Goal: Task Accomplishment & Management: Use online tool/utility

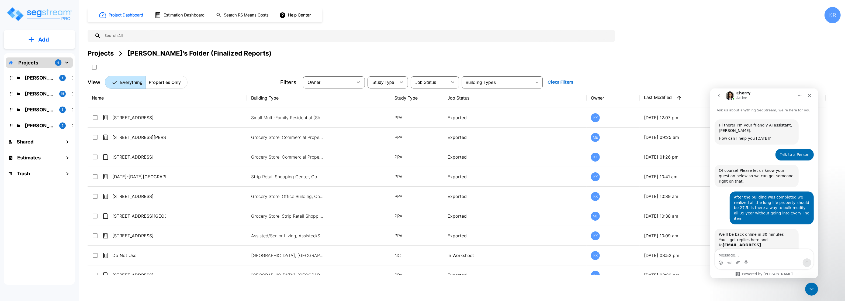
scroll to position [273, 0]
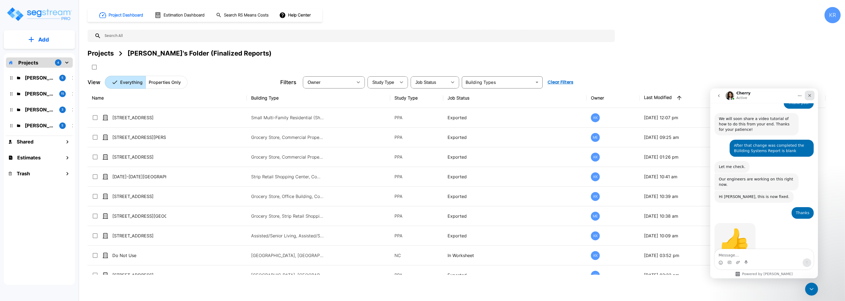
click at [807, 95] on div "Close" at bounding box center [809, 95] width 10 height 10
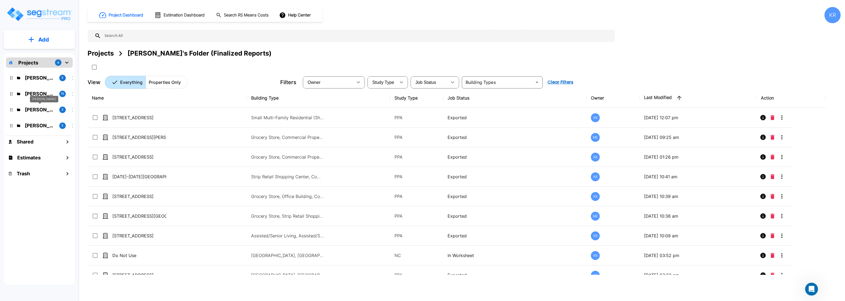
click at [26, 109] on p "M.E. Folder" at bounding box center [40, 109] width 30 height 7
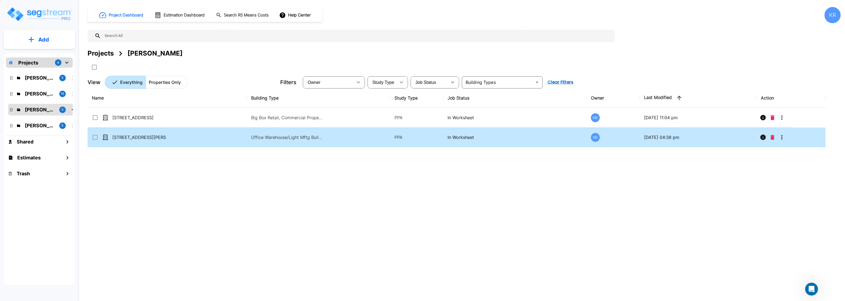
click at [94, 138] on input "select row 14250 Ewing Ave S." at bounding box center [94, 136] width 5 height 5
click at [783, 137] on icon "More-Options" at bounding box center [781, 137] width 6 height 6
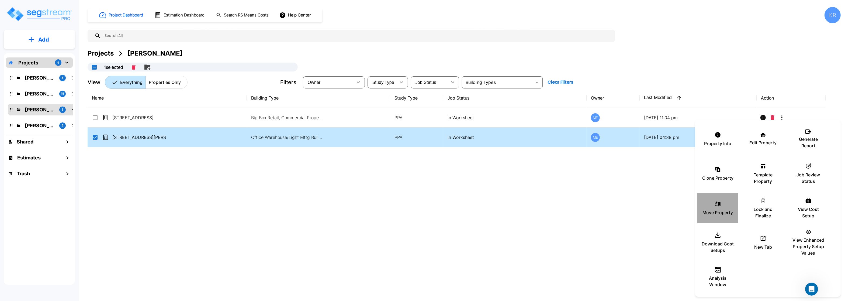
click at [727, 211] on p "Move Property" at bounding box center [717, 212] width 30 height 6
checkbox input "false"
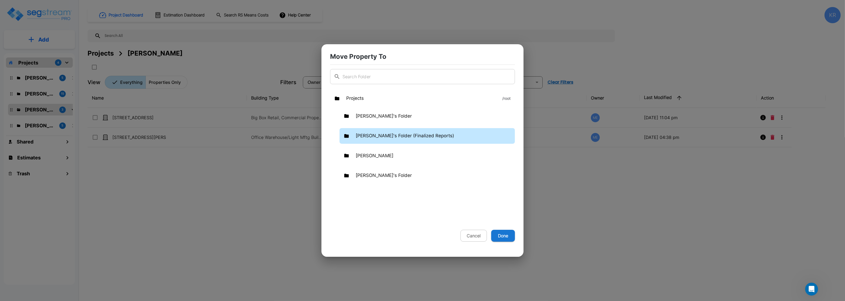
click at [366, 136] on p "Kristina's Folder (Finalized Reports)" at bounding box center [405, 135] width 98 height 7
click at [503, 237] on button "Done" at bounding box center [503, 235] width 24 height 12
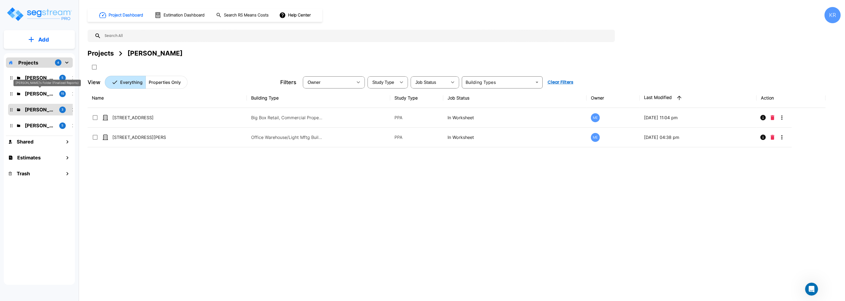
click at [41, 94] on p "Kristina's Folder (Finalized Reports)" at bounding box center [40, 93] width 30 height 7
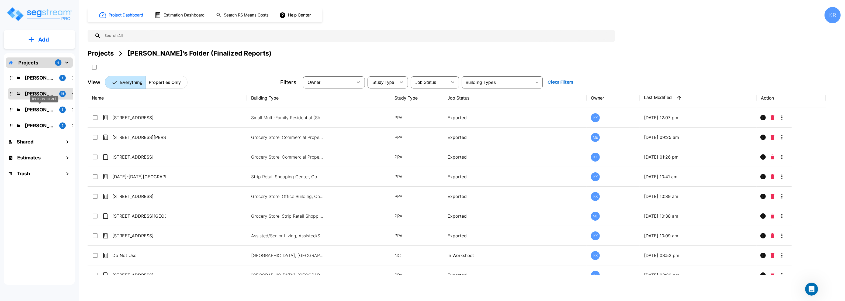
click at [36, 110] on p "M.E. Folder" at bounding box center [40, 109] width 30 height 7
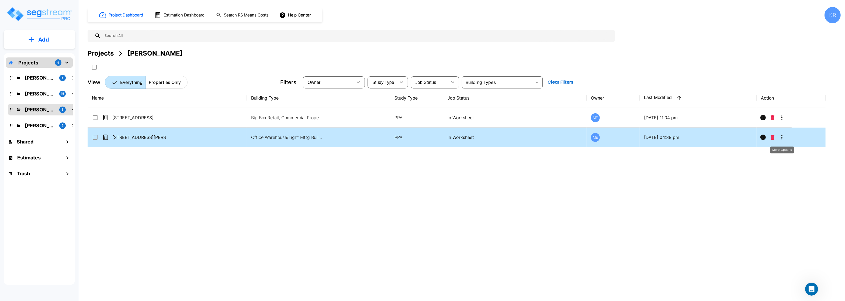
click at [783, 137] on icon "More-Options" at bounding box center [781, 137] width 6 height 6
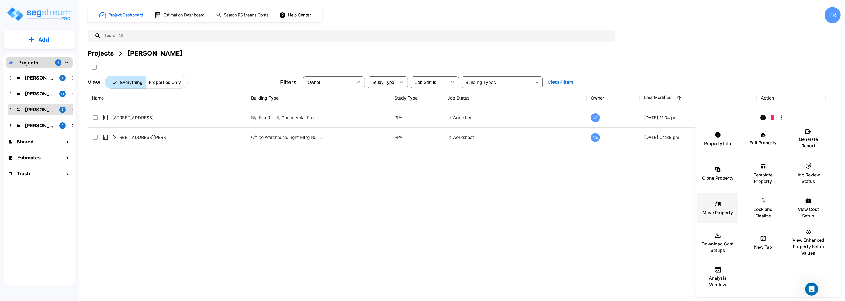
click at [717, 206] on icon at bounding box center [717, 203] width 6 height 6
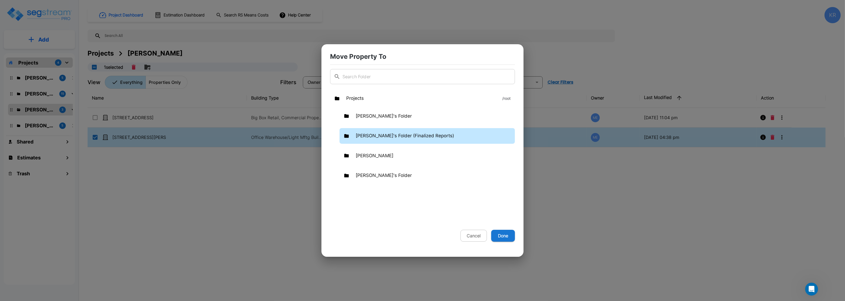
click at [367, 136] on p "Kristina's Folder (Finalized Reports)" at bounding box center [405, 135] width 98 height 7
click at [506, 234] on button "Done" at bounding box center [503, 235] width 24 height 12
checkbox input "false"
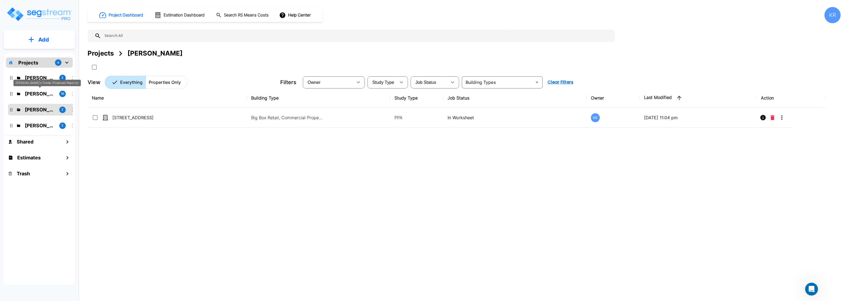
click at [28, 91] on p "Kristina's Folder (Finalized Reports)" at bounding box center [40, 93] width 30 height 7
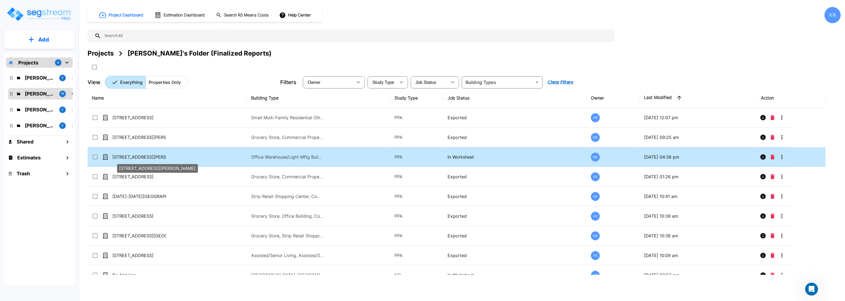
click at [117, 157] on p "[STREET_ADDRESS][PERSON_NAME]" at bounding box center [139, 157] width 54 height 6
checkbox input "true"
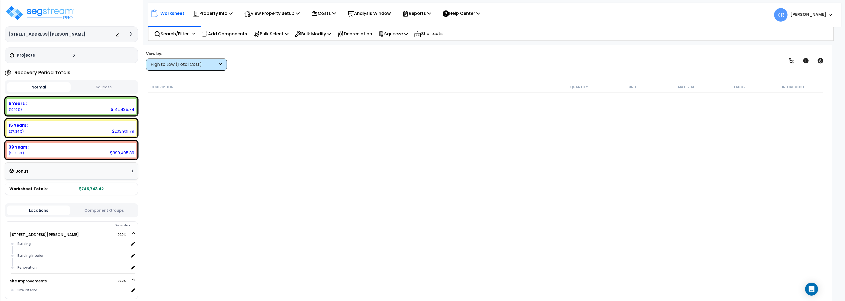
click at [166, 70] on div "High to Low (Total Cost)" at bounding box center [186, 64] width 81 height 12
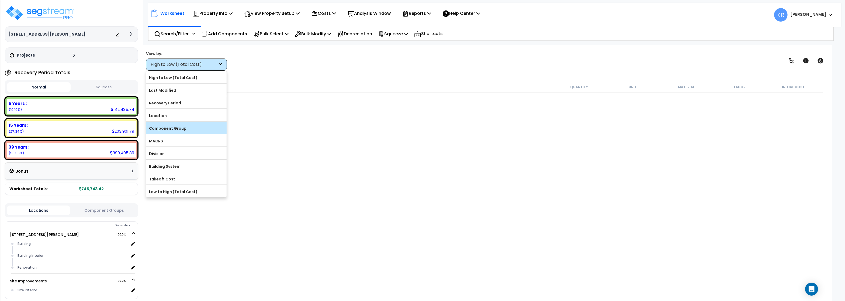
click at [177, 129] on label "Component Group" at bounding box center [186, 128] width 80 height 8
click at [0, 0] on input "Component Group" at bounding box center [0, 0] width 0 height 0
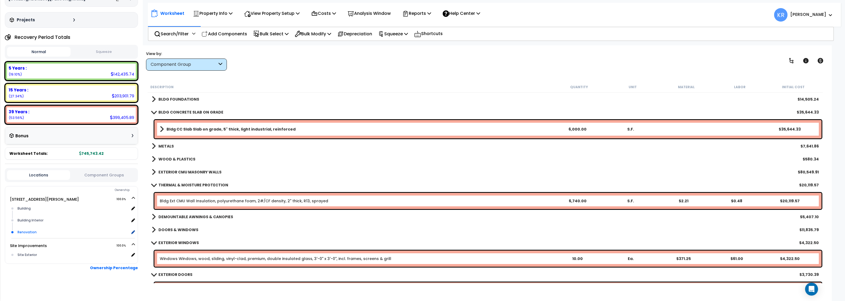
scroll to position [36, 0]
click at [19, 230] on div "Renovation" at bounding box center [72, 231] width 113 height 6
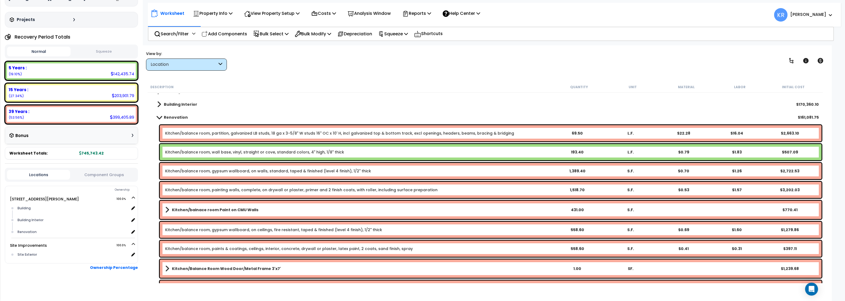
scroll to position [0, 0]
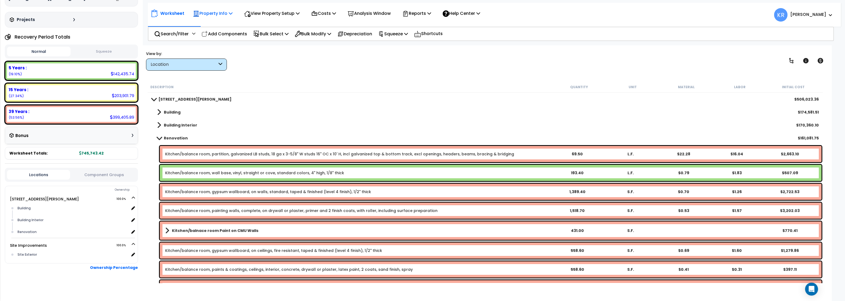
click at [207, 9] on div "Property Info" at bounding box center [213, 13] width 40 height 13
click at [269, 17] on div "View Property Setup" at bounding box center [271, 13] width 55 height 13
click at [325, 11] on p "Costs" at bounding box center [323, 13] width 25 height 7
click at [325, 24] on link "Indirect Costs" at bounding box center [334, 25] width 53 height 11
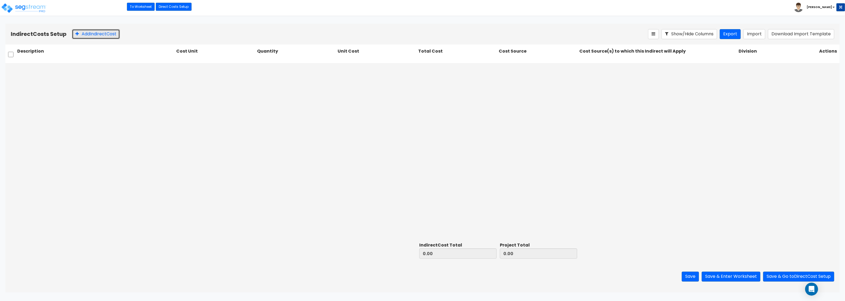
drag, startPoint x: 96, startPoint y: 34, endPoint x: 404, endPoint y: 7, distance: 309.8
click at [96, 34] on button "Add Indirect Cost" at bounding box center [96, 34] width 48 height 10
click at [117, 71] on input "text" at bounding box center [95, 69] width 157 height 10
paste input "Architect"
type input "Architect"
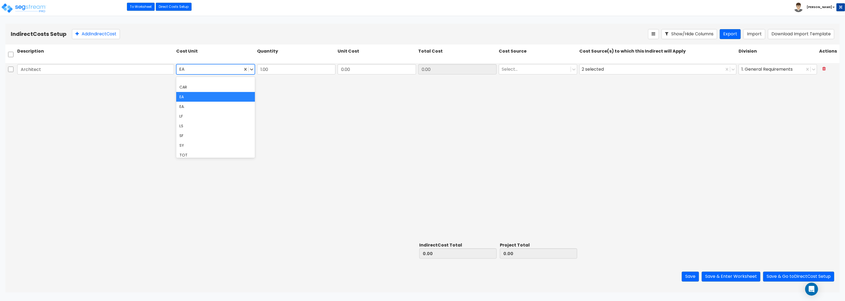
click at [218, 69] on div at bounding box center [209, 69] width 60 height 7
click at [197, 126] on div "LS" at bounding box center [215, 126] width 78 height 10
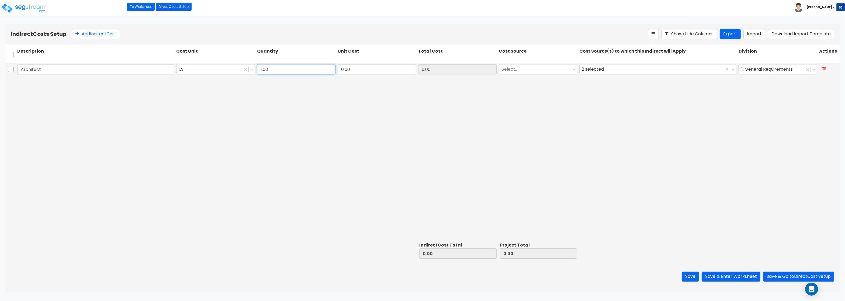
click at [304, 65] on input "1.00" at bounding box center [296, 69] width 78 height 10
drag, startPoint x: 367, startPoint y: 68, endPoint x: 400, endPoint y: 67, distance: 32.6
click at [400, 67] on input "0.00" at bounding box center [376, 69] width 78 height 10
paste input "71,822.81"
type input "71,822.81"
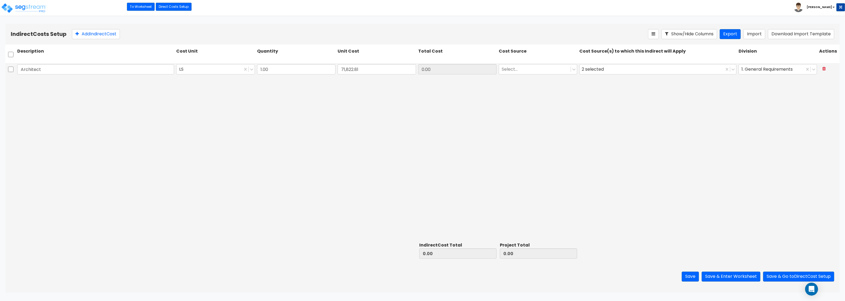
type input "71,822.81"
click at [510, 71] on div at bounding box center [534, 69] width 66 height 7
click at [524, 85] on div "RS Means (Default)" at bounding box center [538, 83] width 78 height 10
click at [598, 66] on div "2 selected" at bounding box center [593, 69] width 24 height 8
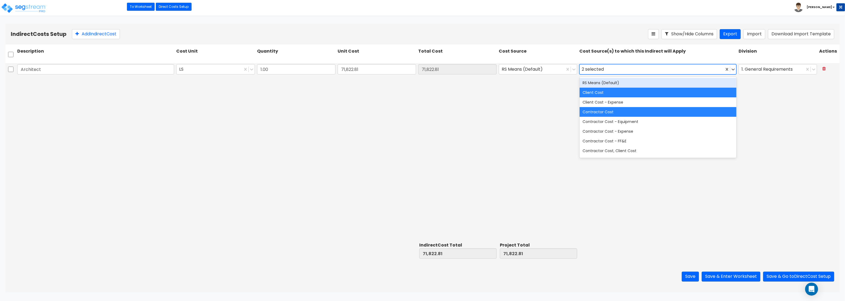
click at [601, 83] on div "RS Means (Default)" at bounding box center [657, 83] width 157 height 10
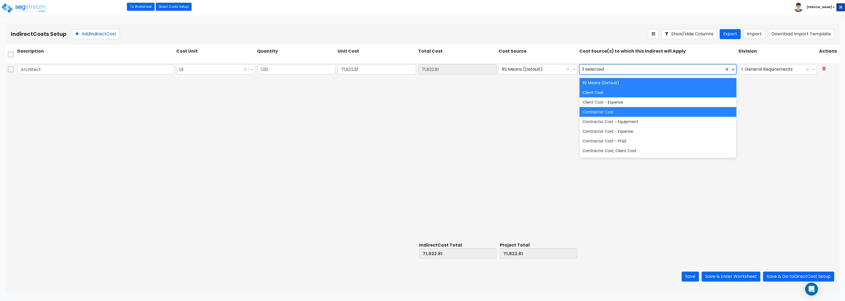
click at [27, 85] on div "Architect LS 1.00 71,822.81 71,822.81 RS Means (Default) option RS Means (Defau…" at bounding box center [422, 151] width 834 height 177
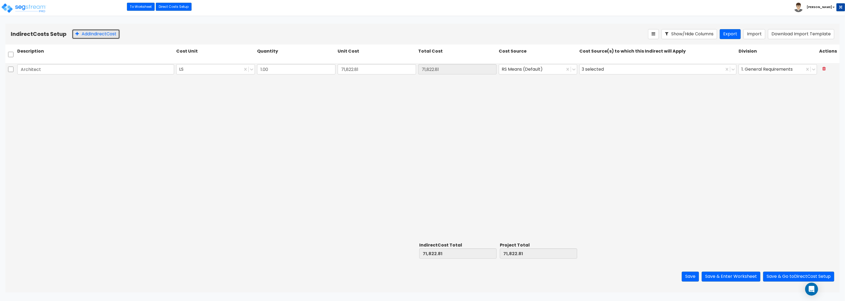
click at [85, 36] on button "Add Indirect Cost" at bounding box center [96, 34] width 48 height 10
click at [86, 36] on button "Add Indirect Cost" at bounding box center [96, 34] width 48 height 10
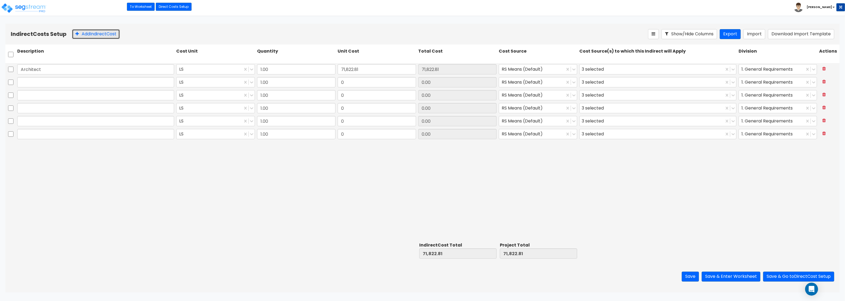
click at [86, 36] on button "Add Indirect Cost" at bounding box center [96, 34] width 48 height 10
click at [105, 84] on input "text" at bounding box center [95, 82] width 157 height 10
paste input "Engineering"
type input "Engineering"
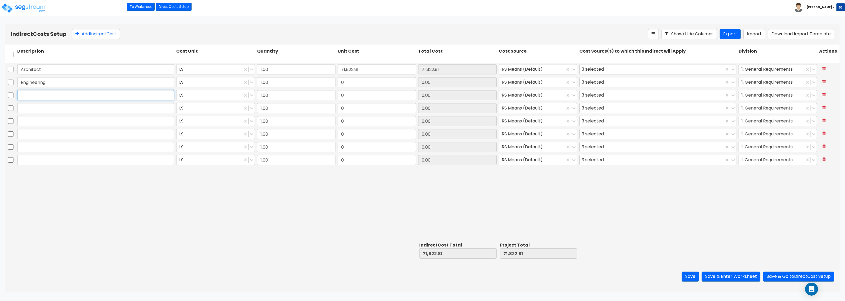
click at [96, 92] on input "text" at bounding box center [95, 95] width 157 height 10
click at [87, 96] on input "text" at bounding box center [95, 95] width 157 height 10
paste input "General Construction Manager"
type input "General Construction Manager"
click at [49, 108] on input "text" at bounding box center [95, 108] width 157 height 10
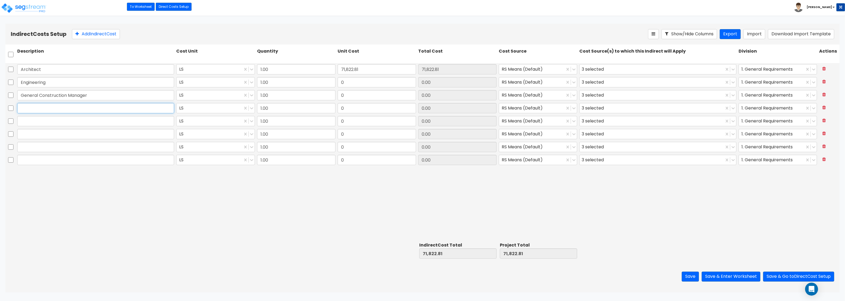
paste input "Overhead and Profit"
type input "Overhead and Profit"
click at [47, 121] on input "text" at bounding box center [95, 121] width 157 height 10
paste input "Bond"
type input "Bond"
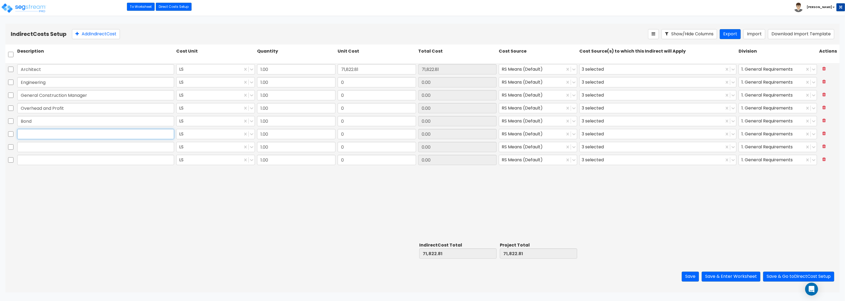
click at [88, 132] on input "text" at bounding box center [95, 134] width 157 height 10
paste input "Permits"
type input "Permits"
click at [26, 149] on input "text" at bounding box center [95, 147] width 157 height 10
paste input "Other"
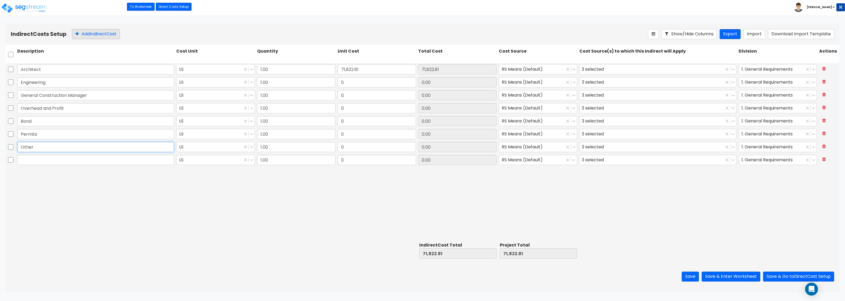
type input "Other"
click at [102, 33] on button "Add Indirect Cost" at bounding box center [96, 34] width 48 height 10
click at [102, 34] on button "Add Indirect Cost" at bounding box center [96, 34] width 48 height 10
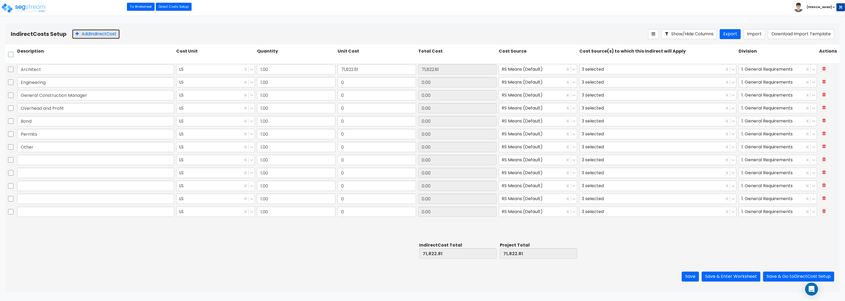
click at [102, 34] on button "Add Indirect Cost" at bounding box center [96, 34] width 48 height 10
click at [20, 158] on input "text" at bounding box center [95, 160] width 157 height 10
click at [26, 159] on input "text" at bounding box center [95, 160] width 157 height 10
click at [38, 158] on input "text" at bounding box center [95, 160] width 157 height 10
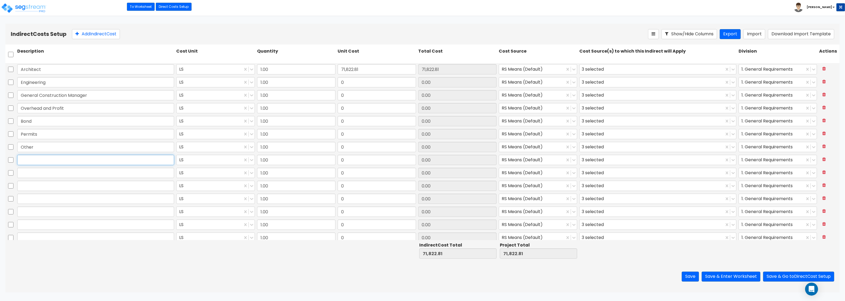
click at [33, 161] on input "text" at bounding box center [95, 160] width 157 height 10
paste input "Other"
drag, startPoint x: 36, startPoint y: 160, endPoint x: -4, endPoint y: 156, distance: 40.1
click at [17, 156] on input "Other" at bounding box center [95, 160] width 157 height 10
paste input "Closing Fee (one half)"
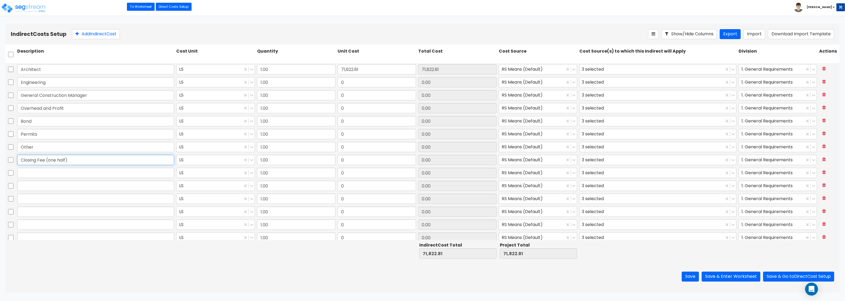
type input "Closing Fee (one half)"
click at [90, 175] on input "text" at bounding box center [95, 173] width 157 height 10
paste input "Title insurance Premium"
type input "Title insurance Premium"
click at [96, 184] on input "text" at bounding box center [95, 185] width 157 height 10
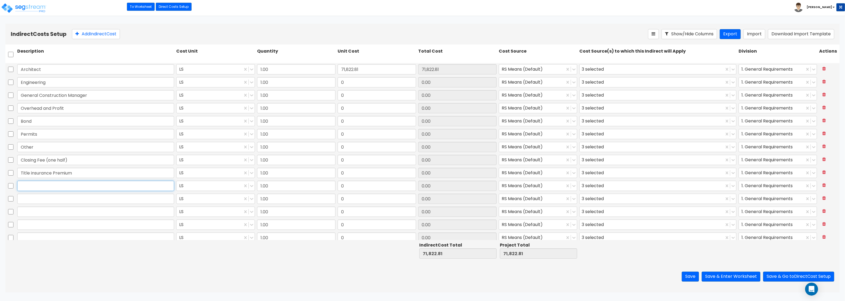
paste input "Endorsement Premium"
type input "Endorsement Premium"
click at [25, 201] on input "text" at bounding box center [95, 198] width 157 height 10
paste input "Underwriting Fee"
type input "Underwriting Fee"
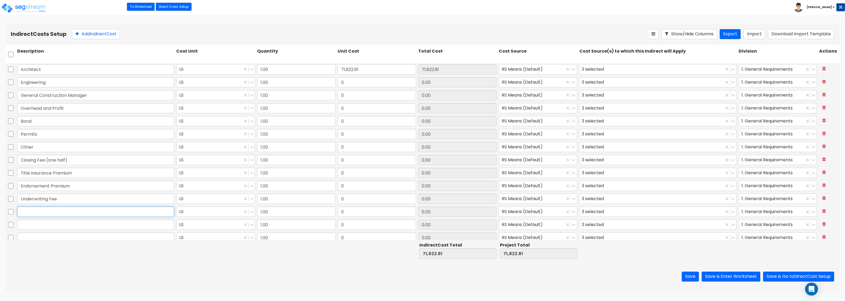
click at [111, 216] on input "text" at bounding box center [95, 211] width 157 height 10
paste input "Reimbursement for Zoning Letter & Service Fee"
type input "Reimbursement for Zoning Letter & Service Fee"
click at [106, 224] on input "text" at bounding box center [95, 224] width 157 height 10
paste input "Recording & Service Fees"
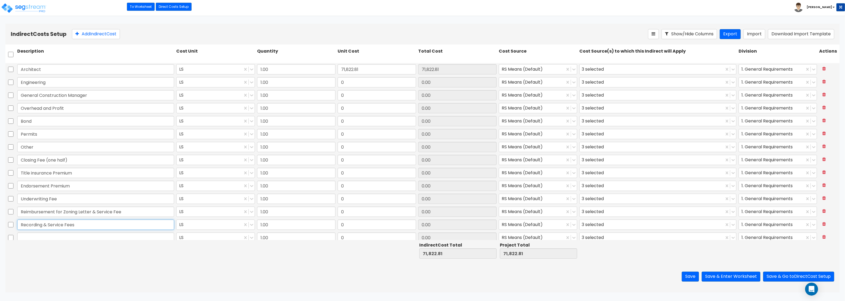
type input "Recording & Service Fees"
click at [26, 236] on input "text" at bounding box center [95, 237] width 157 height 10
click at [27, 236] on input "text" at bounding box center [95, 233] width 157 height 10
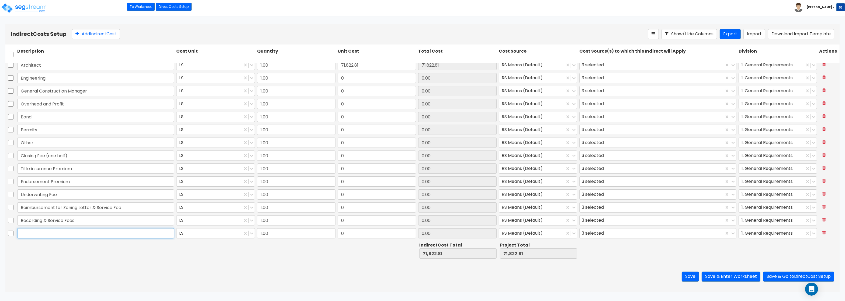
paste input "Broker Admin Fee"
type input "Broker Admin Fee"
drag, startPoint x: 365, startPoint y: 82, endPoint x: 350, endPoint y: 77, distance: 15.5
click at [350, 77] on input "0" at bounding box center [376, 78] width 78 height 10
type input "224,444.63"
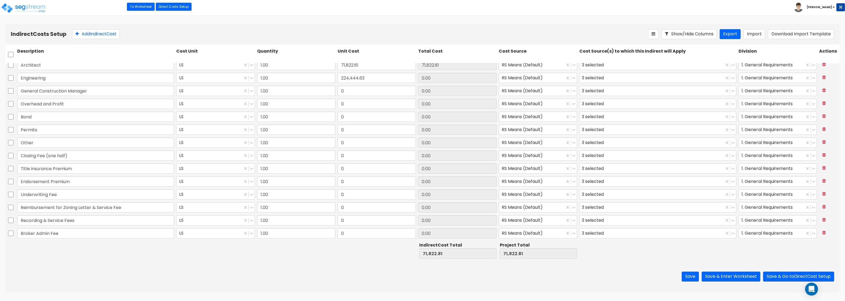
type input "224,444.63"
click at [383, 93] on input "0" at bounding box center [376, 91] width 78 height 10
click at [348, 76] on input "224,444.63" at bounding box center [376, 78] width 78 height 10
click at [355, 77] on input "224,444.63" at bounding box center [376, 78] width 78 height 10
type input "22,444.63"
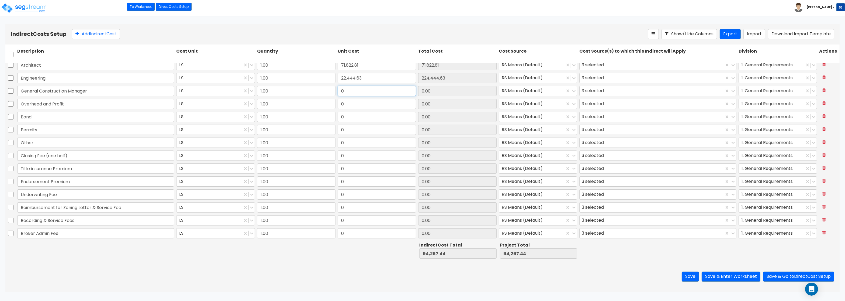
click at [353, 92] on input "0" at bounding box center [376, 91] width 78 height 10
type input "22,444.63"
type input "17,955.7"
type input "17,955.70"
click at [354, 98] on div "0" at bounding box center [376, 103] width 81 height 12
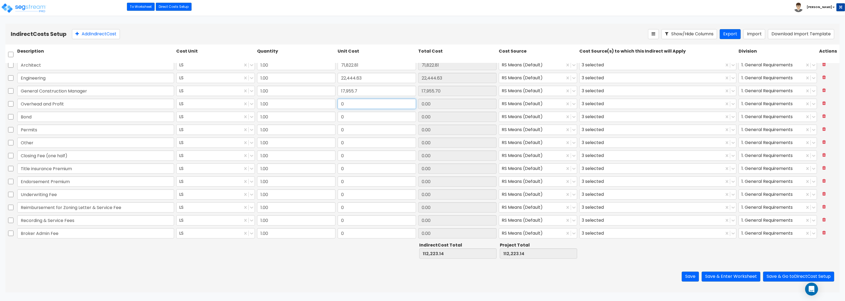
drag, startPoint x: 345, startPoint y: 104, endPoint x: 354, endPoint y: 103, distance: 9.5
click at [354, 103] on input "0" at bounding box center [376, 104] width 78 height 10
type input "44,889.26"
click at [346, 117] on input "0" at bounding box center [376, 117] width 78 height 10
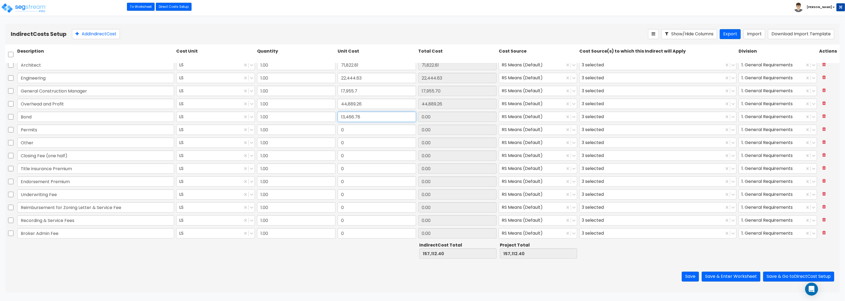
type input "13,466.78"
drag, startPoint x: 349, startPoint y: 129, endPoint x: 332, endPoint y: 126, distance: 16.7
click at [337, 126] on input "0" at bounding box center [376, 129] width 78 height 10
type input "13,466.78"
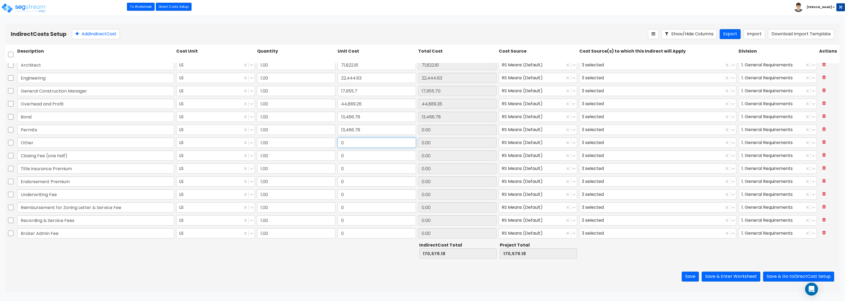
type input "13,466.78"
click at [349, 142] on input "0" at bounding box center [376, 142] width 78 height 10
type input "8,977.85"
click at [356, 154] on input "0" at bounding box center [376, 155] width 78 height 10
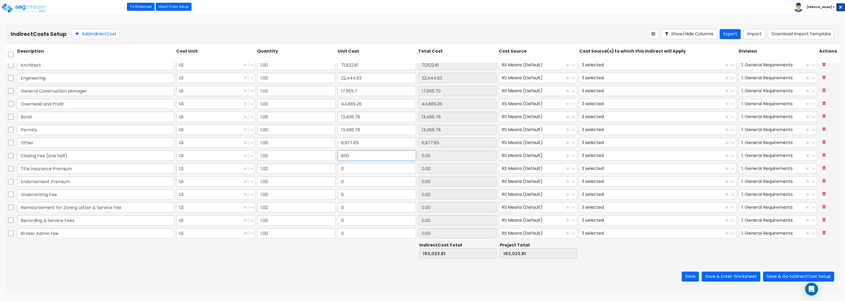
type input "800"
type input "800.00"
click at [357, 173] on input "0" at bounding box center [376, 168] width 78 height 10
type input "2,037.50"
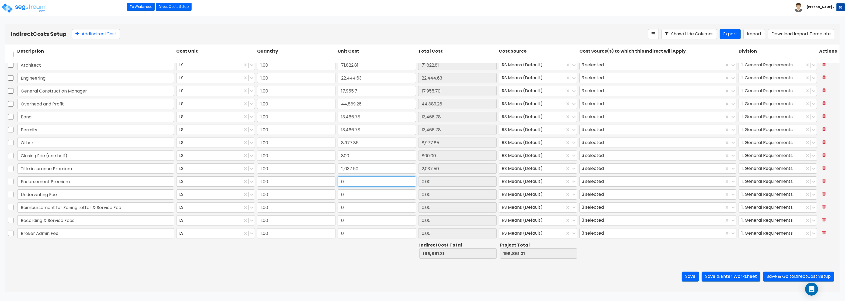
click at [350, 181] on input "0" at bounding box center [376, 181] width 78 height 10
type input "1,500"
type input "1,500.00"
click at [349, 191] on input "0" at bounding box center [376, 194] width 78 height 10
type input "350"
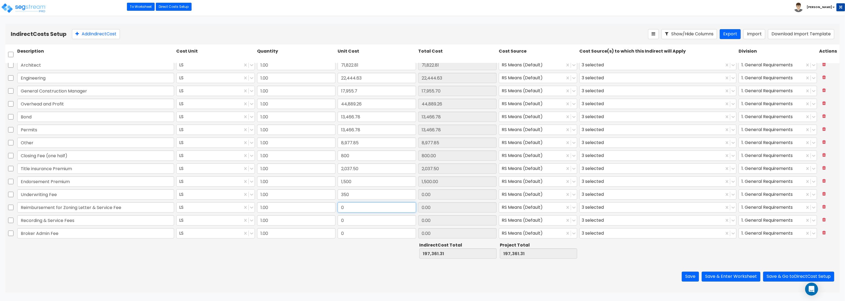
click at [354, 206] on input "0" at bounding box center [376, 207] width 78 height 10
type input "350.00"
type input "148"
click at [356, 215] on input "0" at bounding box center [376, 220] width 78 height 10
type input "148.00"
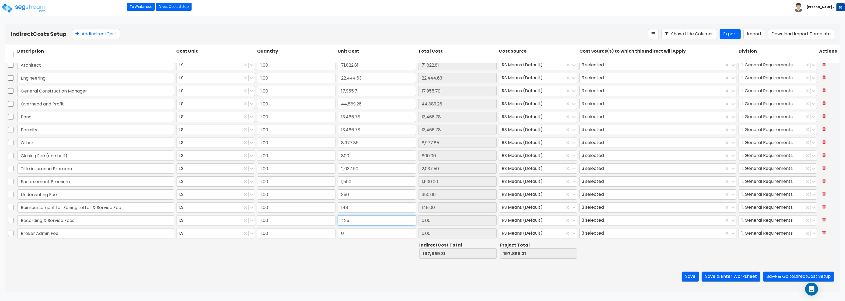
type input "425"
click at [354, 229] on input "0" at bounding box center [376, 233] width 78 height 10
type input "425.00"
type input "599"
type input "599.00"
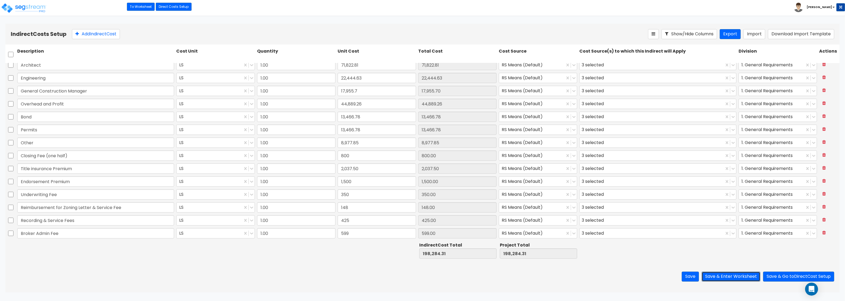
click at [733, 276] on button "Save & Enter Worksheet" at bounding box center [730, 276] width 59 height 10
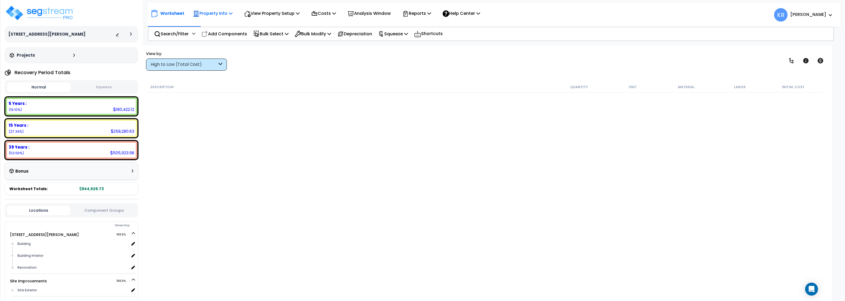
click at [218, 11] on p "Property Info" at bounding box center [213, 13] width 40 height 7
click at [215, 25] on link "Property Setup" at bounding box center [216, 25] width 53 height 11
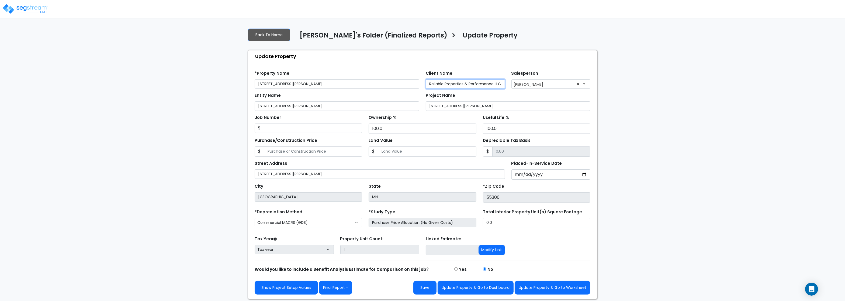
click at [448, 86] on input "Reliable Properties & Performance LLC" at bounding box center [465, 83] width 79 height 9
drag, startPoint x: 429, startPoint y: 84, endPoint x: 539, endPoint y: 83, distance: 109.4
click at [505, 83] on input "Reliable Properties & Performance LLC" at bounding box center [465, 83] width 79 height 9
paste input ","
type input "Reliable Properties & Performance, LLC"
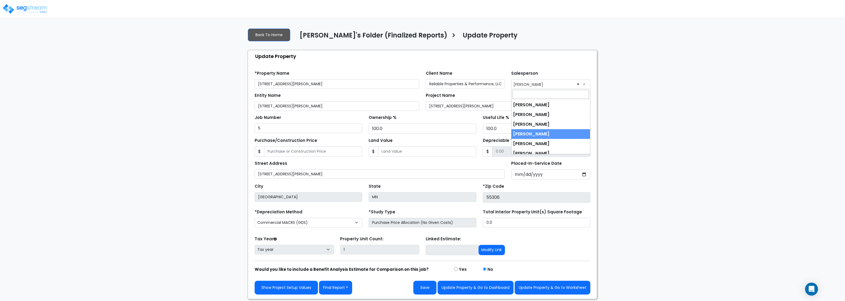
click at [545, 82] on span "× Micah Eisentrager" at bounding box center [550, 83] width 79 height 9
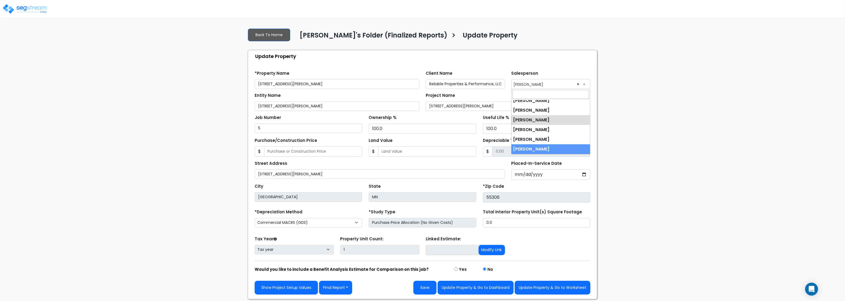
select select "245"
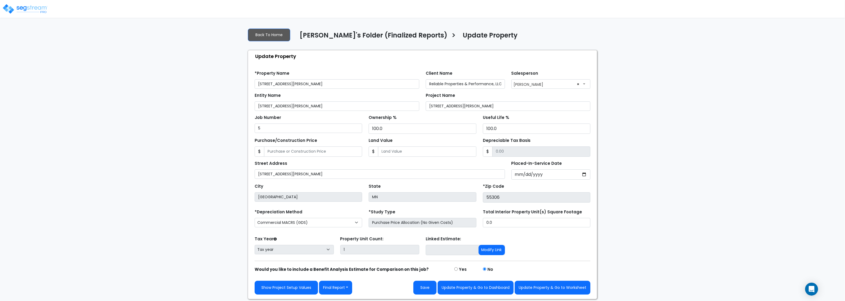
drag, startPoint x: 323, startPoint y: 114, endPoint x: 276, endPoint y: 106, distance: 47.6
click at [276, 106] on form "*Property Name 14250 Ewing Ave S. Client Name Reliable Properties & Performance…" at bounding box center [423, 181] width 336 height 228
drag, startPoint x: 472, startPoint y: 109, endPoint x: 403, endPoint y: 102, distance: 69.0
click at [426, 102] on input "[STREET_ADDRESS][PERSON_NAME]" at bounding box center [508, 105] width 165 height 9
paste input "nue Sout"
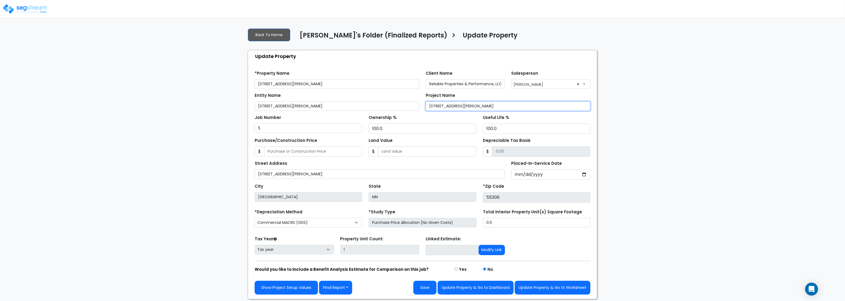
type input "14250 Ewing Avenue Sout"
drag, startPoint x: 430, startPoint y: 85, endPoint x: 532, endPoint y: 86, distance: 101.8
click at [505, 86] on input "Reliable Properties & Performance, LLC" at bounding box center [465, 83] width 79 height 9
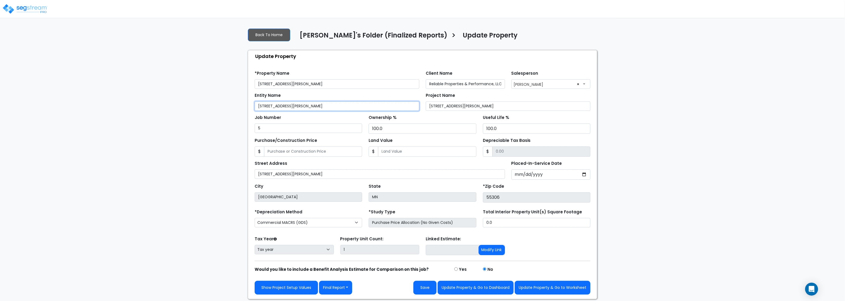
drag, startPoint x: 300, startPoint y: 109, endPoint x: 238, endPoint y: 104, distance: 62.7
click at [255, 104] on input "[STREET_ADDRESS][PERSON_NAME]" at bounding box center [337, 105] width 165 height 9
paste input "Reliable Properties & Performance, LLC"
type input "Reliable Properties & Performance, LLC"
click at [531, 151] on input "Depreciable Tax Basis" at bounding box center [541, 151] width 98 height 10
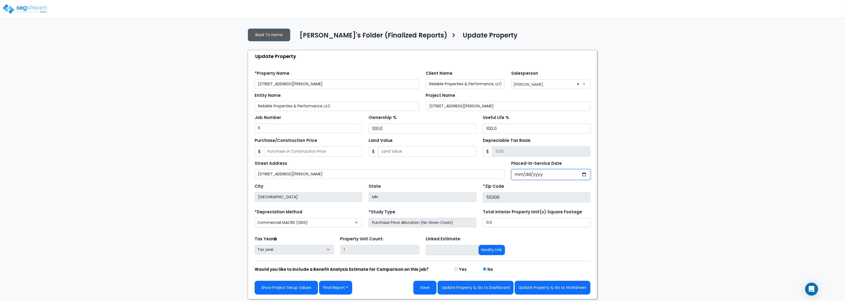
click at [537, 171] on input "Placed-In-Service Date" at bounding box center [550, 174] width 79 height 10
type input "2024-10-18"
select select "2024"
click at [554, 288] on button "Update Property & Go to Worksheet" at bounding box center [552, 287] width 76 height 14
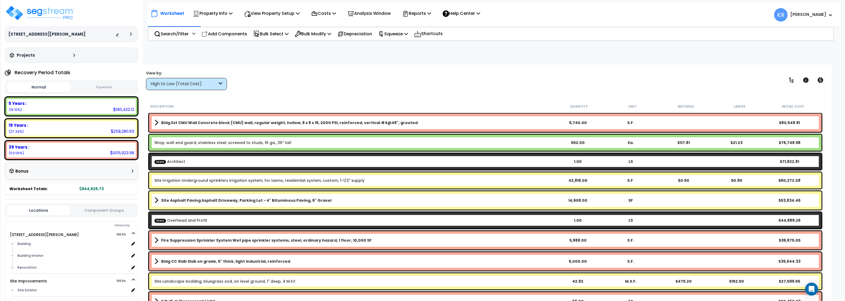
click at [403, 34] on p "Squeeze" at bounding box center [393, 33] width 30 height 7
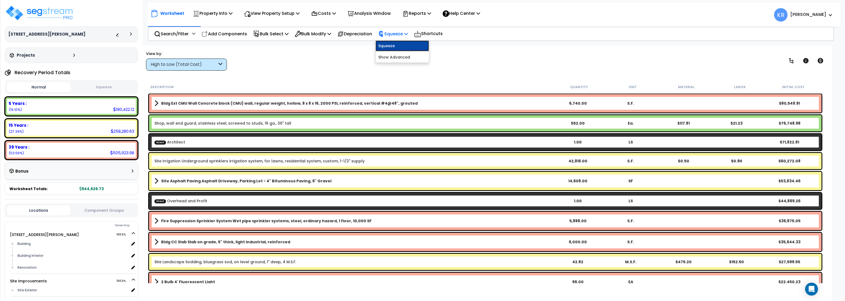
click at [403, 44] on link "Squeeze" at bounding box center [401, 45] width 53 height 11
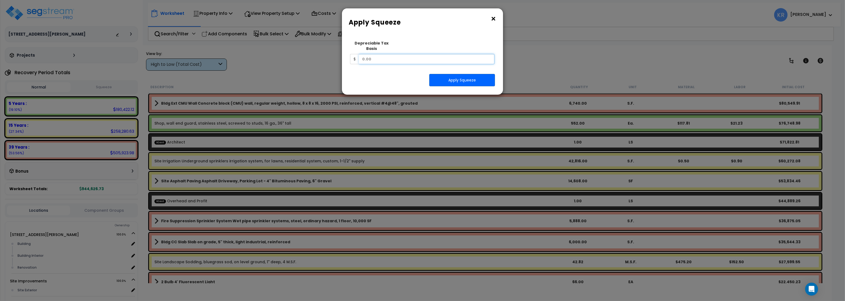
click at [377, 54] on input "text" at bounding box center [426, 59] width 135 height 10
type input "903,644.63"
click at [468, 74] on button "Apply Squeeze" at bounding box center [462, 80] width 66 height 12
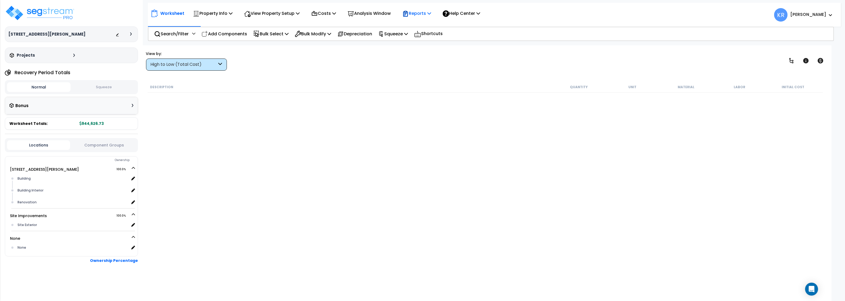
click at [431, 13] on icon at bounding box center [429, 13] width 4 height 4
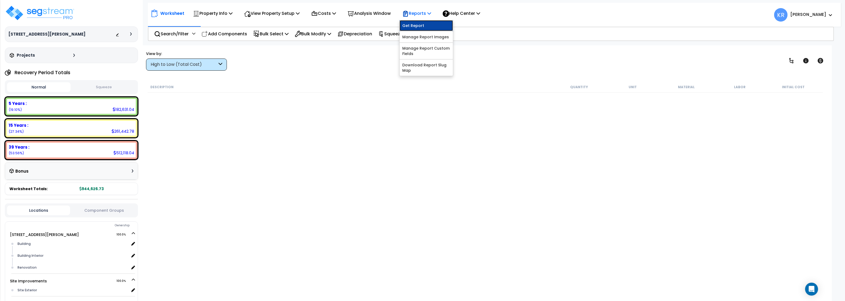
click at [424, 26] on link "Get Report" at bounding box center [425, 25] width 53 height 11
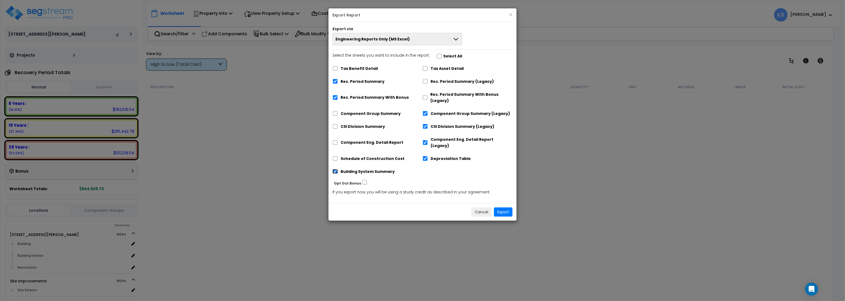
click at [334, 169] on input "Building System Summary" at bounding box center [334, 171] width 5 height 5
checkbox input "false"
drag, startPoint x: 334, startPoint y: 99, endPoint x: 337, endPoint y: 82, distance: 17.4
click at [334, 99] on input "Rec. Period Summary With Bonus" at bounding box center [334, 97] width 5 height 5
checkbox input "false"
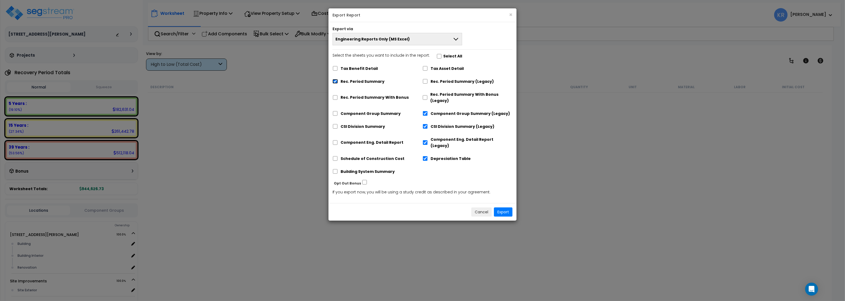
click at [334, 81] on input "Rec. Period Summary" at bounding box center [334, 81] width 5 height 5
checkbox input "false"
click at [425, 113] on input "Component Group Summary (Legacy)" at bounding box center [424, 113] width 5 height 5
checkbox input "false"
click at [424, 125] on input "CSI Division Summary (Legacy)" at bounding box center [424, 126] width 5 height 5
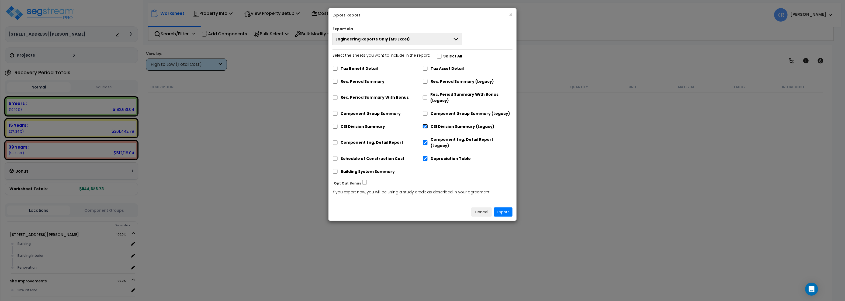
checkbox input "false"
click at [424, 140] on input "Component Eng. Detail Report (Legacy)" at bounding box center [424, 142] width 5 height 5
checkbox input "false"
click at [427, 156] on input "Depreciation Table" at bounding box center [424, 158] width 5 height 5
checkbox input "false"
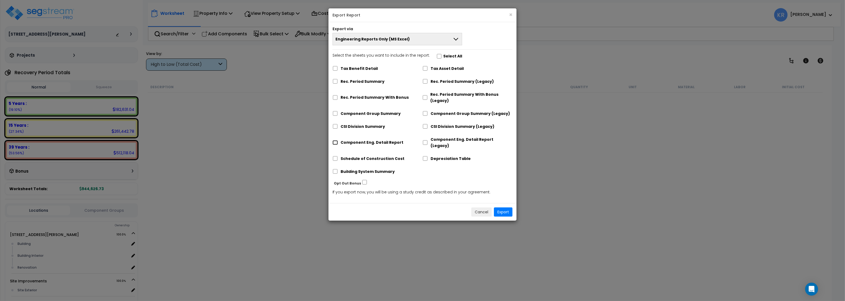
click at [337, 140] on input "Component Eng. Detail Report" at bounding box center [334, 142] width 5 height 5
checkbox input "true"
click at [505, 207] on button "Export" at bounding box center [503, 211] width 19 height 9
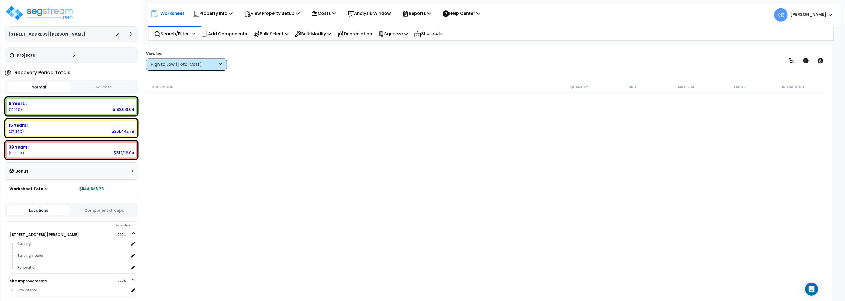
click at [672, 6] on div "Worksheet Property Info Property Setup Add Property Unit Template property Clon…" at bounding box center [494, 12] width 693 height 19
click at [40, 264] on div "Renovation" at bounding box center [72, 267] width 113 height 6
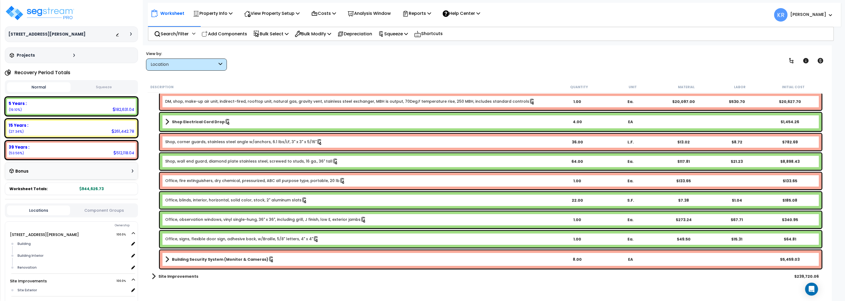
scroll to position [834, 0]
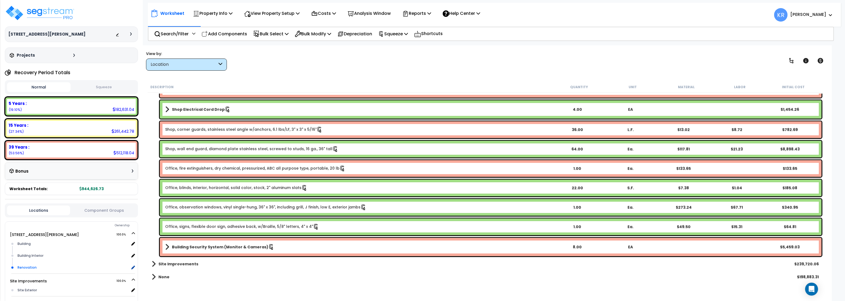
click at [38, 262] on div "Renovation x 1" at bounding box center [75, 267] width 119 height 12
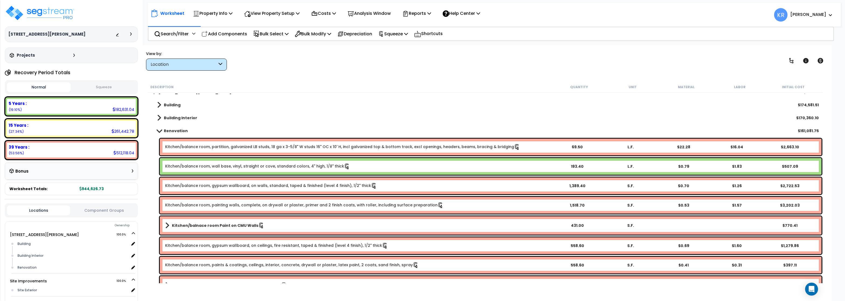
scroll to position [0, 0]
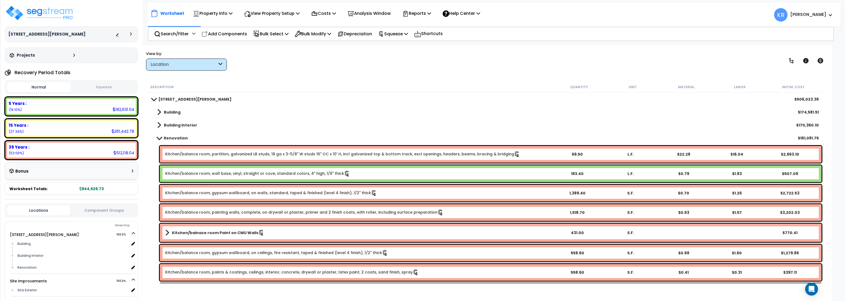
click at [172, 63] on div "Location" at bounding box center [184, 64] width 67 height 6
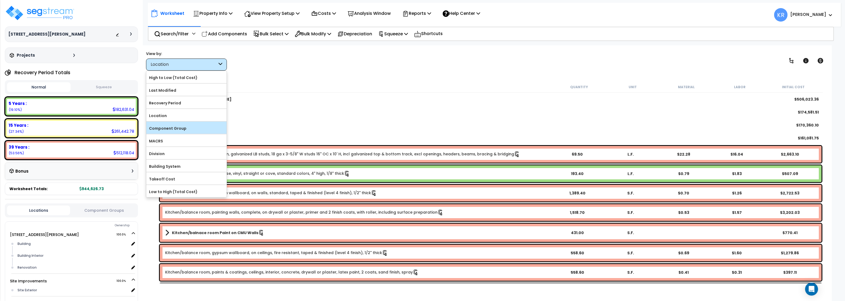
click at [175, 131] on label "Component Group" at bounding box center [186, 128] width 80 height 8
click at [0, 0] on input "Component Group" at bounding box center [0, 0] width 0 height 0
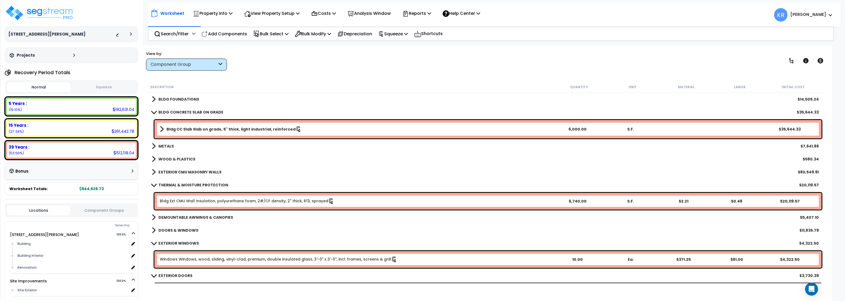
click at [154, 110] on span at bounding box center [154, 112] width 8 height 4
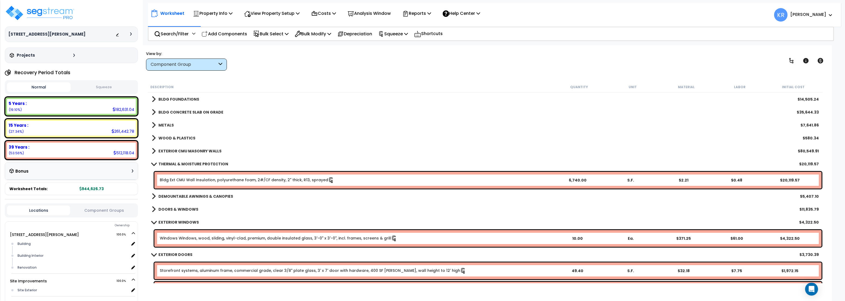
click at [156, 100] on link "BLDG FOUNDATIONS" at bounding box center [175, 99] width 47 height 8
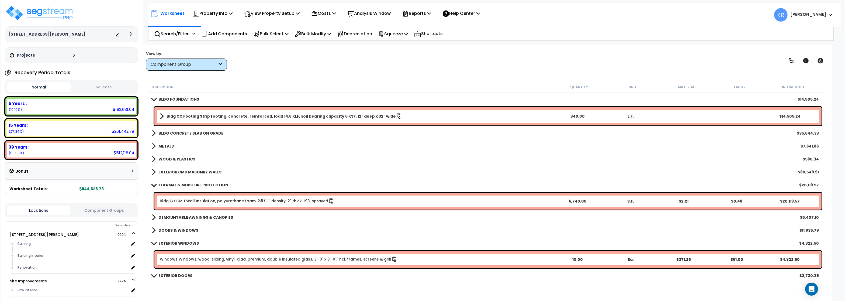
click at [156, 100] on span at bounding box center [154, 99] width 8 height 4
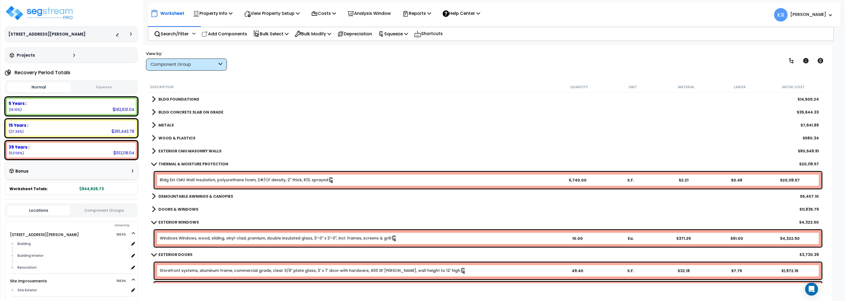
click at [160, 122] on link "METALS" at bounding box center [163, 125] width 22 height 8
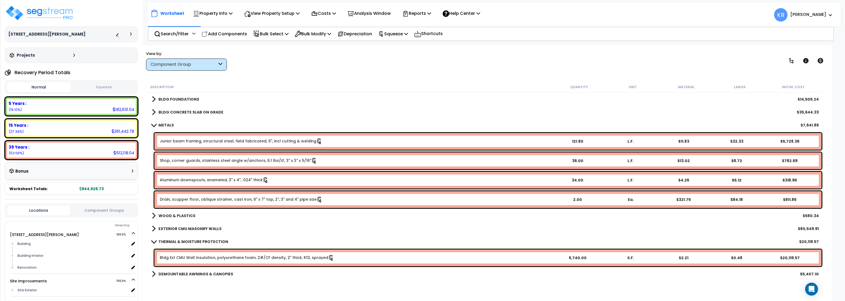
click at [207, 162] on link "Shop, corner guards, stainless steel angle w/anchors, 6.1 lbs/LF, 3" x 3" x 5/1…" at bounding box center [238, 161] width 157 height 6
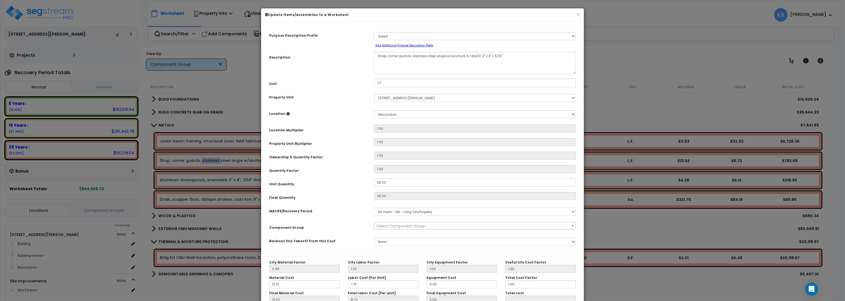
select select "57244"
click at [374, 207] on select "Select MACRS/Recovery Period 5 Years - 57.0 - Distributive Trades & Services 5 …" at bounding box center [475, 211] width 202 height 8
select select "3667"
click option "5 Years - 57.0 - Distributive Trades & Services" at bounding box center [0, 0] width 0 height 0
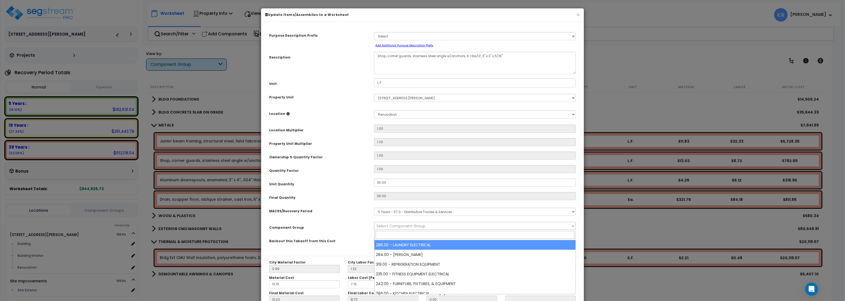
click at [396, 227] on span "Select Component Group" at bounding box center [400, 225] width 49 height 5
click at [407, 226] on span "Select Component Group" at bounding box center [400, 225] width 49 height 5
type input "92"
select select "56912"
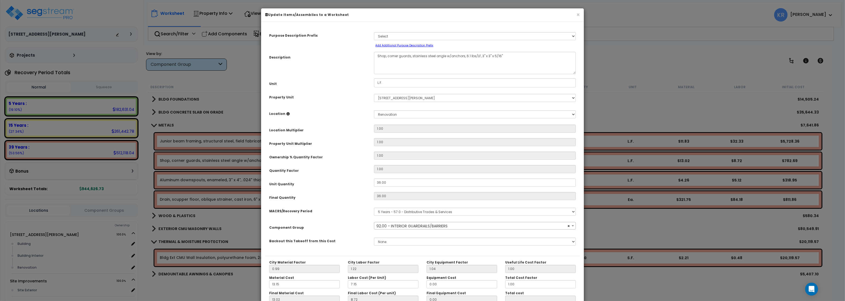
click at [416, 224] on span "× 92.00 - INTERIOR GUARDRAILS/BARRIERS" at bounding box center [474, 226] width 201 height 8
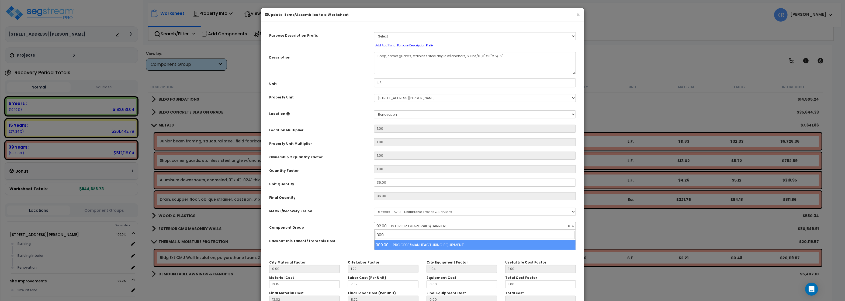
type input "309"
select select "57102"
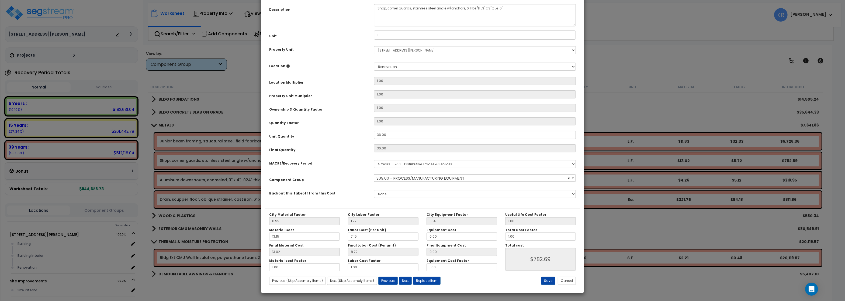
scroll to position [48, 0]
click at [545, 280] on button "Save" at bounding box center [548, 280] width 14 height 8
type input "782.69"
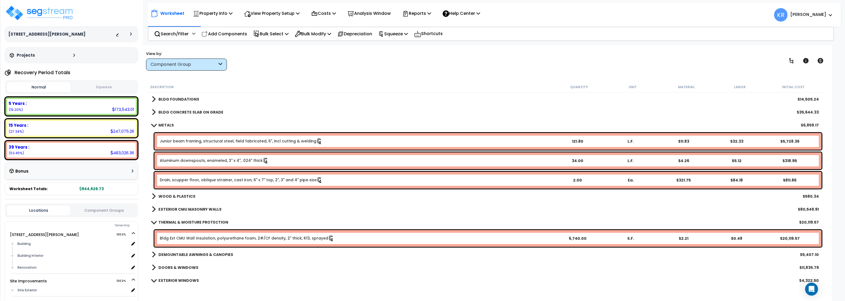
click at [184, 160] on link "Aluminum downspouts, enameled, 3" x 4", .024" thick" at bounding box center [214, 161] width 109 height 6
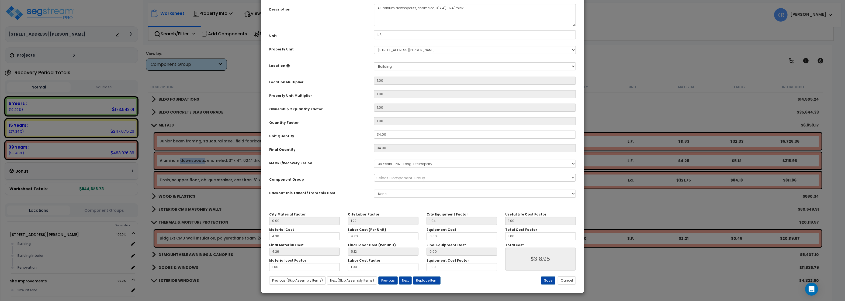
select select "57244"
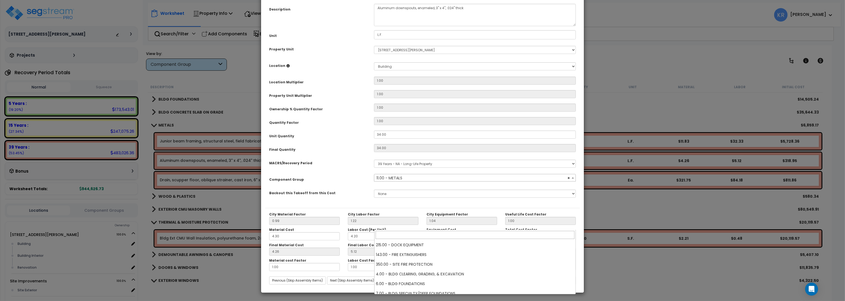
click at [392, 182] on span "× 11.00 - METALS" at bounding box center [474, 178] width 201 height 8
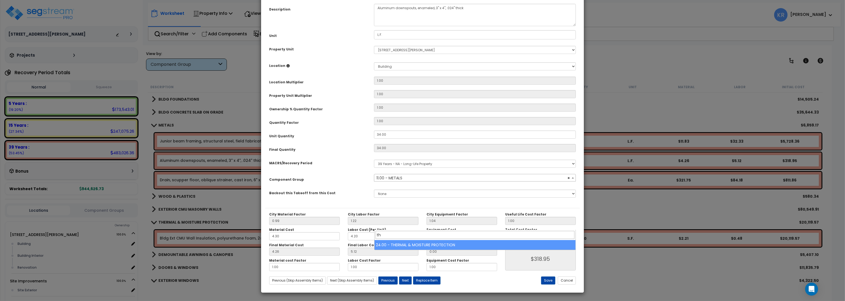
scroll to position [0, 0]
type input "therm"
select select "57239"
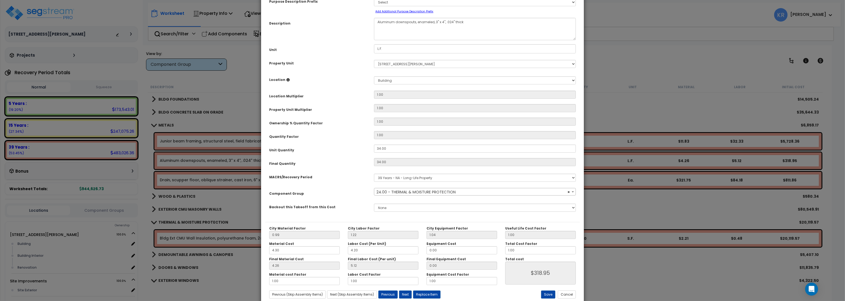
scroll to position [48, 0]
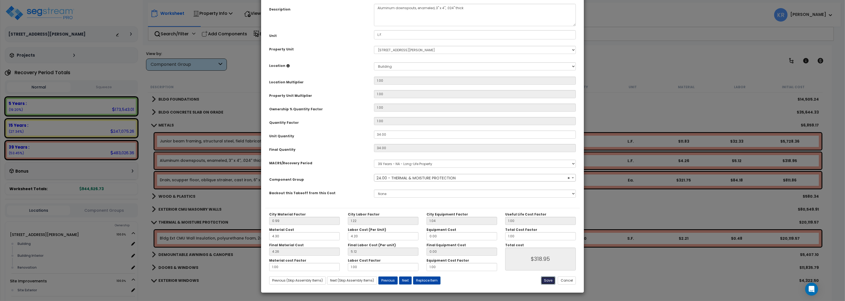
click at [549, 281] on button "Save" at bounding box center [548, 280] width 14 height 8
type input "318.95"
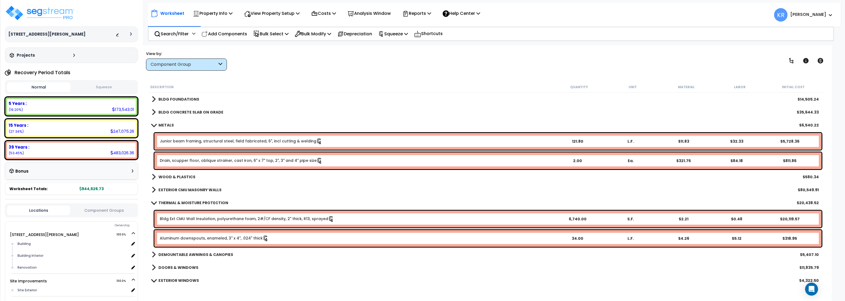
click at [196, 162] on link "Drain, scupper floor, oblique strainer, cast iron, 6" x 7" top, 2", 3" and 4" p…" at bounding box center [241, 161] width 163 height 6
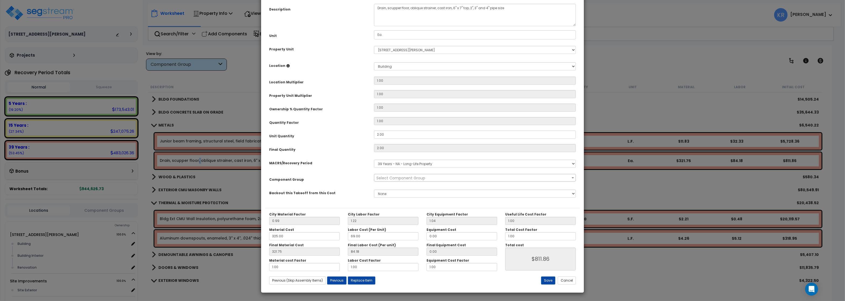
select select "57244"
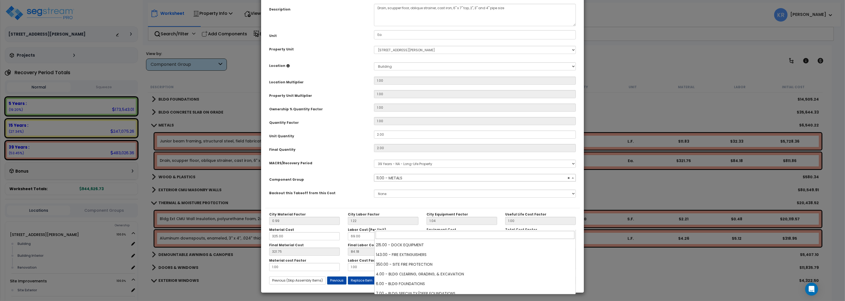
click at [396, 182] on span "× 11.00 - METALS" at bounding box center [474, 178] width 201 height 8
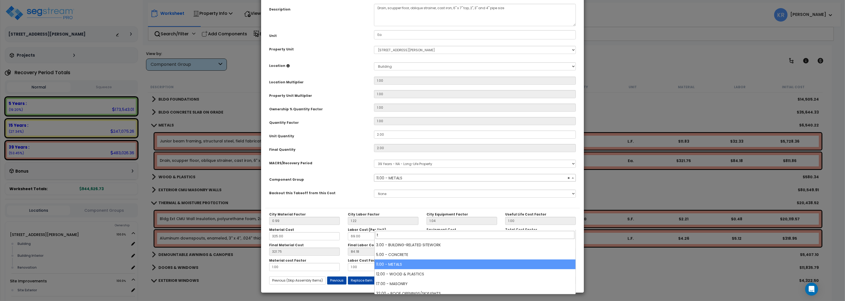
scroll to position [0, 0]
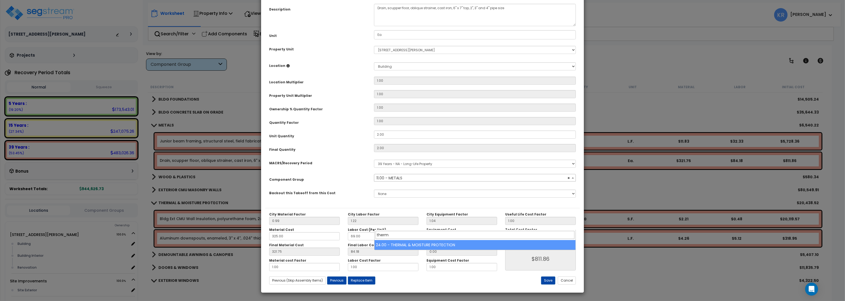
type input "therm"
select select "57239"
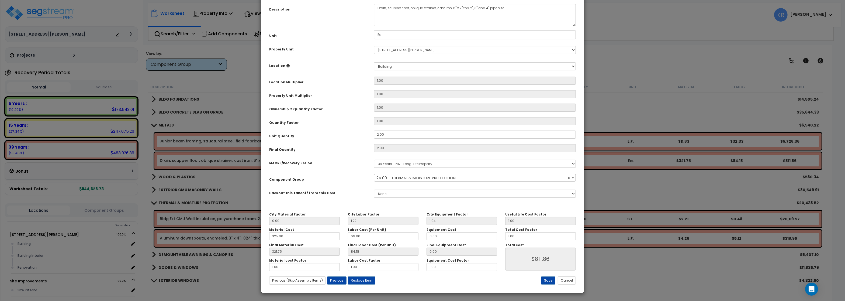
scroll to position [48, 0]
click at [544, 279] on button "Save" at bounding box center [548, 280] width 14 height 8
type input "811.86"
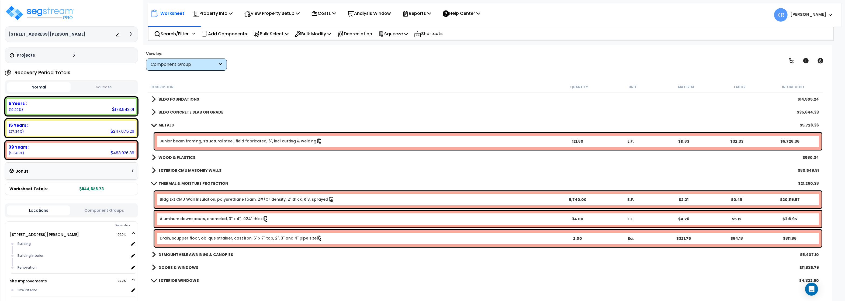
click at [155, 124] on span at bounding box center [154, 125] width 8 height 4
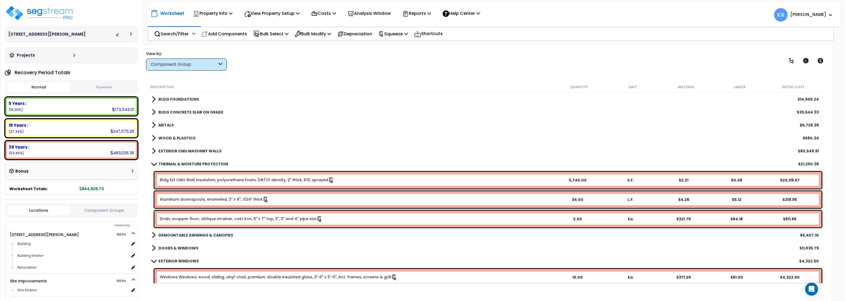
click at [170, 141] on link "WOOD & PLASTICS" at bounding box center [174, 138] width 44 height 8
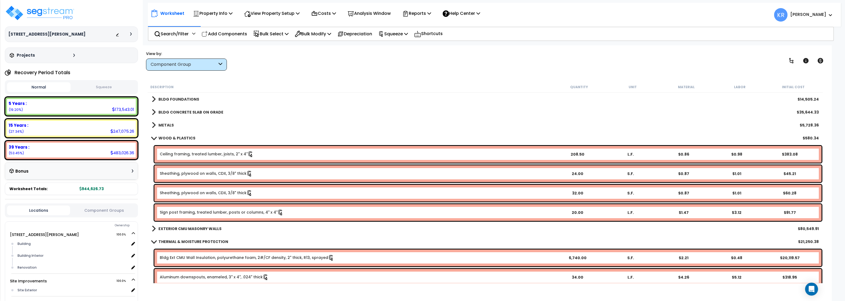
click at [184, 211] on link "Sign post framing, treated lumber, posts or columns, 4" x 4"" at bounding box center [222, 212] width 124 height 6
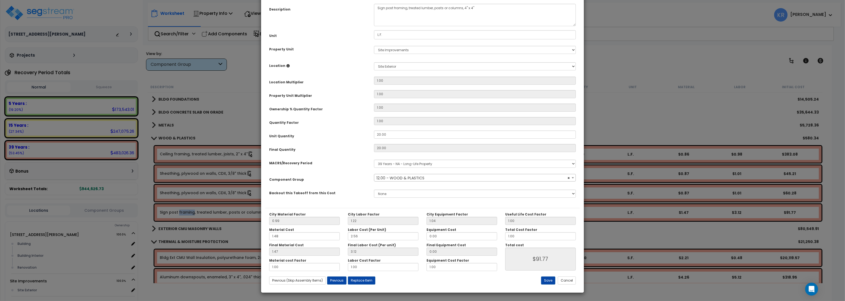
select select "57245"
click at [374, 159] on select "Select MACRS/Recovery Period 5 Years - 57.0 - Distributive Trades & Services 5 …" at bounding box center [475, 163] width 202 height 8
select select "3667"
click option "5 Years - 57.0 - Distributive Trades & Services" at bounding box center [0, 0] width 0 height 0
click at [374, 159] on select "Select MACRS/Recovery Period 5 Years - 57.0 - Distributive Trades & Services 5 …" at bounding box center [475, 163] width 202 height 8
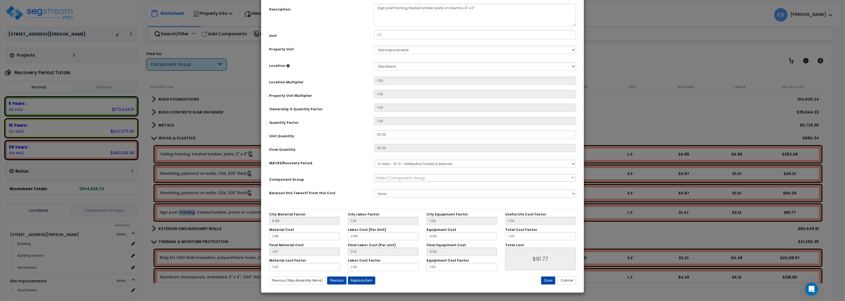
click at [392, 180] on span "Select Component Group" at bounding box center [400, 177] width 49 height 5
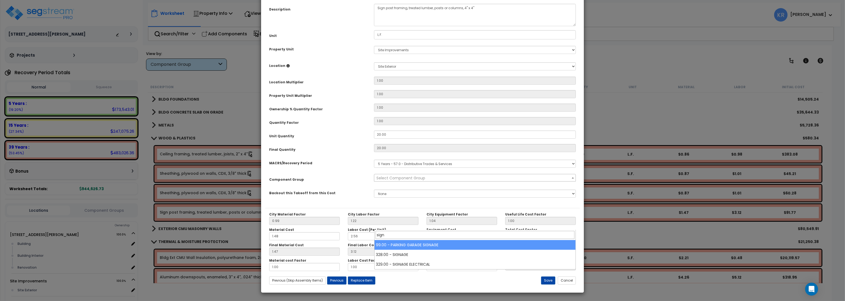
type input "sign"
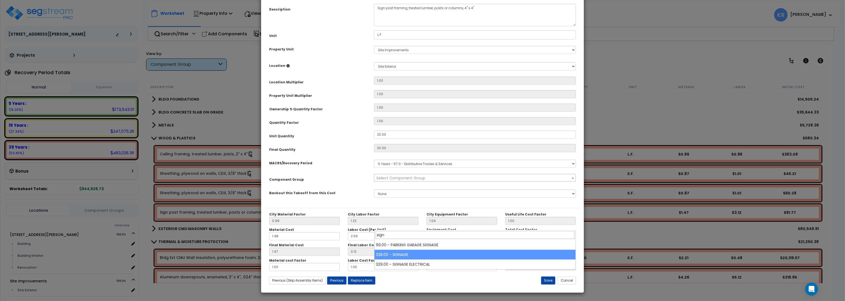
select select "57119"
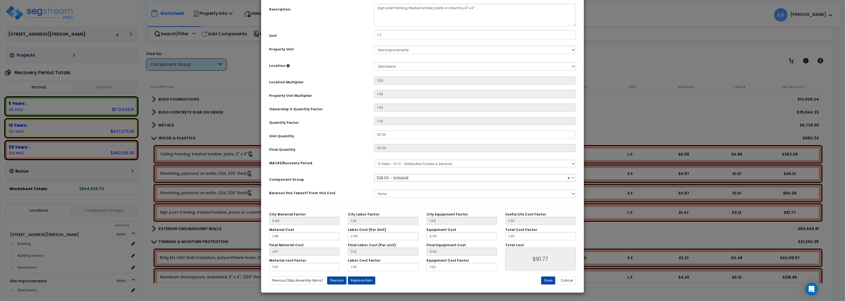
click at [541, 277] on div "Save Cancel" at bounding box center [527, 280] width 105 height 8
click at [548, 280] on button "Save" at bounding box center [548, 280] width 14 height 8
type input "91.77"
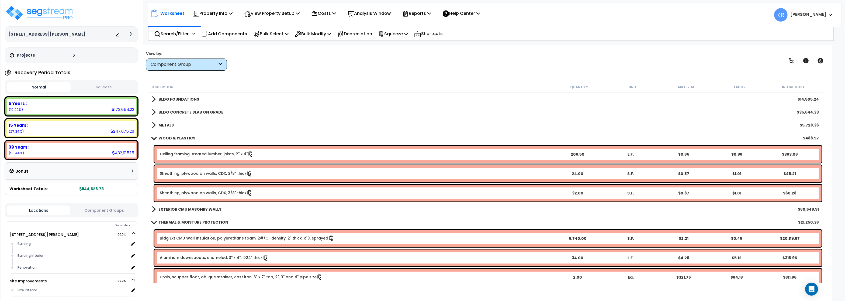
click at [159, 139] on b "WOOD & PLASTICS" at bounding box center [176, 137] width 37 height 5
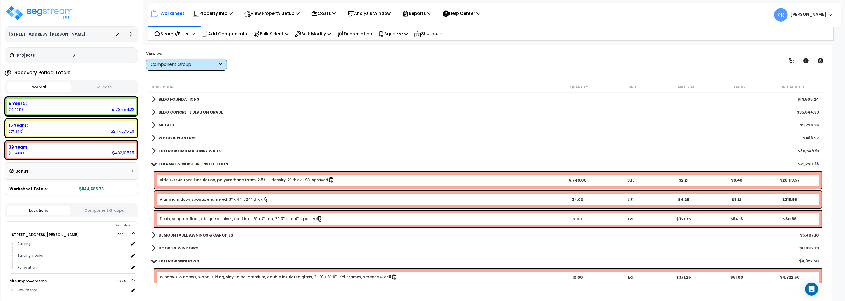
click at [168, 151] on b "EXTERIOR CMU MASONRY WALLS" at bounding box center [189, 150] width 63 height 5
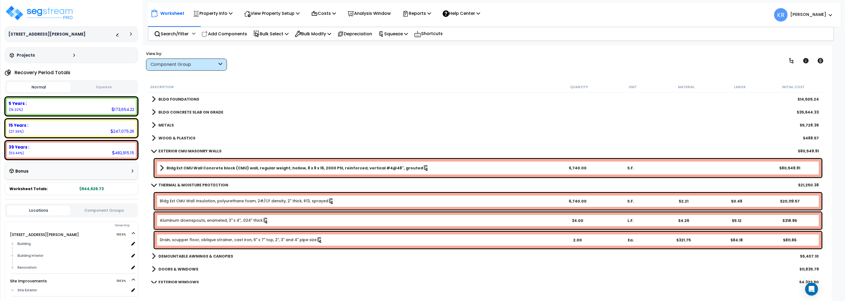
click at [168, 150] on b "EXTERIOR CMU MASONRY WALLS" at bounding box center [189, 150] width 63 height 5
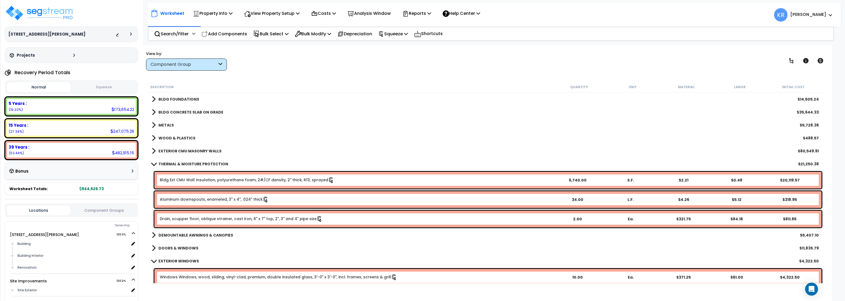
click at [171, 166] on b "THERMAL & MOISTURE PROTECTION" at bounding box center [193, 163] width 70 height 5
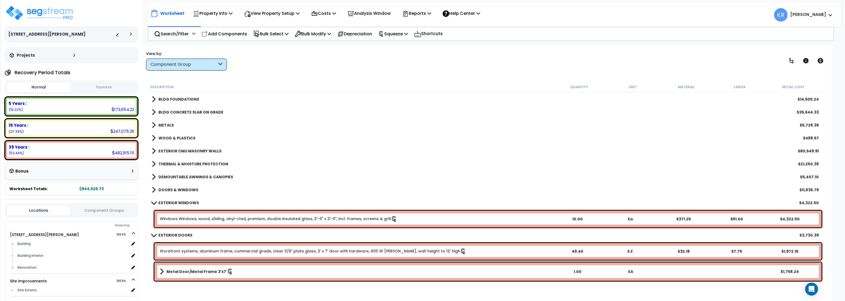
click at [172, 175] on b "DEMOUNTABLE AWNINGS & CANOPIES" at bounding box center [195, 176] width 75 height 5
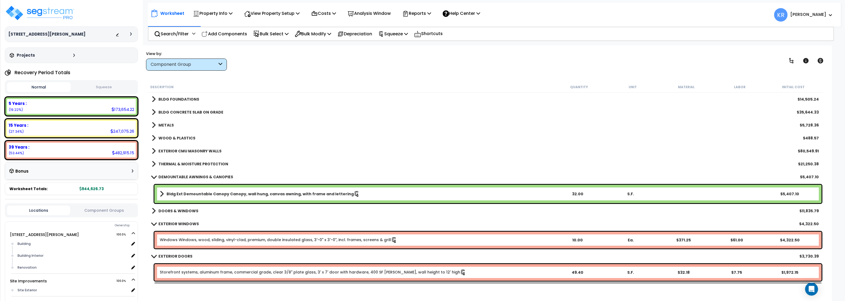
scroll to position [32, 0]
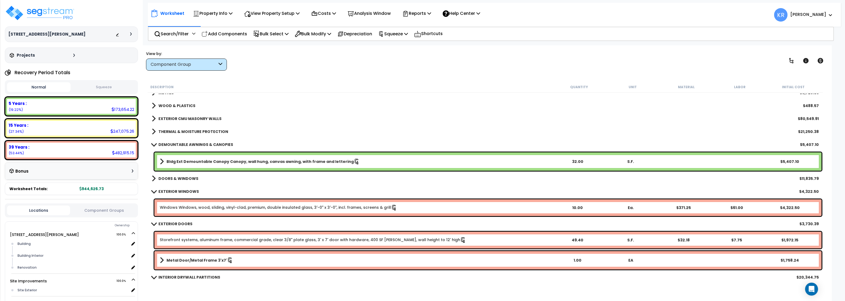
click at [169, 147] on b "DEMOUNTABLE AWNINGS & CANOPIES" at bounding box center [195, 144] width 75 height 5
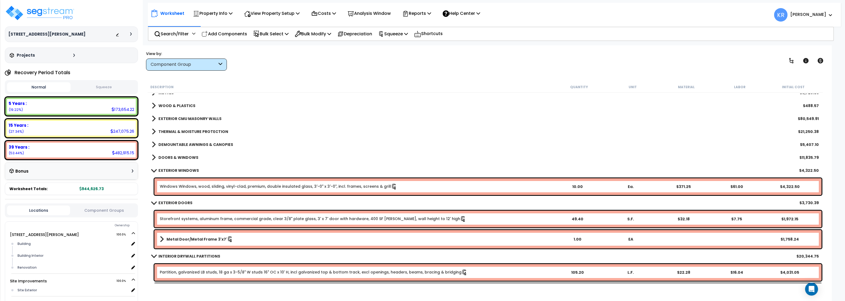
click at [171, 158] on b "DOORS & WINDOWS" at bounding box center [178, 157] width 40 height 5
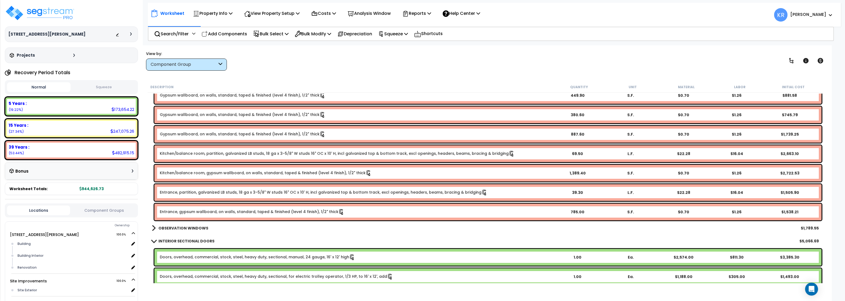
scroll to position [517, 0]
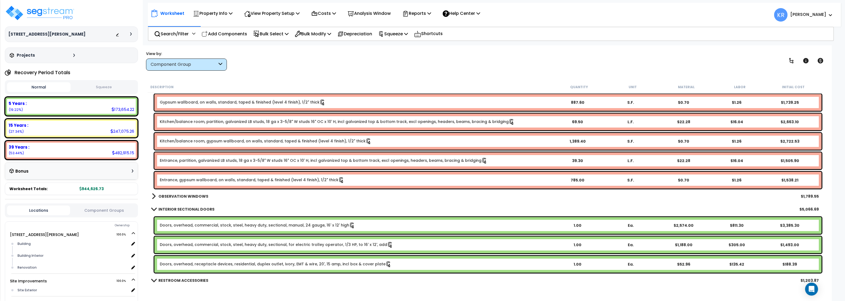
click at [197, 194] on b "OBSERVATION WINDOWS" at bounding box center [183, 195] width 50 height 5
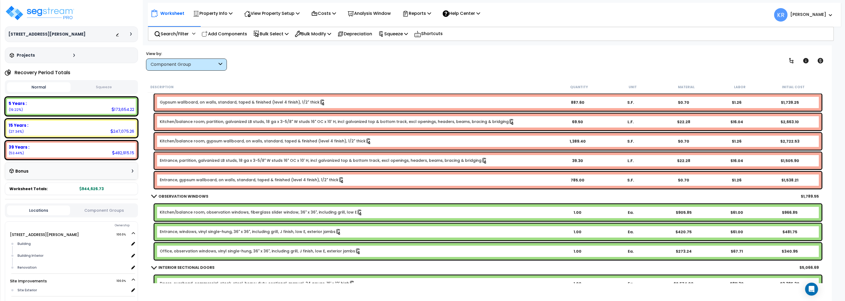
click at [179, 230] on link "Entrance, windows, vinyl single-hung, 36" x 36", including grill, J finish, low…" at bounding box center [251, 232] width 182 height 6
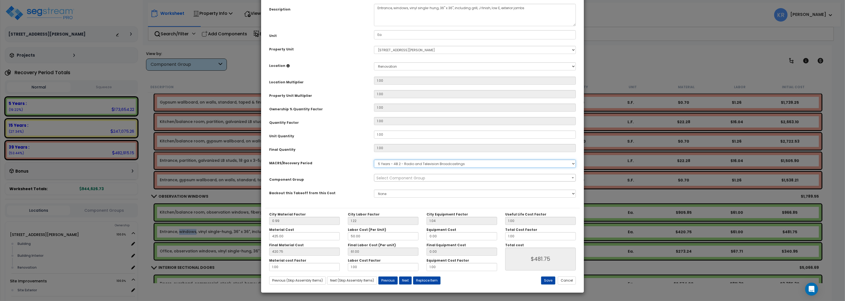
click at [374, 159] on select "Select MACRS/Recovery Period 5 Years - 57.0 - Distributive Trades & Services 5 …" at bounding box center [475, 163] width 202 height 8
select select "3669"
click option "39 Years - NA - Long-Life Property" at bounding box center [0, 0] width 0 height 0
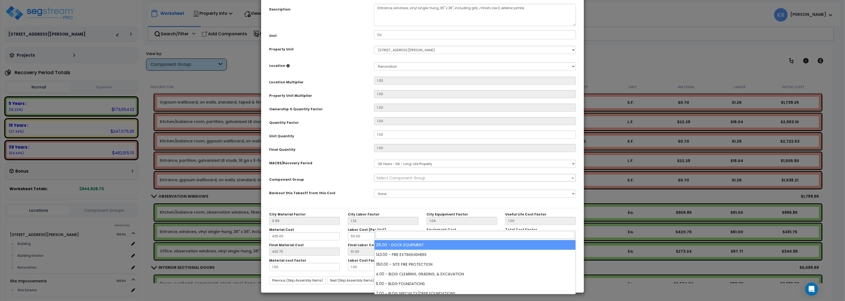
click at [396, 180] on span "Select Component Group" at bounding box center [400, 177] width 49 height 5
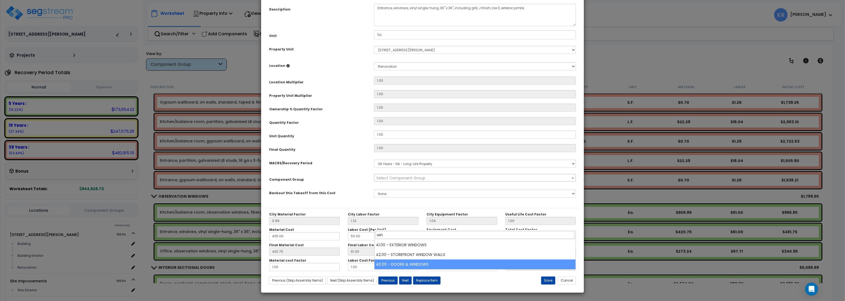
type input "win"
select select "57248"
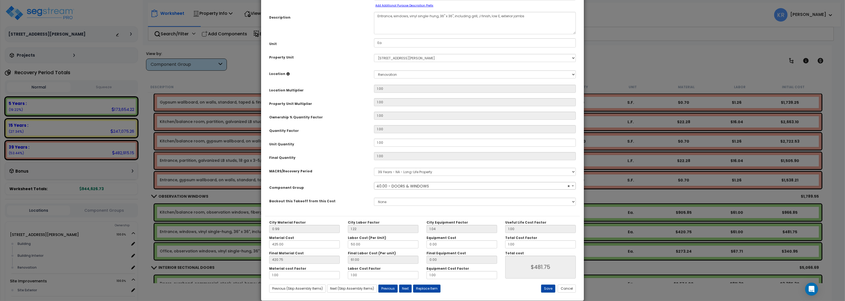
scroll to position [48, 0]
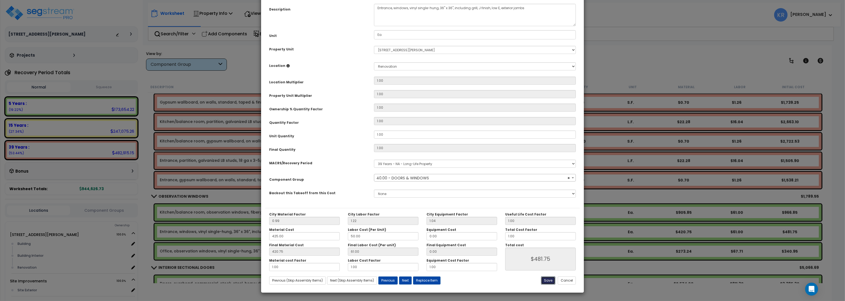
click at [546, 279] on button "Save" at bounding box center [548, 280] width 14 height 8
type input "481.75"
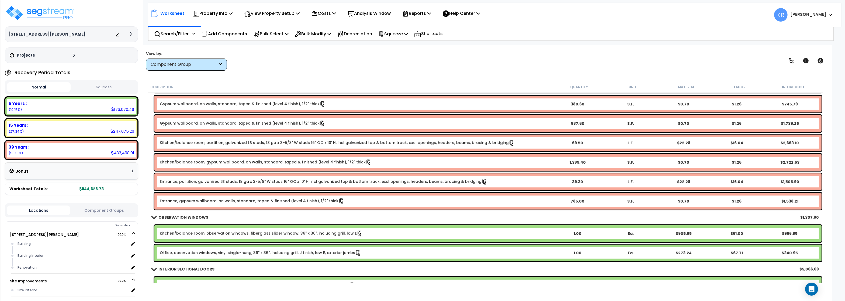
click at [187, 233] on link "Kitchen/balance room, observation windows, fiberglass slider window, 36" x 36",…" at bounding box center [261, 233] width 203 height 6
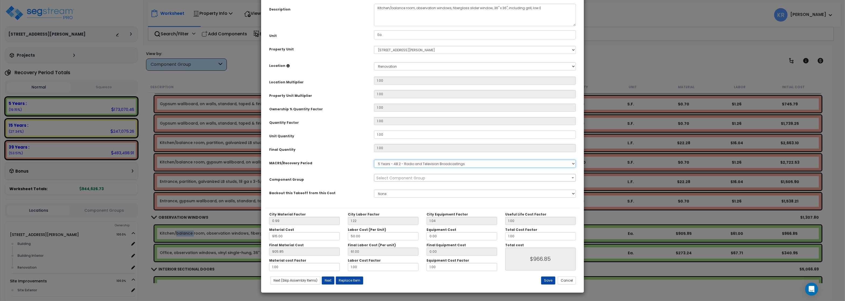
click at [374, 159] on select "Select MACRS/Recovery Period 5 Years - 57.0 - Distributive Trades & Services 5 …" at bounding box center [475, 163] width 202 height 8
select select "3667"
click option "5 Years - 57.0 - Distributive Trades & Services" at bounding box center [0, 0] width 0 height 0
select select "64676"
click at [544, 282] on button "Save" at bounding box center [548, 280] width 14 height 8
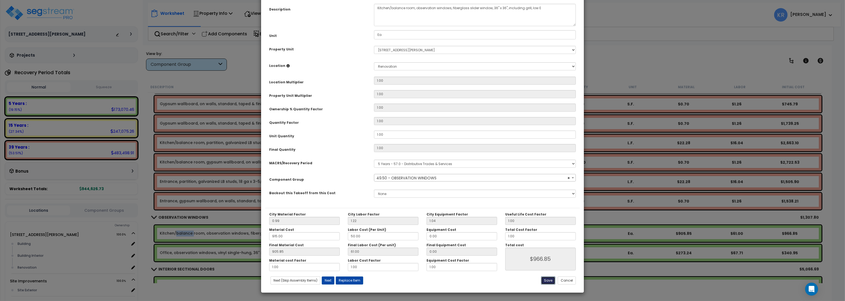
type input "966.85"
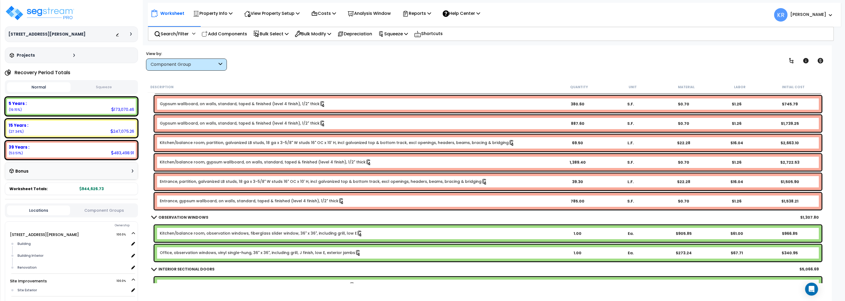
click at [185, 249] on div "Office, observation windows, vinyl single-hung, 36" x 36", including grill, J f…" at bounding box center [487, 252] width 667 height 17
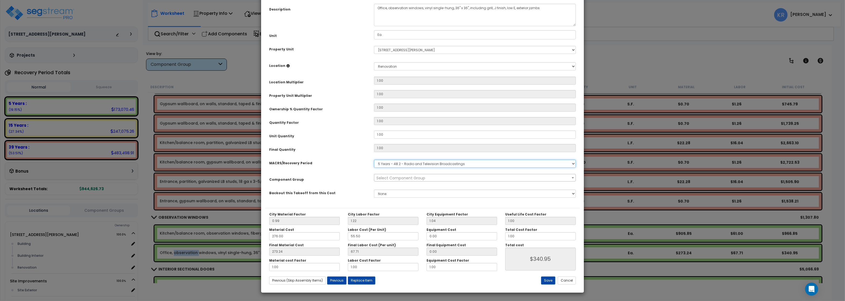
click at [374, 159] on select "Select MACRS/Recovery Period 5 Years - 57.0 - Distributive Trades & Services 5 …" at bounding box center [475, 163] width 202 height 8
select select "3667"
click option "5 Years - 57.0 - Distributive Trades & Services" at bounding box center [0, 0] width 0 height 0
select select "64676"
click at [546, 281] on button "Save" at bounding box center [548, 280] width 14 height 8
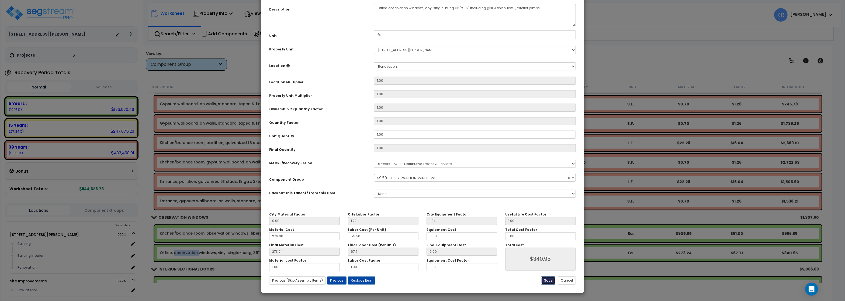
type input "340.95"
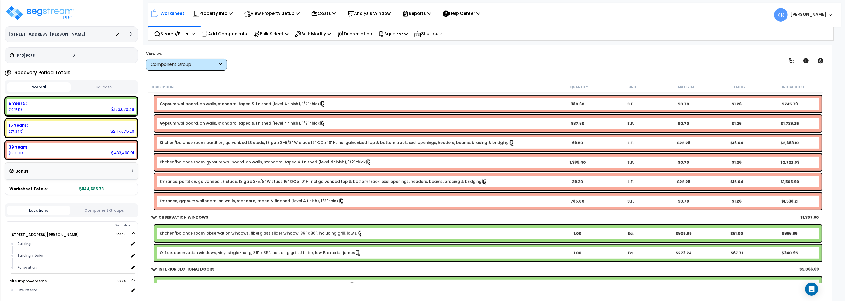
click at [166, 215] on b "OBSERVATION WINDOWS" at bounding box center [183, 216] width 50 height 5
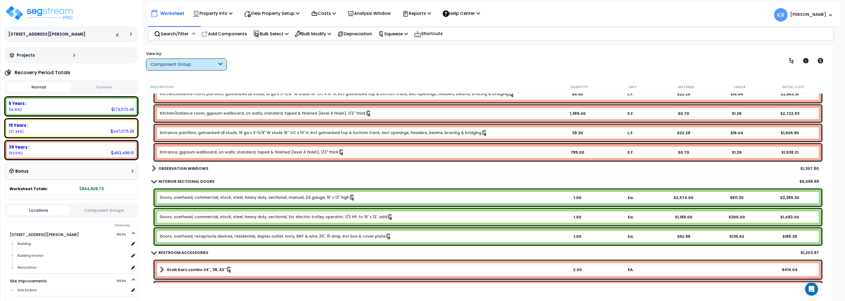
scroll to position [582, 0]
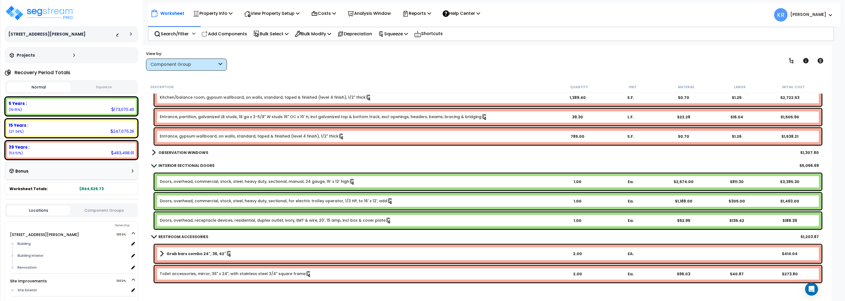
click at [192, 178] on div "Doors, overhead, commercial, stock, steel, heavy duty, sectional, manual, 24 ga…" at bounding box center [487, 181] width 667 height 17
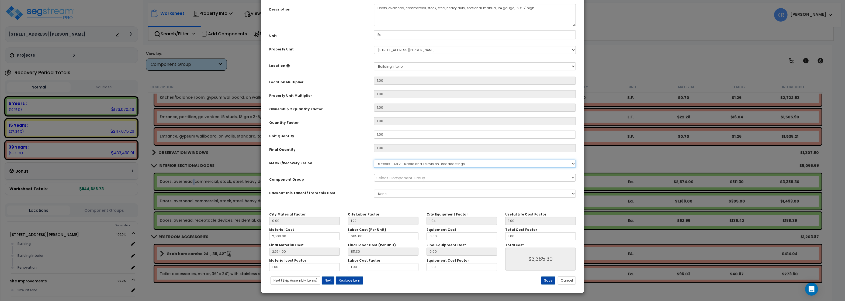
click at [374, 159] on select "Select MACRS/Recovery Period 5 Years - 57.0 - Distributive Trades & Services 5 …" at bounding box center [475, 163] width 202 height 8
select select "3669"
click option "39 Years - NA - Long-Life Property" at bounding box center [0, 0] width 0 height 0
click at [395, 180] on span "Select Component Group" at bounding box center [400, 177] width 49 height 5
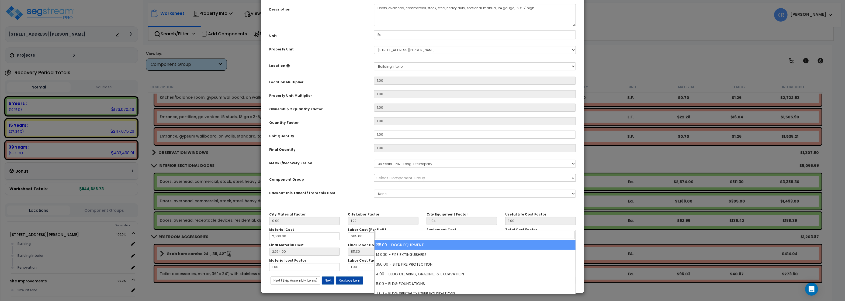
type input "d"
type input "o"
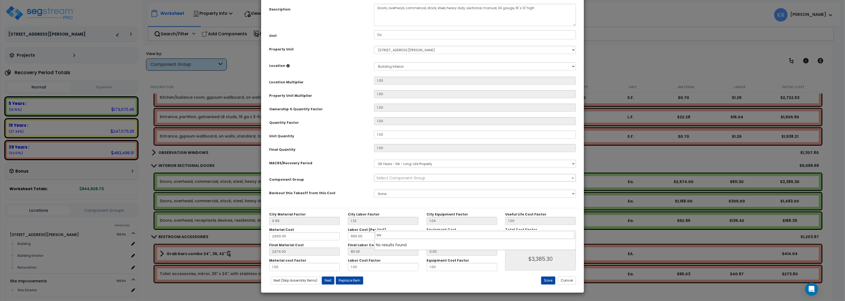
type input "o"
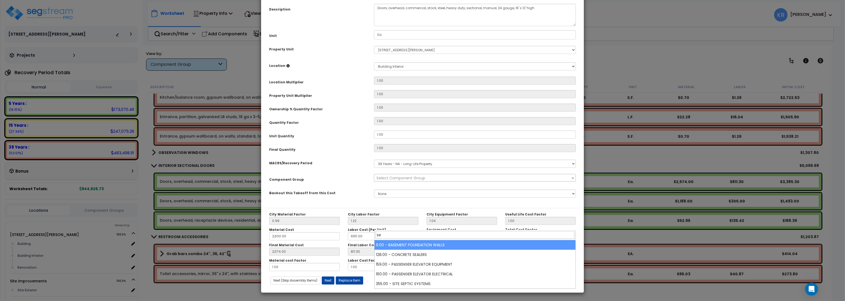
type input "s"
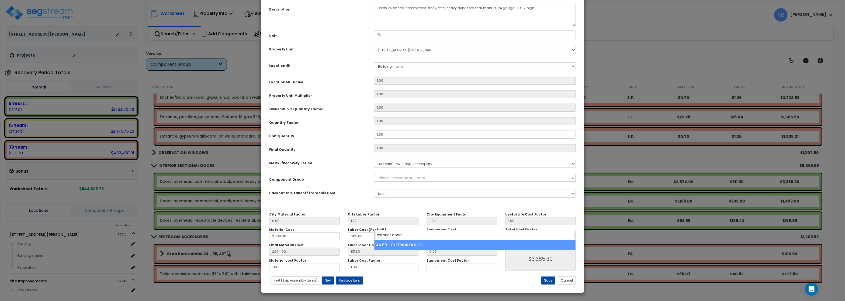
type input "exterior doors"
select select "56868"
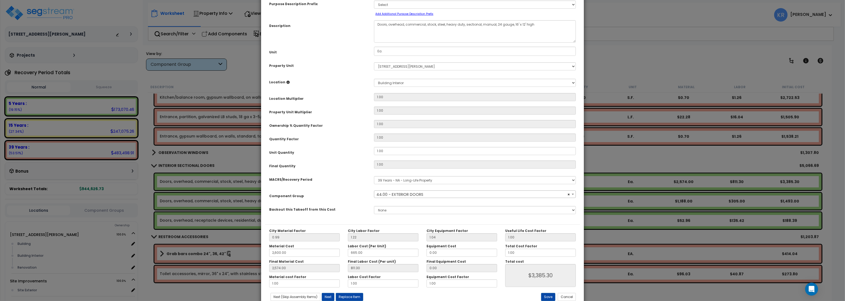
scroll to position [48, 0]
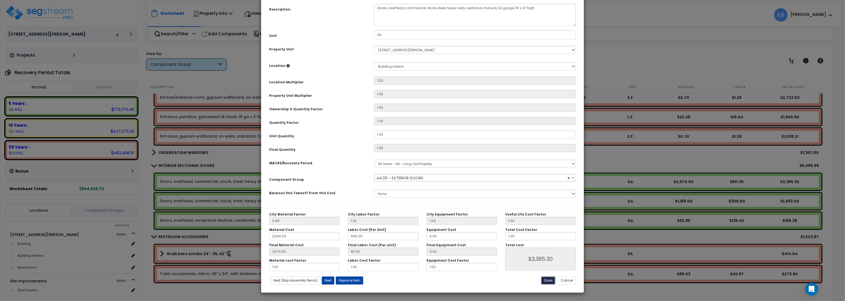
click at [546, 280] on button "Save" at bounding box center [548, 280] width 14 height 8
type input "2600.00"
type input "2574.00"
type input "3385.30"
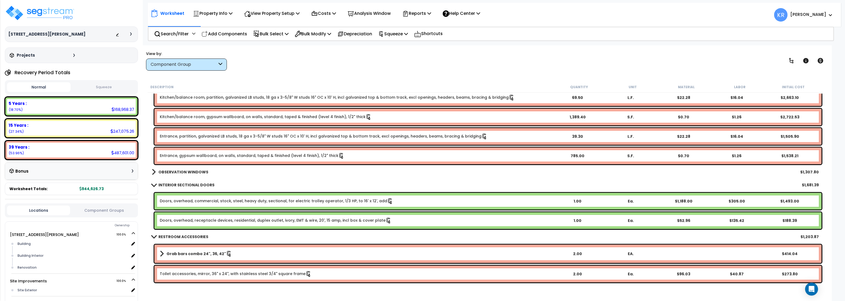
click at [194, 201] on link "Doors, overhead, commercial, stock, steel, heavy duty, sectional, for electric …" at bounding box center [276, 201] width 233 height 6
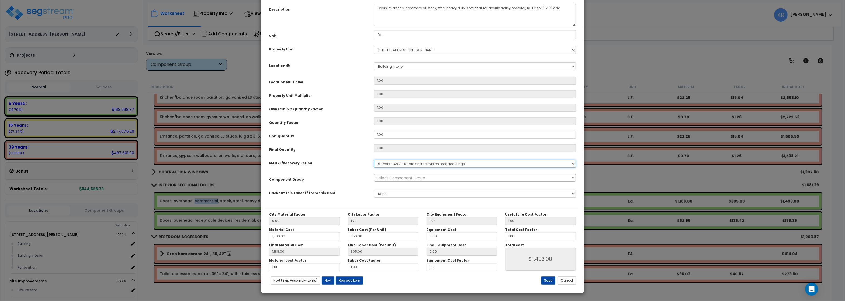
click at [374, 159] on select "Select MACRS/Recovery Period 5 Years - 57.0 - Distributive Trades & Services 5 …" at bounding box center [475, 163] width 202 height 8
select select "3669"
click option "39 Years - NA - Long-Life Property" at bounding box center [0, 0] width 0 height 0
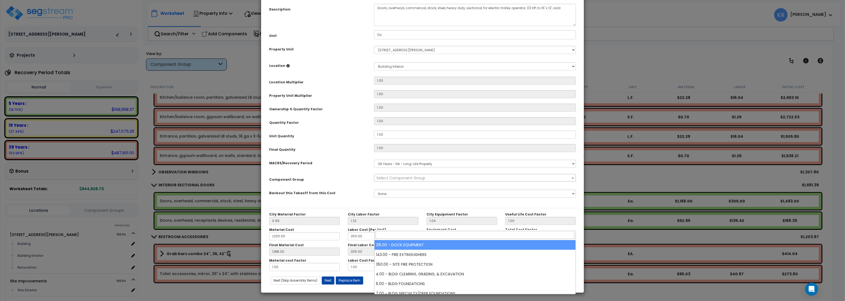
click at [384, 180] on span "Select Component Group" at bounding box center [400, 177] width 49 height 5
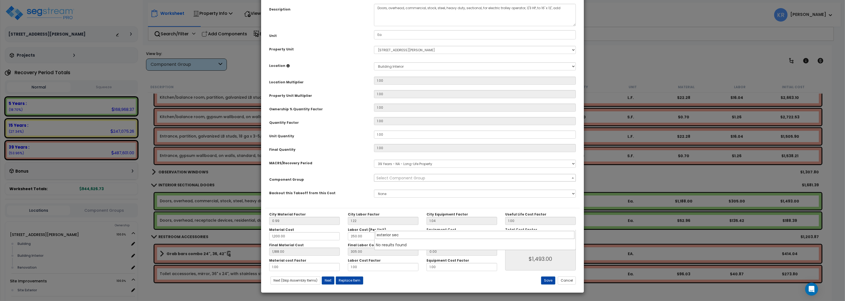
type input "exterior sec"
click at [381, 180] on span "Select Component Group" at bounding box center [400, 177] width 49 height 5
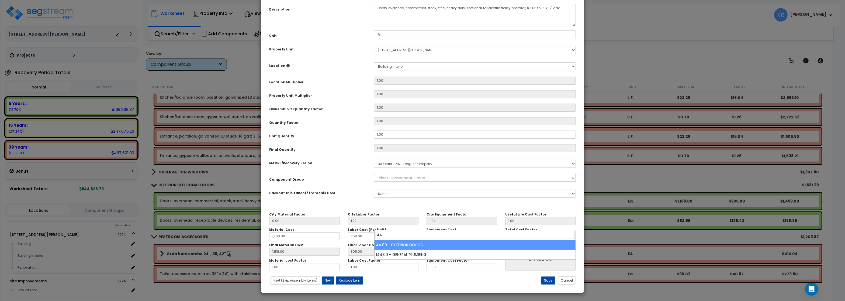
type input "44"
select select "56868"
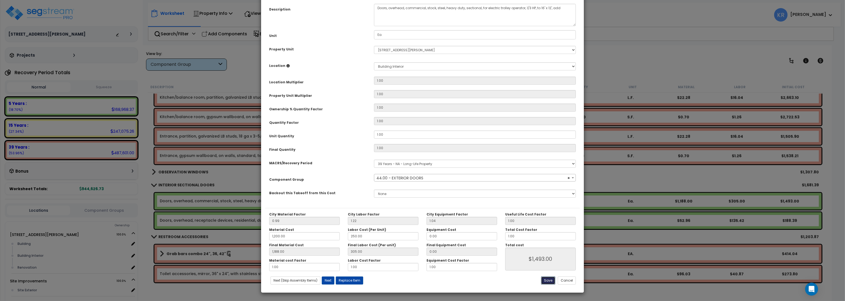
click at [545, 283] on button "Save" at bounding box center [548, 280] width 14 height 8
type input "1200.00"
type input "1188.00"
type input "1493.00"
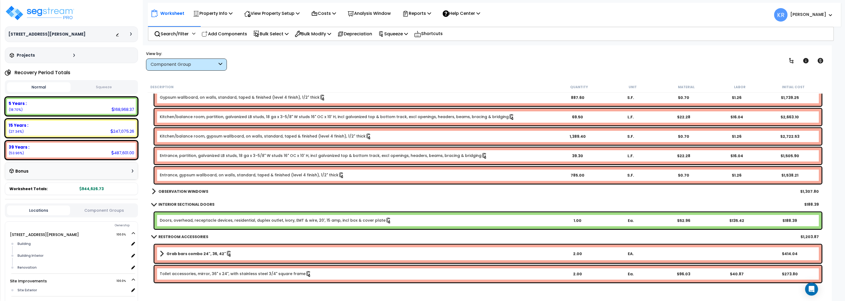
click at [184, 224] on div "Doors, overhead, receptacle devices, residential, duplex outlet, ivory, EMT & w…" at bounding box center [487, 220] width 667 height 17
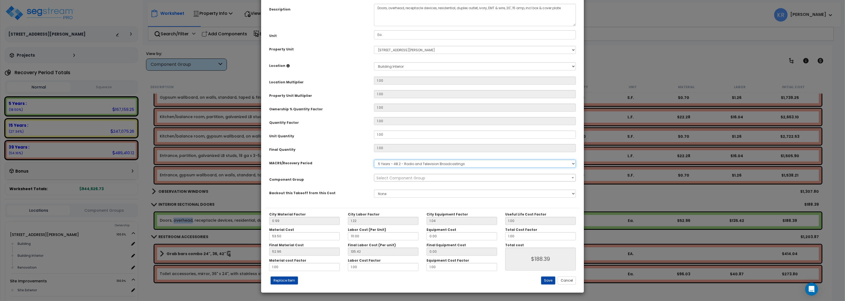
click at [374, 159] on select "Select MACRS/Recovery Period 5 Years - 57.0 - Distributive Trades & Services 5 …" at bounding box center [475, 163] width 202 height 8
select select "3669"
click option "39 Years - NA - Long-Life Property" at bounding box center [0, 0] width 0 height 0
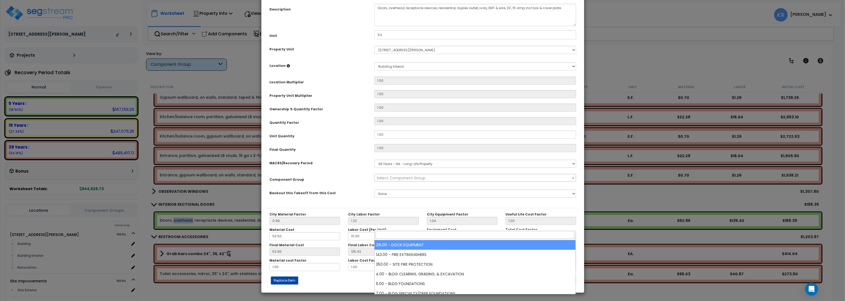
click at [378, 180] on span "Select Component Group" at bounding box center [401, 177] width 49 height 5
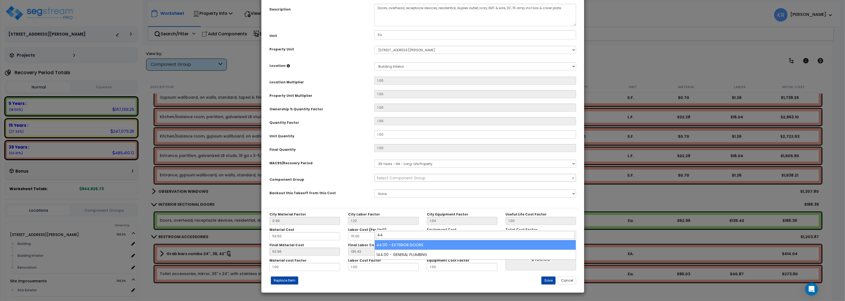
type input "44"
select select "56868"
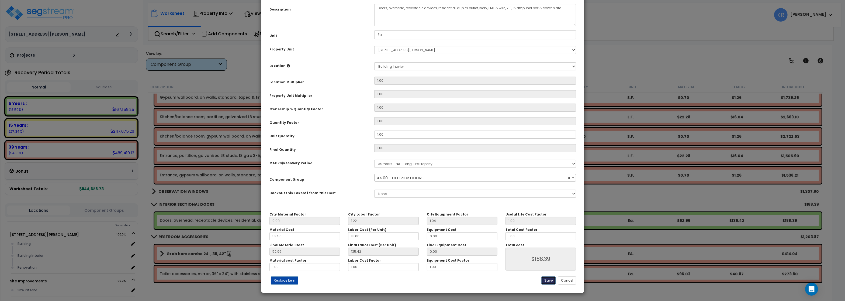
click at [546, 279] on button "Save" at bounding box center [548, 280] width 14 height 8
type input "188.39"
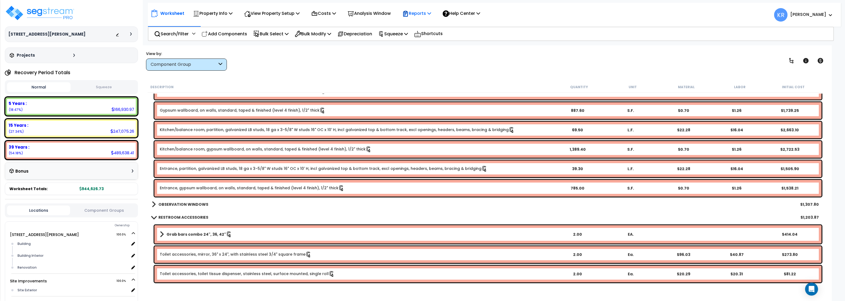
click at [419, 12] on p "Reports" at bounding box center [416, 13] width 29 height 7
click at [422, 23] on link "Get Report" at bounding box center [425, 25] width 53 height 11
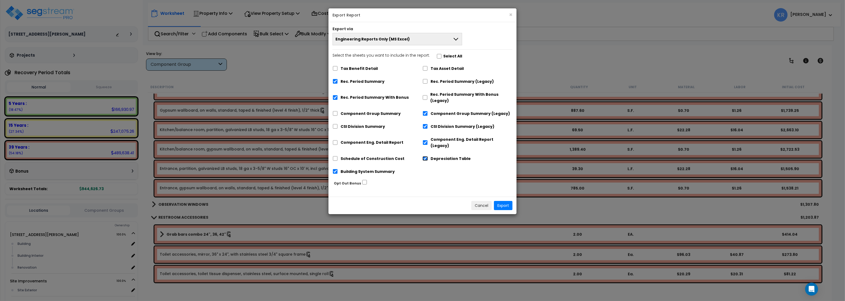
click at [425, 156] on input "Depreciation Table" at bounding box center [424, 158] width 5 height 5
checkbox input "false"
click at [425, 137] on div "Component Eng. Detail Report (Legacy)" at bounding box center [467, 142] width 90 height 16
click at [424, 128] on input "CSI Division Summary (Legacy)" at bounding box center [424, 126] width 5 height 5
checkbox input "false"
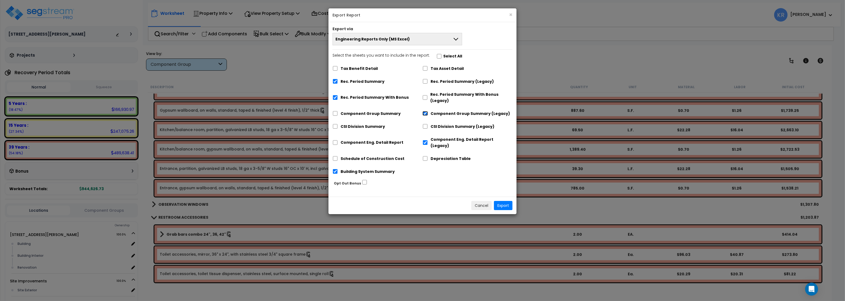
click at [424, 115] on input "Component Group Summary (Legacy)" at bounding box center [424, 113] width 5 height 5
checkbox input "false"
click at [425, 140] on input "Component Eng. Detail Report (Legacy)" at bounding box center [424, 142] width 5 height 5
checkbox input "false"
click at [335, 169] on input "Building System Summary" at bounding box center [334, 171] width 5 height 5
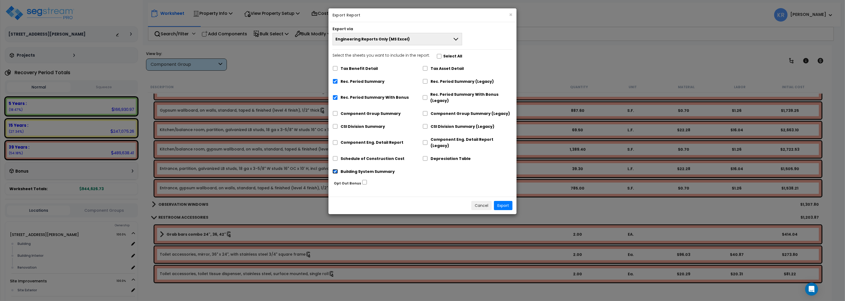
checkbox input "false"
click at [336, 96] on input "Rec. Period Summary With Bonus" at bounding box center [334, 97] width 5 height 5
checkbox input "false"
click at [506, 201] on button "Export" at bounding box center [503, 205] width 19 height 9
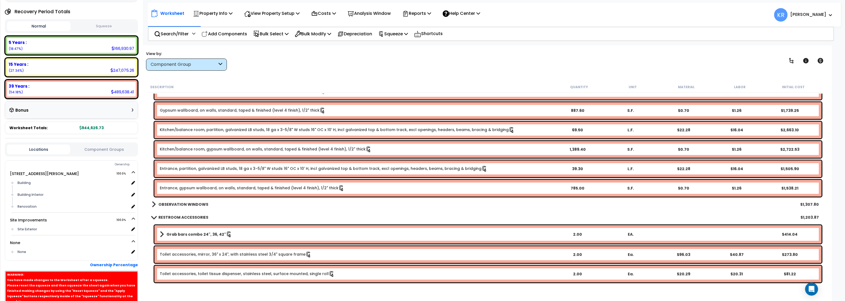
scroll to position [65, 0]
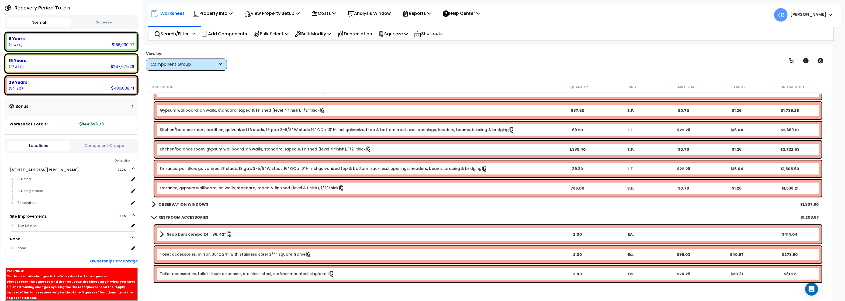
click at [160, 206] on b "OBSERVATION WINDOWS" at bounding box center [183, 203] width 50 height 5
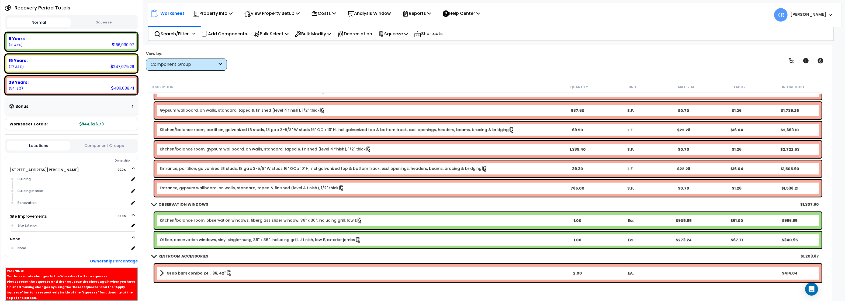
click at [176, 222] on link "Kitchen/balance room, observation windows, fiberglass slider window, 36" x 36",…" at bounding box center [261, 220] width 203 height 6
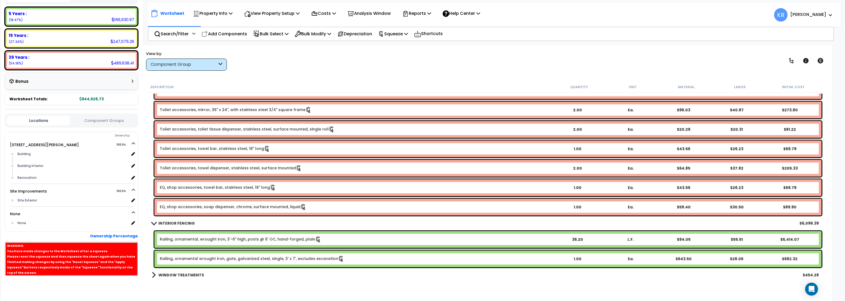
scroll to position [776, 0]
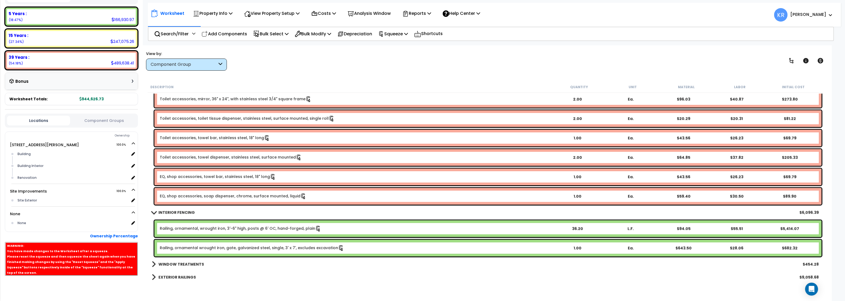
click at [176, 173] on div "EQ, shop accessories, towel bar, stainless steel, 18" long 1.00 Ea. $43.56 $26.…" at bounding box center [487, 176] width 667 height 17
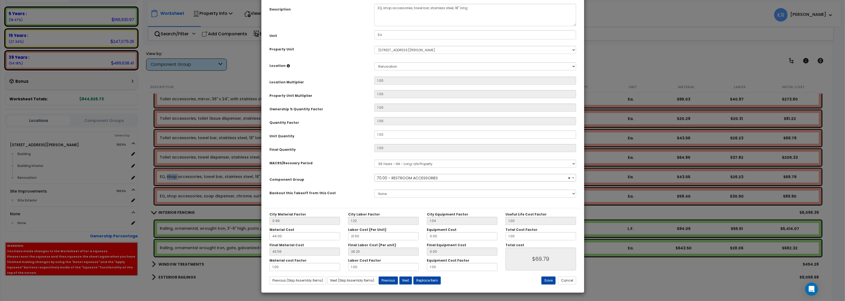
select select "56891"
click at [374, 159] on select "Select MACRS/Recovery Period 5 Years - 57.0 - Distributive Trades & Services 5 …" at bounding box center [475, 163] width 202 height 8
select select "3667"
click option "5 Years - 57.0 - Distributive Trades & Services" at bounding box center [0, 0] width 0 height 0
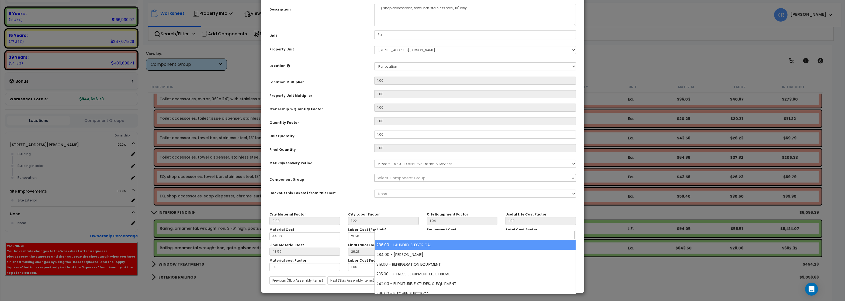
click at [392, 180] on span "Select Component Group" at bounding box center [401, 177] width 49 height 5
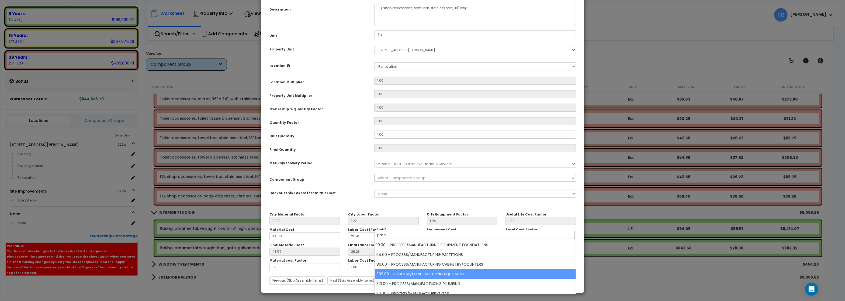
type input "proc"
select select "57102"
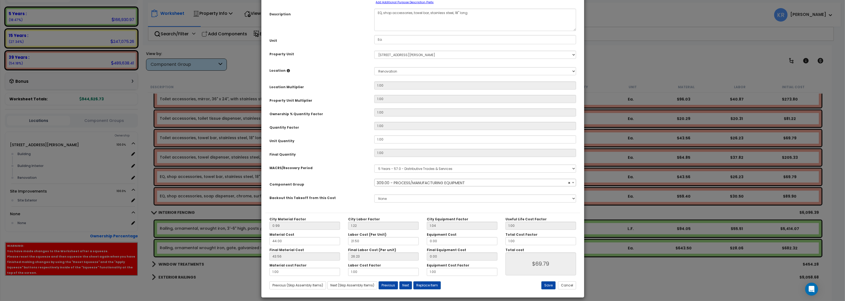
scroll to position [48, 0]
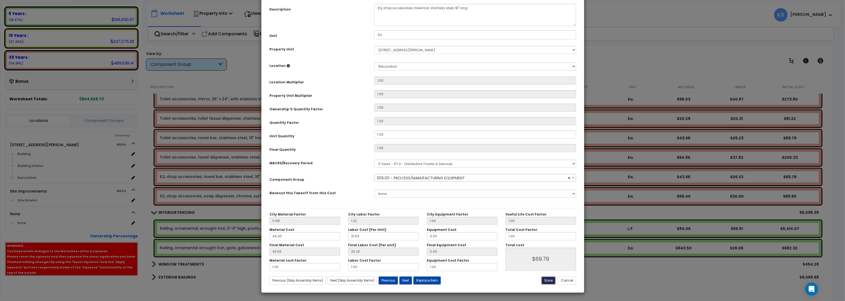
click at [550, 280] on button "Save" at bounding box center [548, 280] width 14 height 8
type input "69.79"
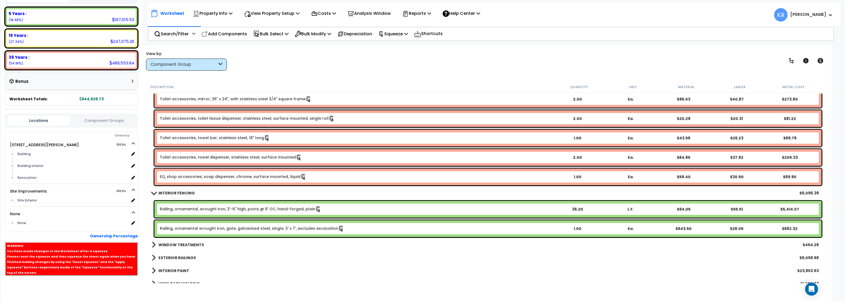
click at [177, 179] on link "EQ, shop accessories, soap dispenser, chrome, surface mounted, liquid" at bounding box center [233, 177] width 147 height 6
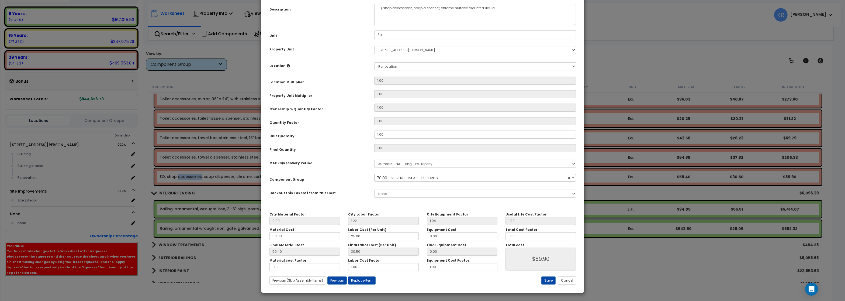
select select "56891"
click at [374, 159] on select "Select MACRS/Recovery Period 5 Years - 57.0 - Distributive Trades & Services 5 …" at bounding box center [475, 163] width 202 height 8
select select "3667"
click option "5 Years - 57.0 - Distributive Trades & Services" at bounding box center [0, 0] width 0 height 0
click at [393, 180] on span "Select Component Group" at bounding box center [401, 177] width 49 height 5
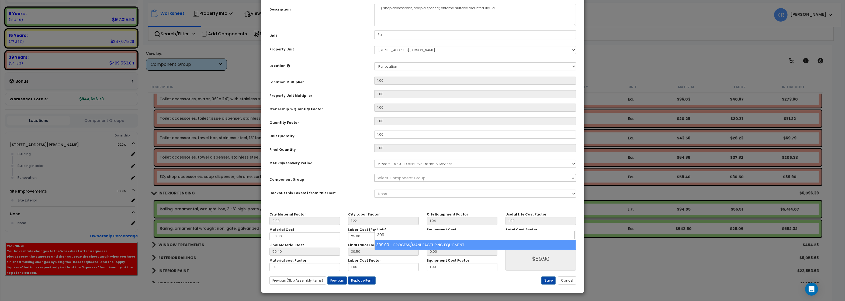
type input "309"
click at [396, 250] on span "309 309.00 - PROCESS/MANUFACTURING EQUIPMENT" at bounding box center [474, 239] width 201 height 20
select select "57102"
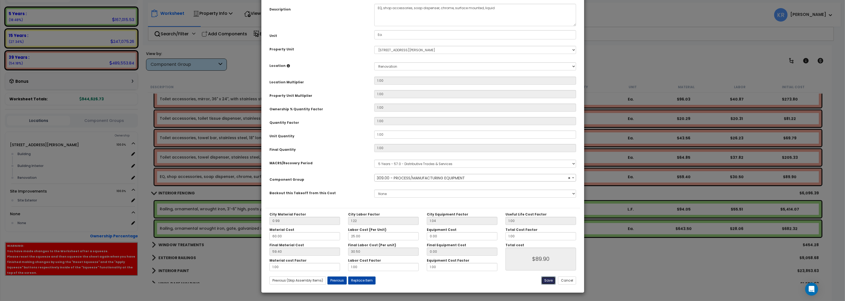
click at [546, 280] on button "Save" at bounding box center [548, 280] width 14 height 8
type input "89.90"
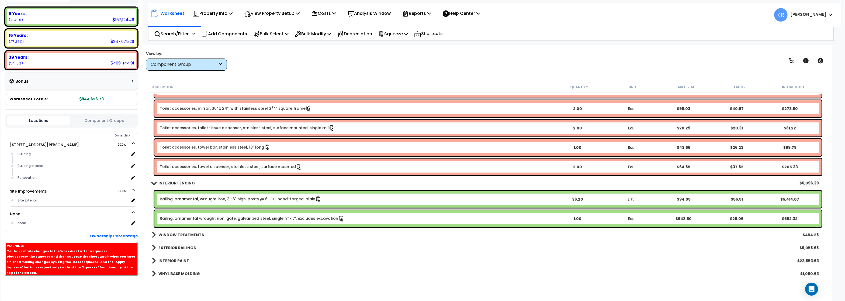
scroll to position [776, 0]
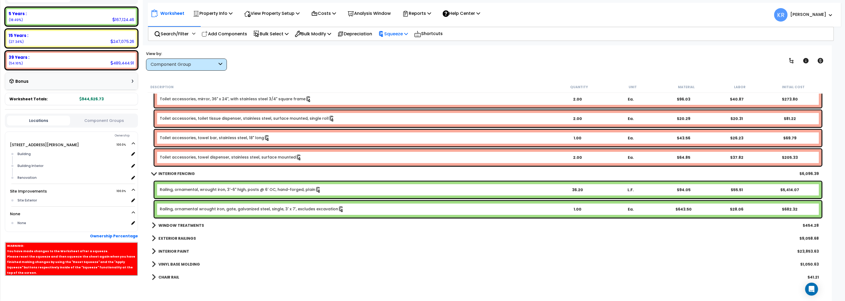
click at [398, 35] on p "Squeeze" at bounding box center [393, 33] width 30 height 7
click at [396, 62] on link "Reset Squeeze" at bounding box center [401, 58] width 53 height 11
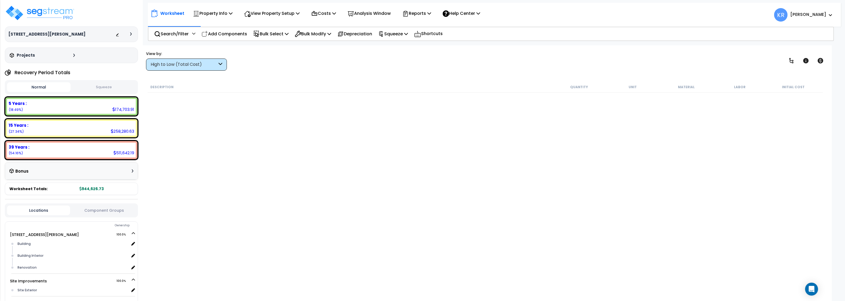
click at [181, 63] on div "High to Low (Total Cost)" at bounding box center [184, 64] width 67 height 6
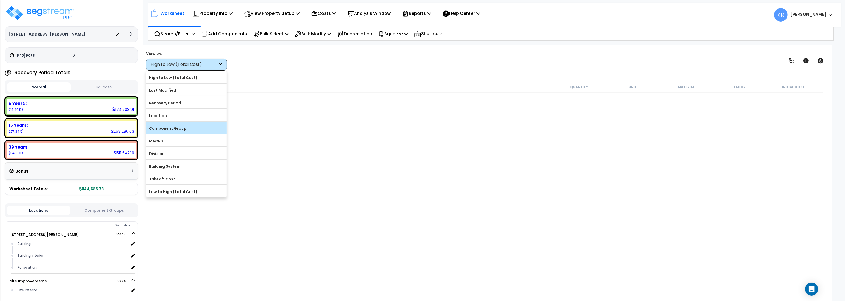
click at [174, 127] on label "Component Group" at bounding box center [186, 128] width 80 height 8
click at [0, 0] on input "Component Group" at bounding box center [0, 0] width 0 height 0
click at [176, 127] on label "Component Group" at bounding box center [186, 128] width 80 height 8
click at [0, 0] on input "Component Group" at bounding box center [0, 0] width 0 height 0
click at [167, 129] on label "Component Group" at bounding box center [186, 128] width 80 height 8
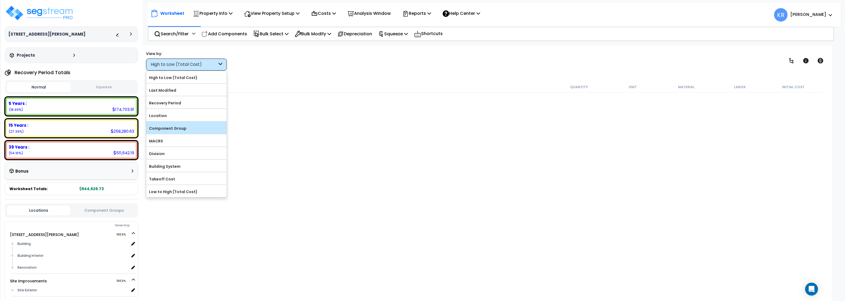
click at [0, 0] on input "Component Group" at bounding box center [0, 0] width 0 height 0
click at [167, 129] on label "Component Group" at bounding box center [186, 128] width 80 height 8
click at [0, 0] on input "Component Group" at bounding box center [0, 0] width 0 height 0
click at [167, 130] on label "Component Group" at bounding box center [186, 128] width 80 height 8
click at [0, 0] on input "Component Group" at bounding box center [0, 0] width 0 height 0
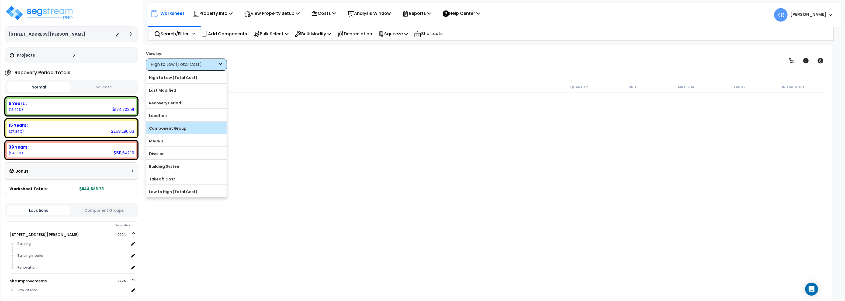
click at [187, 132] on label "Component Group" at bounding box center [186, 128] width 80 height 8
click at [0, 0] on input "Component Group" at bounding box center [0, 0] width 0 height 0
click at [266, 52] on div "View by: High to Low (Total Cost)" at bounding box center [485, 61] width 682 height 20
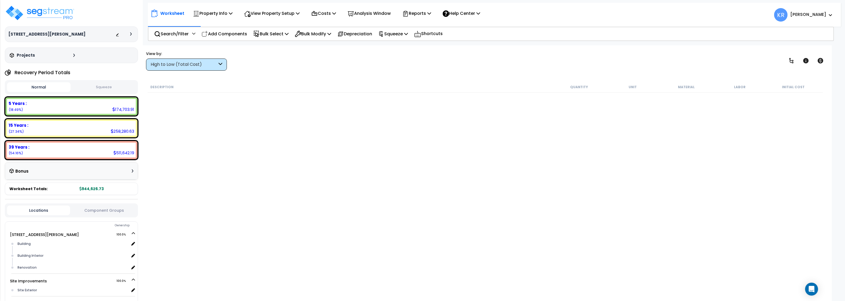
click at [186, 63] on div "High to Low (Total Cost)" at bounding box center [184, 64] width 67 height 6
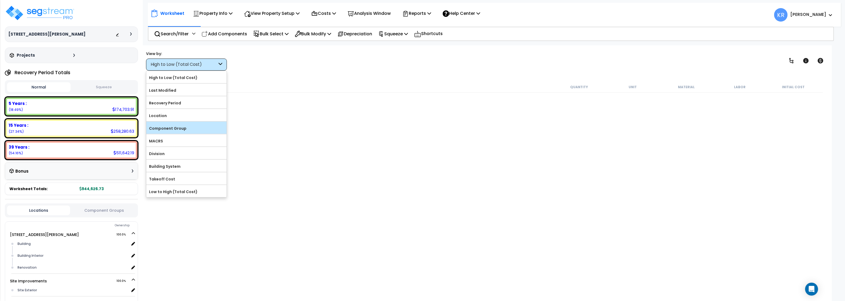
click at [179, 129] on label "Component Group" at bounding box center [186, 128] width 80 height 8
click at [0, 0] on input "Component Group" at bounding box center [0, 0] width 0 height 0
click at [179, 128] on label "Component Group" at bounding box center [186, 128] width 80 height 8
click at [0, 0] on input "Component Group" at bounding box center [0, 0] width 0 height 0
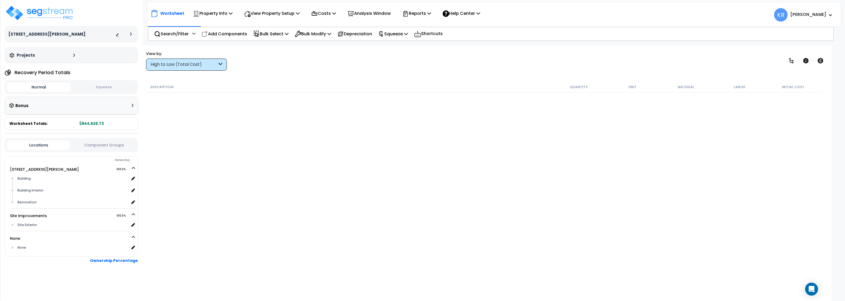
click at [330, 206] on div "Description Quantity Unit Material Labor Initial Cost" at bounding box center [485, 181] width 677 height 201
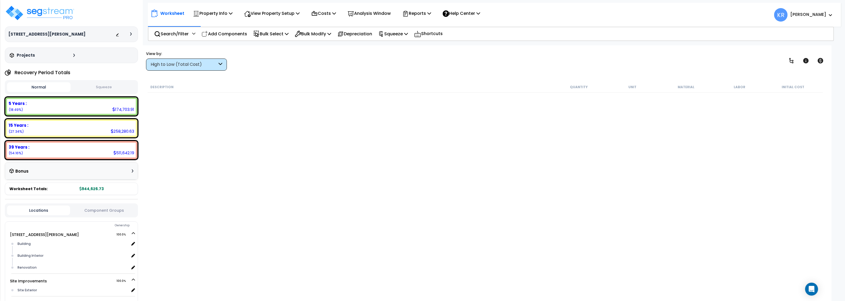
click at [212, 65] on div "High to Low (Total Cost)" at bounding box center [184, 64] width 67 height 6
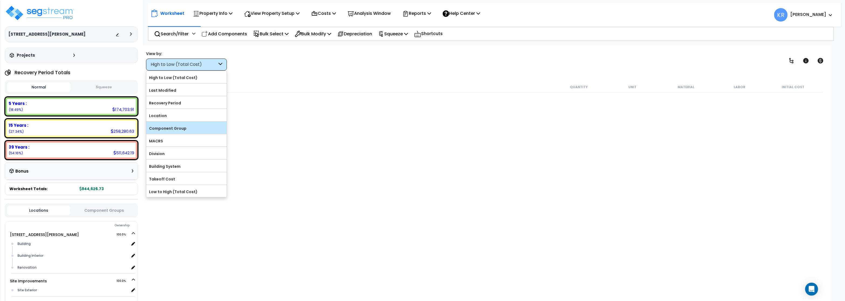
click at [191, 125] on label "Component Group" at bounding box center [186, 128] width 80 height 8
click at [0, 0] on input "Component Group" at bounding box center [0, 0] width 0 height 0
click at [169, 125] on div "Component Group" at bounding box center [186, 127] width 80 height 12
click at [169, 125] on label "Component Group" at bounding box center [186, 128] width 80 height 8
click at [0, 0] on input "Component Group" at bounding box center [0, 0] width 0 height 0
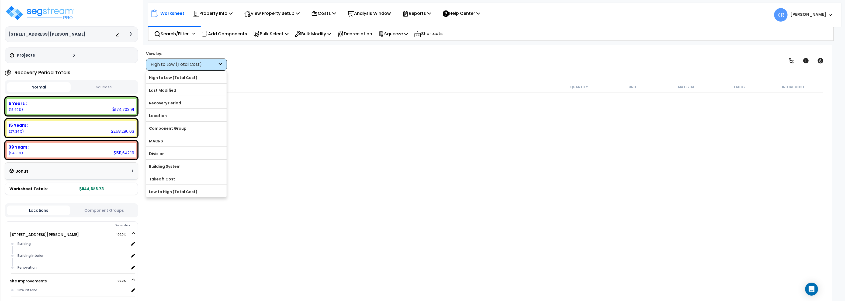
click at [418, 79] on div "Worksheet Property Info Property Setup Add Property Unit Template property Clon…" at bounding box center [485, 195] width 693 height 301
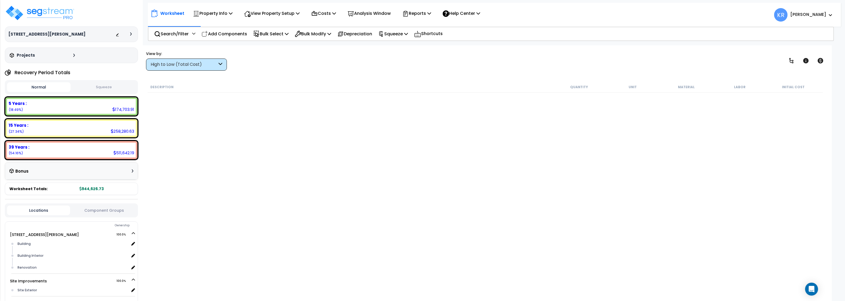
click at [210, 62] on div "High to Low (Total Cost)" at bounding box center [184, 64] width 67 height 6
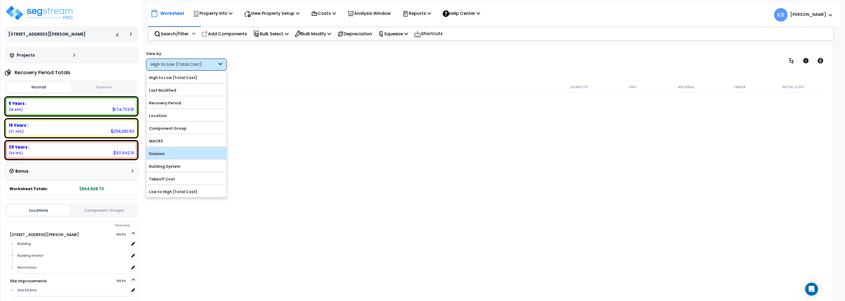
click at [180, 151] on label "Division" at bounding box center [186, 153] width 80 height 8
click at [0, 0] on input "Division" at bounding box center [0, 0] width 0 height 0
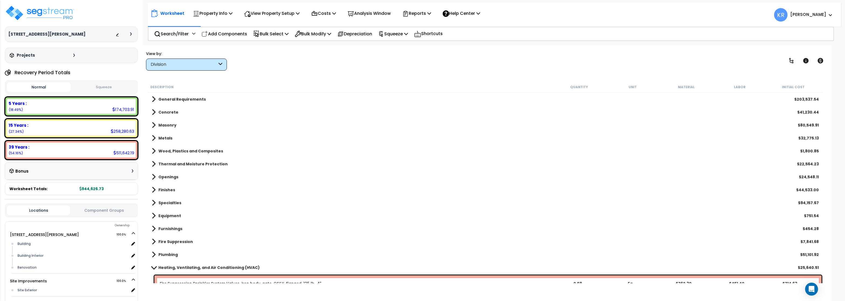
click at [196, 59] on div "Division" at bounding box center [186, 64] width 81 height 12
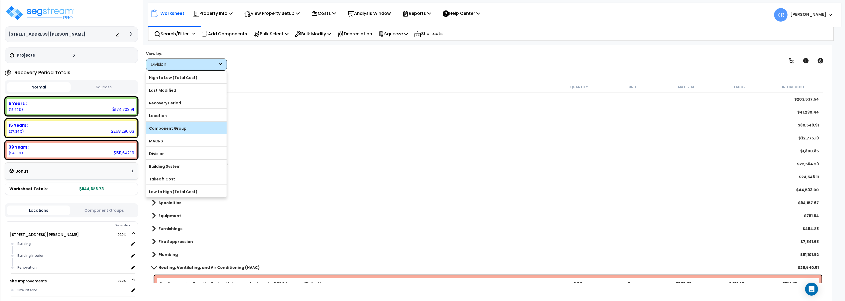
click at [185, 131] on label "Component Group" at bounding box center [186, 128] width 80 height 8
click at [0, 0] on input "Component Group" at bounding box center [0, 0] width 0 height 0
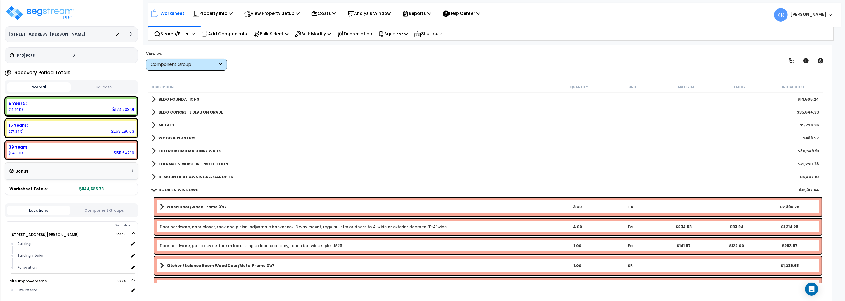
click at [172, 188] on b "DOORS & WINDOWS" at bounding box center [178, 189] width 40 height 5
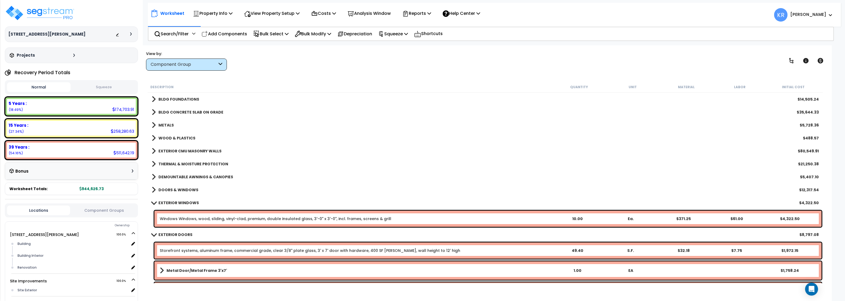
click at [166, 201] on b "EXTERIOR WINDOWS" at bounding box center [178, 202] width 40 height 5
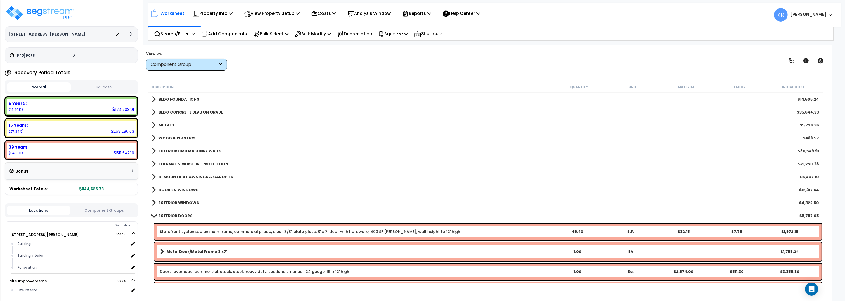
click at [165, 214] on b "EXTERIOR DOORS" at bounding box center [175, 215] width 34 height 5
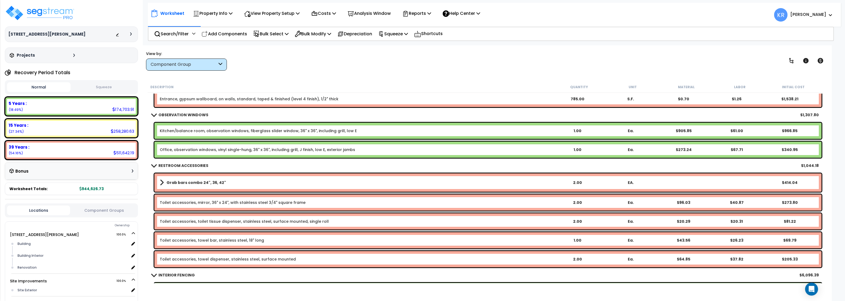
scroll to position [323, 0]
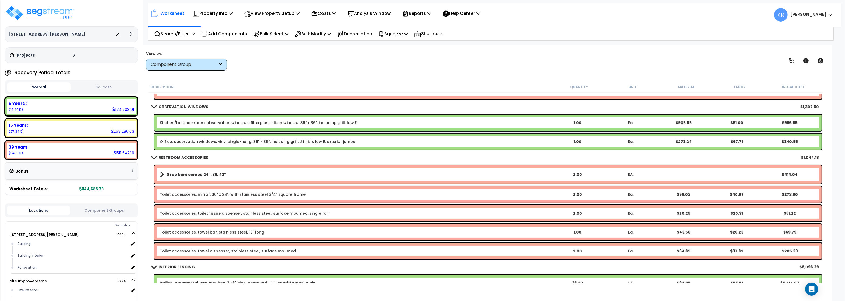
click at [179, 156] on b "RESTROOM ACCESSORIES" at bounding box center [183, 157] width 50 height 5
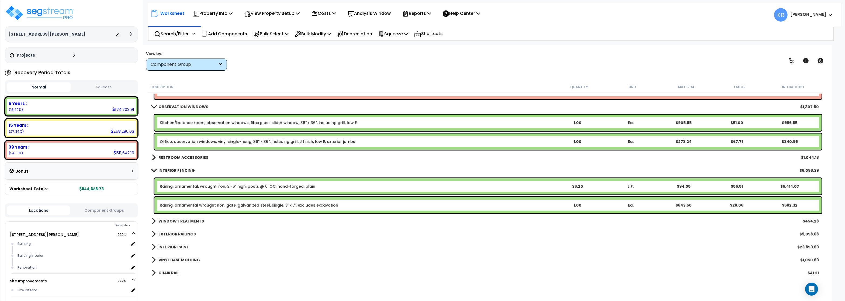
click at [179, 102] on div "OBSERVATION WINDOWS $1,307.80" at bounding box center [485, 106] width 672 height 13
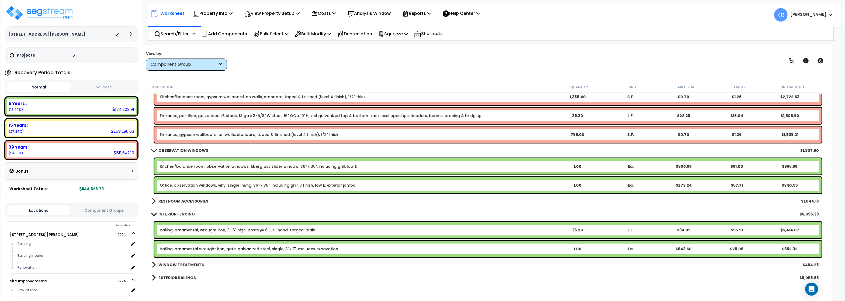
scroll to position [259, 0]
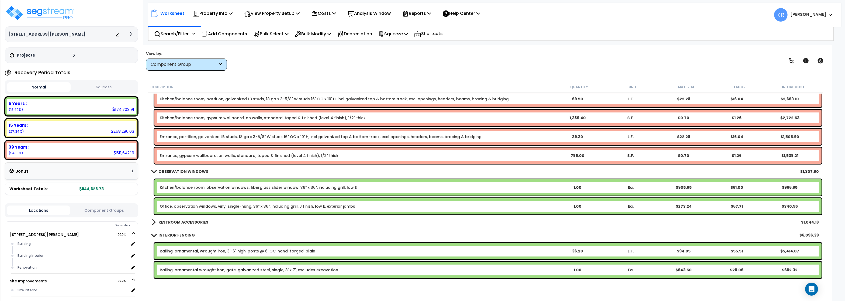
click at [162, 172] on b "OBSERVATION WINDOWS" at bounding box center [183, 171] width 50 height 5
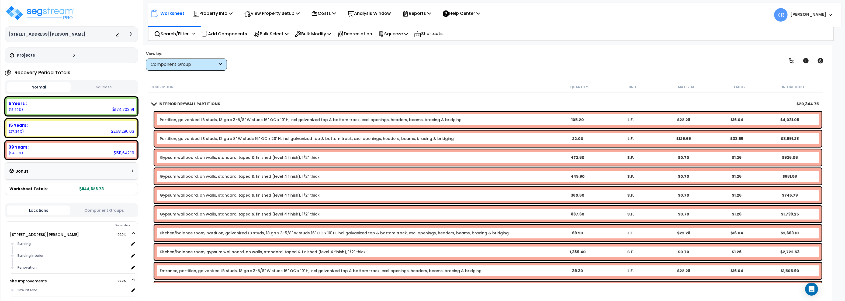
scroll to position [65, 0]
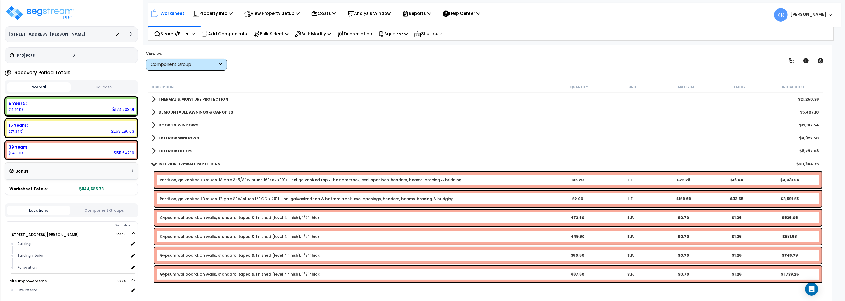
click at [166, 164] on b "INTERIOR DRYWALL PARTITIONS" at bounding box center [189, 163] width 62 height 5
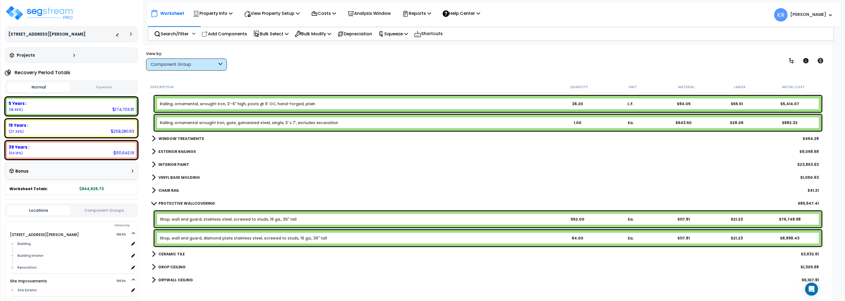
scroll to position [194, 0]
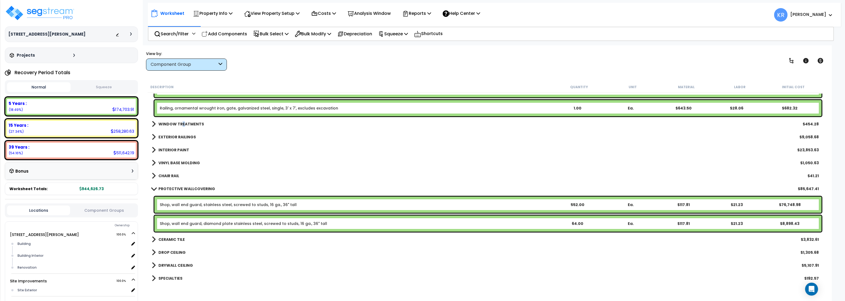
click at [183, 122] on b "WINDOW TREATMENTS" at bounding box center [181, 123] width 46 height 5
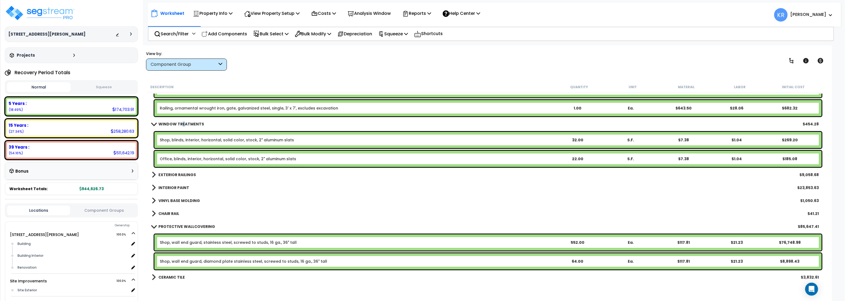
click at [183, 122] on b "WINDOW TREATMENTS" at bounding box center [181, 123] width 46 height 5
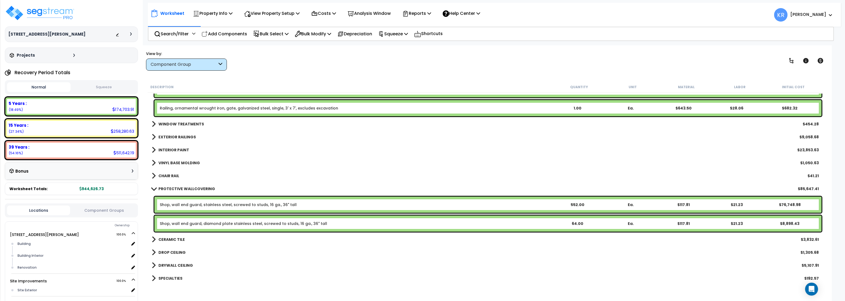
click at [181, 136] on b "EXTERIOR RAILINGS" at bounding box center [176, 136] width 37 height 5
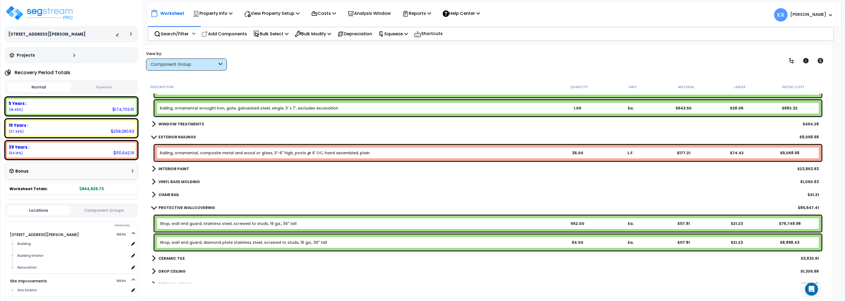
click at [181, 136] on b "EXTERIOR RAILINGS" at bounding box center [176, 136] width 37 height 5
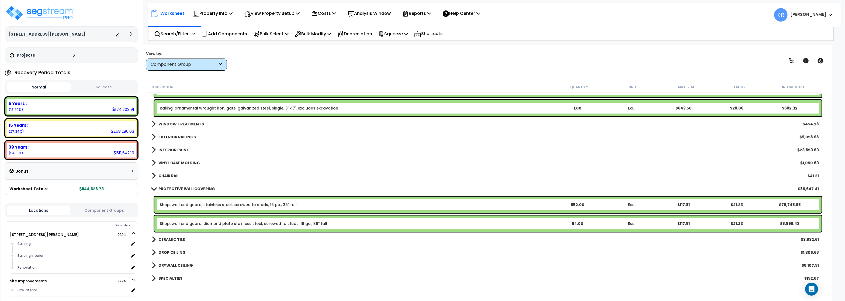
click at [175, 147] on link "INTERIOR PAINT" at bounding box center [170, 150] width 37 height 8
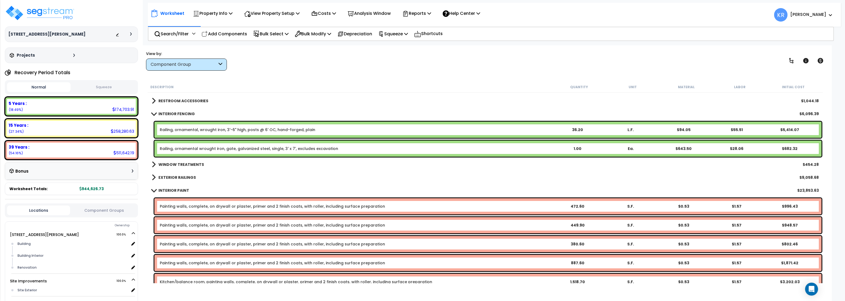
scroll to position [162, 0]
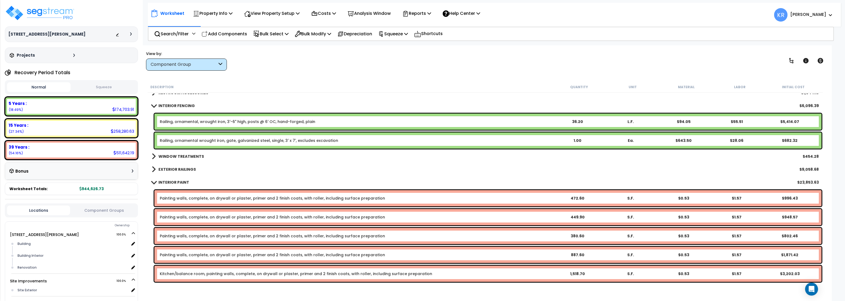
click at [171, 180] on b "INTERIOR PAINT" at bounding box center [173, 181] width 31 height 5
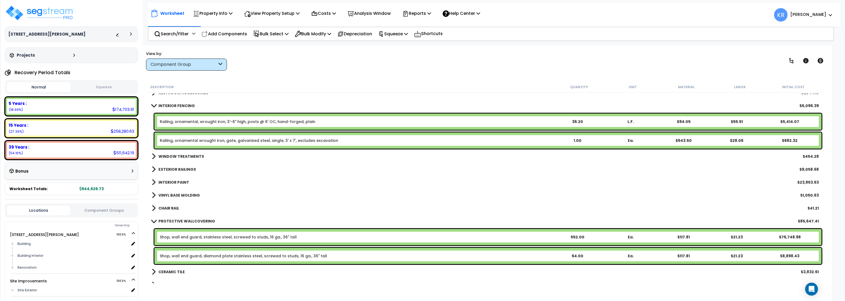
click at [168, 195] on b "VINYL BASE MOLDING" at bounding box center [178, 194] width 41 height 5
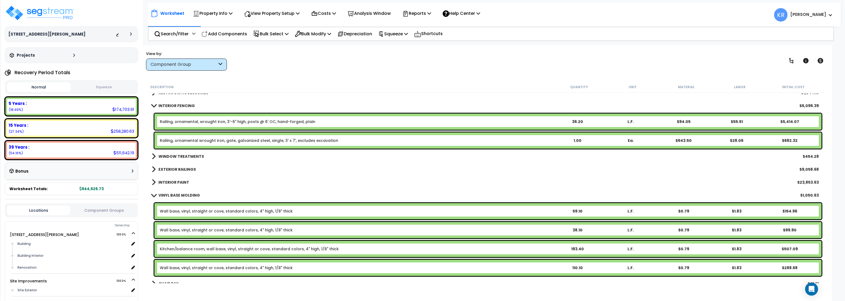
click at [169, 194] on b "VINYL BASE MOLDING" at bounding box center [178, 194] width 41 height 5
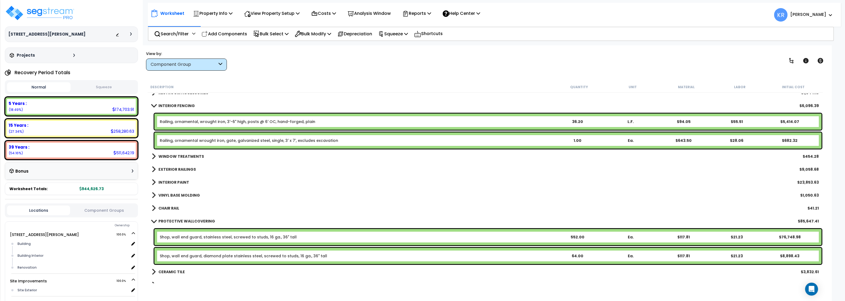
click at [168, 208] on b "CHAIR RAIL" at bounding box center [168, 207] width 21 height 5
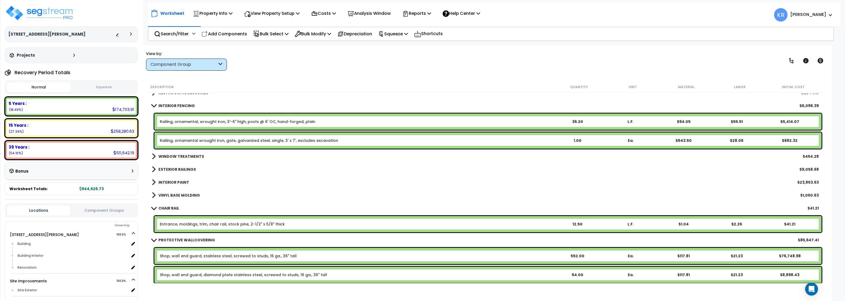
click at [168, 207] on b "CHAIR RAIL" at bounding box center [168, 207] width 21 height 5
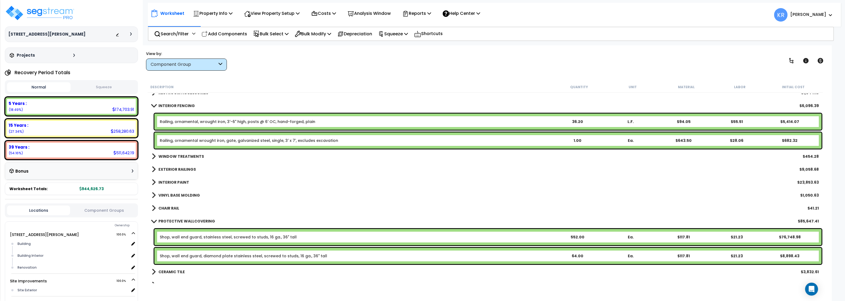
click at [168, 219] on b "PROTECTIVE WALLCOVERING" at bounding box center [186, 220] width 57 height 5
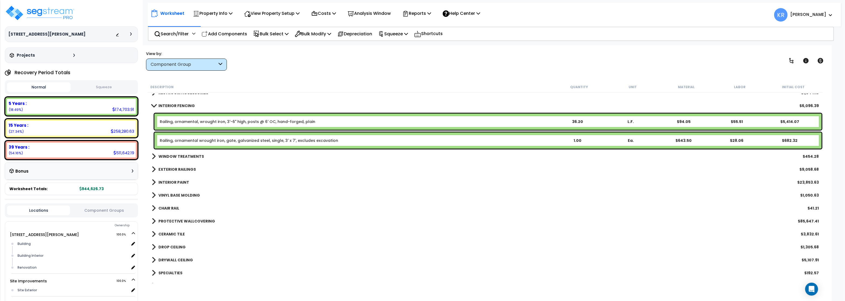
click at [168, 219] on b "PROTECTIVE WALLCOVERING" at bounding box center [186, 220] width 57 height 5
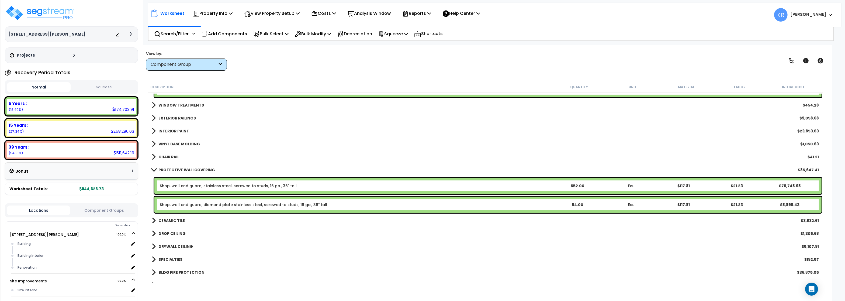
scroll to position [226, 0]
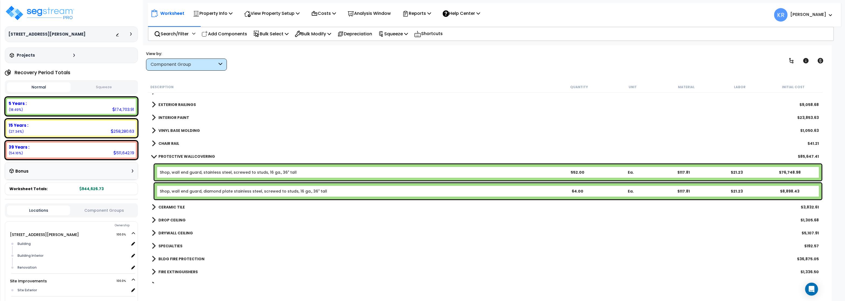
click at [196, 154] on link "PROTECTIVE WALLCOVERING" at bounding box center [183, 156] width 63 height 8
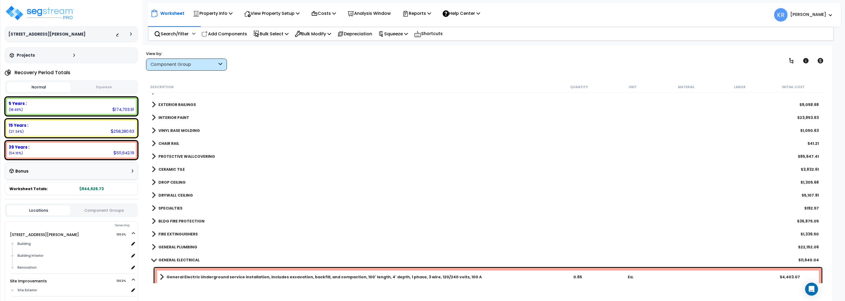
click at [174, 169] on b "CERAMIC TILE" at bounding box center [171, 168] width 26 height 5
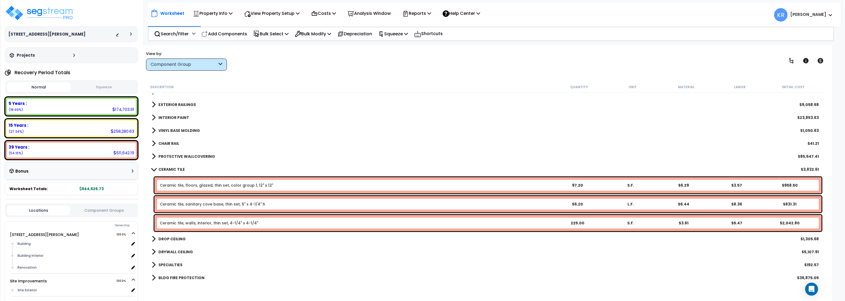
click at [174, 169] on b "CERAMIC TILE" at bounding box center [171, 168] width 26 height 5
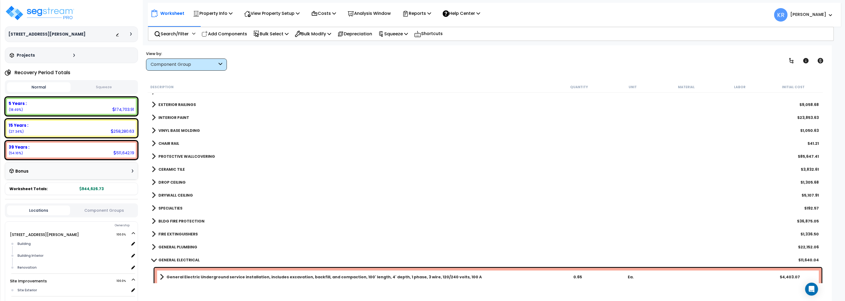
click at [171, 179] on link "DROP CEILING" at bounding box center [169, 182] width 34 height 8
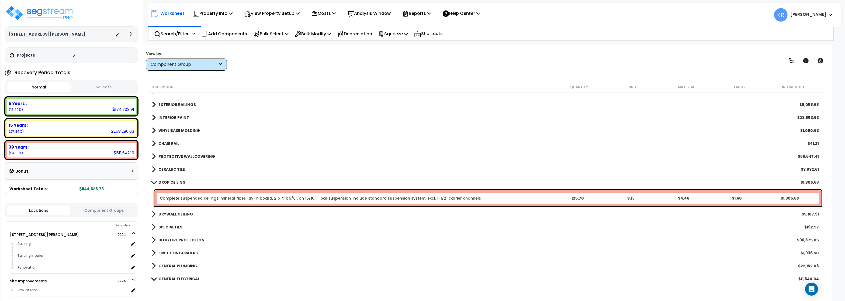
click at [171, 179] on link "DROP CEILING" at bounding box center [169, 182] width 34 height 8
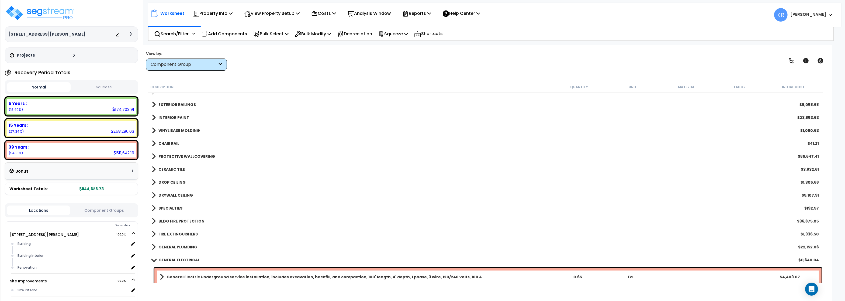
click at [169, 194] on b "DRYWALL CEILING" at bounding box center [175, 194] width 34 height 5
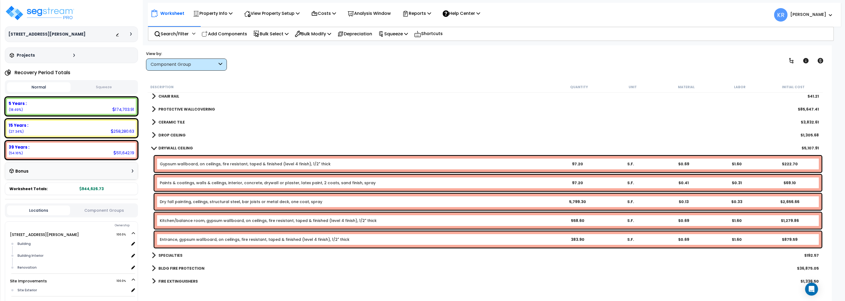
scroll to position [291, 0]
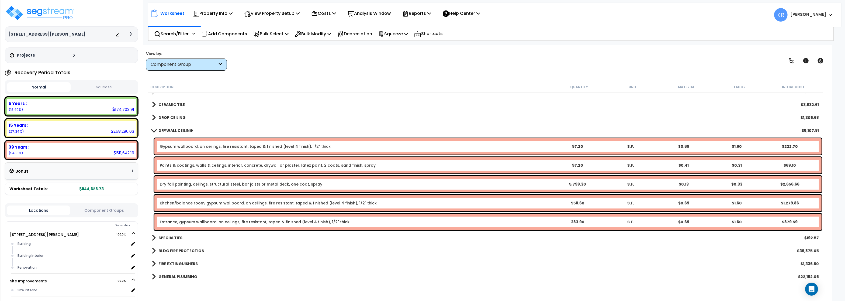
click at [169, 132] on b "DRYWALL CEILING" at bounding box center [175, 130] width 34 height 5
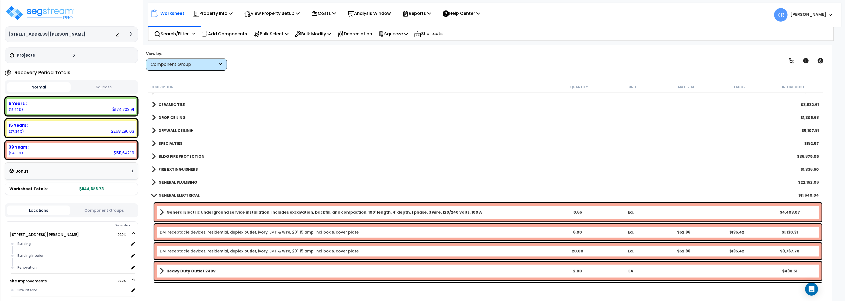
click at [166, 144] on b "SPECIALTIES" at bounding box center [170, 143] width 24 height 5
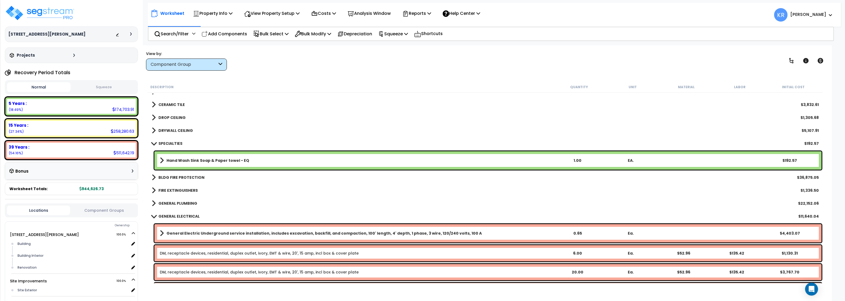
click at [166, 143] on b "SPECIALTIES" at bounding box center [170, 143] width 24 height 5
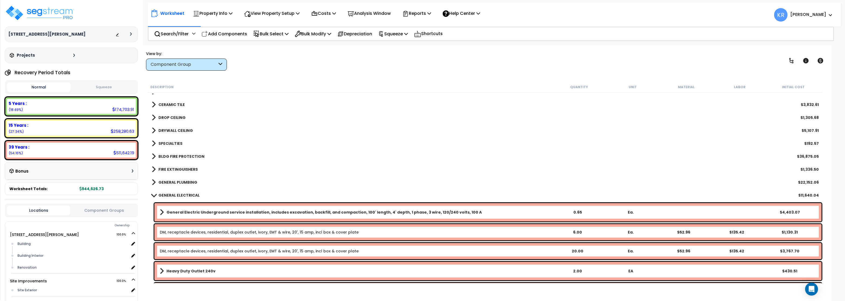
click at [166, 143] on b "SPECIALTIES" at bounding box center [170, 143] width 24 height 5
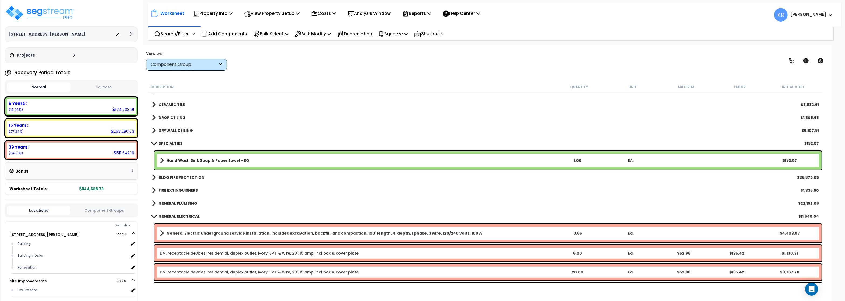
click at [179, 160] on b "Hand Wash Sink Soap & Paper towel - EQ" at bounding box center [207, 160] width 83 height 5
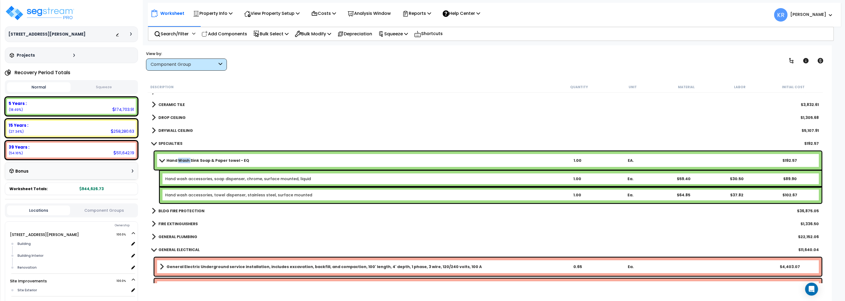
click at [179, 160] on b "Hand Wash Sink Soap & Paper towel - EQ" at bounding box center [207, 160] width 83 height 5
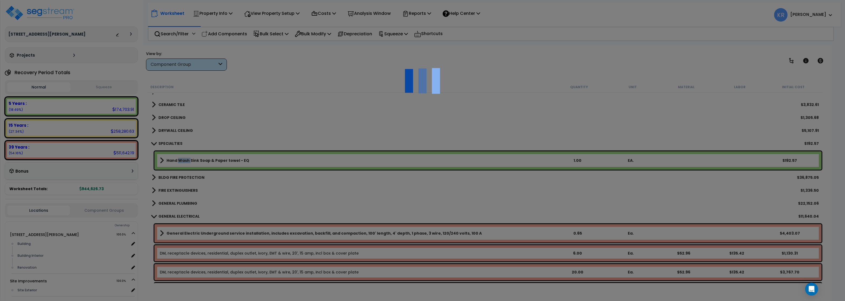
select select "68650"
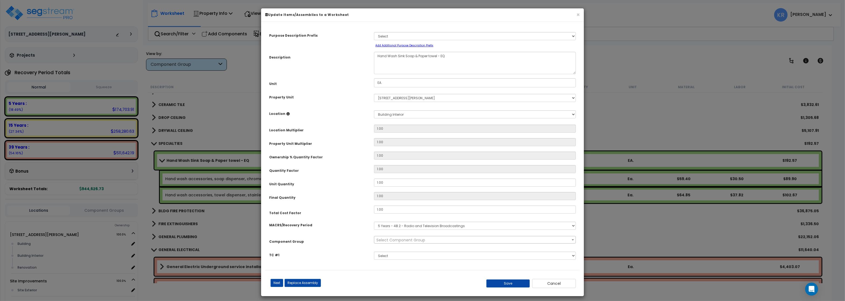
click at [388, 241] on span "Select Component Group" at bounding box center [400, 239] width 49 height 5
type input "proce"
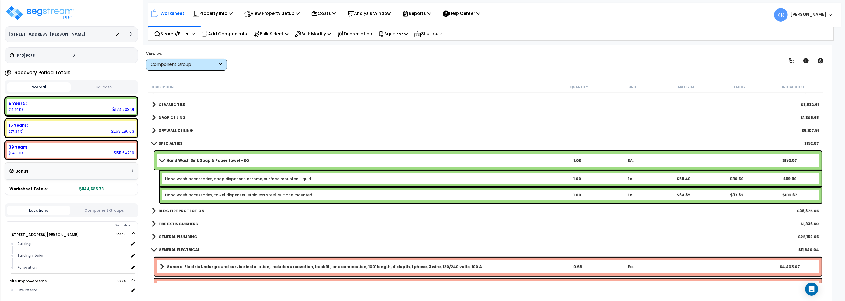
click at [173, 158] on b "Hand Wash Sink Soap & Paper towel - EQ" at bounding box center [207, 160] width 83 height 5
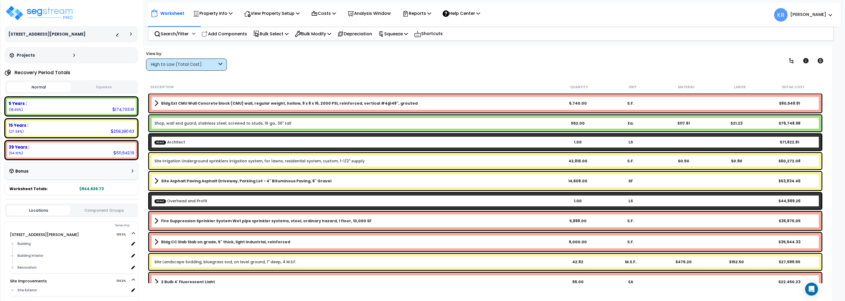
click at [193, 64] on div "High to Low (Total Cost)" at bounding box center [184, 64] width 67 height 6
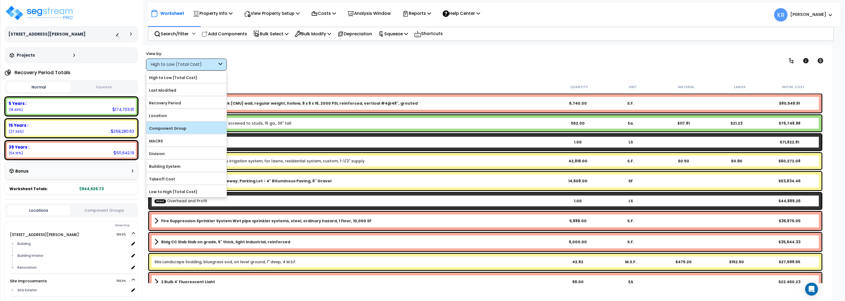
click at [174, 131] on label "Component Group" at bounding box center [186, 128] width 80 height 8
click at [0, 0] on input "Component Group" at bounding box center [0, 0] width 0 height 0
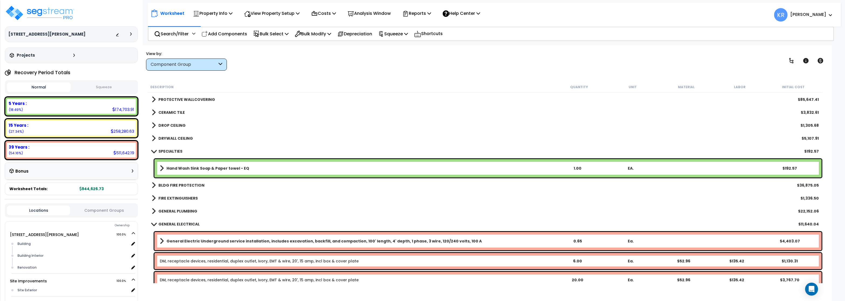
scroll to position [291, 0]
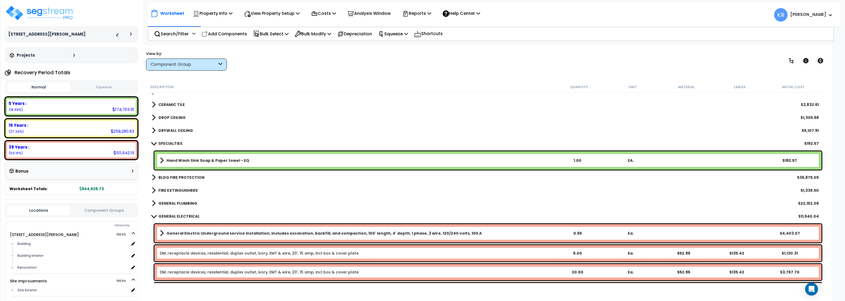
click at [217, 159] on b "Hand Wash Sink Soap & Paper towel - EQ" at bounding box center [207, 160] width 83 height 5
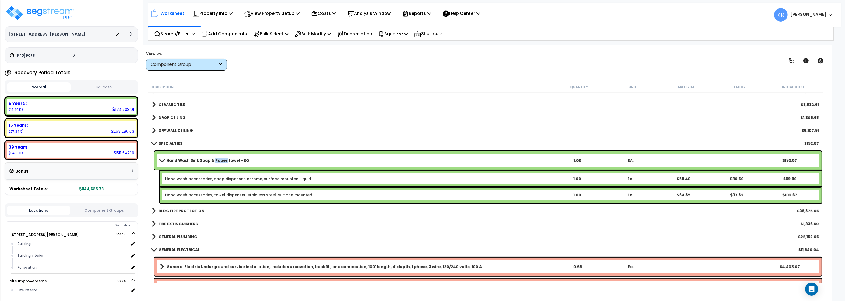
click at [217, 159] on b "Hand Wash Sink Soap & Paper towel - EQ" at bounding box center [207, 160] width 83 height 5
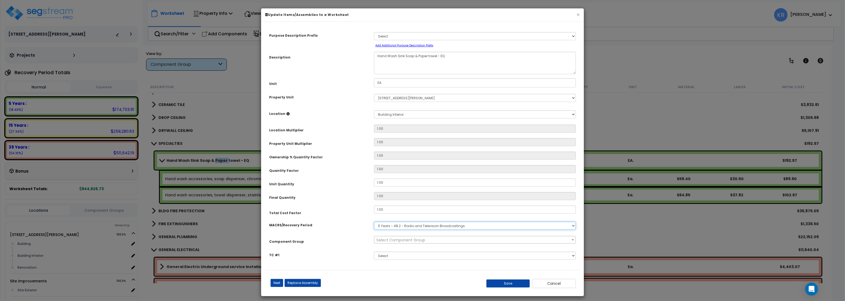
click at [374, 221] on select "Select MACRS/Recovery Period 5 Years - 57.0 - Distributive Trades & Services 5 …" at bounding box center [475, 225] width 202 height 8
select select "3667"
click option "5 Years - 57.0 - Distributive Trades & Services" at bounding box center [0, 0] width 0 height 0
select select "57255"
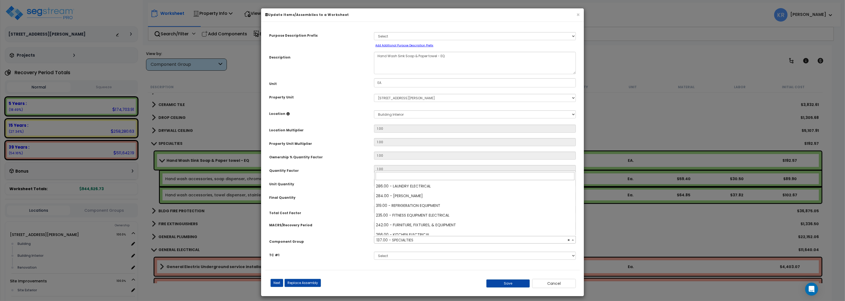
click at [398, 239] on span "× 137.00 - SPECIALTIES" at bounding box center [474, 240] width 201 height 8
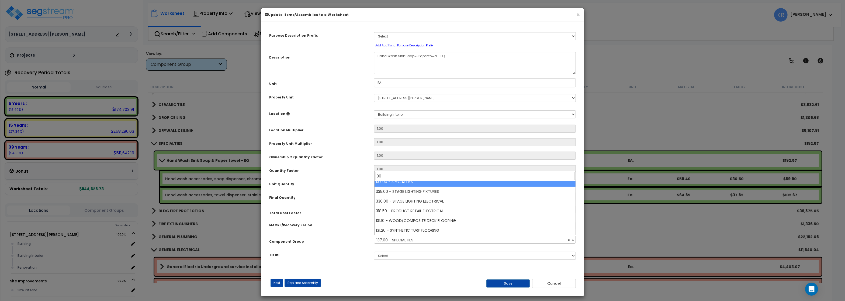
scroll to position [0, 0]
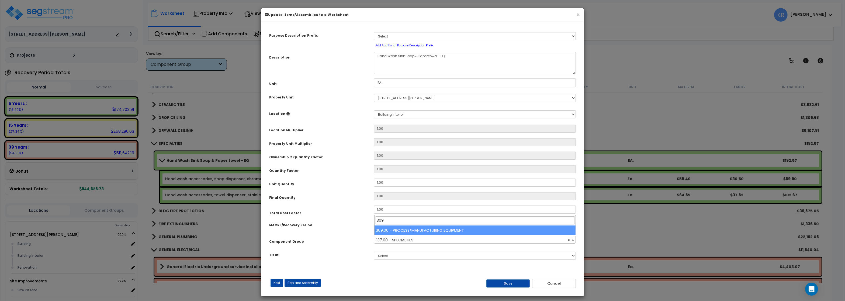
type input "309"
select select "57102"
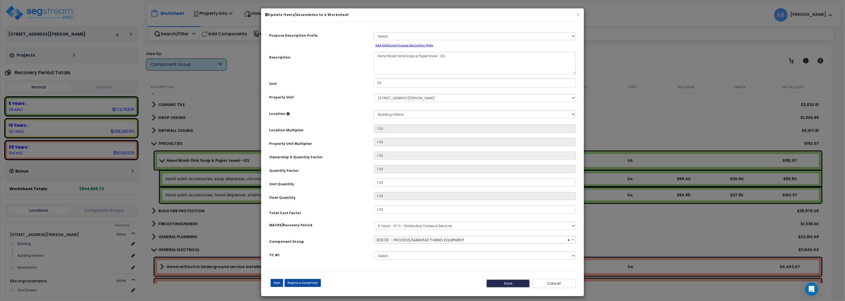
click at [502, 280] on button "Save" at bounding box center [508, 283] width 44 height 8
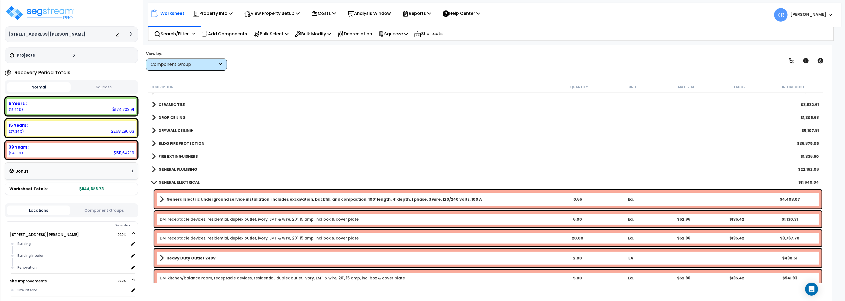
click at [175, 128] on b "DRYWALL CEILING" at bounding box center [175, 130] width 34 height 5
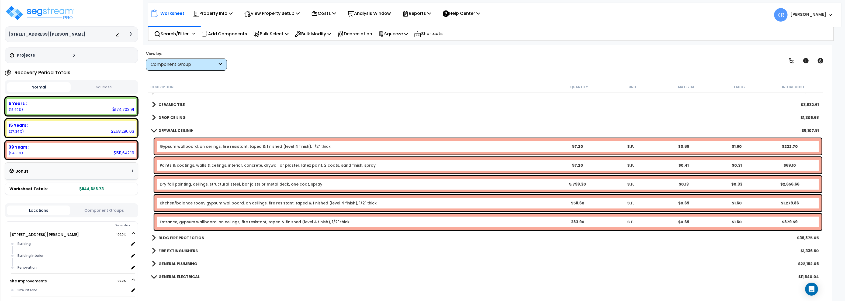
click at [175, 128] on b "DRYWALL CEILING" at bounding box center [175, 130] width 34 height 5
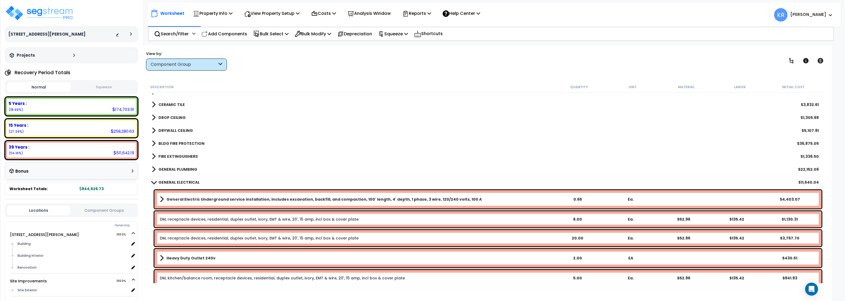
click at [175, 142] on b "BLDG FIRE PROTECTION" at bounding box center [181, 143] width 46 height 5
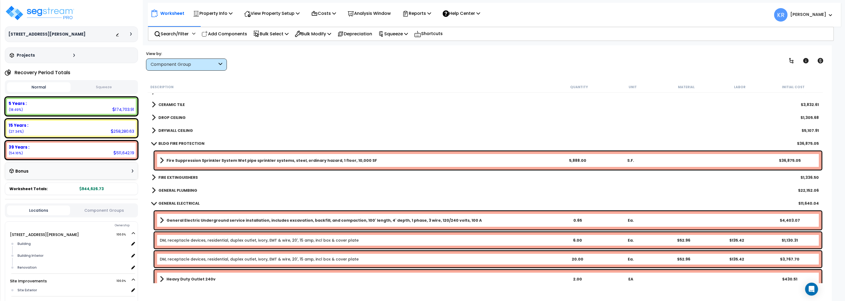
click at [175, 142] on b "BLDG FIRE PROTECTION" at bounding box center [181, 143] width 46 height 5
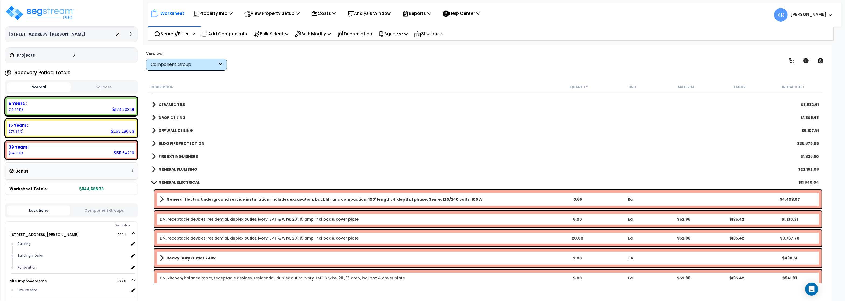
click at [176, 153] on link "FIRE EXTINGUISHERS" at bounding box center [175, 156] width 46 height 8
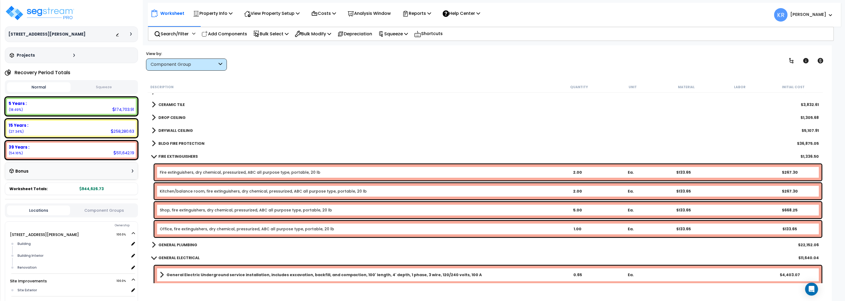
click at [176, 153] on link "FIRE EXTINGUISHERS" at bounding box center [175, 156] width 46 height 8
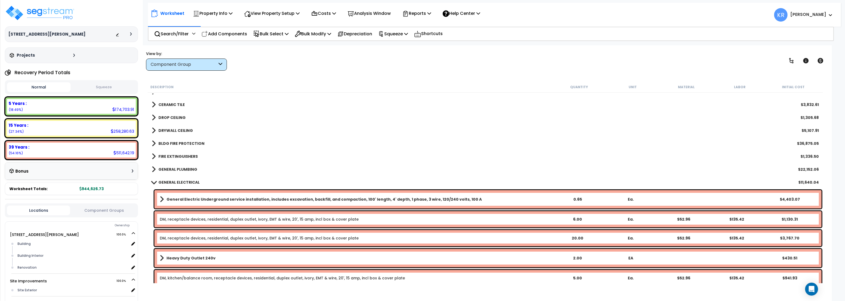
click at [179, 169] on b "GENERAL PLUMBING" at bounding box center [177, 168] width 39 height 5
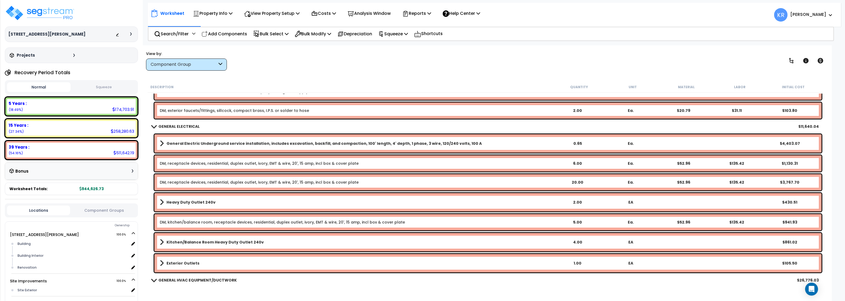
scroll to position [582, 0]
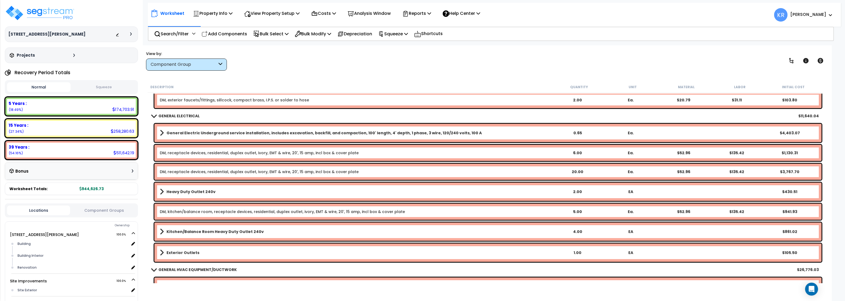
click at [217, 230] on b "Kitchen/Balance Room Heavy Duty Outlet 240v" at bounding box center [214, 231] width 97 height 5
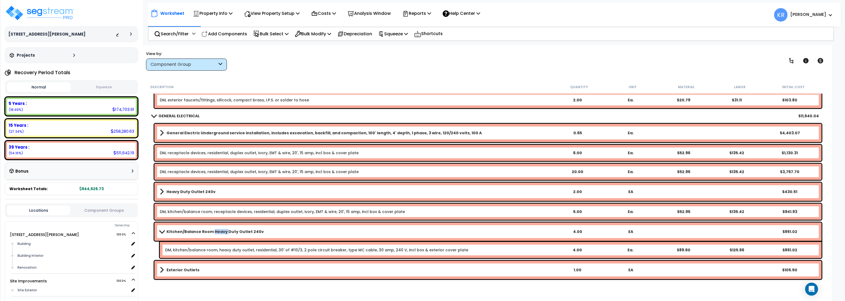
click at [217, 230] on b "Kitchen/Balance Room Heavy Duty Outlet 240v" at bounding box center [214, 231] width 97 height 5
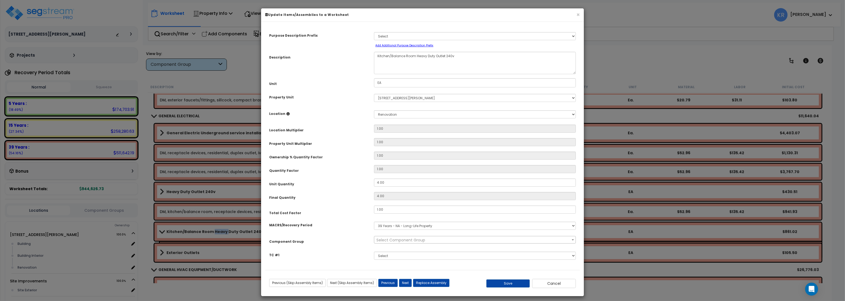
select select "56955"
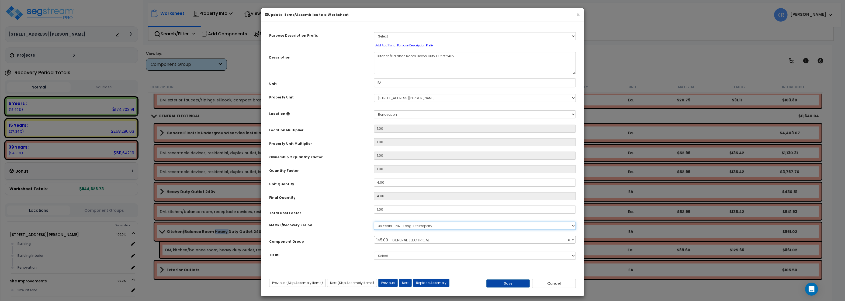
click at [374, 221] on select "Select MACRS/Recovery Period 5 Years - 57.0 - Distributive Trades & Services 5 …" at bounding box center [475, 225] width 202 height 8
select select "3667"
click option "5 Years - 57.0 - Distributive Trades & Services" at bounding box center [0, 0] width 0 height 0
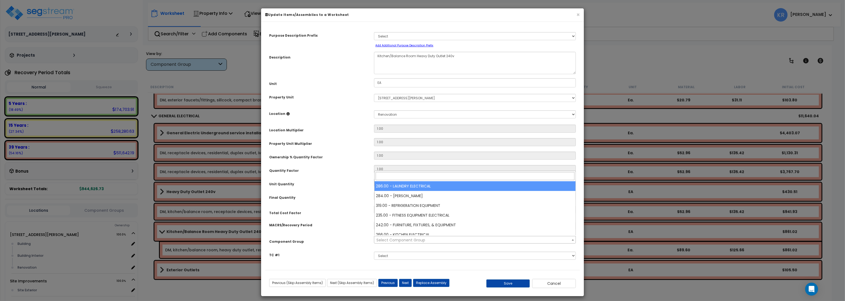
click at [403, 239] on span "Select Component Group" at bounding box center [400, 239] width 49 height 5
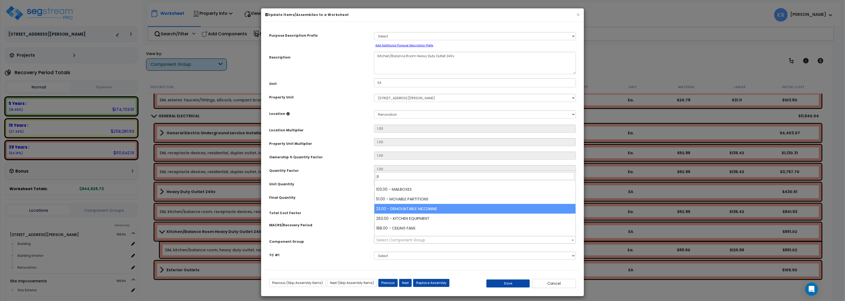
scroll to position [0, 0]
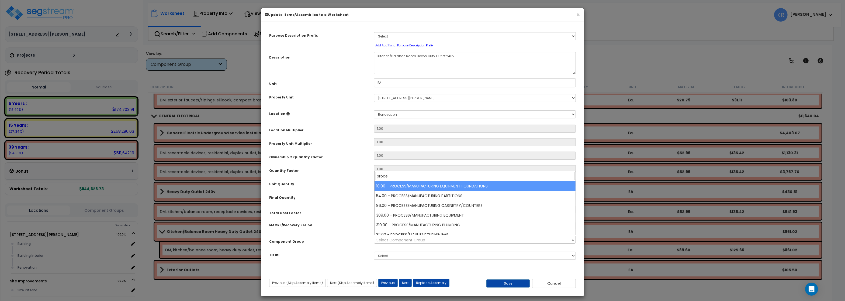
drag, startPoint x: 400, startPoint y: 176, endPoint x: 328, endPoint y: 175, distance: 72.5
click at [375, 175] on input "proce" at bounding box center [474, 176] width 199 height 8
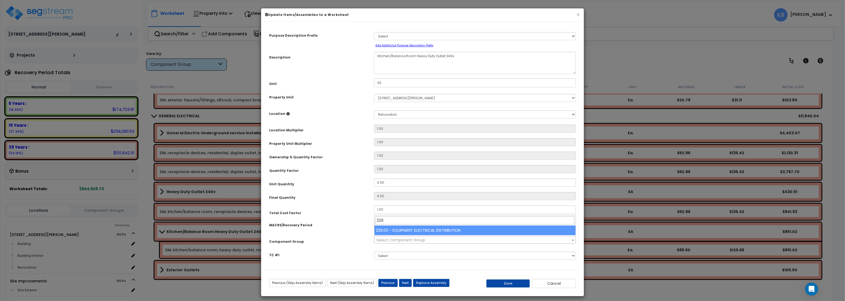
type input "229"
select select "57033"
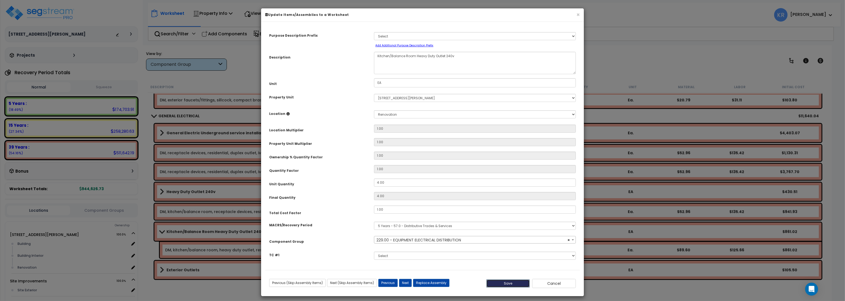
click at [505, 281] on button "Save" at bounding box center [508, 283] width 44 height 8
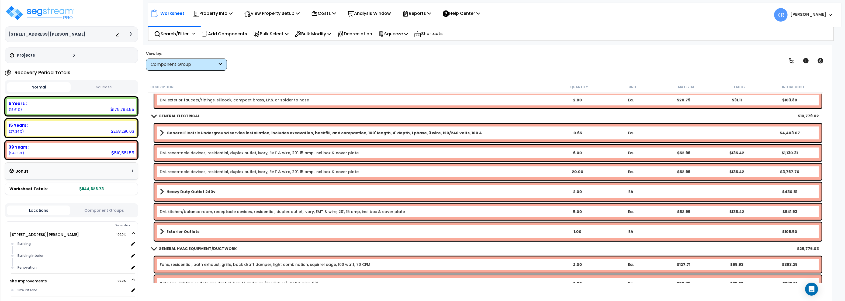
click at [184, 191] on b "Heavy Duty Outlet 240v" at bounding box center [190, 191] width 49 height 5
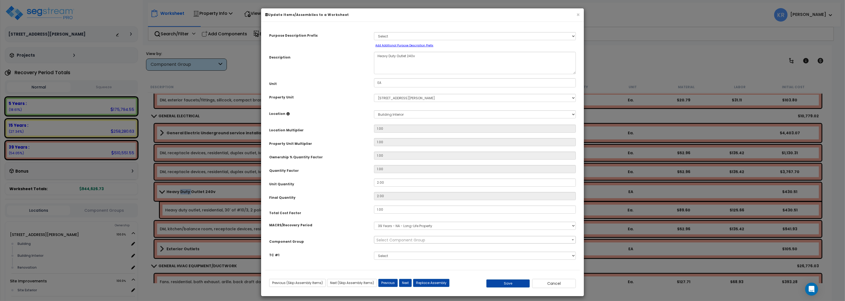
select select "56955"
click at [565, 284] on button "Cancel" at bounding box center [554, 282] width 44 height 9
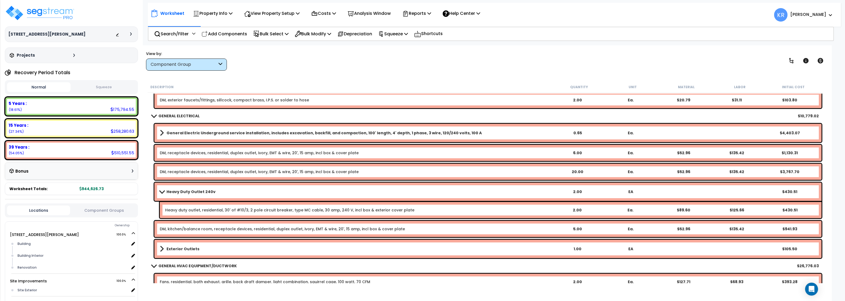
click at [180, 191] on b "Heavy Duty Outlet 240v" at bounding box center [190, 191] width 49 height 5
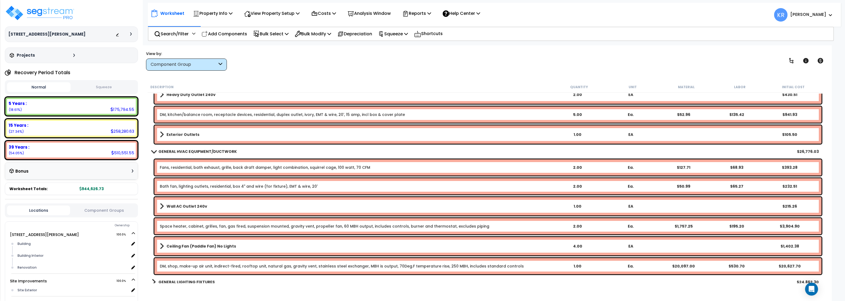
scroll to position [711, 0]
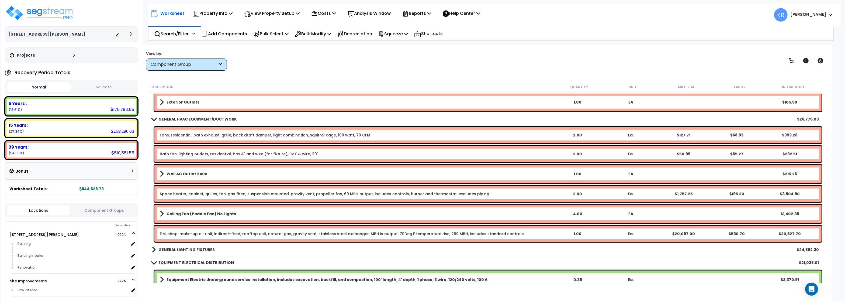
click at [195, 154] on link "Bath fan, lighting outlets, residential, box 4" and wire (for fixture), EMT & w…" at bounding box center [239, 153] width 158 height 5
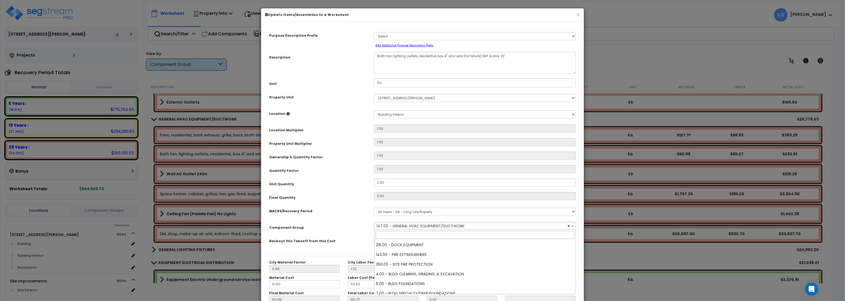
click at [401, 226] on span "× 147.00 - GENERAL HVAC EQUIPMENT/DUCTWORK" at bounding box center [474, 226] width 201 height 8
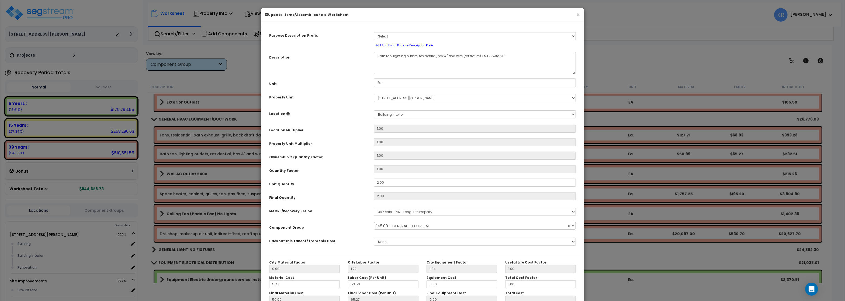
select select "56955"
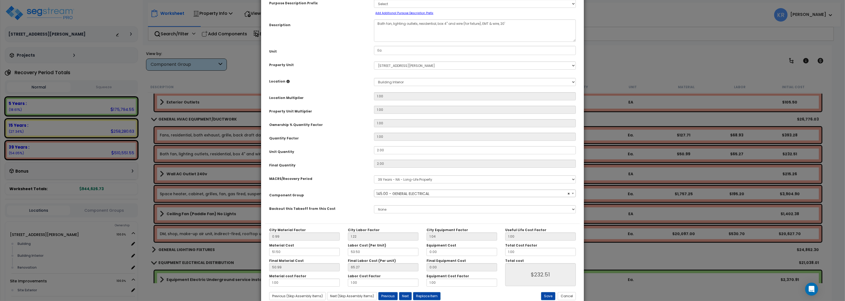
scroll to position [48, 0]
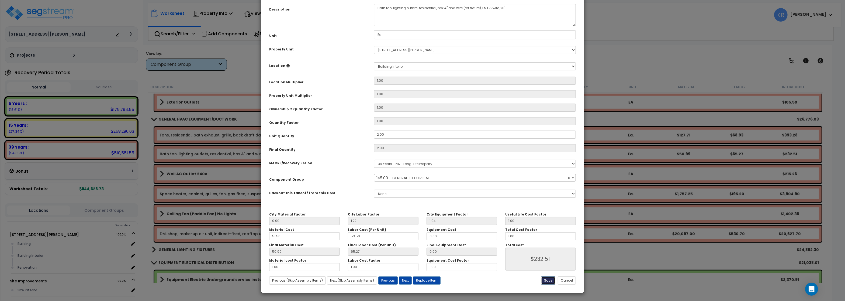
click at [548, 280] on button "Save" at bounding box center [548, 280] width 14 height 8
type input "232.51"
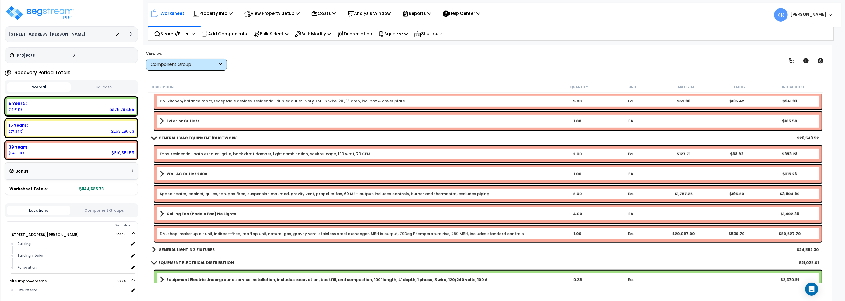
click at [180, 173] on b "Wall AC Outlet 240v" at bounding box center [186, 173] width 41 height 5
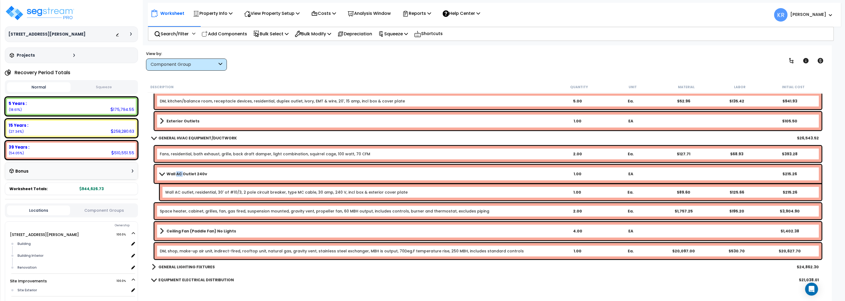
click at [180, 173] on b "Wall AC Outlet 240v" at bounding box center [186, 173] width 41 height 5
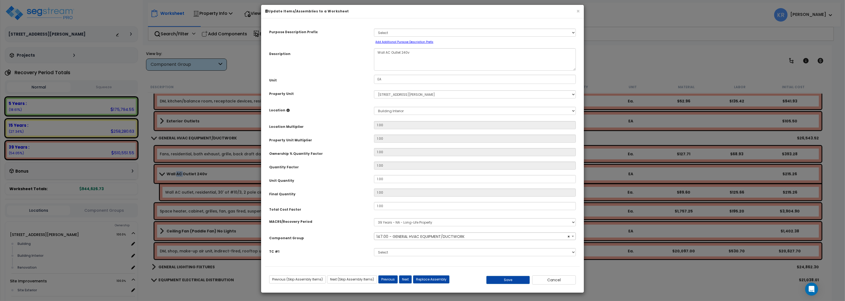
select select "56957"
click at [374, 218] on select "Select MACRS/Recovery Period 5 Years - 57.0 - Distributive Trades & Services 5 …" at bounding box center [475, 222] width 202 height 8
select select "3667"
click option "5 Years - 57.0 - Distributive Trades & Services" at bounding box center [0, 0] width 0 height 0
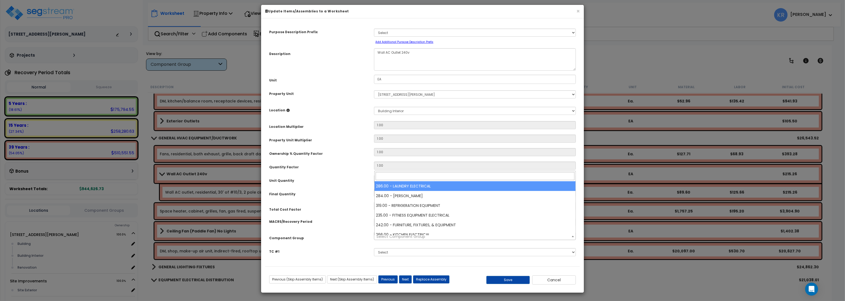
click at [400, 239] on span "Select Component Group" at bounding box center [400, 236] width 49 height 5
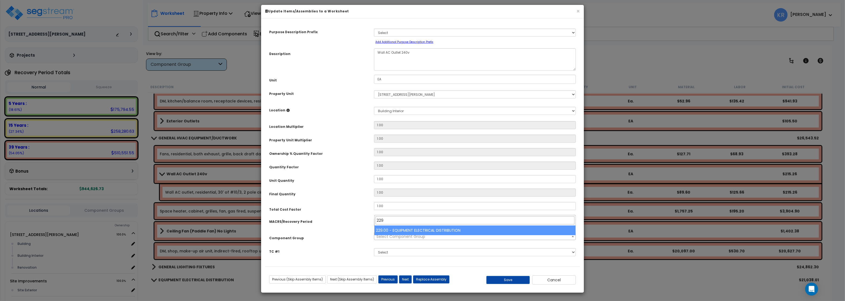
type input "229"
select select "57033"
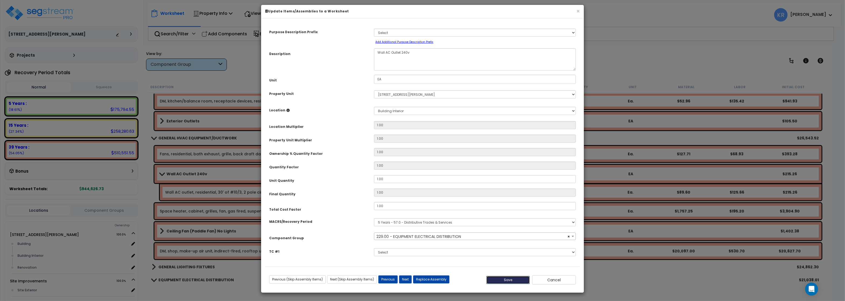
click at [508, 283] on button "Save" at bounding box center [508, 280] width 44 height 8
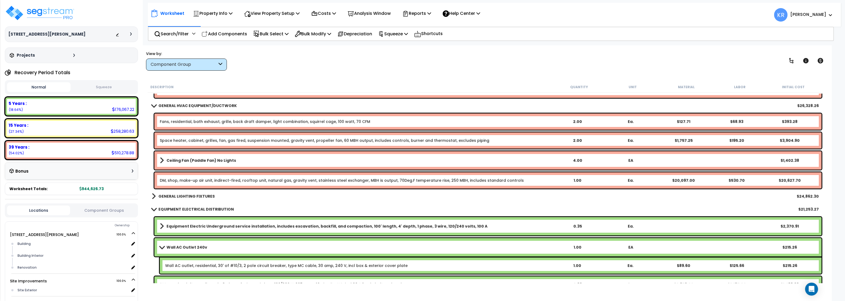
scroll to position [711, 0]
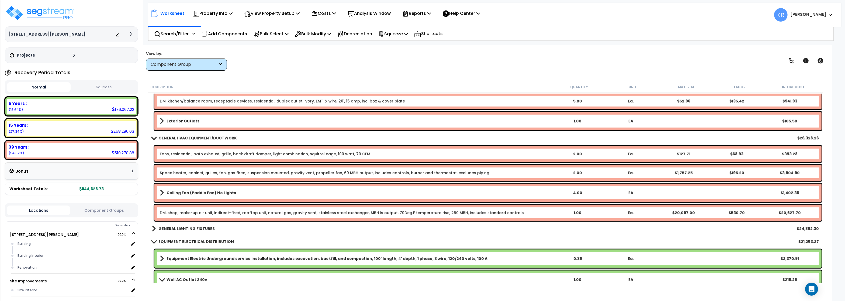
click at [189, 226] on b "GENERAL LIGHTING FIXTURES" at bounding box center [186, 228] width 56 height 5
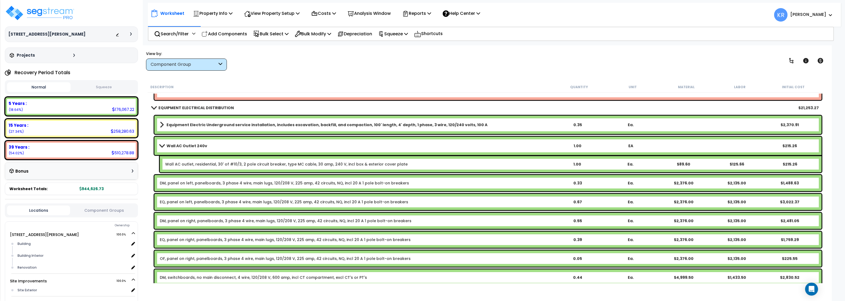
scroll to position [937, 0]
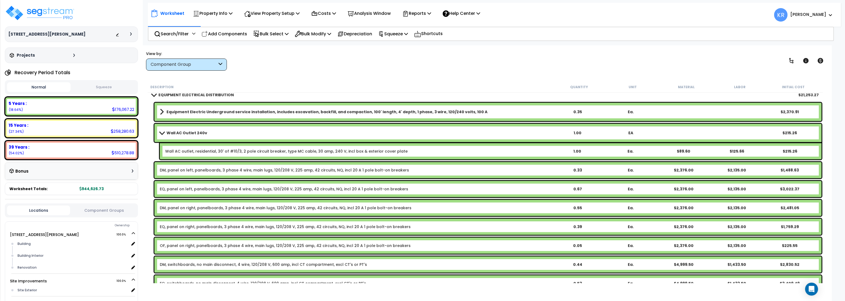
click at [168, 170] on link "DM, panel on left, panelboards, 3 phase 4 wire, main lugs, 120/208 V, 225 amp, …" at bounding box center [284, 169] width 249 height 5
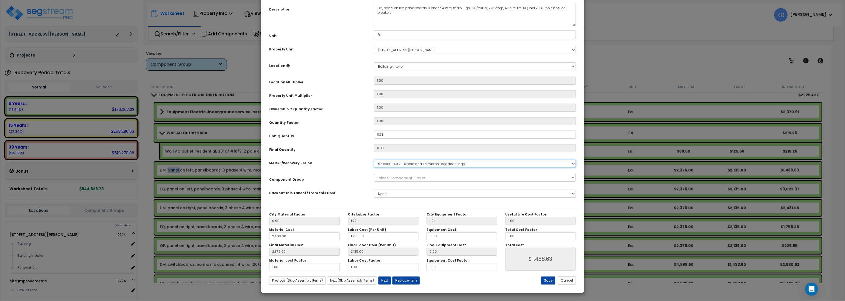
click at [374, 159] on select "Select MACRS/Recovery Period 5 Years - 57.0 - Distributive Trades & Services 5 …" at bounding box center [475, 163] width 202 height 8
select select "3669"
click option "39 Years - NA - Long-Life Property" at bounding box center [0, 0] width 0 height 0
click at [399, 180] on span "Select Component Group" at bounding box center [400, 177] width 49 height 5
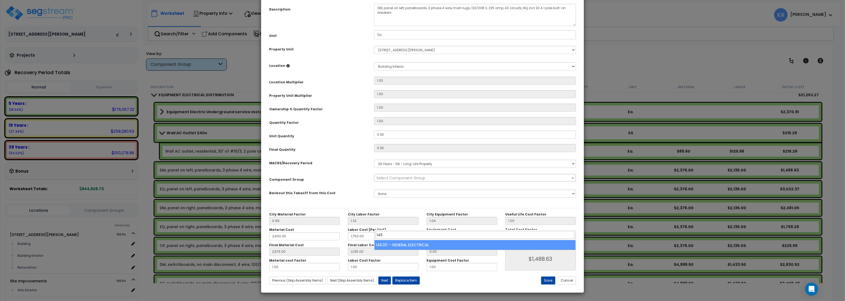
type input "145"
select select "56955"
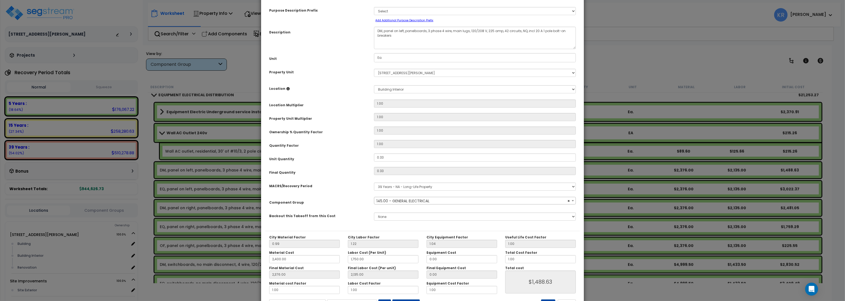
scroll to position [48, 0]
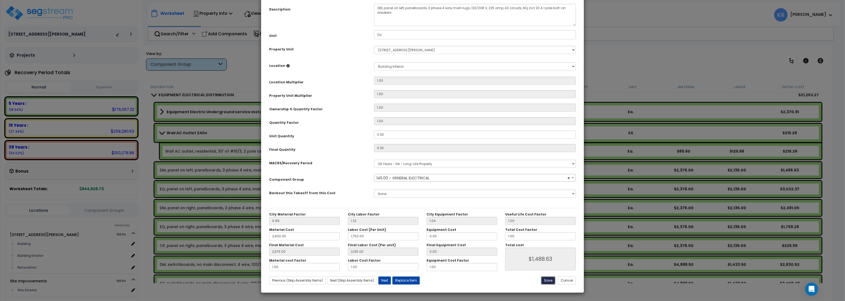
drag, startPoint x: 548, startPoint y: 280, endPoint x: 255, endPoint y: 233, distance: 297.5
click at [548, 282] on button "Save" at bounding box center [548, 280] width 14 height 8
type input "2400.00"
type input "1750.00"
type input "2376.00"
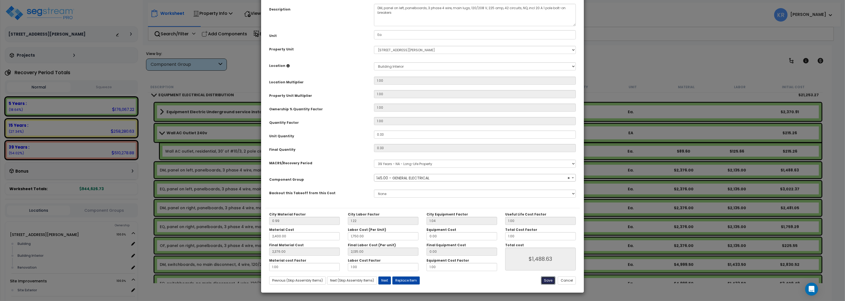
type input "2135.00"
type input "1488.63"
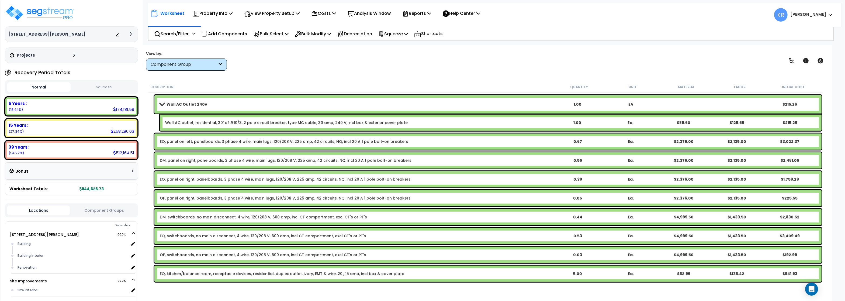
scroll to position [1002, 0]
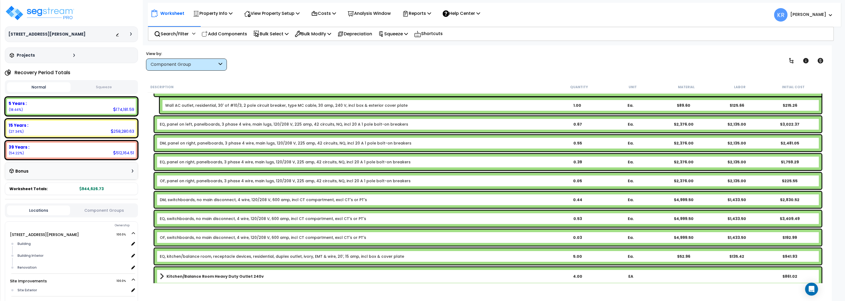
click at [179, 142] on link "DM, panel on right, panelboards, 3 phase 4 wire, main lugs, 120/208 V, 225 amp,…" at bounding box center [286, 142] width 252 height 5
click at [168, 145] on link "DM, panel on right, panelboards, 3 phase 4 wire, main lugs, 120/208 V, 225 amp,…" at bounding box center [286, 142] width 252 height 5
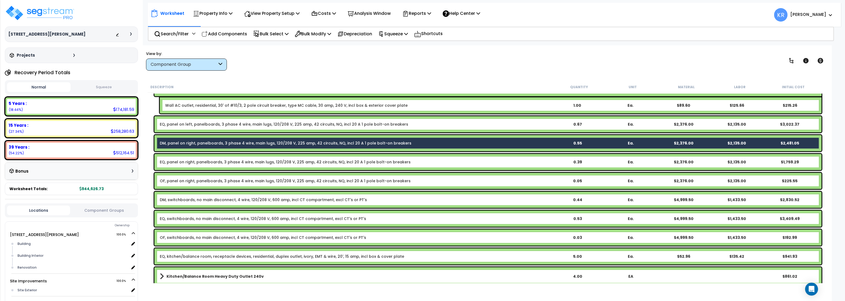
click at [168, 200] on link "DM, switchboards, no main disconnect, 4 wire, 120/208 V, 600 amp, incl CT compa…" at bounding box center [263, 199] width 207 height 5
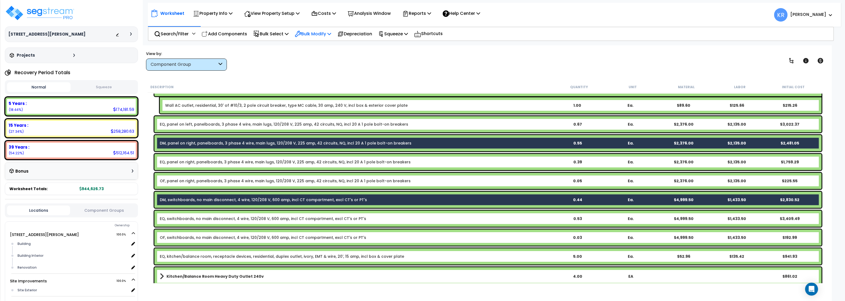
click at [319, 30] on div "Bulk Modify" at bounding box center [313, 33] width 36 height 13
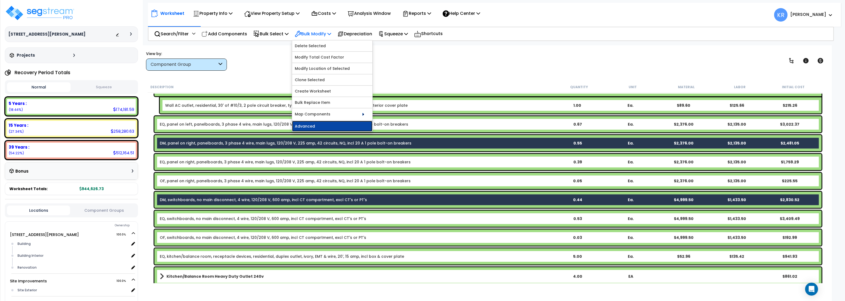
click at [315, 128] on link "Advanced" at bounding box center [332, 126] width 80 height 11
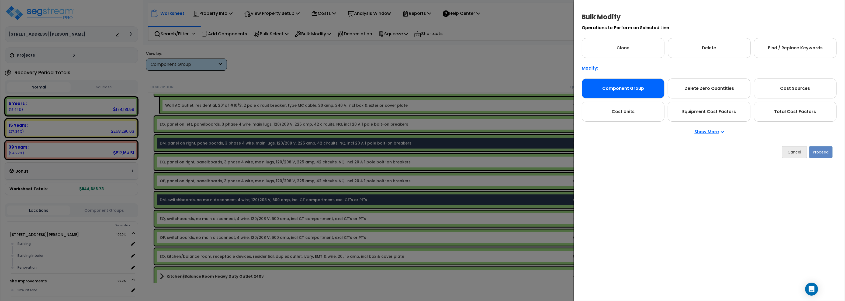
click at [634, 90] on div "Component Group" at bounding box center [622, 88] width 83 height 20
click at [822, 153] on button "Proceed" at bounding box center [820, 152] width 23 height 12
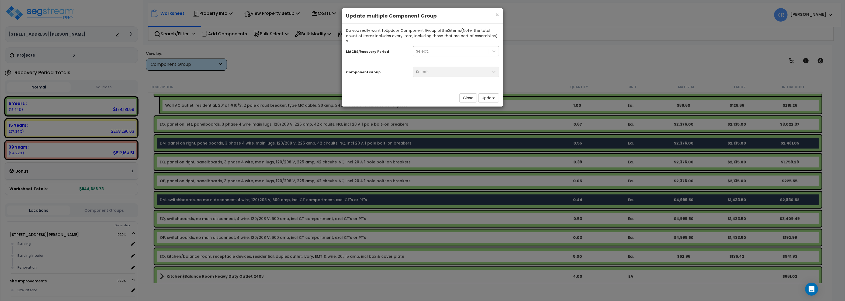
click at [419, 48] on div "Select..." at bounding box center [423, 50] width 14 height 5
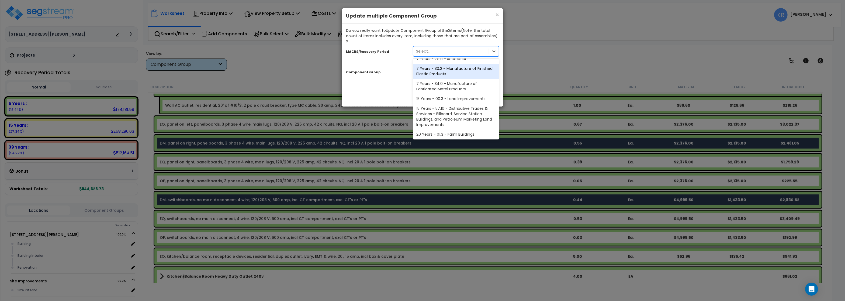
scroll to position [97, 0]
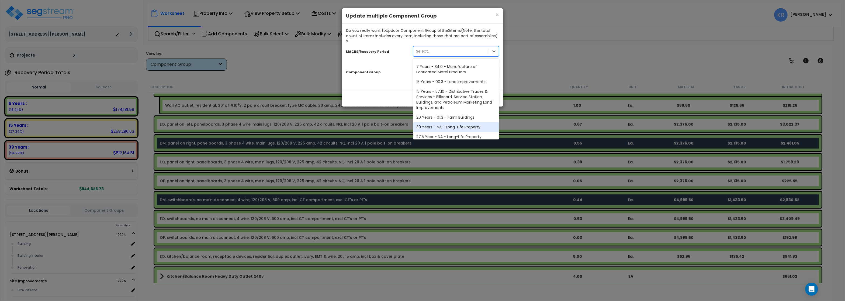
click at [445, 122] on div "39 Years - NA - Long-Life Property" at bounding box center [456, 127] width 86 height 10
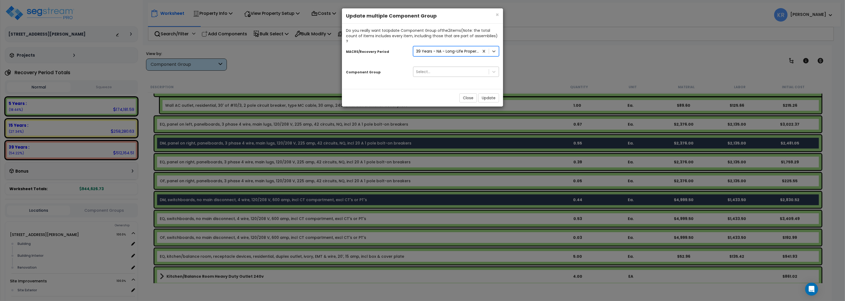
click at [426, 69] on div "Select..." at bounding box center [423, 71] width 14 height 5
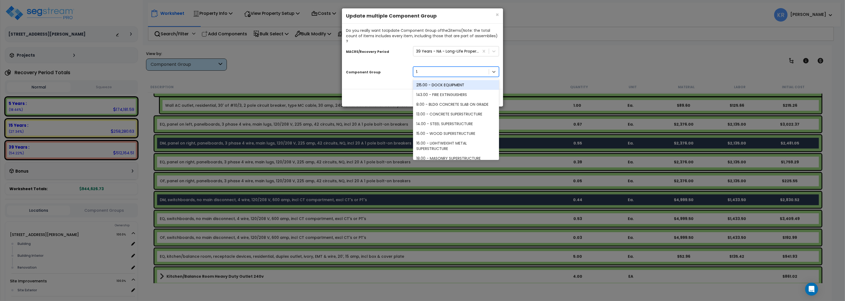
type input "145"
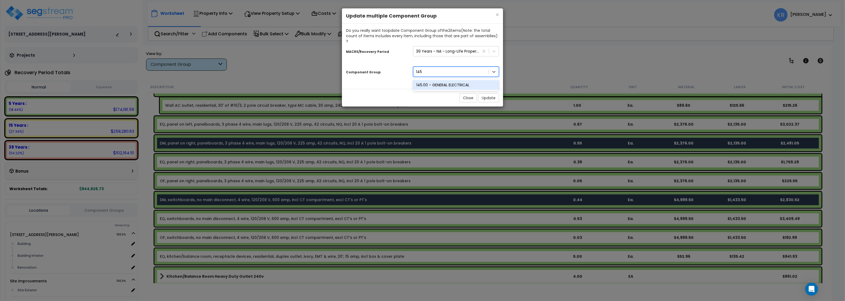
click at [435, 80] on div "145.00 - GENERAL ELECTRICAL" at bounding box center [456, 85] width 86 height 10
click at [486, 95] on button "Update" at bounding box center [488, 97] width 21 height 9
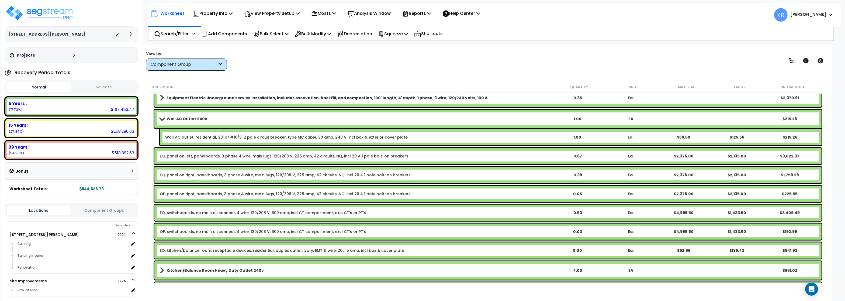
click at [165, 194] on link "OF, panel on right, panelboards, 3 phase 4 wire, main lugs, 120/208 V, 225 amp,…" at bounding box center [285, 193] width 251 height 5
click at [165, 195] on link "OF, panel on right, panelboards, 3 phase 4 wire, main lugs, 120/208 V, 225 amp,…" at bounding box center [285, 193] width 251 height 5
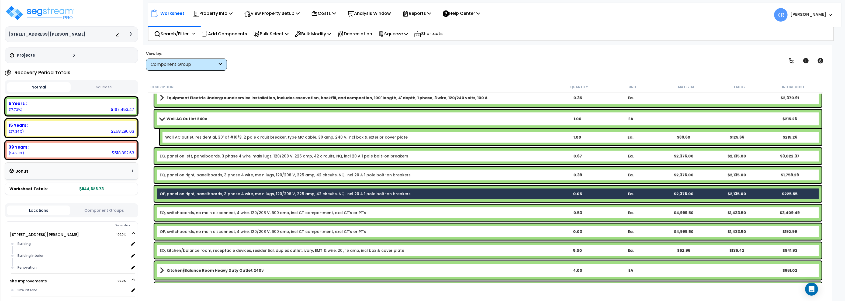
click at [167, 230] on link "OF, switchboards, no main disconnect, 4 wire, 120/208 V, 600 amp, incl CT compa…" at bounding box center [263, 231] width 206 height 5
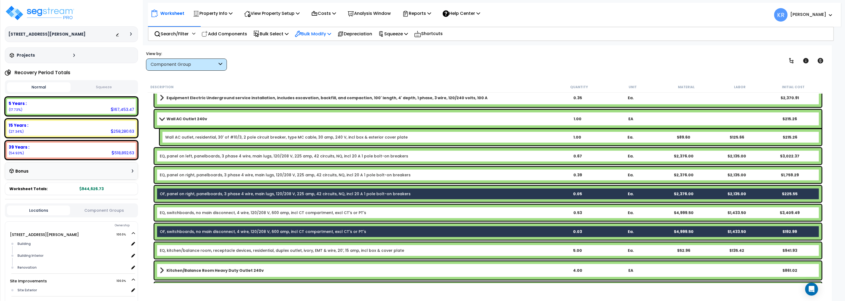
click at [313, 33] on p "Bulk Modify" at bounding box center [313, 33] width 36 height 7
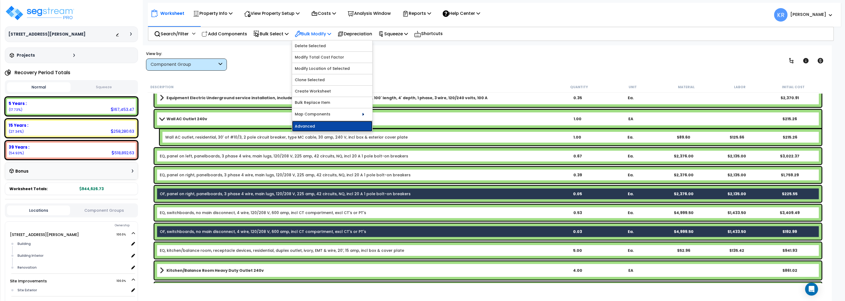
click at [319, 124] on link "Advanced" at bounding box center [332, 126] width 80 height 11
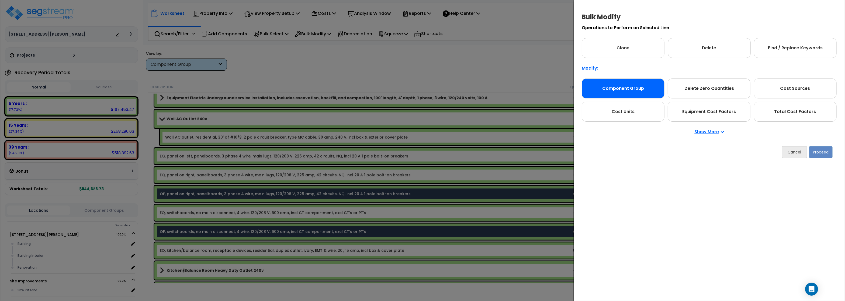
click at [604, 92] on div "Component Group" at bounding box center [622, 88] width 83 height 20
click at [616, 89] on div "Component Group" at bounding box center [622, 88] width 83 height 20
click at [822, 152] on button "Proceed" at bounding box center [820, 152] width 23 height 12
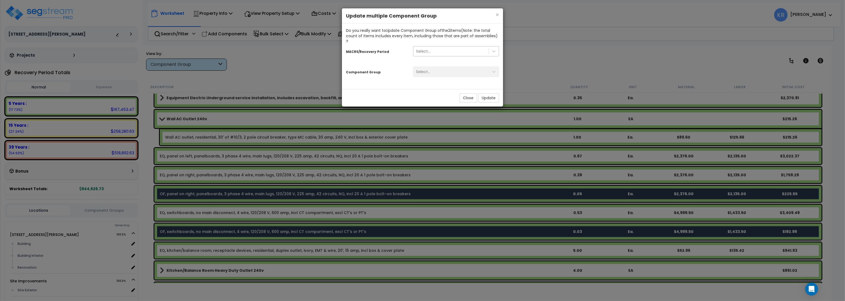
click at [418, 48] on div "Select..." at bounding box center [423, 50] width 14 height 5
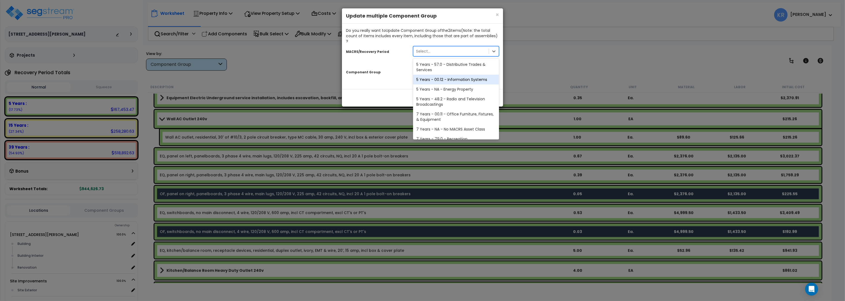
click at [435, 75] on div "5 Years - 00.12 - Information Systems" at bounding box center [456, 80] width 86 height 10
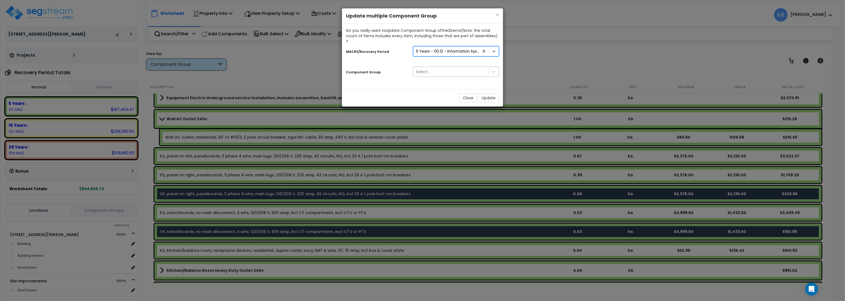
click at [433, 68] on div "Select..." at bounding box center [450, 71] width 75 height 9
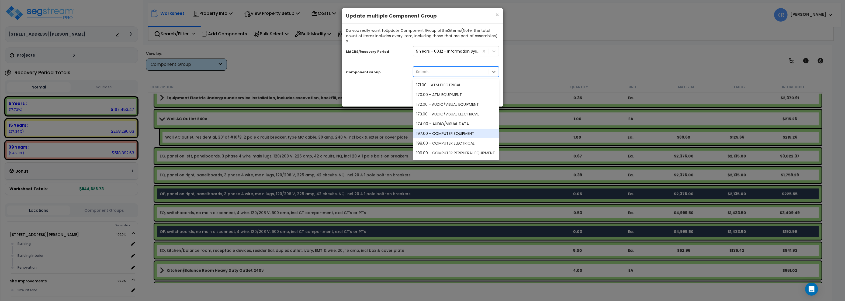
scroll to position [32, 0]
click at [455, 150] on div "202.00 - COMPUTER DATA EQUIPMENT" at bounding box center [456, 155] width 86 height 10
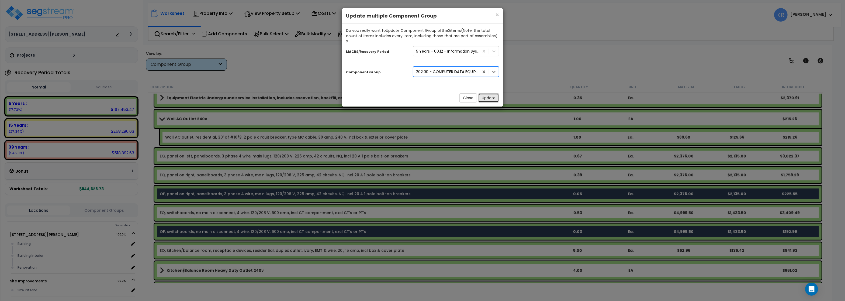
click at [486, 93] on button "Update" at bounding box center [488, 97] width 21 height 9
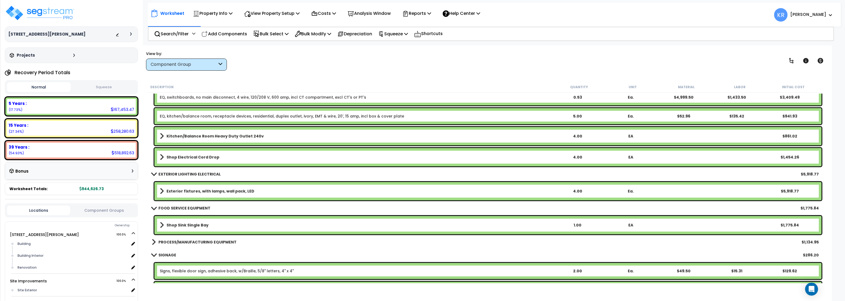
scroll to position [1163, 0]
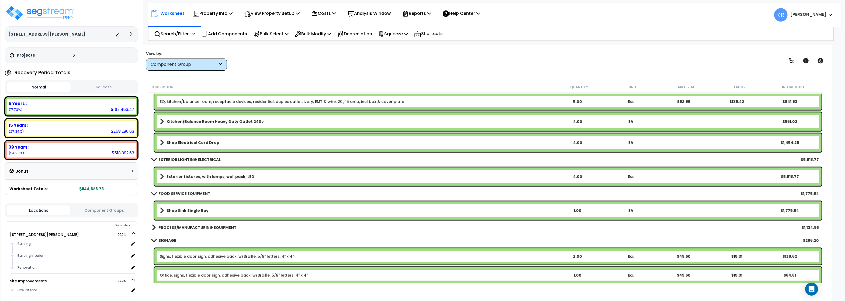
click at [193, 174] on link "Exterior fixtures, with lamps, wall pack, LED" at bounding box center [355, 177] width 391 height 8
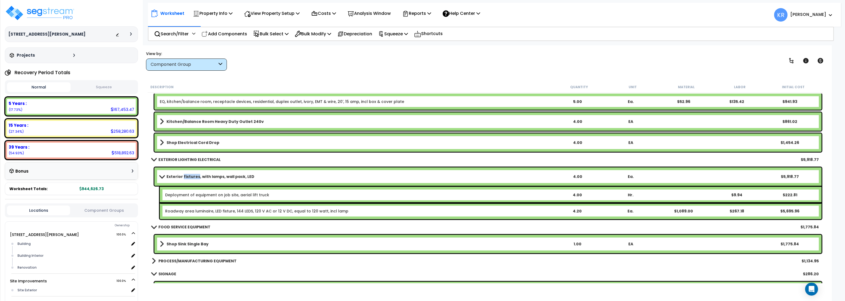
click at [193, 174] on link "Exterior fixtures, with lamps, wall pack, LED" at bounding box center [355, 177] width 391 height 8
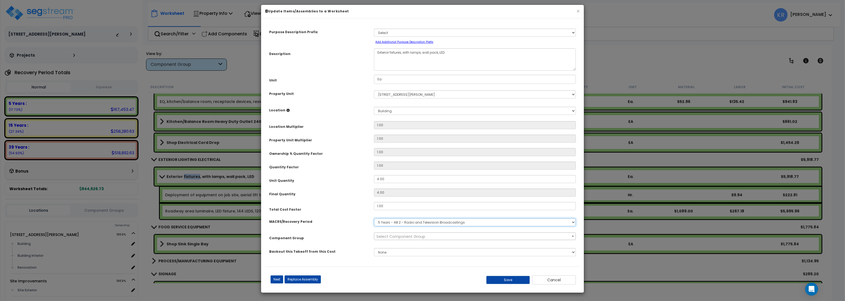
click at [374, 218] on select "Select MACRS/Recovery Period 5 Years - 57.0 - Distributive Trades & Services 5 …" at bounding box center [475, 222] width 202 height 8
select select "3669"
click option "39 Years - NA - Long-Life Property" at bounding box center [0, 0] width 0 height 0
click at [389, 239] on span "Select Component Group" at bounding box center [400, 236] width 49 height 5
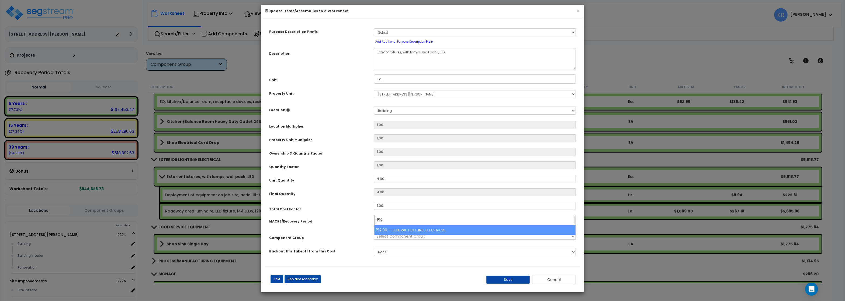
type input "152"
select select "56962"
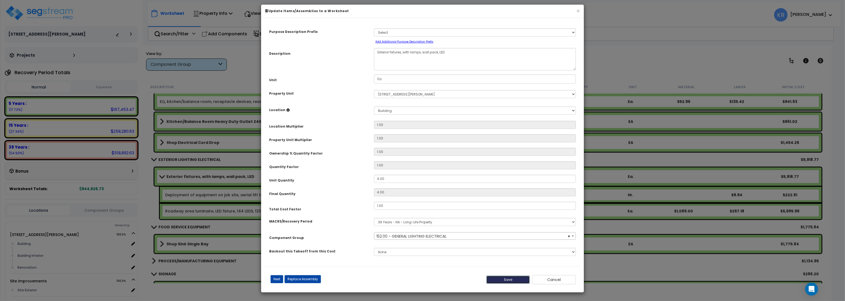
click at [508, 283] on button "Save" at bounding box center [508, 279] width 44 height 8
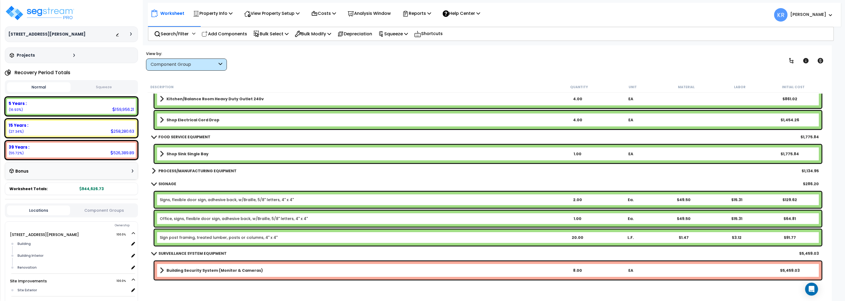
scroll to position [1228, 0]
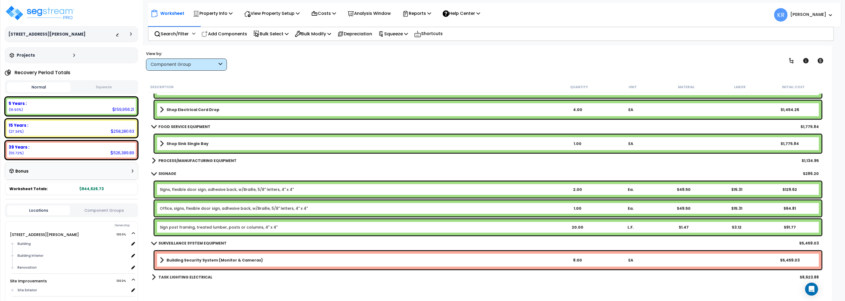
click at [190, 141] on b "Shop Sink Single Bay" at bounding box center [187, 143] width 42 height 5
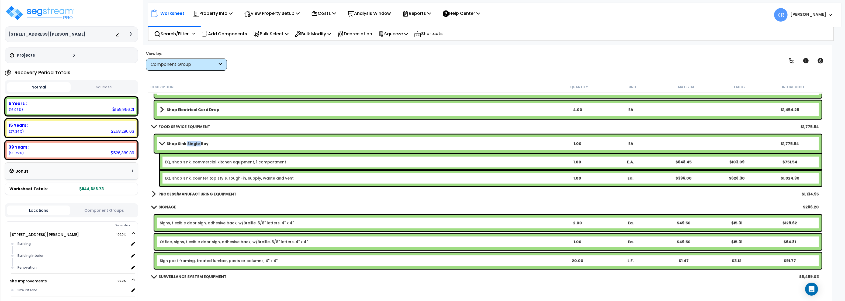
click at [190, 141] on b "Shop Sink Single Bay" at bounding box center [187, 143] width 42 height 5
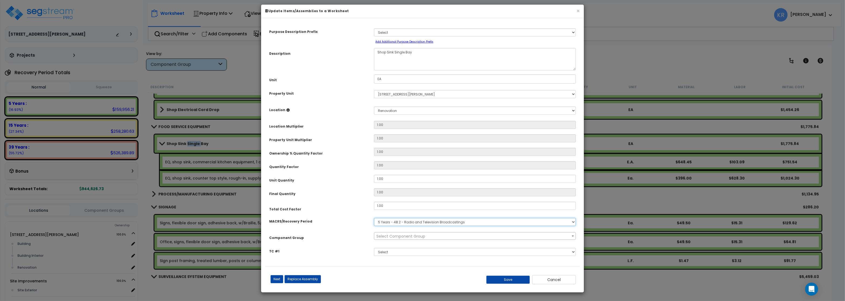
click at [374, 218] on select "Select MACRS/Recovery Period 5 Years - 57.0 - Distributive Trades & Services 5 …" at bounding box center [475, 222] width 202 height 8
select select "3667"
click option "5 Years - 57.0 - Distributive Trades & Services" at bounding box center [0, 0] width 0 height 0
select select "56832"
click at [510, 282] on button "Save" at bounding box center [508, 279] width 44 height 8
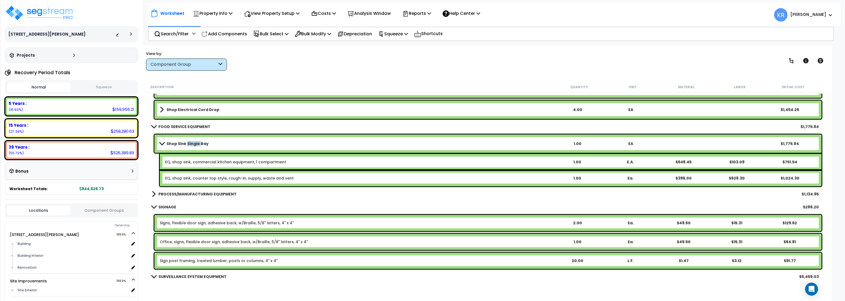
click at [162, 142] on span at bounding box center [162, 143] width 8 height 4
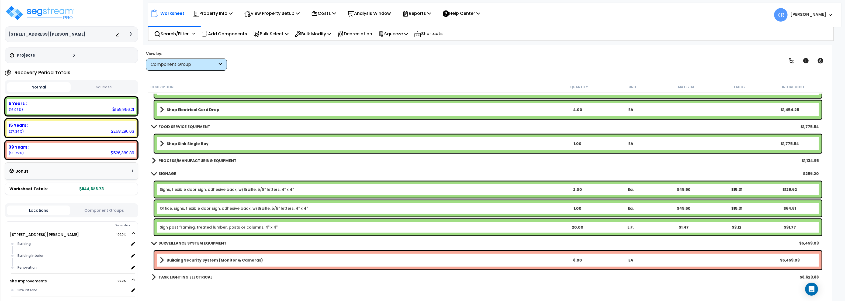
click at [204, 187] on link "Signs, flexible door sign, adhesive back, w/Braille, 5/8" letters, 4" x 4"" at bounding box center [227, 189] width 134 height 5
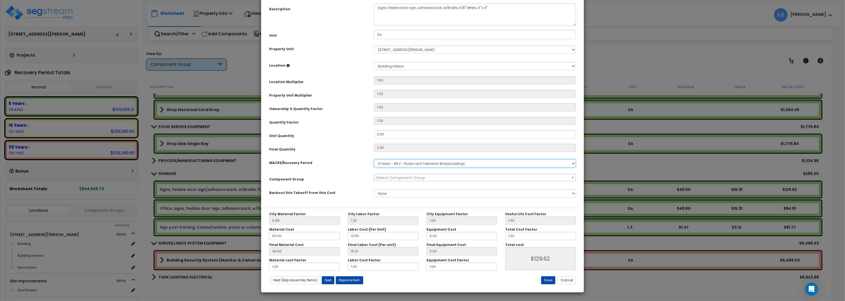
click at [374, 159] on select "Select MACRS/Recovery Period 5 Years - 57.0 - Distributive Trades & Services 5 …" at bounding box center [475, 163] width 202 height 8
select select "3667"
click option "5 Years - 57.0 - Distributive Trades & Services" at bounding box center [0, 0] width 0 height 0
select select "57119"
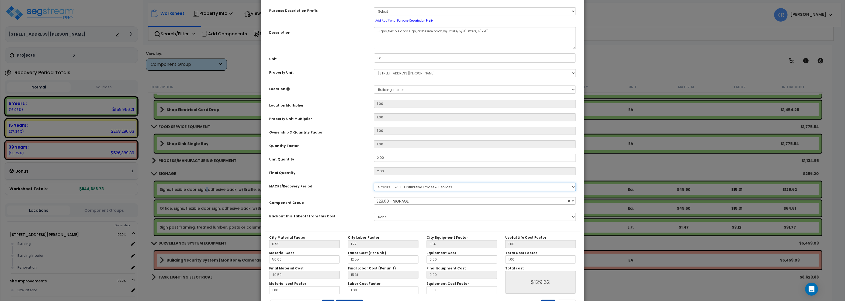
scroll to position [48, 0]
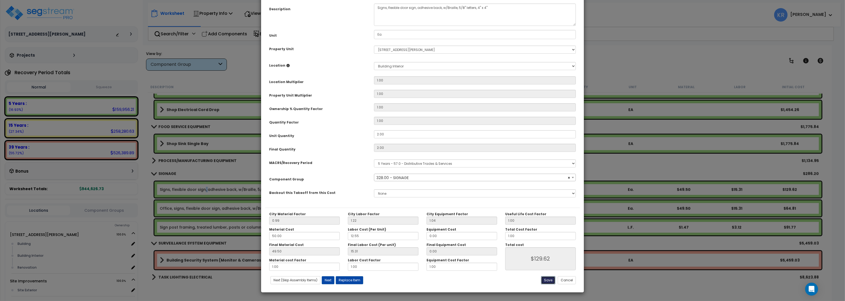
click at [544, 276] on button "Save" at bounding box center [548, 280] width 14 height 8
type input "129.62"
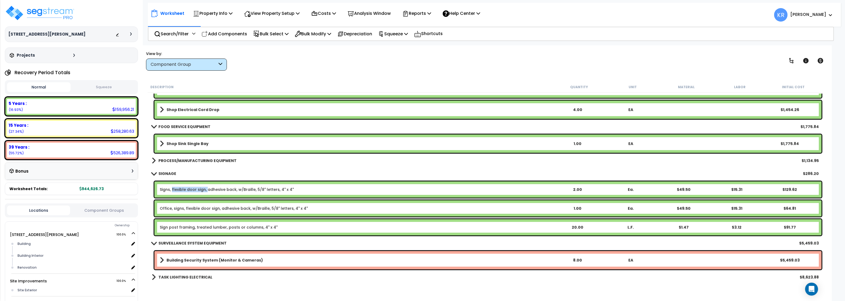
click at [172, 191] on link "Signs, flexible door sign, adhesive back, w/Braille, 5/8" letters, 4" x 4"" at bounding box center [227, 189] width 134 height 5
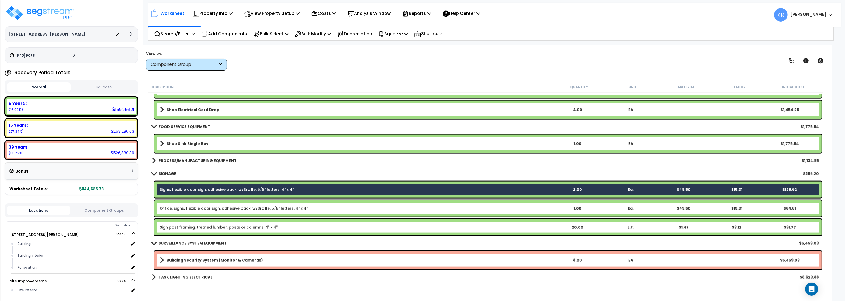
click at [173, 206] on link "Office, signs, flexible door sign, adhesive back, w/Braille, 5/8" letters, 4" x…" at bounding box center [234, 207] width 148 height 5
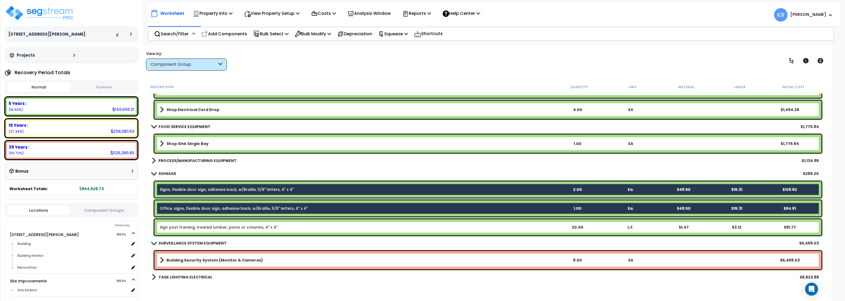
click at [173, 229] on link "Sign post framing, treated lumber, posts or columns, 4" x 4"" at bounding box center [219, 226] width 118 height 5
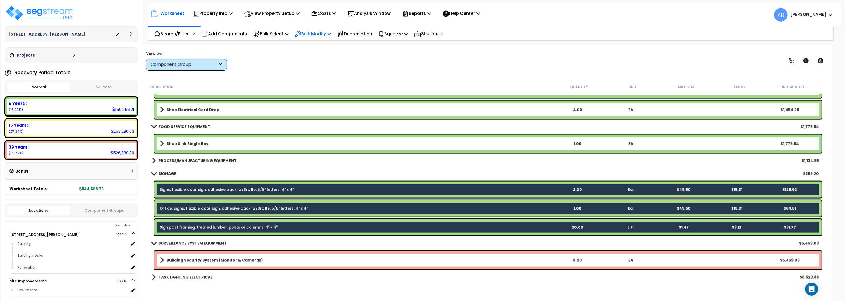
click at [319, 35] on p "Bulk Modify" at bounding box center [313, 33] width 36 height 7
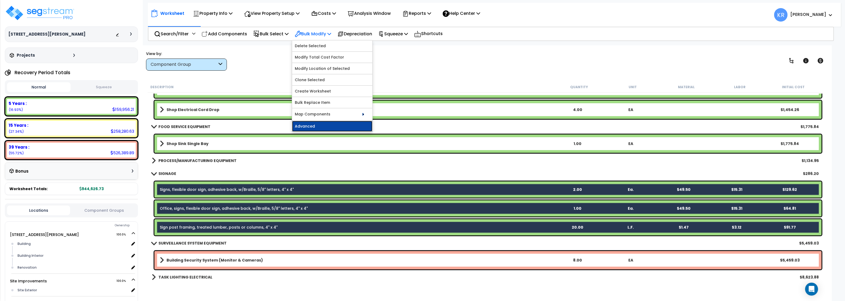
click at [322, 126] on link "Advanced" at bounding box center [332, 126] width 80 height 11
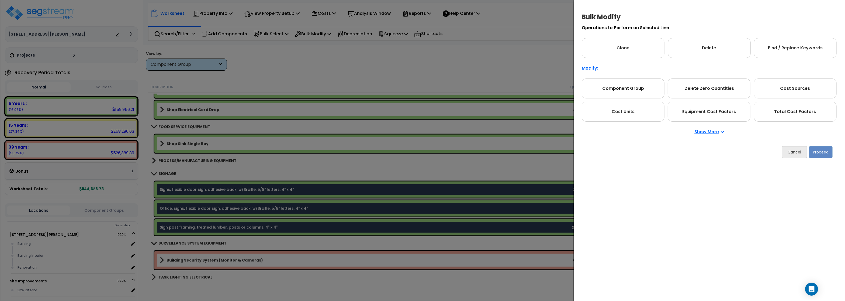
click at [701, 134] on p "Show More" at bounding box center [708, 132] width 29 height 4
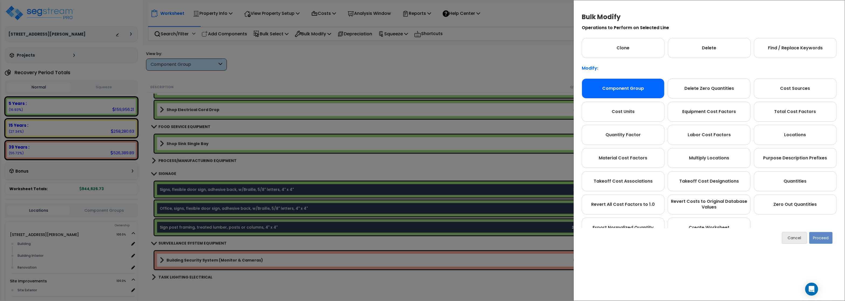
click at [645, 88] on div "Component Group" at bounding box center [622, 88] width 83 height 20
click at [618, 85] on div "Component Group" at bounding box center [622, 88] width 83 height 20
click at [821, 238] on button "Proceed" at bounding box center [820, 238] width 23 height 12
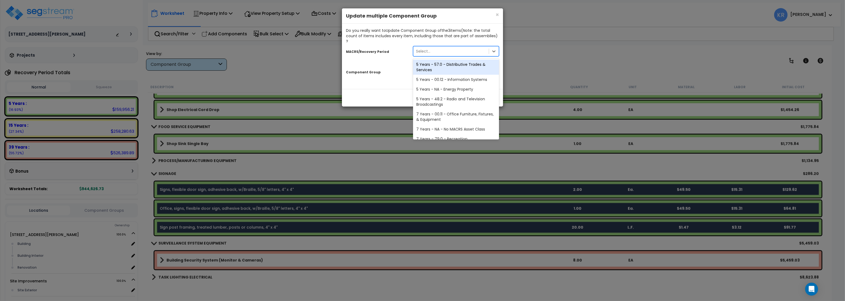
click at [443, 50] on div "Select..." at bounding box center [450, 51] width 75 height 9
click at [428, 63] on div "5 Years - 57.0 - Distributive Trades & Services" at bounding box center [456, 67] width 86 height 15
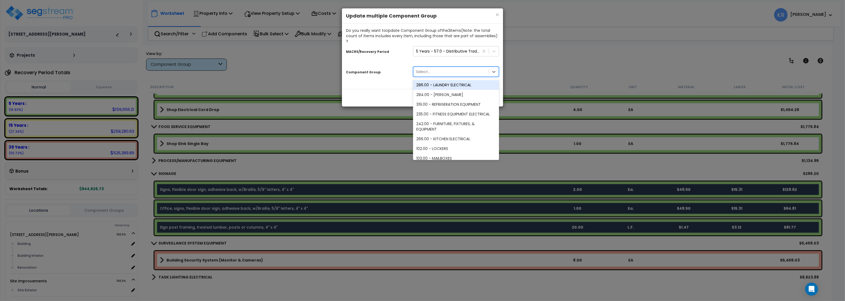
click at [428, 69] on div "Select..." at bounding box center [423, 71] width 14 height 5
type input "sign"
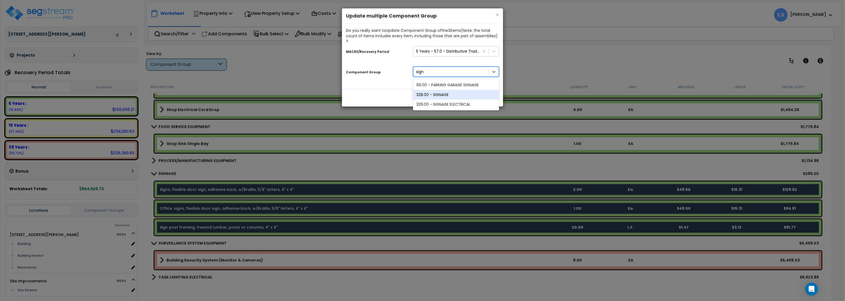
click at [443, 90] on div "328.00 - SIGNAGE" at bounding box center [456, 95] width 86 height 10
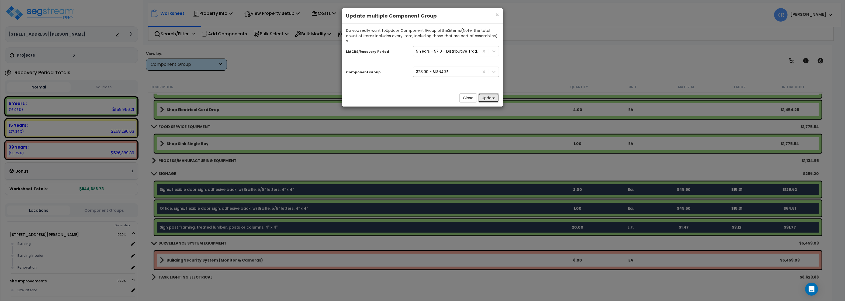
click at [494, 95] on button "Update" at bounding box center [488, 97] width 21 height 9
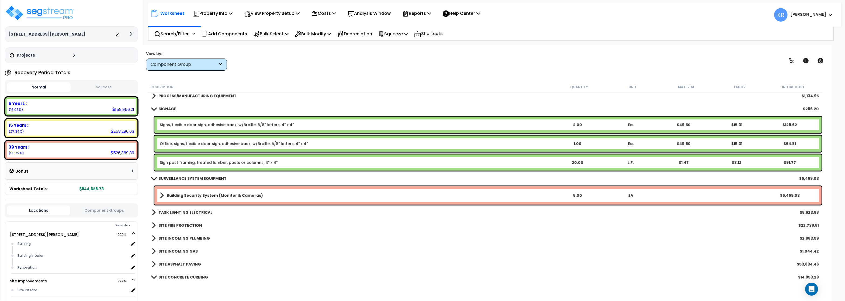
scroll to position [1325, 0]
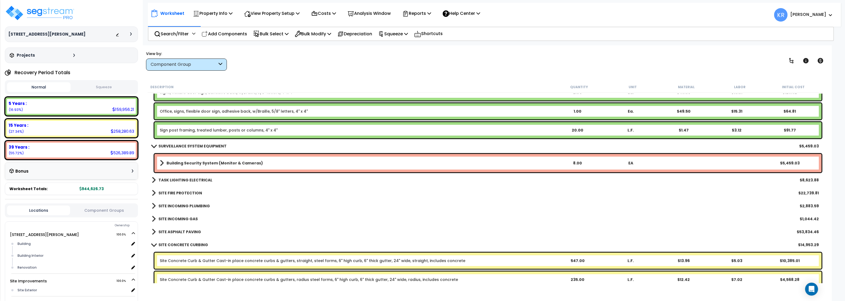
click at [166, 178] on b "TASK LIGHTING ELECTRICAL" at bounding box center [185, 179] width 54 height 5
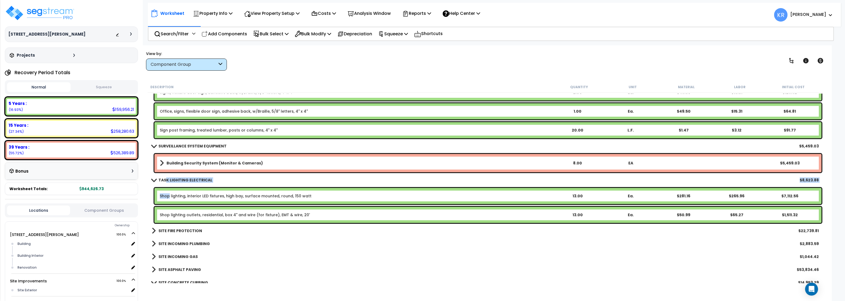
click at [170, 195] on link "Shop lighting, interior LED fixtures, high bay, surface mounted, round, 150 watt" at bounding box center [236, 195] width 152 height 5
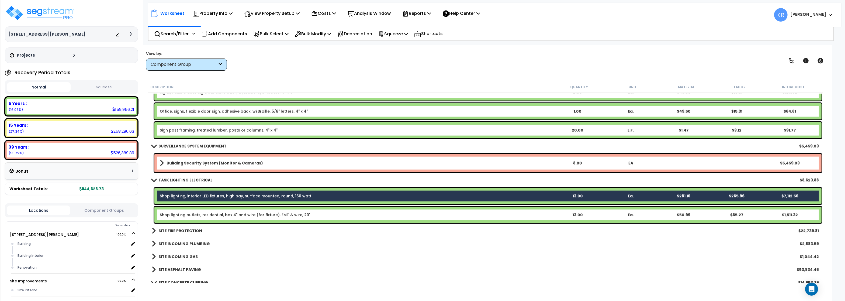
click at [172, 217] on div "Shop lighting outlets, residential, box 4" and wire (for fixture), EMT & wire, …" at bounding box center [487, 215] width 667 height 16
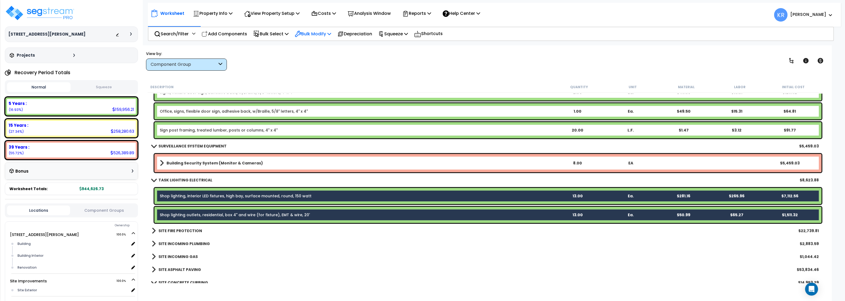
click at [306, 31] on p "Bulk Modify" at bounding box center [313, 33] width 36 height 7
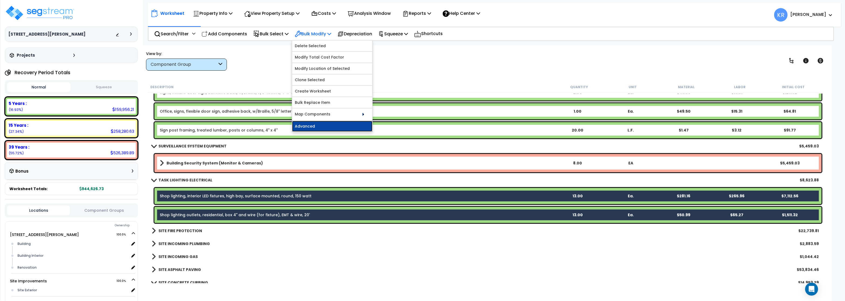
click at [313, 127] on link "Advanced" at bounding box center [332, 126] width 80 height 11
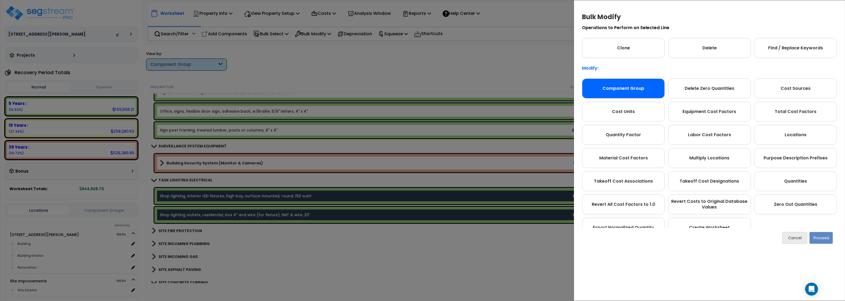
click at [641, 89] on div "Component Group" at bounding box center [623, 88] width 83 height 20
click at [613, 90] on div "Component Group" at bounding box center [623, 88] width 83 height 20
click at [822, 239] on button "Proceed" at bounding box center [820, 238] width 23 height 12
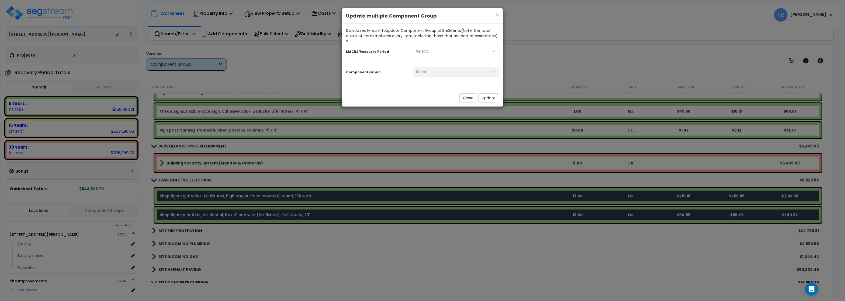
click at [414, 44] on div "MACRS/Recovery Period Select..." at bounding box center [422, 52] width 161 height 16
click at [417, 48] on div "Select..." at bounding box center [423, 50] width 14 height 5
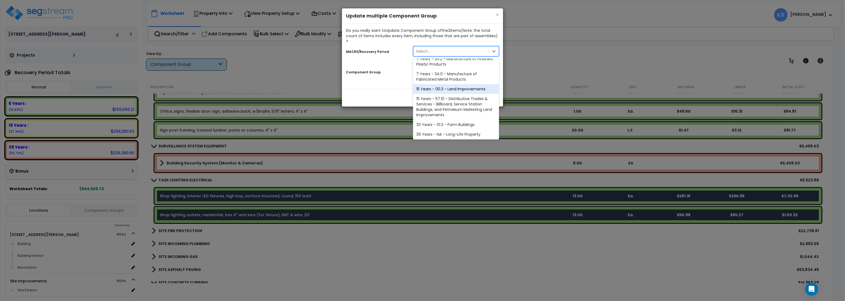
scroll to position [100, 0]
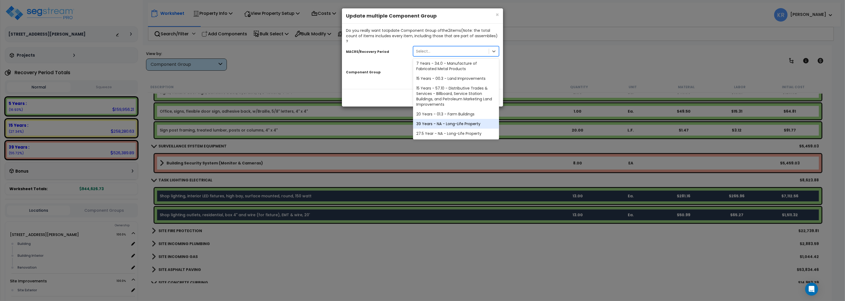
click at [433, 119] on div "39 Years - NA - Long-Life Property" at bounding box center [456, 124] width 86 height 10
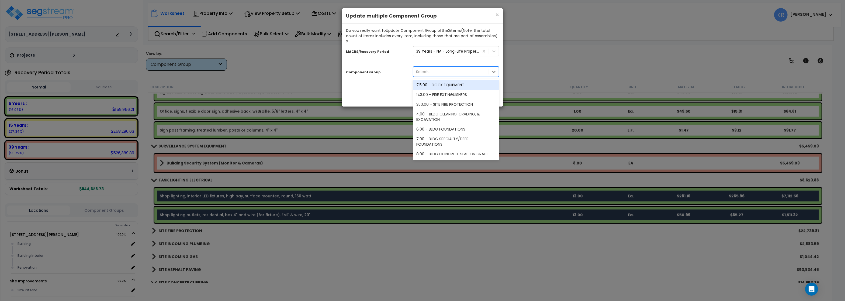
click at [421, 69] on div "Select..." at bounding box center [423, 71] width 14 height 5
type input "152"
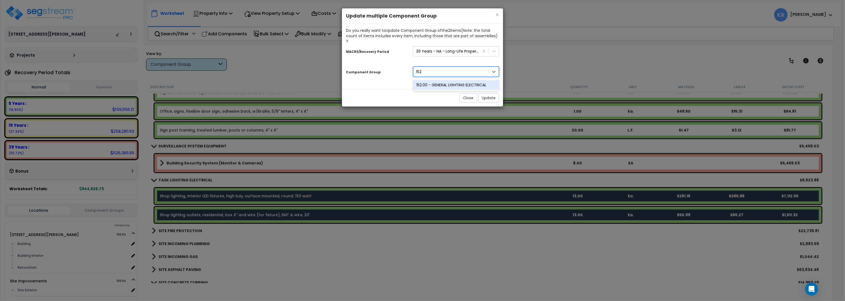
click at [427, 81] on div "152.00 - GENERAL LIGHTING ELECTRICAL" at bounding box center [456, 85] width 86 height 10
click at [482, 93] on button "Update" at bounding box center [488, 97] width 21 height 9
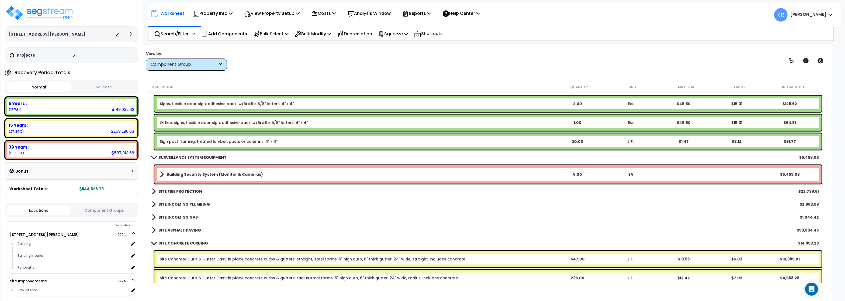
scroll to position [1357, 0]
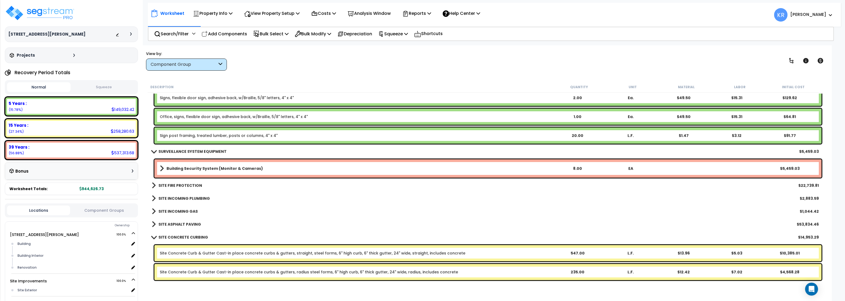
click at [161, 183] on b "SITE FIRE PROTECTION" at bounding box center [180, 185] width 44 height 5
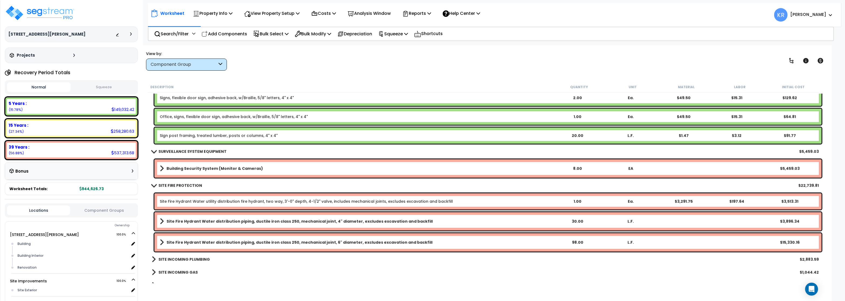
click at [163, 182] on link "SITE FIRE PROTECTION" at bounding box center [177, 186] width 50 height 8
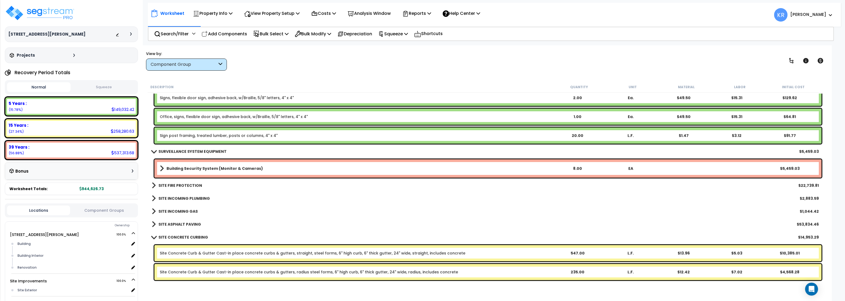
click at [160, 150] on b "SURVEILLANCE SYSTEM EQUIPMENT" at bounding box center [192, 151] width 68 height 5
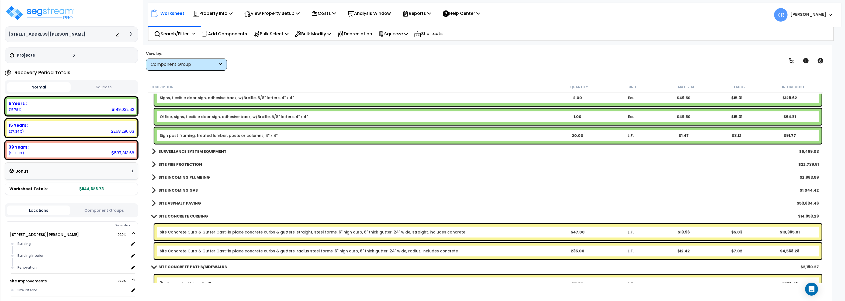
click at [175, 176] on b "SITE INCOMING PLUMBING" at bounding box center [183, 177] width 51 height 5
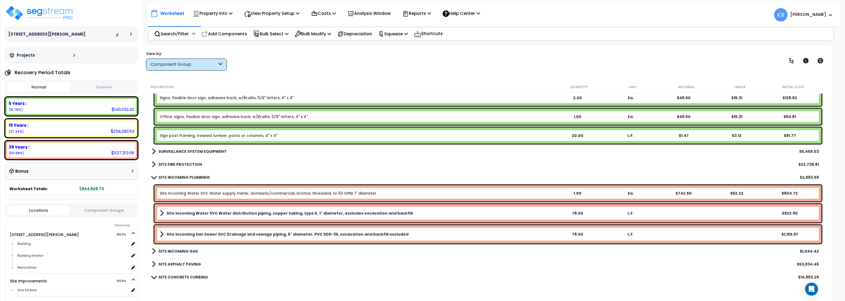
click at [175, 176] on b "SITE INCOMING PLUMBING" at bounding box center [183, 177] width 51 height 5
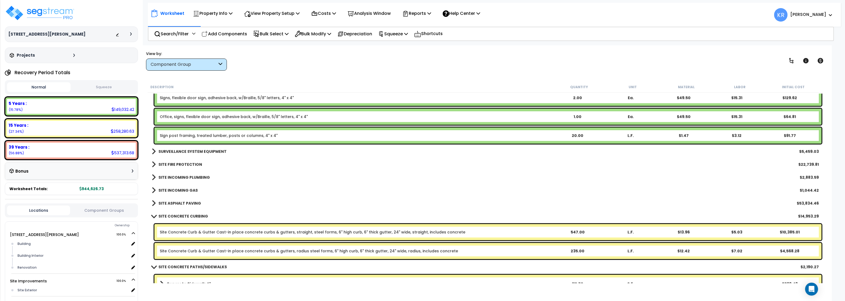
click at [176, 189] on b "SITE INCOMING GAS" at bounding box center [177, 189] width 39 height 5
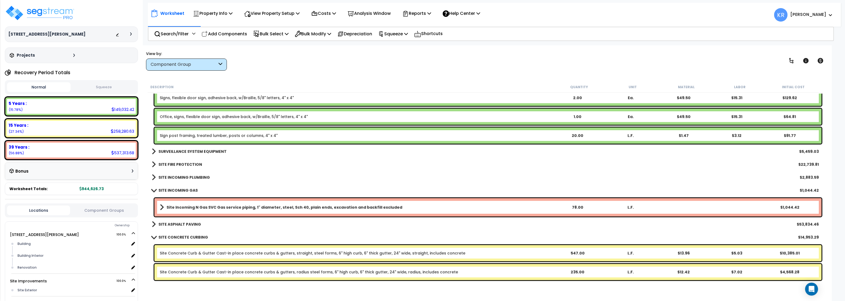
click at [176, 189] on b "SITE INCOMING GAS" at bounding box center [177, 189] width 39 height 5
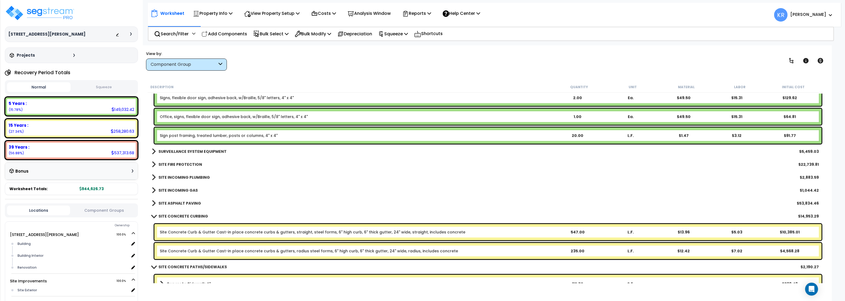
click at [175, 202] on b "SITE ASPHALT PAVING" at bounding box center [179, 202] width 43 height 5
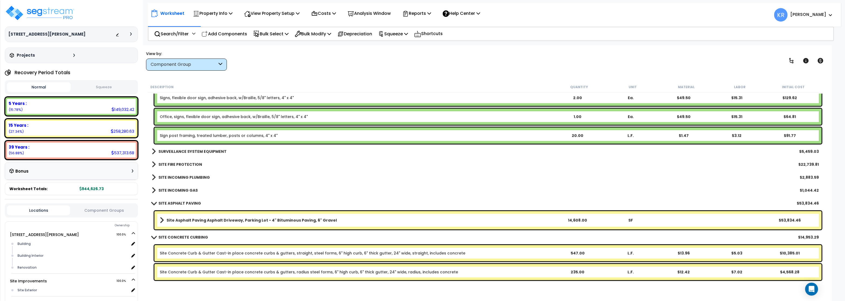
click at [175, 201] on b "SITE ASPHALT PAVING" at bounding box center [179, 202] width 43 height 5
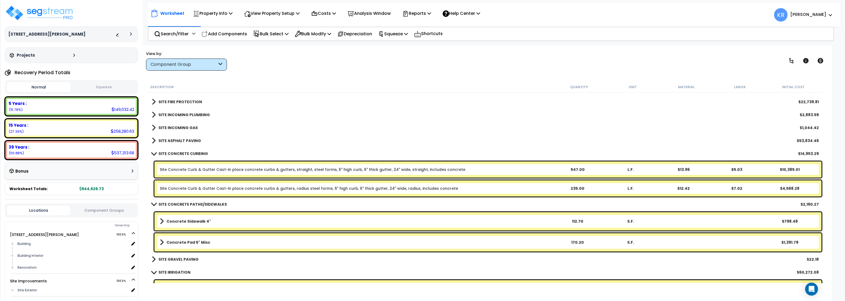
scroll to position [1422, 0]
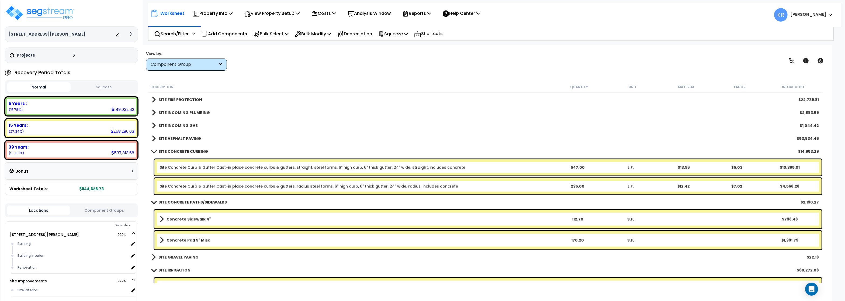
click at [174, 152] on b "SITE CONCRETE CURBING" at bounding box center [183, 151] width 50 height 5
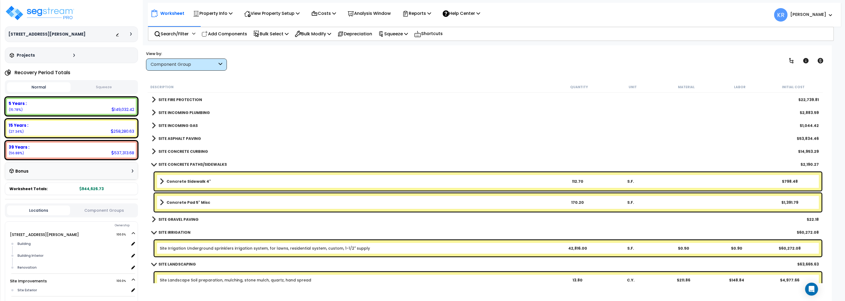
click at [175, 162] on b "SITE CONCRETE PATHS/SIDEWALKS" at bounding box center [192, 164] width 68 height 5
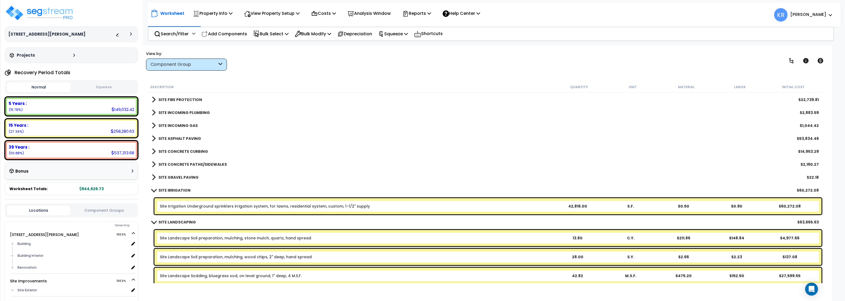
click at [174, 189] on b "SITE IRRIGATION" at bounding box center [174, 189] width 32 height 5
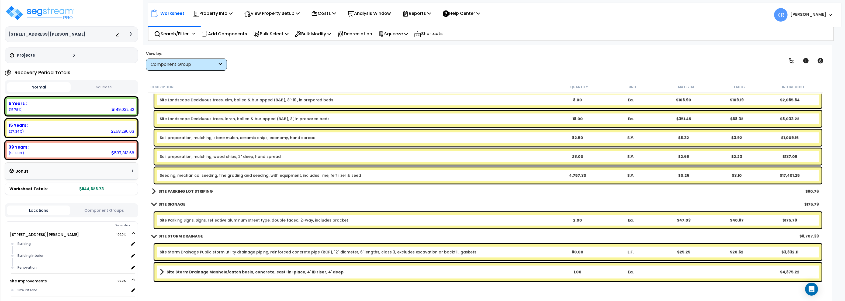
scroll to position [1647, 0]
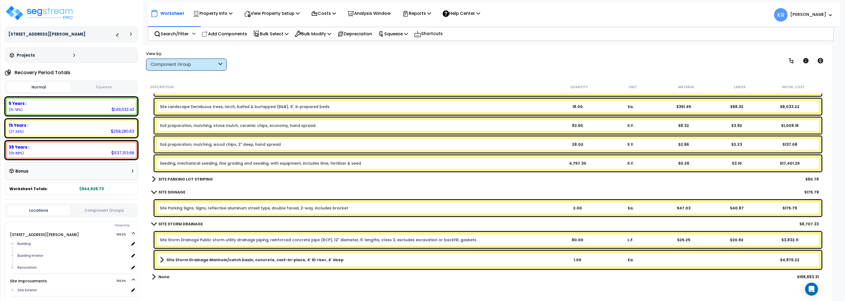
click at [181, 177] on b "SITE PARKING LOT STRIPING" at bounding box center [185, 178] width 54 height 5
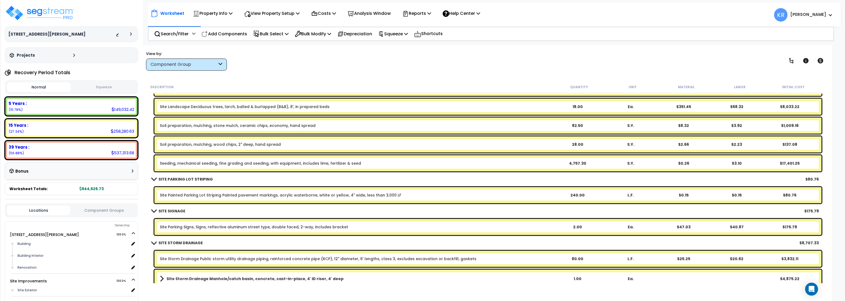
click at [184, 194] on link "Site Painted Parking Lot Striping Painted pavement markings, acrylic waterborne…" at bounding box center [280, 194] width 241 height 5
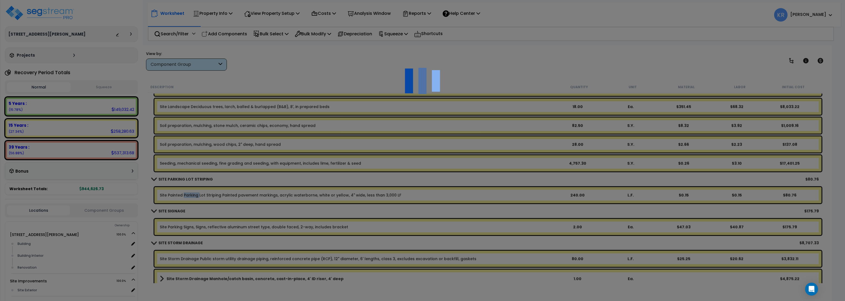
select select "46285"
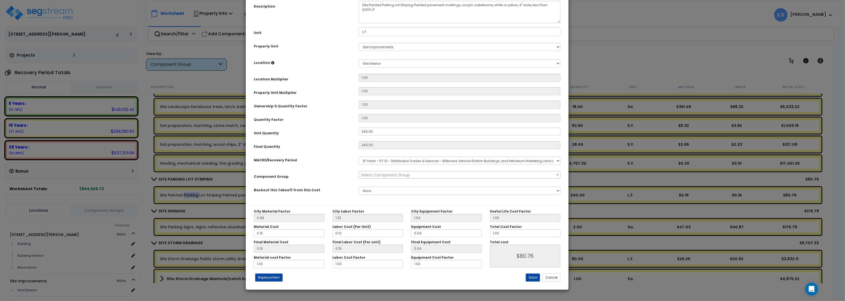
drag, startPoint x: 320, startPoint y: 36, endPoint x: 307, endPoint y: 34, distance: 13.2
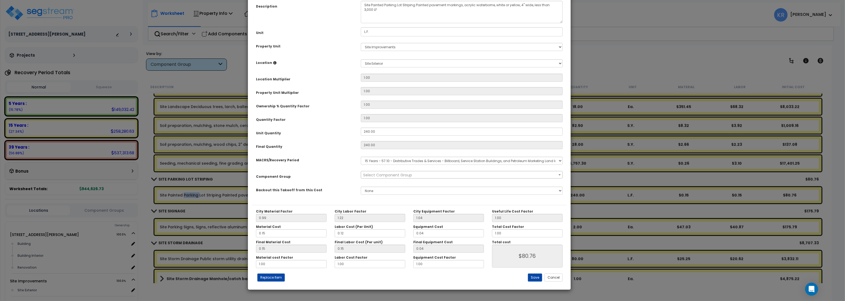
select select
click option "Select" at bounding box center [0, 0] width 0 height 0
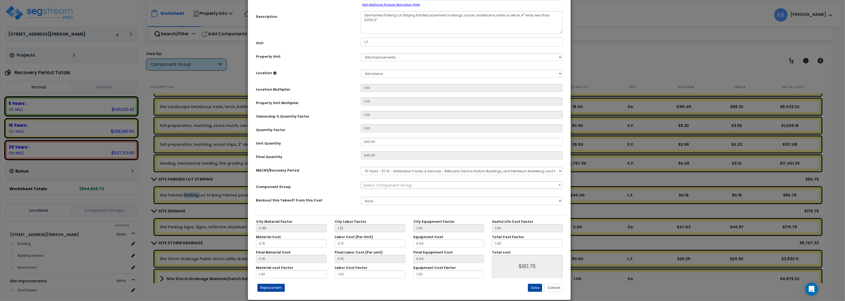
scroll to position [48, 0]
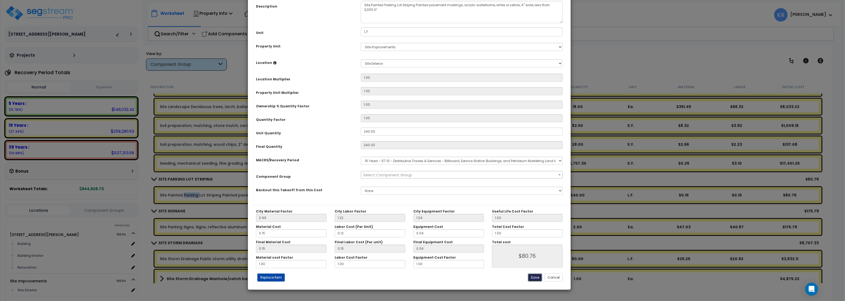
click at [536, 278] on button "Save" at bounding box center [535, 277] width 14 height 8
type input "80.76"
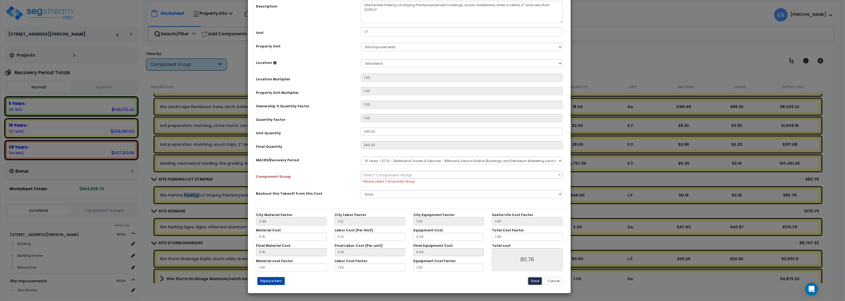
click at [533, 278] on button "Save" at bounding box center [535, 281] width 14 height 8
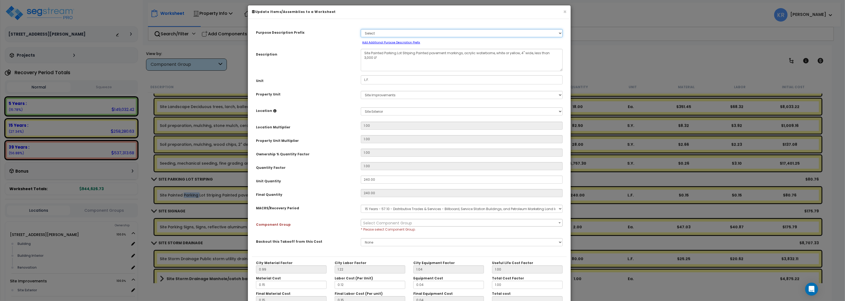
select select "58910"
click option "Site Painted Parking Lot Striping" at bounding box center [0, 0] width 0 height 0
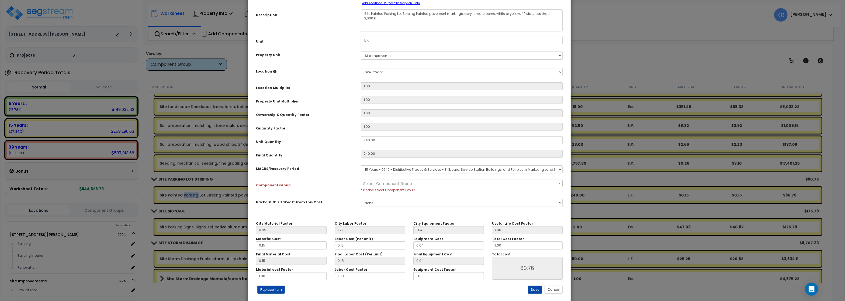
scroll to position [52, 0]
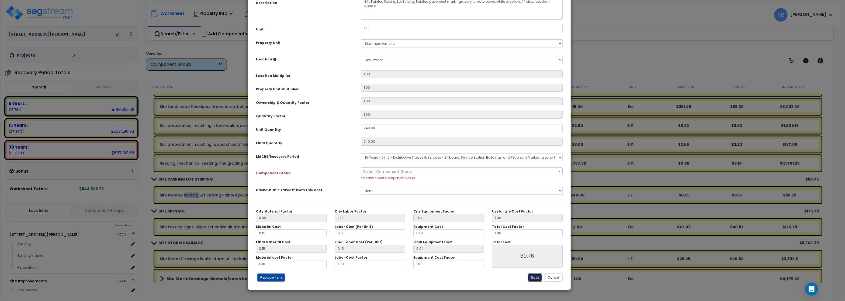
click at [537, 278] on button "Save" at bounding box center [535, 277] width 14 height 8
click at [529, 273] on button "Save" at bounding box center [535, 277] width 14 height 8
click at [561, 278] on button "Cancel" at bounding box center [553, 277] width 18 height 8
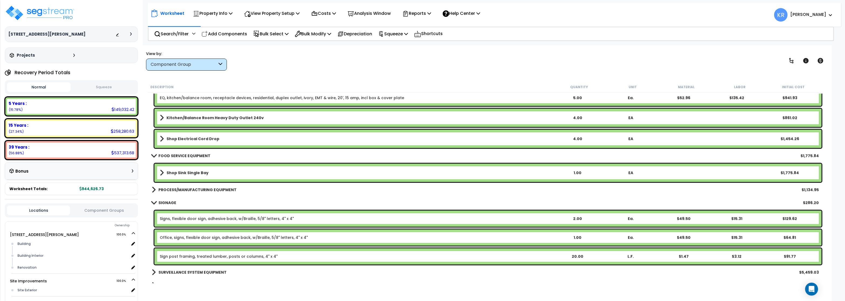
scroll to position [1117, 0]
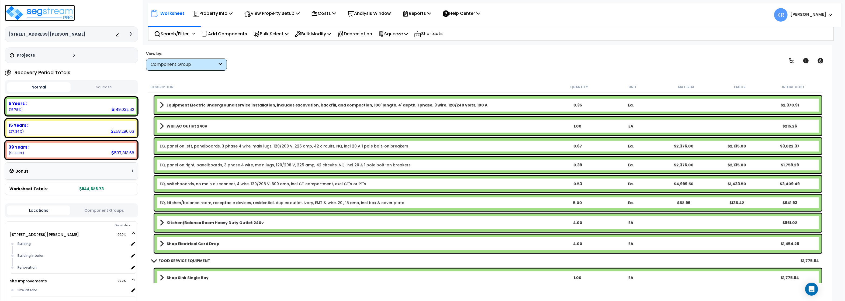
click at [42, 16] on img at bounding box center [40, 13] width 70 height 16
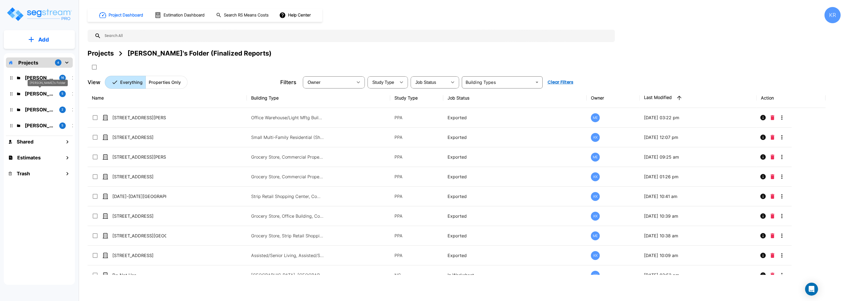
click at [32, 95] on p "[PERSON_NAME]'s Folder" at bounding box center [40, 93] width 30 height 7
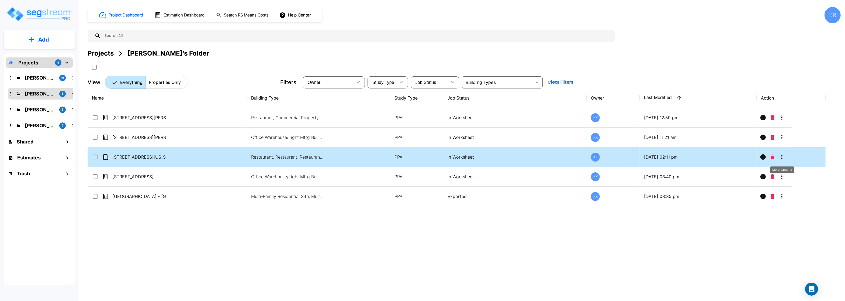
click at [781, 158] on icon "More-Options" at bounding box center [781, 157] width 6 height 6
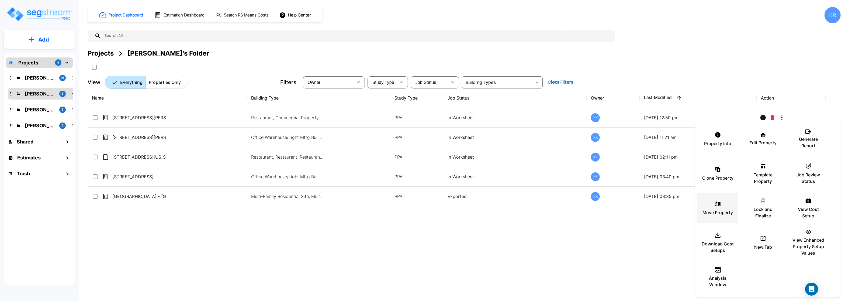
click at [711, 214] on p "Move Property" at bounding box center [717, 212] width 30 height 6
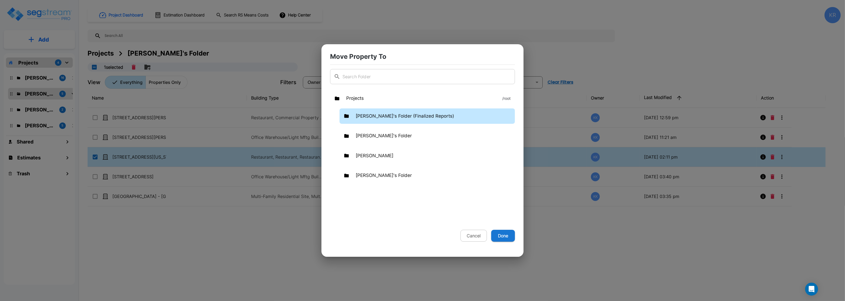
click at [362, 116] on p "[PERSON_NAME]'s Folder (Finalized Reports)" at bounding box center [405, 116] width 98 height 7
click at [507, 239] on button "Done" at bounding box center [503, 235] width 24 height 12
checkbox input "false"
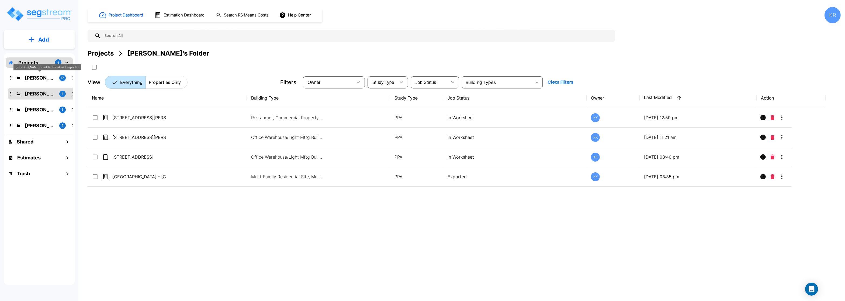
click at [35, 75] on p "[PERSON_NAME]'s Folder (Finalized Reports)" at bounding box center [40, 77] width 30 height 7
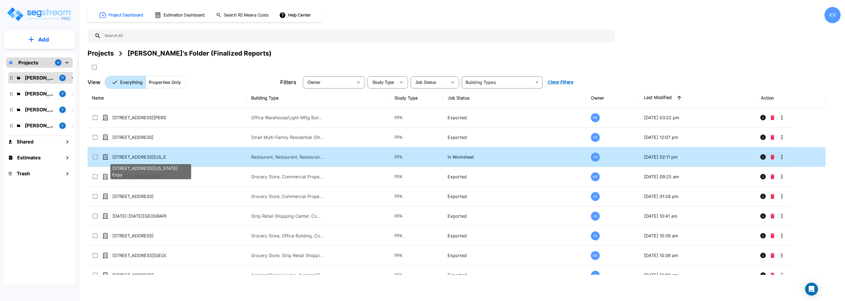
click at [127, 156] on p "[STREET_ADDRESS][US_STATE] Expy" at bounding box center [139, 157] width 54 height 6
checkbox input "true"
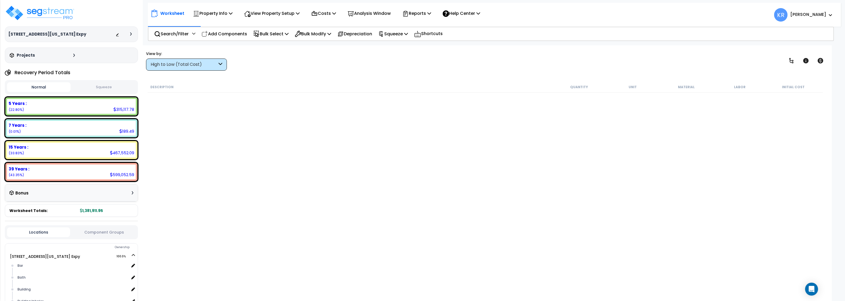
click at [174, 64] on div "High to Low (Total Cost)" at bounding box center [184, 64] width 67 height 6
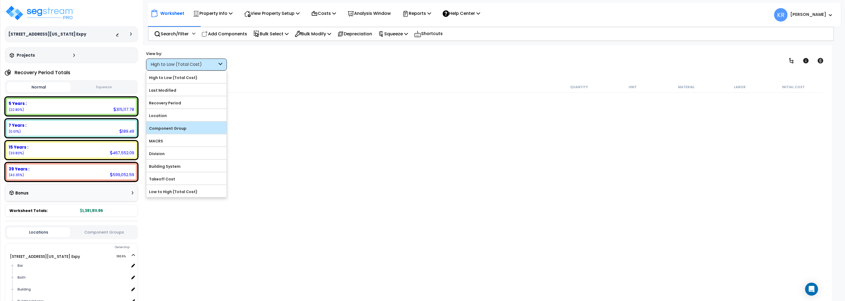
click at [186, 126] on label "Component Group" at bounding box center [186, 128] width 80 height 8
click at [0, 0] on input "Component Group" at bounding box center [0, 0] width 0 height 0
click at [685, 6] on div "Worksheet Property Info Property Setup Add Property Unit Template property Clon…" at bounding box center [494, 12] width 693 height 19
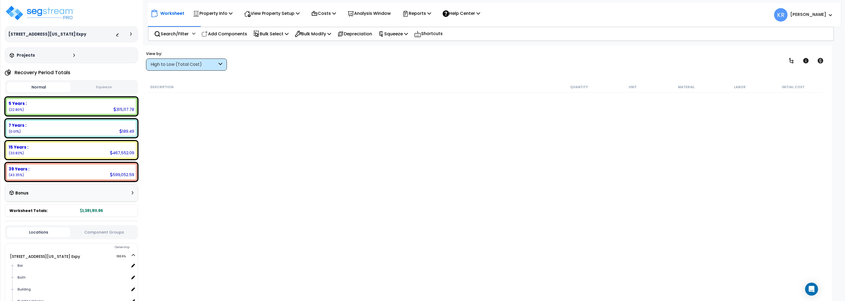
click at [181, 62] on div "High to Low (Total Cost)" at bounding box center [184, 64] width 67 height 6
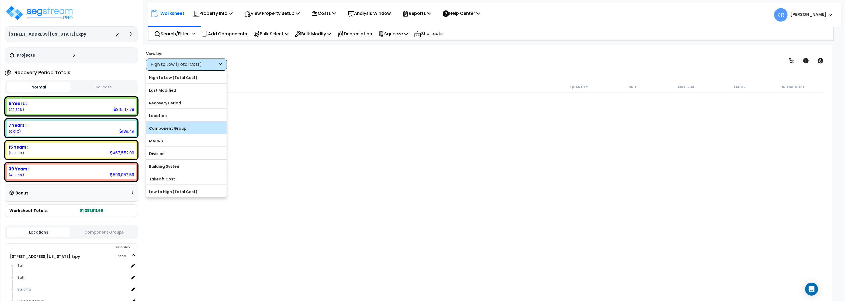
click at [174, 132] on label "Component Group" at bounding box center [186, 128] width 80 height 8
click at [0, 0] on input "Component Group" at bounding box center [0, 0] width 0 height 0
click at [174, 127] on label "Component Group" at bounding box center [186, 128] width 80 height 8
click at [0, 0] on input "Component Group" at bounding box center [0, 0] width 0 height 0
click at [174, 127] on label "Component Group" at bounding box center [186, 128] width 80 height 8
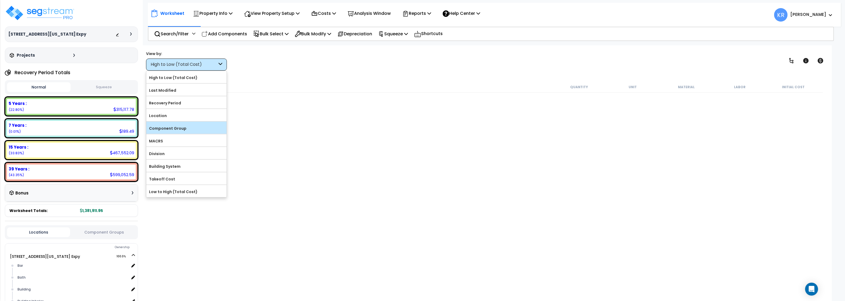
click at [0, 0] on input "Component Group" at bounding box center [0, 0] width 0 height 0
click at [25, 10] on img at bounding box center [40, 13] width 70 height 16
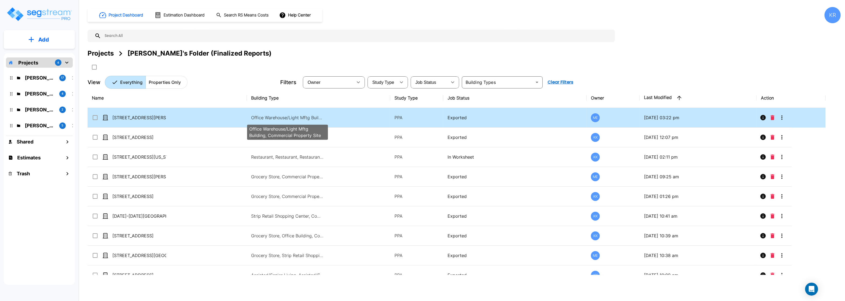
click at [283, 117] on p "Office Warehouse/Light Mftg Building, Commercial Property Site" at bounding box center [287, 117] width 73 height 6
checkbox input "true"
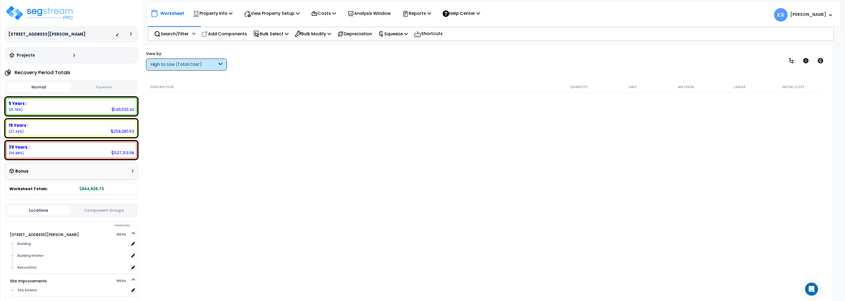
click at [170, 63] on div "High to Low (Total Cost)" at bounding box center [184, 64] width 67 height 6
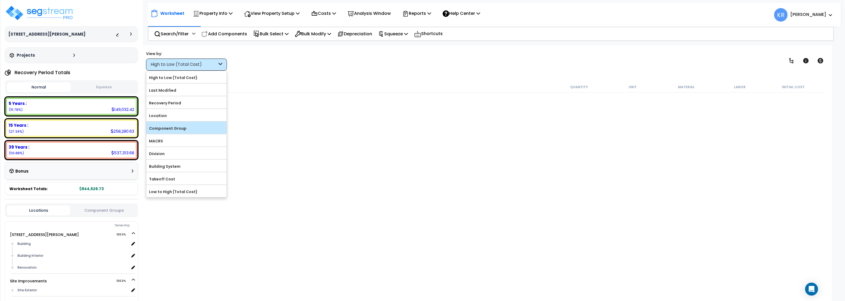
click at [174, 131] on label "Component Group" at bounding box center [186, 128] width 80 height 8
click at [0, 0] on input "Component Group" at bounding box center [0, 0] width 0 height 0
click at [174, 128] on label "Component Group" at bounding box center [186, 128] width 80 height 8
click at [0, 0] on input "Component Group" at bounding box center [0, 0] width 0 height 0
click at [174, 128] on label "Component Group" at bounding box center [186, 128] width 80 height 8
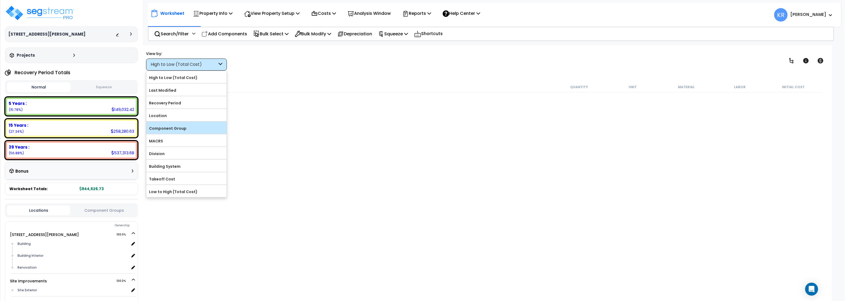
click at [0, 0] on input "Component Group" at bounding box center [0, 0] width 0 height 0
click at [175, 128] on label "Component Group" at bounding box center [186, 128] width 80 height 8
click at [0, 0] on input "Component Group" at bounding box center [0, 0] width 0 height 0
click at [189, 126] on label "Component Group" at bounding box center [186, 128] width 80 height 8
click at [0, 0] on input "Component Group" at bounding box center [0, 0] width 0 height 0
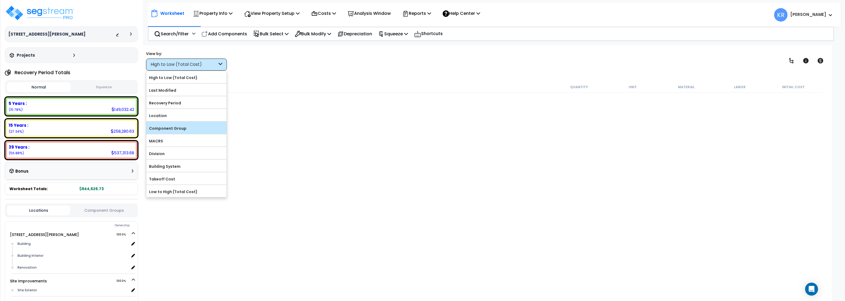
click at [189, 126] on label "Component Group" at bounding box center [186, 128] width 80 height 8
click at [0, 0] on input "Component Group" at bounding box center [0, 0] width 0 height 0
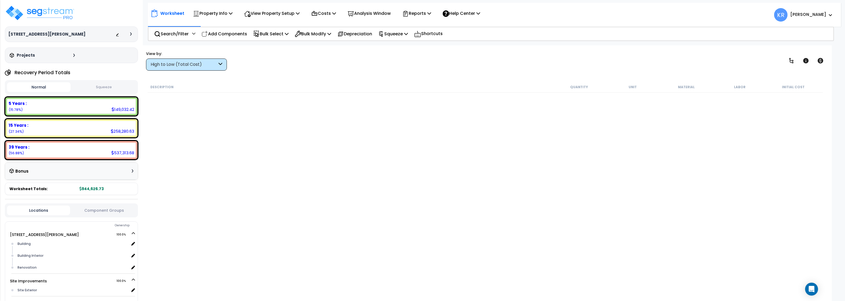
click at [175, 67] on div "High to Low (Total Cost)" at bounding box center [184, 64] width 67 height 6
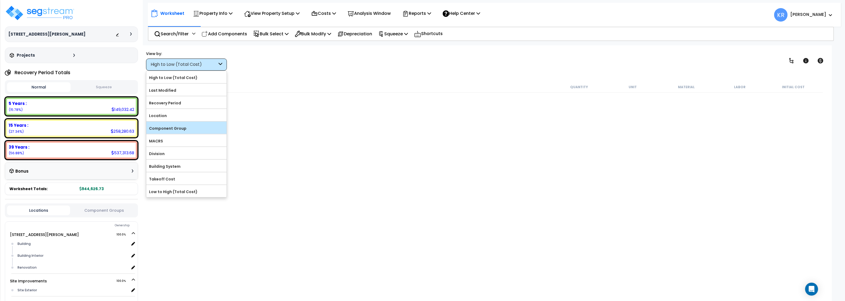
click at [176, 128] on label "Component Group" at bounding box center [186, 128] width 80 height 8
click at [0, 0] on input "Component Group" at bounding box center [0, 0] width 0 height 0
click at [170, 146] on div "MACRS" at bounding box center [186, 140] width 80 height 12
click at [154, 140] on label "MACRS" at bounding box center [186, 141] width 80 height 8
click at [0, 0] on input "MACRS" at bounding box center [0, 0] width 0 height 0
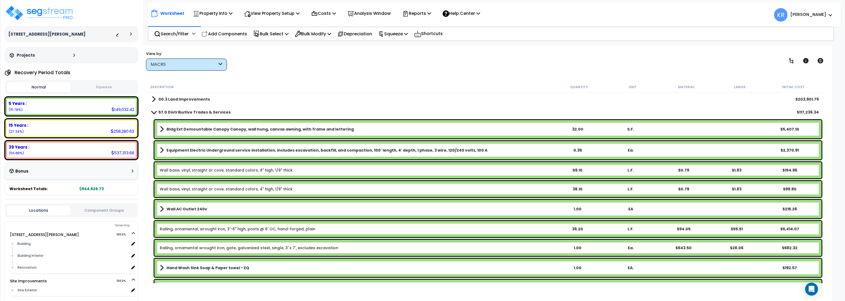
click at [163, 111] on b "57.0 Distributive Trades & Services" at bounding box center [194, 111] width 72 height 5
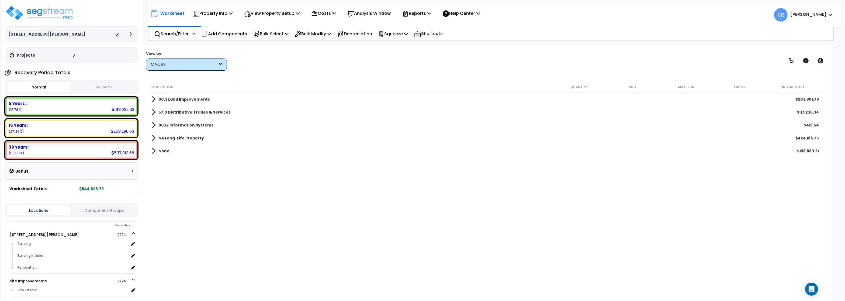
click at [179, 66] on div "MACRS" at bounding box center [184, 64] width 67 height 6
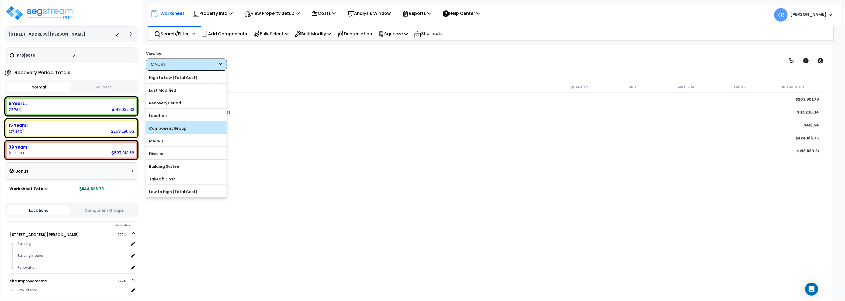
click at [176, 127] on label "Component Group" at bounding box center [186, 128] width 80 height 8
click at [0, 0] on input "Component Group" at bounding box center [0, 0] width 0 height 0
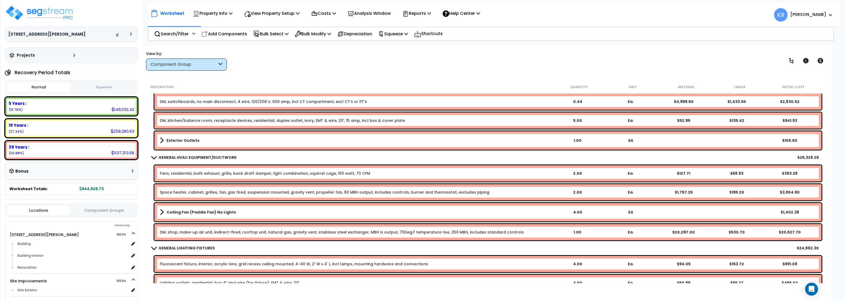
scroll to position [743, 0]
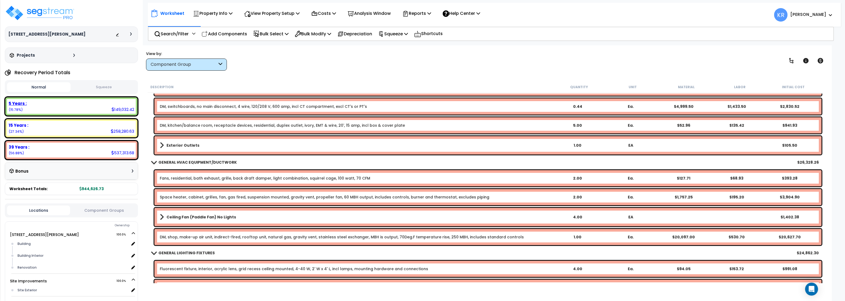
click at [64, 104] on div "5 Years :" at bounding box center [72, 103] width 126 height 6
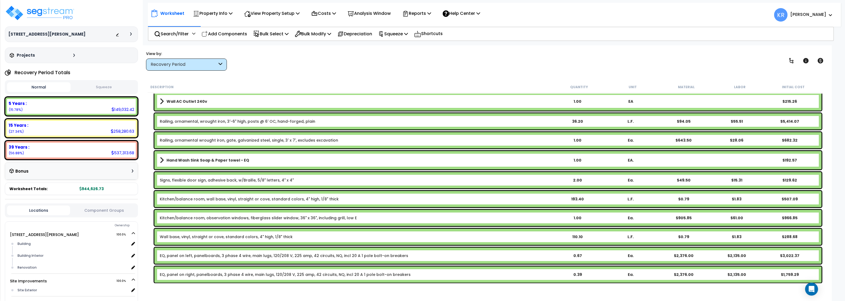
scroll to position [62, 0]
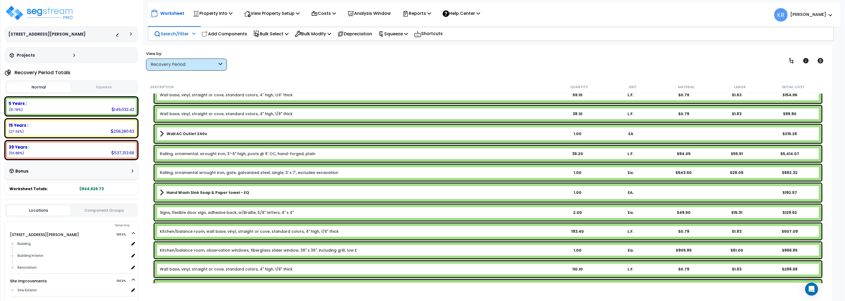
click at [170, 32] on p "Search/Filter" at bounding box center [171, 33] width 34 height 7
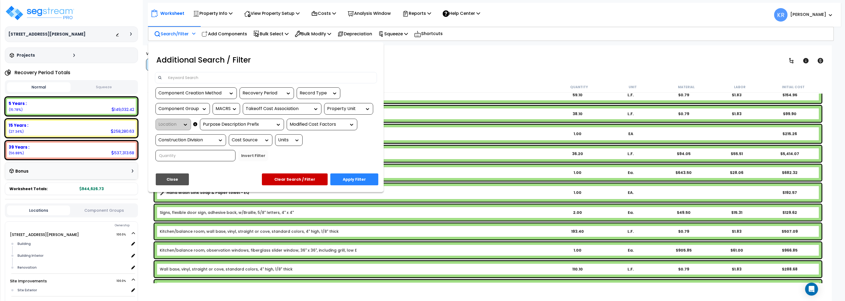
click at [178, 75] on input at bounding box center [269, 78] width 209 height 8
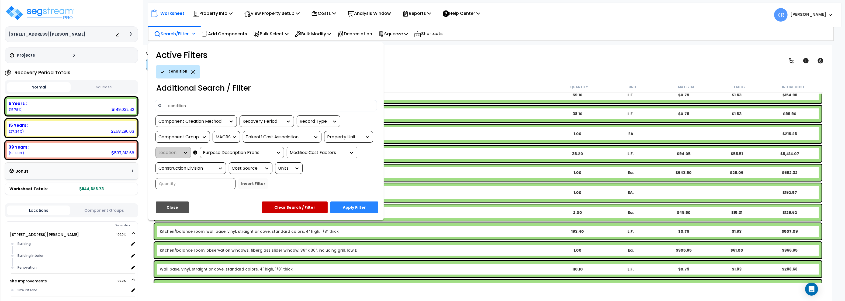
type input "condition"
click at [346, 209] on button "Apply Filter" at bounding box center [354, 207] width 48 height 12
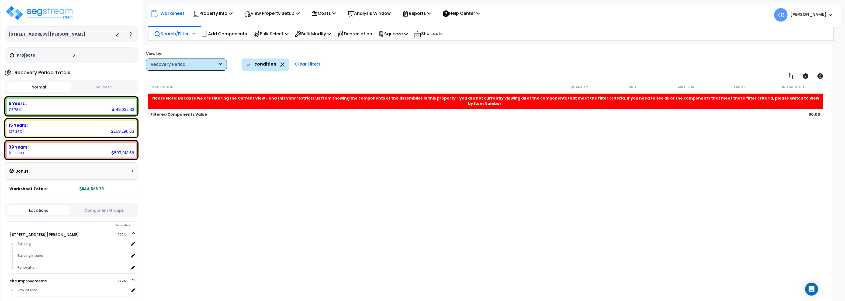
click at [182, 62] on div "Recovery Period" at bounding box center [184, 64] width 67 height 6
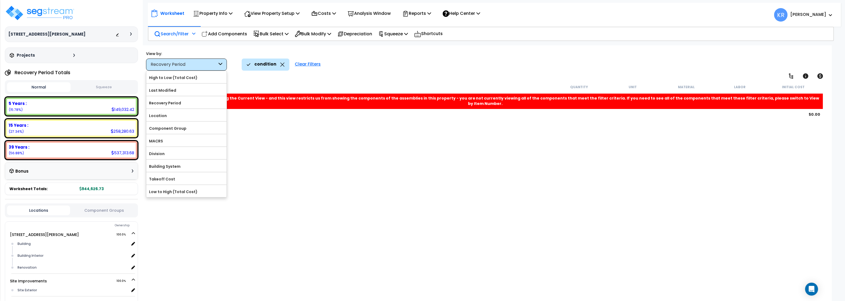
click at [301, 64] on div "Clear Filters" at bounding box center [307, 64] width 31 height 12
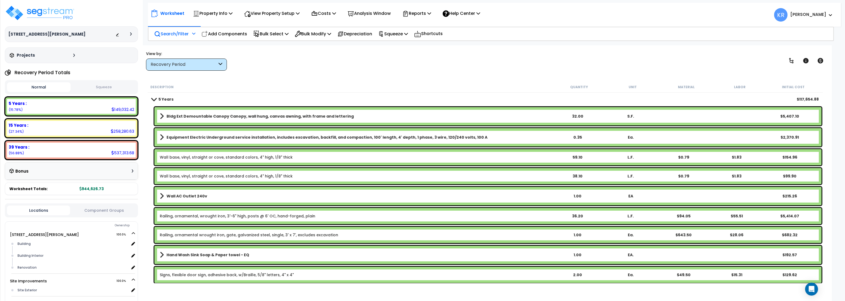
click at [175, 32] on p "Search/Filter" at bounding box center [171, 33] width 34 height 7
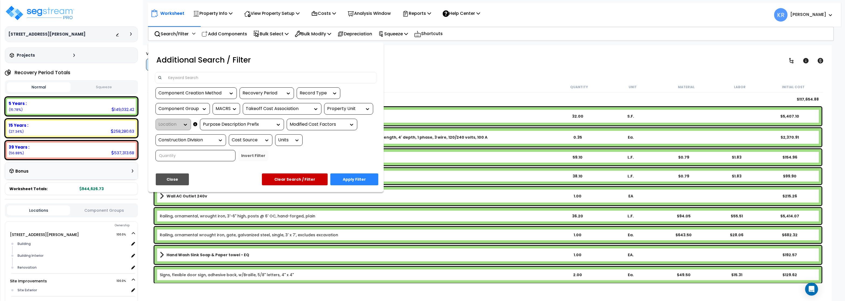
click at [178, 76] on input at bounding box center [269, 78] width 209 height 8
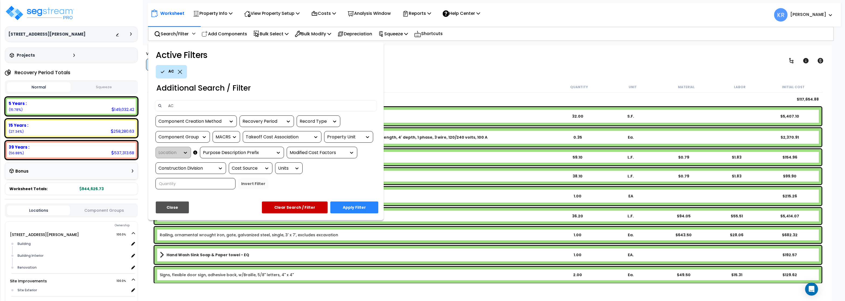
type input "AC"
click at [355, 207] on button "Apply Filter" at bounding box center [354, 207] width 48 height 12
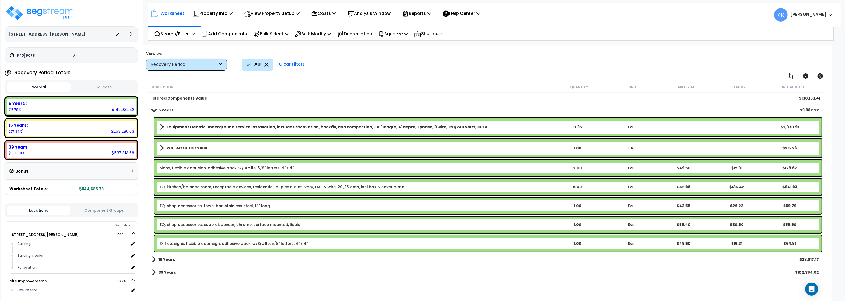
click at [183, 150] on b "Wall AC Outlet 240v" at bounding box center [186, 147] width 41 height 5
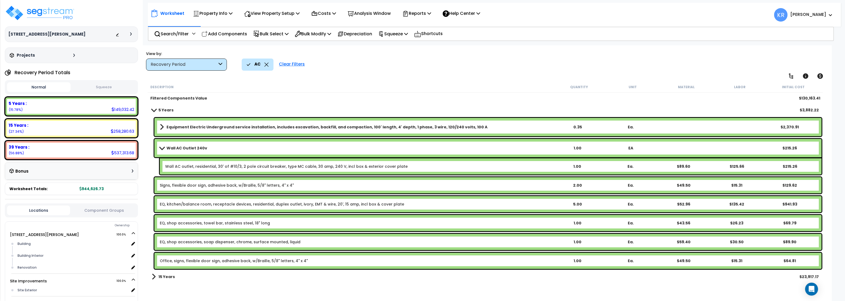
click at [183, 149] on b "Wall AC Outlet 240v" at bounding box center [186, 147] width 41 height 5
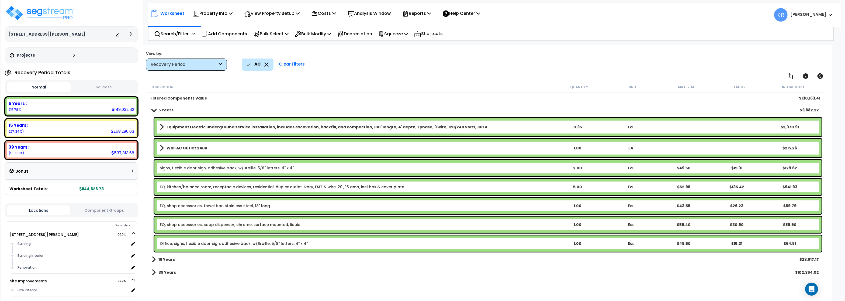
click at [291, 66] on div "Clear Filters" at bounding box center [291, 64] width 31 height 12
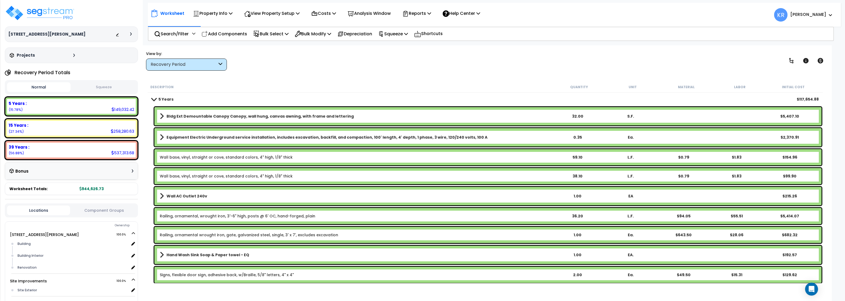
click at [27, 36] on h3 "[STREET_ADDRESS][PERSON_NAME]" at bounding box center [46, 34] width 77 height 5
click at [41, 11] on img at bounding box center [40, 13] width 70 height 16
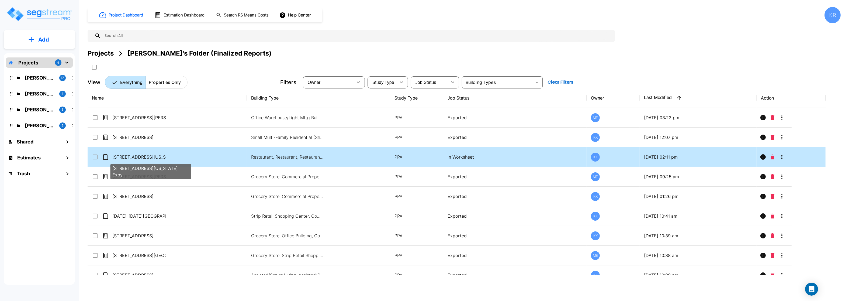
click at [125, 155] on p "[STREET_ADDRESS][US_STATE] Expy" at bounding box center [139, 157] width 54 height 6
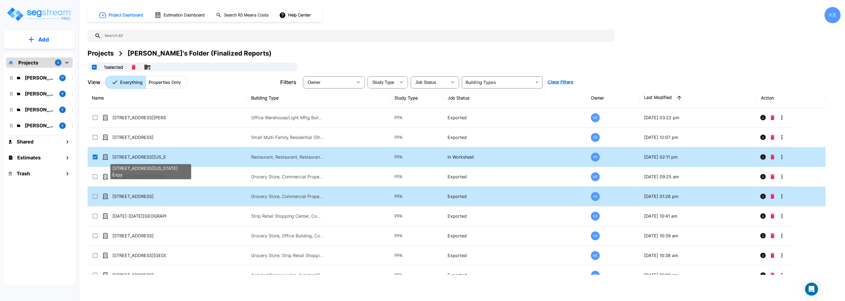
checkbox input "true"
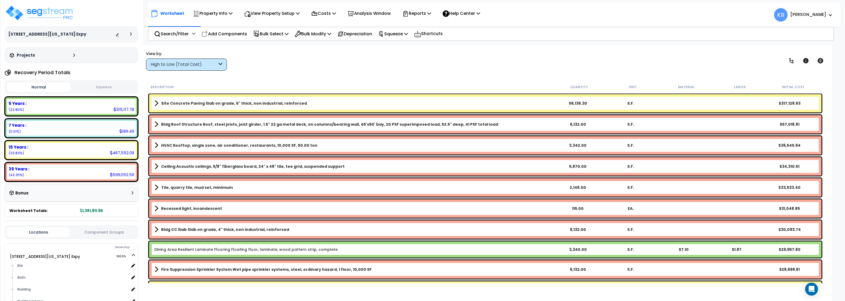
click at [171, 66] on div "High to Low (Total Cost)" at bounding box center [184, 64] width 67 height 6
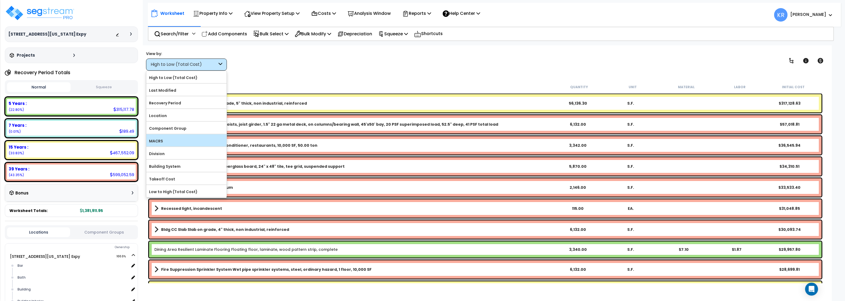
click at [166, 141] on label "MACRS" at bounding box center [186, 141] width 80 height 8
click at [0, 0] on input "MACRS" at bounding box center [0, 0] width 0 height 0
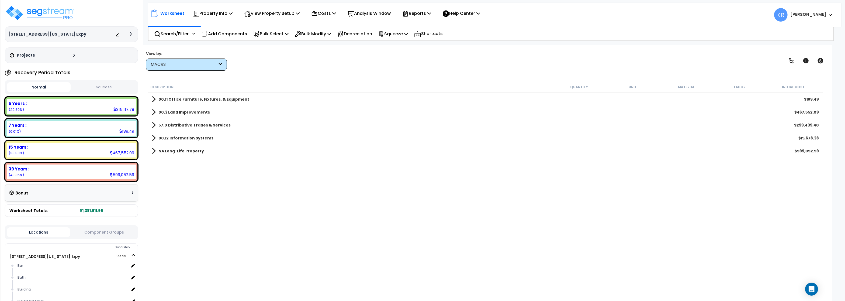
click at [166, 68] on div "MACRS" at bounding box center [186, 64] width 81 height 12
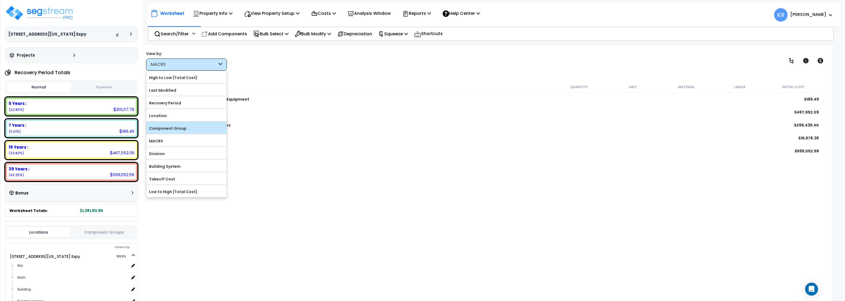
click at [161, 128] on label "Component Group" at bounding box center [186, 128] width 80 height 8
click at [0, 0] on input "Component Group" at bounding box center [0, 0] width 0 height 0
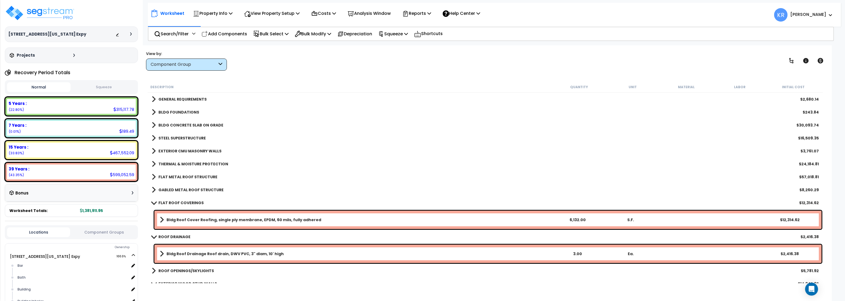
click at [164, 203] on b "FLAT ROOF COVERINGS" at bounding box center [180, 202] width 45 height 5
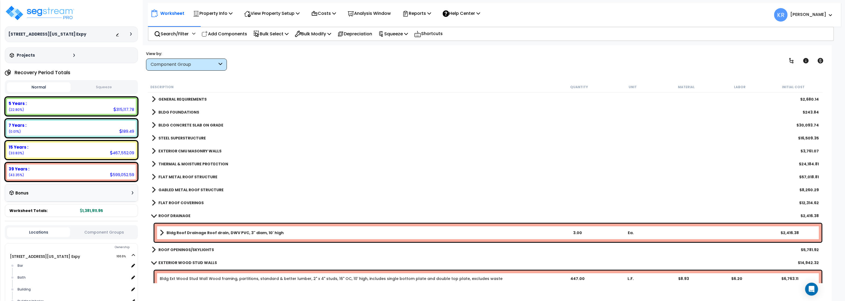
click at [164, 215] on b "ROOF DRAINAGE" at bounding box center [174, 215] width 32 height 5
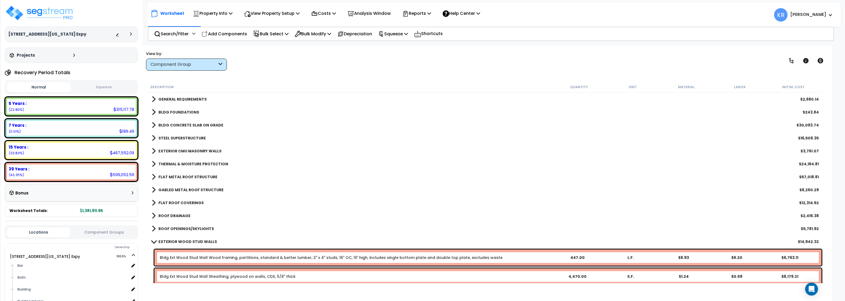
click at [163, 242] on b "EXTERIOR WOOD STUD WALLS" at bounding box center [187, 241] width 58 height 5
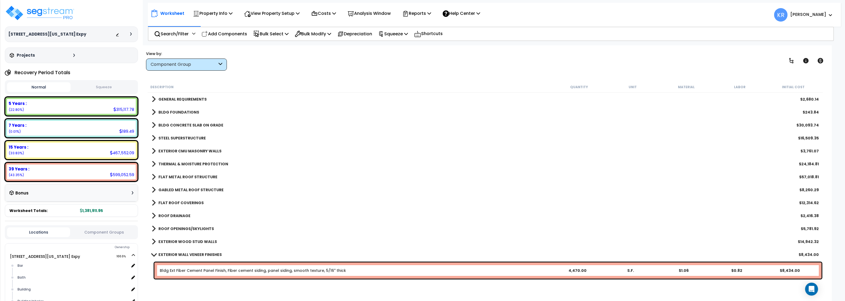
click at [166, 98] on b "GENERAL REQUIREMENTS" at bounding box center [182, 98] width 48 height 5
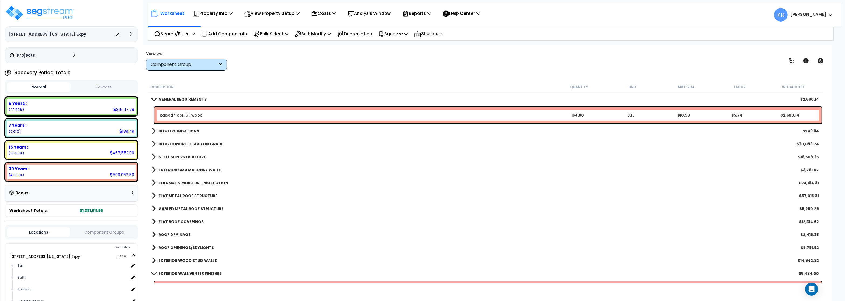
click at [169, 116] on link "Raised floor, 6", wood" at bounding box center [181, 114] width 43 height 5
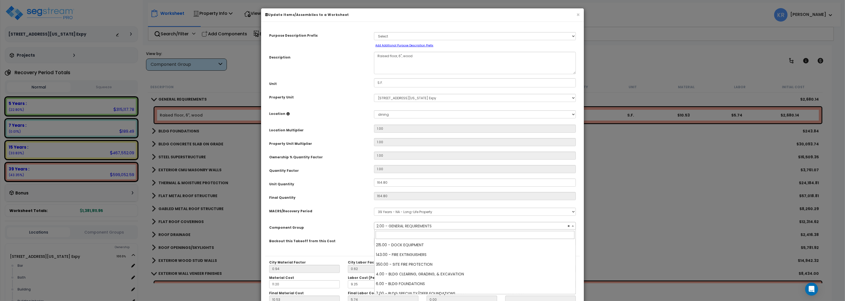
click at [398, 226] on span "× 2.00 - GENERAL REQUIREMENTS" at bounding box center [474, 226] width 201 height 8
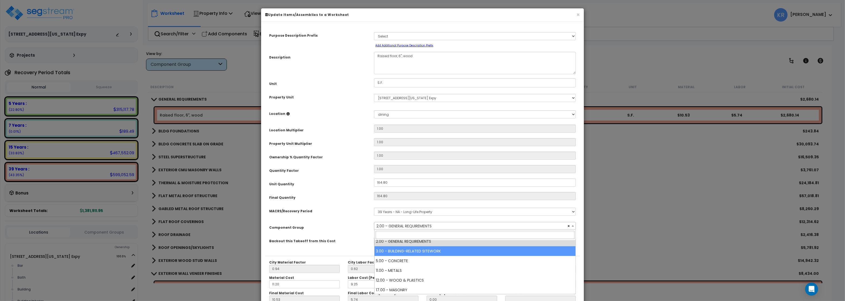
scroll to position [934, 0]
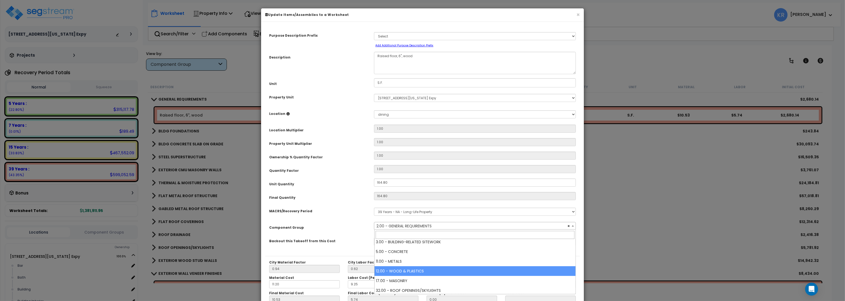
select select "57245"
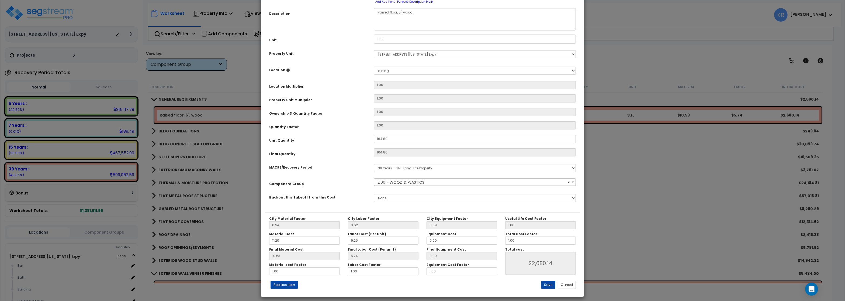
scroll to position [48, 0]
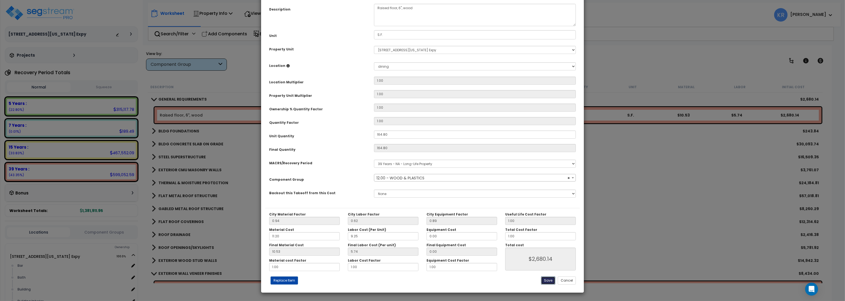
click at [546, 280] on button "Save" at bounding box center [548, 280] width 14 height 8
type input "2680.14"
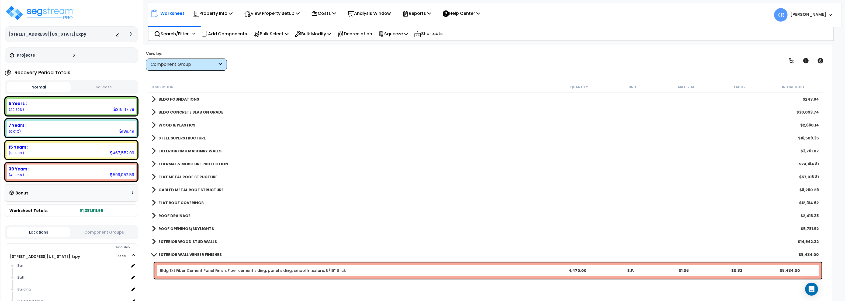
click at [183, 99] on b "BLDG FOUNDATIONS" at bounding box center [178, 98] width 41 height 5
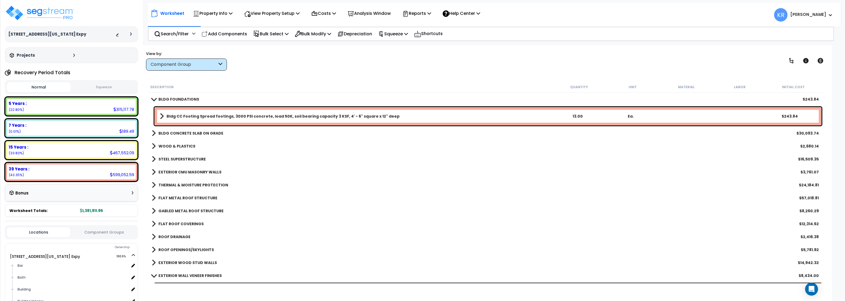
click at [183, 99] on b "BLDG FOUNDATIONS" at bounding box center [178, 98] width 41 height 5
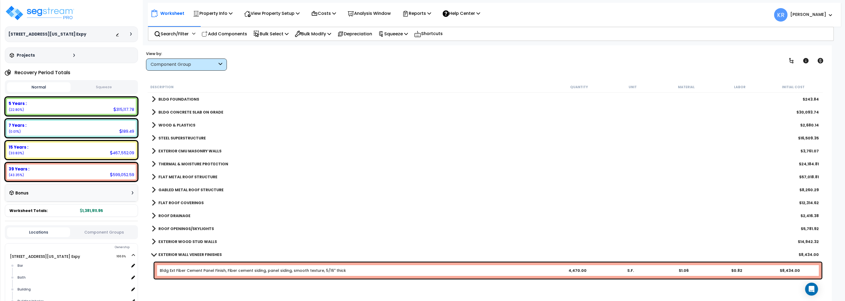
click at [181, 111] on b "BLDG CONCRETE SLAB ON GRADE" at bounding box center [190, 111] width 65 height 5
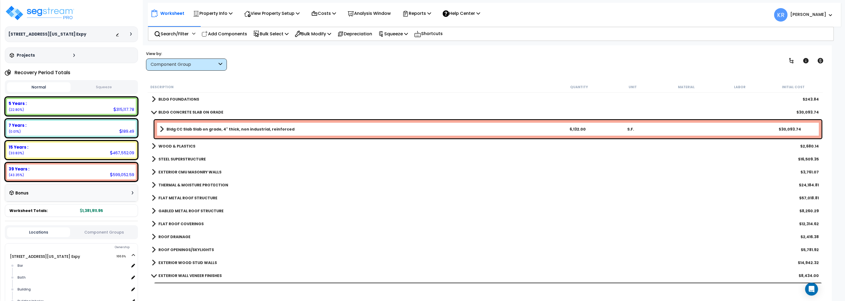
click at [181, 111] on b "BLDG CONCRETE SLAB ON GRADE" at bounding box center [190, 111] width 65 height 5
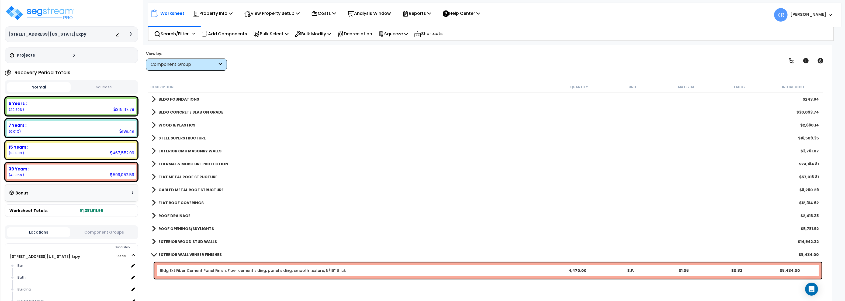
click at [179, 124] on b "WOOD & PLASTICS" at bounding box center [176, 124] width 37 height 5
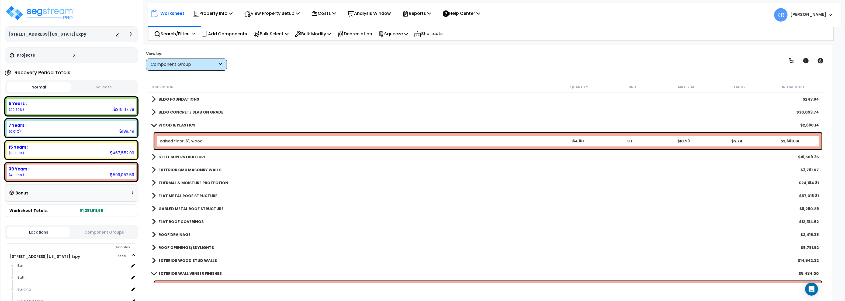
click at [179, 124] on b "WOOD & PLASTICS" at bounding box center [176, 124] width 37 height 5
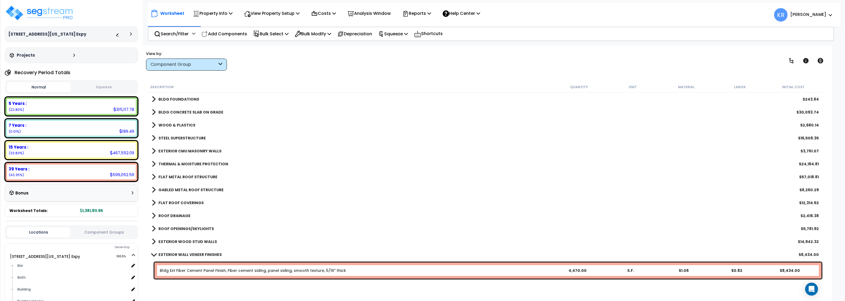
click at [179, 135] on link "STEEL SUPERSTRUCTURE" at bounding box center [179, 138] width 54 height 8
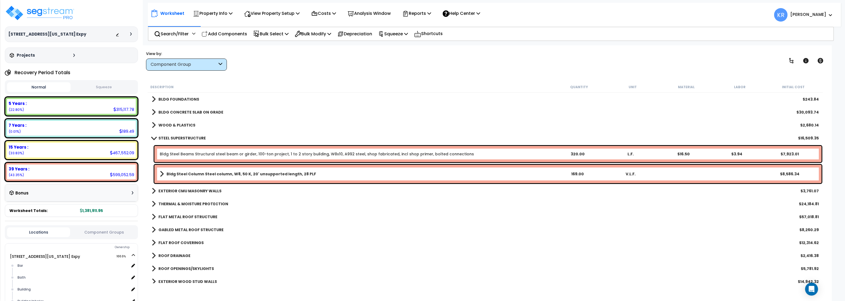
click at [179, 135] on link "STEEL SUPERSTRUCTURE" at bounding box center [179, 138] width 54 height 8
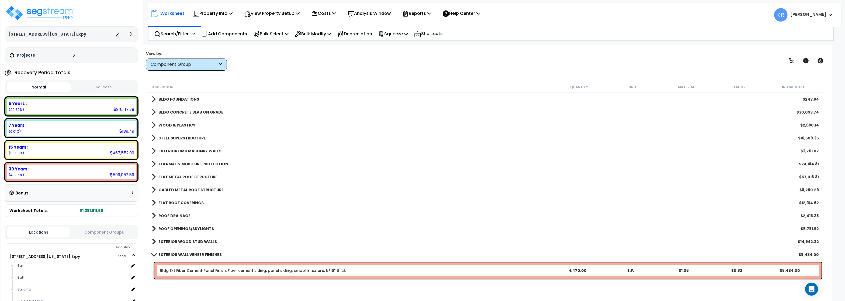
click at [182, 149] on b "EXTERIOR CMU MASONRY WALLS" at bounding box center [189, 150] width 63 height 5
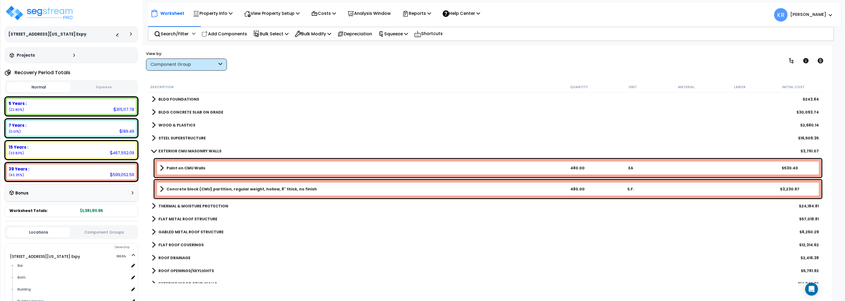
click at [183, 149] on b "EXTERIOR CMU MASONRY WALLS" at bounding box center [189, 150] width 63 height 5
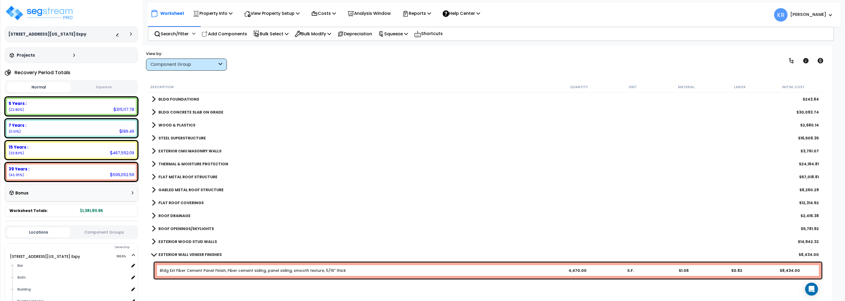
click at [180, 163] on b "THERMAL & MOISTURE PROTECTION" at bounding box center [193, 163] width 70 height 5
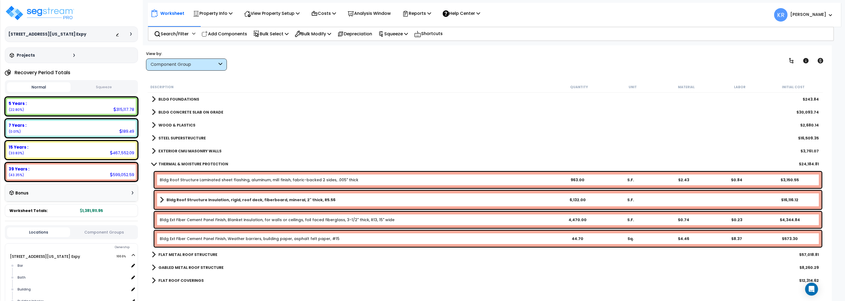
click at [183, 163] on b "THERMAL & MOISTURE PROTECTION" at bounding box center [193, 163] width 70 height 5
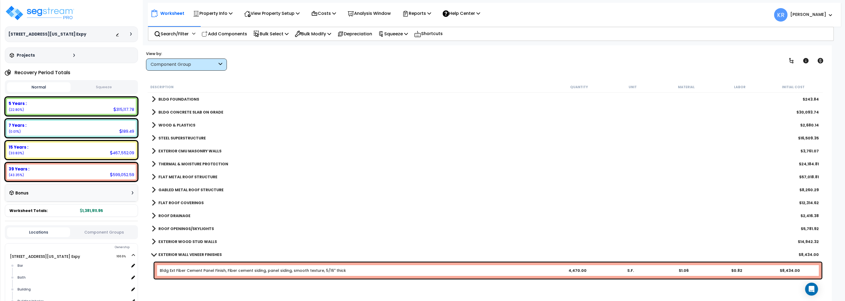
click at [177, 178] on b "FLAT METAL ROOF STRUCTURE" at bounding box center [187, 176] width 59 height 5
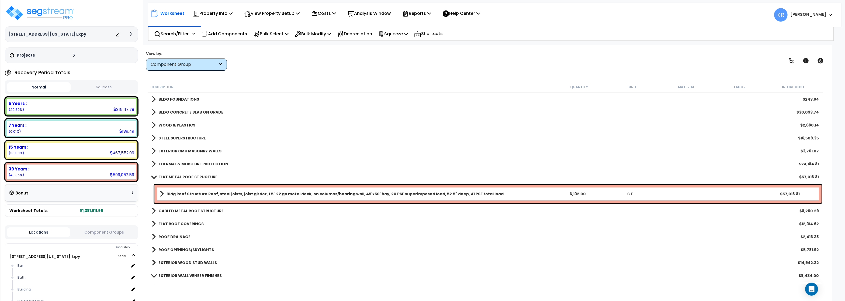
click at [178, 177] on b "FLAT METAL ROOF STRUCTURE" at bounding box center [187, 176] width 59 height 5
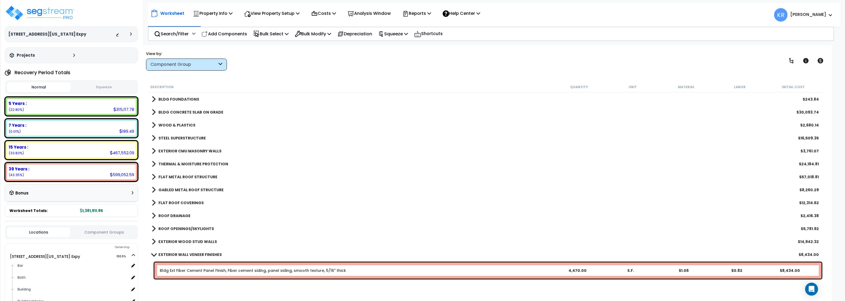
click at [176, 189] on b "GABLED METAL ROOF STRUCTURE" at bounding box center [190, 189] width 65 height 5
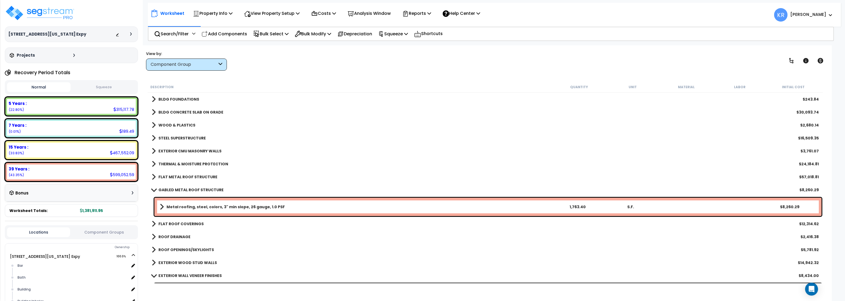
click at [176, 189] on b "GABLED METAL ROOF STRUCTURE" at bounding box center [190, 189] width 65 height 5
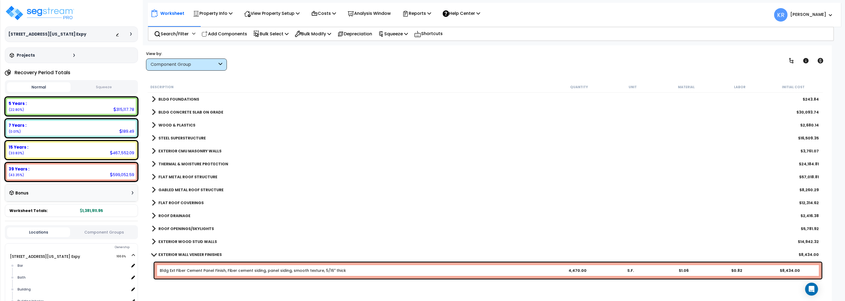
click at [174, 202] on b "FLAT ROOF COVERINGS" at bounding box center [180, 202] width 45 height 5
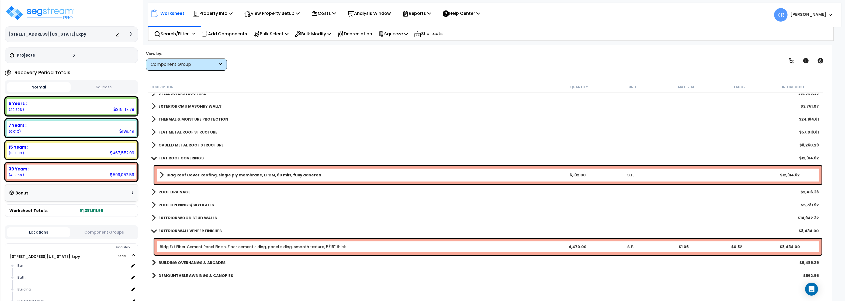
scroll to position [65, 0]
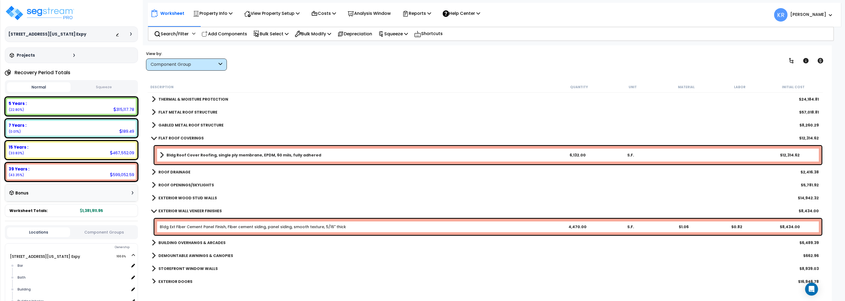
click at [187, 140] on b "FLAT ROOF COVERINGS" at bounding box center [180, 137] width 45 height 5
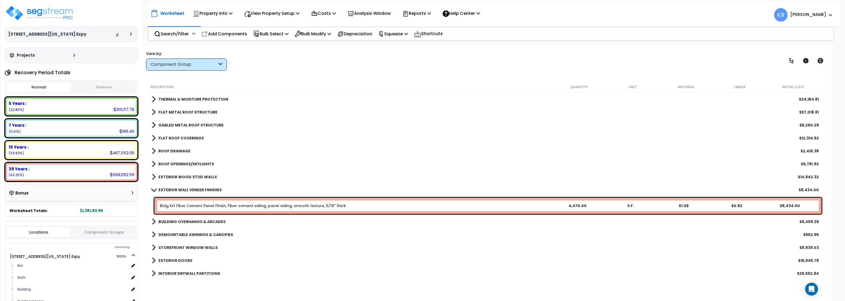
click at [175, 152] on b "ROOF DRAINAGE" at bounding box center [174, 150] width 32 height 5
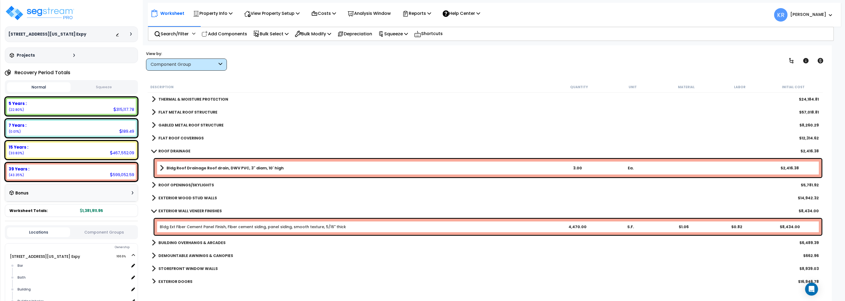
click at [175, 151] on b "ROOF DRAINAGE" at bounding box center [174, 150] width 32 height 5
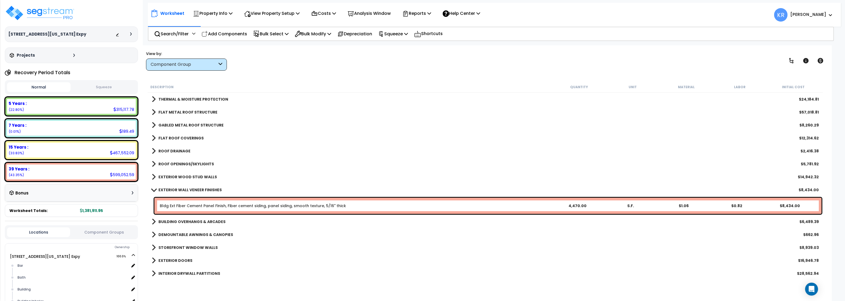
click at [183, 166] on b "ROOF OPENINGS/SKYLIGHTS" at bounding box center [185, 163] width 55 height 5
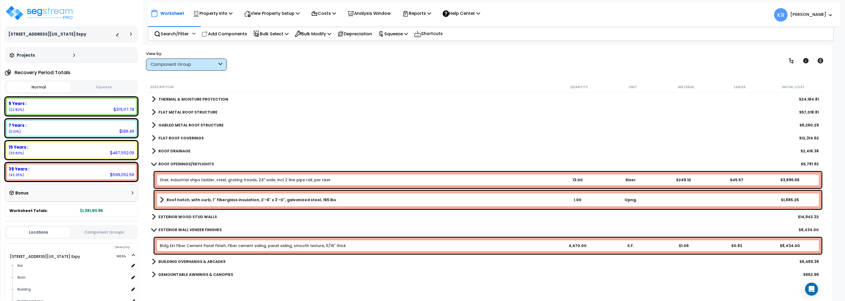
click at [183, 163] on b "ROOF OPENINGS/SKYLIGHTS" at bounding box center [185, 163] width 55 height 5
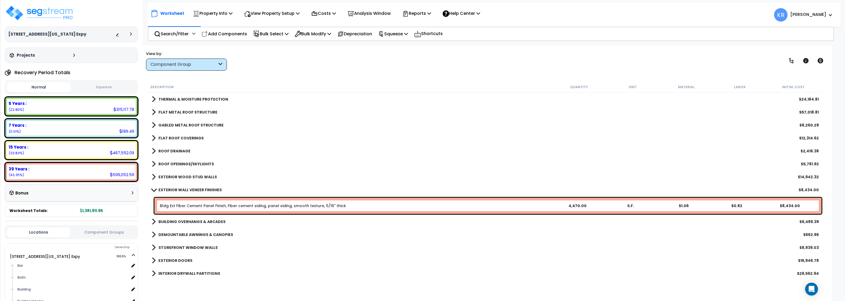
click at [180, 174] on b "EXTERIOR WOOD STUD WALLS" at bounding box center [187, 176] width 58 height 5
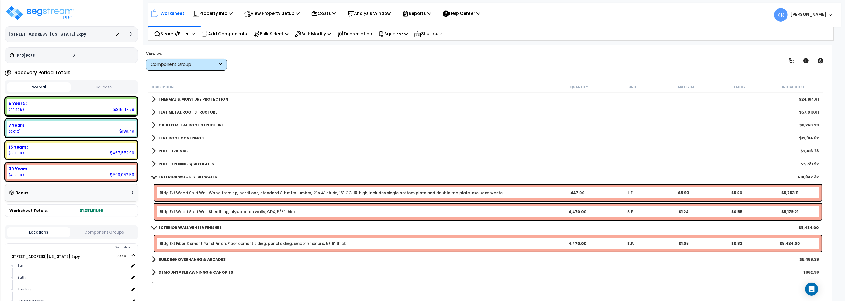
click at [180, 174] on b "EXTERIOR WOOD STUD WALLS" at bounding box center [187, 176] width 58 height 5
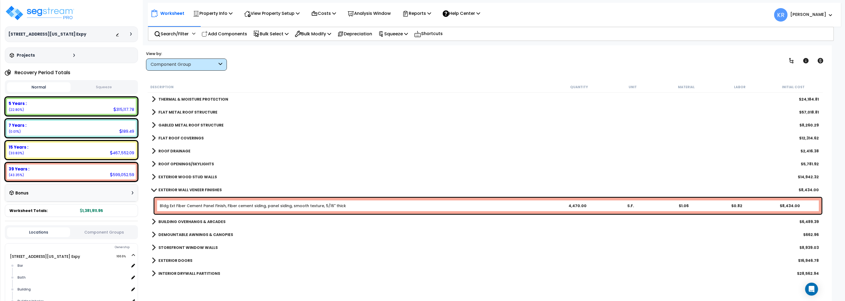
click at [177, 192] on b "EXTERIOR WALL VENEER FINISHES" at bounding box center [189, 189] width 63 height 5
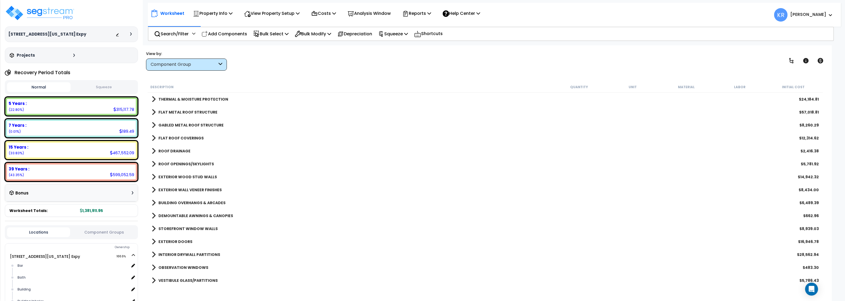
click at [178, 189] on b "EXTERIOR WALL VENEER FINISHES" at bounding box center [189, 189] width 63 height 5
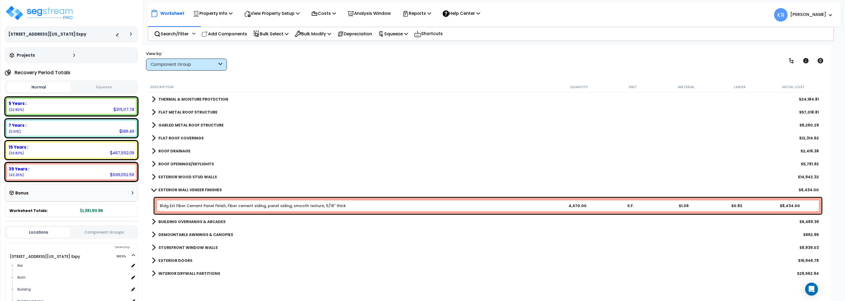
click at [178, 189] on b "EXTERIOR WALL VENEER FINISHES" at bounding box center [189, 189] width 63 height 5
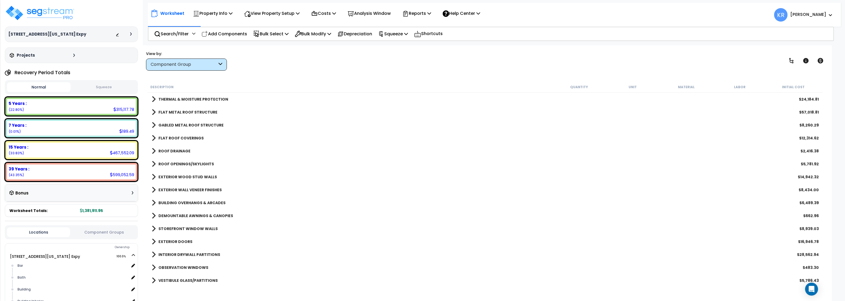
click at [178, 201] on b "BUILDING OVERHANGS & ARCADES" at bounding box center [191, 202] width 67 height 5
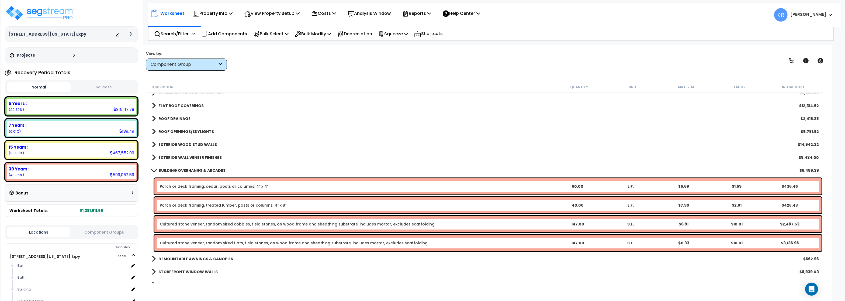
scroll to position [162, 0]
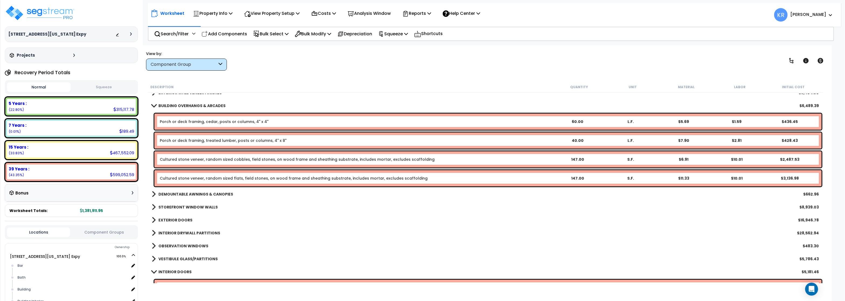
click at [165, 106] on b "BUILDING OVERHANGS & ARCADES" at bounding box center [191, 105] width 67 height 5
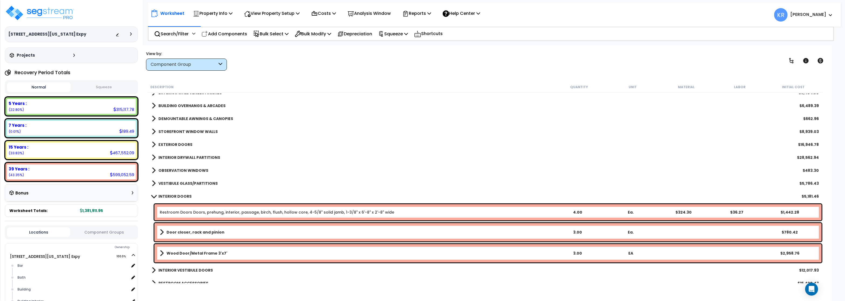
click at [166, 119] on b "DEMOUNTABLE AWNINGS & CANOPIES" at bounding box center [195, 118] width 75 height 5
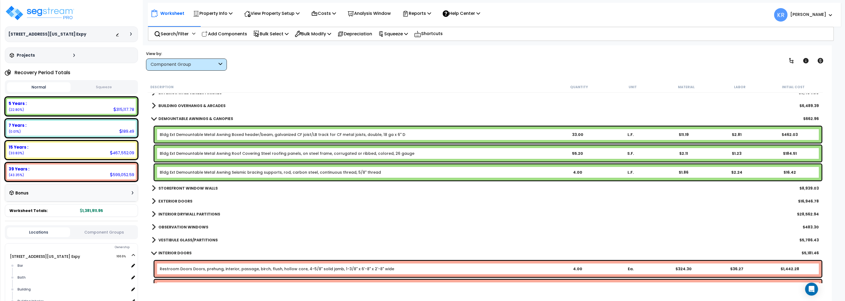
click at [175, 135] on link "Bldg Ext Demountable Metal Awning Boxed header/beam, galvanized CF joist/LB tra…" at bounding box center [282, 134] width 245 height 5
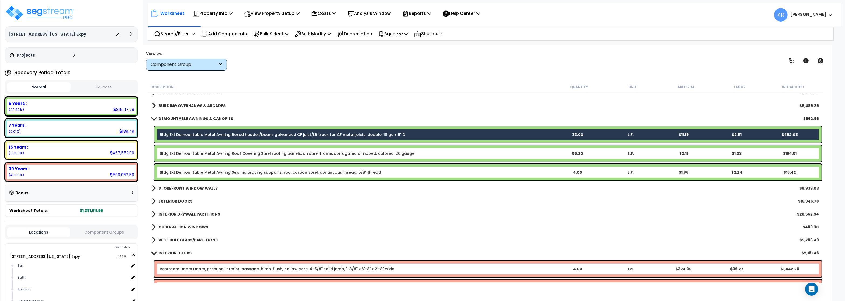
click at [182, 148] on div "Bldg Ext Demountable Metal Awning Roof Covering Steel roofing panels, on steel …" at bounding box center [487, 153] width 667 height 16
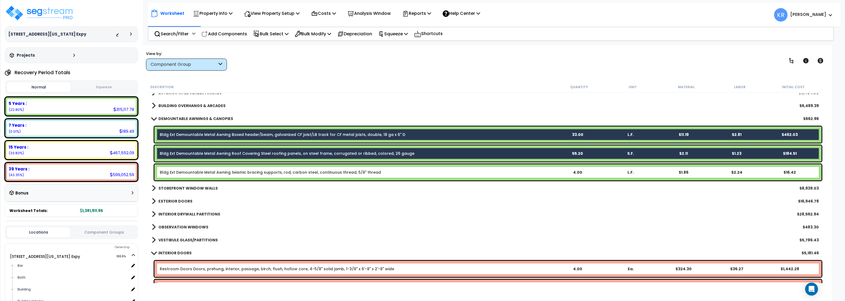
click at [186, 174] on link "Bldg Ext Demountable Metal Awning Seismic bracing supports, rod, carbon steel, …" at bounding box center [270, 171] width 221 height 5
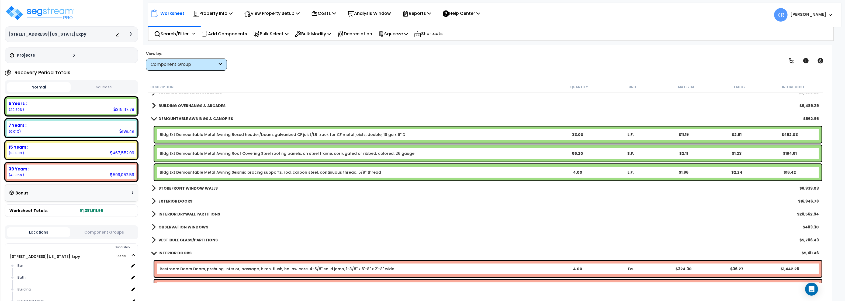
click at [200, 134] on link "Bldg Ext Demountable Metal Awning Boxed header/beam, galvanized CF joist/LB tra…" at bounding box center [282, 134] width 245 height 5
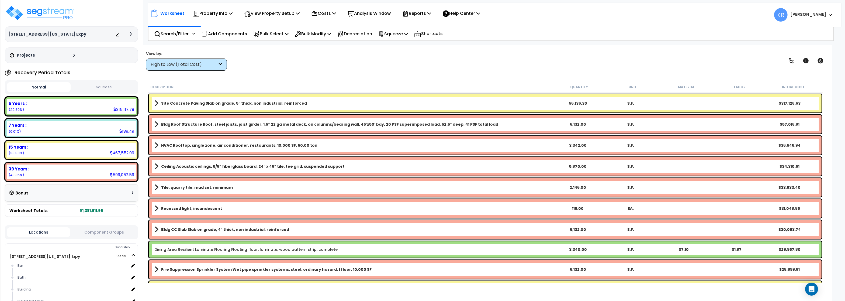
click at [168, 62] on div "High to Low (Total Cost)" at bounding box center [184, 64] width 67 height 6
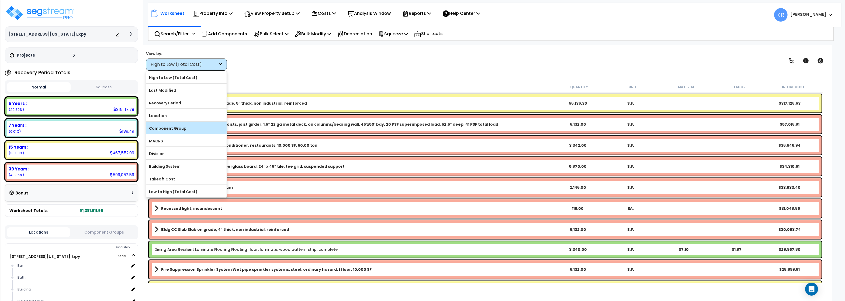
click at [171, 129] on label "Component Group" at bounding box center [186, 128] width 80 height 8
click at [0, 0] on input "Component Group" at bounding box center [0, 0] width 0 height 0
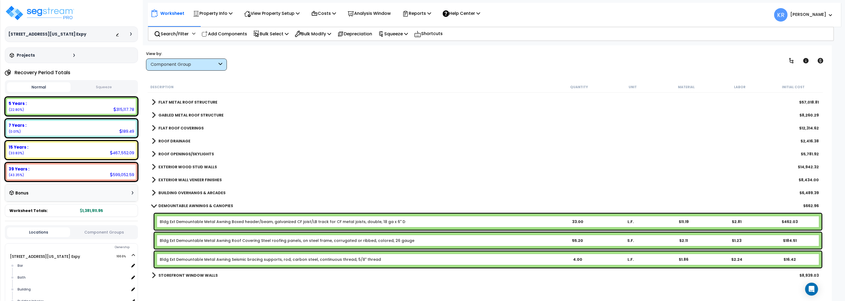
scroll to position [129, 0]
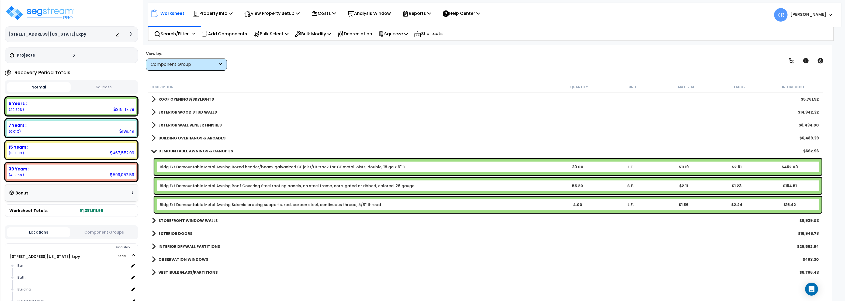
click at [235, 169] on link "Bldg Ext Demountable Metal Awning Boxed header/beam, galvanized CF joist/LB tra…" at bounding box center [282, 166] width 245 height 5
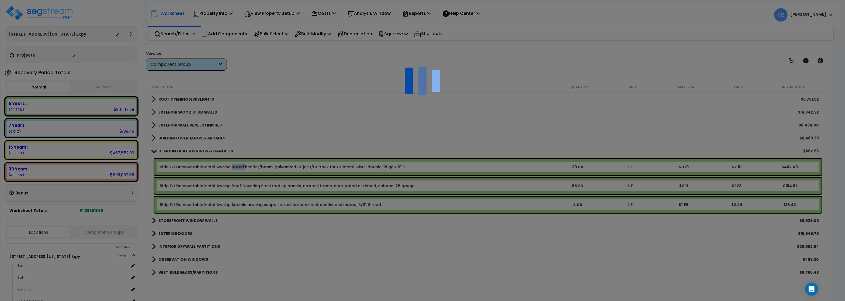
select select "68650"
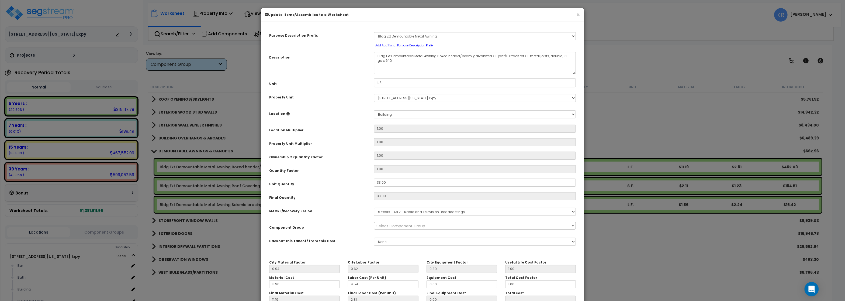
click at [809, 285] on div "Open Intercom Messenger" at bounding box center [811, 289] width 14 height 14
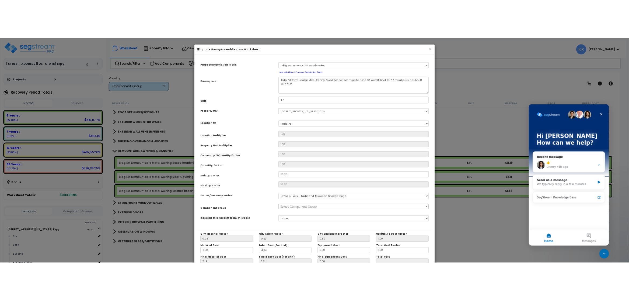
scroll to position [0, 0]
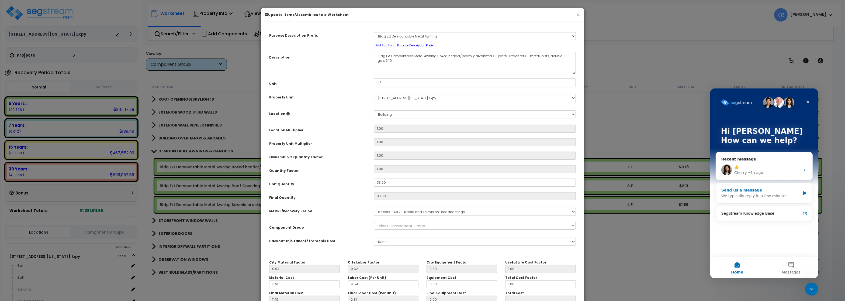
click at [744, 193] on div "We typically reply in a few minutes" at bounding box center [760, 196] width 79 height 6
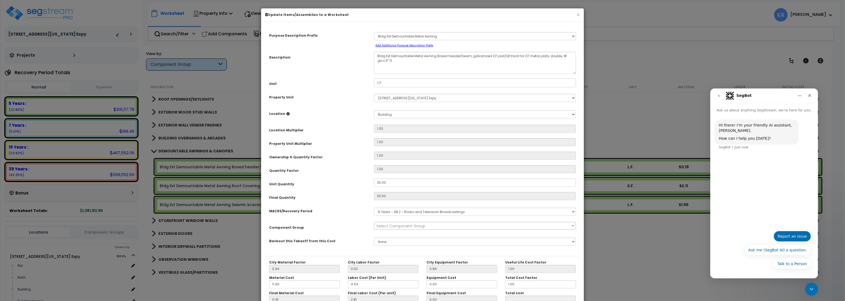
click at [786, 233] on button "Report an Issue" at bounding box center [791, 235] width 37 height 11
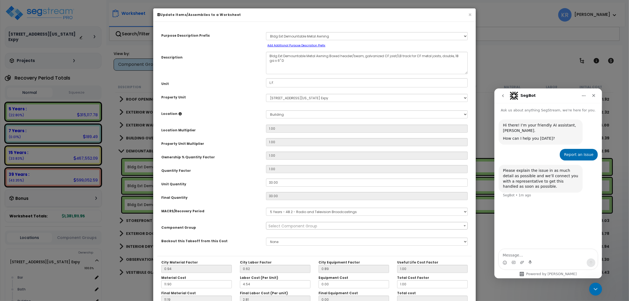
click at [510, 258] on div "Intercom messenger" at bounding box center [548, 262] width 99 height 9
click at [509, 256] on textarea "Message…" at bounding box center [548, 253] width 99 height 9
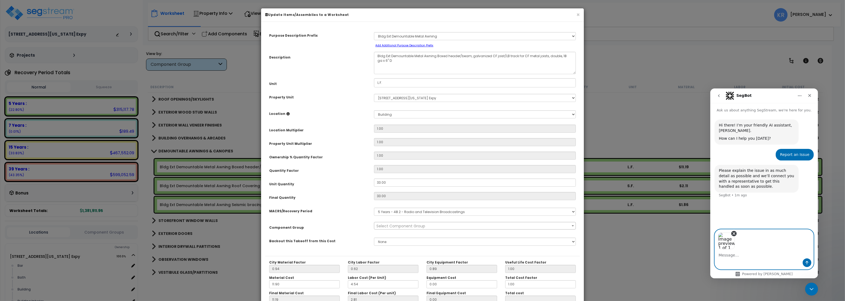
click at [731, 233] on icon "Remove image 1" at bounding box center [733, 233] width 5 height 5
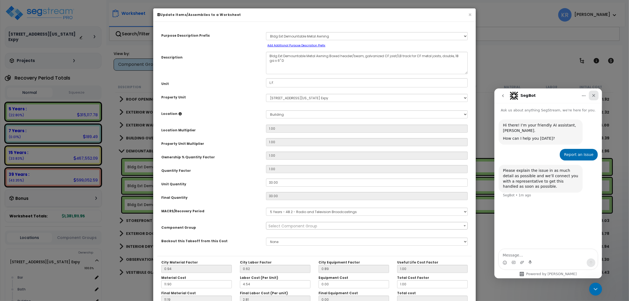
click at [595, 94] on icon "Close" at bounding box center [593, 95] width 4 height 4
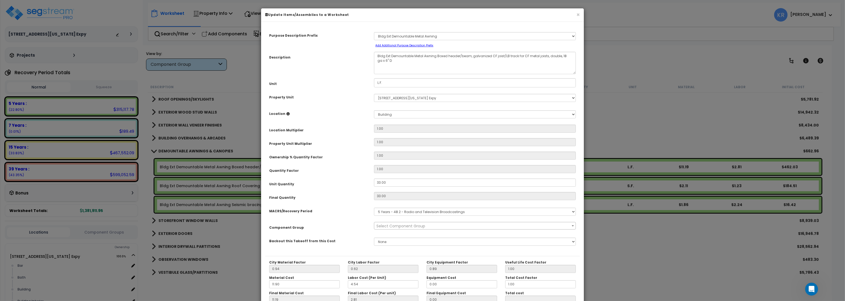
click at [581, 12] on div "× Update Items/Assemblies to a Worksheet" at bounding box center [422, 14] width 323 height 13
click at [579, 13] on button "×" at bounding box center [578, 15] width 4 height 6
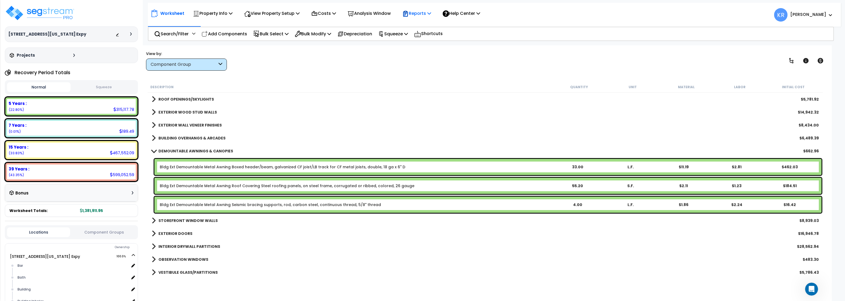
click at [408, 14] on icon at bounding box center [405, 14] width 5 height 6
click at [415, 25] on link "Get Report" at bounding box center [425, 25] width 53 height 11
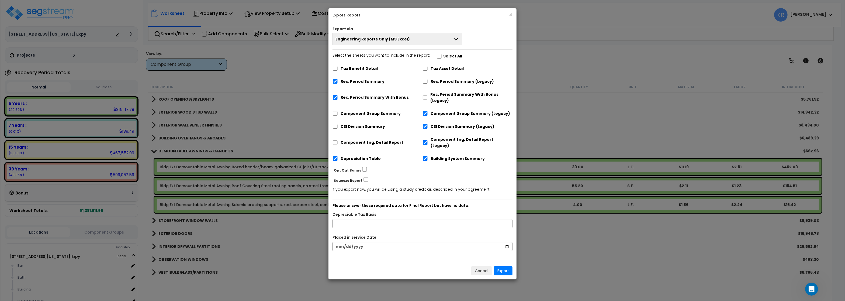
click at [335, 100] on div "Rec. Period Summary With Bonus" at bounding box center [377, 97] width 90 height 16
drag, startPoint x: 334, startPoint y: 97, endPoint x: 335, endPoint y: 100, distance: 4.1
click at [334, 97] on input "Rec. Period Summary With Bonus" at bounding box center [334, 97] width 5 height 5
checkbox input "false"
click at [334, 156] on input "Depreciation Table" at bounding box center [334, 158] width 5 height 5
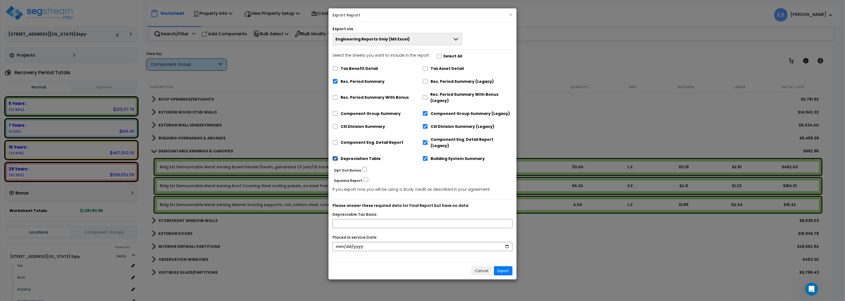
checkbox input "false"
click at [424, 156] on input "Building System Summary" at bounding box center [424, 158] width 5 height 5
checkbox input "false"
click at [426, 140] on input "Component Eng. Detail Report (Legacy)" at bounding box center [424, 142] width 5 height 5
checkbox input "false"
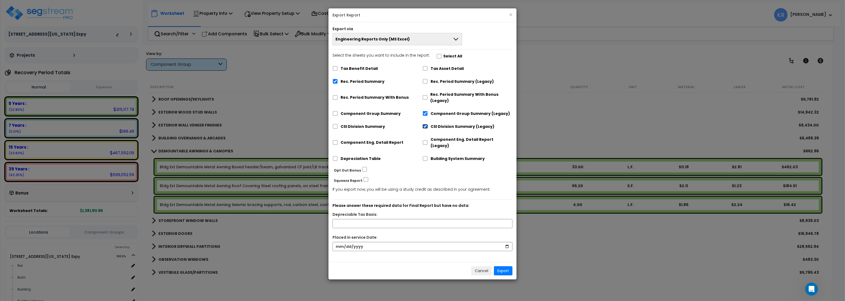
click at [426, 127] on input "CSI Division Summary (Legacy)" at bounding box center [424, 126] width 5 height 5
checkbox input "false"
click at [426, 114] on input "Component Group Summary (Legacy)" at bounding box center [424, 113] width 5 height 5
checkbox input "false"
click at [502, 266] on button "Export" at bounding box center [503, 270] width 19 height 9
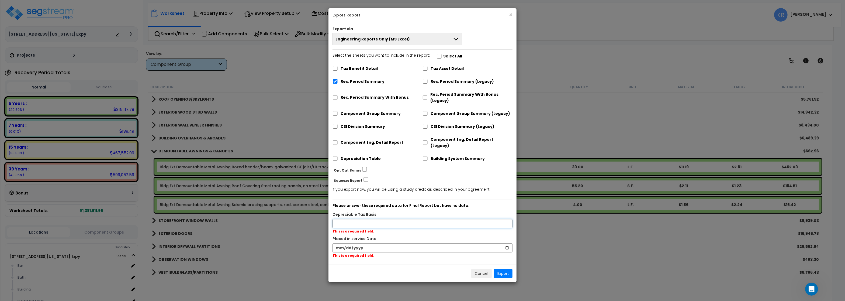
click at [364, 219] on input "text" at bounding box center [422, 223] width 180 height 9
click at [345, 219] on input "text" at bounding box center [422, 223] width 180 height 9
type input "1,061,987.57"
click at [334, 242] on input "date" at bounding box center [422, 246] width 180 height 9
type input "2019-09-30"
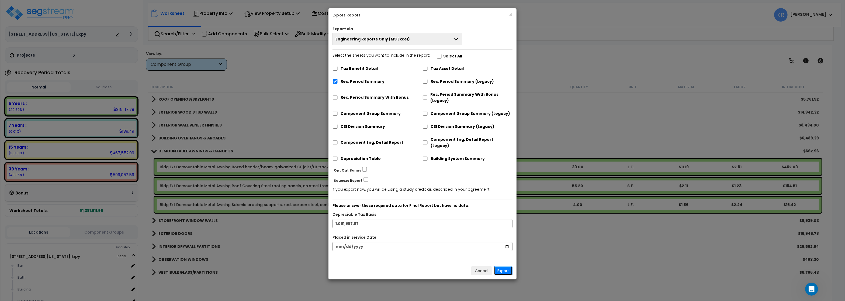
click at [508, 266] on button "Export" at bounding box center [503, 270] width 19 height 9
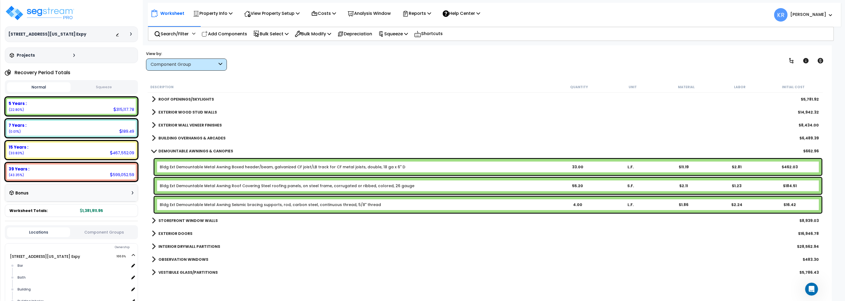
click at [721, 3] on div "Worksheet Property Info Property Setup Add Property Unit Template property Clon…" at bounding box center [494, 12] width 693 height 19
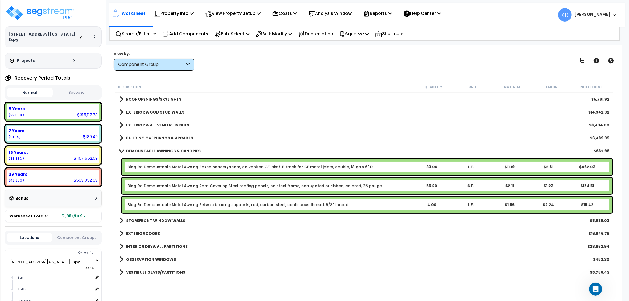
click at [272, 160] on div "Bldg Ext Demountable Metal Awning Boxed header/beam, galvanized CF joist/LB tra…" at bounding box center [367, 167] width 490 height 16
click at [271, 163] on div "Bldg Ext Demountable Metal Awning Boxed header/beam, galvanized CF joist/LB tra…" at bounding box center [367, 167] width 490 height 16
click at [272, 167] on link "Bldg Ext Demountable Metal Awning Boxed header/beam, galvanized CF joist/LB tra…" at bounding box center [249, 166] width 245 height 5
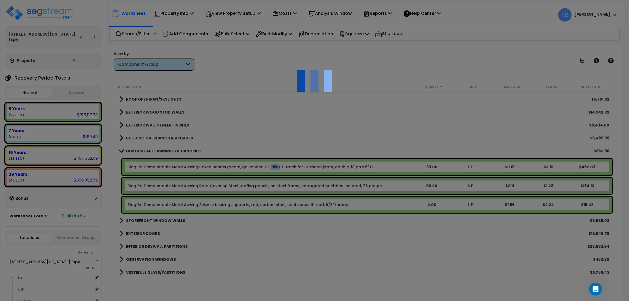
select select "68650"
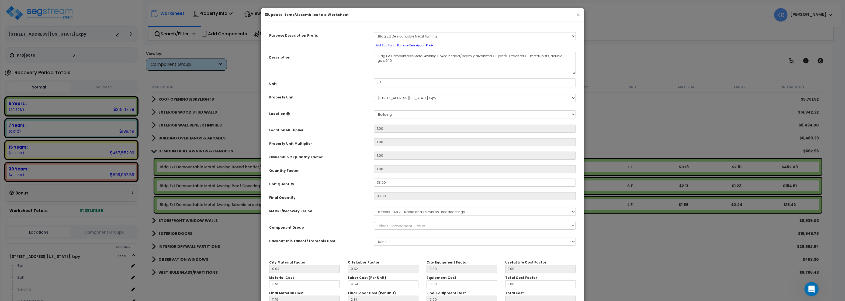
click at [806, 285] on div "Open Intercom Messenger" at bounding box center [811, 288] width 18 height 18
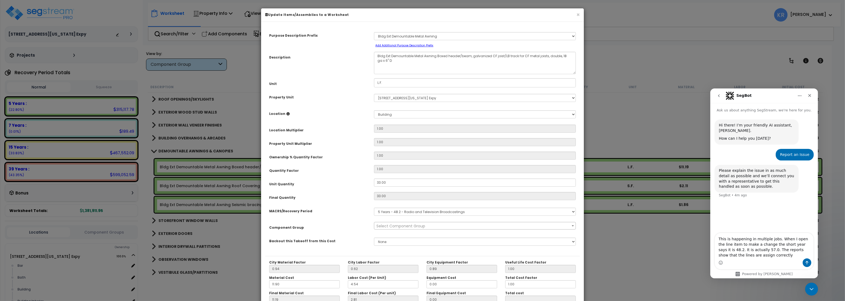
type textarea "This is happening in multiple jobs. When I open the line item to make a change …"
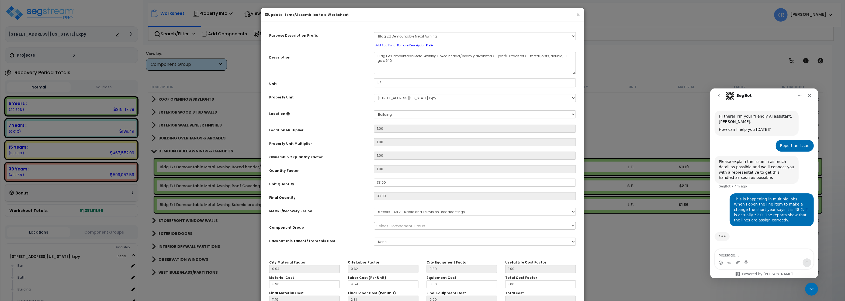
scroll to position [9, 0]
click at [747, 253] on textarea "Message…" at bounding box center [763, 253] width 99 height 9
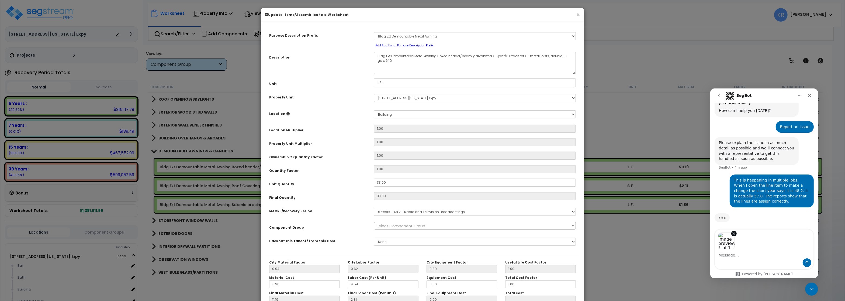
scroll to position [29, 0]
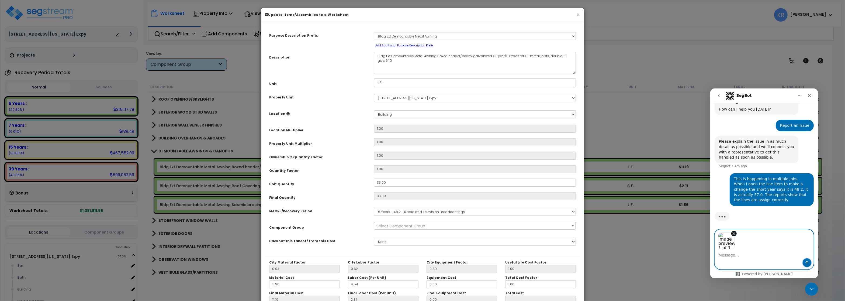
click at [804, 260] on button "Send a message…" at bounding box center [806, 262] width 9 height 9
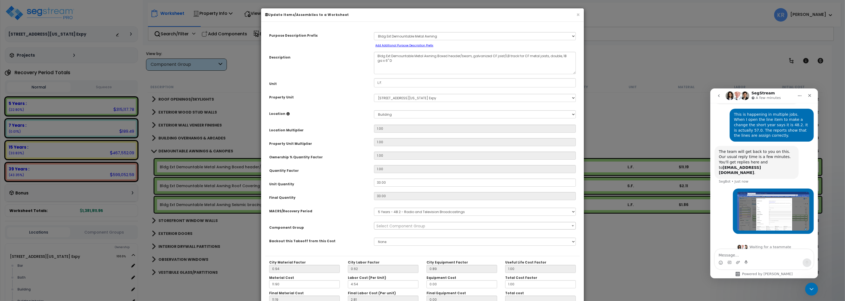
scroll to position [88, 0]
click at [722, 255] on textarea "Message…" at bounding box center [763, 253] width 99 height 9
paste textarea "https://enterprise.segstream.com/project/v2/take-offsheet/37956/"
type textarea "https://enterprise.segstream.com/project/v2/take-offsheet/37956/"
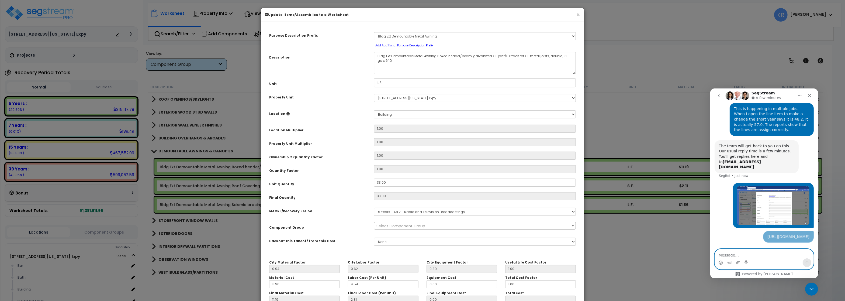
scroll to position [106, 0]
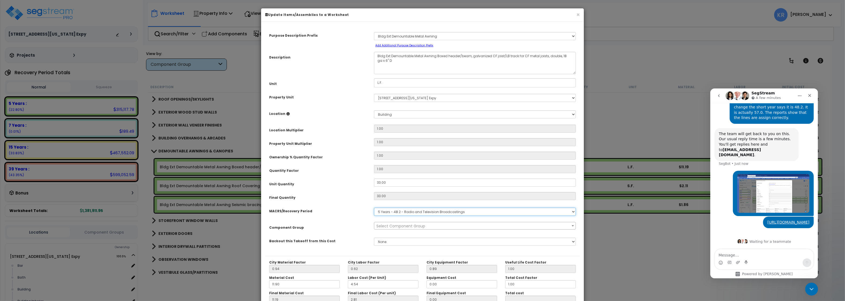
click at [374, 207] on select "Select MACRS/Recovery Period 5 Years - 57.0 - Distributive Trades & Services 5 …" at bounding box center [475, 211] width 202 height 8
select select "3669"
click option "39 Years - NA - Long-Life Property" at bounding box center [0, 0] width 0 height 0
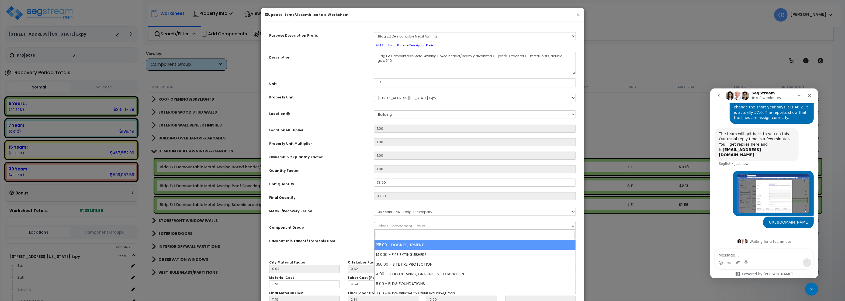
click at [385, 226] on span "Select Component Group" at bounding box center [400, 225] width 49 height 5
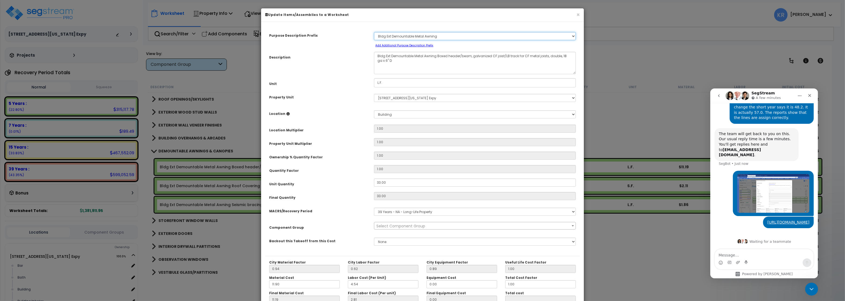
drag, startPoint x: 441, startPoint y: 37, endPoint x: 354, endPoint y: 33, distance: 87.1
click at [354, 33] on div "Purpose Description Prefix Select A/V System A/V System Equipment A/V System Eq…" at bounding box center [422, 39] width 315 height 18
click option "OF MDP 1" at bounding box center [0, 0] width 0 height 0
click at [396, 36] on select "Select A/V System A/V System Equipment A/V System Equipment A/V System Equipmen…" at bounding box center [475, 36] width 202 height 8
select select "15145"
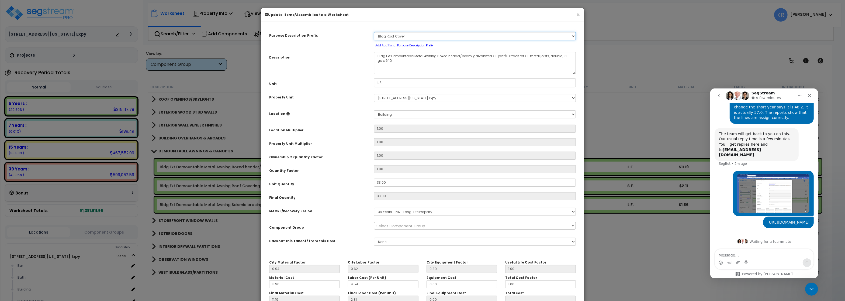
click option "Bldg Roof Cover" at bounding box center [0, 0] width 0 height 0
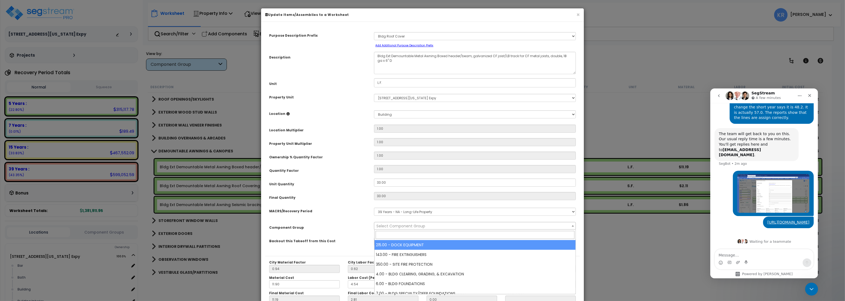
click at [397, 226] on span "Select Component Group" at bounding box center [400, 225] width 49 height 5
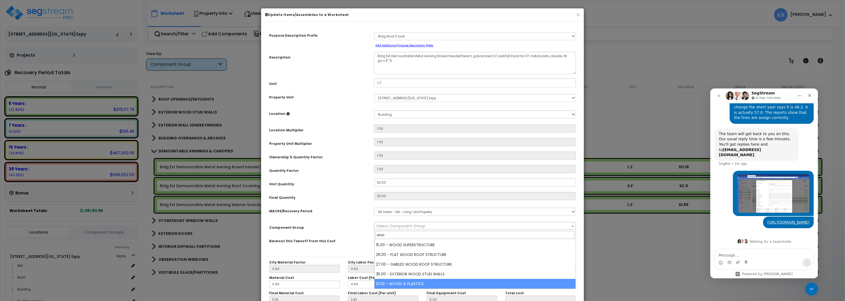
type input "woo"
select select "57245"
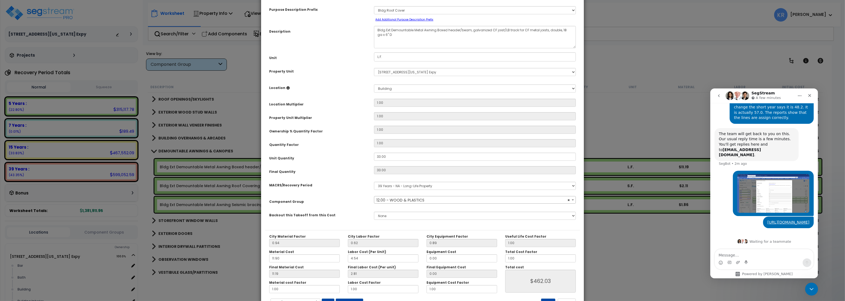
scroll to position [48, 0]
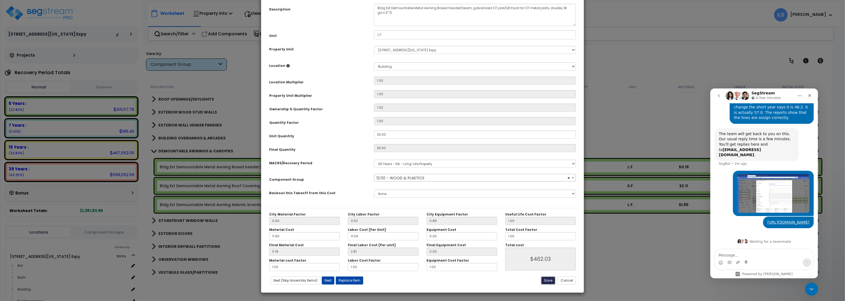
click at [548, 280] on button "Save" at bounding box center [548, 280] width 14 height 8
type input "462.03"
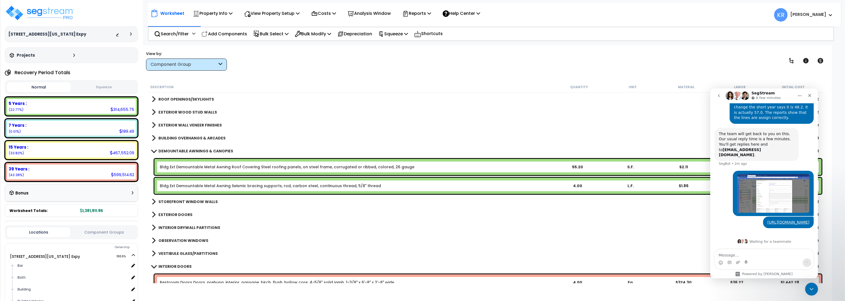
click at [218, 163] on div "Bldg Ext Demountable Metal Awning Roof Covering Steel roofing panels, on steel …" at bounding box center [487, 167] width 667 height 16
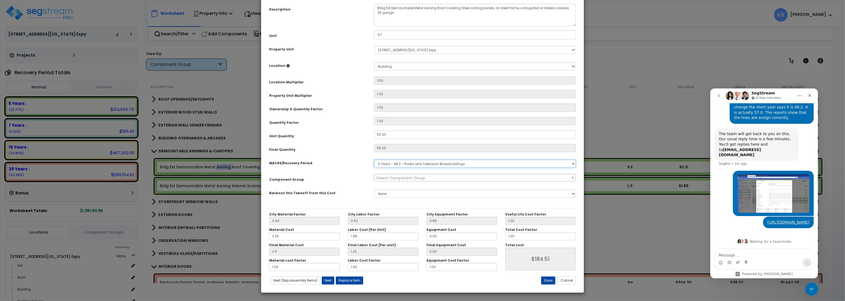
click at [374, 159] on select "Select MACRS/Recovery Period 5 Years - 57.0 - Distributive Trades & Services 5 …" at bounding box center [475, 163] width 202 height 8
select select "3669"
click option "39 Years - NA - Long-Life Property" at bounding box center [0, 0] width 0 height 0
select select "144240"
click option "Bldg Roof" at bounding box center [0, 0] width 0 height 0
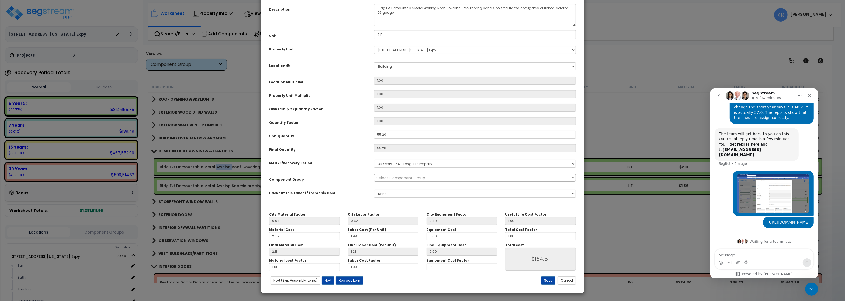
click at [392, 177] on span "Select Component Group" at bounding box center [400, 177] width 49 height 5
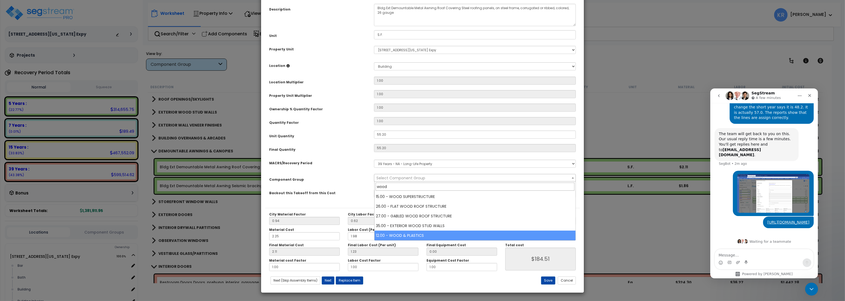
type input "wood"
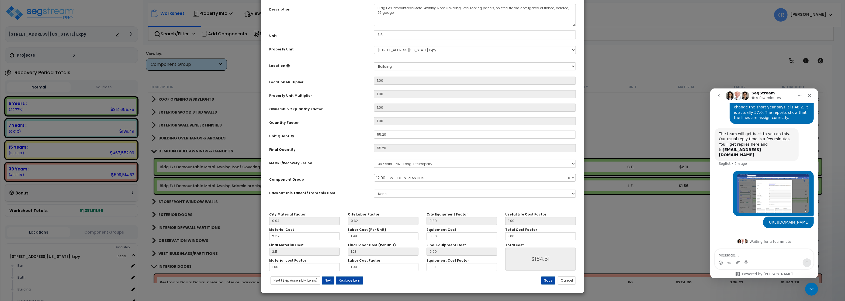
select select "57245"
click at [549, 279] on button "Save" at bounding box center [548, 280] width 14 height 8
type input "184.51"
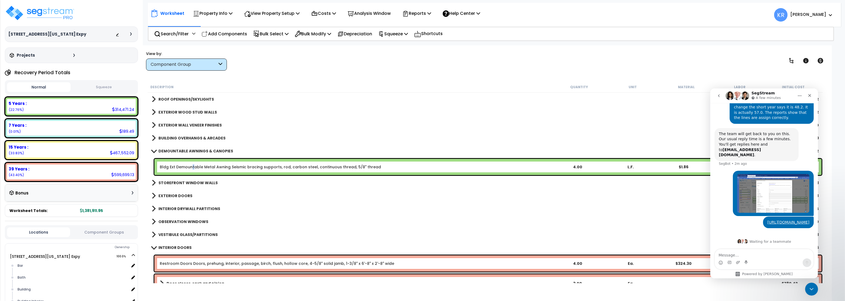
click at [193, 165] on link "Bldg Ext Demountable Metal Awning Seismic bracing supports, rod, carbon steel, …" at bounding box center [270, 166] width 221 height 5
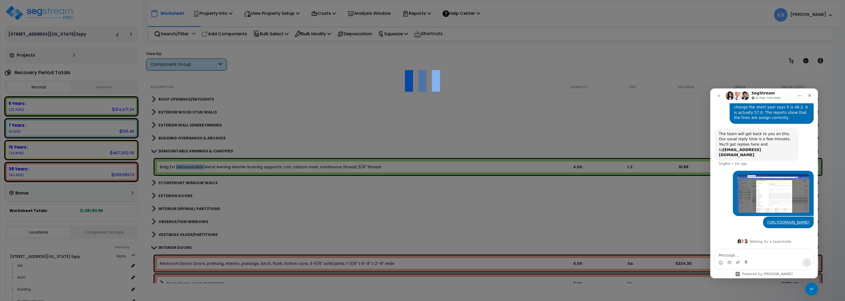
select select "68650"
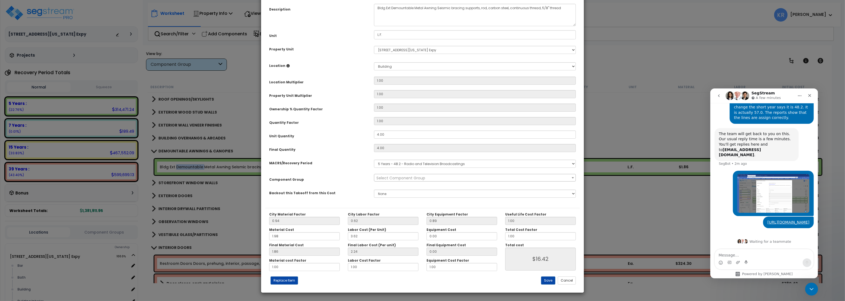
select select "144240"
click option "Bldg Roof" at bounding box center [0, 0] width 0 height 0
click at [374, 159] on select "Select MACRS/Recovery Period 5 Years - 57.0 - Distributive Trades & Services 5 …" at bounding box center [475, 163] width 202 height 8
select select "3669"
click option "39 Years - NA - Long-Life Property" at bounding box center [0, 0] width 0 height 0
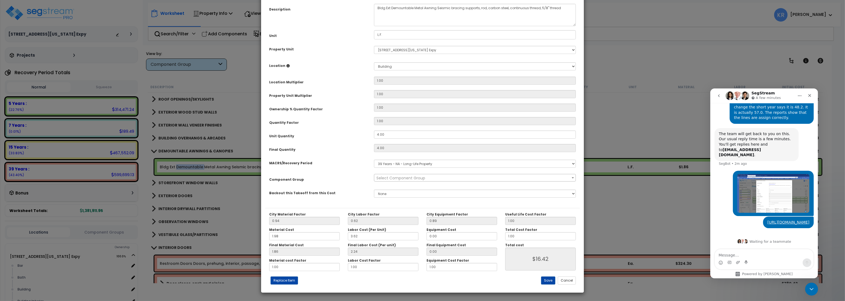
click at [396, 180] on span "Select Component Group" at bounding box center [400, 177] width 49 height 5
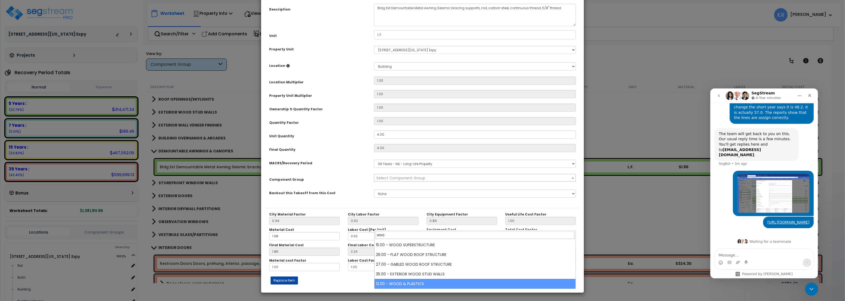
type input "woo"
select select "57245"
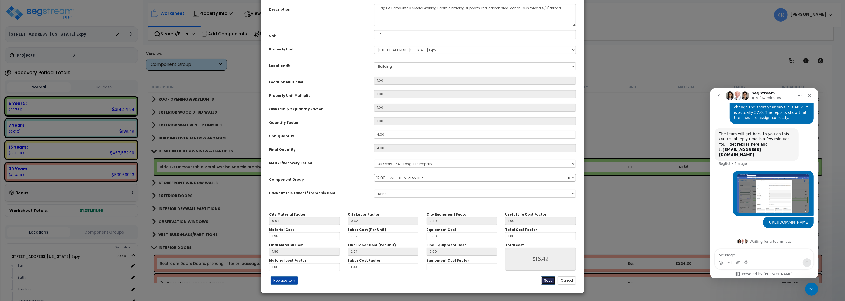
click at [550, 280] on button "Save" at bounding box center [548, 280] width 14 height 8
type input "16.42"
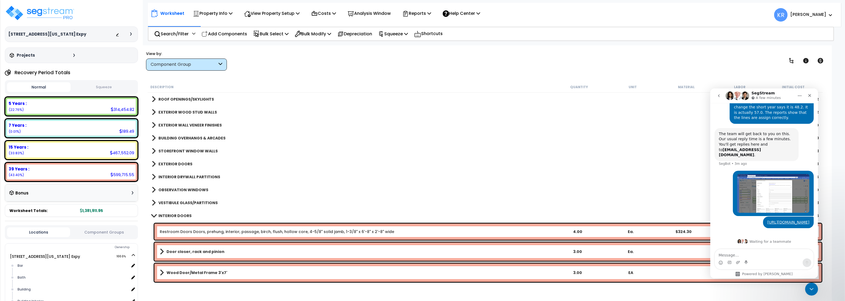
click at [175, 136] on b "BUILDING OVERHANGS & ARCADES" at bounding box center [191, 137] width 67 height 5
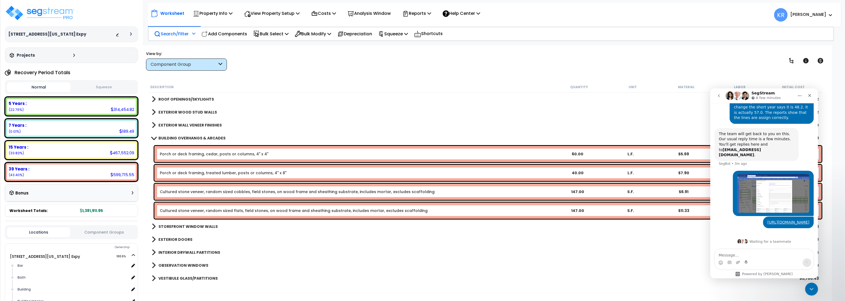
click at [178, 32] on p "Search/Filter" at bounding box center [171, 33] width 34 height 7
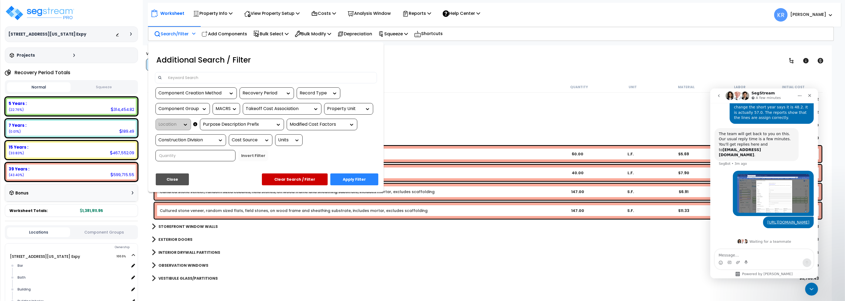
click at [183, 74] on input at bounding box center [269, 78] width 209 height 8
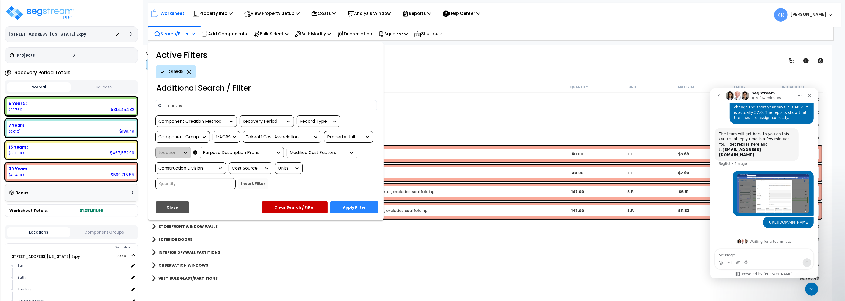
type input "canvas"
click at [362, 205] on button "Apply Filter" at bounding box center [354, 207] width 48 height 12
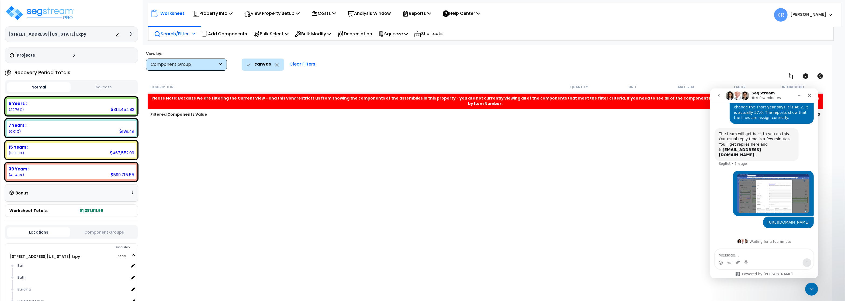
scroll to position [0, 0]
click at [277, 64] on icon at bounding box center [277, 64] width 4 height 4
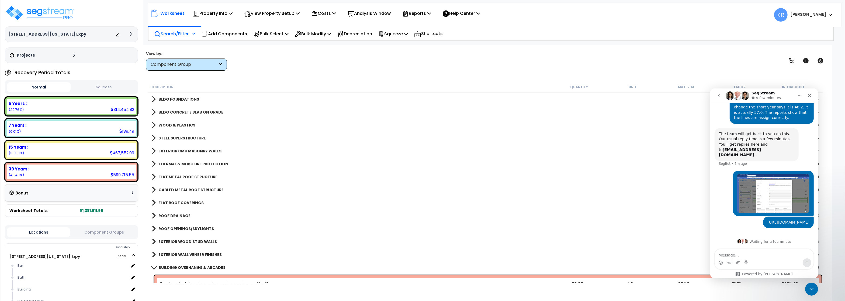
click at [180, 29] on div "Search/Filter Additional Search / Filter" at bounding box center [174, 33] width 41 height 13
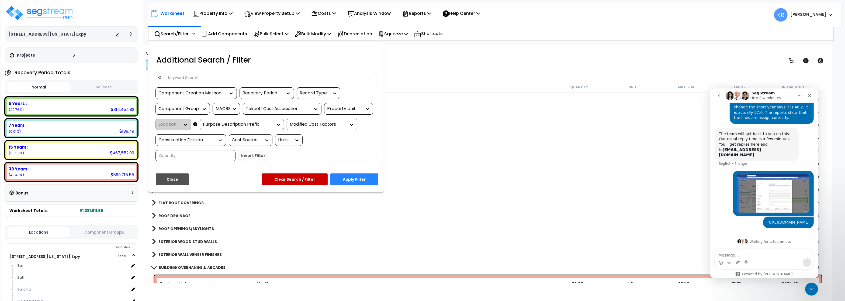
click at [170, 74] on input at bounding box center [269, 78] width 209 height 8
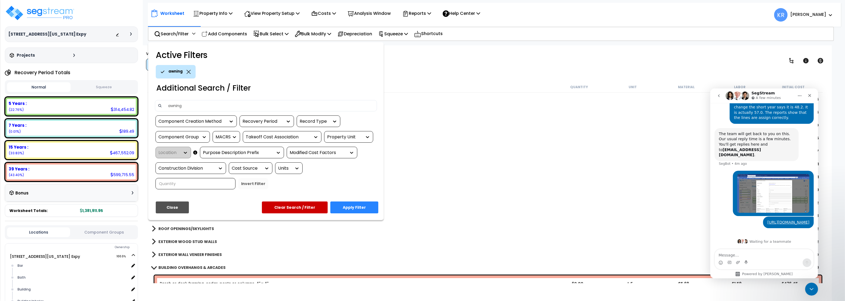
type input "awning"
click at [350, 204] on button "Apply Filter" at bounding box center [354, 207] width 48 height 12
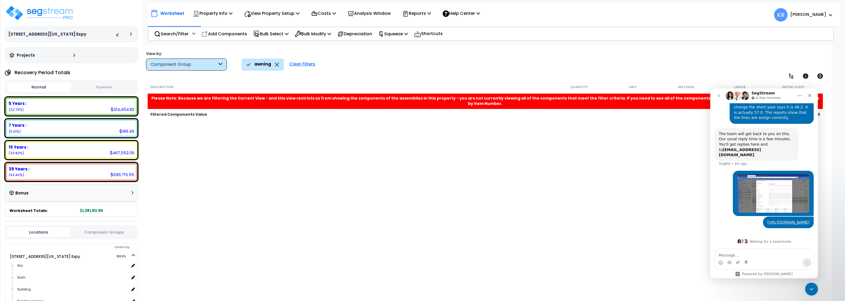
click at [292, 63] on div "Clear Filters" at bounding box center [302, 64] width 31 height 12
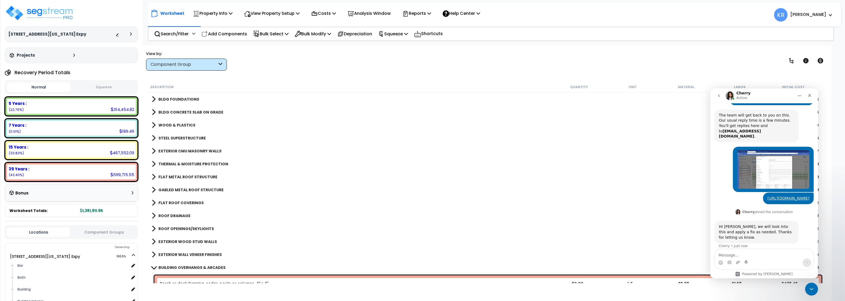
scroll to position [125, 0]
click at [191, 123] on b "WOOD & PLASTICS" at bounding box center [176, 124] width 37 height 5
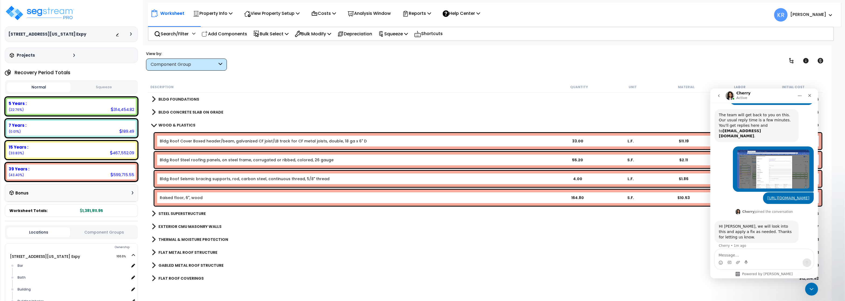
click at [161, 126] on b "WOOD & PLASTICS" at bounding box center [176, 124] width 37 height 5
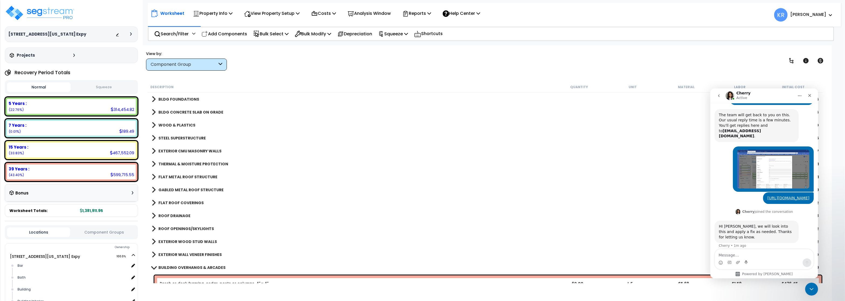
click at [163, 138] on b "STEEL SUPERSTRUCTURE" at bounding box center [181, 137] width 47 height 5
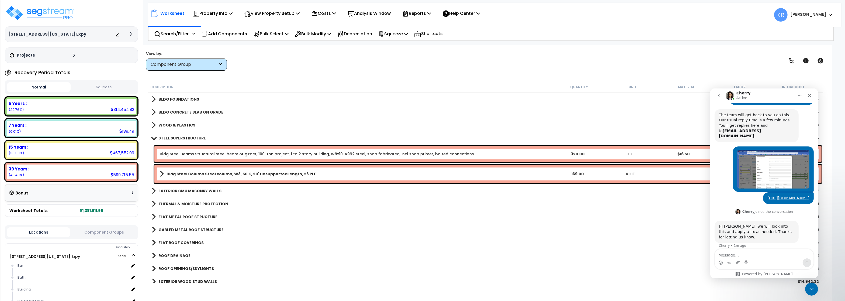
click at [164, 138] on b "STEEL SUPERSTRUCTURE" at bounding box center [181, 137] width 47 height 5
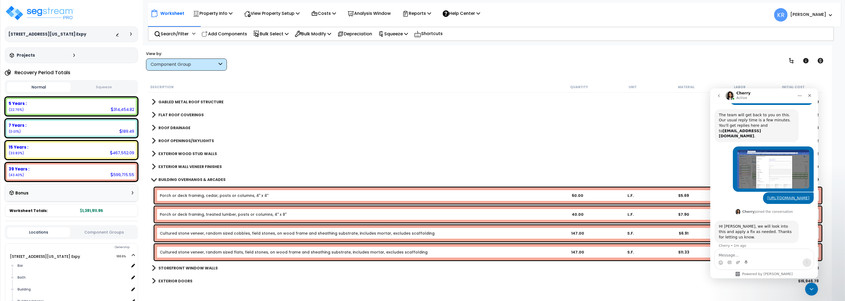
scroll to position [97, 0]
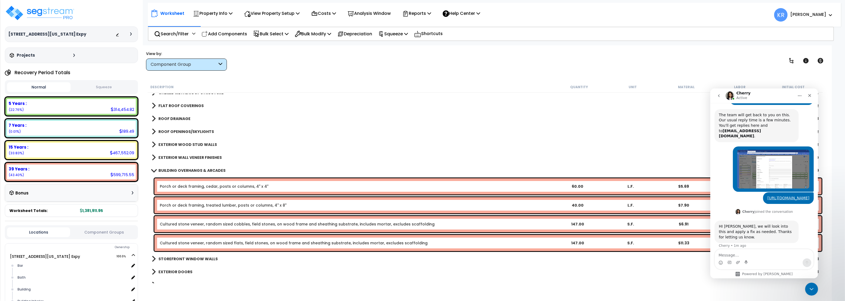
click at [175, 168] on b "BUILDING OVERHANGS & ARCADES" at bounding box center [191, 170] width 67 height 5
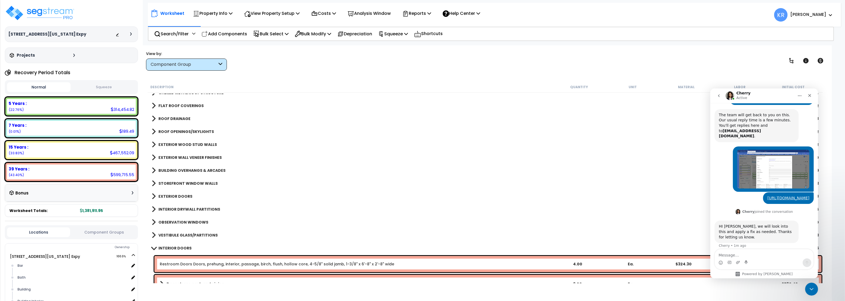
click at [176, 179] on link "STOREFRONT WINDOW WALLS" at bounding box center [185, 183] width 66 height 8
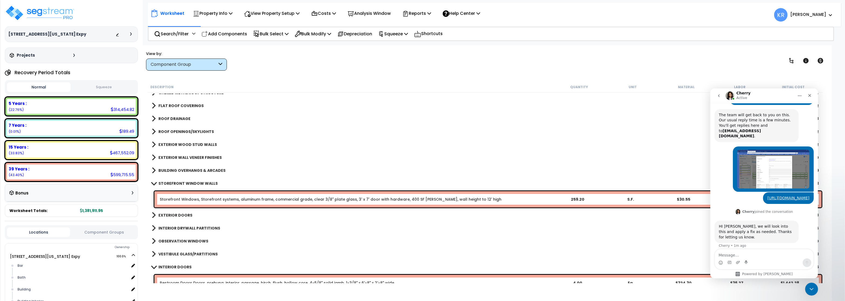
click at [177, 182] on b "STOREFRONT WINDOW WALLS" at bounding box center [187, 182] width 59 height 5
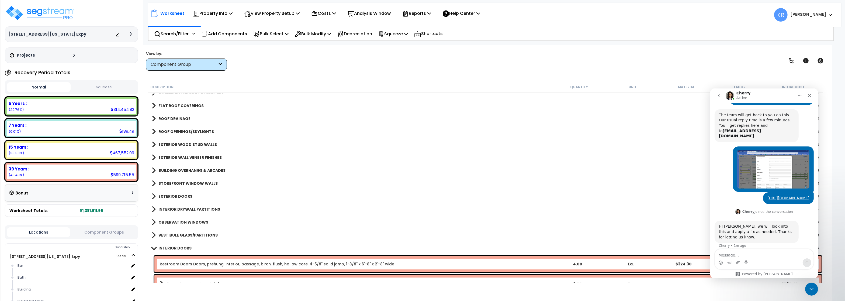
click at [179, 193] on link "EXTERIOR DOORS" at bounding box center [172, 196] width 41 height 8
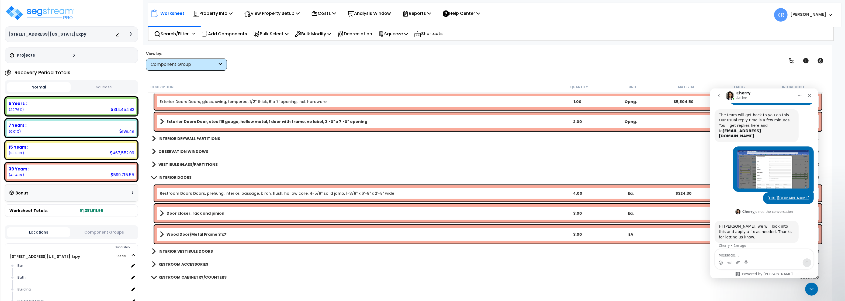
scroll to position [162, 0]
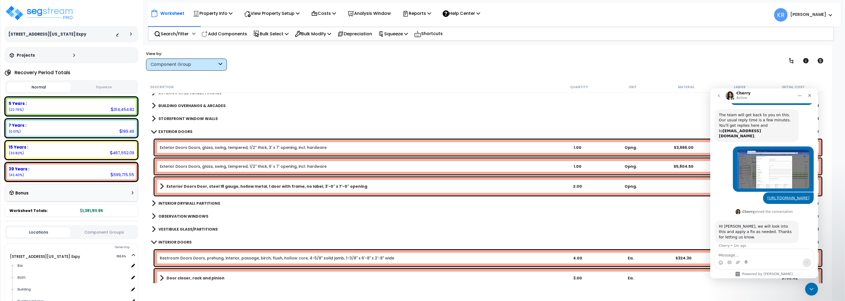
click at [178, 127] on div "EXTERIOR DOORS $16,946.78" at bounding box center [485, 131] width 672 height 13
click at [169, 127] on div "EXTERIOR DOORS $16,946.78" at bounding box center [485, 131] width 672 height 13
click at [169, 132] on b "EXTERIOR DOORS" at bounding box center [175, 131] width 34 height 5
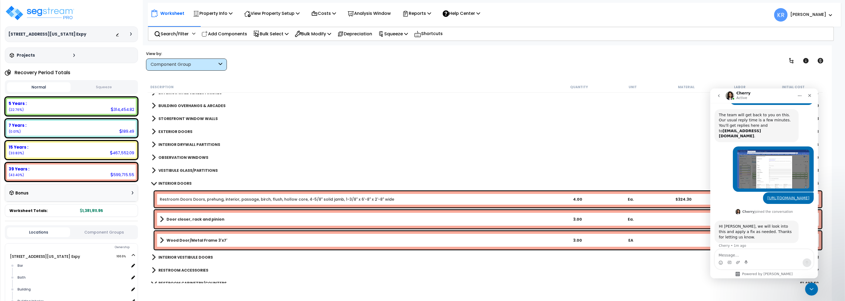
click at [168, 144] on b "INTERIOR DRYWALL PARTITIONS" at bounding box center [189, 144] width 62 height 5
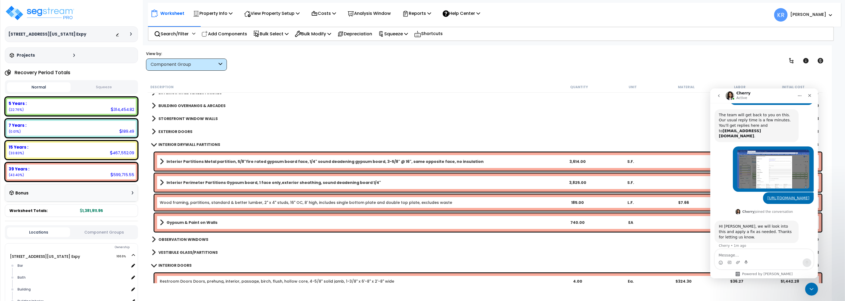
click at [168, 144] on b "INTERIOR DRYWALL PARTITIONS" at bounding box center [189, 144] width 62 height 5
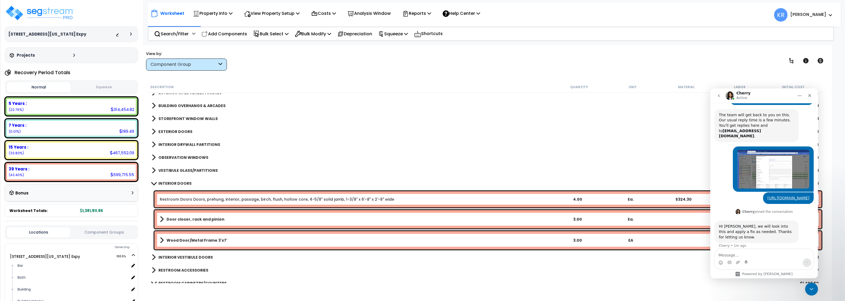
click at [171, 157] on b "OBSERVATION WINDOWS" at bounding box center [183, 157] width 50 height 5
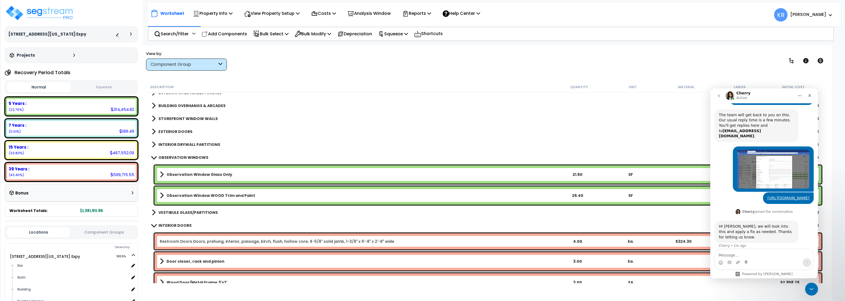
click at [171, 157] on b "OBSERVATION WINDOWS" at bounding box center [183, 157] width 50 height 5
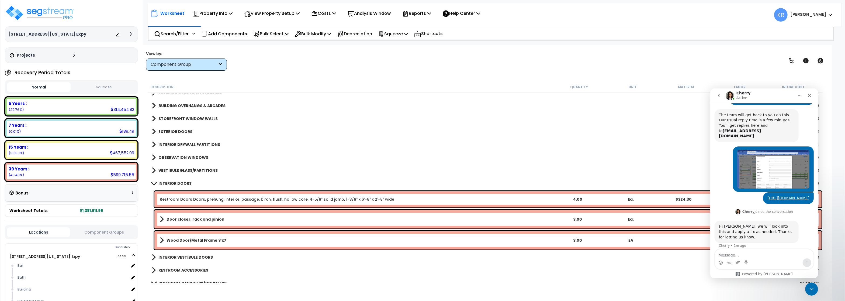
click at [170, 166] on div "VESTIBULE GLASS/PARTITIONS $5,786.43" at bounding box center [485, 170] width 672 height 13
click at [171, 171] on b "VESTIBULE GLASS/PARTITIONS" at bounding box center [187, 170] width 59 height 5
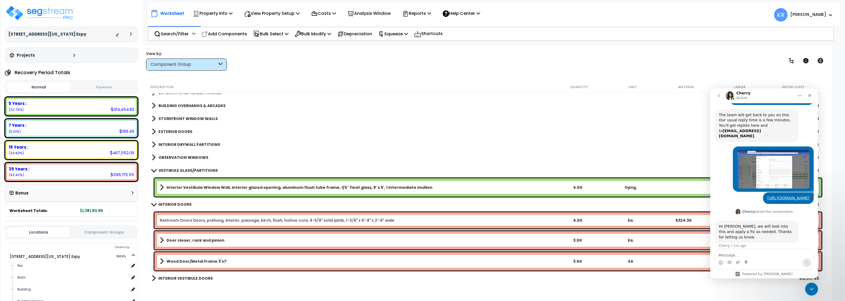
click at [175, 185] on b "Interior Vestibule Window Wall, Interior glazed opening, aluminum flush tube fr…" at bounding box center [299, 186] width 266 height 5
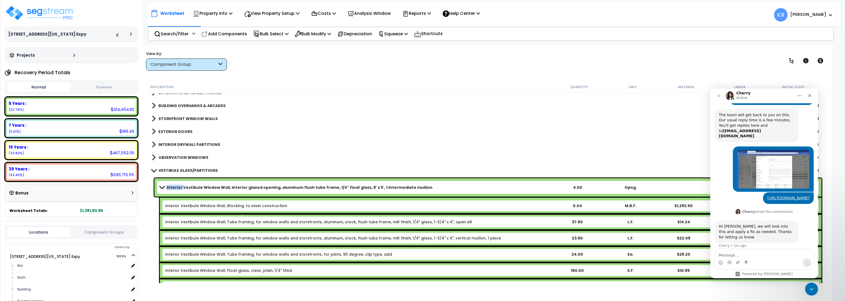
click at [175, 185] on b "Interior Vestibule Window Wall, Interior glazed opening, aluminum flush tube fr…" at bounding box center [299, 186] width 266 height 5
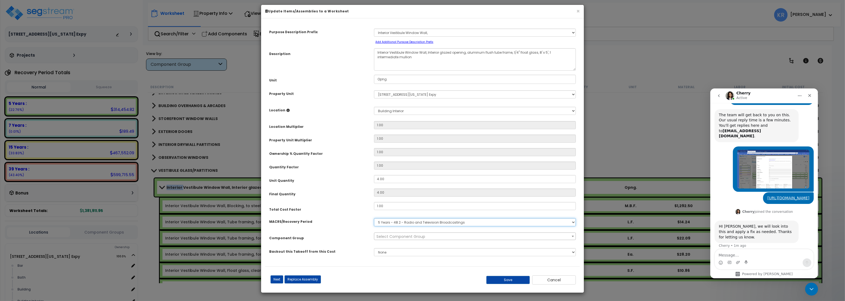
click at [374, 218] on select "Select MACRS/Recovery Period 5 Years - 57.0 - Distributive Trades & Services 5 …" at bounding box center [475, 222] width 202 height 8
select select "3669"
click option "39 Years - NA - Long-Life Property" at bounding box center [0, 0] width 0 height 0
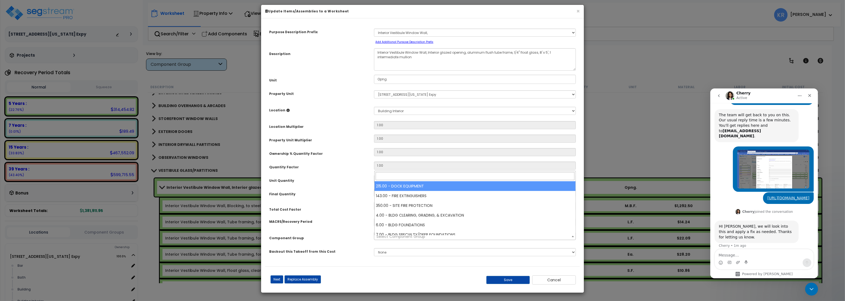
click at [390, 239] on span "Select Component Group" at bounding box center [400, 236] width 49 height 5
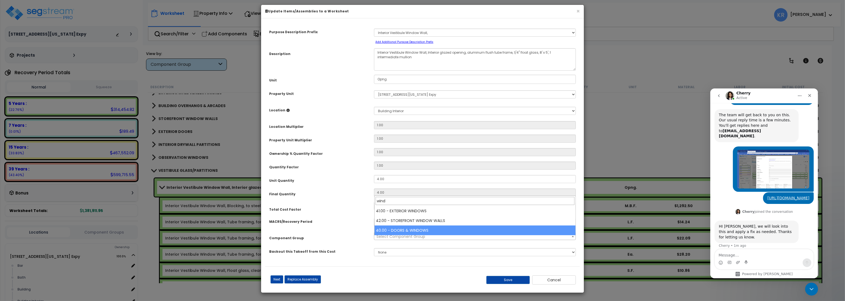
type input "wind"
select select "57248"
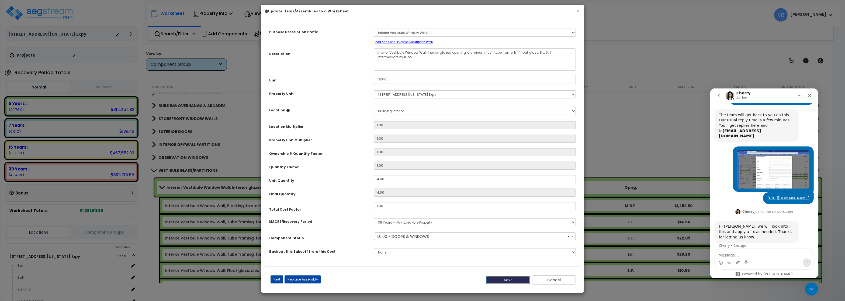
click at [503, 284] on button "Save" at bounding box center [508, 280] width 44 height 8
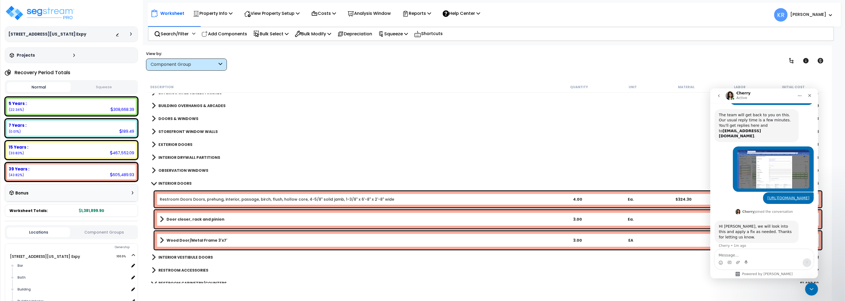
click at [168, 179] on link "INTERIOR DOORS" at bounding box center [172, 183] width 40 height 8
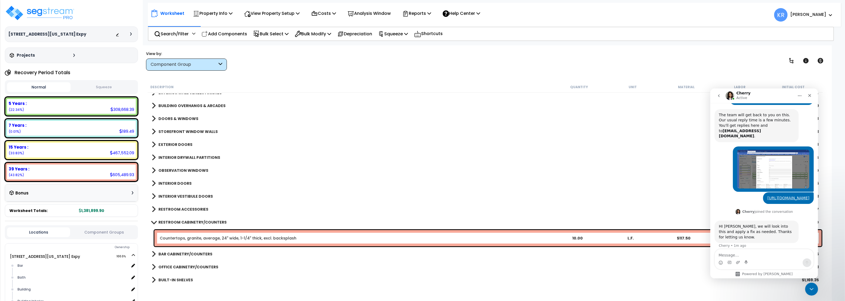
click at [169, 197] on b "INTERIOR VESTIBULE DOORS" at bounding box center [185, 195] width 54 height 5
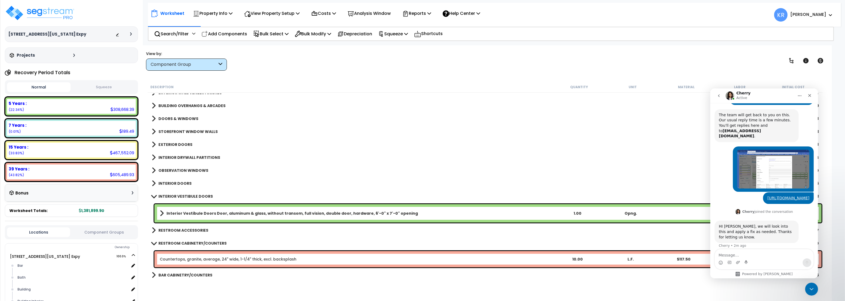
click at [183, 210] on link "Interior Vestibule Doors Door, aluminum & glass, without transom, full vision, …" at bounding box center [355, 213] width 391 height 8
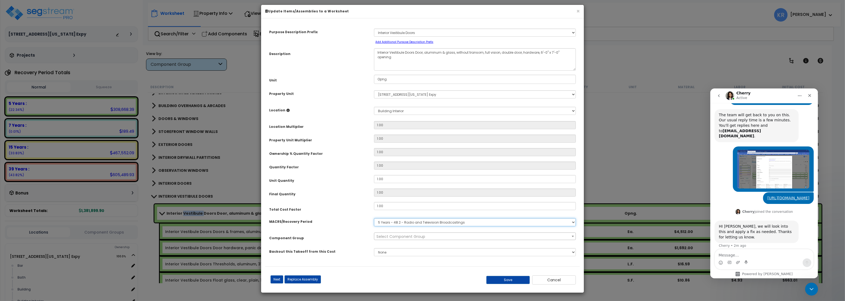
click at [374, 218] on select "Select MACRS/Recovery Period 5 Years - 57.0 - Distributive Trades & Services 5 …" at bounding box center [475, 222] width 202 height 8
select select "3669"
click option "39 Years - NA - Long-Life Property" at bounding box center [0, 0] width 0 height 0
click at [382, 239] on span "Select Component Group" at bounding box center [400, 236] width 49 height 5
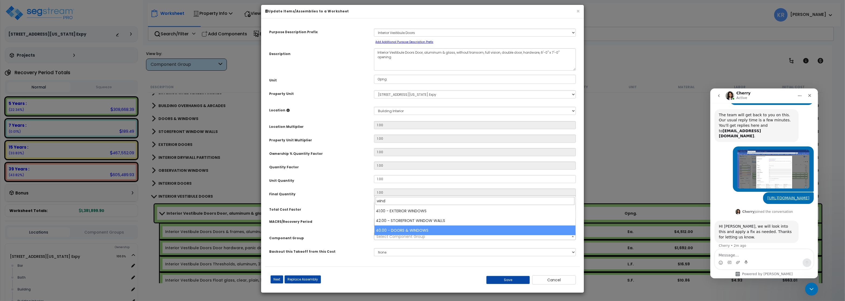
type input "wind"
select select "57248"
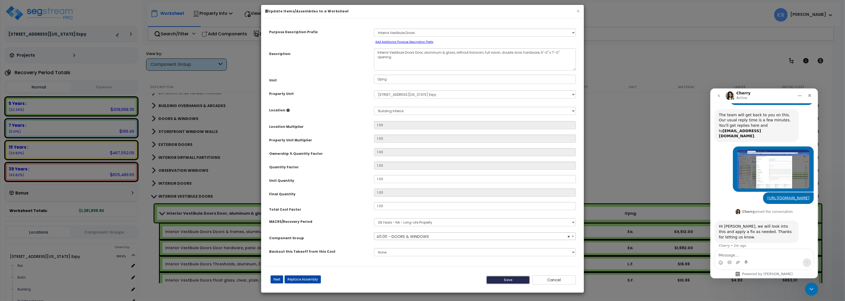
click at [502, 281] on button "Save" at bounding box center [508, 280] width 44 height 8
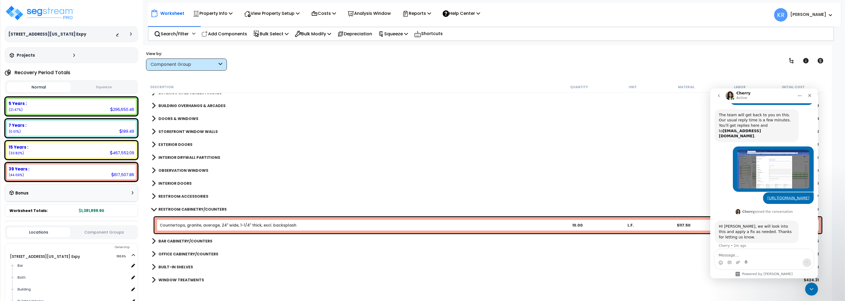
click at [158, 239] on link "BAR CABINETRY/COUNTERS" at bounding box center [182, 241] width 61 height 8
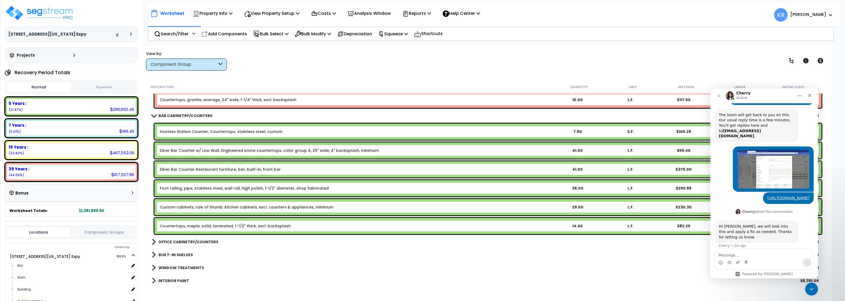
scroll to position [291, 0]
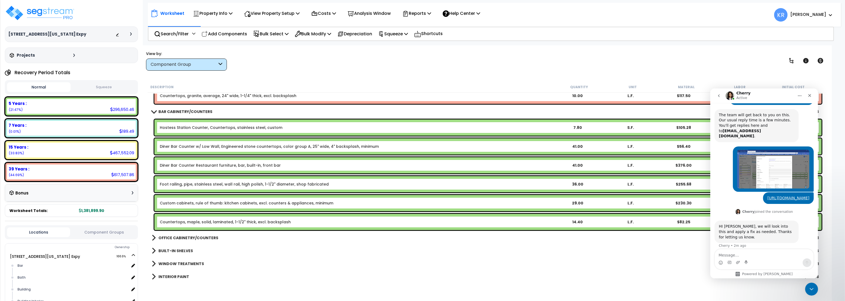
click at [155, 107] on div "BAR CABINETRY/COUNTERS $41,221.66" at bounding box center [485, 111] width 672 height 13
click at [159, 113] on b "BAR CABINETRY/COUNTERS" at bounding box center [185, 111] width 54 height 5
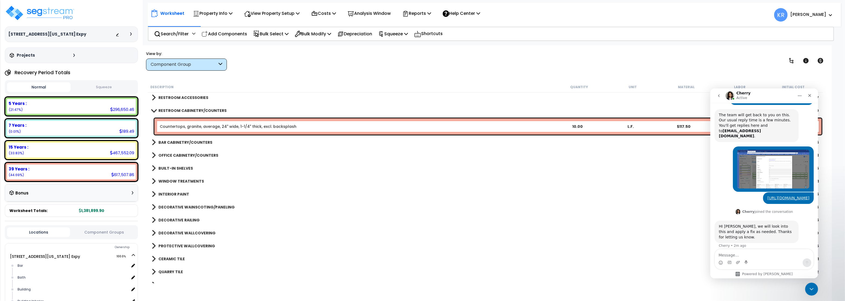
scroll to position [259, 0]
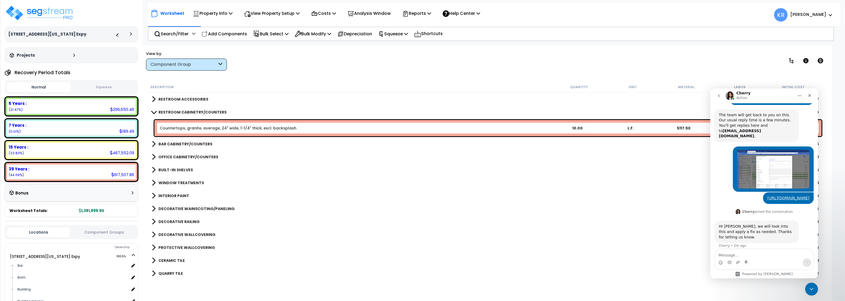
click at [160, 112] on b "RESTROOM CABINETRY/COUNTERS" at bounding box center [192, 111] width 68 height 5
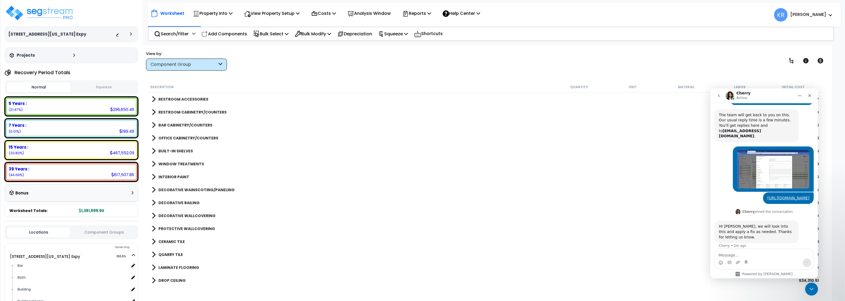
click at [165, 135] on link "OFFICE CABINETRY/COUNTERS" at bounding box center [185, 138] width 67 height 8
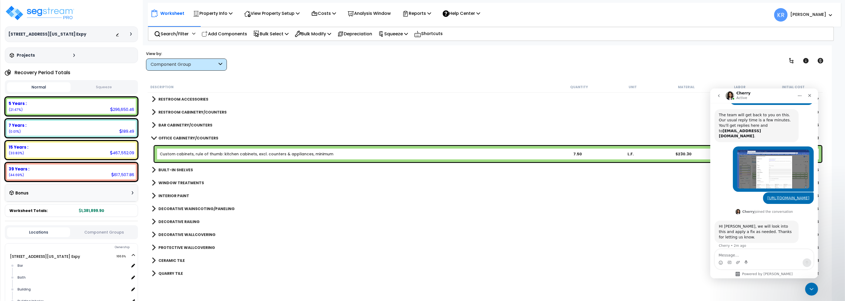
click at [165, 135] on link "OFFICE CABINETRY/COUNTERS" at bounding box center [185, 138] width 67 height 8
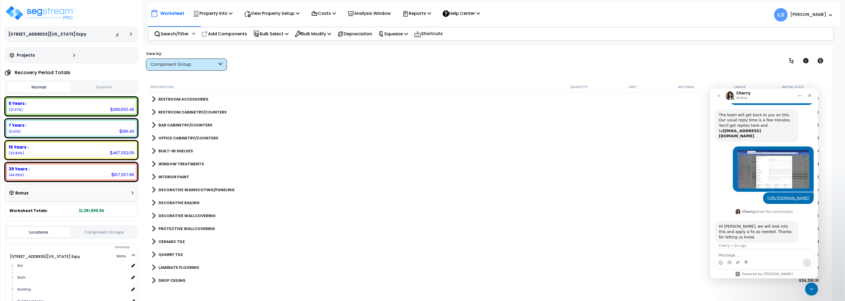
click at [166, 149] on b "BUILT-IN SHELVES" at bounding box center [175, 150] width 34 height 5
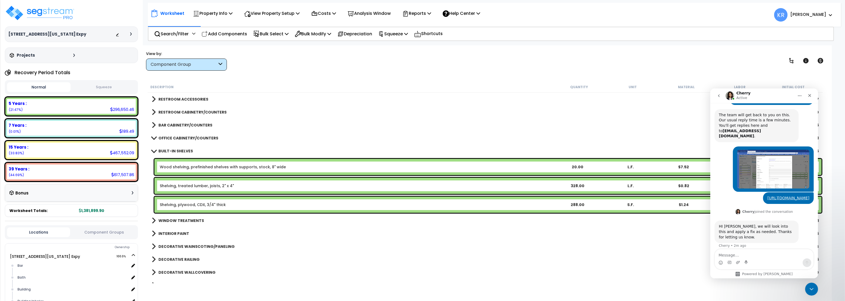
click at [166, 149] on b "BUILT-IN SHELVES" at bounding box center [175, 150] width 34 height 5
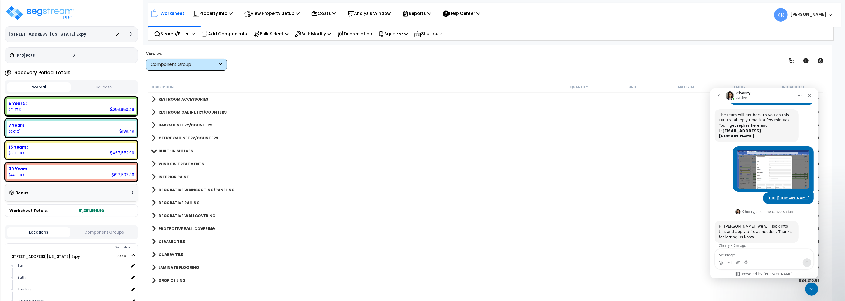
click at [166, 161] on link "WINDOW TREATMENTS" at bounding box center [178, 164] width 52 height 8
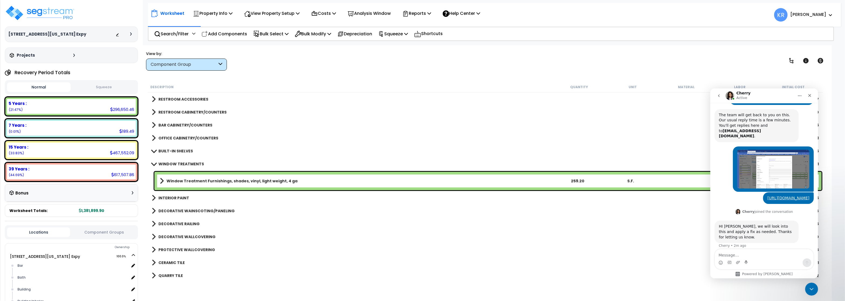
click at [166, 161] on link "WINDOW TREATMENTS" at bounding box center [178, 164] width 52 height 8
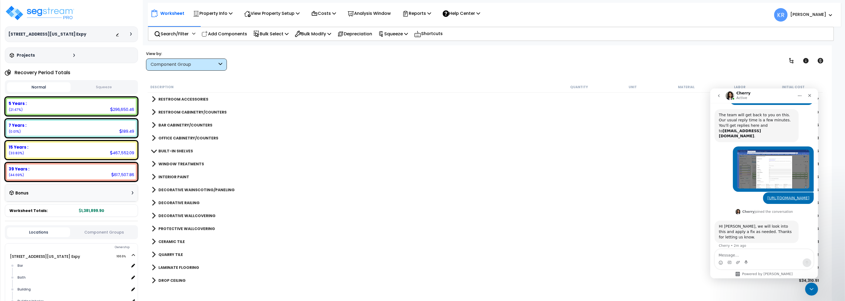
click at [167, 175] on b "INTERIOR PAINT" at bounding box center [173, 176] width 31 height 5
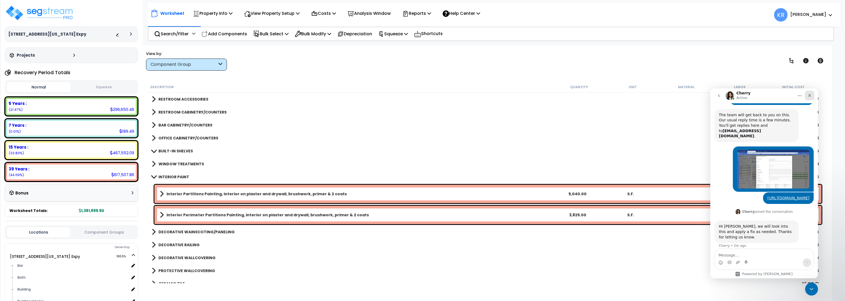
click at [809, 92] on div "Close" at bounding box center [809, 95] width 10 height 10
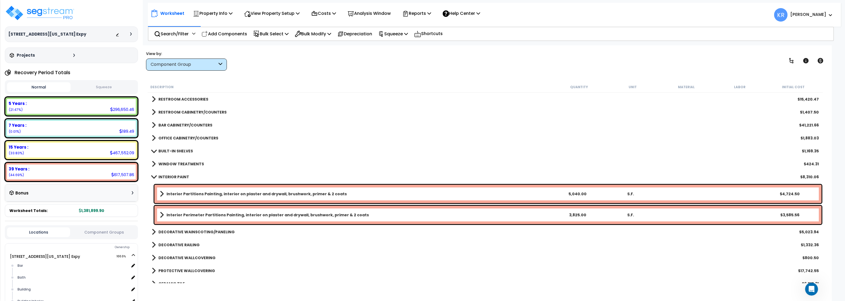
click at [174, 175] on b "INTERIOR PAINT" at bounding box center [173, 176] width 31 height 5
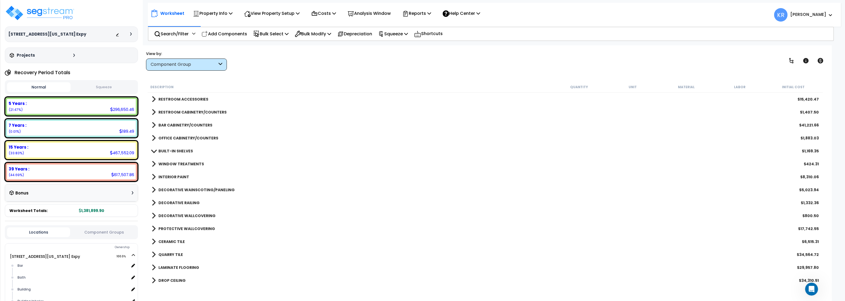
click at [172, 188] on b "DECORATIVE WAINSCOTING/PANELING" at bounding box center [196, 189] width 76 height 5
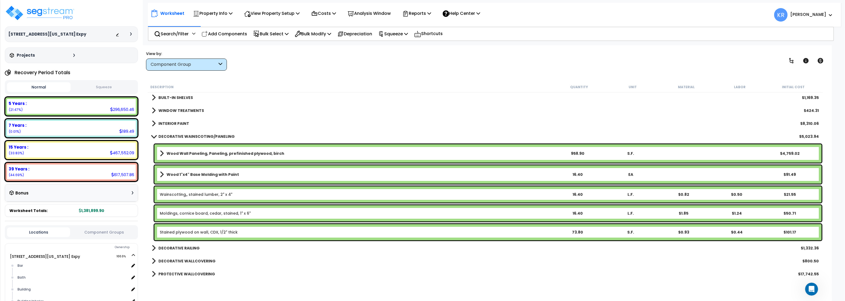
scroll to position [323, 0]
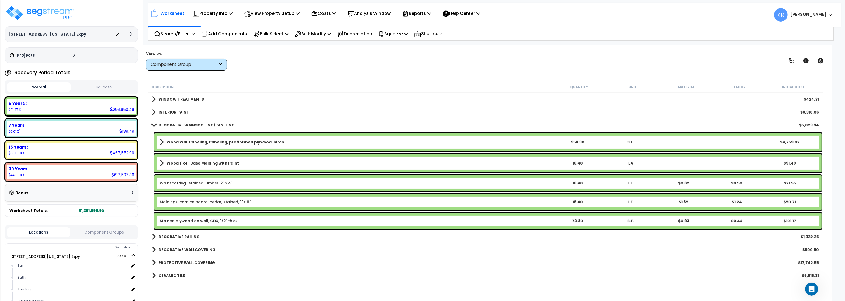
click at [170, 125] on b "DECORATIVE WAINSCOTING/PANELING" at bounding box center [196, 124] width 76 height 5
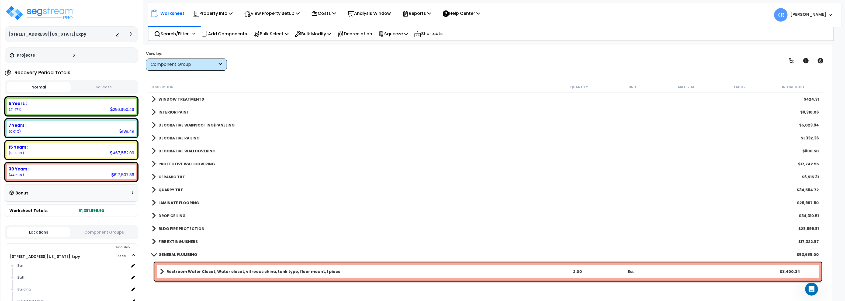
click at [168, 137] on b "DECORATIVE RAILING" at bounding box center [178, 137] width 41 height 5
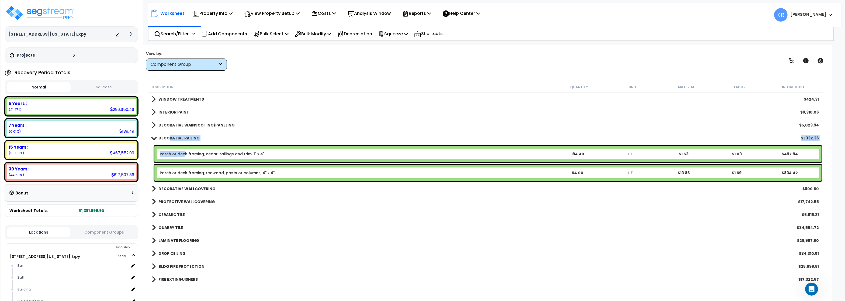
click at [184, 153] on link "Porch or deck framing, cedar, railings and trim, 1" x 4"" at bounding box center [212, 153] width 104 height 5
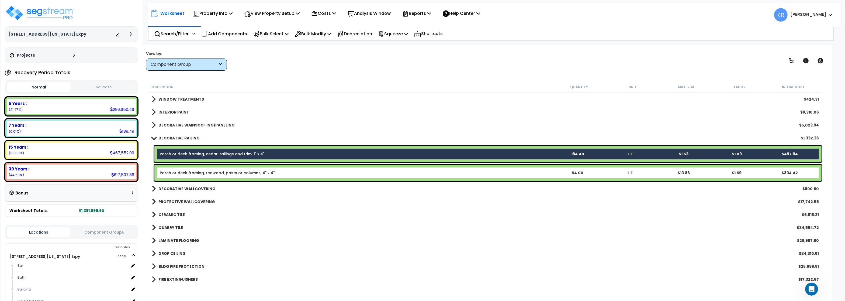
click at [191, 171] on link "Porch or deck framing, redwood, posts or columns, 4" x 4"" at bounding box center [217, 172] width 115 height 5
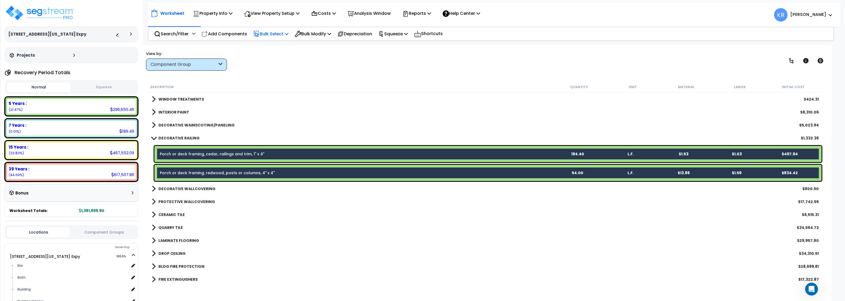
click at [272, 33] on p "Bulk Select" at bounding box center [270, 33] width 35 height 7
drag, startPoint x: 262, startPoint y: 140, endPoint x: 416, endPoint y: 128, distance: 154.5
click at [262, 140] on link "Advanced" at bounding box center [276, 138] width 53 height 11
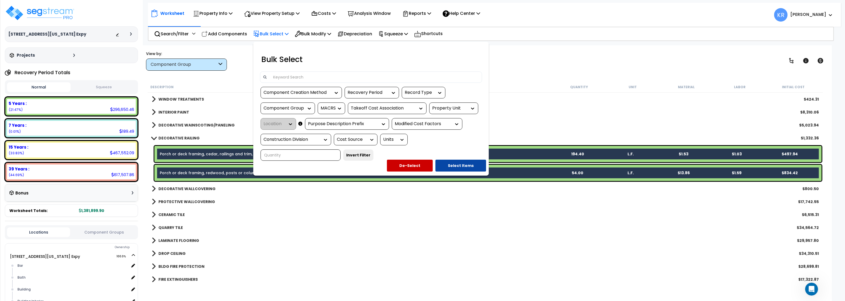
click at [318, 35] on div at bounding box center [422, 150] width 845 height 301
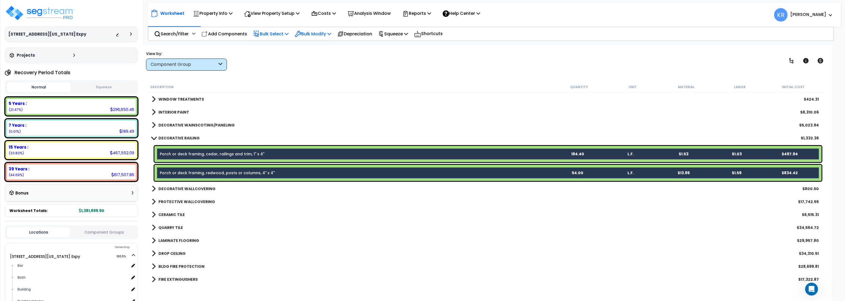
click at [319, 32] on p "Bulk Modify" at bounding box center [313, 33] width 36 height 7
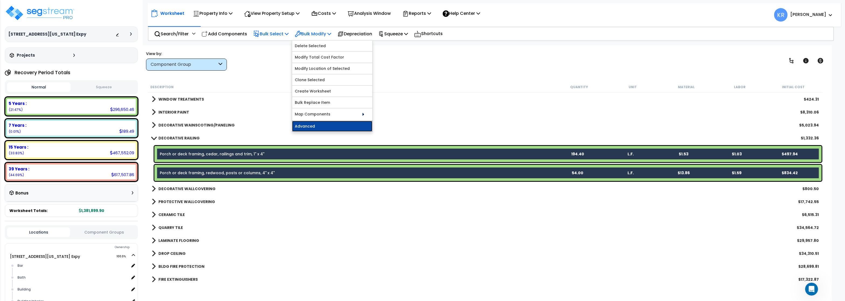
click at [316, 125] on link "Advanced" at bounding box center [332, 126] width 80 height 11
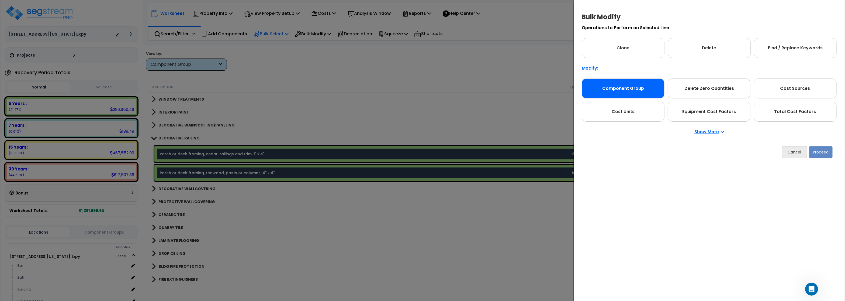
click at [622, 89] on div "Component Group" at bounding box center [622, 88] width 83 height 20
click at [822, 152] on button "Proceed" at bounding box center [820, 152] width 23 height 12
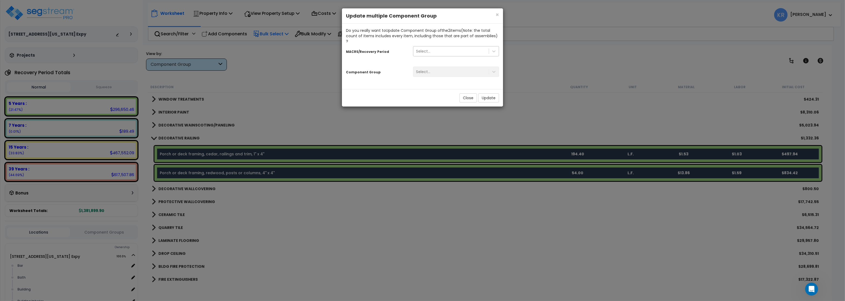
click at [422, 47] on div "Select..." at bounding box center [450, 51] width 75 height 9
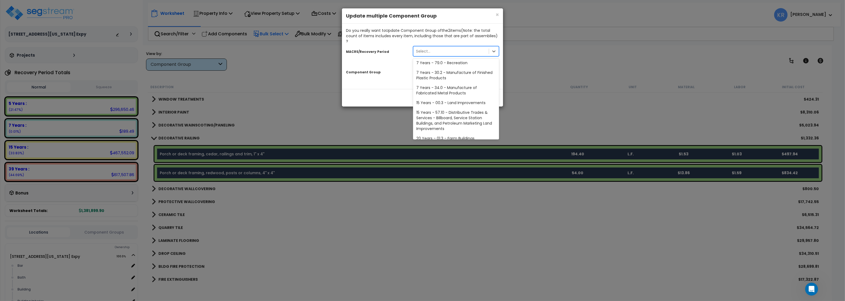
scroll to position [97, 0]
click at [452, 78] on div "15 Years - 00.3 - Land Improvements" at bounding box center [456, 82] width 86 height 10
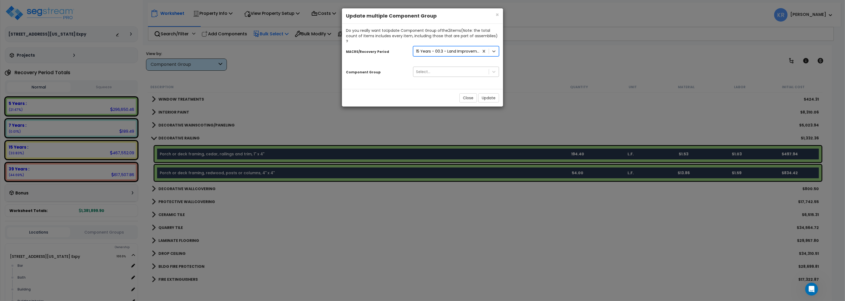
click at [435, 67] on div "Select..." at bounding box center [450, 71] width 75 height 9
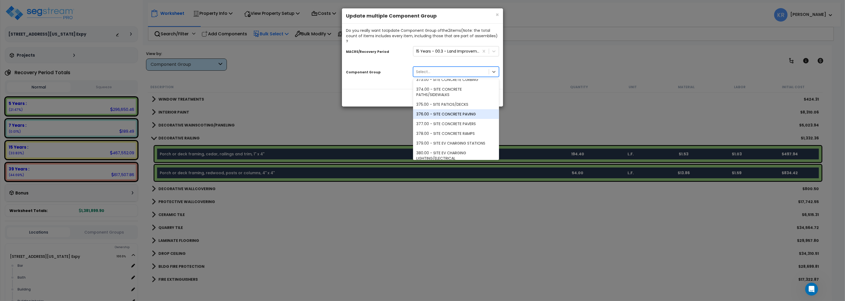
scroll to position [259, 0]
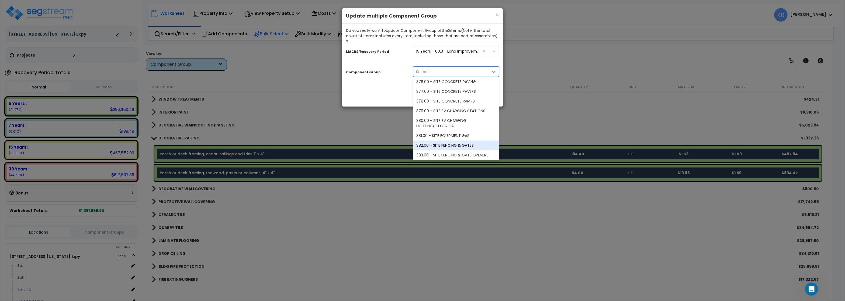
click at [448, 140] on div "382.00 - SITE FENCING & GATES" at bounding box center [456, 145] width 86 height 10
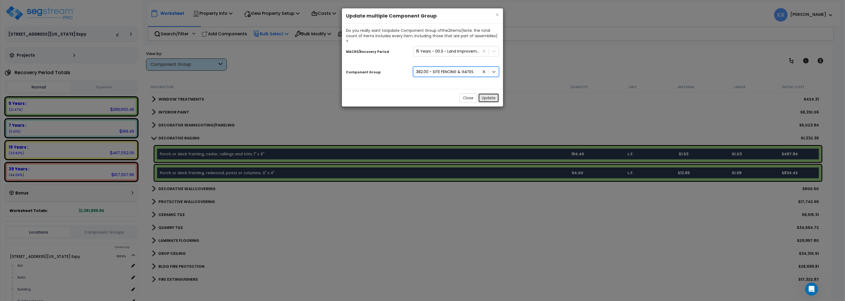
click at [487, 95] on button "Update" at bounding box center [488, 97] width 21 height 9
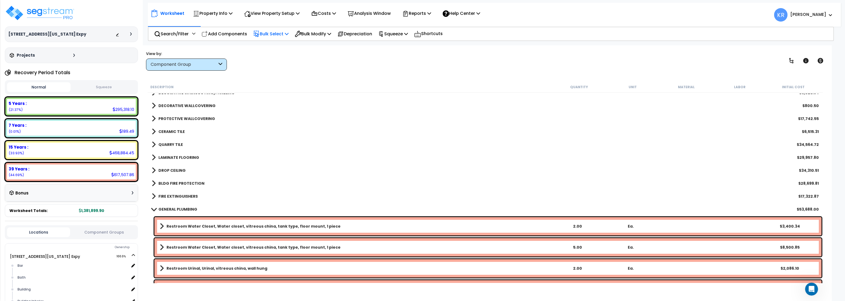
scroll to position [323, 0]
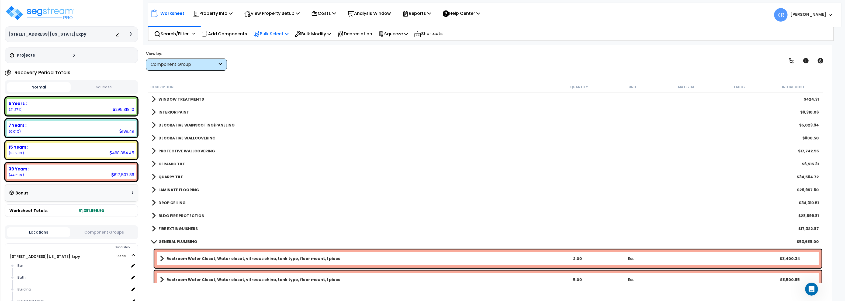
click at [169, 150] on b "PROTECTIVE WALLCOVERING" at bounding box center [186, 150] width 57 height 5
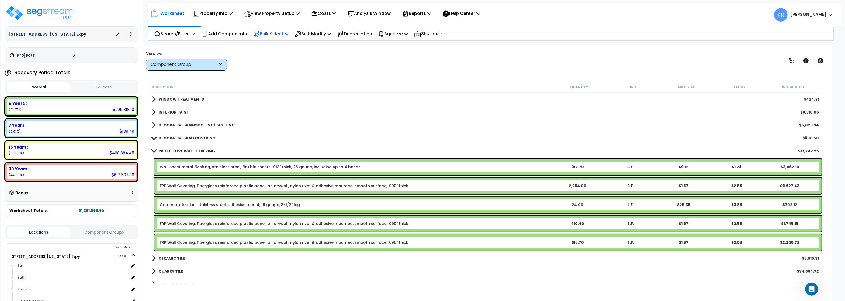
click at [172, 185] on link "FRP Wall Covering, Fiberglass reinforced plastic panel, on drywall, nylon rivet…" at bounding box center [284, 185] width 248 height 5
click at [171, 187] on link "FRP Wall Covering, Fiberglass reinforced plastic panel, on drywall, nylon rivet…" at bounding box center [284, 185] width 248 height 5
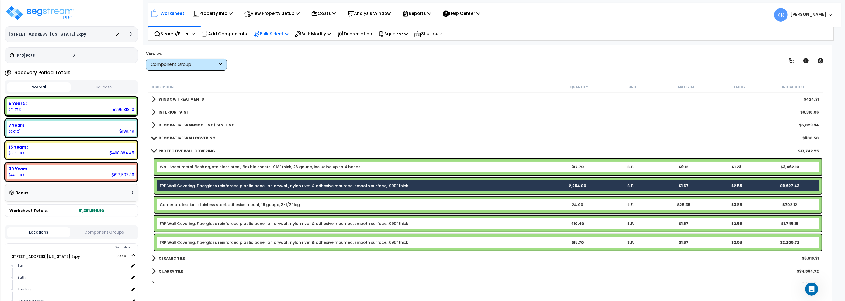
click at [175, 224] on link "FRP Wall Covering, Fiberglass reinforced plastic panel, on drywall, nylon rivet…" at bounding box center [284, 223] width 248 height 5
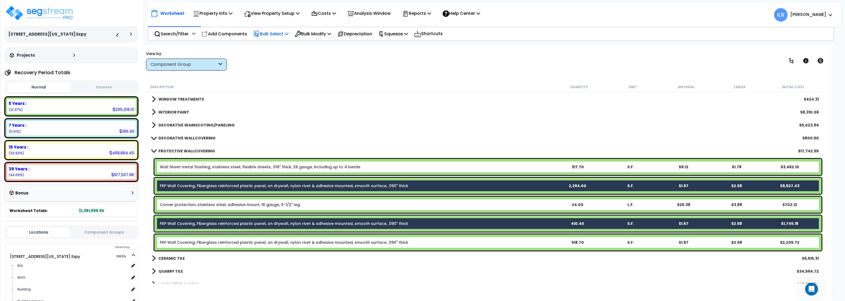
click at [176, 245] on div "FRP Wall Covering, Fiberglass reinforced plastic panel, on drywall, nylon rivet…" at bounding box center [487, 242] width 667 height 16
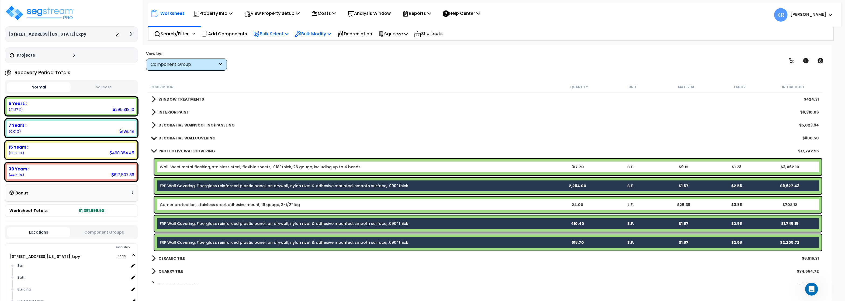
click at [312, 34] on p "Bulk Modify" at bounding box center [313, 33] width 36 height 7
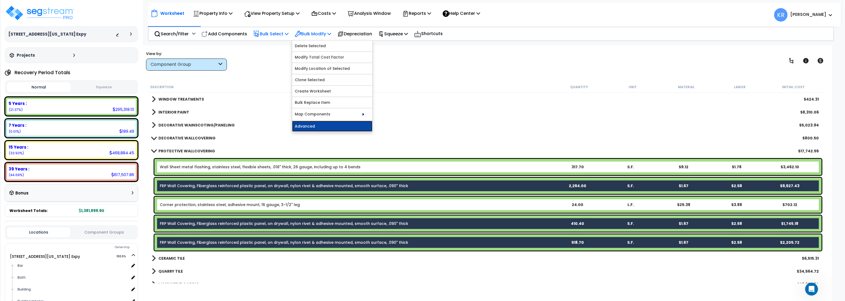
click at [312, 127] on link "Advanced" at bounding box center [332, 126] width 80 height 11
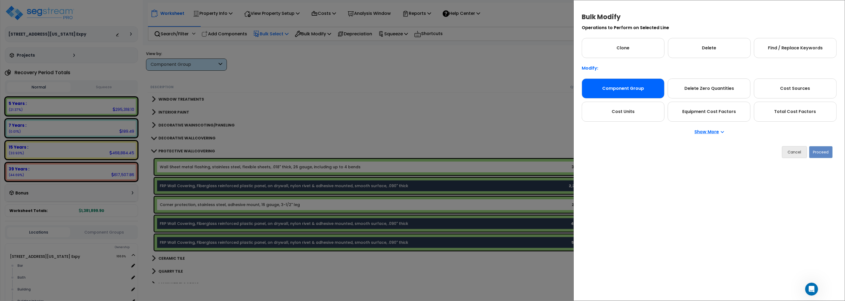
click at [624, 90] on div "Component Group" at bounding box center [622, 88] width 83 height 20
click at [623, 90] on div "Component Group" at bounding box center [622, 88] width 83 height 20
click at [822, 148] on button "Proceed" at bounding box center [820, 152] width 23 height 12
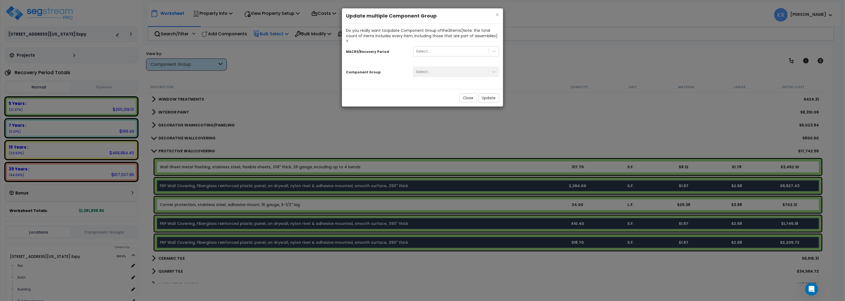
click at [421, 52] on div "Select..." at bounding box center [456, 52] width 94 height 15
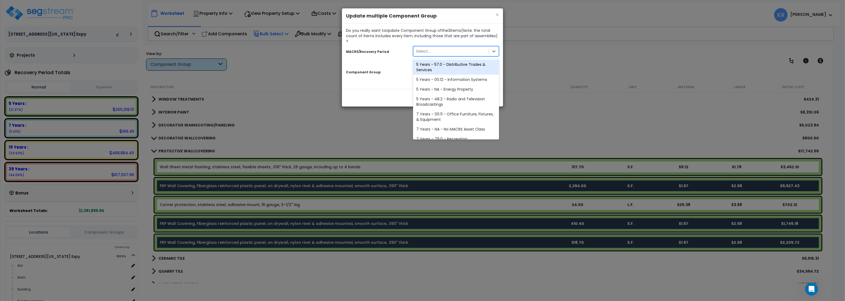
click at [423, 48] on div "Select..." at bounding box center [423, 50] width 14 height 5
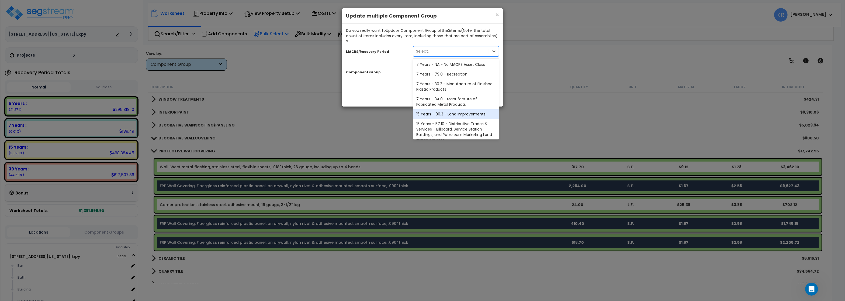
scroll to position [100, 0]
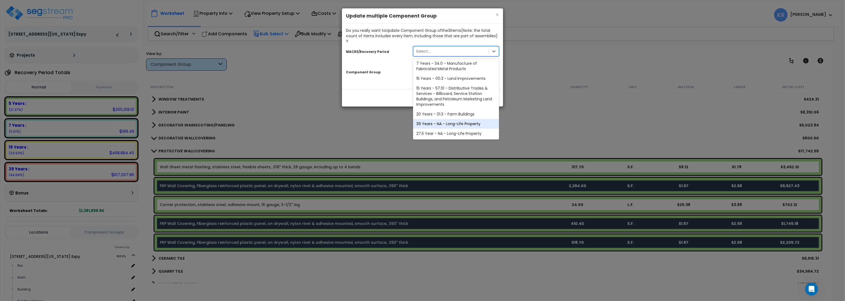
click at [433, 120] on div "39 Years - NA - Long-Life Property" at bounding box center [456, 124] width 86 height 10
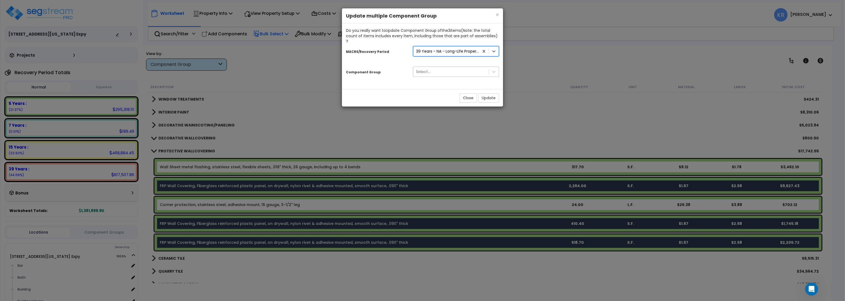
click at [436, 67] on div "Select..." at bounding box center [450, 71] width 75 height 9
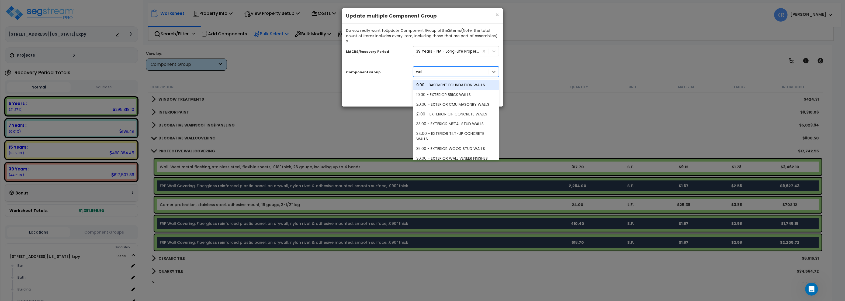
type input "wall"
click at [464, 145] on div "47.00 - INTERIOR DRYWALL PARTITIONS" at bounding box center [456, 150] width 86 height 10
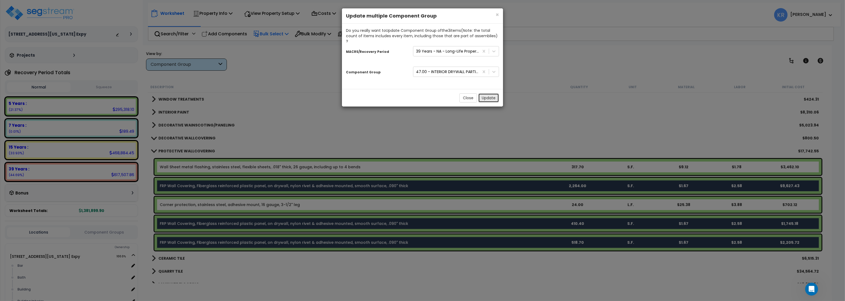
click at [484, 93] on button "Update" at bounding box center [488, 97] width 21 height 9
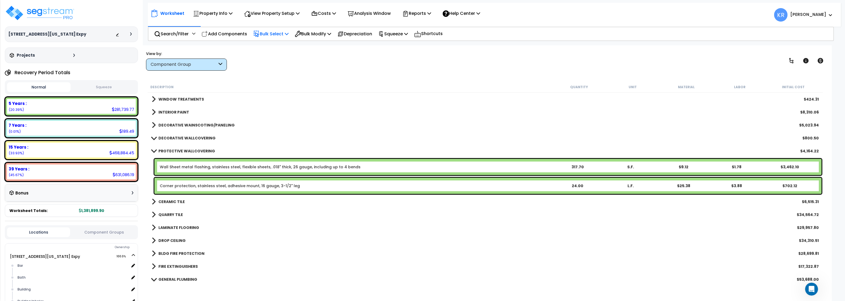
click at [159, 151] on b "PROTECTIVE WALLCOVERING" at bounding box center [186, 150] width 57 height 5
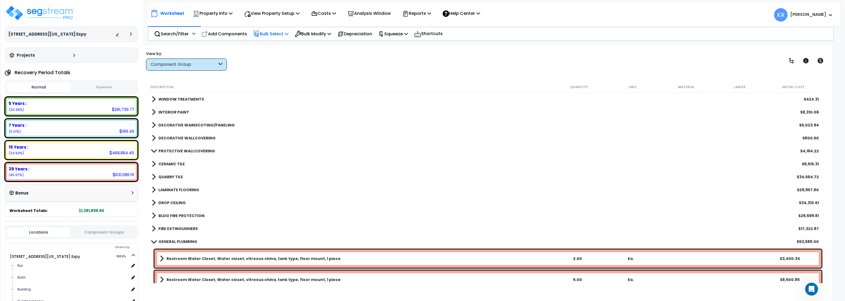
click at [161, 161] on b "CERAMIC TILE" at bounding box center [171, 163] width 26 height 5
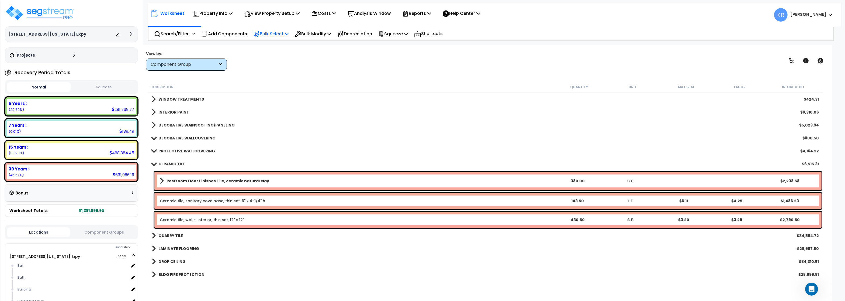
click at [161, 161] on link "CERAMIC TILE" at bounding box center [168, 164] width 33 height 8
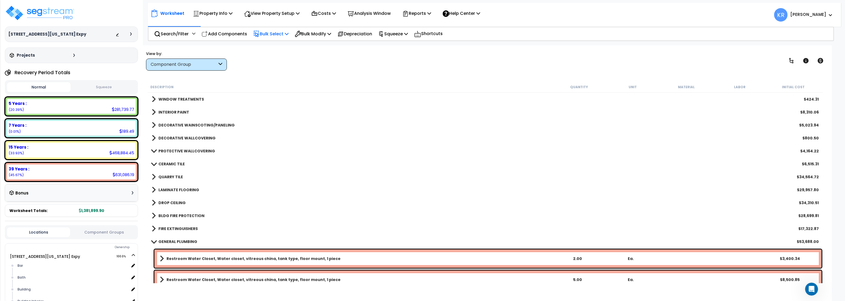
click at [161, 179] on link "QUARRY TILE" at bounding box center [167, 177] width 31 height 8
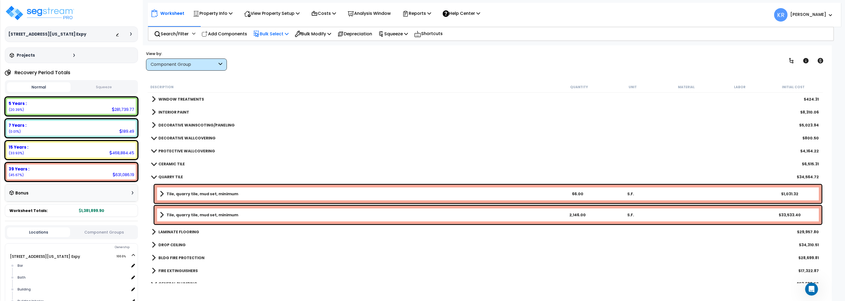
click at [162, 175] on b "QUARRY TILE" at bounding box center [170, 176] width 25 height 5
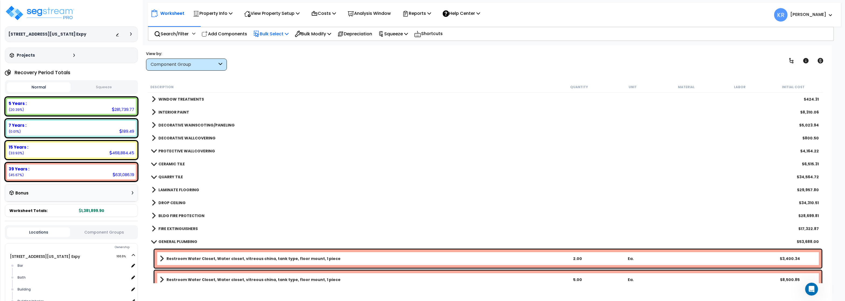
click at [161, 186] on link "LAMINATE FLOORING" at bounding box center [175, 190] width 47 height 8
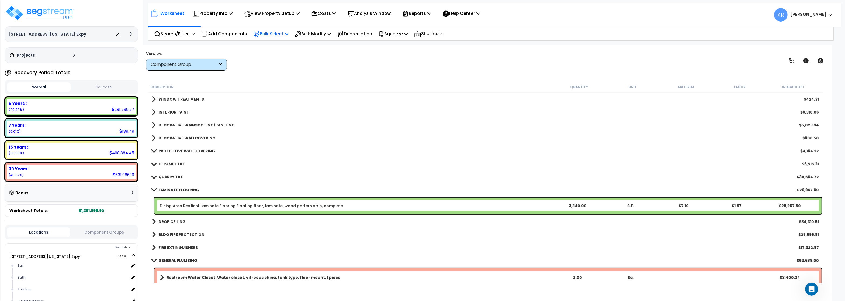
click at [161, 186] on link "LAMINATE FLOORING" at bounding box center [175, 190] width 47 height 8
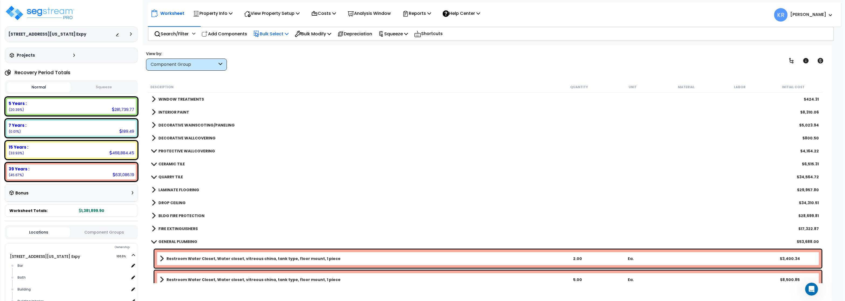
click at [164, 198] on div "DROP CEILING $34,310.51" at bounding box center [485, 202] width 672 height 13
click at [165, 202] on b "DROP CEILING" at bounding box center [171, 202] width 27 height 5
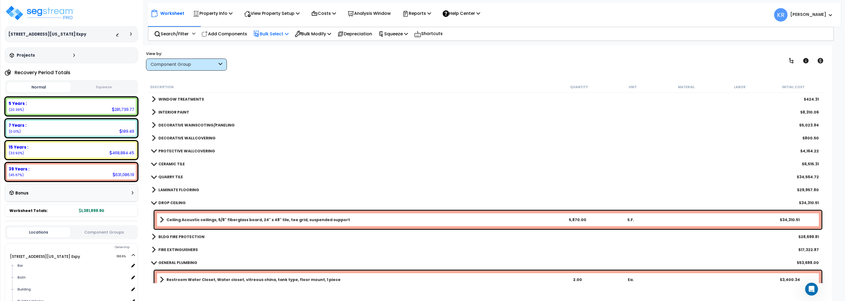
click at [165, 202] on b "DROP CEILING" at bounding box center [171, 202] width 27 height 5
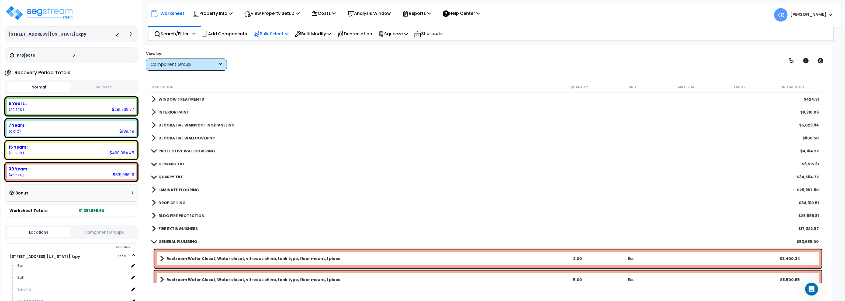
click at [165, 215] on b "BLDG FIRE PROTECTION" at bounding box center [181, 215] width 46 height 5
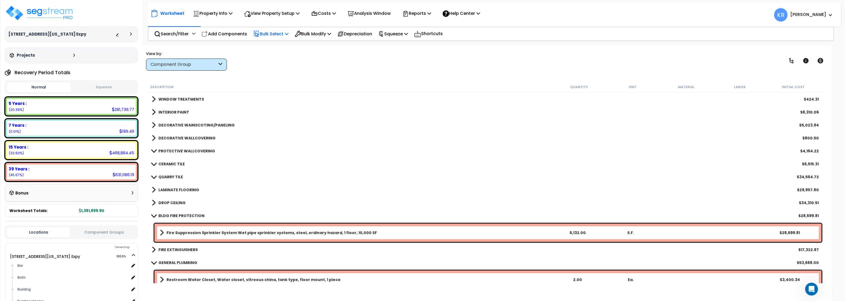
click at [166, 213] on b "BLDG FIRE PROTECTION" at bounding box center [181, 215] width 46 height 5
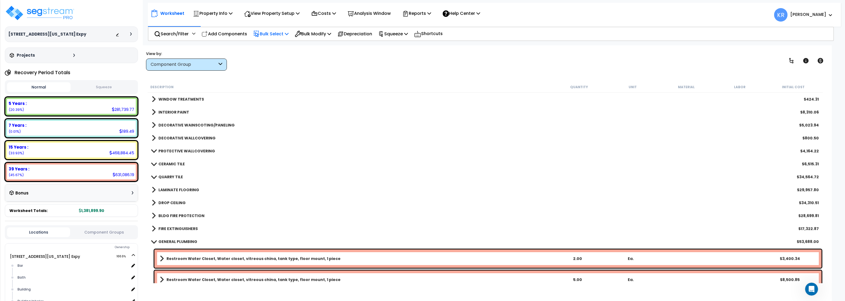
click at [167, 227] on b "FIRE EXTINGUISHERS" at bounding box center [177, 228] width 39 height 5
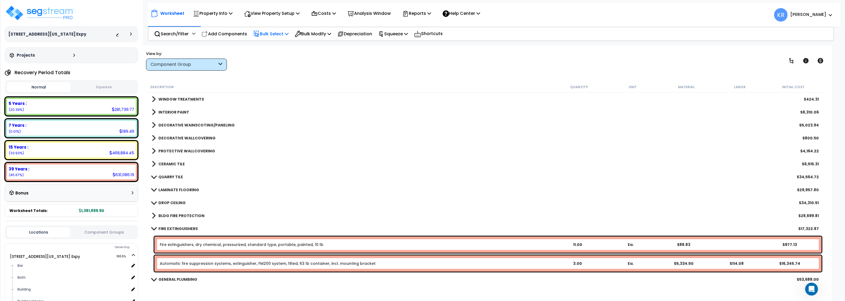
scroll to position [388, 0]
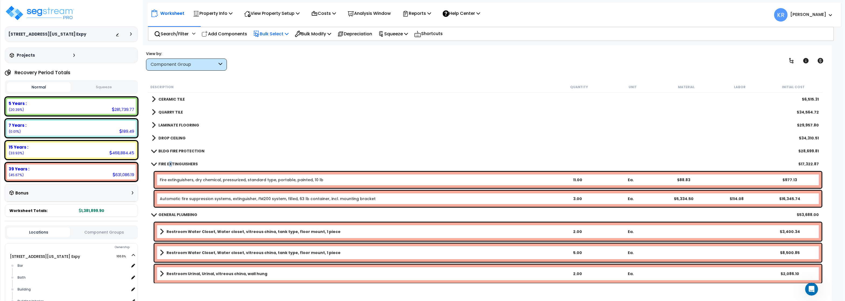
click at [170, 163] on b "FIRE EXTINGUISHERS" at bounding box center [177, 163] width 39 height 5
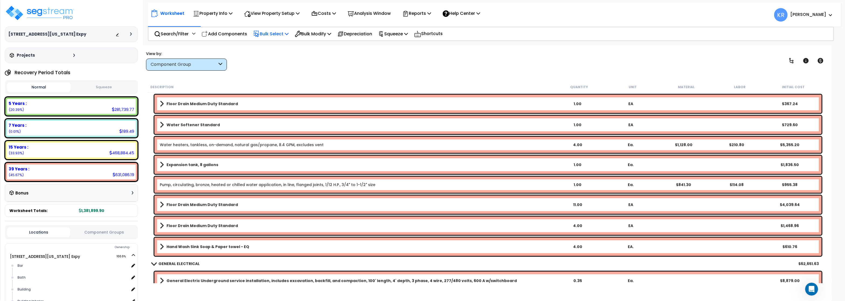
scroll to position [711, 0]
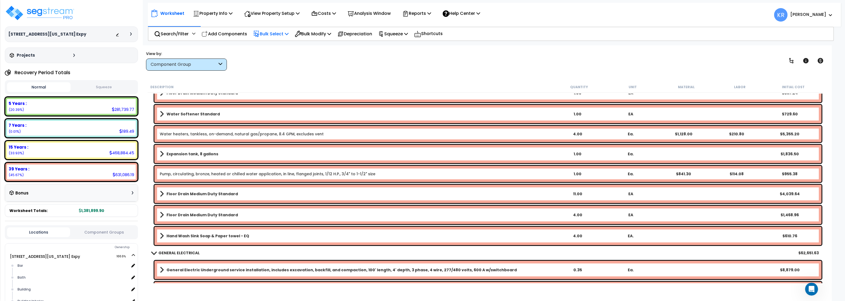
click at [206, 237] on b "Hand Wash Sink Soap & Paper towel - EQ" at bounding box center [207, 235] width 83 height 5
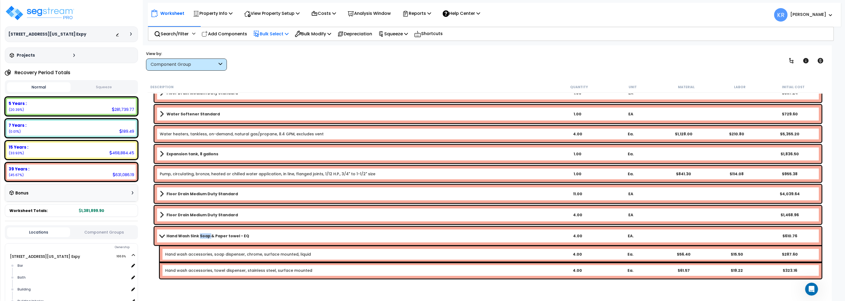
click at [206, 237] on b "Hand Wash Sink Soap & Paper towel - EQ" at bounding box center [207, 235] width 83 height 5
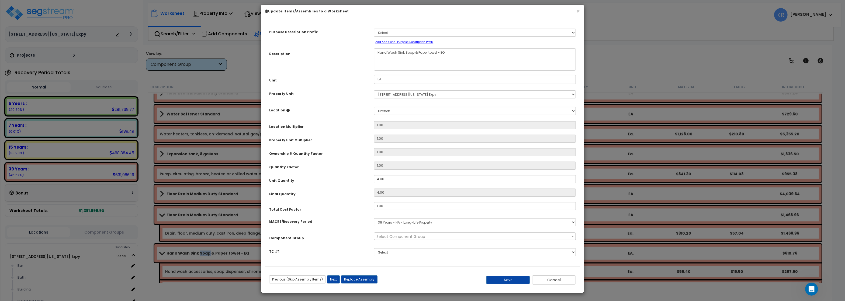
select select "56954"
click at [374, 218] on select "Select MACRS/Recovery Period 5 Years - 57.0 - Distributive Trades & Services 5 …" at bounding box center [475, 222] width 202 height 8
select select "3667"
click option "5 Years - 57.0 - Distributive Trades & Services" at bounding box center [0, 0] width 0 height 0
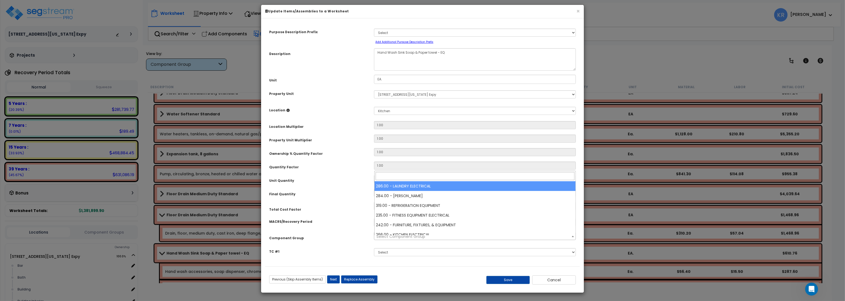
click at [402, 239] on span "Select Component Group" at bounding box center [400, 236] width 49 height 5
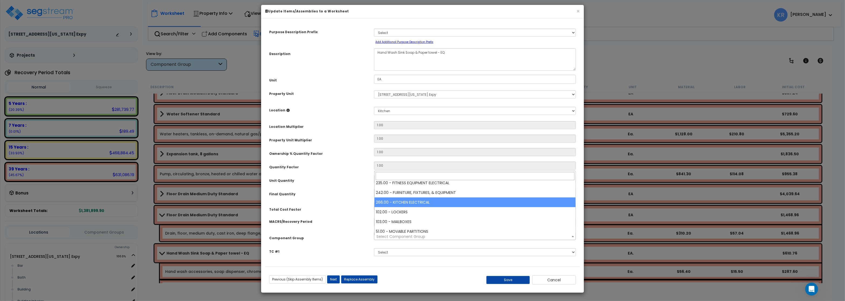
scroll to position [65, 0]
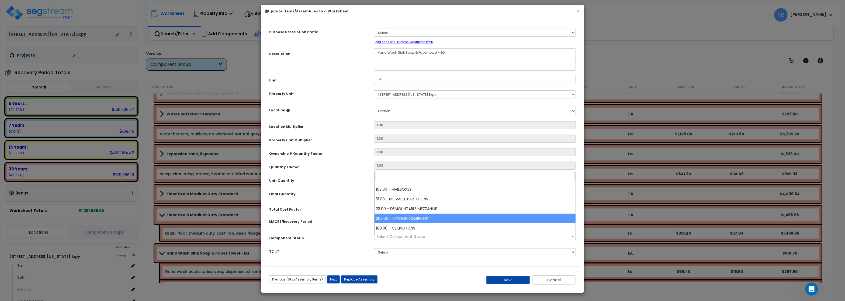
select select "56827"
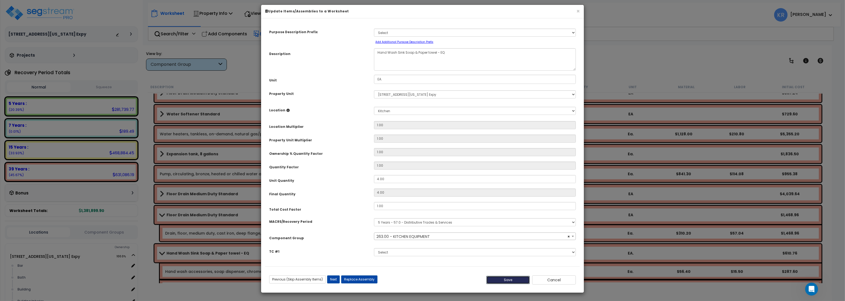
drag, startPoint x: 508, startPoint y: 280, endPoint x: 475, endPoint y: 264, distance: 36.9
click at [509, 280] on button "Save" at bounding box center [508, 280] width 44 height 8
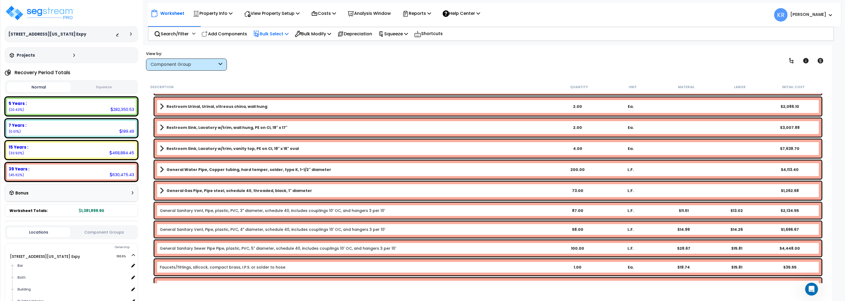
scroll to position [420, 0]
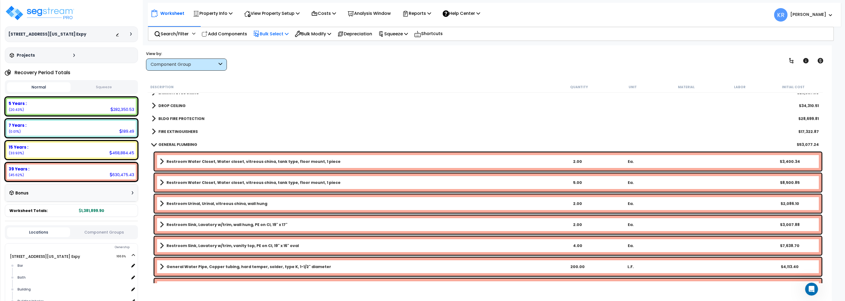
click at [166, 145] on b "GENERAL PLUMBING" at bounding box center [177, 144] width 39 height 5
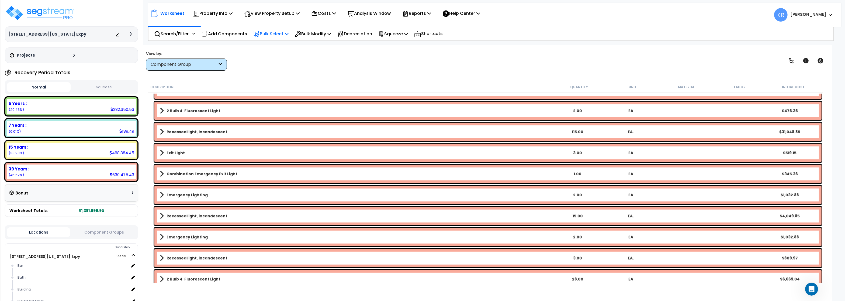
scroll to position [614, 0]
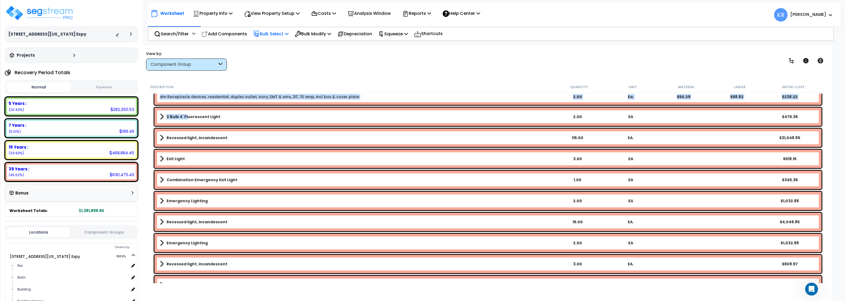
click at [186, 112] on div "2 Bulb 4' Fluorescent Light 2.00 EA $476.36" at bounding box center [487, 116] width 667 height 18
click at [184, 117] on b "2 Bulb 4' Fluorescent Light" at bounding box center [193, 116] width 54 height 5
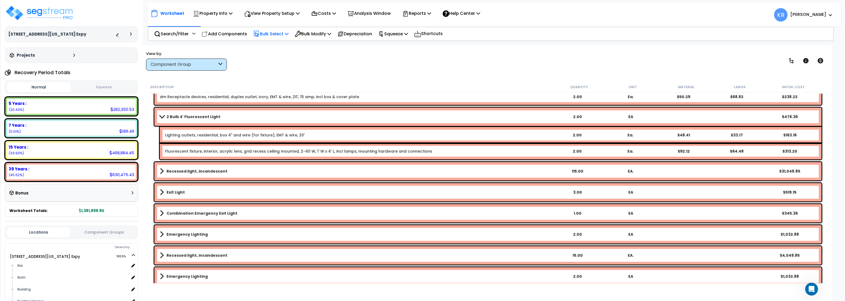
click at [180, 120] on link "2 Bulb 4' Fluorescent Light" at bounding box center [355, 117] width 391 height 8
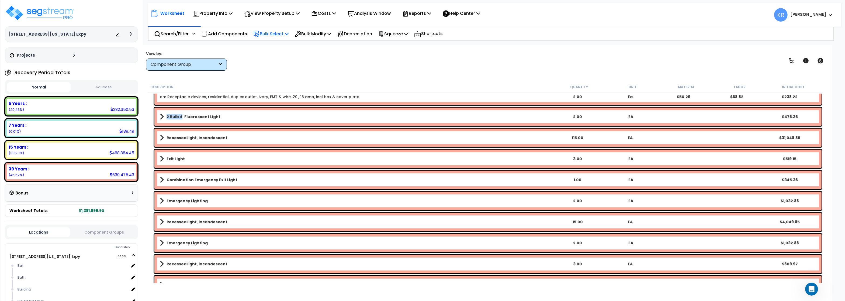
drag, startPoint x: 167, startPoint y: 117, endPoint x: 168, endPoint y: 121, distance: 3.5
click at [168, 117] on b "2 Bulb 4' Fluorescent Light" at bounding box center [193, 116] width 54 height 5
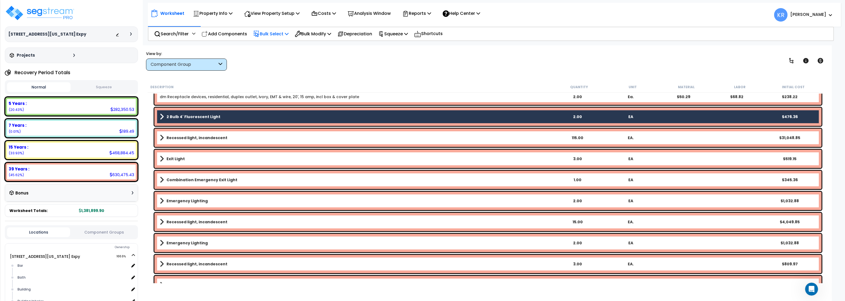
click at [174, 142] on div "Recessed light, incandescent 115.00 EA. $31,048.85" at bounding box center [487, 137] width 667 height 18
click at [173, 156] on b "Exit Light" at bounding box center [175, 158] width 18 height 5
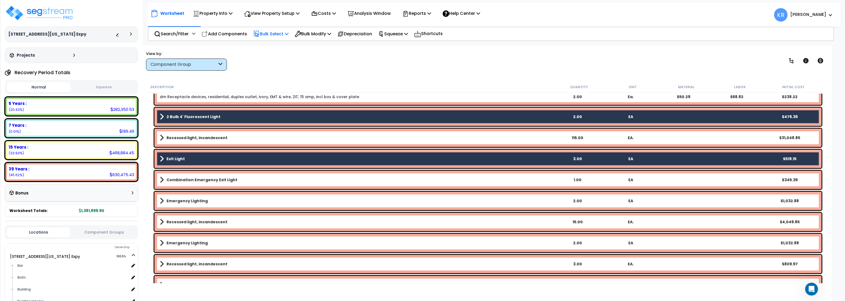
click at [177, 135] on link "Recessed light, incandescent" at bounding box center [355, 138] width 391 height 8
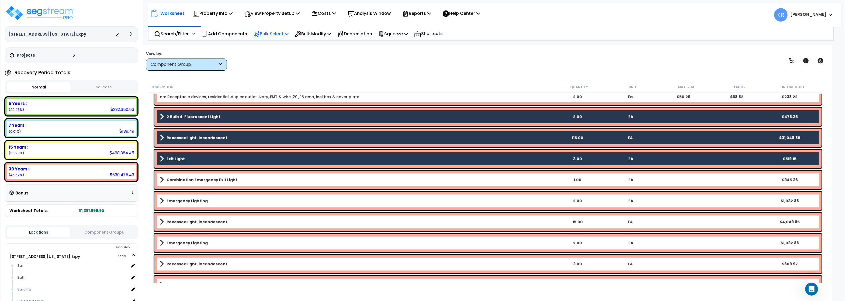
click at [181, 179] on b "Combination Emergency Exit Light" at bounding box center [201, 179] width 71 height 5
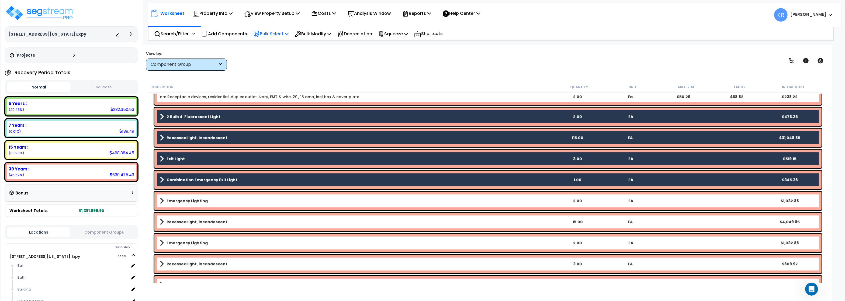
click at [181, 202] on b "Emergency Lighting" at bounding box center [186, 200] width 41 height 5
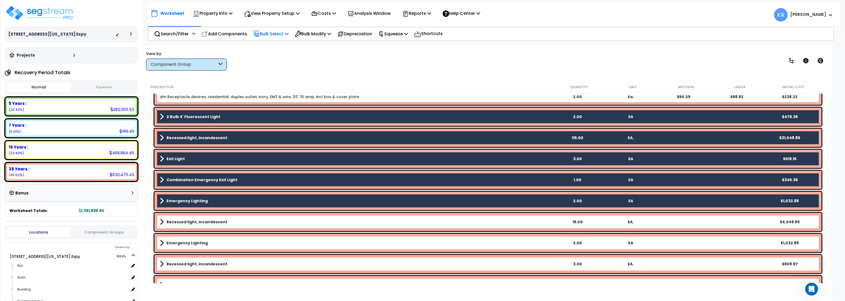
click at [180, 223] on b "Recessed light, incandescent" at bounding box center [196, 221] width 61 height 5
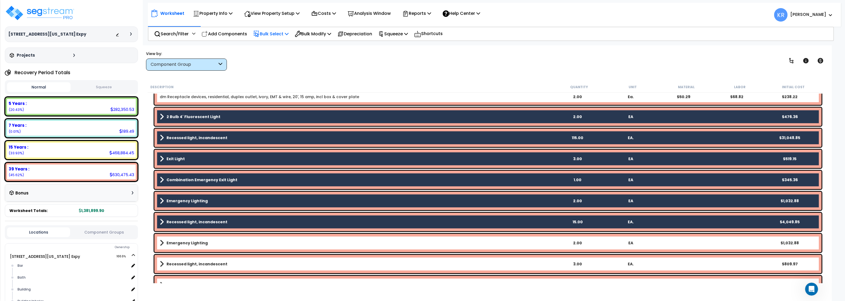
drag, startPoint x: 183, startPoint y: 244, endPoint x: 185, endPoint y: 268, distance: 24.1
click at [183, 246] on link "Emergency Lighting" at bounding box center [355, 243] width 391 height 8
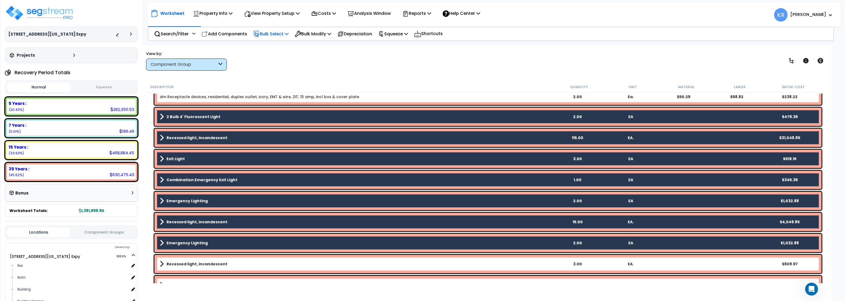
click at [185, 268] on div "Recessed light, incandescent 3.00 EA. $809.97" at bounding box center [487, 264] width 667 height 18
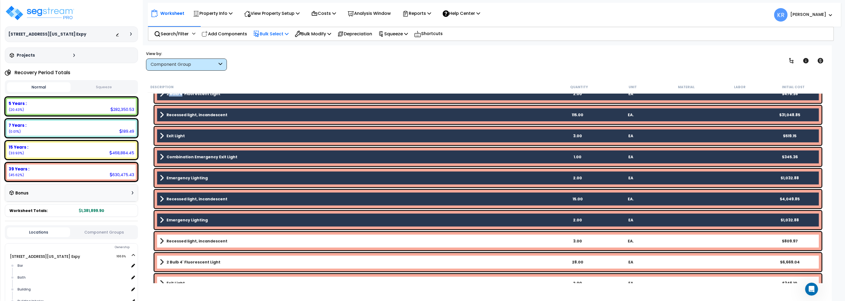
scroll to position [646, 0]
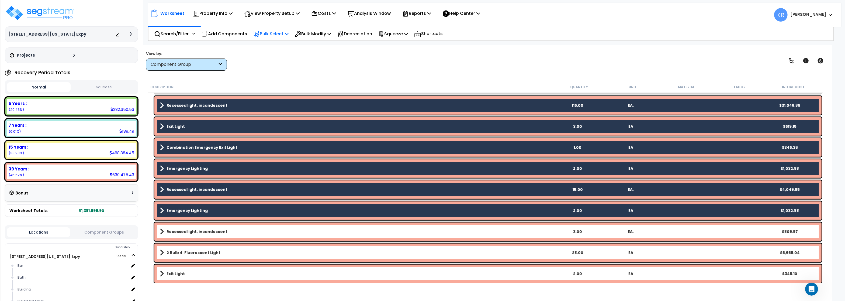
click at [197, 231] on b "Recessed light, incandescent" at bounding box center [196, 231] width 61 height 5
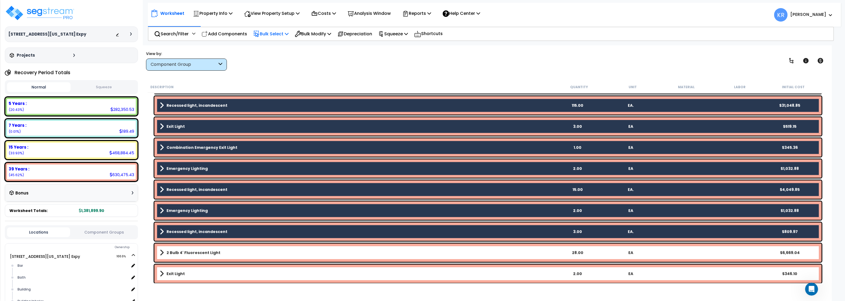
drag, startPoint x: 188, startPoint y: 254, endPoint x: 183, endPoint y: 262, distance: 9.8
click at [188, 253] on b "2 Bulb 4' Fluorescent Light" at bounding box center [193, 252] width 54 height 5
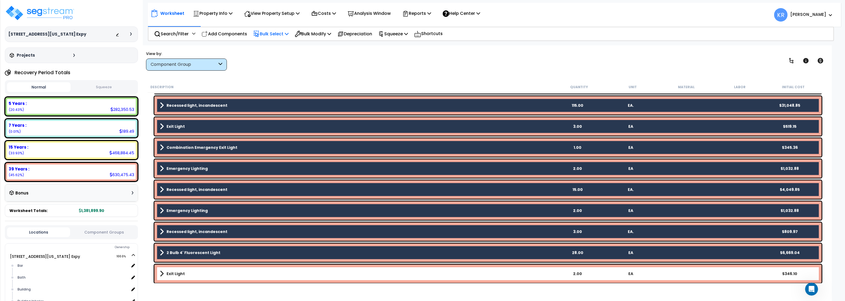
click at [175, 274] on b "Exit Light" at bounding box center [175, 273] width 18 height 5
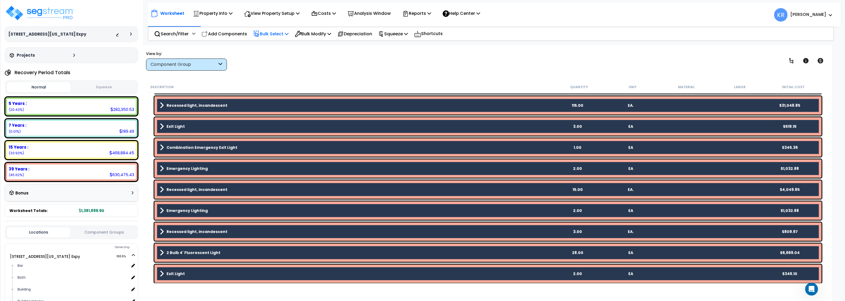
scroll to position [711, 0]
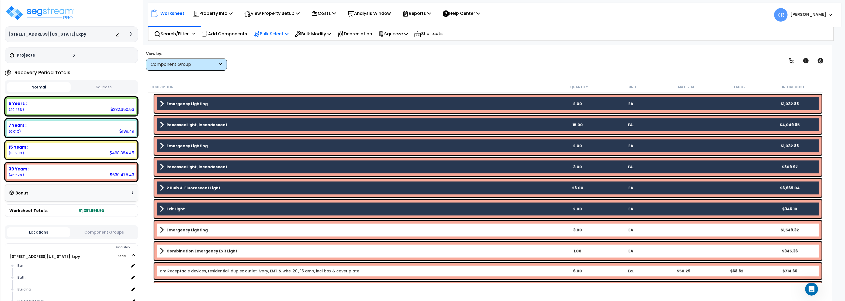
click at [182, 226] on link "Emergency Lighting" at bounding box center [355, 230] width 391 height 8
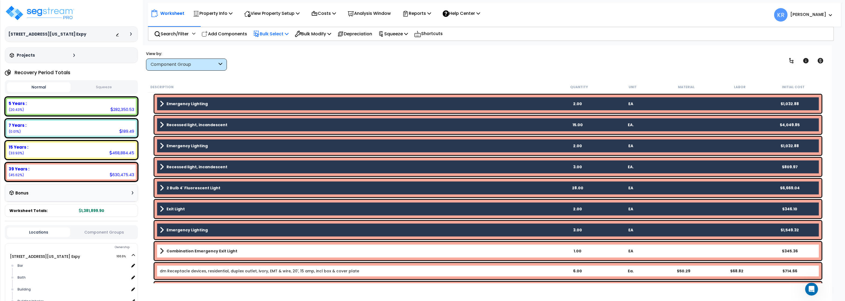
click at [181, 252] on b "Combination Emergency Exit Light" at bounding box center [201, 250] width 71 height 5
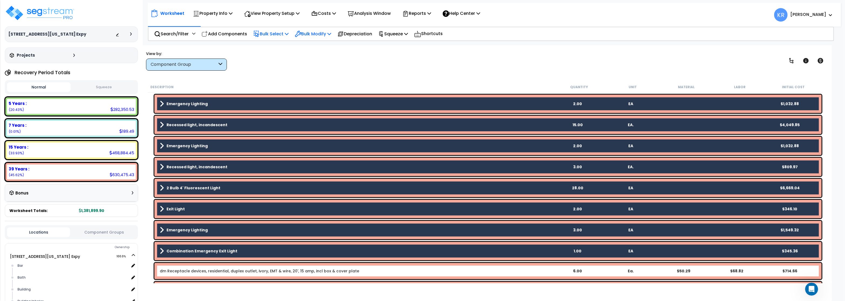
click at [312, 35] on p "Bulk Modify" at bounding box center [313, 33] width 36 height 7
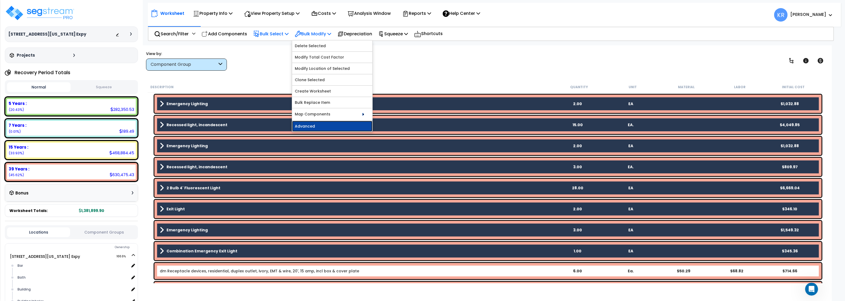
click at [319, 125] on link "Advanced" at bounding box center [332, 126] width 80 height 11
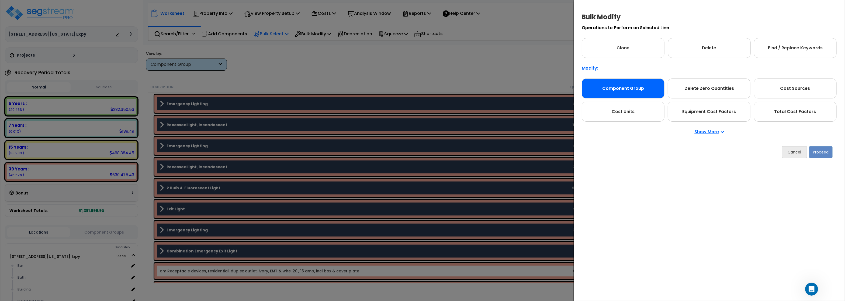
click at [619, 94] on div "Component Group" at bounding box center [622, 88] width 83 height 20
click at [826, 151] on button "Proceed" at bounding box center [820, 152] width 23 height 12
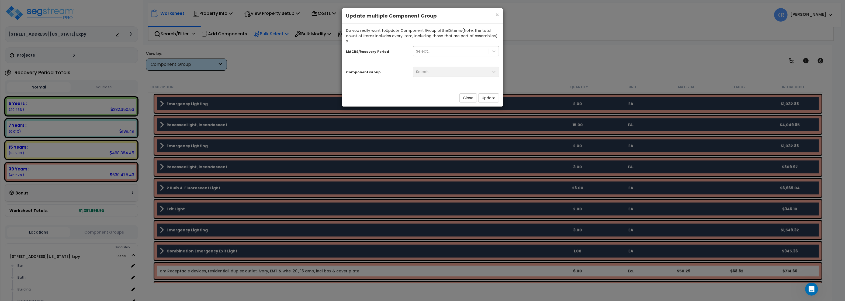
click at [423, 48] on div "Select..." at bounding box center [423, 50] width 14 height 5
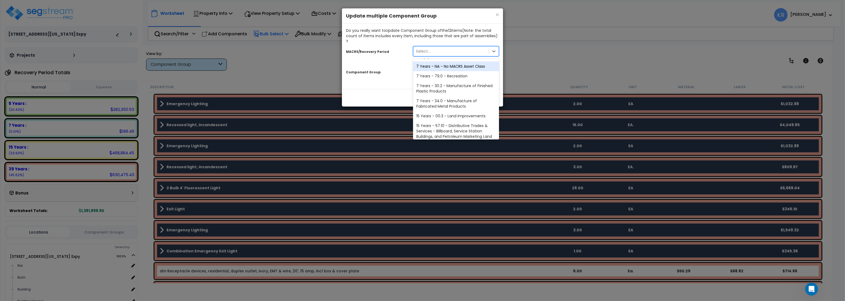
scroll to position [97, 0]
click at [437, 122] on div "39 Years - NA - Long-Life Property" at bounding box center [456, 127] width 86 height 10
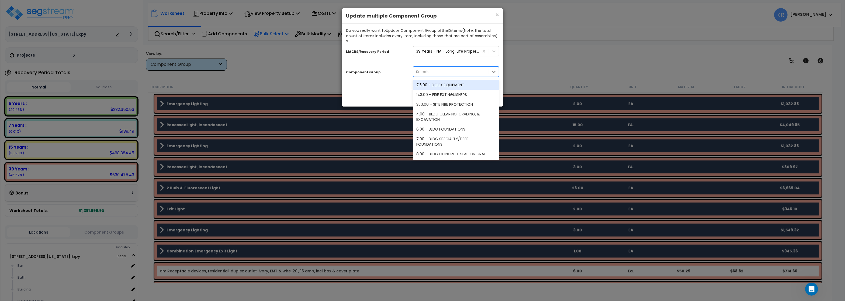
click at [431, 67] on div "Select..." at bounding box center [450, 71] width 75 height 9
type input "light"
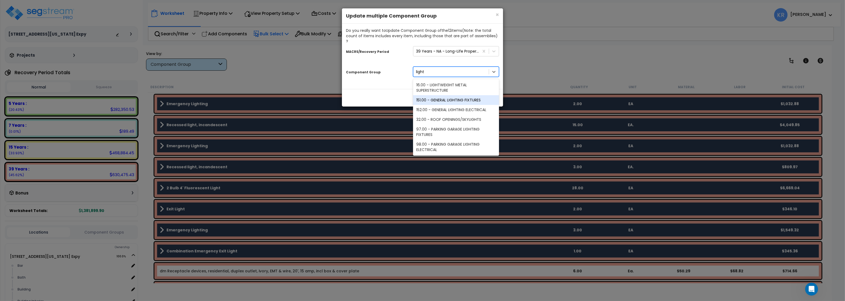
click at [444, 95] on div "151.00 - GENERAL LIGHTING FIXTURES" at bounding box center [456, 100] width 86 height 10
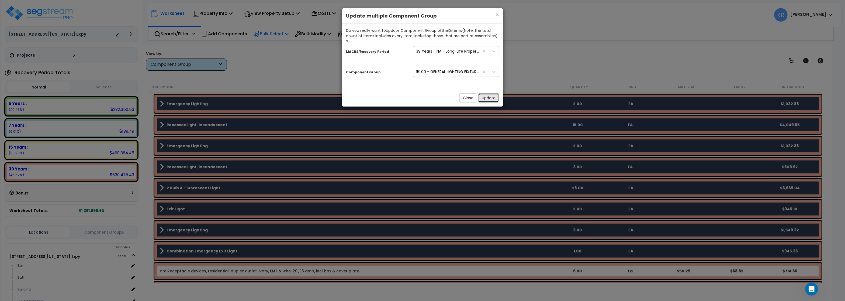
drag, startPoint x: 490, startPoint y: 92, endPoint x: 352, endPoint y: 88, distance: 137.9
click at [490, 93] on button "Update" at bounding box center [488, 97] width 21 height 9
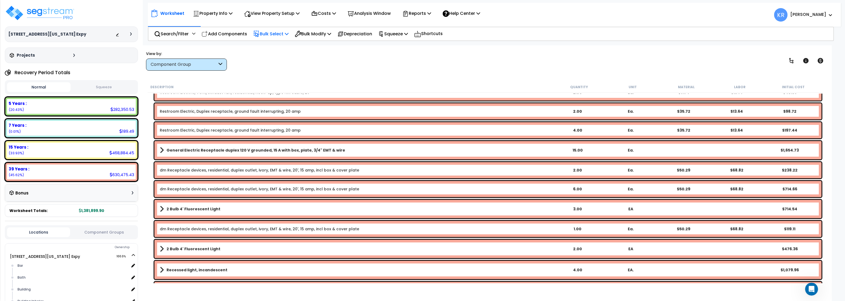
scroll to position [582, 0]
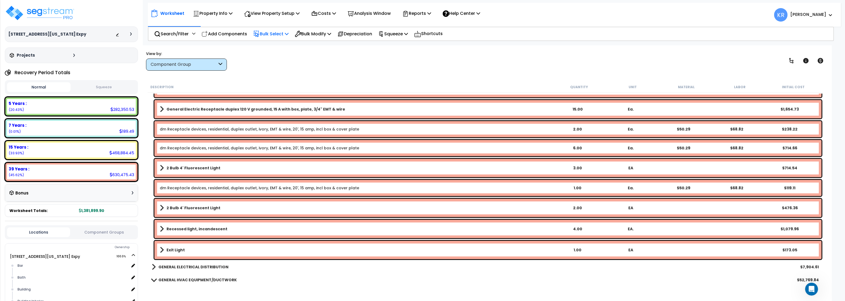
click at [183, 169] on b "2 Bulb 4' Fluorescent Light" at bounding box center [193, 167] width 54 height 5
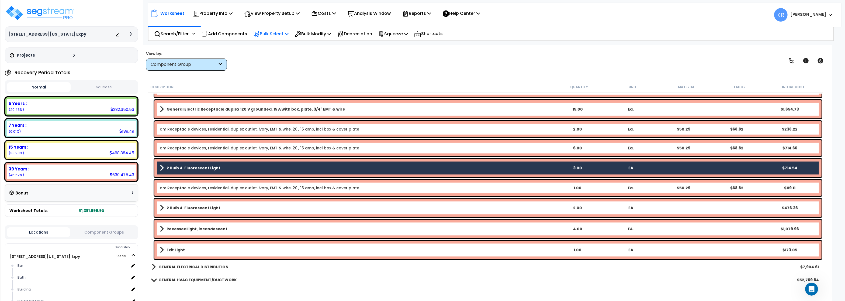
click at [173, 209] on b "2 Bulb 4' Fluorescent Light" at bounding box center [193, 207] width 54 height 5
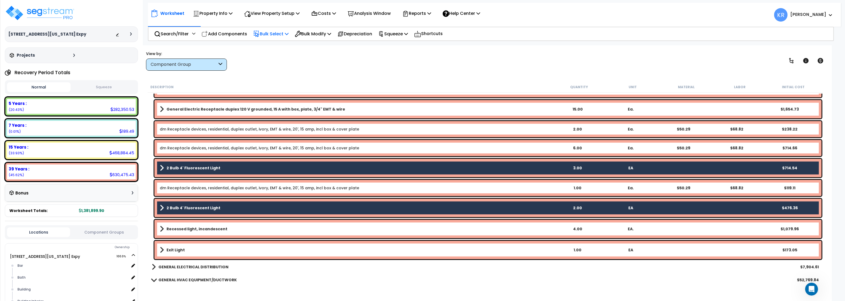
click at [172, 233] on div "Recessed light, incandescent 4.00 EA. $1,079.96" at bounding box center [487, 229] width 667 height 18
click at [175, 248] on b "Exit Light" at bounding box center [175, 249] width 18 height 5
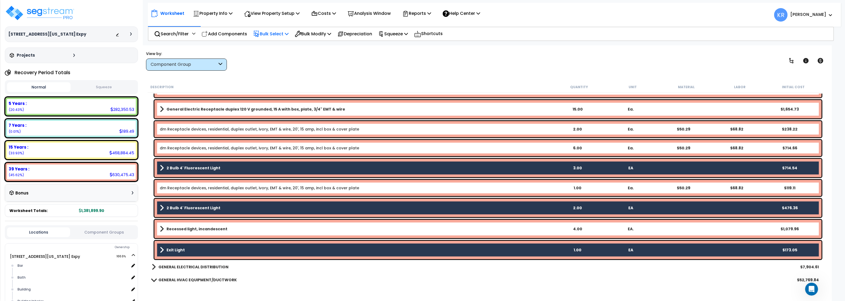
click at [180, 229] on b "Recessed light, incandescent" at bounding box center [196, 228] width 61 height 5
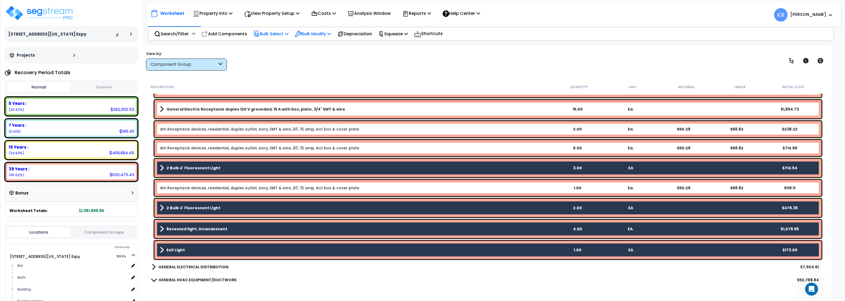
click at [312, 32] on p "Bulk Modify" at bounding box center [313, 33] width 36 height 7
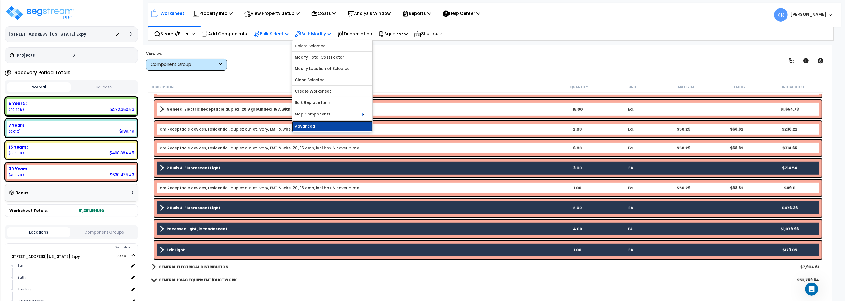
click at [311, 127] on link "Advanced" at bounding box center [332, 126] width 80 height 11
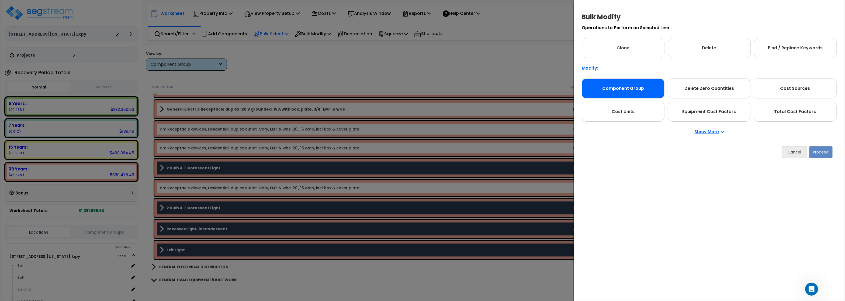
click at [626, 86] on div "Component Group" at bounding box center [622, 88] width 83 height 20
click at [818, 157] on button "Proceed" at bounding box center [820, 152] width 23 height 12
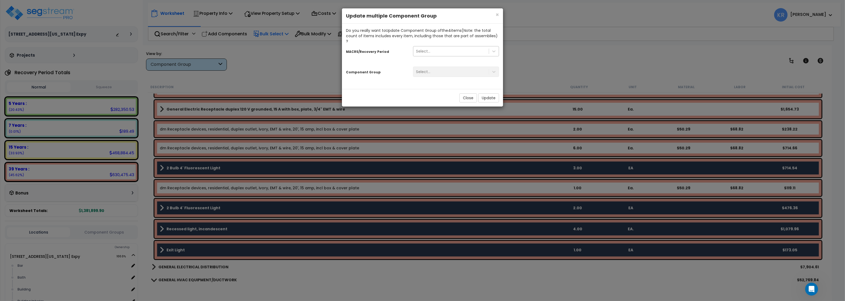
click at [436, 47] on div "Select..." at bounding box center [450, 51] width 75 height 9
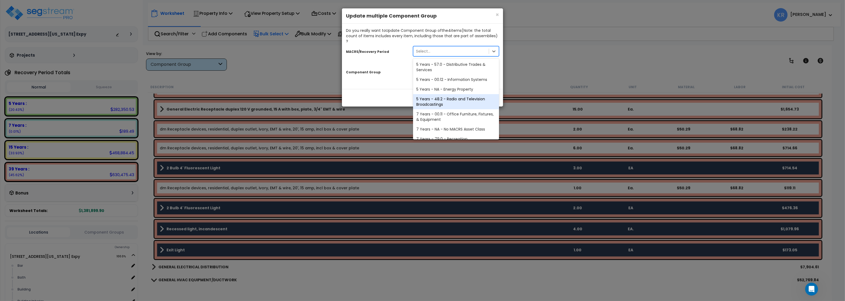
scroll to position [97, 0]
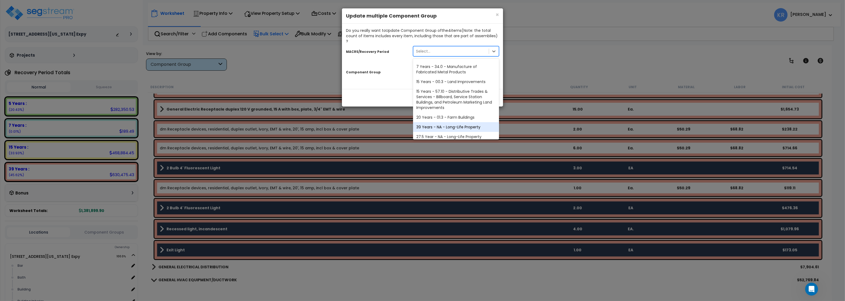
click at [426, 122] on div "39 Years - NA - Long-Life Property" at bounding box center [456, 127] width 86 height 10
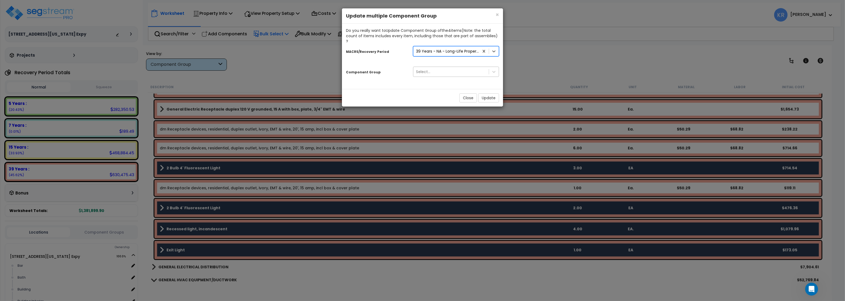
click at [427, 69] on div "Select..." at bounding box center [423, 71] width 14 height 5
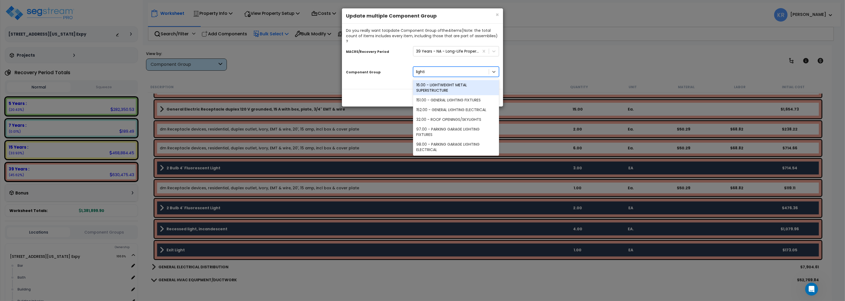
type input "lightin"
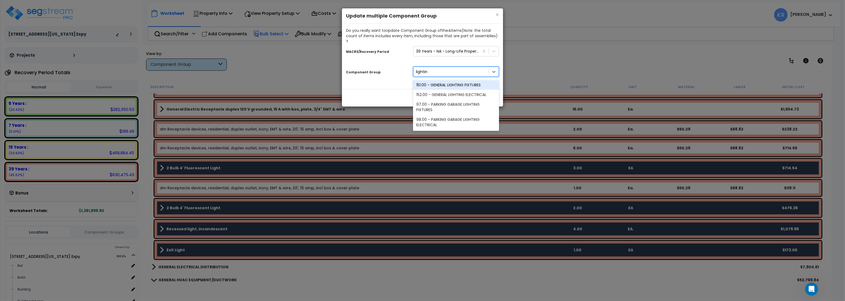
click at [465, 80] on div "151.00 - GENERAL LIGHTING FIXTURES" at bounding box center [456, 85] width 86 height 10
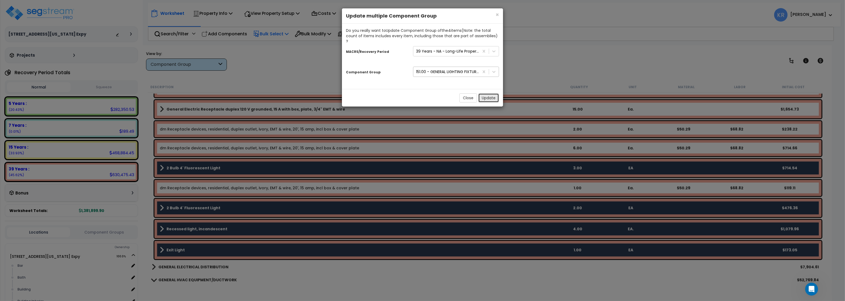
click at [487, 93] on button "Update" at bounding box center [488, 97] width 21 height 9
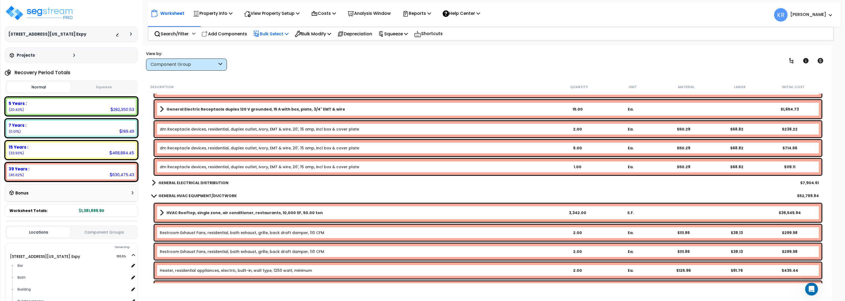
click at [187, 181] on b "GENERAL ELECTRICAL DISTRIBUTION" at bounding box center [193, 182] width 70 height 5
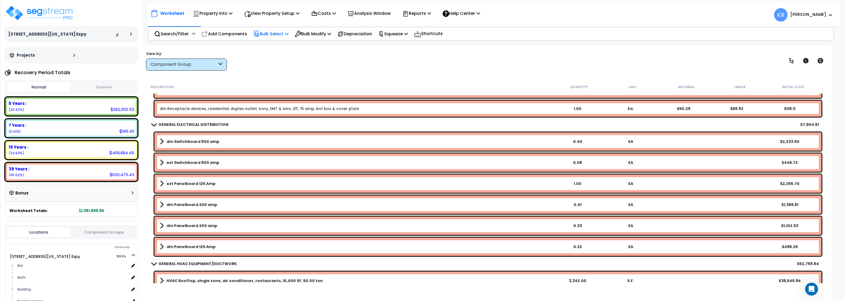
scroll to position [646, 0]
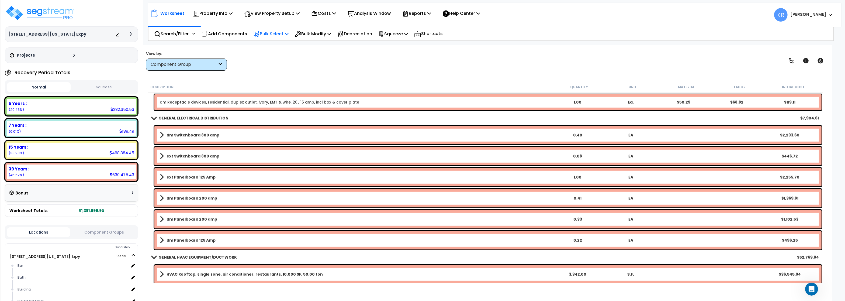
click at [184, 135] on b "dm Switchboard 800 amp" at bounding box center [192, 134] width 53 height 5
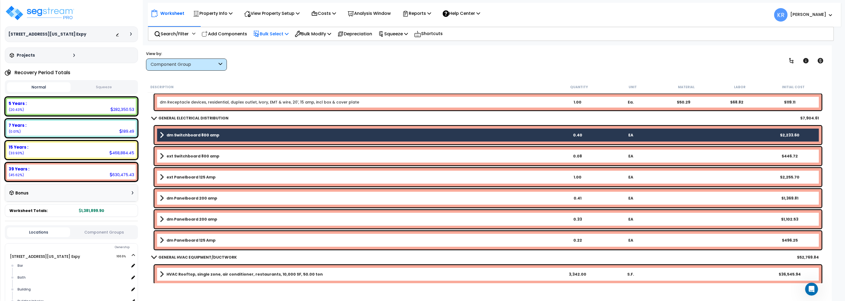
click at [179, 196] on b "dm Panelboard 200 amp" at bounding box center [191, 197] width 51 height 5
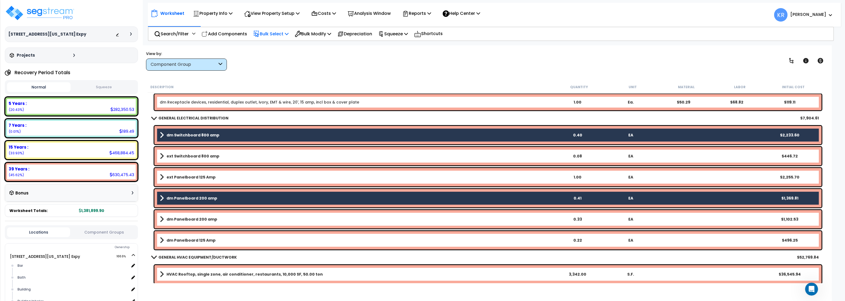
drag, startPoint x: 180, startPoint y: 224, endPoint x: 183, endPoint y: 240, distance: 16.2
click at [180, 224] on div "dm Panelboard 200 amp 0.33 EA $1,102.53" at bounding box center [487, 219] width 667 height 18
click at [183, 242] on b "dm Panelboard 125 Amp" at bounding box center [190, 239] width 49 height 5
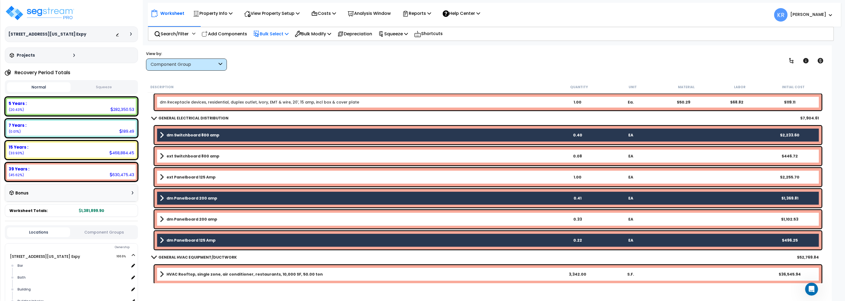
click at [183, 220] on b "dm Panelboard 200 amp" at bounding box center [191, 218] width 51 height 5
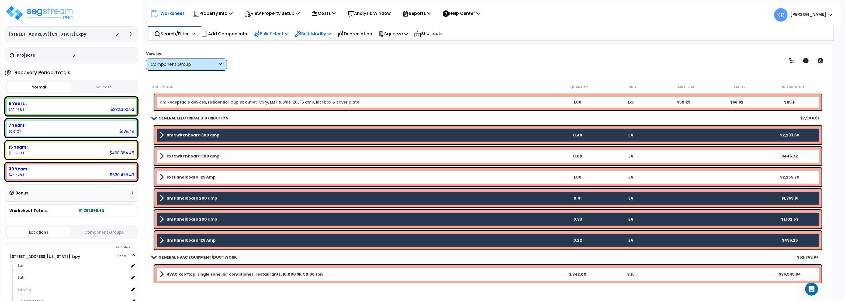
click at [315, 34] on p "Bulk Modify" at bounding box center [313, 33] width 36 height 7
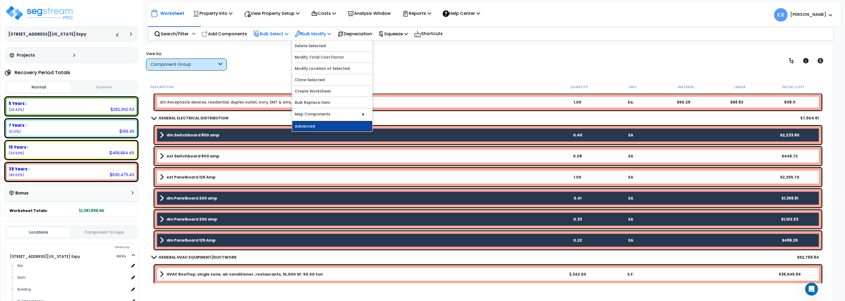
click at [313, 127] on link "Advanced" at bounding box center [332, 126] width 80 height 11
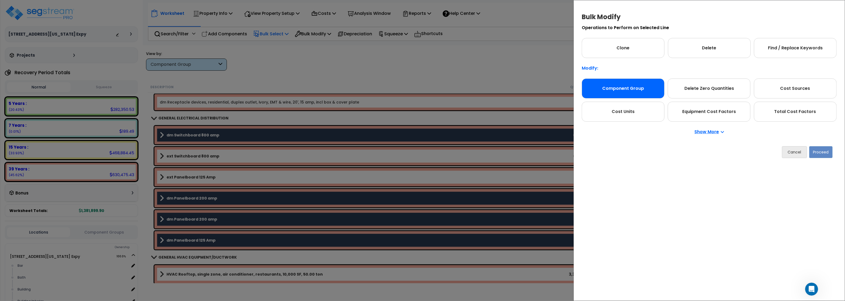
click at [626, 80] on div "Component Group" at bounding box center [622, 88] width 83 height 20
click at [825, 153] on button "Proceed" at bounding box center [820, 152] width 23 height 12
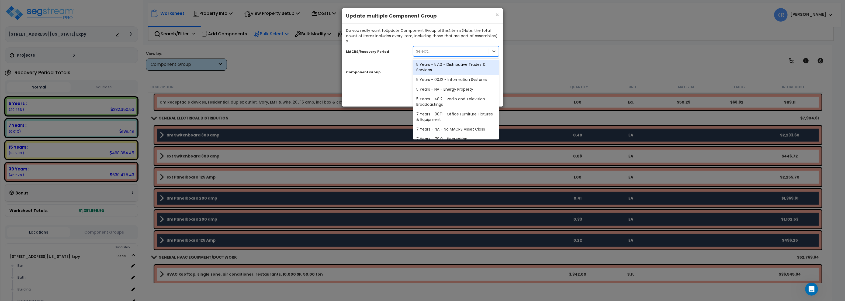
click at [419, 48] on div "Select..." at bounding box center [423, 50] width 14 height 5
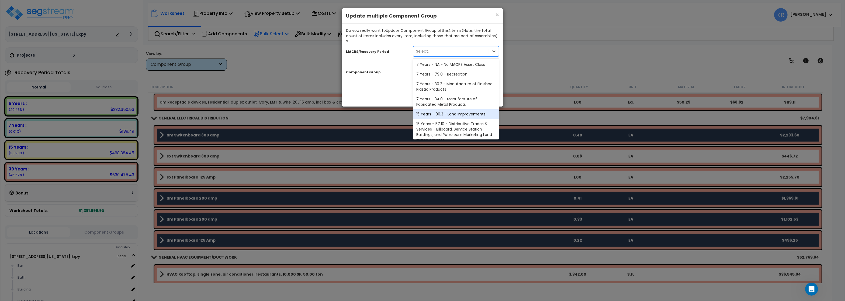
scroll to position [100, 0]
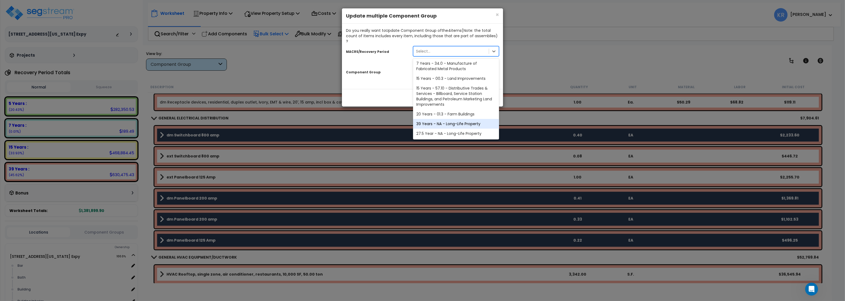
click at [434, 119] on div "39 Years - NA - Long-Life Property" at bounding box center [456, 124] width 86 height 10
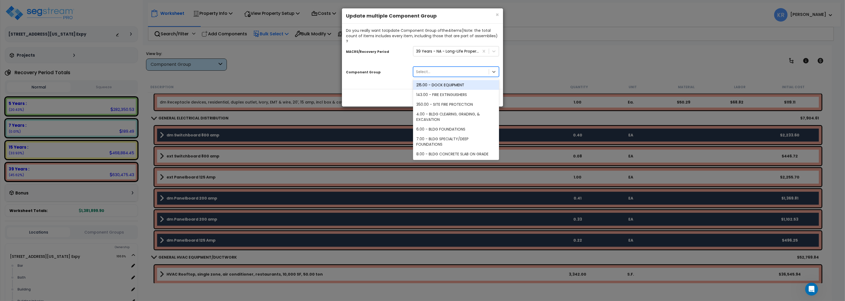
click at [430, 68] on div "Select..." at bounding box center [450, 71] width 75 height 9
type input "electri"
click at [444, 90] on div "145.00 - GENERAL ELECTRICAL" at bounding box center [456, 95] width 86 height 10
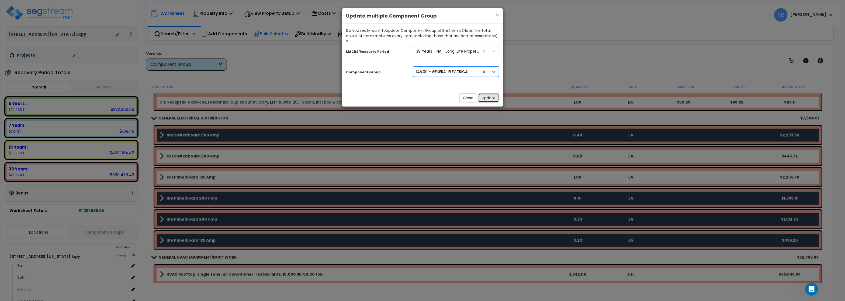
click at [485, 94] on button "Update" at bounding box center [488, 97] width 21 height 9
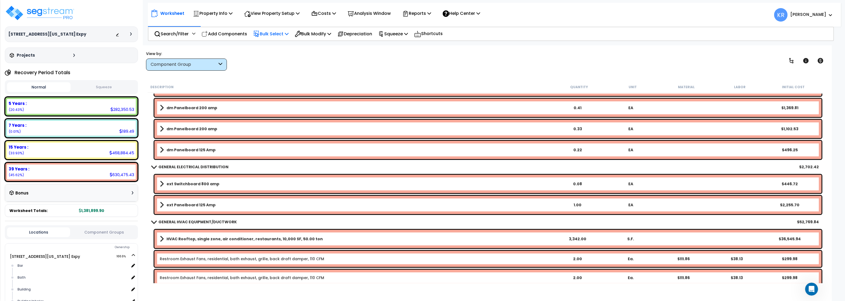
scroll to position [711, 0]
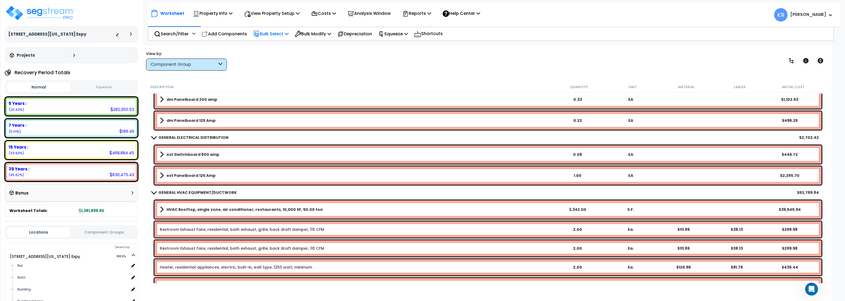
click at [189, 152] on link "ext Switchboard 800 amp" at bounding box center [355, 155] width 391 height 8
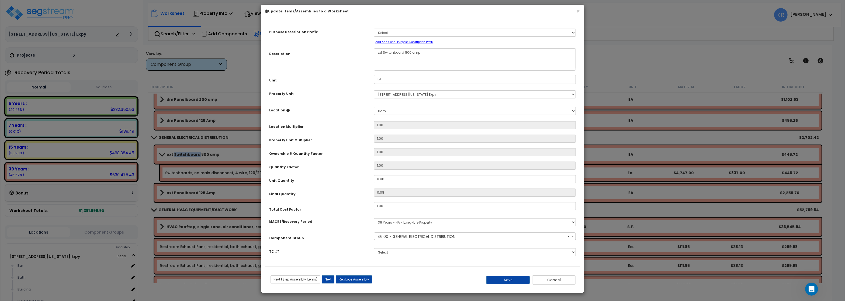
select select "56956"
click at [374, 218] on select "Select MACRS/Recovery Period 5 Years - 57.0 - Distributive Trades & Services 5 …" at bounding box center [475, 222] width 202 height 8
click option "15 Years - 57.10 - Distributive Trades & Services - Billboard, Service Station …" at bounding box center [0, 0] width 0 height 0
click at [374, 218] on select "Select MACRS/Recovery Period 5 Years - 57.0 - Distributive Trades & Services 5 …" at bounding box center [475, 222] width 202 height 8
select select "3666"
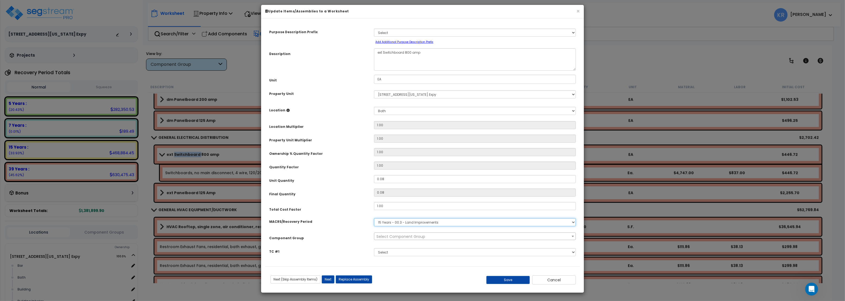
click option "15 Years - 00.3 - Land Improvements" at bounding box center [0, 0] width 0 height 0
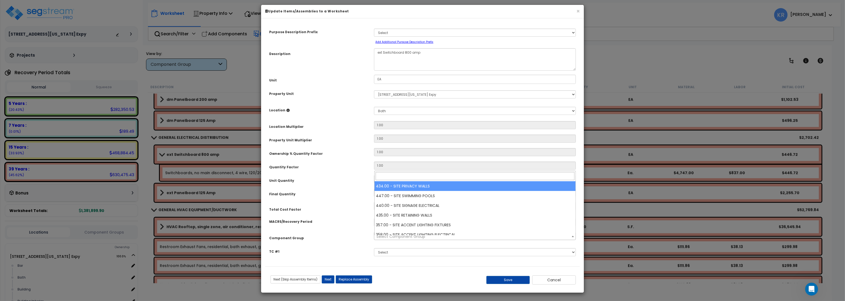
click at [385, 239] on span "Select Component Group" at bounding box center [400, 236] width 49 height 5
type input "s"
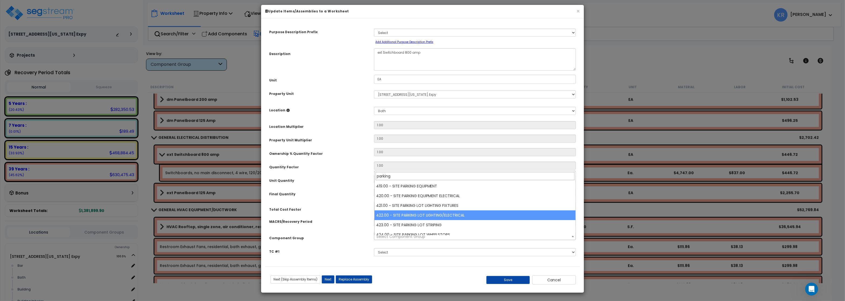
type input "parking"
select select "57209"
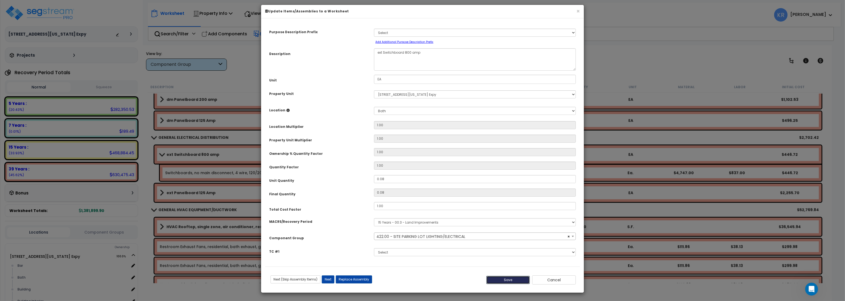
drag, startPoint x: 505, startPoint y: 285, endPoint x: 464, endPoint y: 265, distance: 44.9
click at [505, 284] on button "Save" at bounding box center [508, 280] width 44 height 8
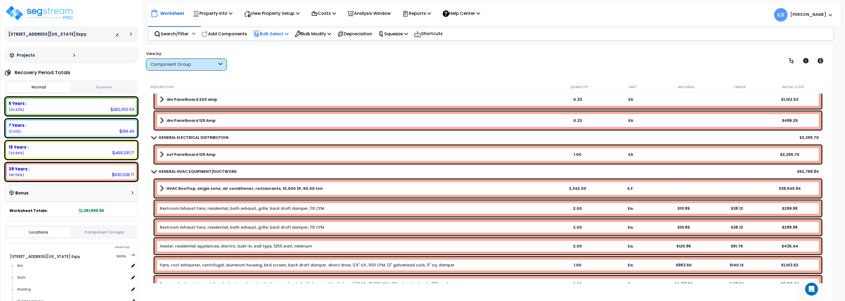
click at [186, 152] on b "ext Panelboard 125 Amp" at bounding box center [190, 154] width 49 height 5
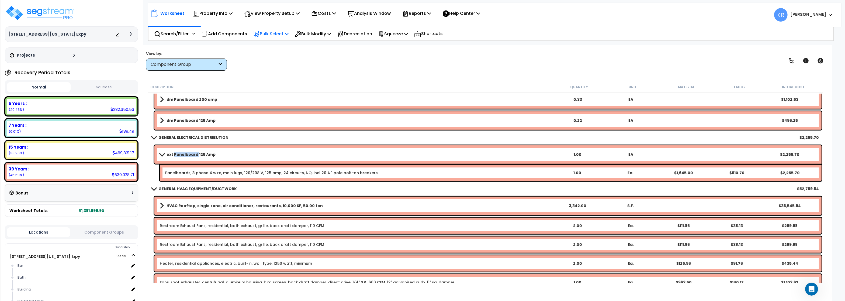
click at [186, 152] on b "ext Panelboard 125 Amp" at bounding box center [190, 154] width 49 height 5
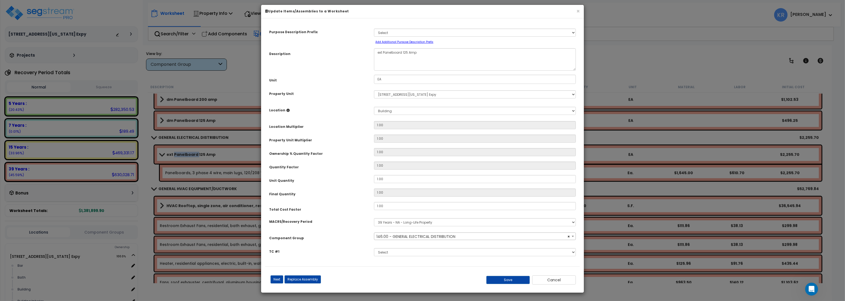
select select "56956"
click at [374, 218] on select "Select MACRS/Recovery Period 5 Years - 57.0 - Distributive Trades & Services 5 …" at bounding box center [475, 222] width 202 height 8
select select "3666"
click option "15 Years - 00.3 - Land Improvements" at bounding box center [0, 0] width 0 height 0
click at [385, 239] on span "Select Component Group" at bounding box center [400, 236] width 49 height 5
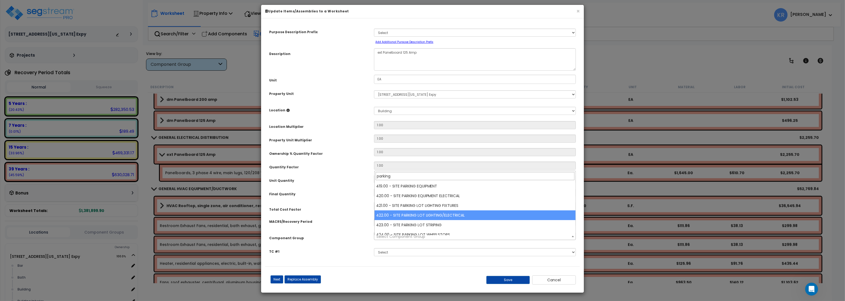
type input "parking"
select select "57209"
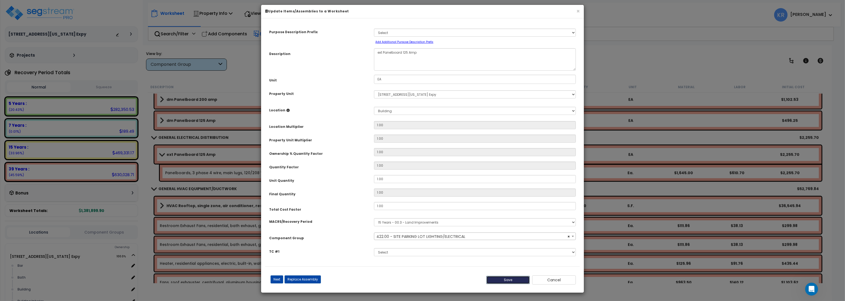
click at [502, 282] on button "Save" at bounding box center [508, 280] width 44 height 8
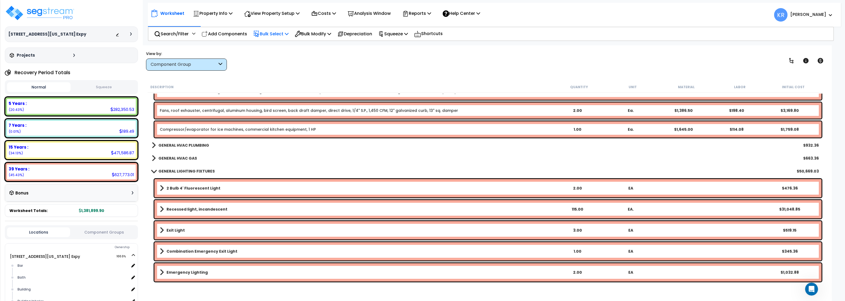
scroll to position [873, 0]
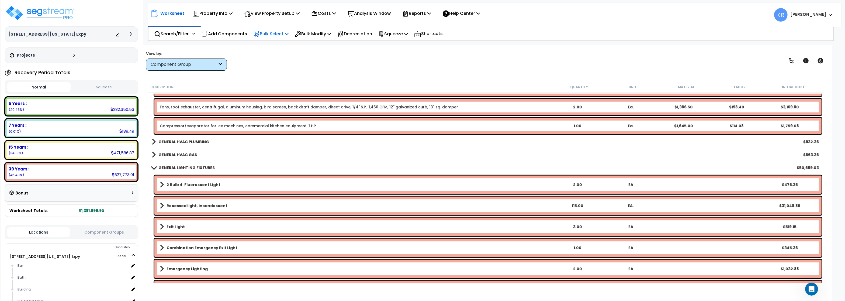
click at [185, 140] on b "GENERAL HVAC PLUMBING" at bounding box center [183, 141] width 51 height 5
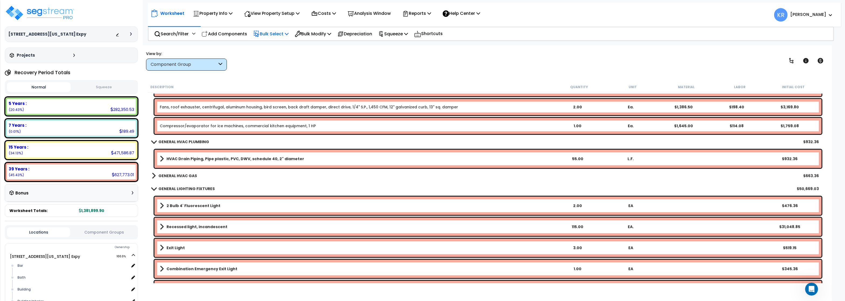
click at [185, 140] on b "GENERAL HVAC PLUMBING" at bounding box center [183, 141] width 51 height 5
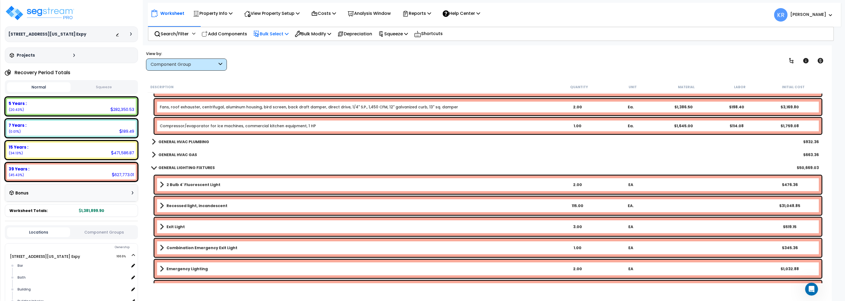
click at [184, 154] on b "GENERAL HVAC GAS" at bounding box center [177, 154] width 39 height 5
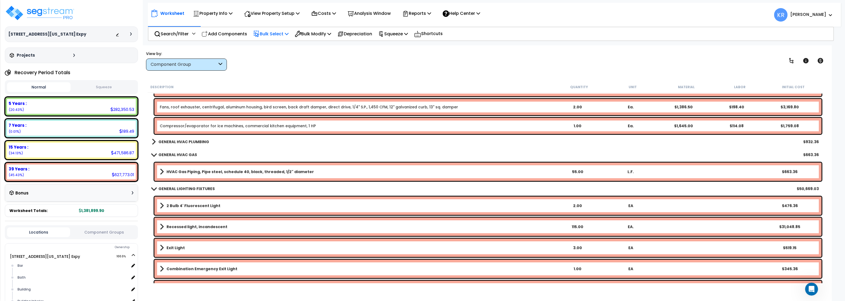
click at [184, 154] on b "GENERAL HVAC GAS" at bounding box center [177, 154] width 39 height 5
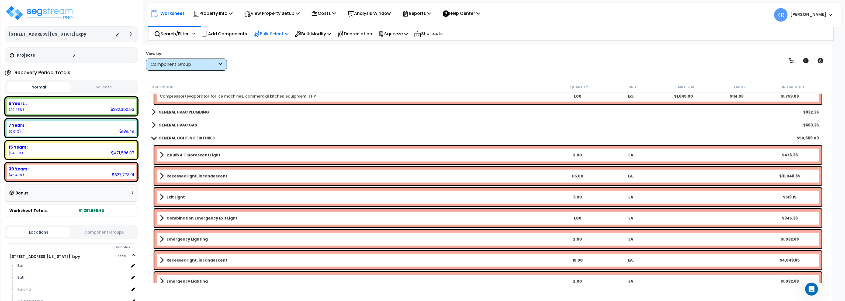
scroll to position [937, 0]
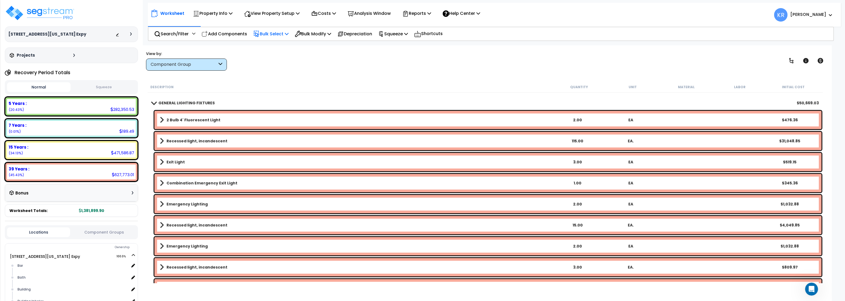
click at [177, 100] on link "GENERAL LIGHTING FIXTURES" at bounding box center [183, 103] width 63 height 8
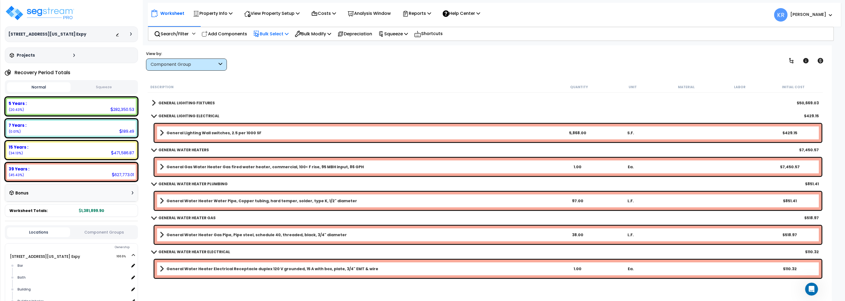
click at [179, 116] on b "GENERAL LIGHTING ELECTRICAL" at bounding box center [188, 115] width 61 height 5
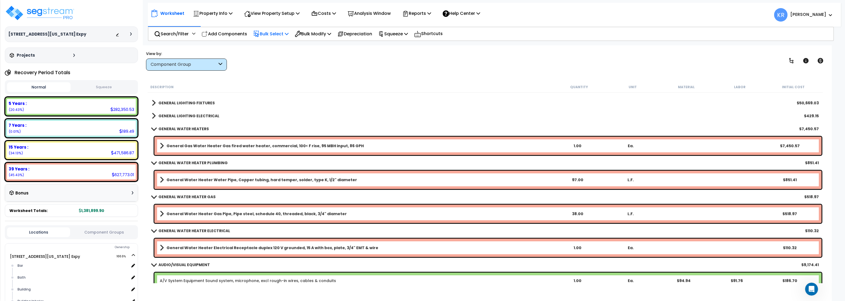
click at [179, 130] on b "GENERAL WATER HEATERS" at bounding box center [183, 128] width 50 height 5
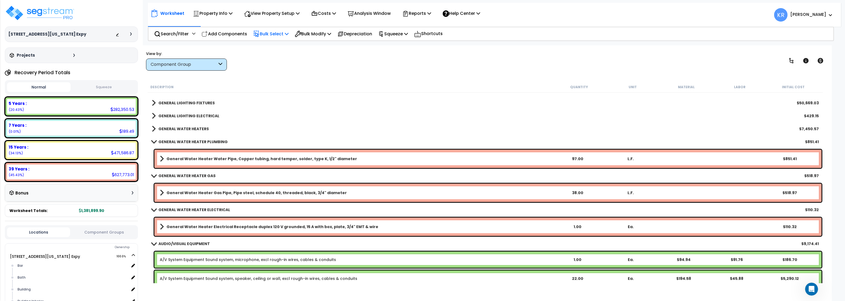
click at [179, 142] on b "GENERAL WATER HEATER PLUMBING" at bounding box center [192, 141] width 69 height 5
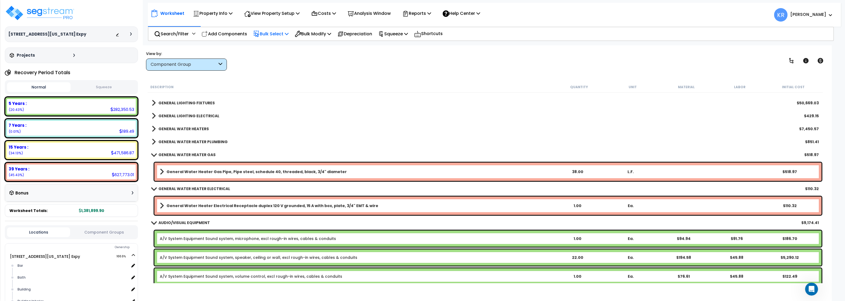
click at [186, 151] on link "GENERAL WATER HEATER GAS" at bounding box center [184, 155] width 64 height 8
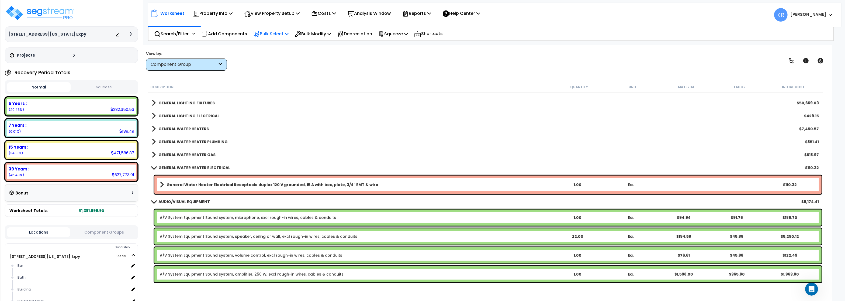
click at [185, 166] on b "GENERAL WATER HEATER ELECTRICAL" at bounding box center [194, 167] width 72 height 5
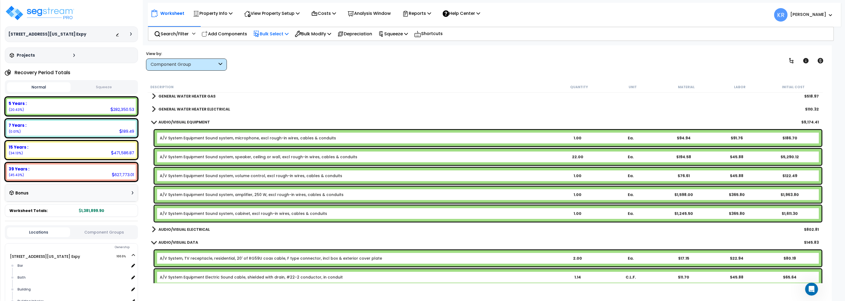
scroll to position [1002, 0]
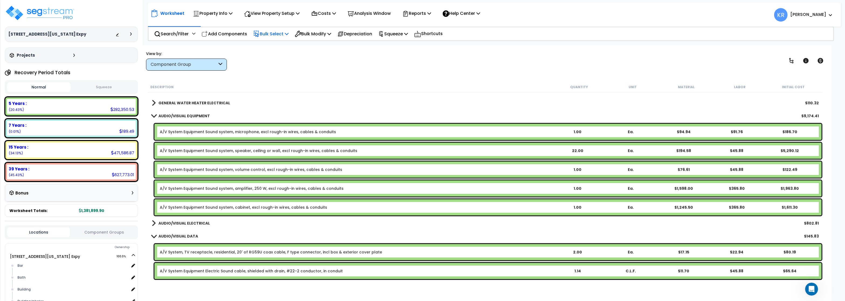
click at [168, 225] on b "AUDIO/VISUAL ELECTRICAL" at bounding box center [183, 222] width 51 height 5
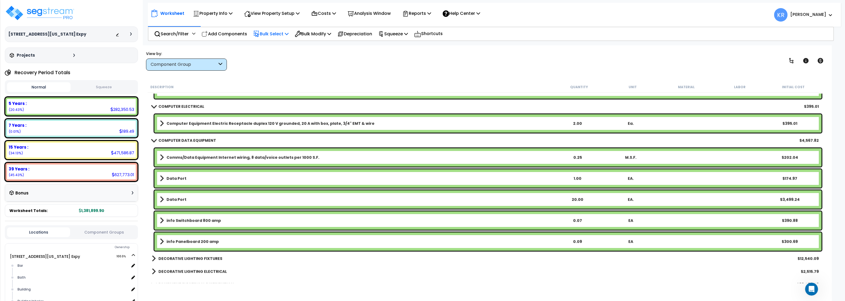
scroll to position [1228, 0]
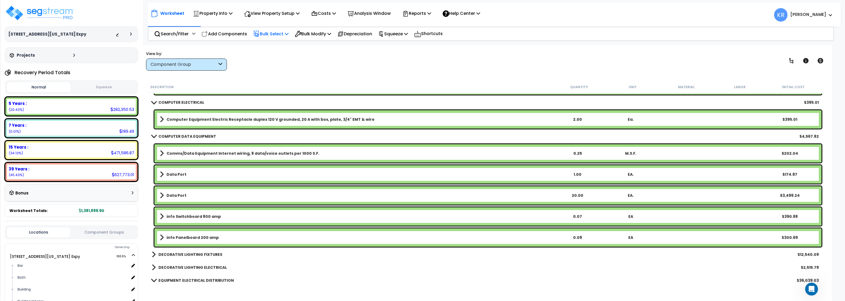
click at [200, 154] on b "Comms/Data Equipment Internet wiring, 8 data/voice outlets per 1000 S.F." at bounding box center [242, 153] width 153 height 5
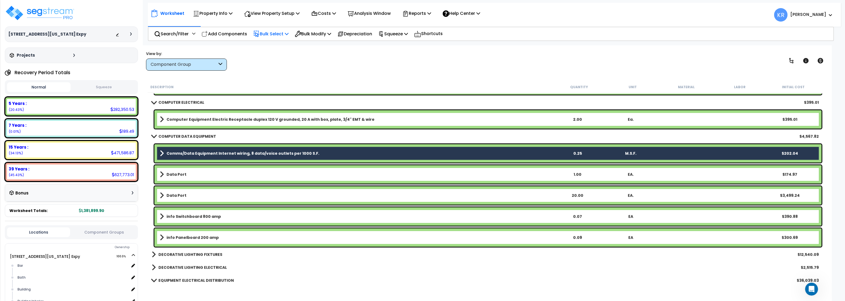
click at [187, 173] on link "Data Port" at bounding box center [355, 174] width 391 height 8
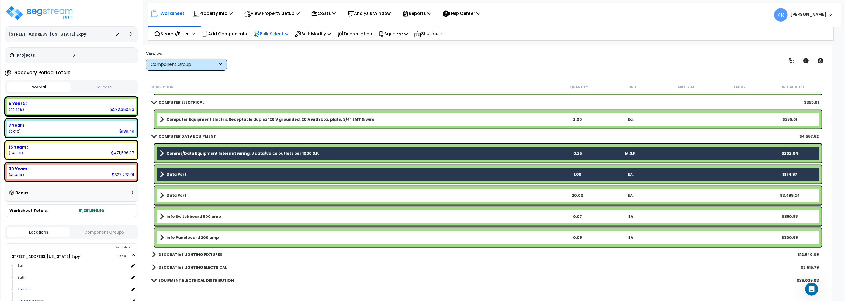
click at [180, 198] on b "Data Port" at bounding box center [176, 195] width 20 height 5
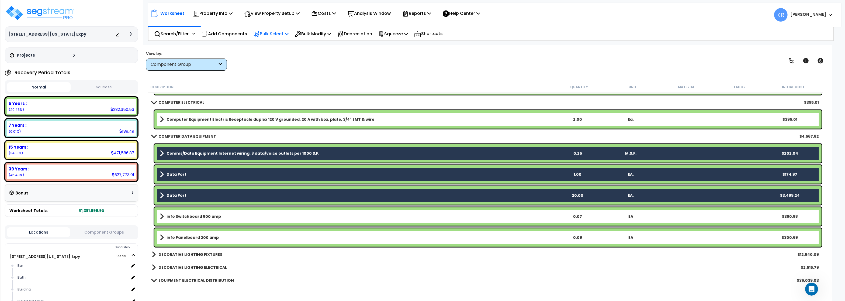
click at [182, 219] on link "info Switchboard 800 amp" at bounding box center [355, 216] width 391 height 8
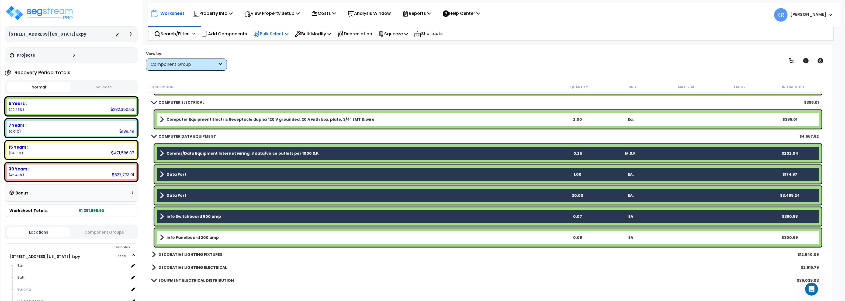
click at [179, 239] on b "info Panelboard 200 amp" at bounding box center [192, 237] width 52 height 5
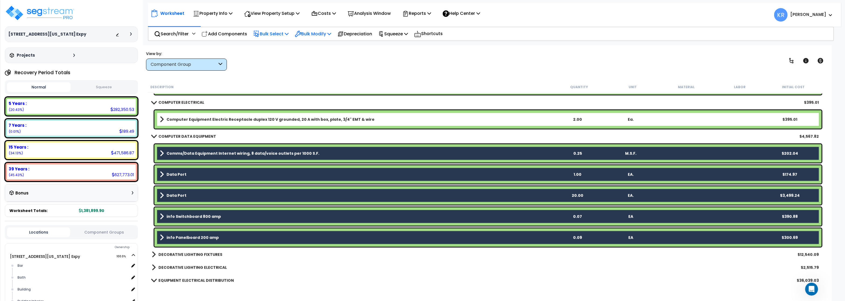
click at [312, 33] on p "Bulk Modify" at bounding box center [313, 33] width 36 height 7
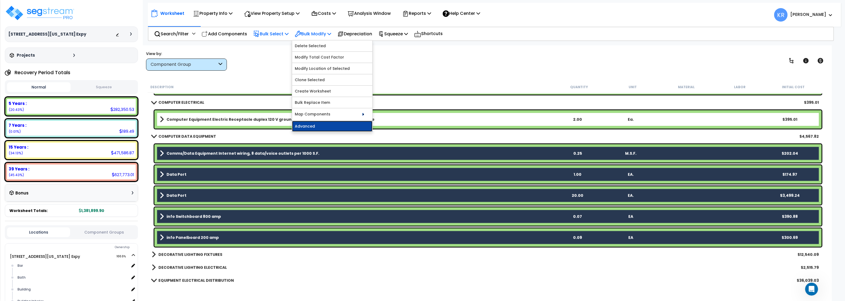
click at [313, 127] on link "Advanced" at bounding box center [332, 126] width 80 height 11
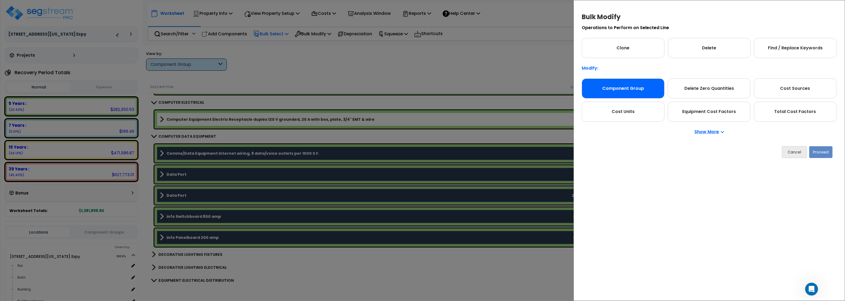
click at [618, 89] on div "Component Group" at bounding box center [622, 88] width 83 height 20
click at [827, 154] on button "Proceed" at bounding box center [821, 152] width 23 height 12
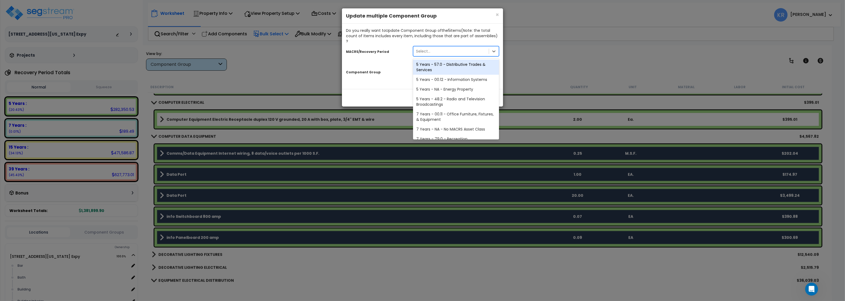
click at [425, 48] on div "Select..." at bounding box center [423, 50] width 14 height 5
click at [434, 76] on div "5 Years - 00.12 - Information Systems" at bounding box center [456, 80] width 86 height 10
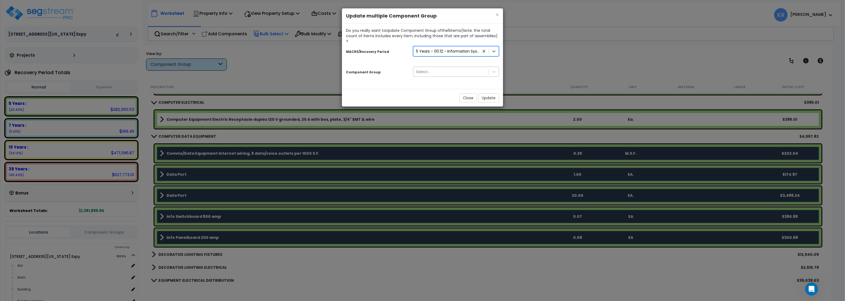
click at [434, 68] on div "Select..." at bounding box center [450, 71] width 75 height 9
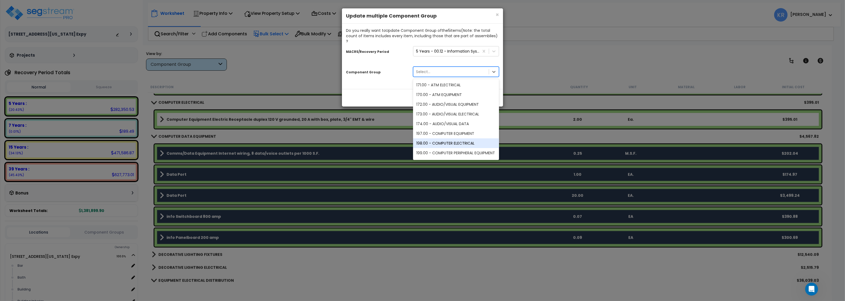
click at [454, 138] on div "198.00 - COMPUTER ELECTRICAL" at bounding box center [456, 143] width 86 height 10
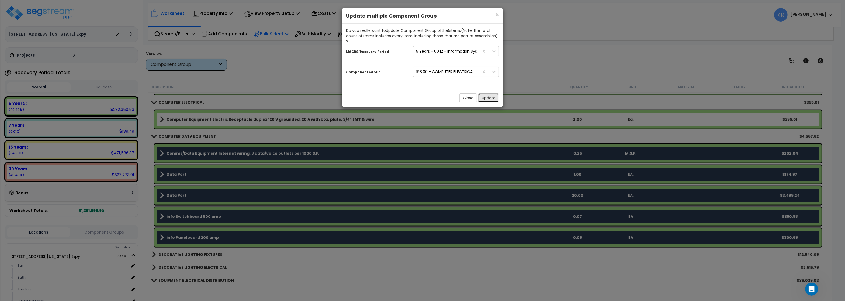
click at [492, 93] on button "Update" at bounding box center [488, 97] width 21 height 9
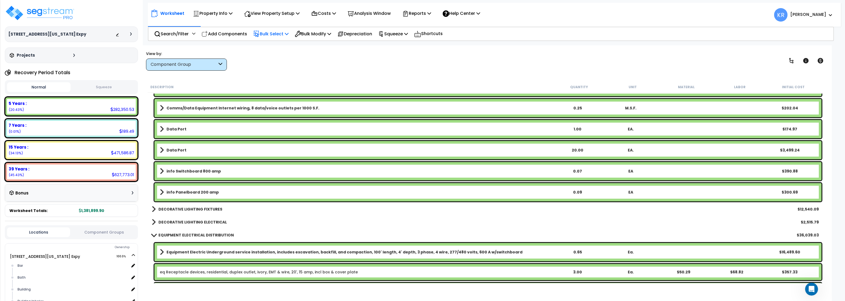
scroll to position [1293, 0]
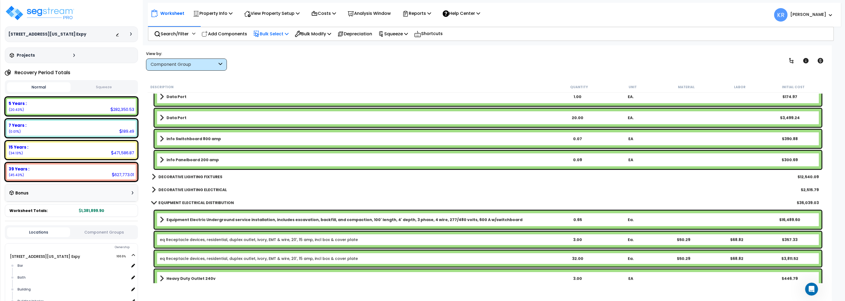
click at [212, 175] on b "DECORATIVE LIGHTING FIXTURES" at bounding box center [190, 176] width 64 height 5
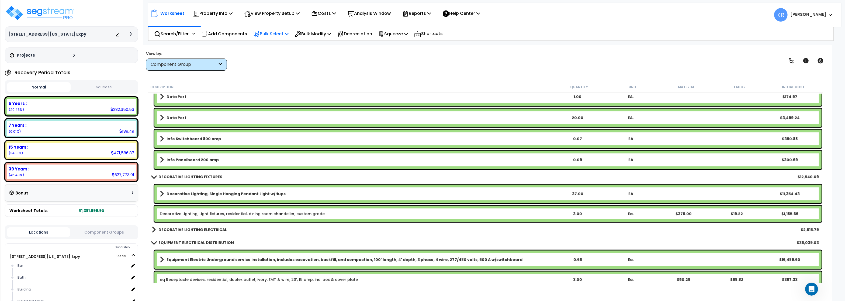
click at [212, 175] on b "DECORATIVE LIGHTING FIXTURES" at bounding box center [190, 176] width 64 height 5
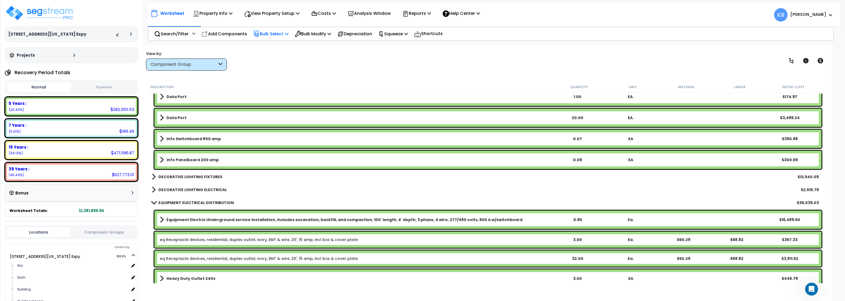
click at [209, 188] on b "DECORATIVE LIGHTING ELECTRICAL" at bounding box center [192, 189] width 68 height 5
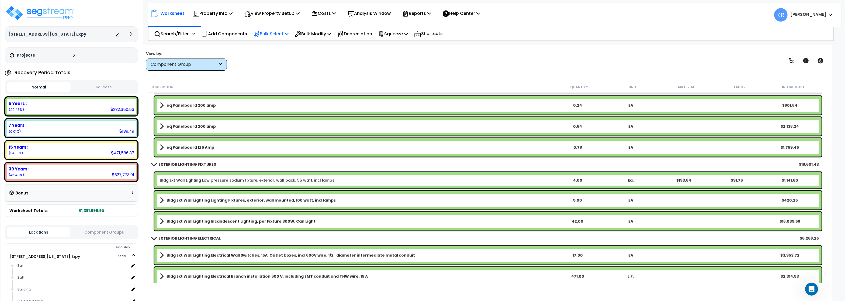
scroll to position [1681, 0]
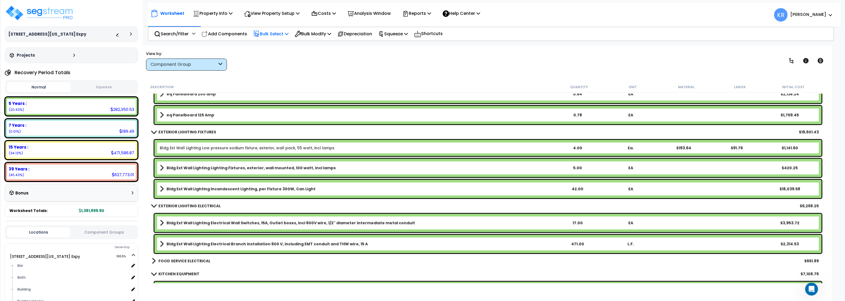
click at [191, 144] on div "Bldg Ext Wall Lighting Low pressure sodium fixture, exterior, wall pack, 55 wat…" at bounding box center [487, 148] width 667 height 16
click at [193, 145] on link "Bldg Ext Wall Lighting Low pressure sodium fixture, exterior, wall pack, 55 wat…" at bounding box center [247, 147] width 175 height 5
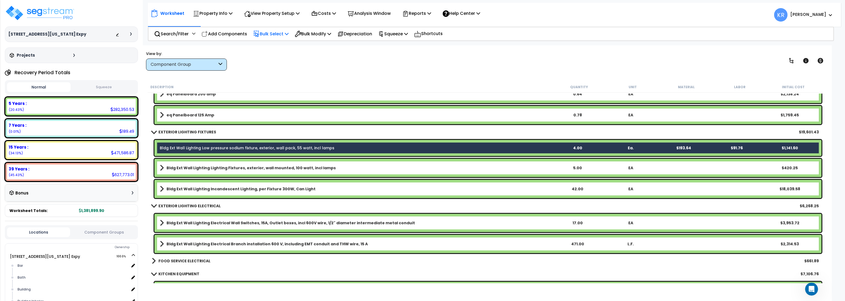
click at [191, 170] on b "Bldg Ext Wall Lighting Lighting Fixtures, exterior, wall mounted, 100 watt, inc…" at bounding box center [250, 167] width 169 height 5
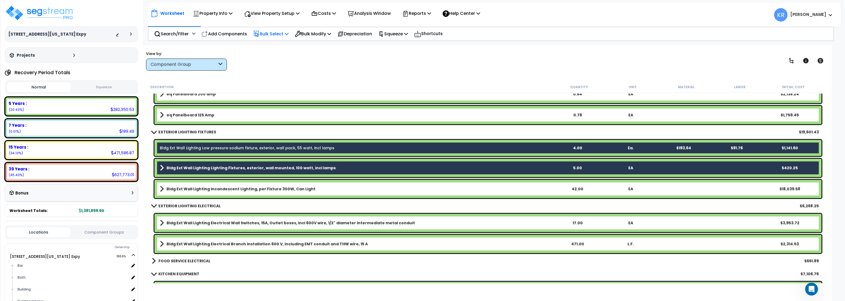
click at [164, 166] on link "Bldg Ext Wall Lighting Lighting Fixtures, exterior, wall mounted, 100 watt, inc…" at bounding box center [355, 168] width 391 height 8
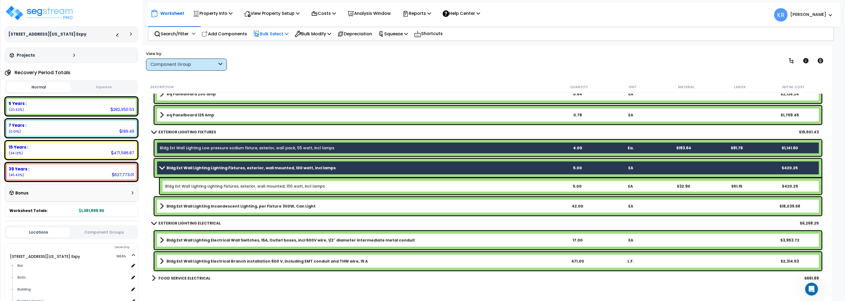
click at [164, 166] on span at bounding box center [162, 168] width 8 height 4
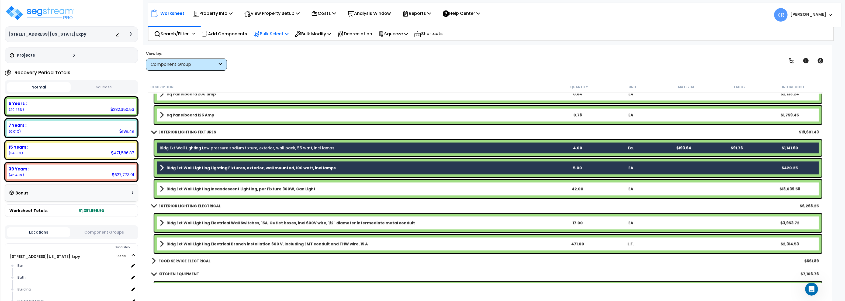
click at [180, 146] on link "Bldg Ext Wall Lighting Low pressure sodium fixture, exterior, wall pack, 55 wat…" at bounding box center [247, 147] width 175 height 5
click at [181, 146] on link "Bldg Ext Wall Lighting Low pressure sodium fixture, exterior, wall pack, 55 wat…" at bounding box center [247, 147] width 175 height 5
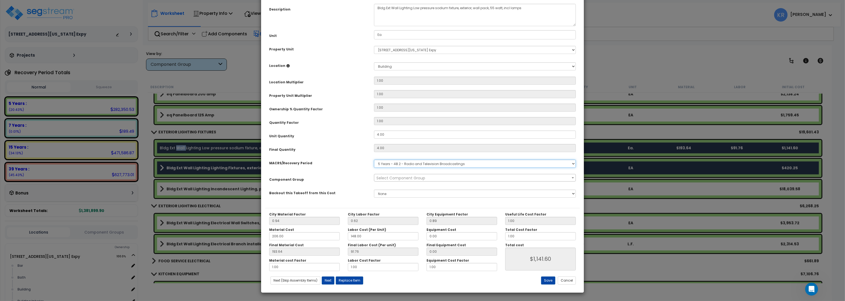
click at [374, 159] on select "Select MACRS/Recovery Period 5 Years - 57.0 - Distributive Trades & Services 5 …" at bounding box center [475, 163] width 202 height 8
select select "3669"
click option "39 Years - NA - Long-Life Property" at bounding box center [0, 0] width 0 height 0
click at [389, 180] on span "Select Component Group" at bounding box center [400, 177] width 49 height 5
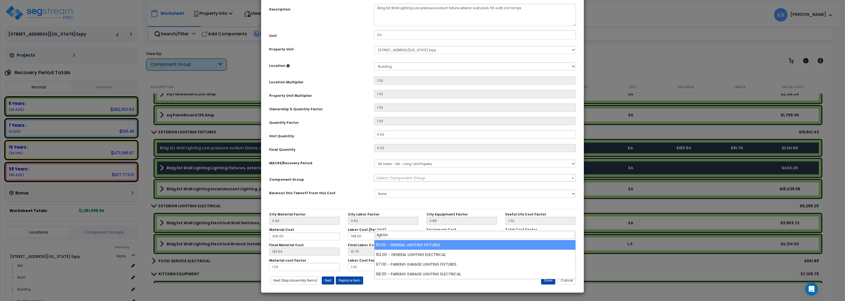
type input "lightin"
select select "56961"
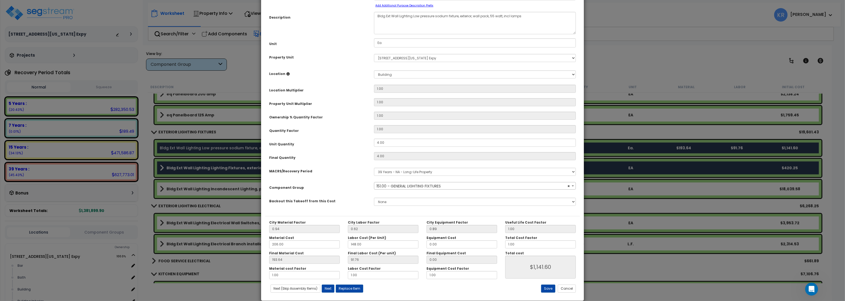
scroll to position [48, 0]
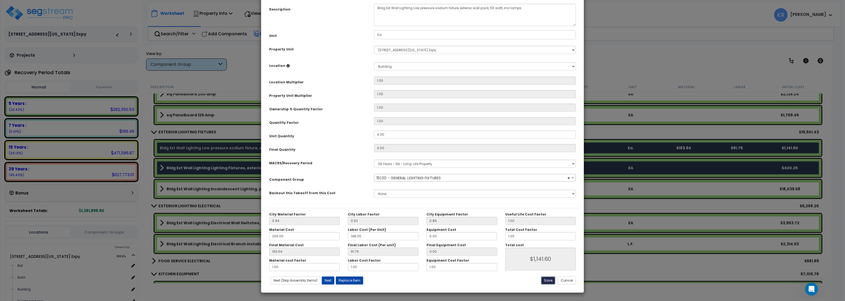
click at [545, 280] on button "Save" at bounding box center [548, 280] width 14 height 8
type input "1141.60"
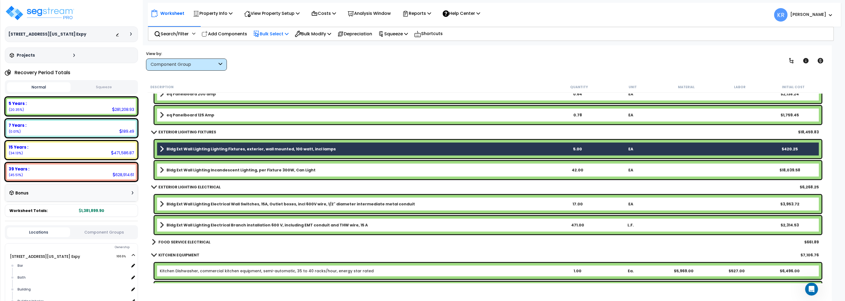
click at [248, 169] on b "Bldg Ext Wall Lighting Incandescent Lighting, per Fixture 300W, Can Light" at bounding box center [240, 169] width 149 height 5
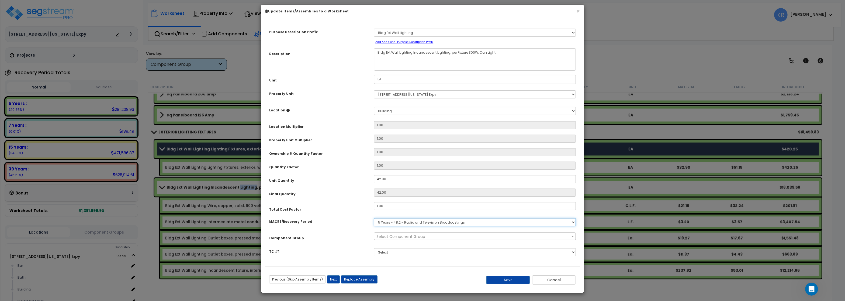
click at [374, 218] on select "Select MACRS/Recovery Period 5 Years - 57.0 - Distributive Trades & Services 5 …" at bounding box center [475, 222] width 202 height 8
select select "3669"
click option "39 Years - NA - Long-Life Property" at bounding box center [0, 0] width 0 height 0
click at [374, 218] on select "Select MACRS/Recovery Period 5 Years - 57.0 - Distributive Trades & Services 5 …" at bounding box center [475, 222] width 202 height 8
click at [385, 239] on span "Select Component Group" at bounding box center [400, 236] width 49 height 5
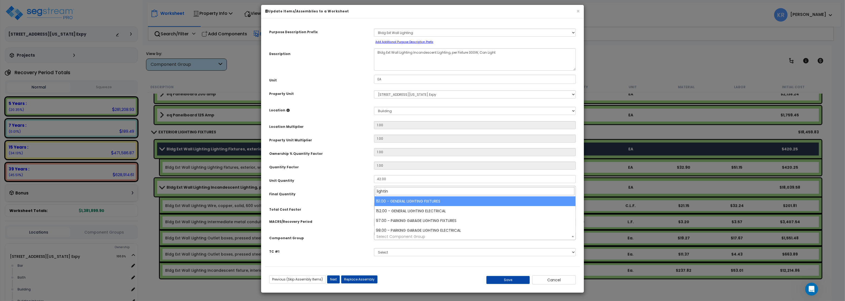
type input "lightin"
select select "56961"
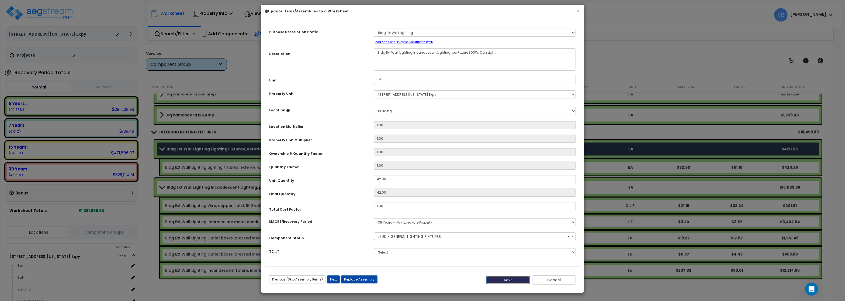
click at [513, 282] on button "Save" at bounding box center [508, 280] width 44 height 8
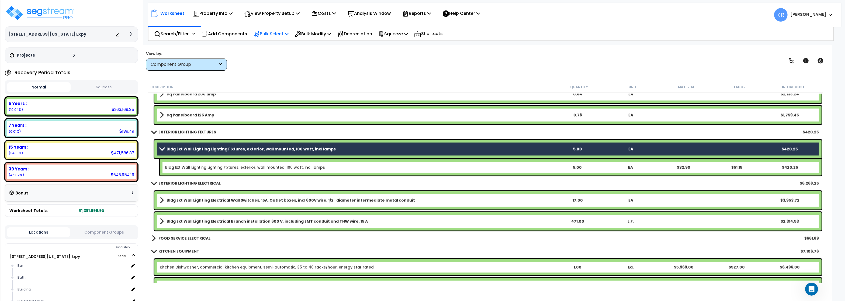
click at [163, 148] on span at bounding box center [162, 149] width 8 height 4
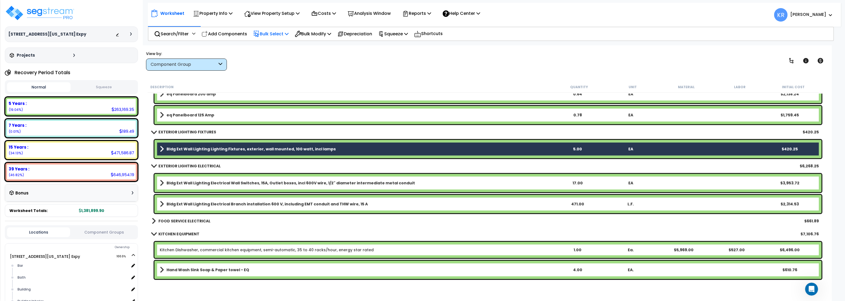
click at [174, 183] on b "Bldg Ext Wall Lighting Electrical Wall Switches, 15A, Outlet boxes, incl 600V w…" at bounding box center [290, 182] width 248 height 5
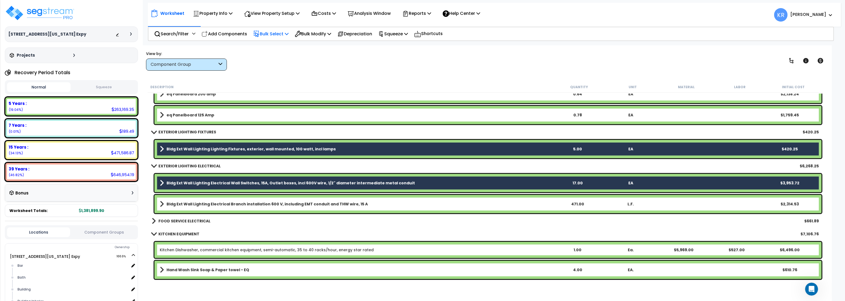
click at [176, 203] on b "Bldg Ext Wall Lighting Electrical Branch installation 600 V, including EMT cond…" at bounding box center [266, 203] width 201 height 5
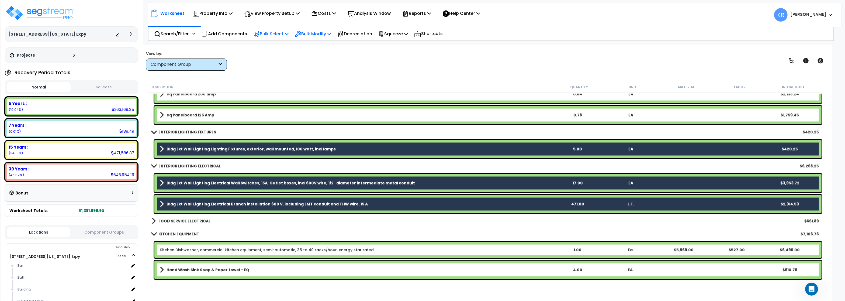
click at [317, 31] on p "Bulk Modify" at bounding box center [313, 33] width 36 height 7
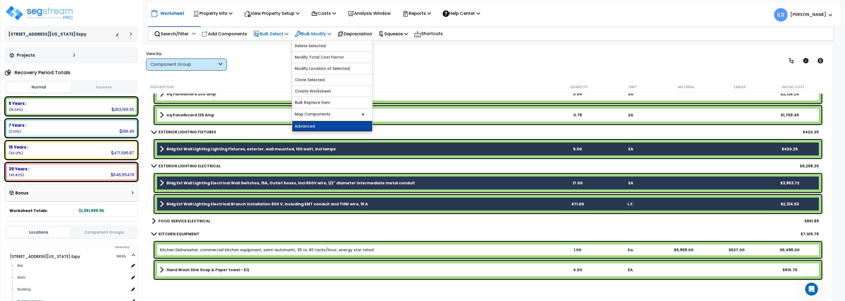
click at [319, 128] on link "Advanced" at bounding box center [332, 126] width 80 height 11
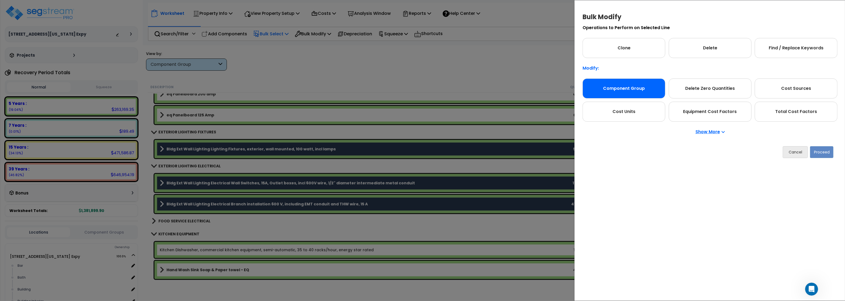
click at [629, 86] on div "Component Group" at bounding box center [623, 88] width 83 height 20
click at [823, 152] on button "Proceed" at bounding box center [821, 152] width 23 height 12
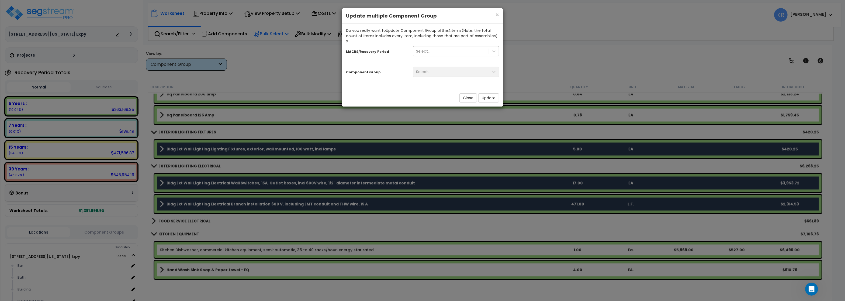
click at [432, 47] on div "Select..." at bounding box center [450, 51] width 75 height 9
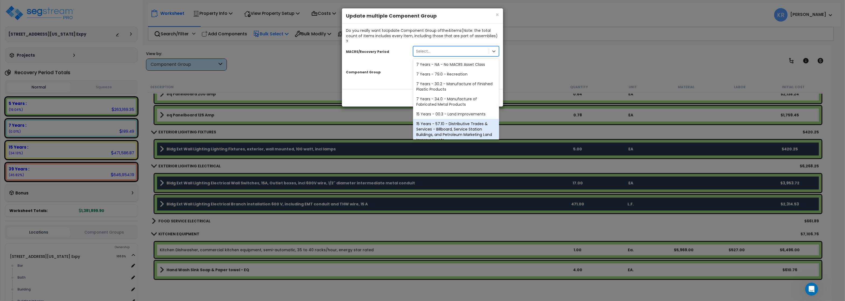
scroll to position [100, 0]
click at [434, 119] on div "39 Years - NA - Long-Life Property" at bounding box center [456, 124] width 86 height 10
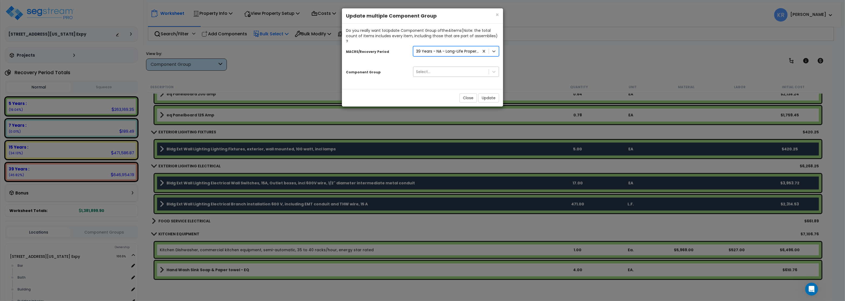
click at [429, 69] on div "Select..." at bounding box center [423, 71] width 14 height 5
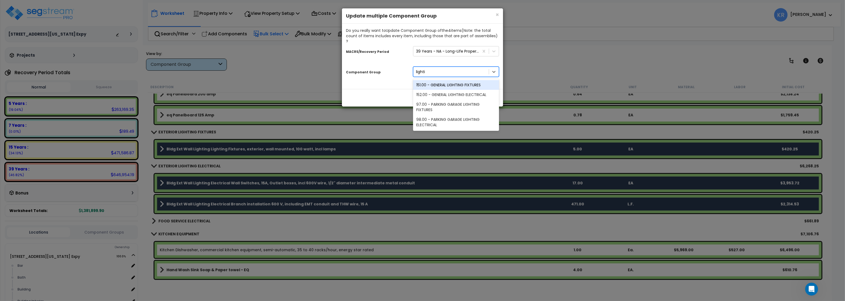
type input "lightin"
click at [437, 80] on div "151.00 - GENERAL LIGHTING FIXTURES" at bounding box center [456, 85] width 86 height 10
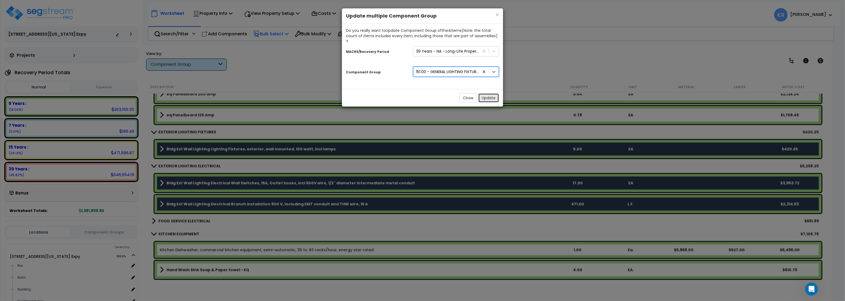
click at [487, 93] on button "Update" at bounding box center [488, 97] width 21 height 9
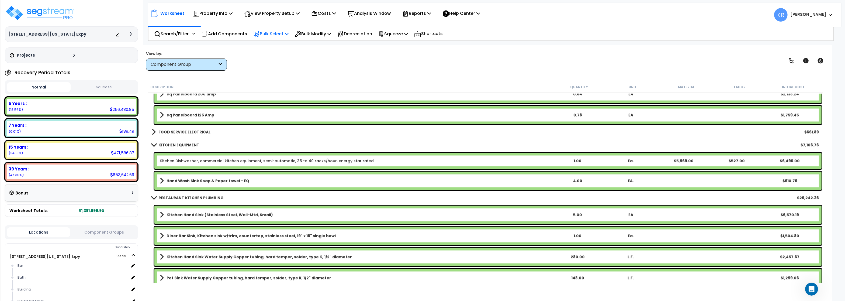
click at [182, 129] on link "FOOD SERVICE ELECTRICAL" at bounding box center [181, 132] width 59 height 8
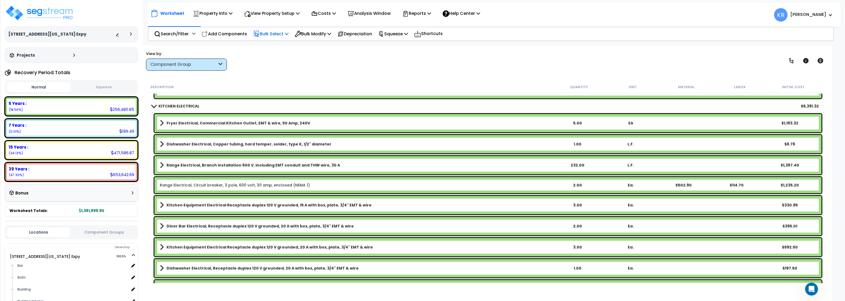
scroll to position [2068, 0]
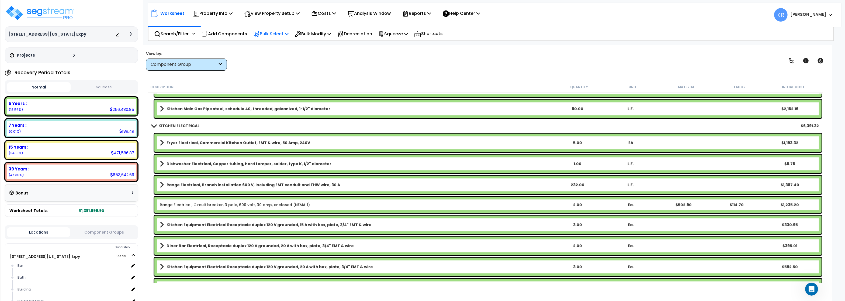
click at [178, 163] on b "Dishwasher Electrical, Copper tubing, hard temper, solder, type K, 1/2" diameter" at bounding box center [248, 163] width 165 height 5
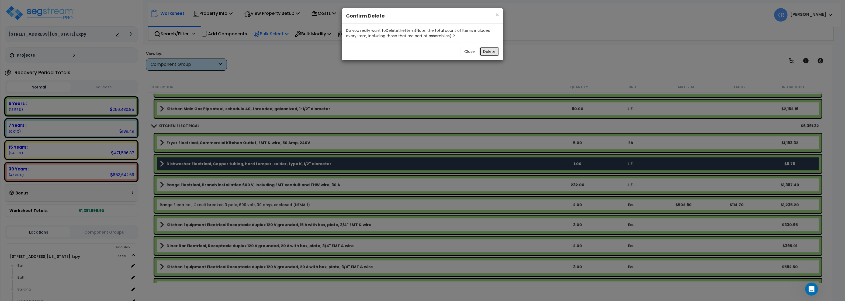
click at [492, 50] on button "Delete" at bounding box center [488, 51] width 19 height 9
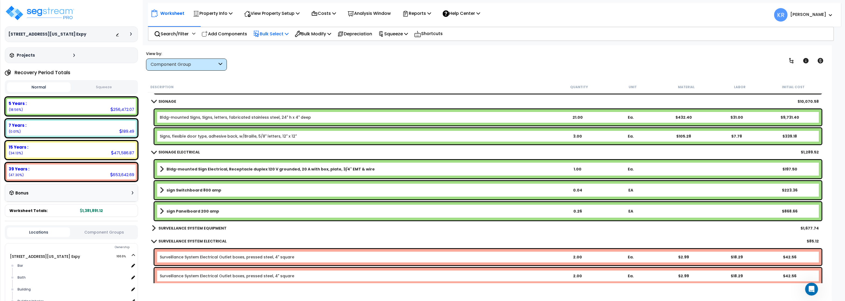
scroll to position [3200, 0]
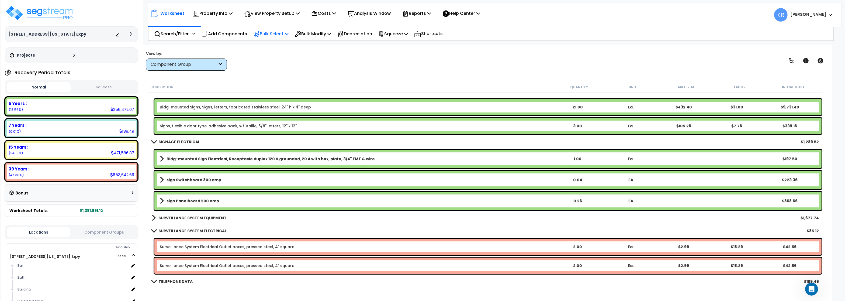
click at [178, 215] on link "SURVEILLANCE SYSTEM EQUIPMENT" at bounding box center [189, 218] width 75 height 8
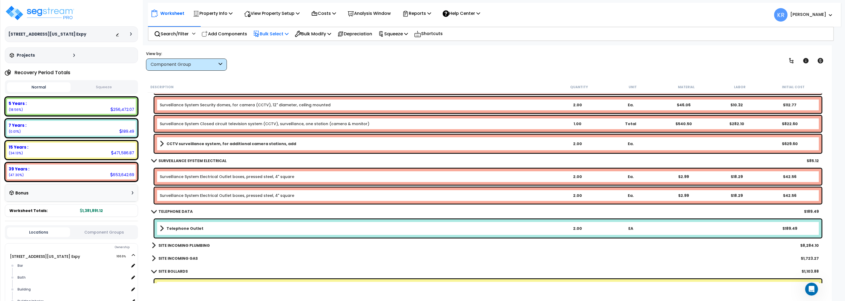
scroll to position [3361, 0]
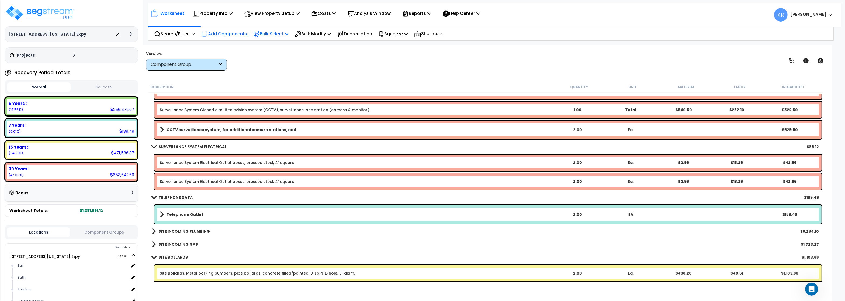
click at [232, 32] on p "Add Components" at bounding box center [224, 33] width 46 height 7
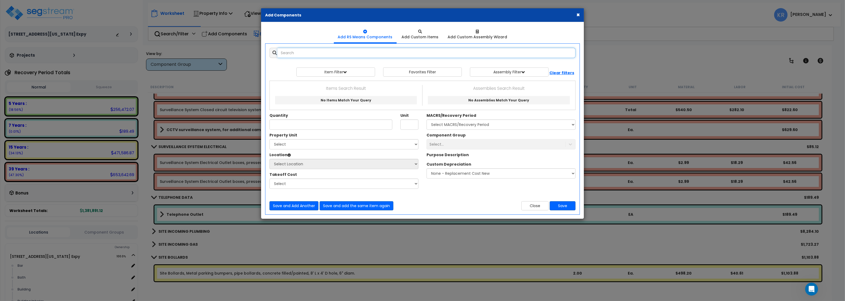
select select
click at [308, 53] on input "text" at bounding box center [426, 53] width 298 height 10
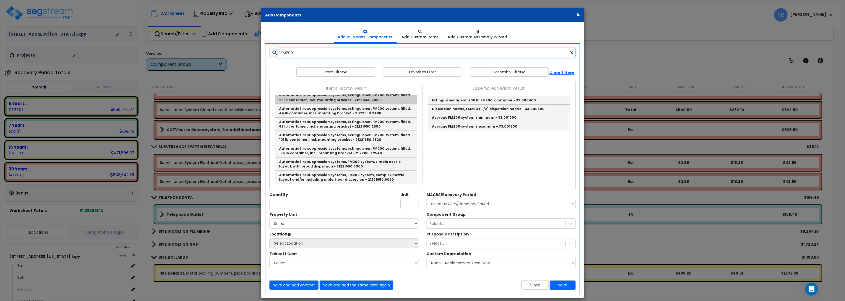
scroll to position [0, 0]
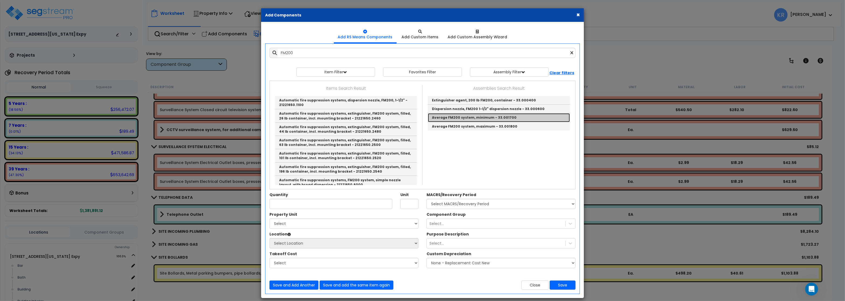
click at [463, 118] on link "Average FM200 system, minimum - 33.001700" at bounding box center [499, 117] width 142 height 9
type input "Average FM200 system, minimum - 33.001700"
type input "C.F."
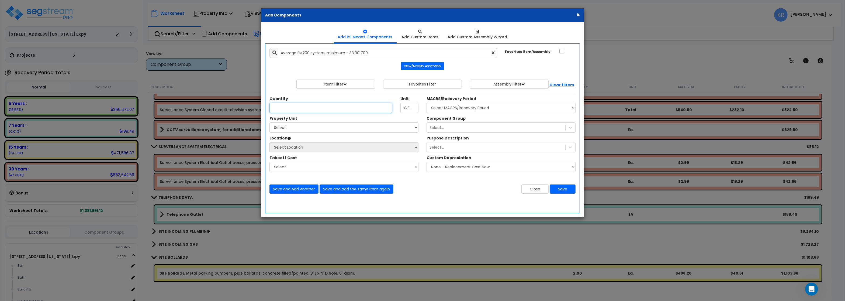
click at [278, 104] on input "Unit Quantity" at bounding box center [330, 108] width 123 height 10
type input "4"
click at [426, 103] on select "Select MACRS/Recovery Period 5 Years - 57.0 - Distributive Trades & Services 5 …" at bounding box center [500, 108] width 149 height 10
select select "3667"
click option "5 Years - 57.0 - Distributive Trades & Services" at bounding box center [0, 0] width 0 height 0
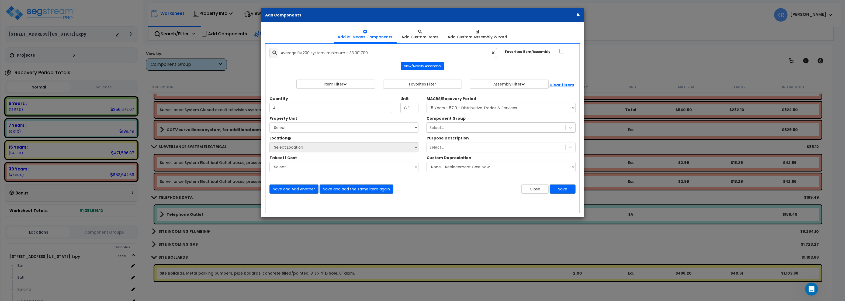
click at [463, 125] on div "Select..." at bounding box center [496, 127] width 138 height 9
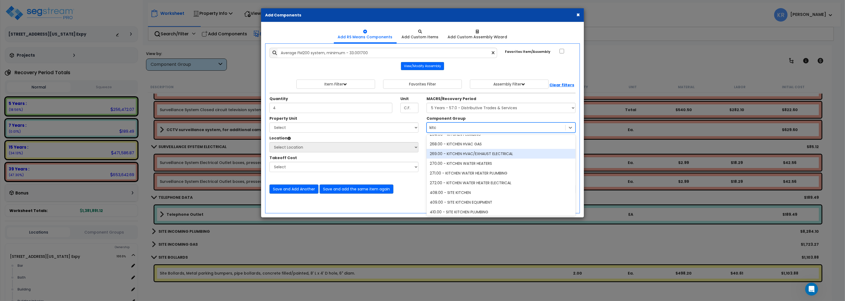
scroll to position [86, 0]
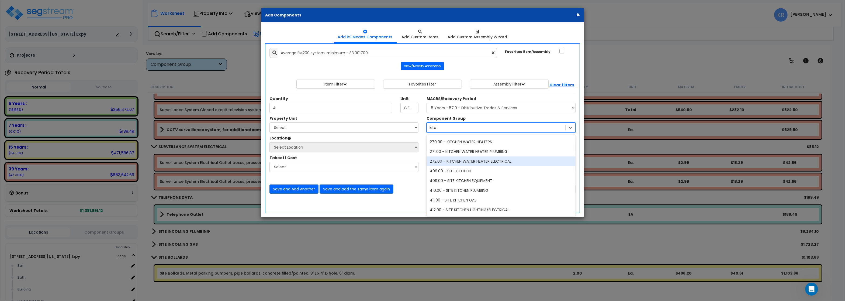
type input "kitc"
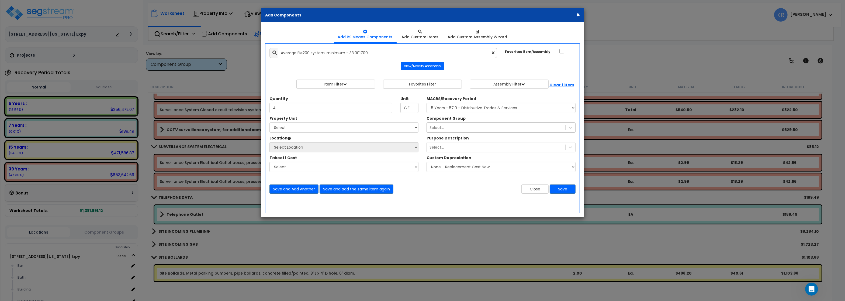
click at [447, 126] on div "Select..." at bounding box center [496, 127] width 138 height 9
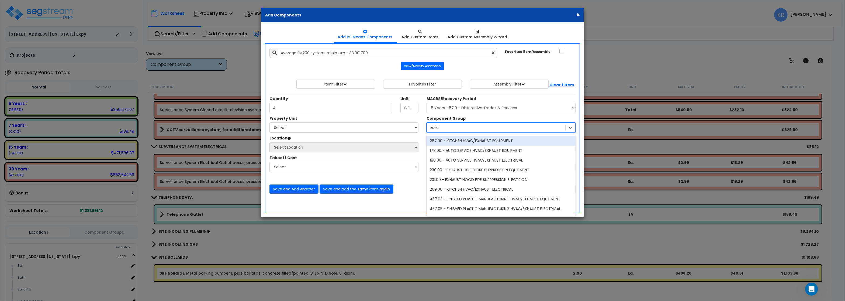
type input "exhau"
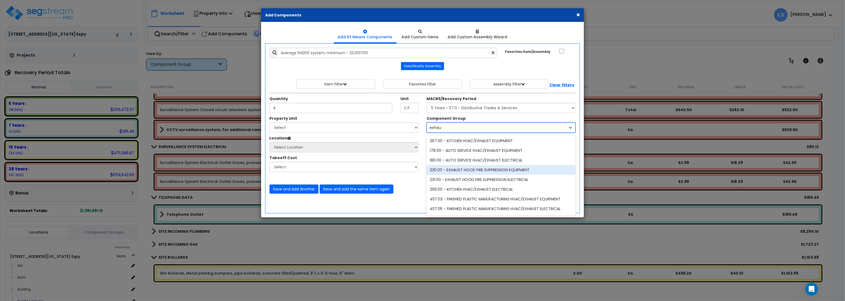
click at [478, 166] on div "230.00 - EXHAUST HOOD FIRE SUPPRESSION EQUIPMENT" at bounding box center [500, 170] width 149 height 10
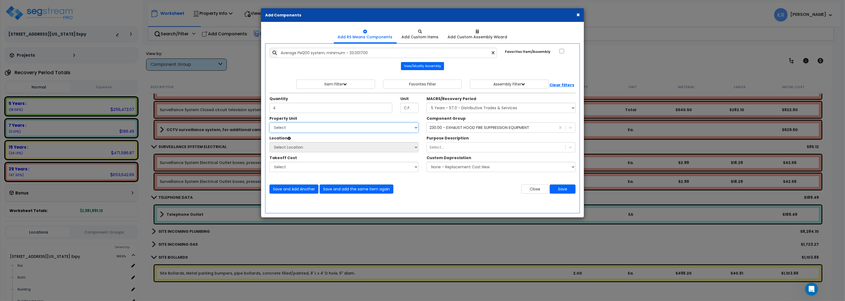
click at [269, 122] on select "Select 2701 E Central Texas Expy Dining Kitchen Site Site Improvements" at bounding box center [343, 127] width 149 height 10
select select "165710"
click option "Kitchen" at bounding box center [0, 0] width 0 height 0
click at [269, 142] on select "Select Building Building Interior Add Additional Location" at bounding box center [343, 147] width 149 height 10
select select "461"
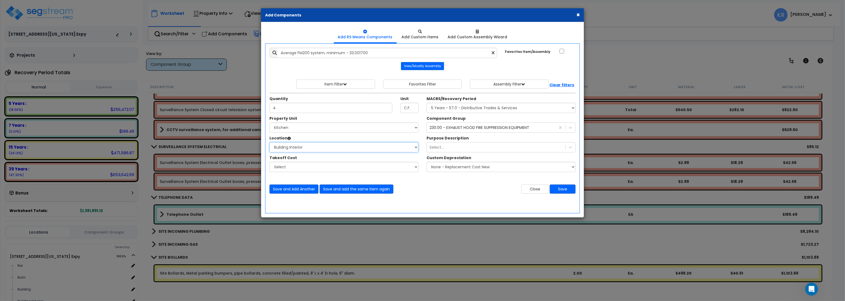
click option "Building Interior" at bounding box center [0, 0] width 0 height 0
click at [558, 189] on button "Save" at bounding box center [562, 188] width 26 height 9
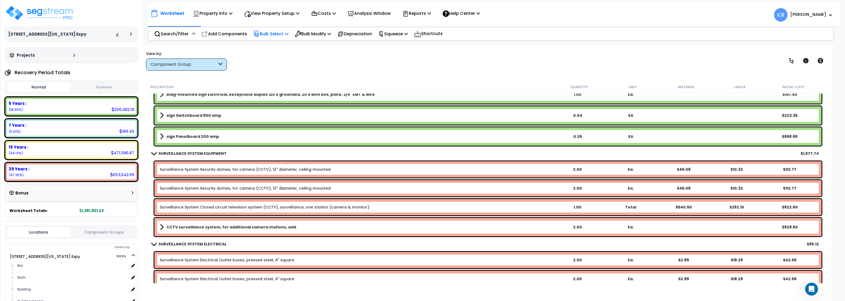
scroll to position [3232, 0]
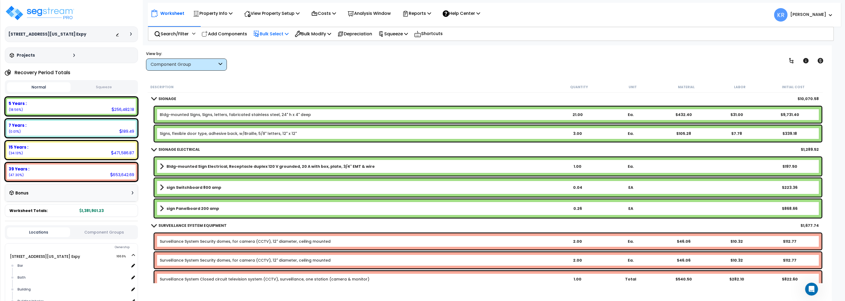
click at [164, 148] on b "SIGNAGE ELECTRICAL" at bounding box center [178, 149] width 41 height 5
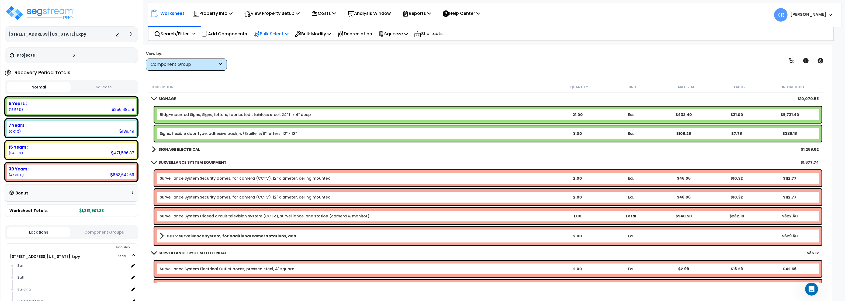
click at [164, 100] on b "SIGNAGE" at bounding box center [167, 98] width 18 height 5
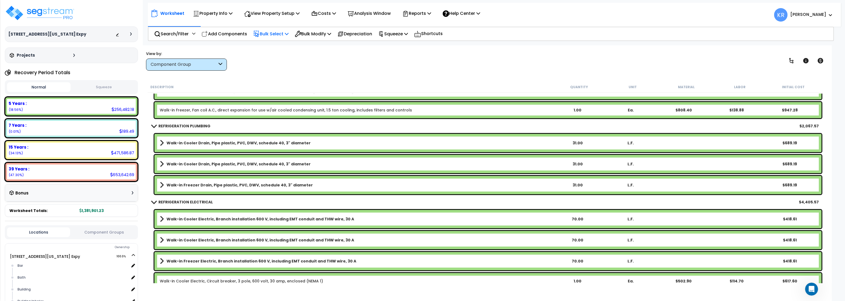
scroll to position [2909, 0]
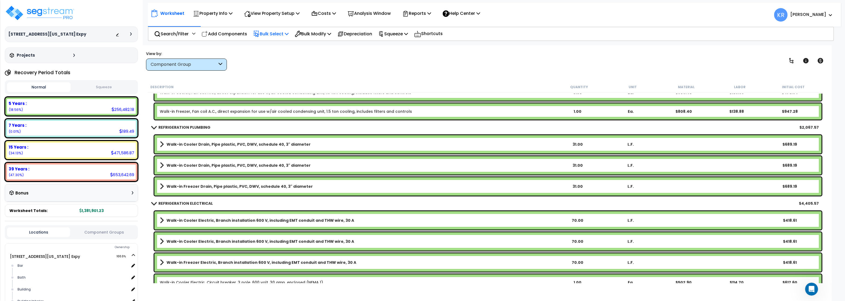
click at [158, 203] on link "REFRIGERATION ELECTRICAL" at bounding box center [182, 203] width 61 height 8
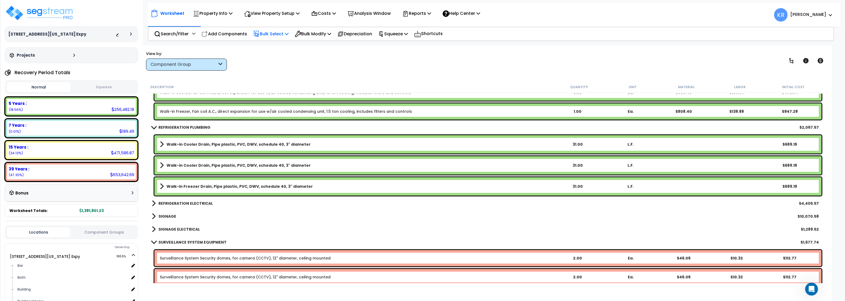
click at [171, 127] on b "REFRIGERATION PLUMBING" at bounding box center [184, 126] width 52 height 5
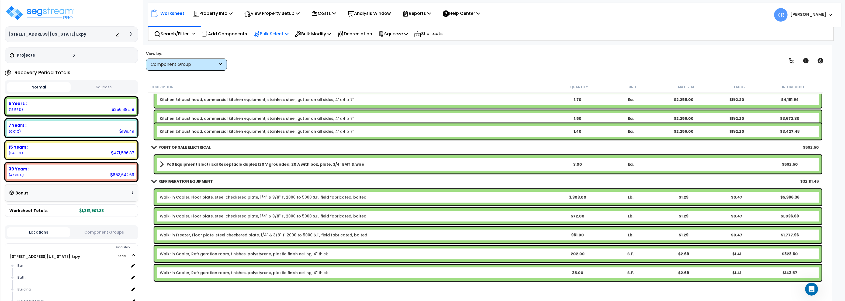
scroll to position [2295, 0]
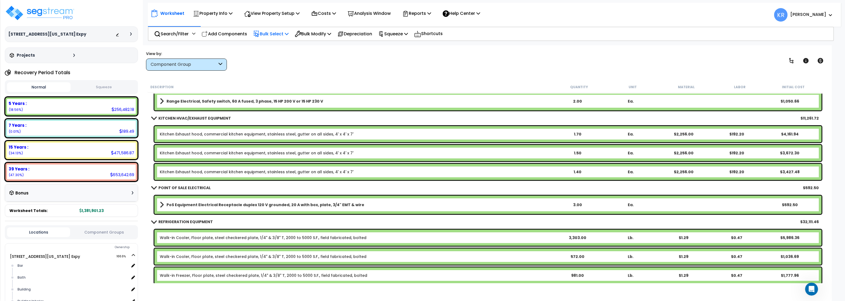
click at [176, 219] on b "REFRIGERATION EQUIPMENT" at bounding box center [185, 221] width 54 height 5
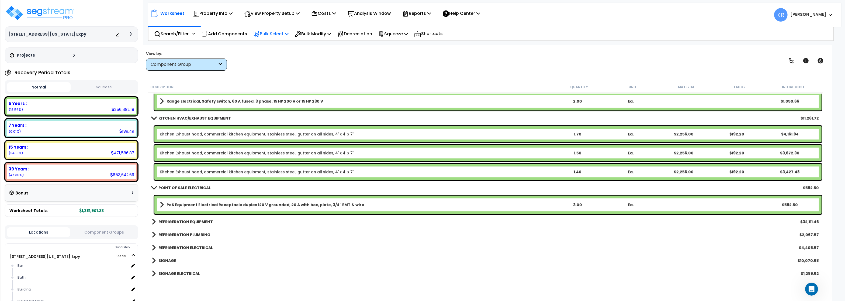
click at [177, 188] on b "POINT OF SALE ELECTRICAL" at bounding box center [184, 187] width 52 height 5
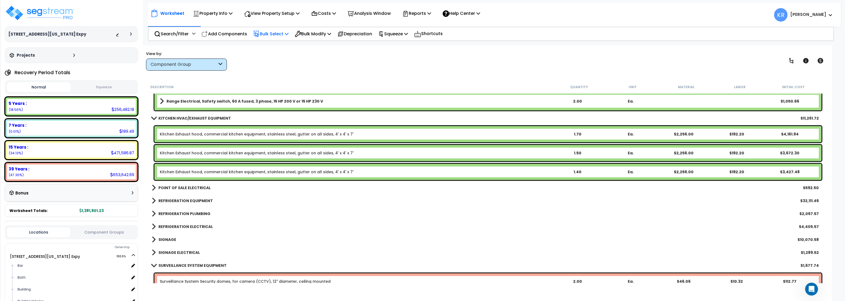
click at [193, 113] on div "KITCHEN HVAC/EXHAUST EQUIPMENT $11,261.72" at bounding box center [485, 118] width 672 height 13
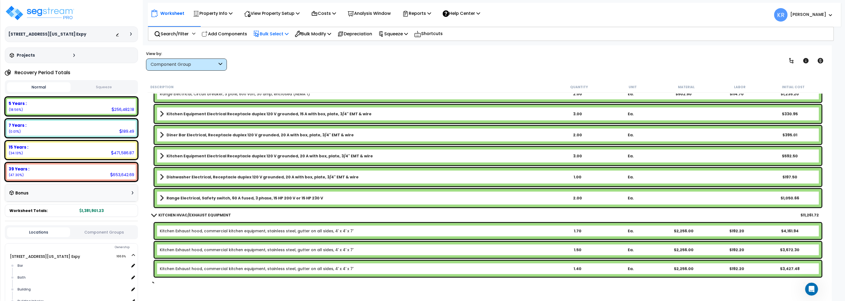
scroll to position [2198, 0]
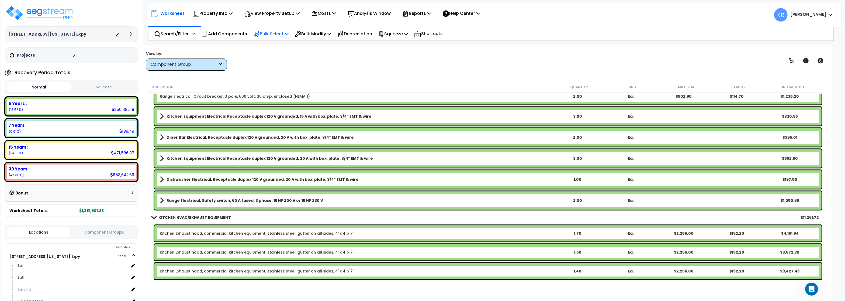
click at [167, 217] on b "KITCHEN HVAC/EXHAUST EQUIPMENT" at bounding box center [194, 216] width 72 height 5
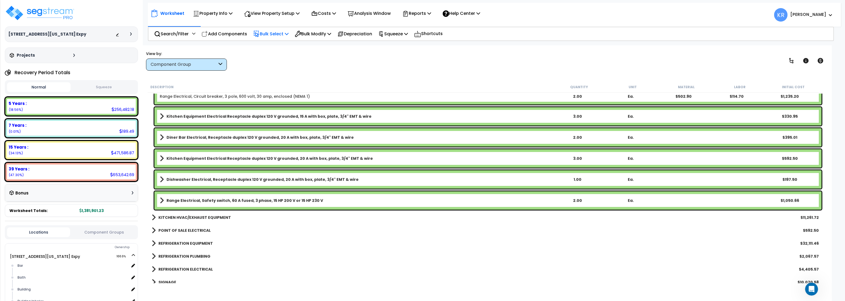
scroll to position [2101, 0]
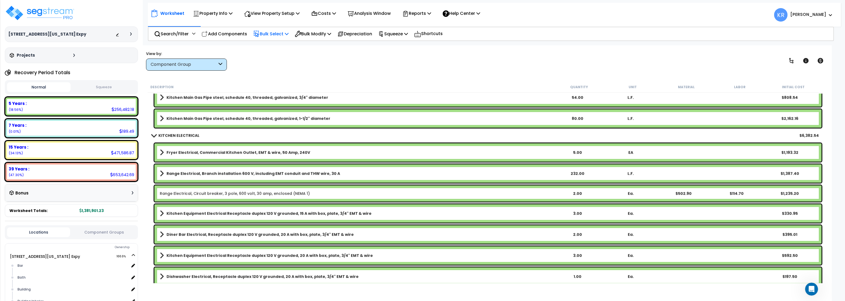
click at [171, 133] on b "KITCHEN ELECTRICAL" at bounding box center [178, 135] width 41 height 5
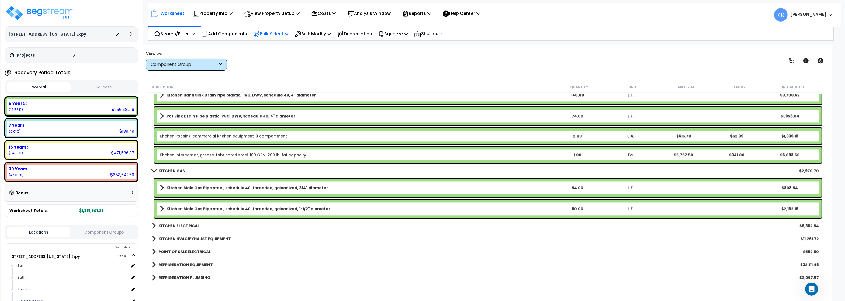
scroll to position [2004, 0]
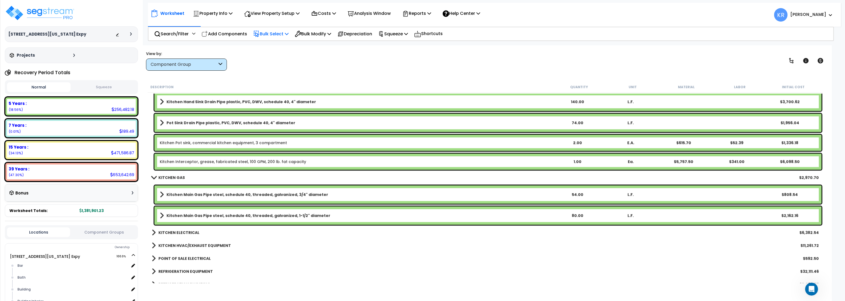
click at [169, 177] on b "KITCHEN GAS" at bounding box center [171, 177] width 26 height 5
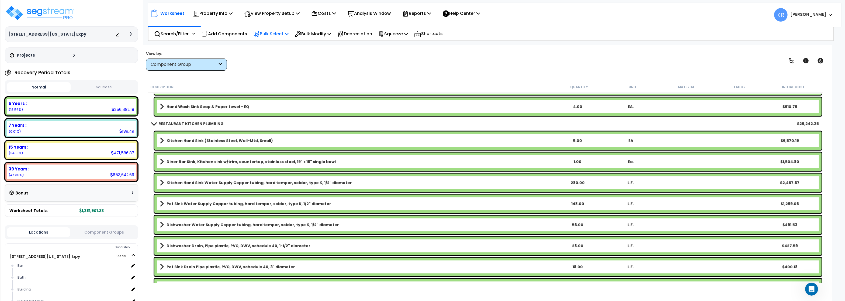
scroll to position [1778, 0]
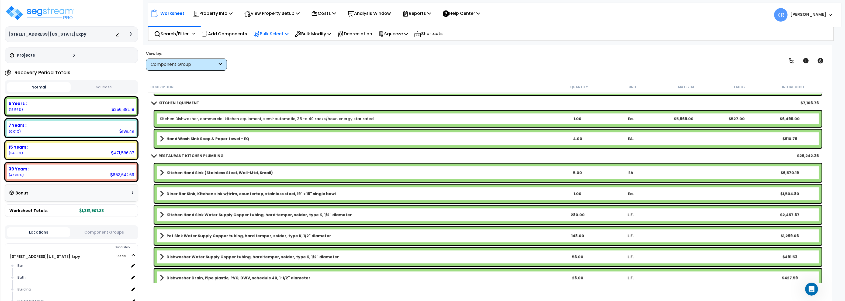
click at [172, 154] on b "RESTAURANT KITCHEN PLUMBING" at bounding box center [190, 155] width 65 height 5
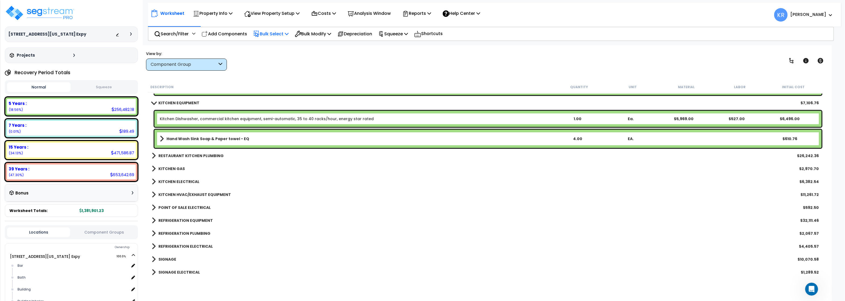
click at [173, 101] on b "KITCHEN EQUIPMENT" at bounding box center [178, 102] width 41 height 5
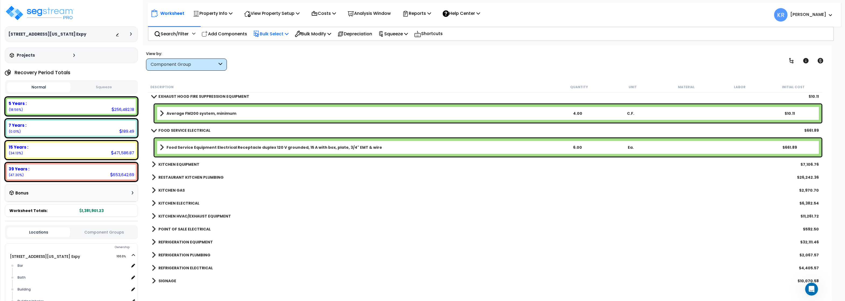
scroll to position [1681, 0]
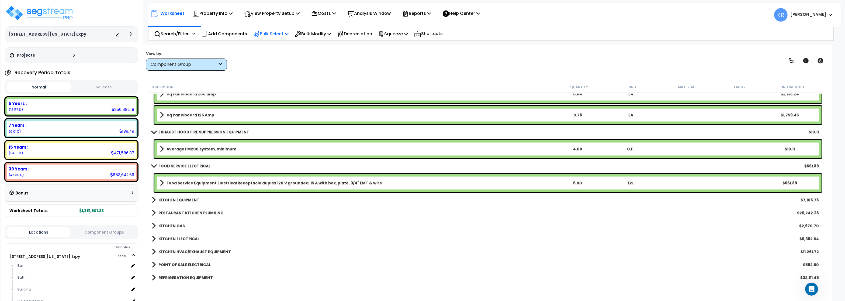
click at [177, 148] on b "Average FM200 system, minimum" at bounding box center [201, 148] width 70 height 5
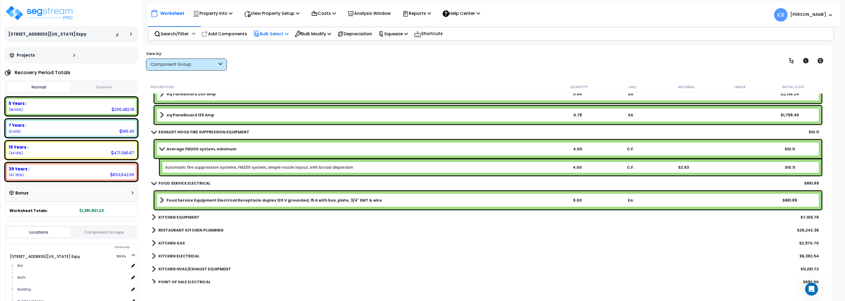
click at [177, 148] on b "Average FM200 system, minimum" at bounding box center [201, 148] width 70 height 5
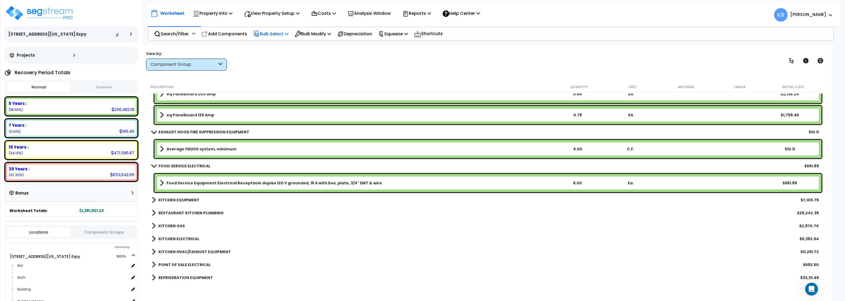
click at [177, 148] on b "Average FM200 system, minimum" at bounding box center [201, 148] width 70 height 5
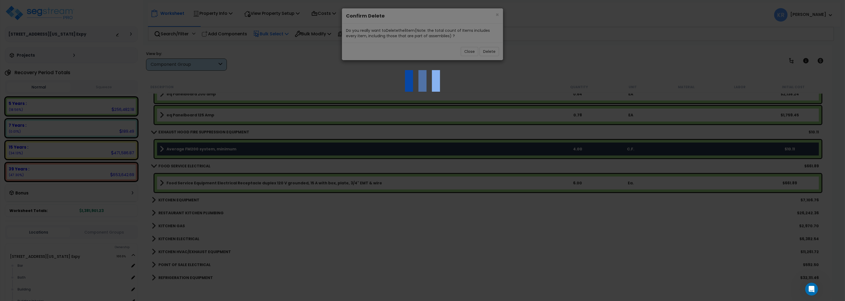
select select "68650"
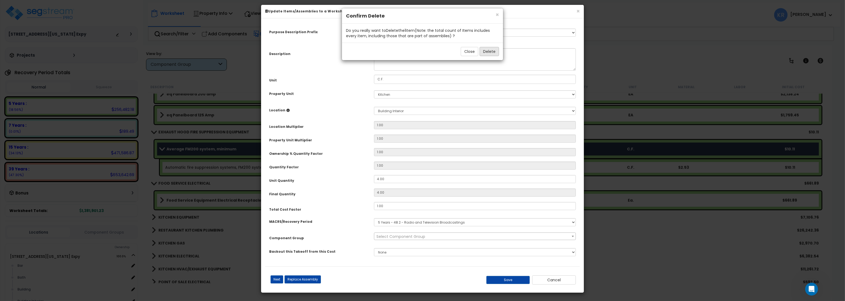
click at [492, 51] on button "Delete" at bounding box center [488, 51] width 19 height 9
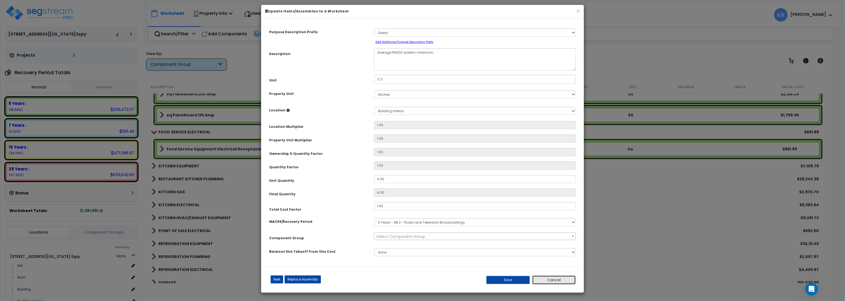
click at [566, 284] on button "Cancel" at bounding box center [554, 279] width 44 height 9
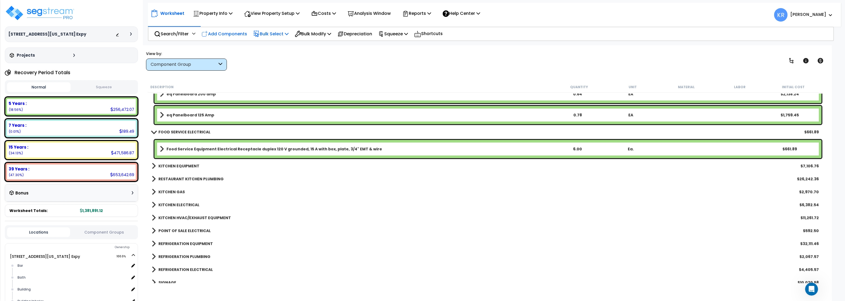
click at [218, 32] on p "Add Components" at bounding box center [224, 33] width 46 height 7
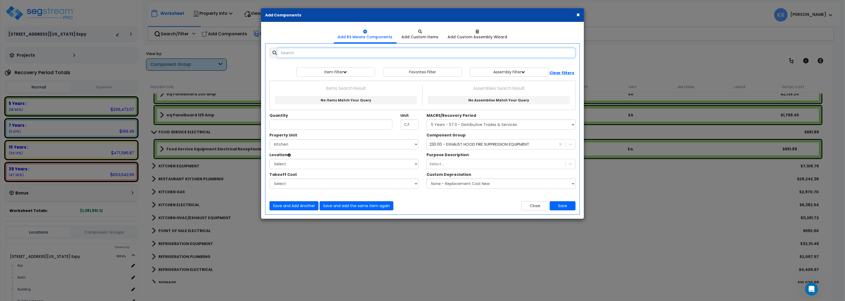
select select
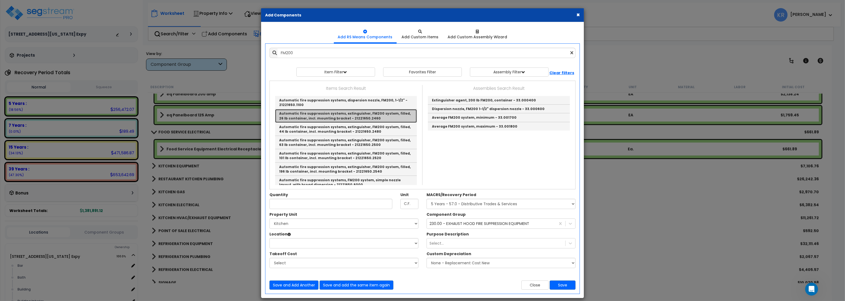
click at [341, 117] on link "Automatic fire suppression systems, extinguisher, FM200 system, filled, 26 lb c…" at bounding box center [346, 115] width 142 height 13
type input "Automatic fire suppression systems, extinguisher, FM200 system, filled, 26 lb c…"
type input "Ea."
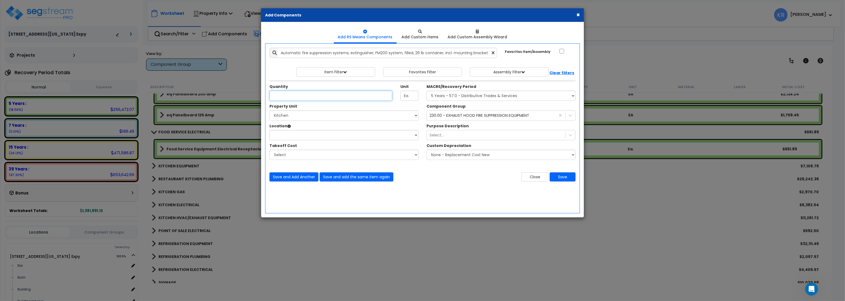
click at [285, 97] on input "Unit Quantity" at bounding box center [330, 95] width 123 height 10
type input "1"
click at [426, 90] on select "Select MACRS/Recovery Period 5 Years - 57.0 - Distributive Trades & Services 5 …" at bounding box center [500, 95] width 149 height 10
select select "3667"
click option "5 Years - 57.0 - Distributive Trades & Services" at bounding box center [0, 0] width 0 height 0
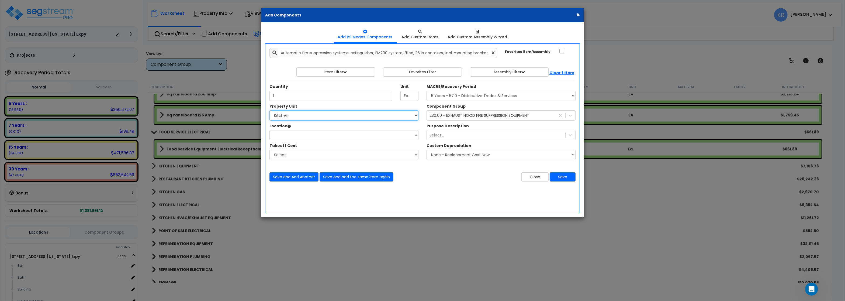
click at [269, 110] on select "Select 2701 E Central Texas Expy Dining Kitchen Site Site Improvements" at bounding box center [343, 115] width 149 height 10
select select "165710"
click option "Kitchen" at bounding box center [0, 0] width 0 height 0
click at [269, 130] on select "Select Building Building Interior Add Additional Location" at bounding box center [343, 135] width 149 height 10
select select "461"
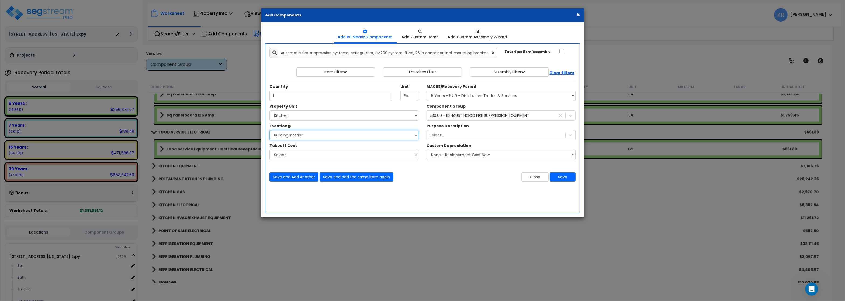
click option "Building Interior" at bounding box center [0, 0] width 0 height 0
click at [563, 179] on button "Save" at bounding box center [562, 176] width 26 height 9
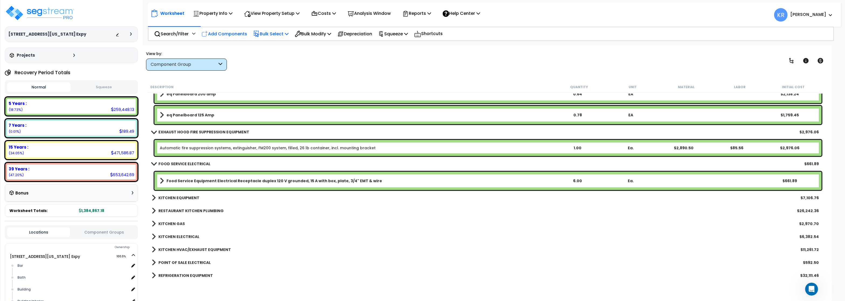
click at [227, 34] on p "Add Components" at bounding box center [224, 33] width 46 height 7
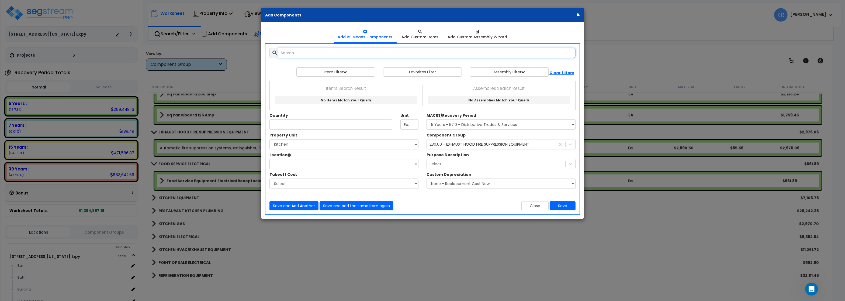
select select
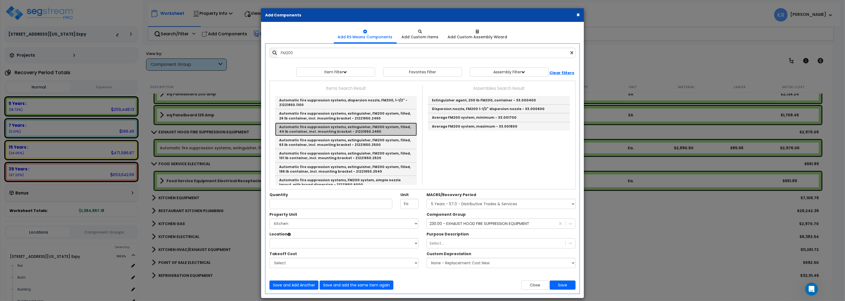
click at [382, 132] on link "Automatic fire suppression systems, extinguisher, FM200 system, filled, 44 lb c…" at bounding box center [346, 129] width 142 height 13
type input "Automatic fire suppression systems, extinguisher, FM200 system, filled, 44 lb c…"
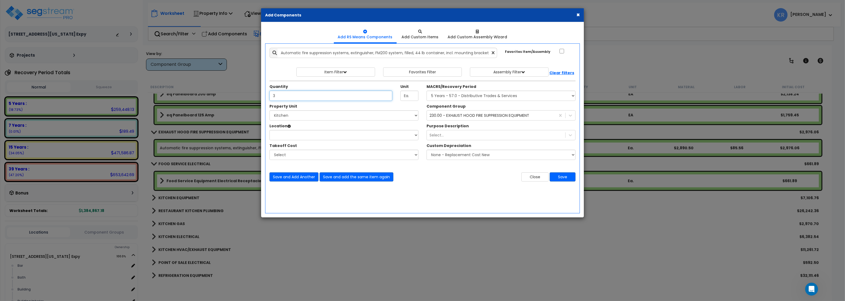
type input "3"
click at [269, 110] on select "Select 2701 E Central Texas Expy Dining Kitchen Site Site Improvements" at bounding box center [343, 115] width 149 height 10
select select "165710"
click option "Kitchen" at bounding box center [0, 0] width 0 height 0
click at [269, 130] on select "Select Building Building Interior Add Additional Location" at bounding box center [343, 135] width 149 height 10
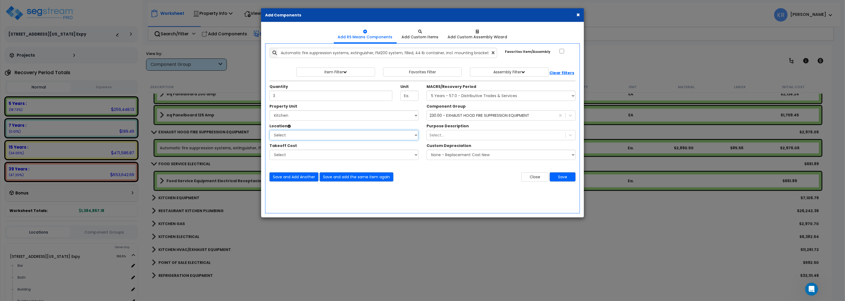
select select "461"
click option "Building Interior" at bounding box center [0, 0] width 0 height 0
click at [564, 179] on button "Save" at bounding box center [562, 176] width 26 height 9
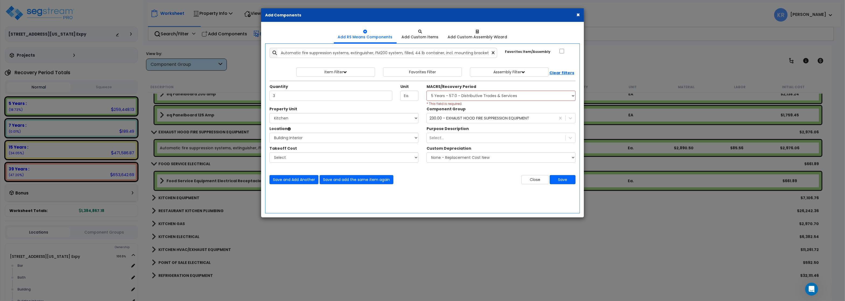
click at [448, 90] on div "MACRS/Recovery Period Select MACRS/Recovery Period 5 Years - 57.0 - Distributiv…" at bounding box center [500, 95] width 149 height 22
click at [426, 90] on select "Select MACRS/Recovery Period 5 Years - 57.0 - Distributive Trades & Services 5 …" at bounding box center [500, 95] width 149 height 10
select select "3667"
click option "5 Years - 57.0 - Distributive Trades & Services" at bounding box center [0, 0] width 0 height 0
click at [558, 182] on button "Save" at bounding box center [562, 179] width 26 height 9
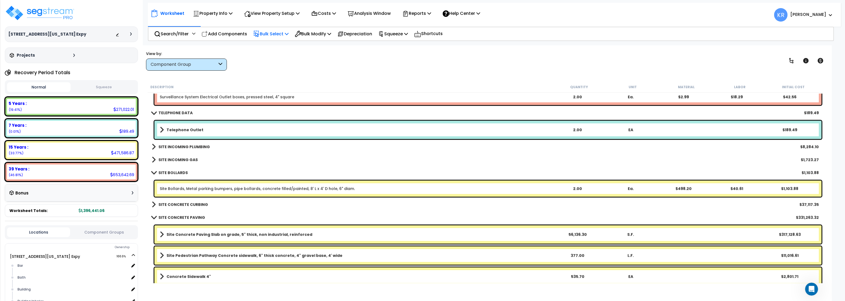
scroll to position [2068, 0]
click at [179, 169] on link "SITE BOLLARDS" at bounding box center [170, 172] width 36 height 8
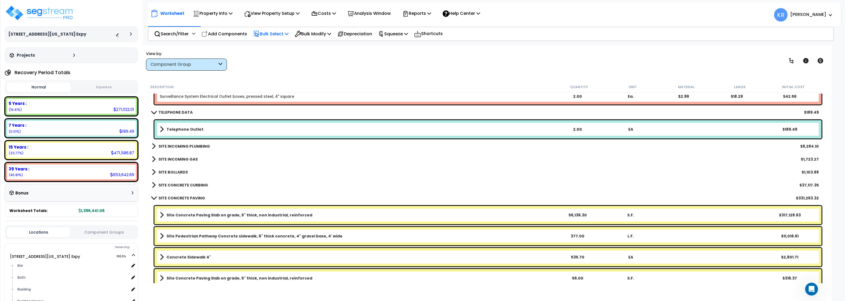
click at [181, 185] on b "SITE CONCRETE CURBING" at bounding box center [183, 184] width 50 height 5
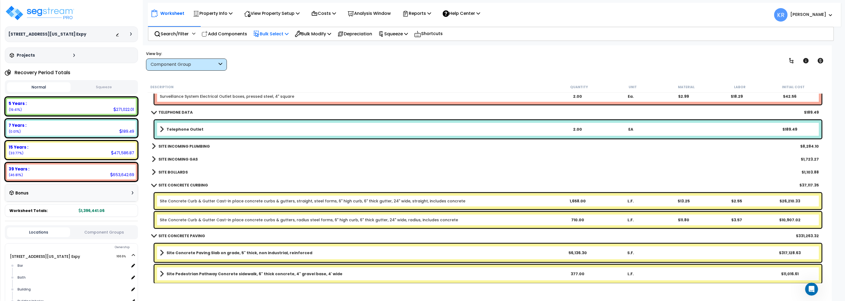
click at [178, 233] on link "SITE CONCRETE PAVING" at bounding box center [178, 236] width 53 height 8
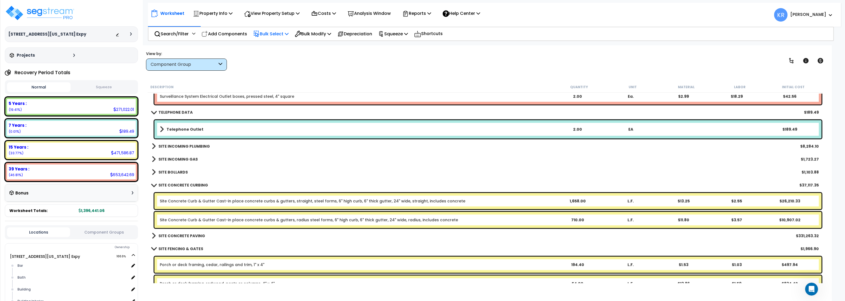
click at [178, 233] on link "SITE CONCRETE PAVING" at bounding box center [178, 236] width 53 height 8
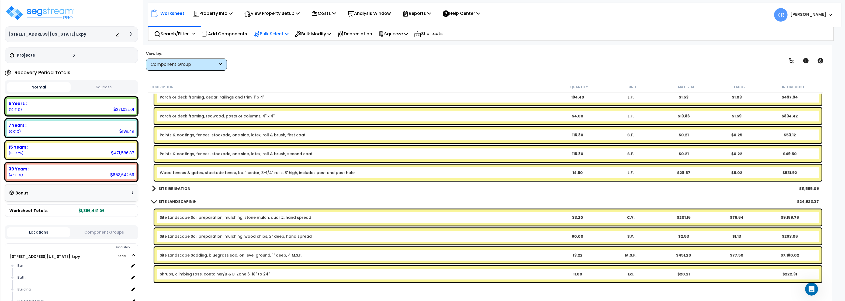
scroll to position [2327, 0]
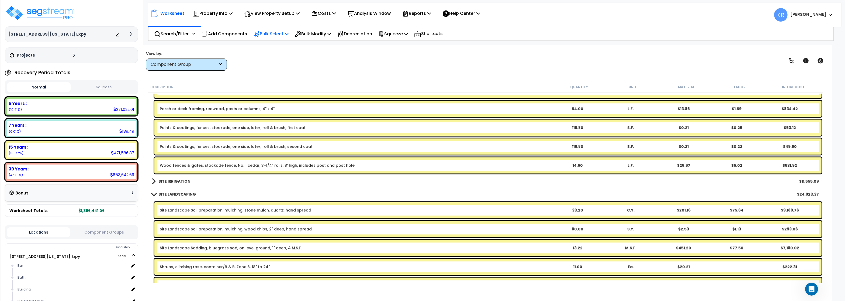
click at [174, 175] on div "SITE IRRIGATION $11,555.09" at bounding box center [485, 181] width 672 height 13
click at [174, 182] on b "SITE IRRIGATION" at bounding box center [174, 180] width 32 height 5
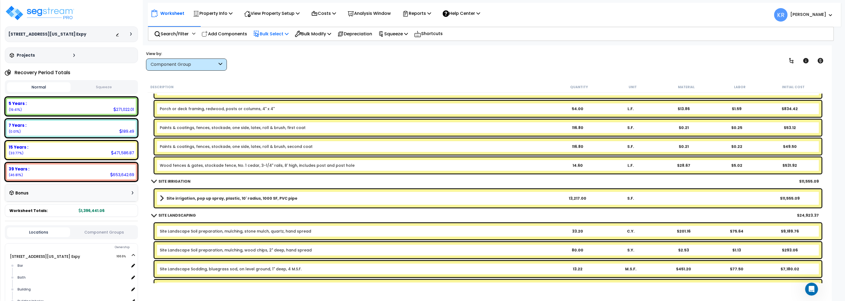
click at [174, 182] on b "SITE IRRIGATION" at bounding box center [174, 180] width 32 height 5
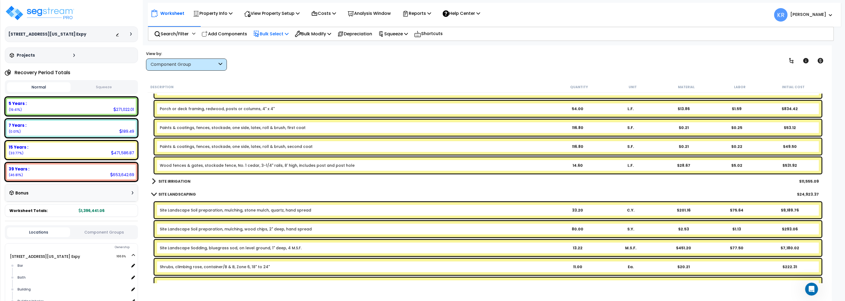
click at [170, 194] on b "SITE LANDSCAPING" at bounding box center [176, 193] width 37 height 5
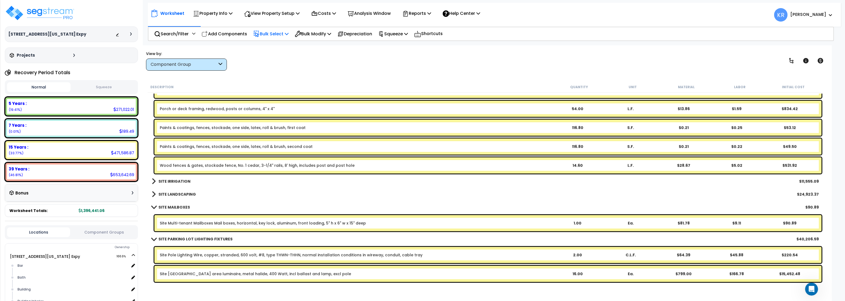
scroll to position [2262, 0]
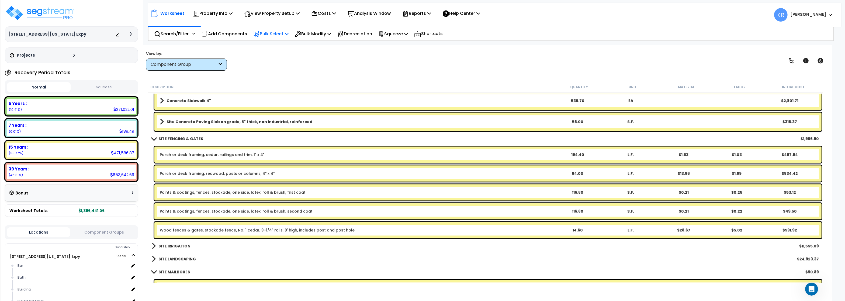
click at [171, 136] on b "SITE FENCING & GATES" at bounding box center [180, 138] width 45 height 5
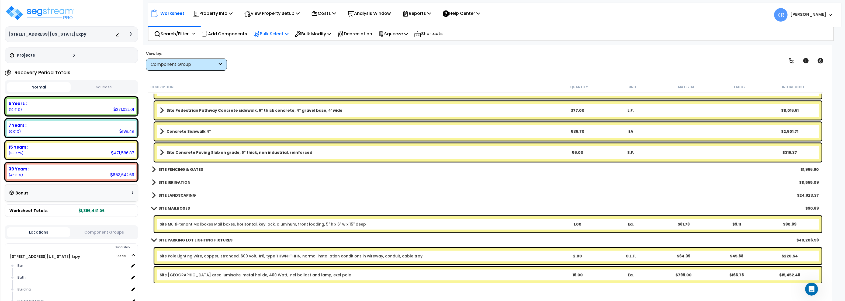
scroll to position [2198, 0]
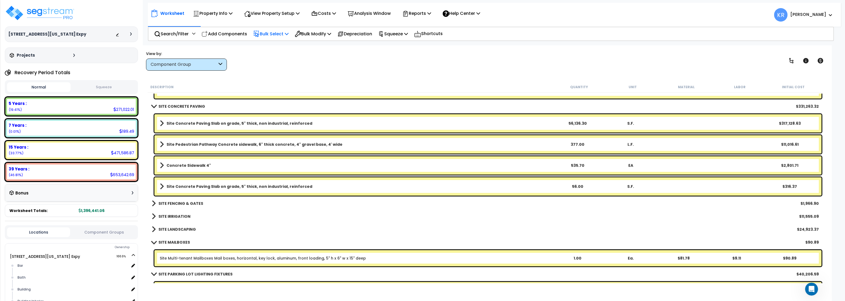
click at [171, 107] on b "SITE CONCRETE PAVING" at bounding box center [181, 105] width 47 height 5
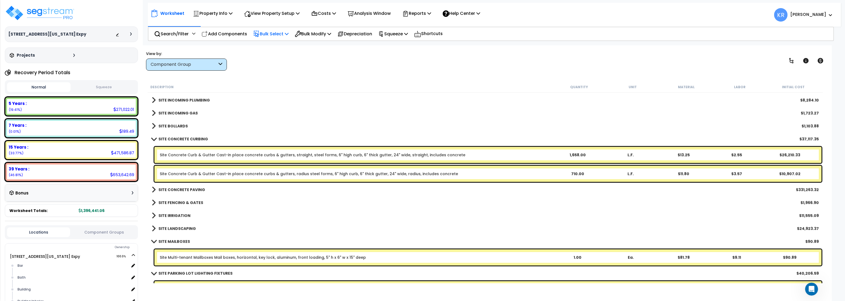
scroll to position [2101, 0]
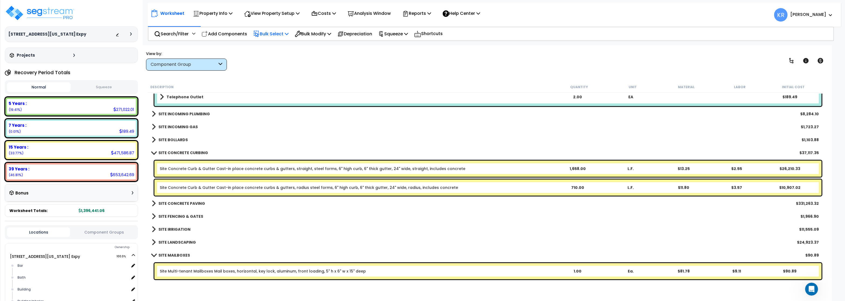
drag, startPoint x: 170, startPoint y: 153, endPoint x: 171, endPoint y: 157, distance: 4.2
click at [170, 153] on b "SITE CONCRETE CURBING" at bounding box center [183, 152] width 50 height 5
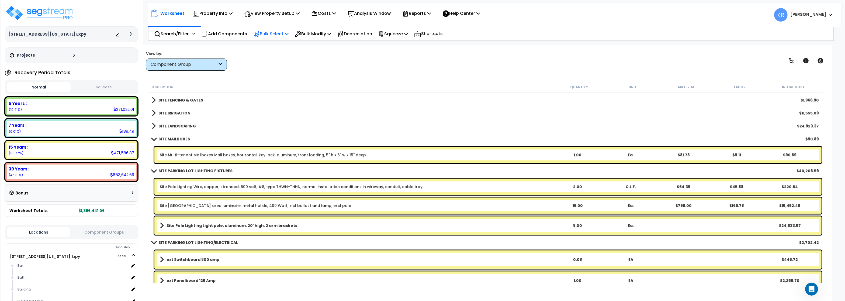
scroll to position [2198, 0]
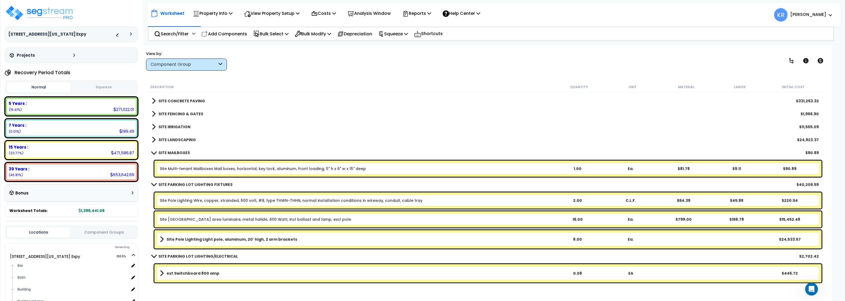
click at [173, 113] on b "SITE FENCING & GATES" at bounding box center [180, 113] width 45 height 5
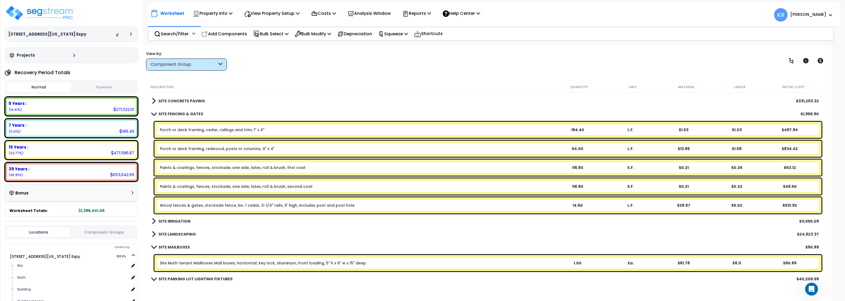
scroll to position [125, 0]
click at [193, 265] on link "Site Multi-tenant Mailboxes Mail boxes, horizontal, key lock, aluminum, front l…" at bounding box center [263, 262] width 206 height 5
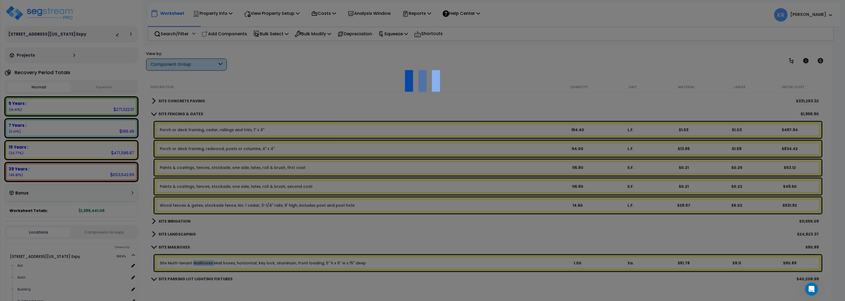
select select "46285"
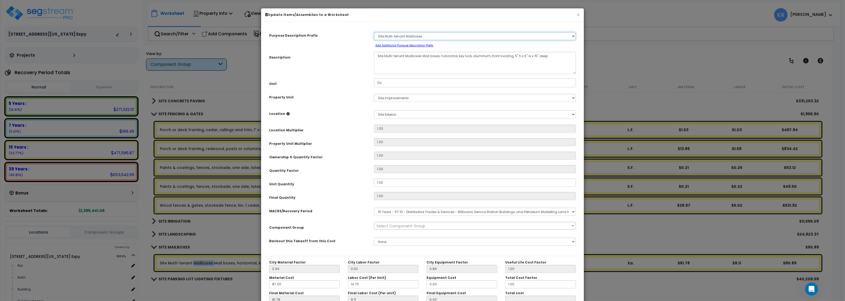
click at [421, 37] on select "Select A/V System A/V System Equipment A/V System Equipment A/V System Equipmen…" at bounding box center [475, 36] width 202 height 8
select select "144495"
click option "Equipment" at bounding box center [0, 0] width 0 height 0
drag, startPoint x: 422, startPoint y: 58, endPoint x: 292, endPoint y: 54, distance: 129.6
click at [374, 57] on textarea "Site Multi-tenant Mailboxes Mail boxes, horizontal, key lock, aluminum, front l…" at bounding box center [475, 63] width 202 height 22
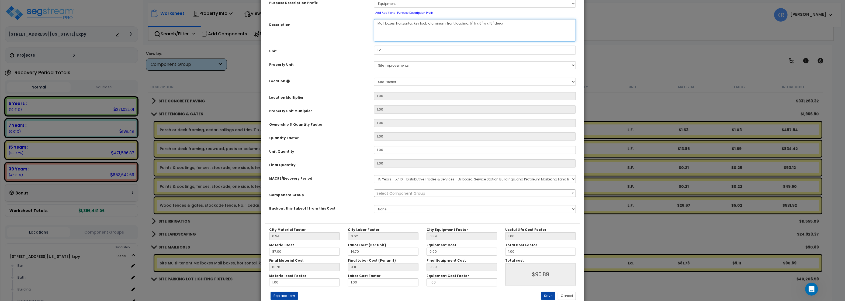
scroll to position [48, 0]
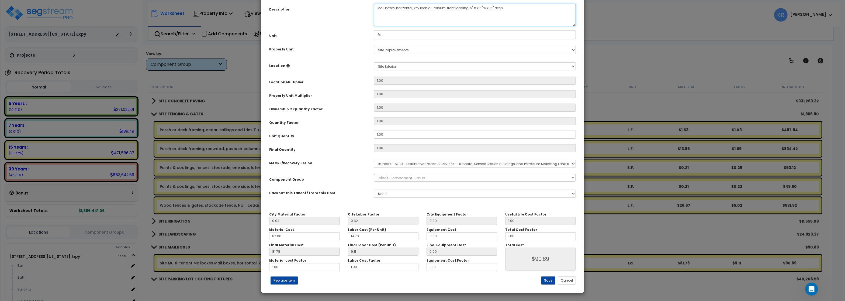
type textarea "Mail boxes, horizontal, key lock, aluminum, front loading, 5" h x 6" w x 15" de…"
click at [546, 279] on button "Save" at bounding box center [548, 280] width 14 height 8
type input "90.89"
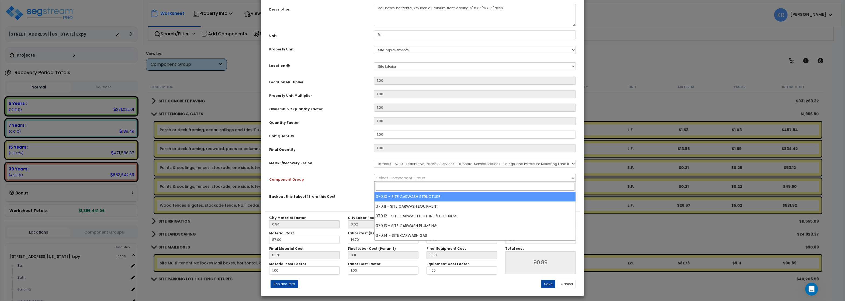
click at [391, 177] on span "Select Component Group" at bounding box center [400, 177] width 49 height 5
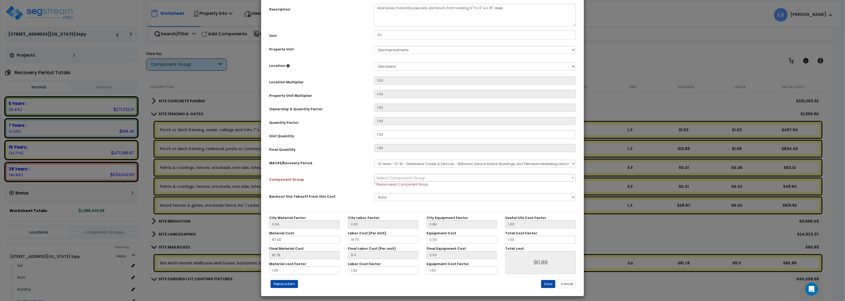
click at [390, 164] on select "Select MACRS/Recovery Period 5 Years - 57.0 - Distributive Trades & Services 5 …" at bounding box center [475, 163] width 202 height 8
click at [374, 159] on select "Select MACRS/Recovery Period 5 Years - 57.0 - Distributive Trades & Services 5 …" at bounding box center [475, 163] width 202 height 8
select select "3667"
click option "5 Years - 57.0 - Distributive Trades & Services" at bounding box center [0, 0] width 0 height 0
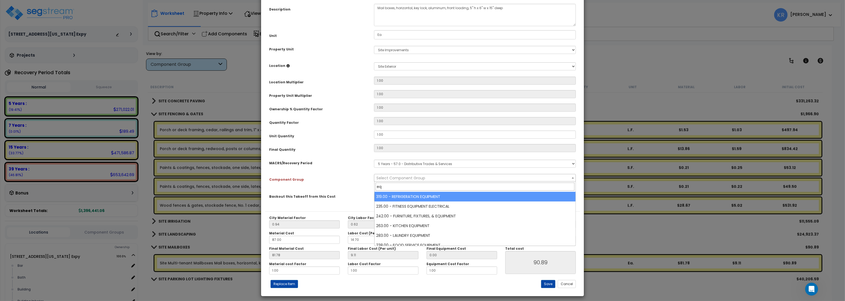
type input "e"
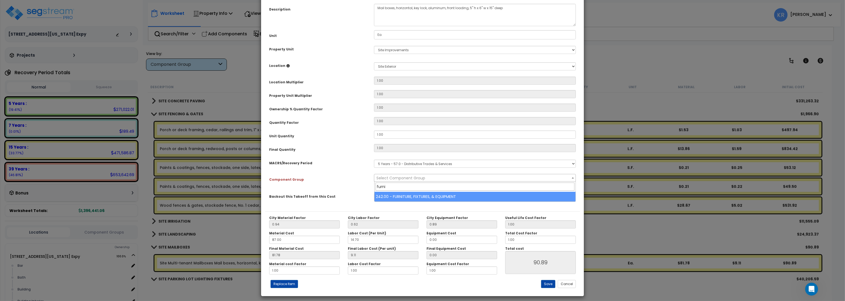
type input "furni"
select select "56818"
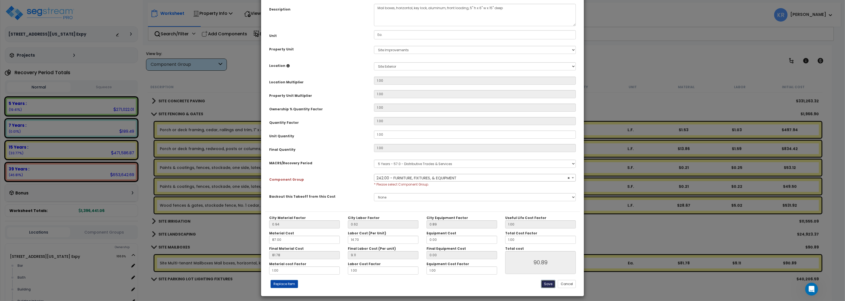
click at [549, 283] on button "Save" at bounding box center [548, 284] width 14 height 8
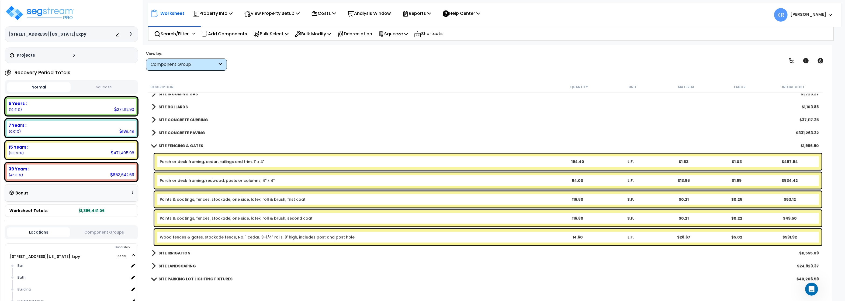
click at [181, 144] on b "SITE FENCING & GATES" at bounding box center [180, 145] width 45 height 5
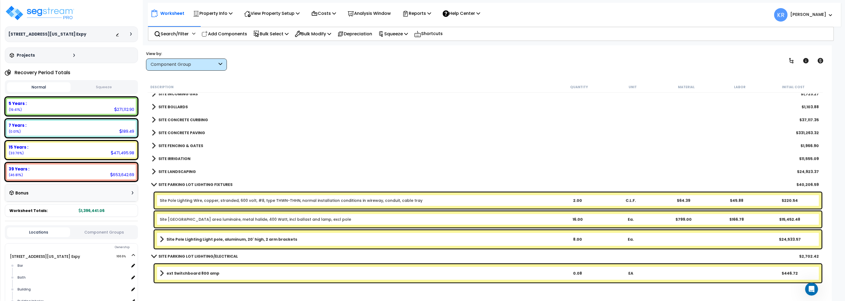
click at [181, 183] on b "SITE PARKING LOT LIGHTING FIXTURES" at bounding box center [195, 184] width 74 height 5
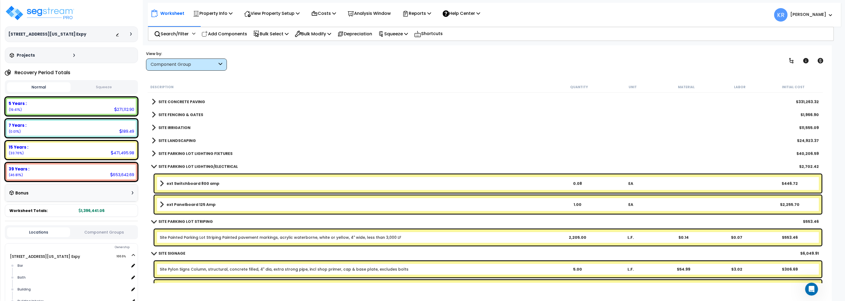
scroll to position [2230, 0]
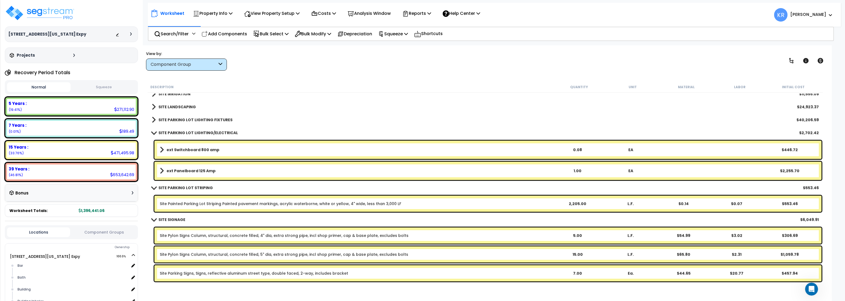
click at [190, 132] on b "SITE PARKING LOT LIGHTING/ELECTRICAL" at bounding box center [197, 132] width 79 height 5
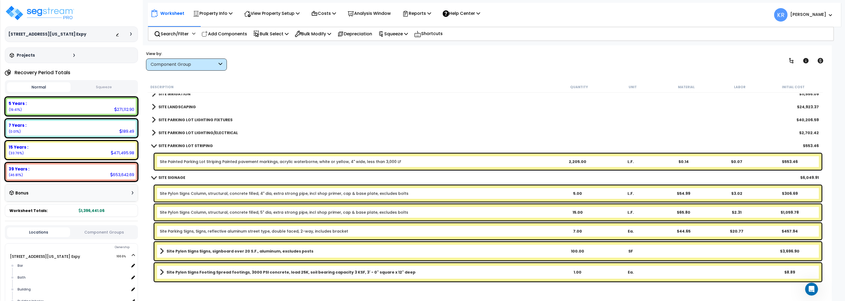
click at [181, 146] on b "SITE PARKING LOT STRIPING" at bounding box center [185, 145] width 54 height 5
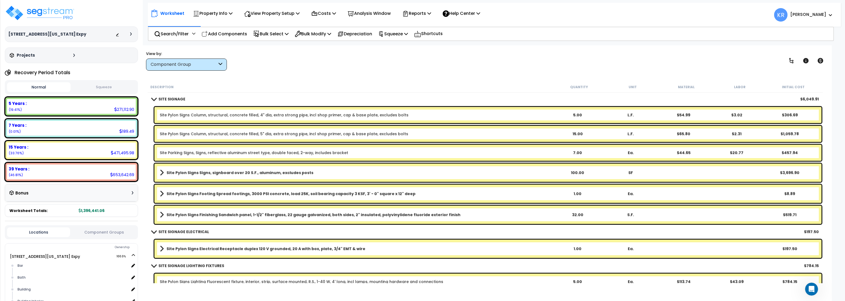
scroll to position [2295, 0]
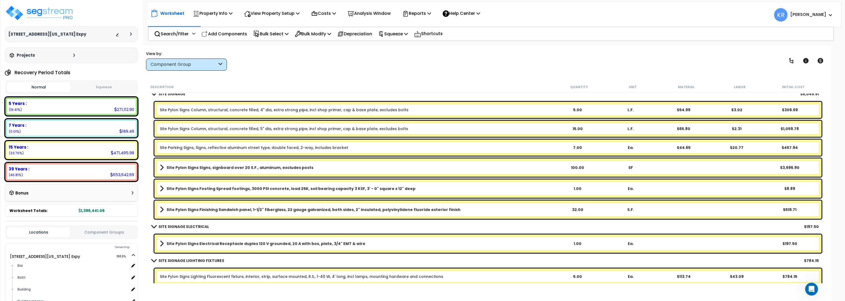
click at [176, 95] on b "SITE SIGNAGE" at bounding box center [171, 93] width 27 height 5
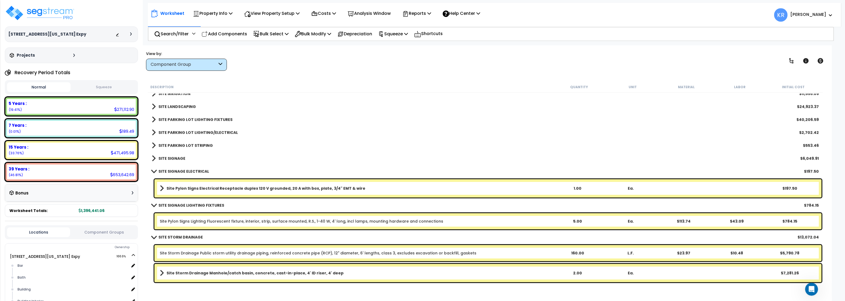
scroll to position [23, 0]
click at [53, 14] on img at bounding box center [40, 13] width 70 height 16
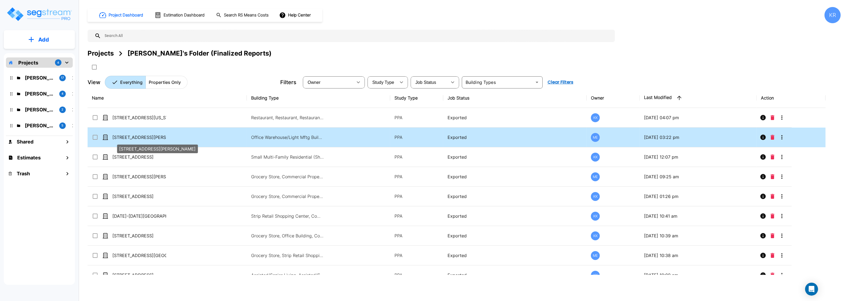
click at [129, 137] on p "[STREET_ADDRESS][PERSON_NAME]" at bounding box center [139, 137] width 54 height 6
click at [129, 136] on p "[STREET_ADDRESS][PERSON_NAME]" at bounding box center [139, 137] width 54 height 6
checkbox input "false"
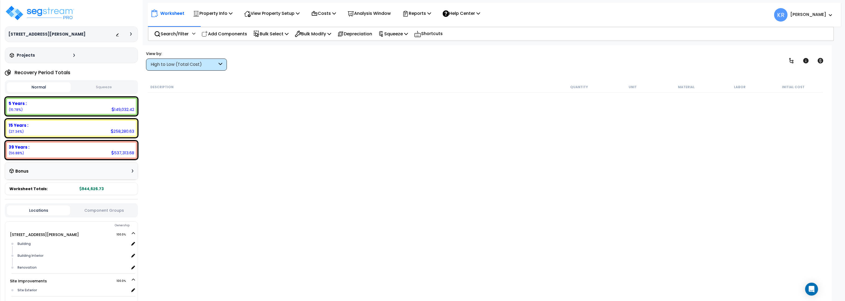
click at [190, 64] on div "High to Low (Total Cost)" at bounding box center [184, 64] width 67 height 6
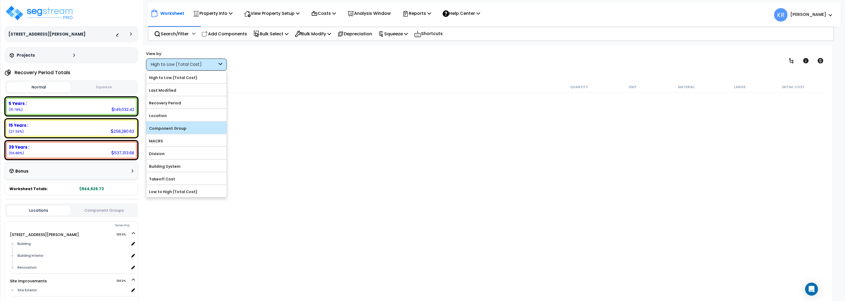
click at [179, 130] on label "Component Group" at bounding box center [186, 128] width 80 height 8
click at [0, 0] on input "Component Group" at bounding box center [0, 0] width 0 height 0
click at [172, 144] on label "MACRS" at bounding box center [186, 141] width 80 height 8
click at [0, 0] on input "MACRS" at bounding box center [0, 0] width 0 height 0
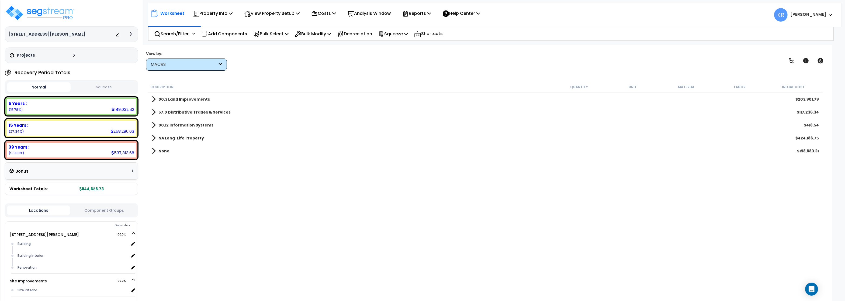
click at [173, 62] on div "MACRS" at bounding box center [184, 64] width 67 height 6
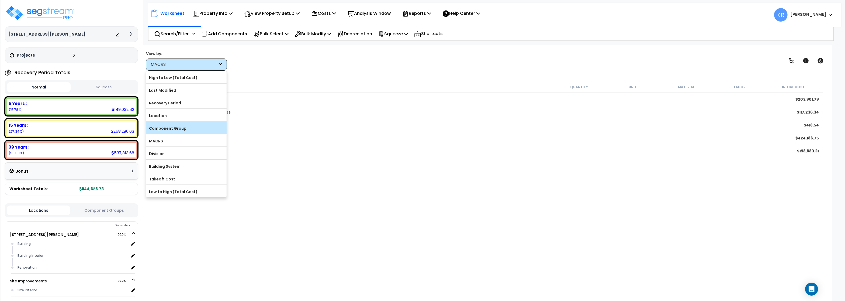
click at [168, 132] on label "Component Group" at bounding box center [186, 128] width 80 height 8
click at [0, 0] on input "Component Group" at bounding box center [0, 0] width 0 height 0
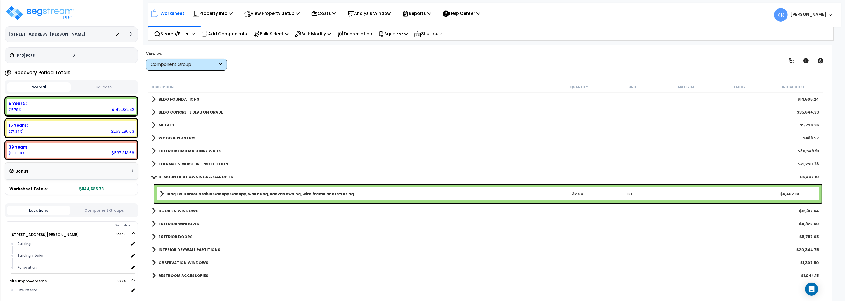
click at [177, 172] on div "DEMOUNTABLE AWNINGS & CANOPIES $5,407.10" at bounding box center [485, 176] width 672 height 13
click at [177, 175] on b "DEMOUNTABLE AWNINGS & CANOPIES" at bounding box center [195, 176] width 75 height 5
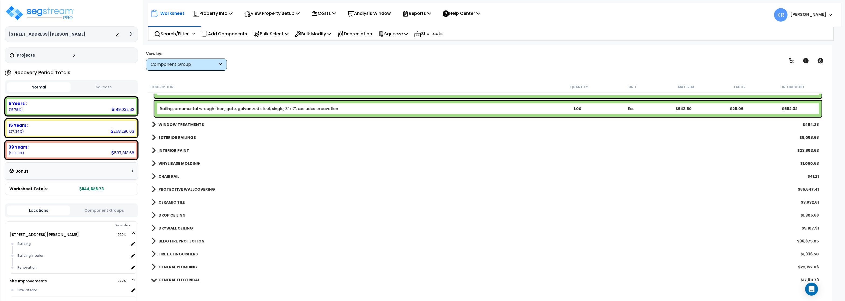
scroll to position [194, 0]
click at [33, 264] on div "Renovation" at bounding box center [72, 267] width 113 height 6
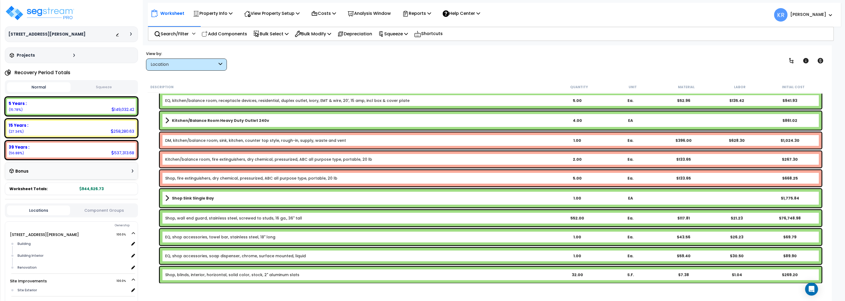
scroll to position [614, 0]
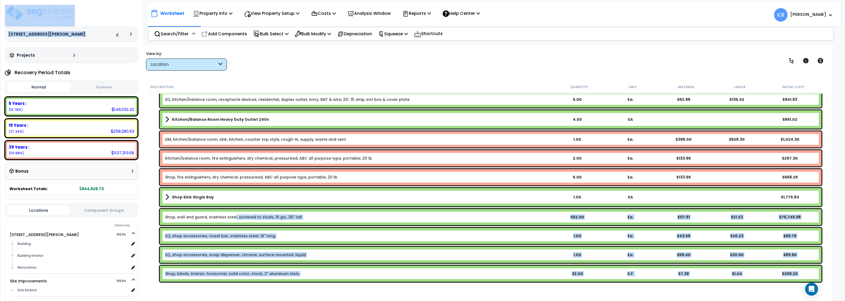
click at [234, 216] on link "Shop, wall end guard, stainless steel, screwed to studs, 16 ga., 36" tall" at bounding box center [233, 216] width 137 height 5
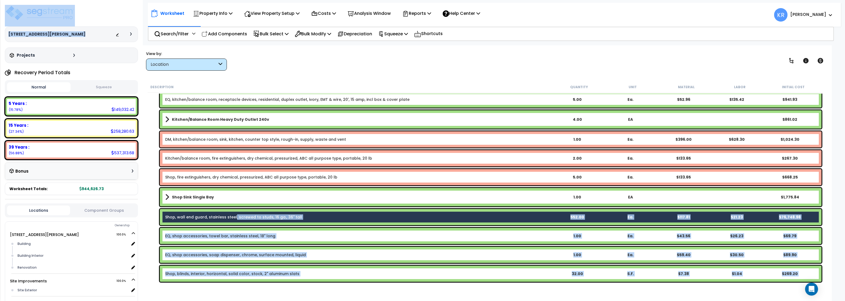
click at [235, 217] on link "Shop, wall end guard, stainless steel, screwed to studs, 16 ga., 36" tall" at bounding box center [233, 216] width 137 height 5
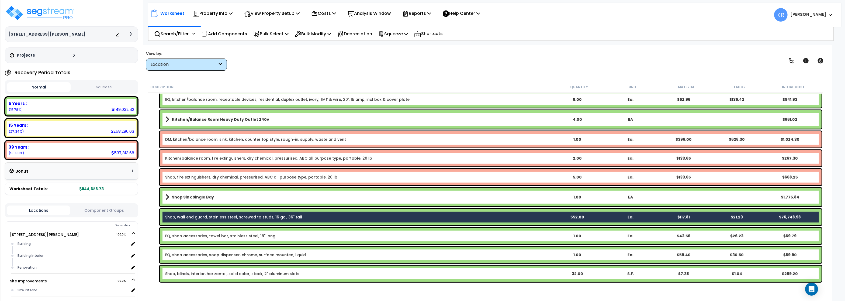
click at [156, 221] on div "Shop, wall end guard, stainless steel, screwed to studs, 16 ga., 36" tall 552.0…" at bounding box center [485, 216] width 675 height 19
click at [299, 59] on div "View by: Location High to Low (Total Cost)" at bounding box center [485, 61] width 682 height 20
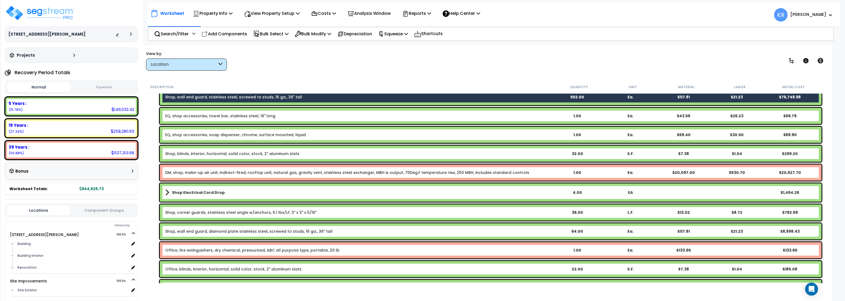
scroll to position [717, 0]
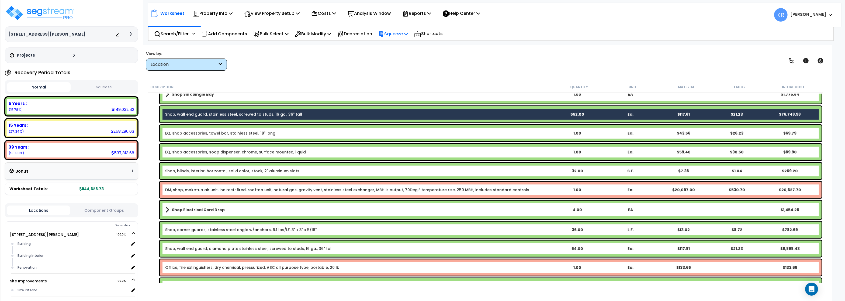
click at [403, 32] on p "Squeeze" at bounding box center [393, 33] width 30 height 7
click at [399, 44] on link "Squeeze" at bounding box center [401, 45] width 53 height 11
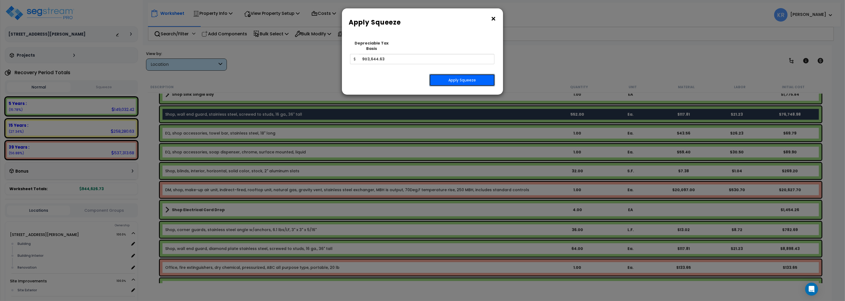
click at [452, 74] on button "Apply Squeeze" at bounding box center [462, 80] width 66 height 12
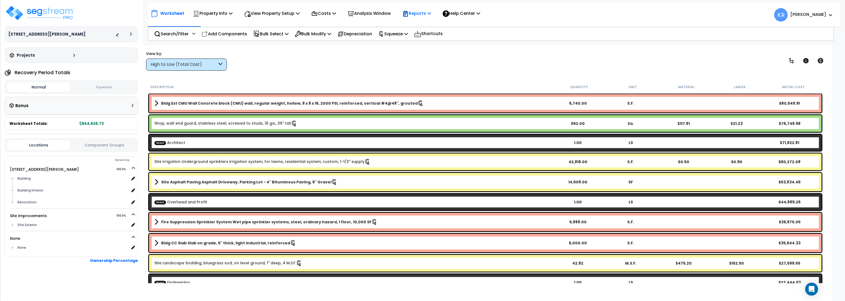
click at [428, 13] on p "Reports" at bounding box center [416, 13] width 29 height 7
click at [426, 25] on link "Get Report" at bounding box center [425, 25] width 53 height 11
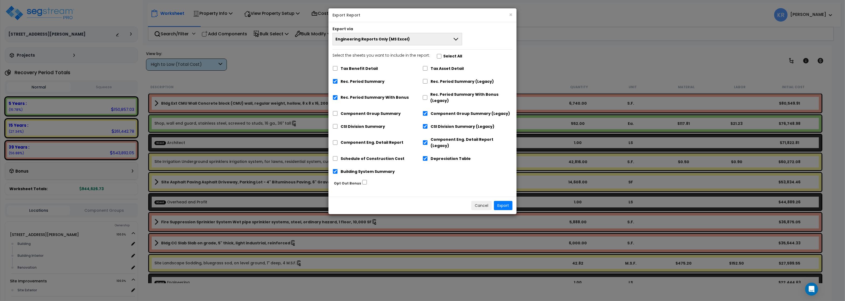
click at [352, 99] on label "Rec. Period Summary With Bonus" at bounding box center [374, 97] width 68 height 6
click at [338, 99] on input "Rec. Period Summary With Bonus" at bounding box center [334, 97] width 5 height 5
checkbox input "false"
drag, startPoint x: 345, startPoint y: 80, endPoint x: 405, endPoint y: 82, distance: 60.1
click at [346, 81] on label "Rec. Period Summary" at bounding box center [362, 81] width 44 height 6
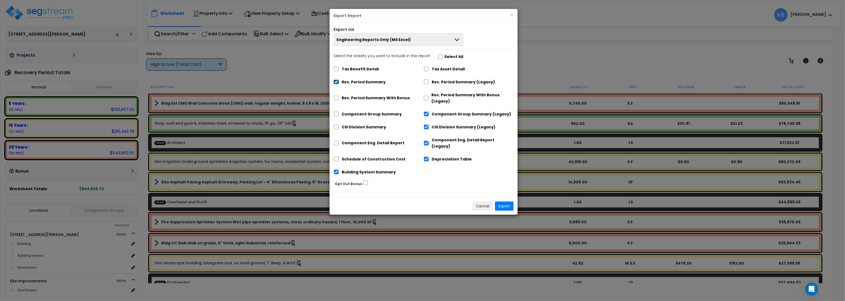
click at [335, 82] on input "Rec. Period Summary" at bounding box center [335, 81] width 5 height 5
checkbox input "false"
click at [425, 115] on input "Component Group Summary (Legacy)" at bounding box center [425, 114] width 5 height 5
checkbox input "false"
click at [427, 128] on input "CSI Division Summary (Legacy)" at bounding box center [425, 126] width 5 height 5
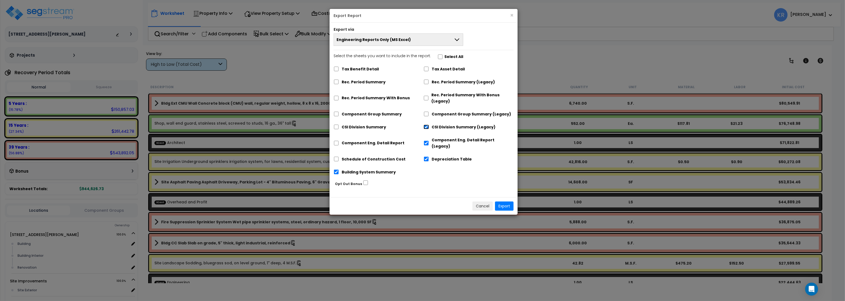
checkbox input "false"
click at [427, 142] on div "Component Eng. Detail Report (Legacy)" at bounding box center [468, 142] width 90 height 16
click at [426, 156] on input "Depreciation Table" at bounding box center [425, 158] width 5 height 5
checkbox input "false"
click at [425, 141] on input "Component Eng. Detail Report (Legacy)" at bounding box center [425, 143] width 5 height 5
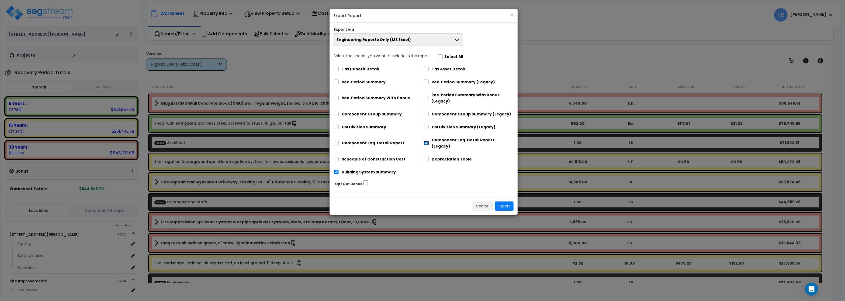
checkbox input "false"
click at [335, 169] on input "Building System Summary" at bounding box center [335, 171] width 5 height 5
checkbox input "false"
click at [337, 141] on input "Component Eng. Detail Report" at bounding box center [335, 143] width 5 height 5
checkbox input "true"
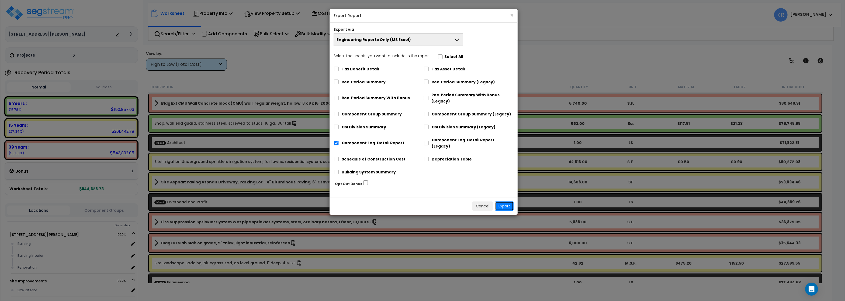
click at [505, 201] on button "Export" at bounding box center [504, 205] width 19 height 9
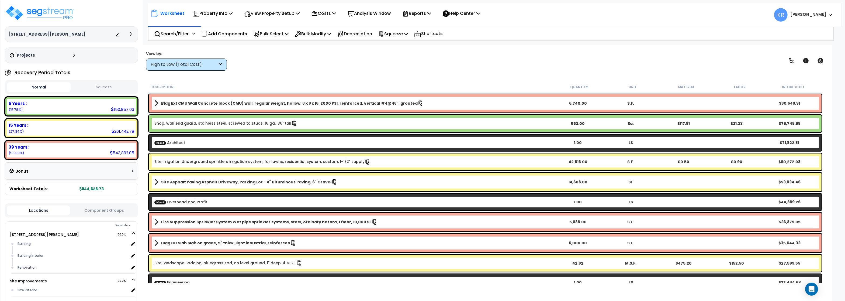
click at [8, 262] on ul "14250 Ewing Ave S. 100.0% Building x" at bounding box center [65, 274] width 146 height 87
click at [22, 268] on div "Renovation" at bounding box center [72, 267] width 113 height 6
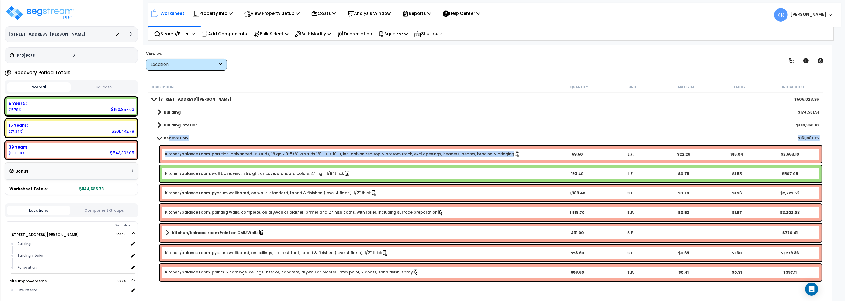
click at [169, 139] on b "Renovation" at bounding box center [176, 137] width 24 height 5
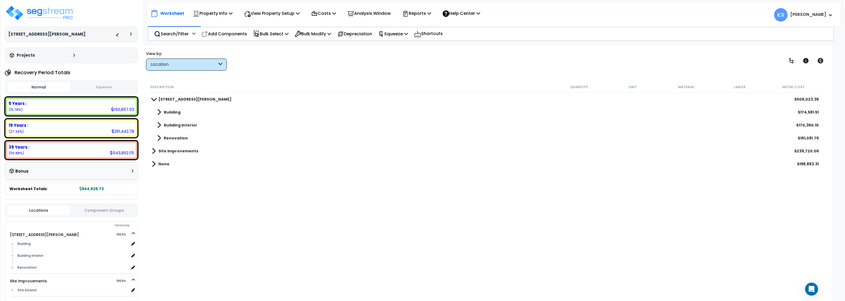
click at [169, 139] on b "Renovation" at bounding box center [176, 137] width 24 height 5
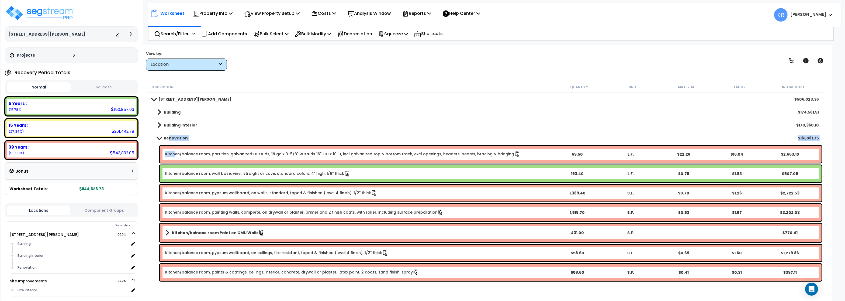
click at [175, 156] on link "Kitchen/balance room, partition, galvanized LB studs, 18 ga x 3-5/8" W studs 16…" at bounding box center [342, 154] width 355 height 6
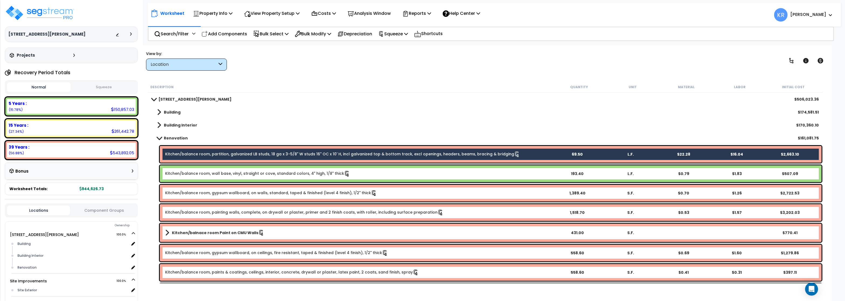
click at [178, 173] on link "Kitchen/balance room, wall base, vinyl, straight or cove, standard colors, 4" h…" at bounding box center [257, 173] width 185 height 6
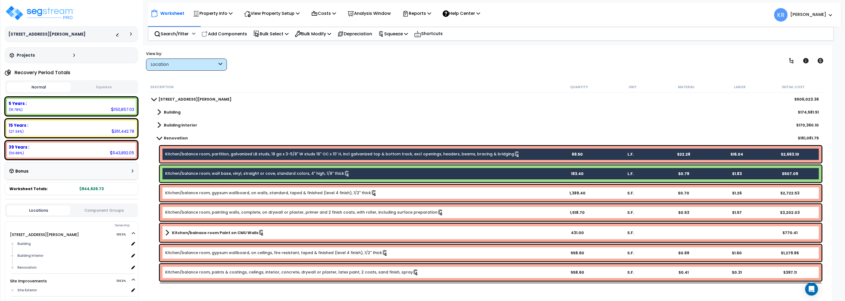
click at [180, 197] on div "Kitchen/balance room, gypsum wallboard, on walls, standard, taped & finished (l…" at bounding box center [490, 192] width 661 height 17
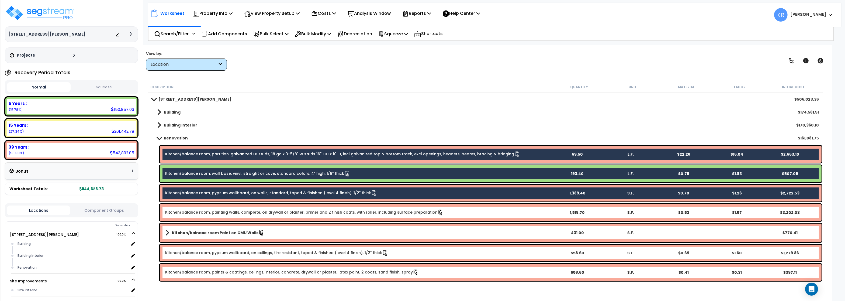
click at [181, 211] on link "Kitchen/balance room, painting walls, complete, on drywall or plaster, primer a…" at bounding box center [304, 212] width 278 height 6
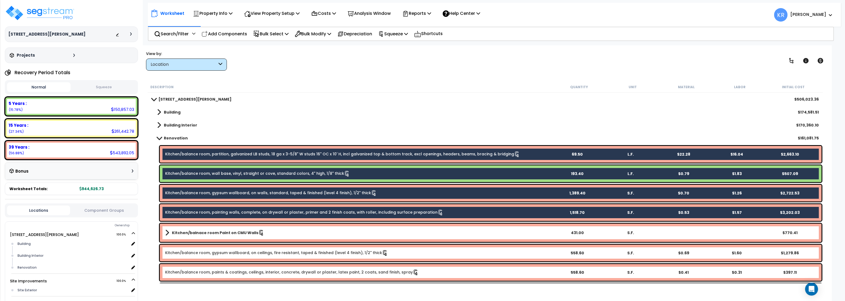
click at [189, 235] on link "Kitchen/balnace room Paint on CMU Walls" at bounding box center [357, 233] width 385 height 8
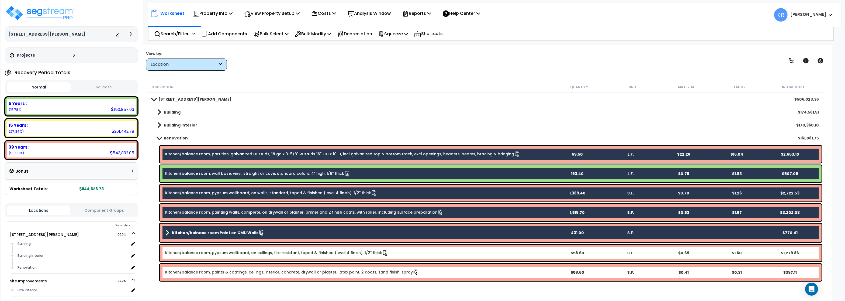
click at [187, 250] on link "Kitchen/balance room, gypsum wallboard, on ceilings, fire resistant, taped & fi…" at bounding box center [276, 253] width 223 height 6
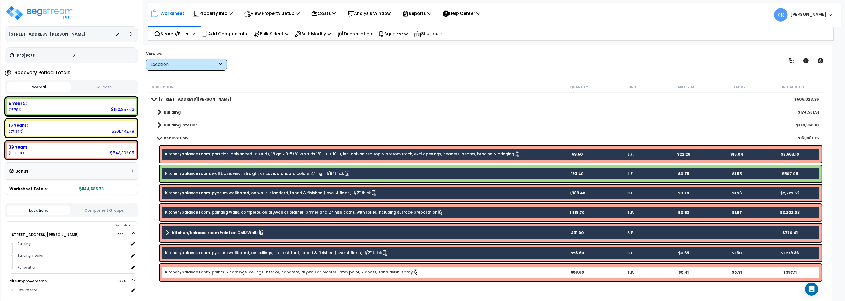
click at [183, 268] on div "Kitchen/balance room, paints & coatings, ceilings, interior, concrete, drywall …" at bounding box center [490, 272] width 661 height 17
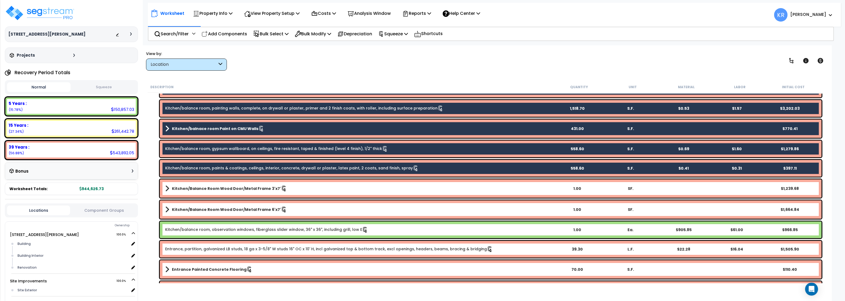
scroll to position [129, 0]
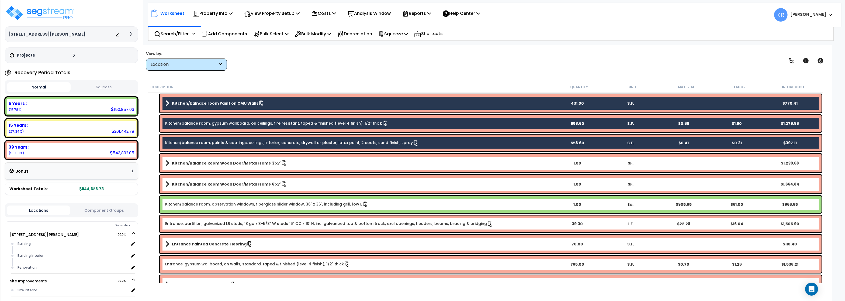
click at [191, 163] on b "Kitchen/Balance Room Wood Door/Metal Frame 3'x7'" at bounding box center [226, 162] width 109 height 5
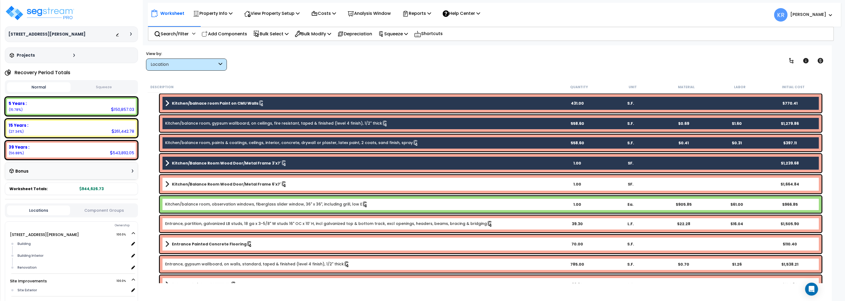
click at [184, 181] on link "Kitchen/Balance Room Wood Door/Metal Frame 6'x7'" at bounding box center [357, 184] width 385 height 8
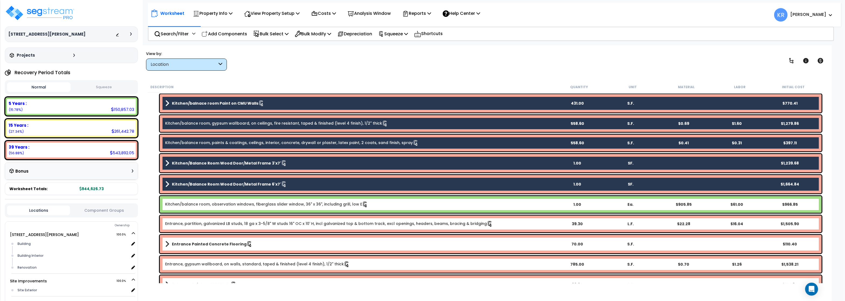
click at [185, 206] on link "Kitchen/balance room, observation windows, fiberglass slider window, 36" x 36",…" at bounding box center [266, 204] width 203 height 6
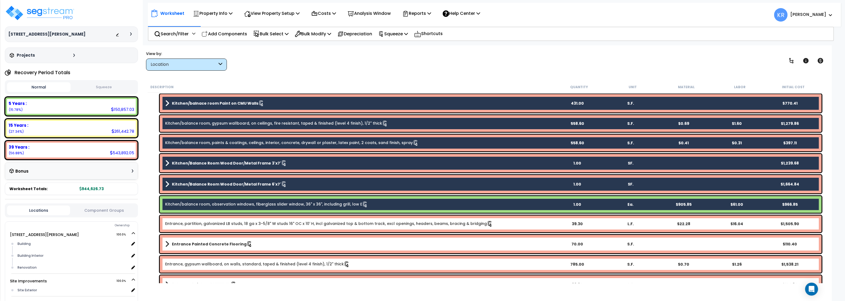
click at [186, 221] on link "Entrance, partition, galvanized LB studs, 18 ga x 3-5/8" W studs 16" OC x 10' H…" at bounding box center [329, 224] width 328 height 6
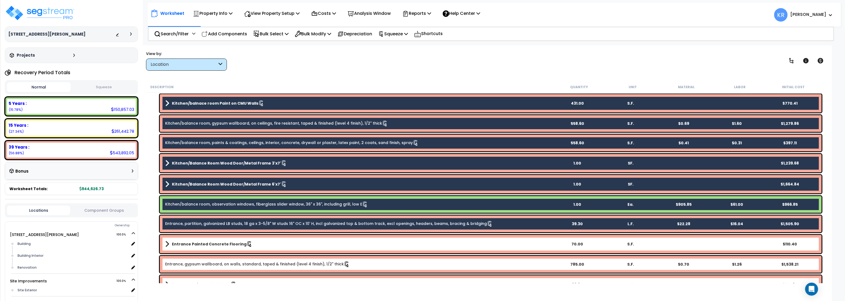
click at [183, 243] on b "Entrance Painted Concrete Flooring" at bounding box center [209, 243] width 75 height 5
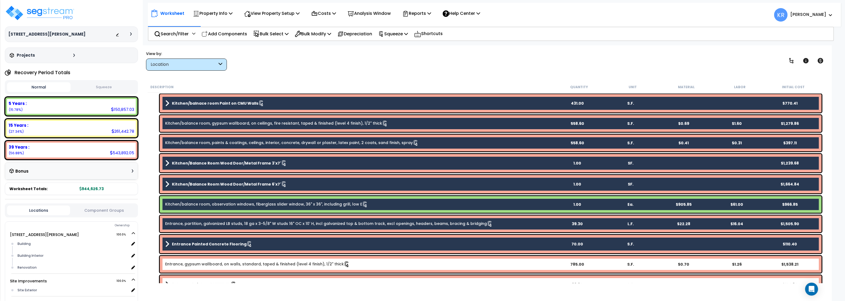
click at [183, 264] on link "Entrance, gypsum wallboard, on walls, standard, taped & finished (level 4 finis…" at bounding box center [257, 264] width 184 height 6
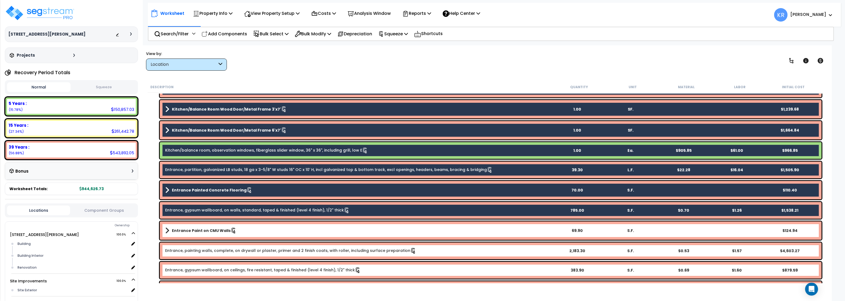
scroll to position [226, 0]
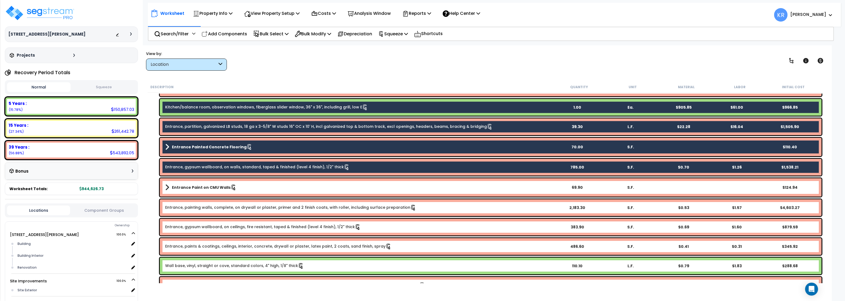
click at [206, 191] on div "Entrance Paint on CMU Walls 69.90 S.F. $124.94" at bounding box center [490, 187] width 661 height 18
click at [207, 189] on b "Entrance Paint on CMU Walls" at bounding box center [201, 186] width 59 height 5
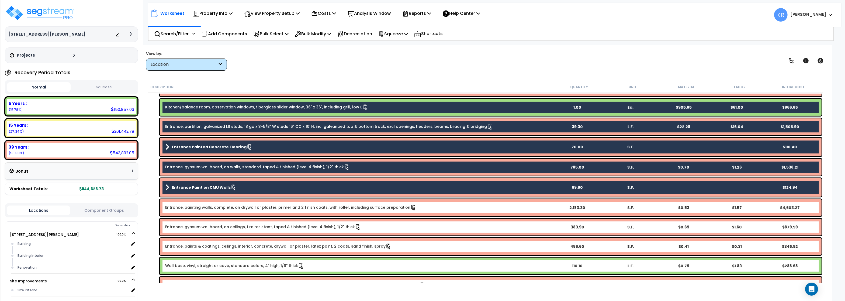
click at [206, 204] on link "Entrance, painting walls, complete, on drywall or plaster, primer and 2 finish …" at bounding box center [290, 207] width 251 height 6
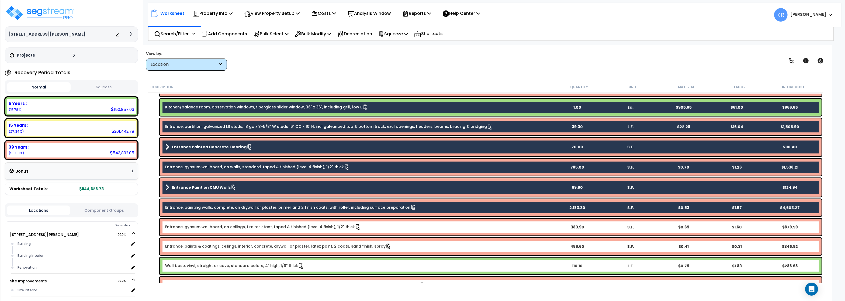
click at [199, 230] on div "Entrance, gypsum wallboard, on ceilings, fire resistant, taped & finished (leve…" at bounding box center [490, 226] width 661 height 17
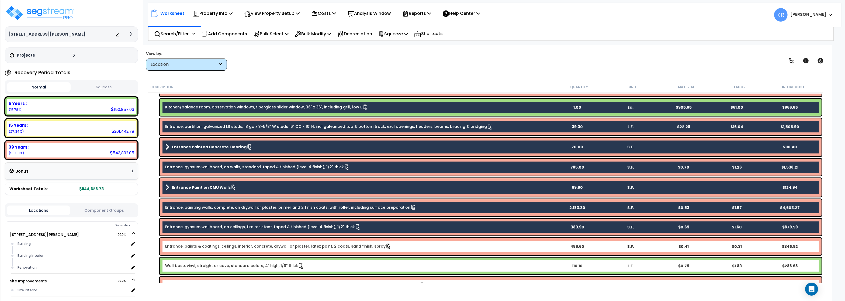
click at [195, 243] on div "Entrance, paints & coatings, ceilings, interior, concrete, drywall or plaster, …" at bounding box center [490, 246] width 661 height 17
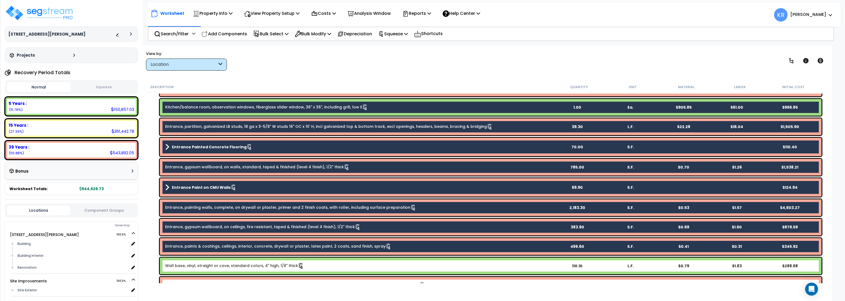
click at [191, 270] on div "Wall base, vinyl, straight or cove, standard colors, 4" high, 1/8" thick 110.10…" at bounding box center [490, 265] width 661 height 17
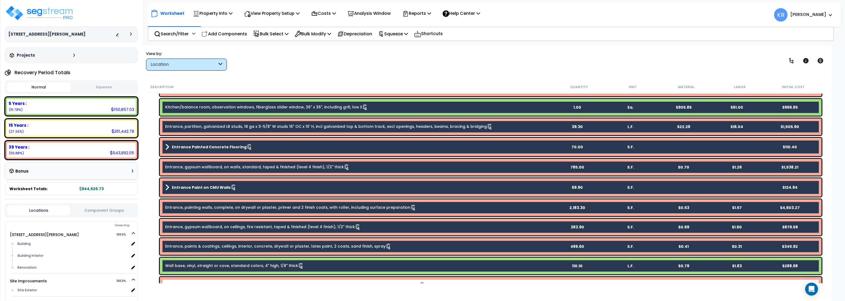
scroll to position [323, 0]
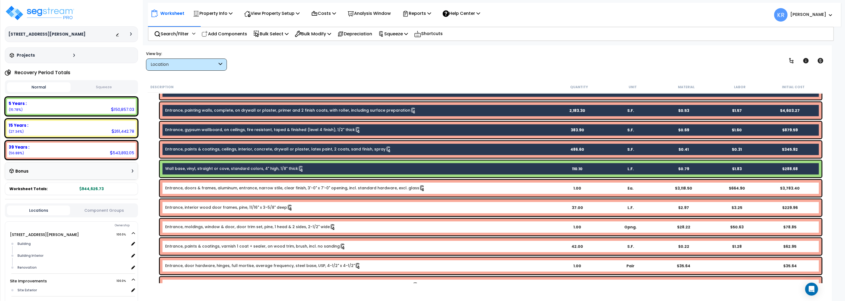
click at [230, 184] on div "Entrance, doors & frames, aluminum, entrance, narrow stile, clear finish, 3'-0"…" at bounding box center [490, 188] width 661 height 17
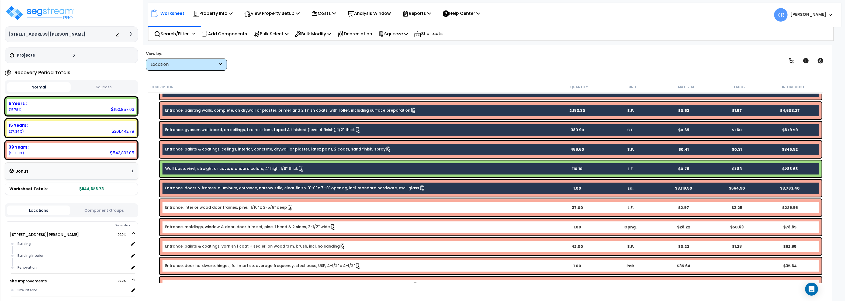
click at [203, 206] on link "Entrance, interior wood door frames, pine, 11/16" x 3-5/8" deep" at bounding box center [229, 207] width 128 height 6
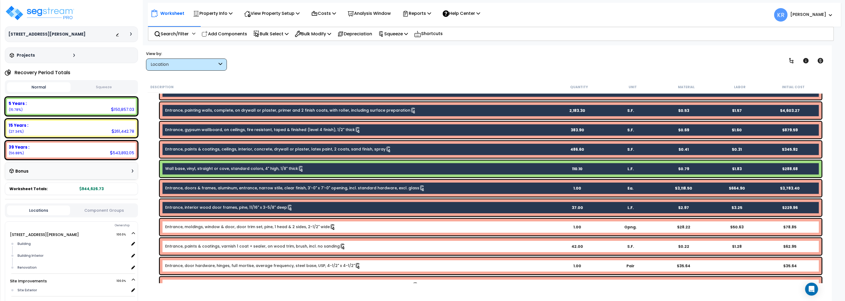
click at [193, 229] on link "Entrance, moldings, window & door, door trim set, pine, 1 head & 2 sides, 2-1/2…" at bounding box center [250, 227] width 170 height 6
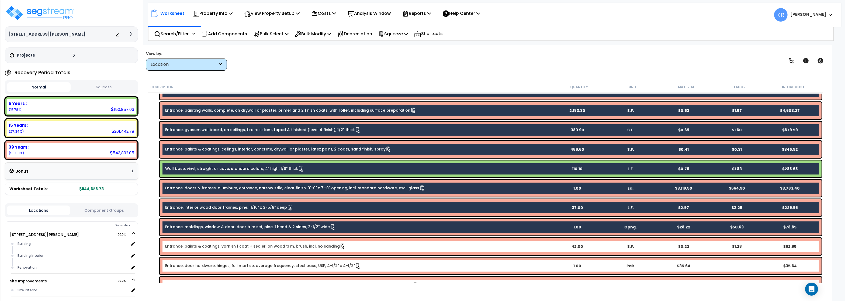
click at [192, 247] on link "Entrance, paints & coatings, varnish 1 coat + sealer, on wood trim, brush, incl…" at bounding box center [255, 246] width 180 height 6
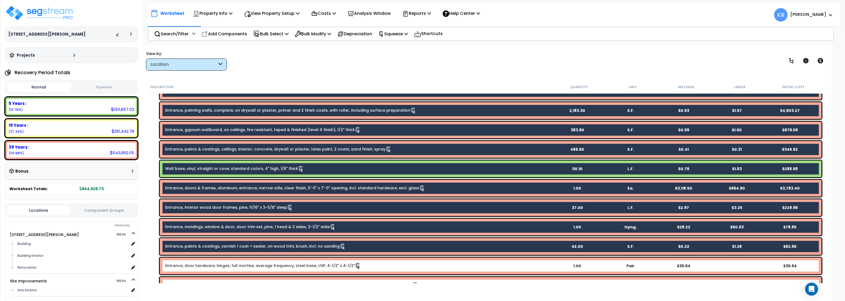
click at [190, 264] on link "Entrance, door hardware, hinges, full mortise, average frequency, steel base, U…" at bounding box center [263, 266] width 196 height 6
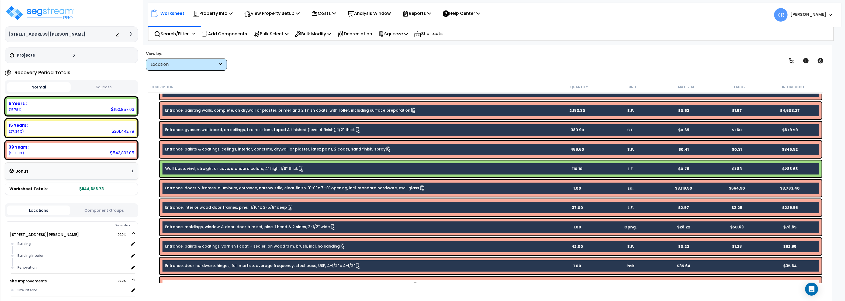
scroll to position [420, 0]
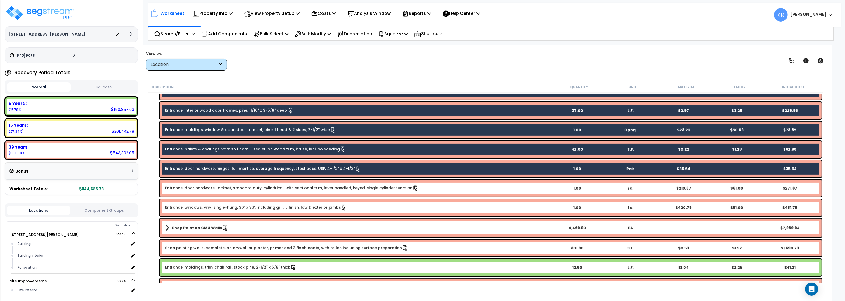
click at [199, 184] on div "Entrance, door hardware, lockset, standard duty, cylindrical, with sectional tr…" at bounding box center [490, 188] width 661 height 17
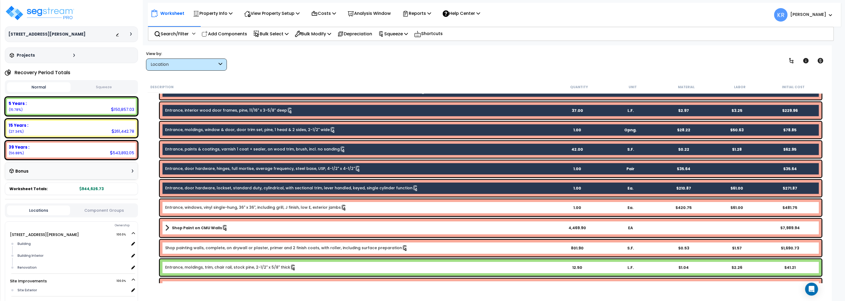
click at [193, 210] on div "Entrance, windows, vinyl single-hung, 36" x 36", including grill, J finish, low…" at bounding box center [490, 207] width 661 height 17
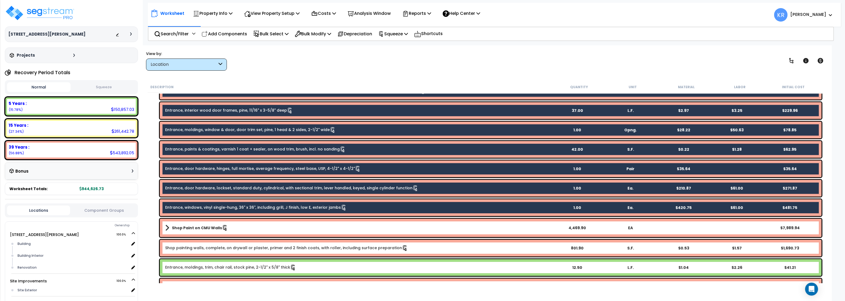
click at [191, 229] on b "Shop Paint on CMU Walls" at bounding box center [197, 227] width 50 height 5
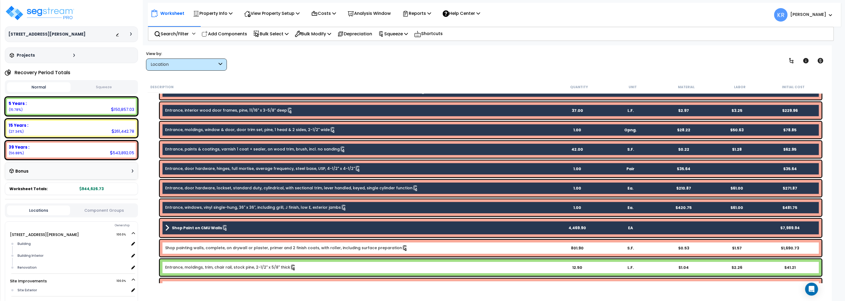
click at [190, 248] on link "Shop painting walls, complete, on drywall or plaster, primer and 2 finish coats…" at bounding box center [286, 248] width 243 height 6
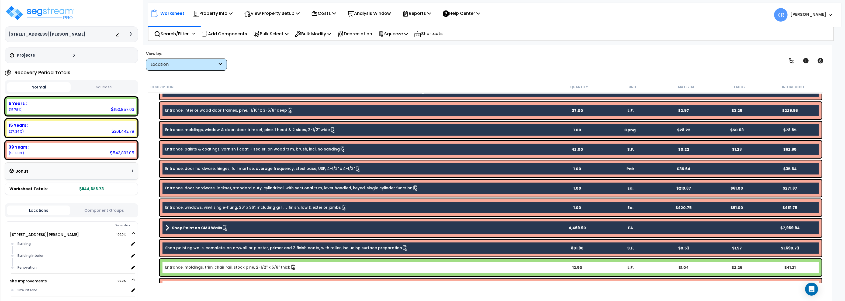
click at [187, 266] on link "Entrance, moldings, trim, chair rail, stock pine, 2-1/2" x 5/8" thick" at bounding box center [230, 267] width 131 height 6
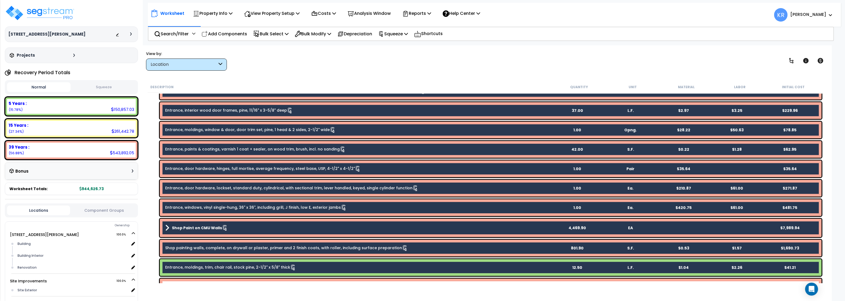
scroll to position [517, 0]
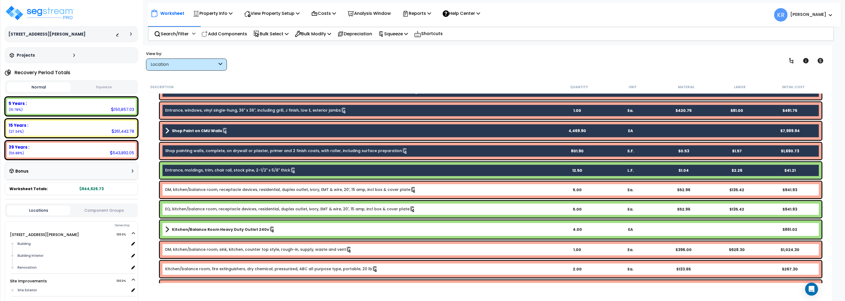
click at [205, 189] on link "DM, kitchen/balance room, receptacle devices, residential, duplex outlet, ivory…" at bounding box center [290, 190] width 251 height 6
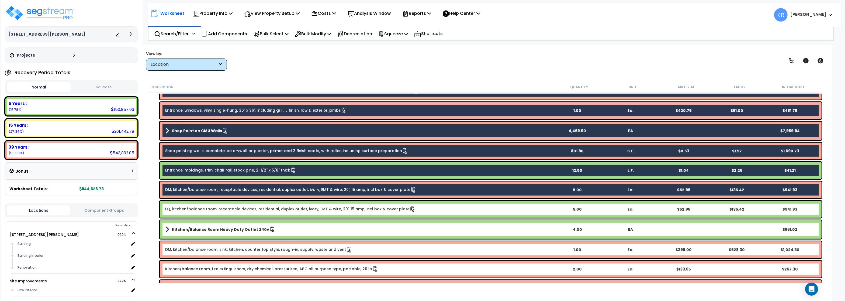
click at [193, 210] on link "EQ, kitchen/balance room, receptacle devices, residential, duplex outlet, ivory…" at bounding box center [290, 209] width 250 height 6
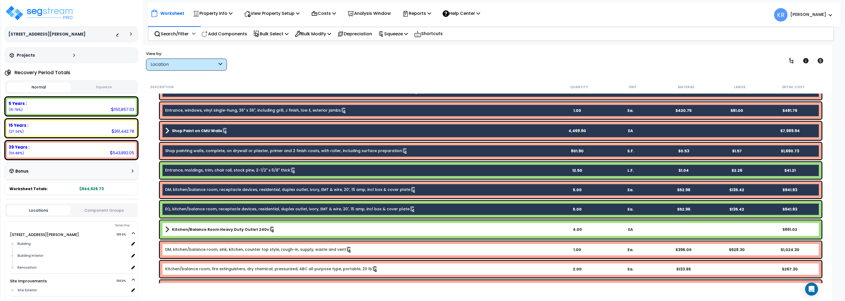
click at [189, 227] on b "Kitchen/Balance Room Heavy Duty Outlet 240v" at bounding box center [220, 229] width 97 height 5
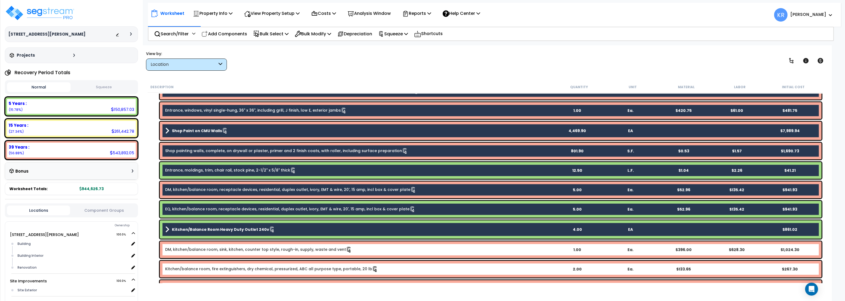
click at [186, 249] on link "DM, kitchen/balance room, sink, kitchen, counter top style, rough-in, supply, w…" at bounding box center [258, 249] width 187 height 6
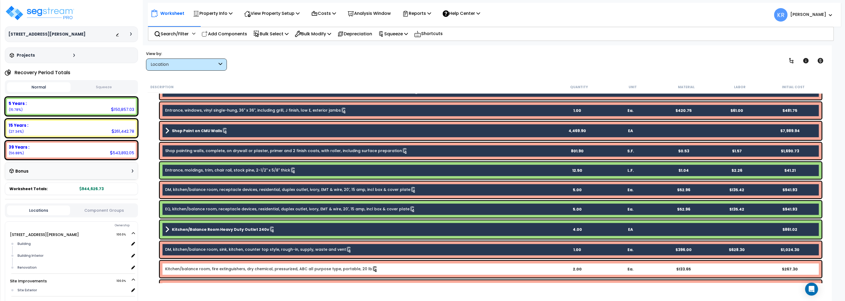
click at [186, 268] on link "Kitchen/balance room, fire extinguishers, dry chemical, pressurized, ABC all pu…" at bounding box center [271, 269] width 213 height 6
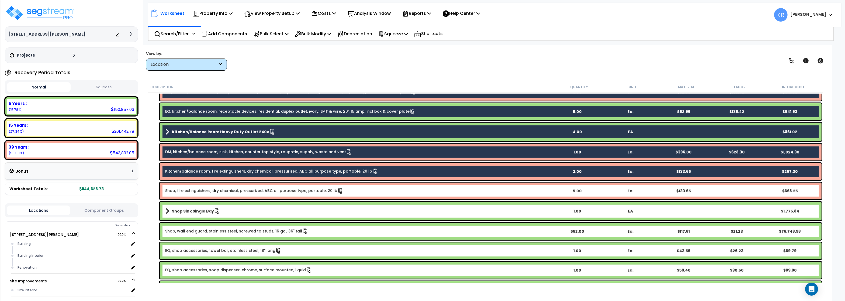
scroll to position [646, 0]
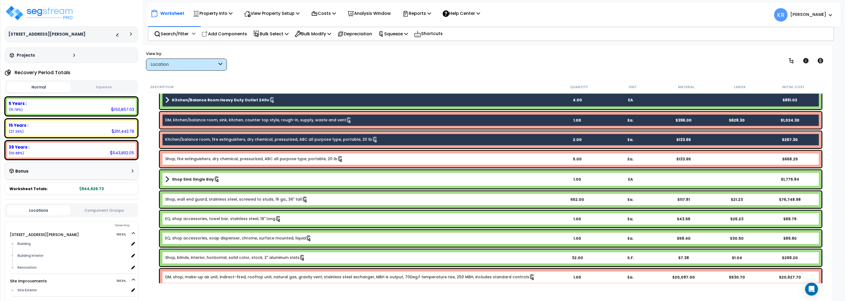
click at [201, 154] on div "Shop, fire extinguishers, dry chemical, pressurized, ABC all purpose type, port…" at bounding box center [490, 159] width 661 height 17
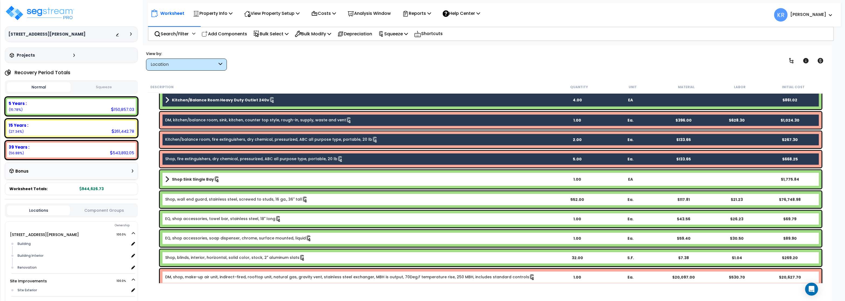
click at [189, 182] on link "Shop Sink Single Bay" at bounding box center [357, 179] width 385 height 8
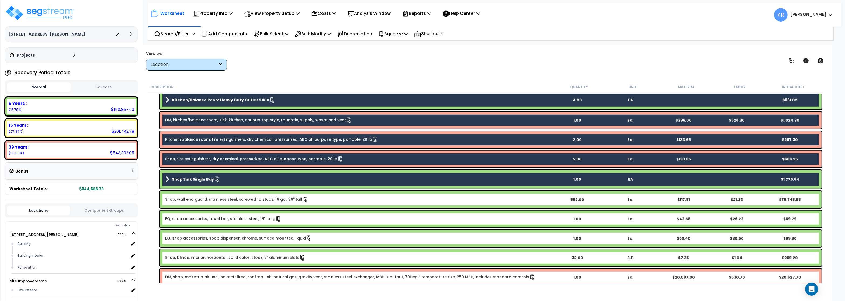
click at [191, 197] on link "Shop, wall end guard, stainless steel, screwed to studs, 16 ga., 36" tall" at bounding box center [236, 199] width 143 height 6
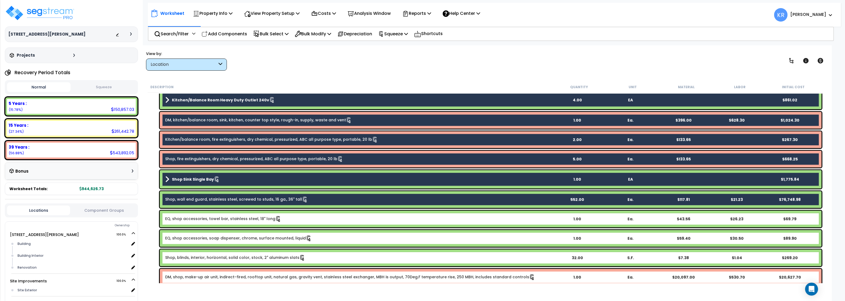
click at [183, 221] on link "EQ, shop accessories, towel bar, stainless steel, 18" long" at bounding box center [223, 219] width 116 height 6
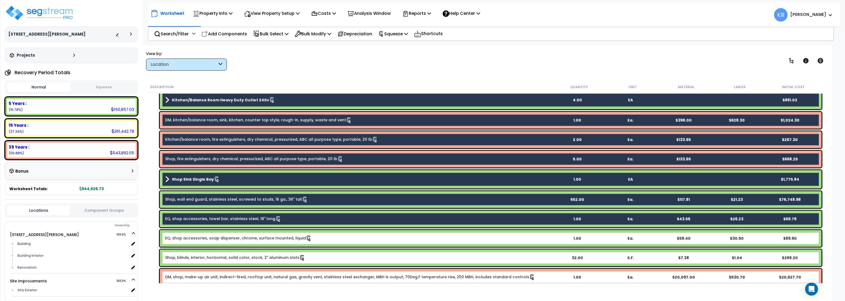
click at [186, 242] on div "EQ, shop accessories, soap dispenser, chrome, surface mounted, liquid 1.00 Ea. …" at bounding box center [490, 238] width 661 height 17
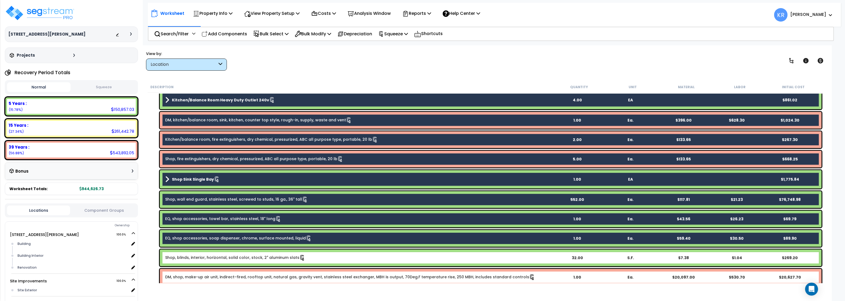
click at [187, 259] on link "Shop, blinds, interior, horizontal, solid color, stock, 2" aluminum slats" at bounding box center [235, 258] width 140 height 6
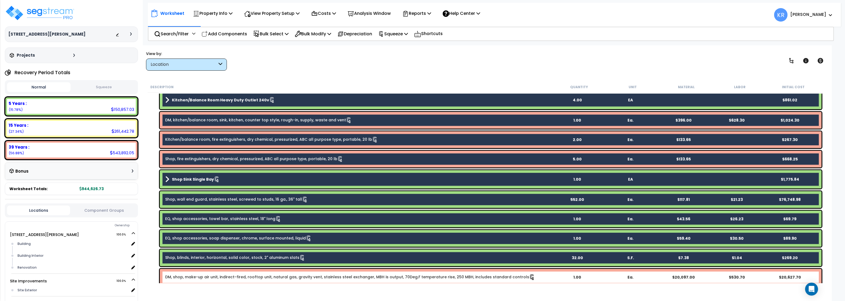
click at [189, 278] on link "DM, shop, make-up air unit, indirect-fired, rooftop unit, natural gas, gravity …" at bounding box center [350, 277] width 370 height 6
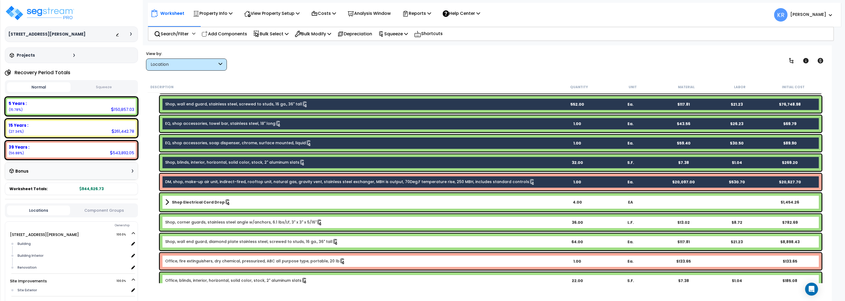
scroll to position [743, 0]
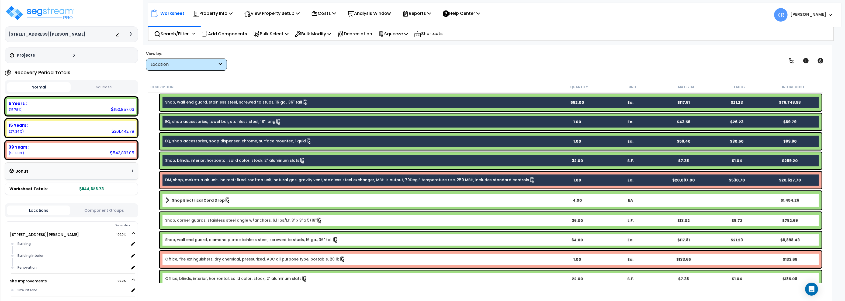
click at [201, 201] on b "Shop Electrical Cord Drop" at bounding box center [198, 199] width 53 height 5
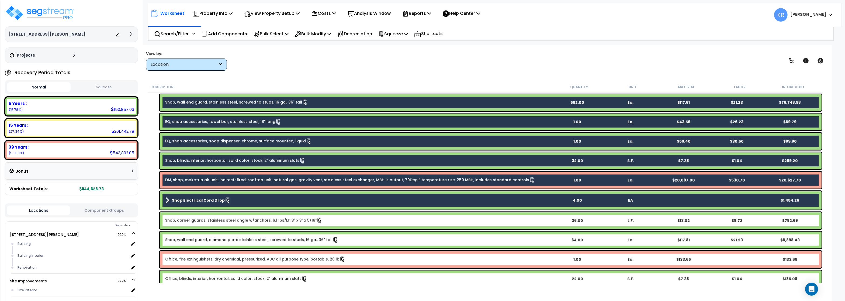
click at [199, 226] on div "Shop, corner guards, stainless steel angle w/anchors, 6.1 lbs/LF, 3" x 3" x 5/1…" at bounding box center [490, 220] width 661 height 17
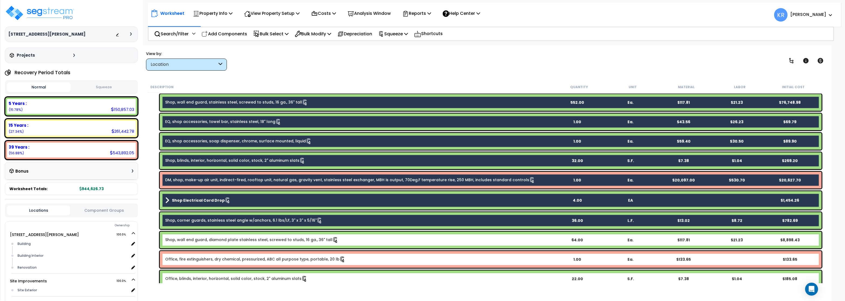
drag, startPoint x: 191, startPoint y: 245, endPoint x: 193, endPoint y: 261, distance: 16.5
click at [191, 245] on div "Shop, wall end guard, diamond plate stainless steel, screwed to studs, 16 ga., …" at bounding box center [490, 239] width 661 height 17
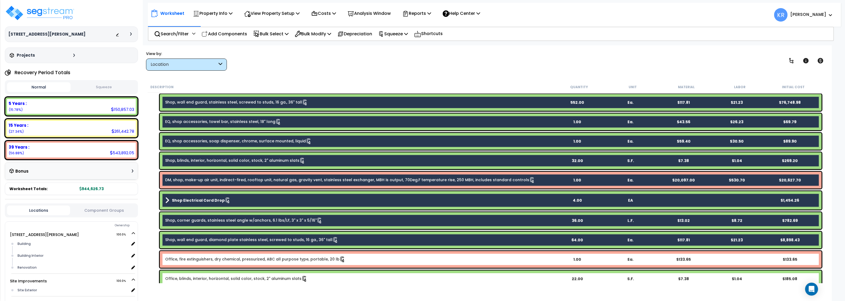
click at [193, 262] on div "Office, fire extinguishers, dry chemical, pressurized, ABC all purpose type, po…" at bounding box center [490, 259] width 661 height 17
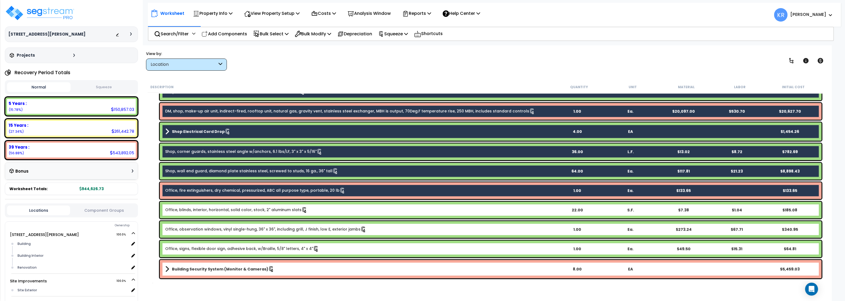
scroll to position [834, 0]
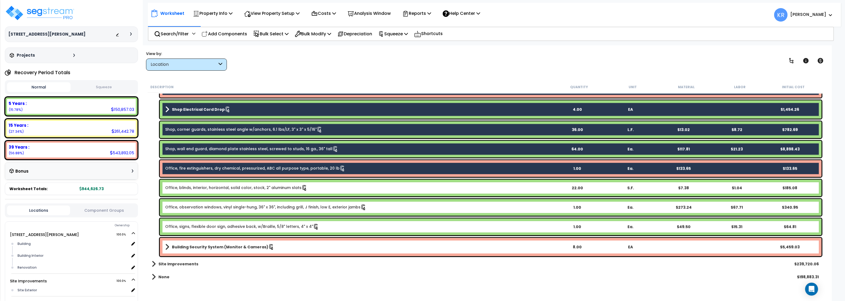
click at [198, 187] on link "Office, blinds, interior, horizontal, solid color, stock, 2" aluminum slats" at bounding box center [236, 188] width 142 height 6
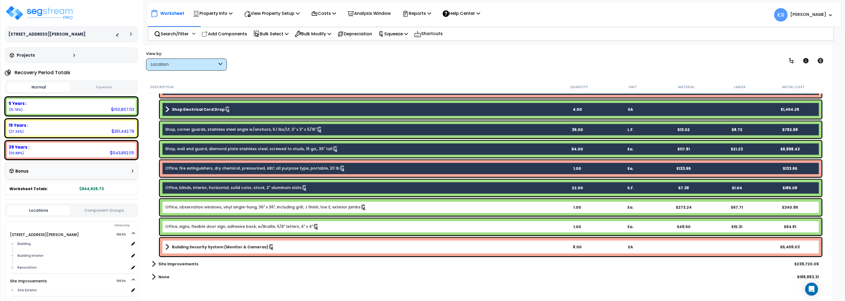
click at [194, 207] on link "Office, observation windows, vinyl single-hung, 36" x 36", including grill, J f…" at bounding box center [265, 207] width 201 height 6
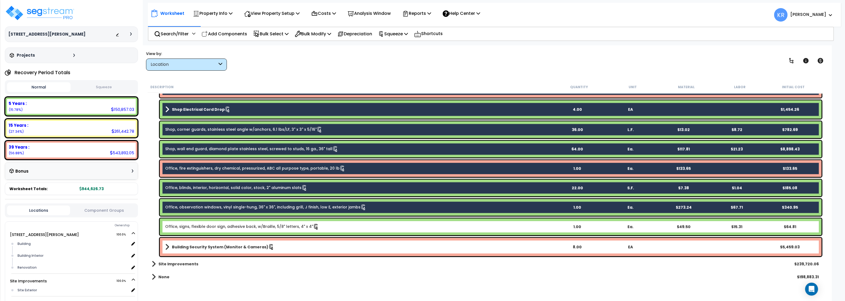
click at [193, 225] on link "Office, signs, flexible door sign, adhesive back, w/Braille, 5/8" letters, 4" x…" at bounding box center [242, 227] width 154 height 6
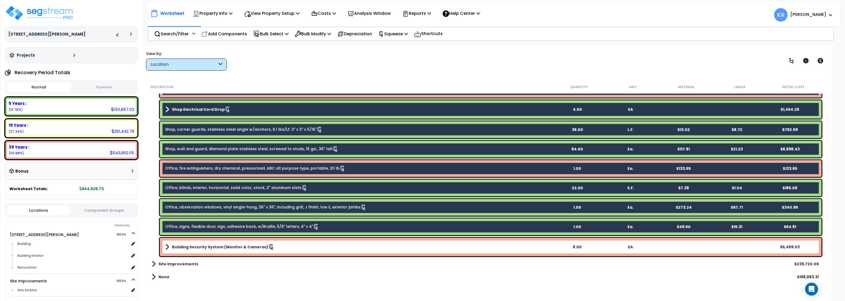
click at [191, 244] on link "Building Security System (Monitor & Cameras)" at bounding box center [357, 247] width 385 height 8
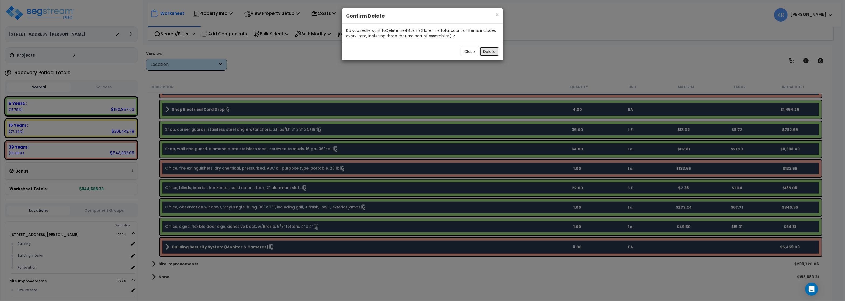
click at [489, 52] on button "Delete" at bounding box center [488, 51] width 19 height 9
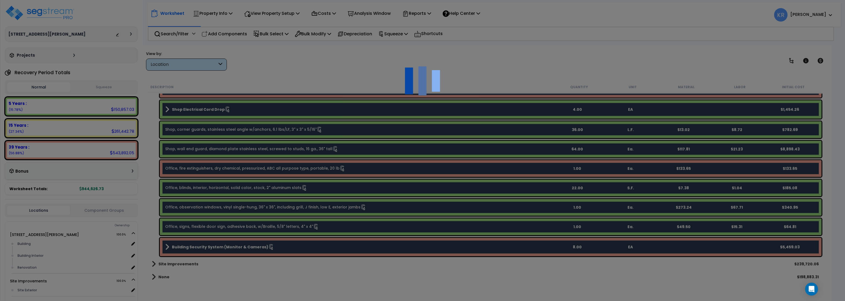
scroll to position [0, 0]
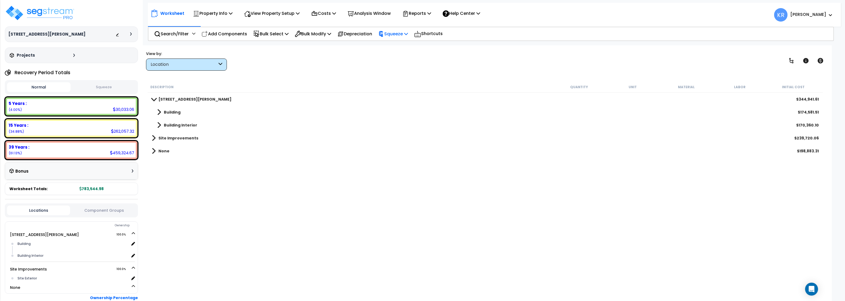
click at [404, 32] on p "Squeeze" at bounding box center [393, 33] width 30 height 7
click at [390, 45] on link "Re-squeeze" at bounding box center [401, 46] width 53 height 12
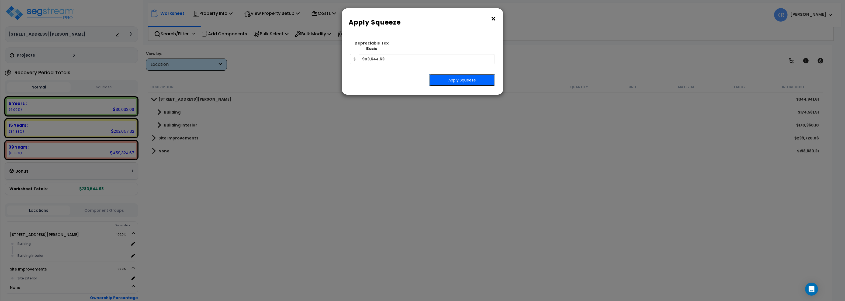
click at [452, 74] on button "Apply Squeeze" at bounding box center [462, 80] width 66 height 12
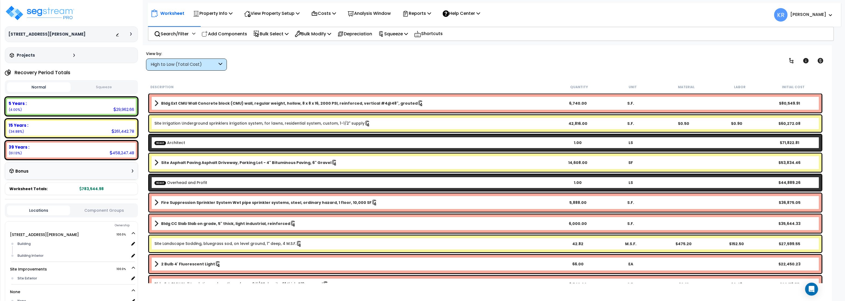
click at [162, 62] on div "High to Low (Total Cost)" at bounding box center [184, 64] width 67 height 6
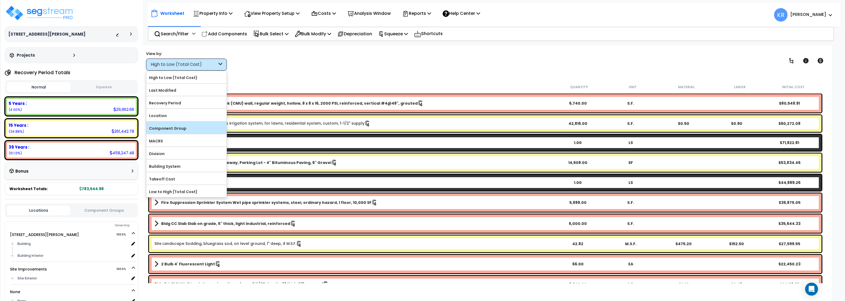
click at [170, 128] on label "Component Group" at bounding box center [186, 128] width 80 height 8
click at [0, 0] on input "Component Group" at bounding box center [0, 0] width 0 height 0
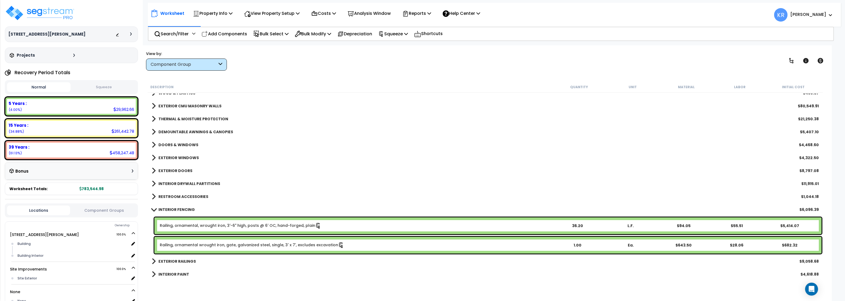
scroll to position [65, 0]
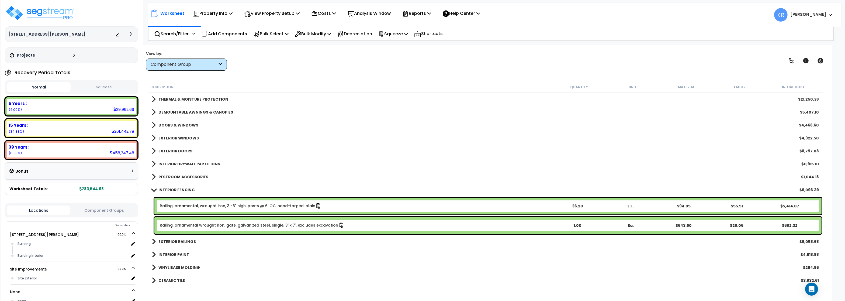
click at [159, 190] on b "INTERIOR FENCING" at bounding box center [176, 189] width 36 height 5
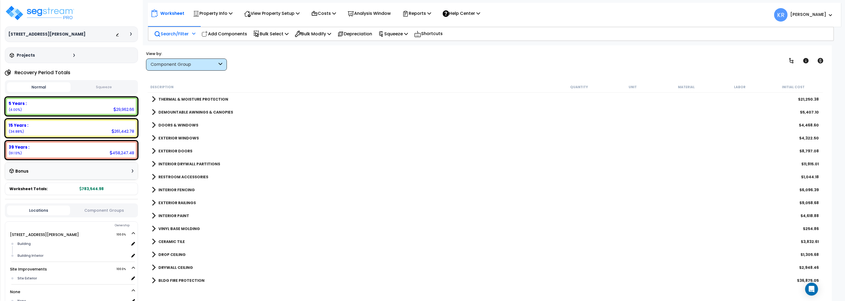
click at [179, 34] on p "Search/Filter" at bounding box center [171, 33] width 34 height 7
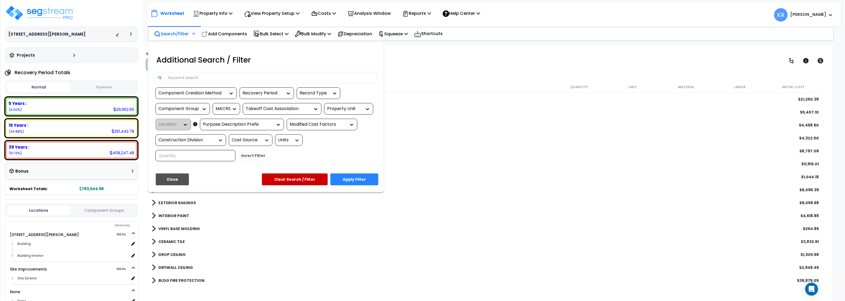
click at [175, 75] on input at bounding box center [269, 78] width 209 height 8
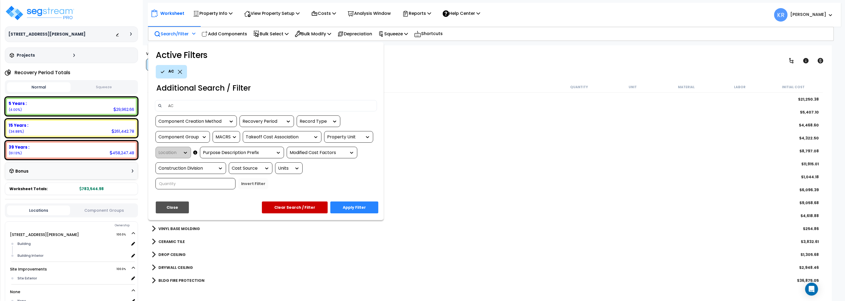
type input "AC"
click at [346, 207] on button "Apply Filter" at bounding box center [354, 207] width 48 height 12
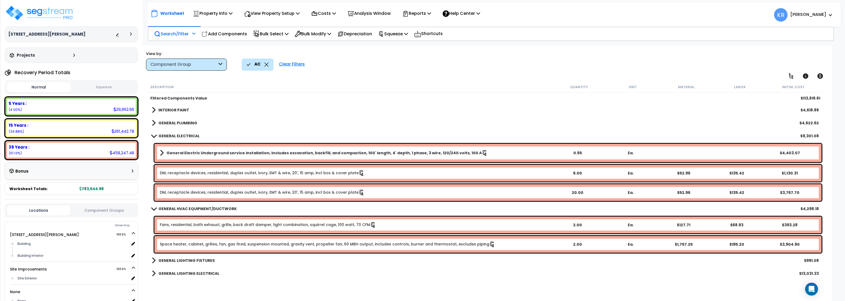
scroll to position [129, 0]
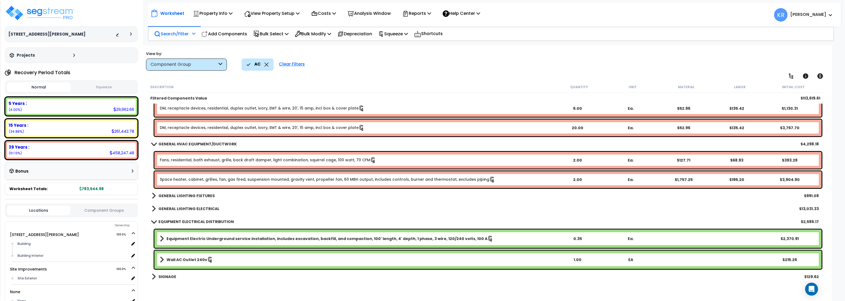
click at [182, 260] on b "Wall AC Outlet 240v" at bounding box center [186, 259] width 41 height 5
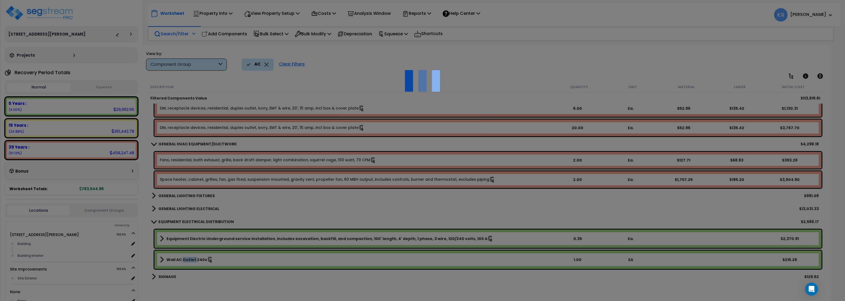
select select "68650"
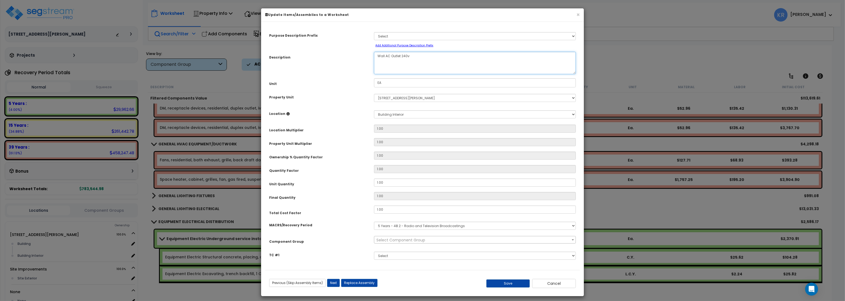
drag, startPoint x: 385, startPoint y: 57, endPoint x: 389, endPoint y: 56, distance: 4.0
click at [389, 56] on textarea "Wall AC Outlet 240v" at bounding box center [475, 63] width 202 height 22
click at [388, 56] on textarea "Wall AC Outlet 240v" at bounding box center [475, 63] width 202 height 22
type textarea "Wall Heavy duty Outlet 240v"
click at [517, 285] on button "Save" at bounding box center [508, 283] width 44 height 8
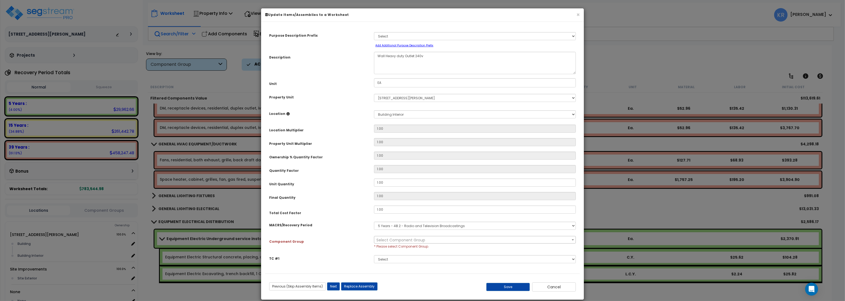
click at [378, 240] on span "Select Component Group" at bounding box center [400, 239] width 49 height 5
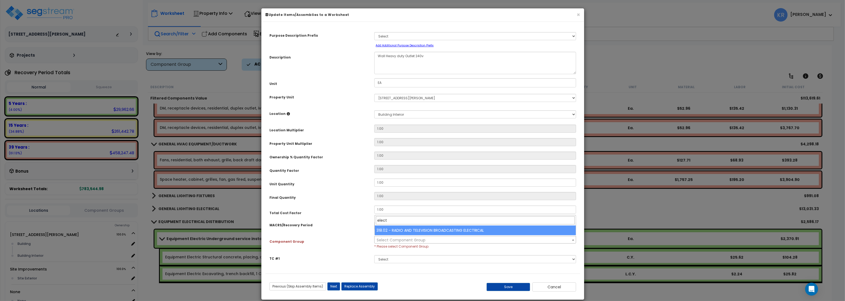
type input "electr"
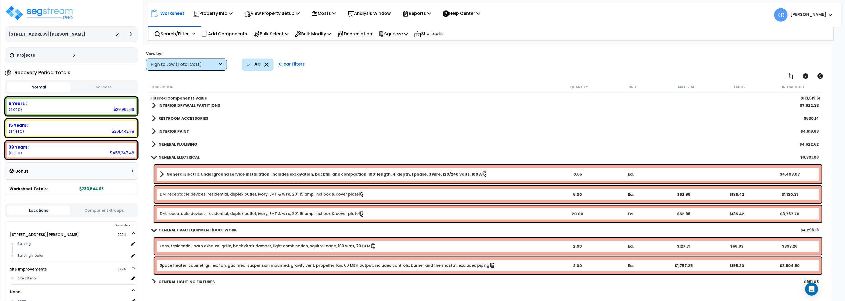
scroll to position [65, 0]
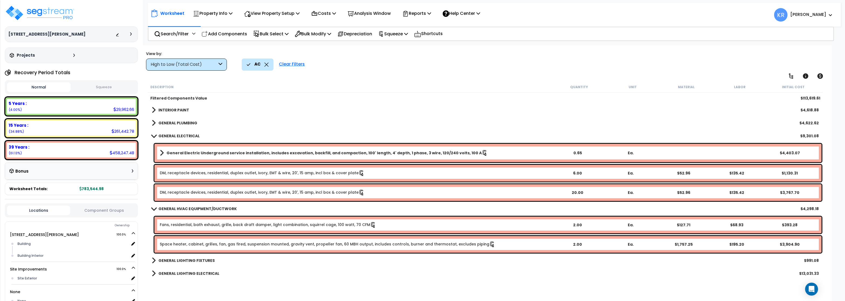
click at [386, 108] on div "INTERIOR PAINT $4,618.88" at bounding box center [485, 109] width 672 height 13
click at [303, 63] on div "Clear Filters" at bounding box center [291, 64] width 31 height 12
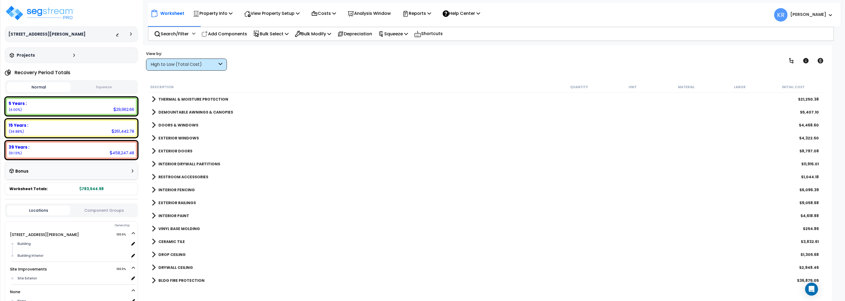
click at [189, 64] on div "High to Low (Total Cost)" at bounding box center [184, 64] width 67 height 6
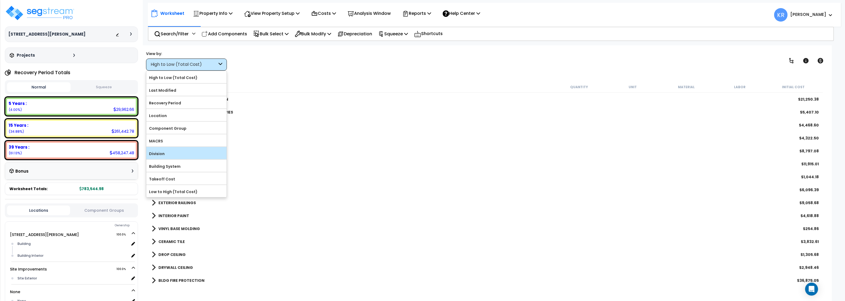
click at [168, 155] on label "Division" at bounding box center [186, 153] width 80 height 8
click at [0, 0] on input "Division" at bounding box center [0, 0] width 0 height 0
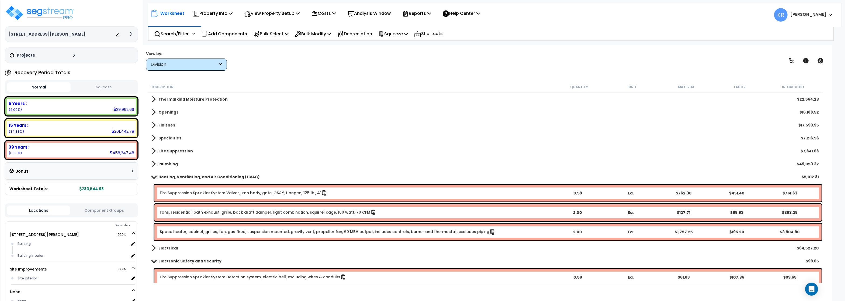
click at [165, 176] on b "Heating, Ventilating, and Air Conditioning (HVAC)" at bounding box center [208, 176] width 101 height 5
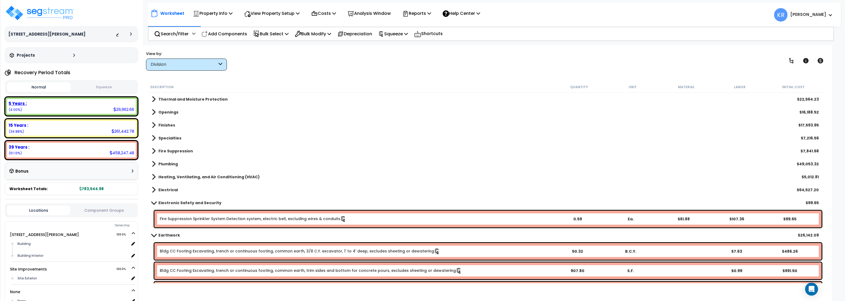
click at [109, 106] on div "5 Years : 29,962.66 (4.00%)" at bounding box center [71, 106] width 129 height 15
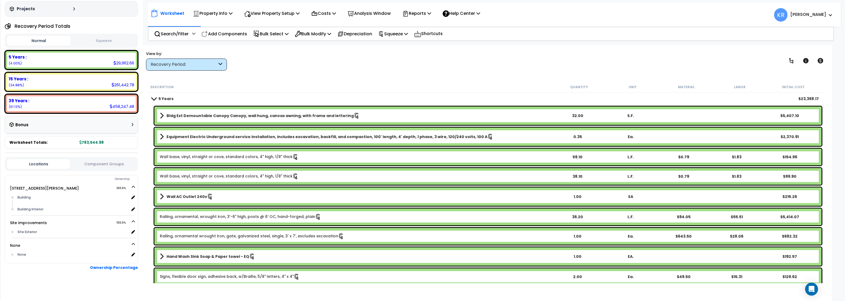
scroll to position [0, 0]
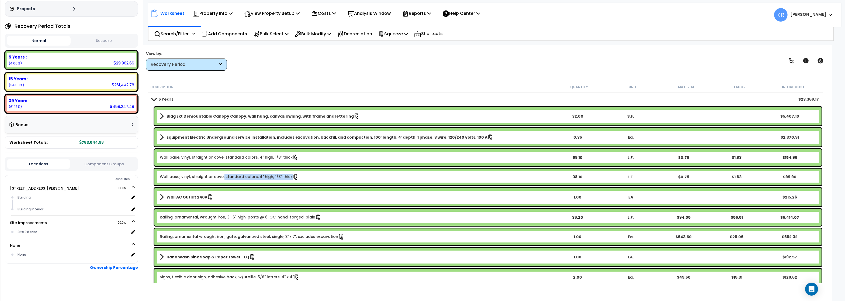
click at [222, 177] on link "Wall base, vinyl, straight or cove, standard colors, 4" high, 1/8" thick" at bounding box center [229, 177] width 139 height 6
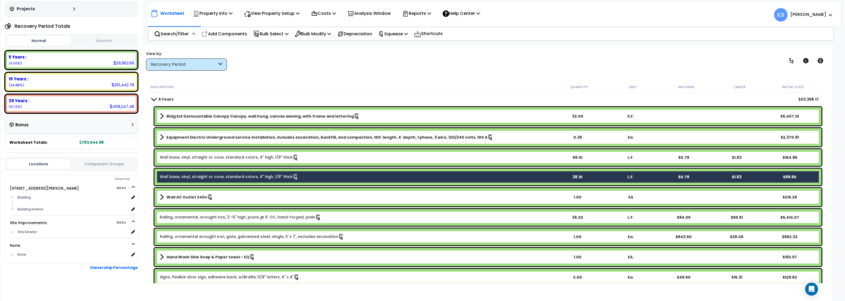
click at [227, 157] on link "Wall base, vinyl, straight or cove, standard colors, 4" high, 1/8" thick" at bounding box center [229, 157] width 139 height 6
click at [195, 159] on link "Wall base, vinyl, straight or cove, standard colors, 4" high, 1/8" thick" at bounding box center [229, 157] width 139 height 6
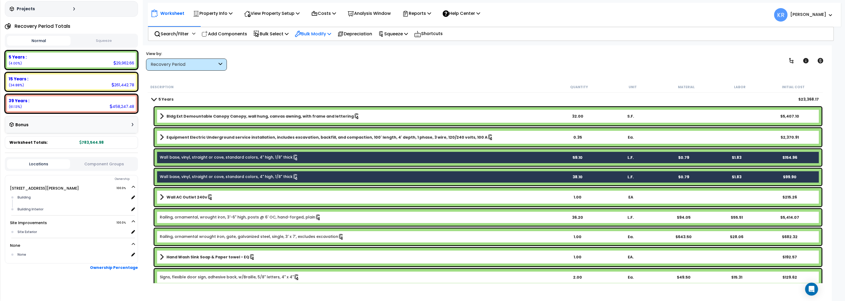
click at [323, 33] on p "Bulk Modify" at bounding box center [313, 33] width 36 height 7
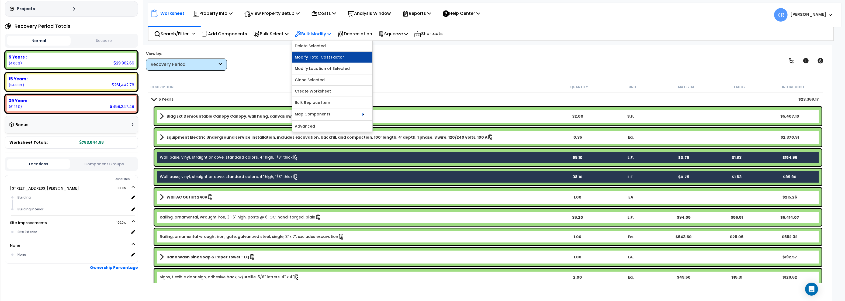
click at [325, 58] on link "Modify Total Cost Factor" at bounding box center [332, 57] width 80 height 11
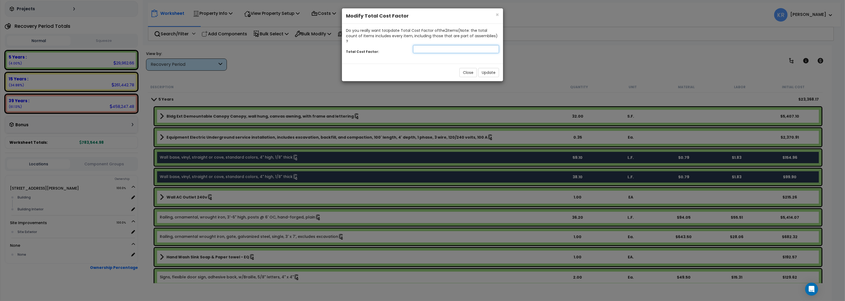
click at [469, 47] on input "number" at bounding box center [456, 49] width 86 height 8
type input "1.5"
click at [488, 68] on button "Update" at bounding box center [488, 72] width 21 height 9
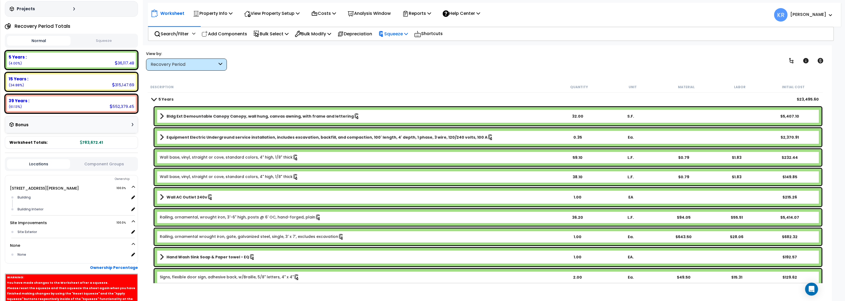
click at [408, 31] on p "Squeeze" at bounding box center [393, 33] width 30 height 7
click at [393, 59] on link "Reset Squeeze" at bounding box center [401, 58] width 53 height 11
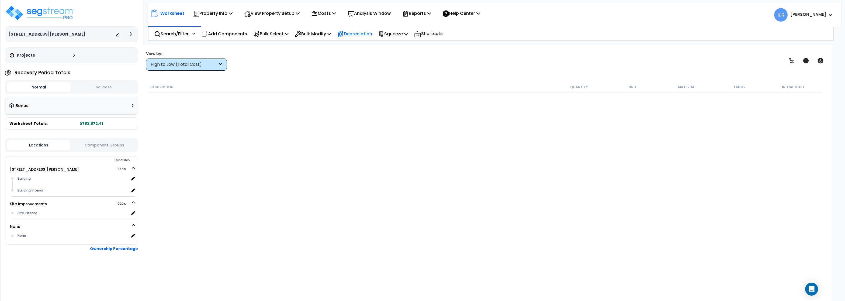
scroll to position [23, 0]
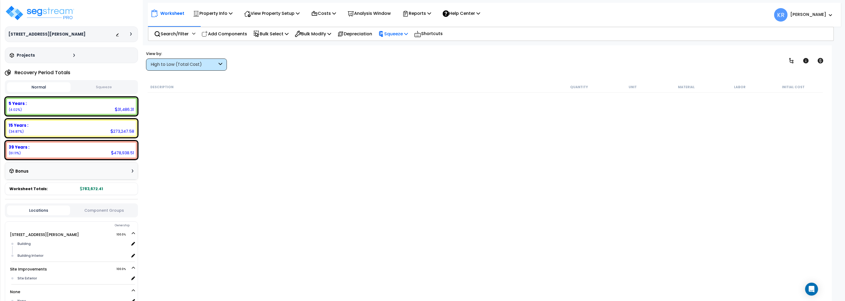
click at [393, 31] on p "Squeeze" at bounding box center [393, 33] width 30 height 7
click at [393, 46] on link "Squeeze" at bounding box center [401, 45] width 53 height 11
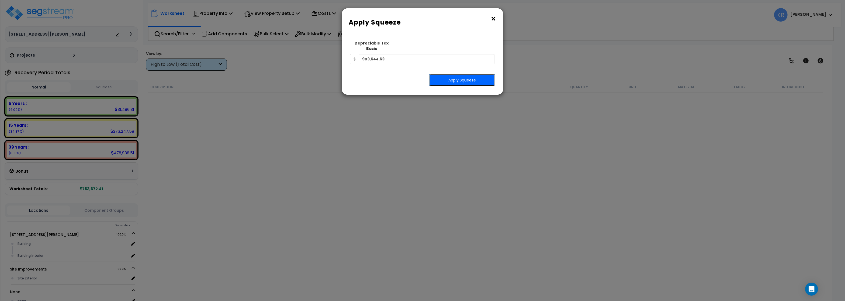
click at [454, 77] on button "Apply Squeeze" at bounding box center [462, 80] width 66 height 12
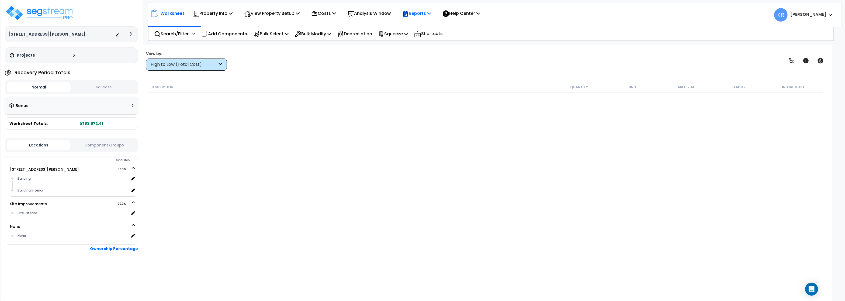
click at [428, 13] on p "Reports" at bounding box center [416, 13] width 29 height 7
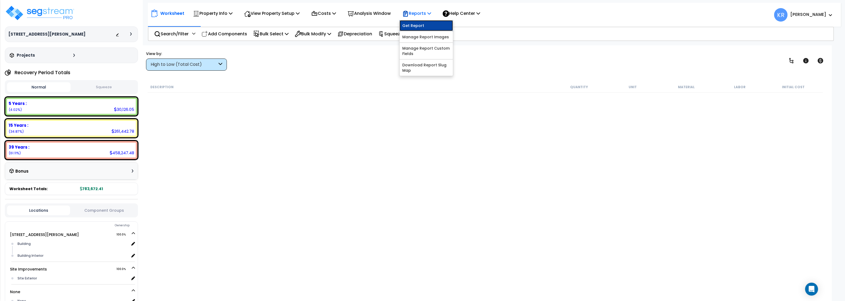
click at [420, 26] on link "Get Report" at bounding box center [425, 25] width 53 height 11
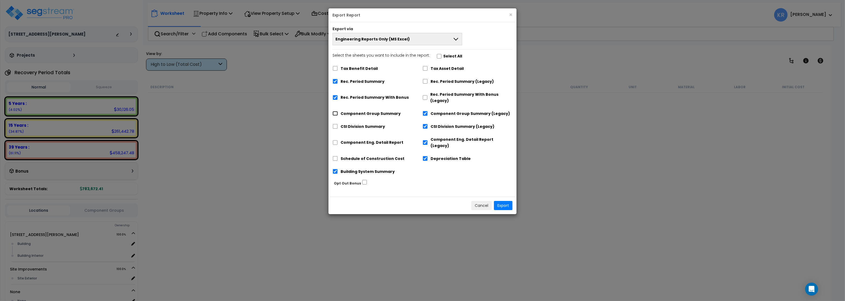
click at [336, 114] on input "Component Group Summary" at bounding box center [334, 113] width 5 height 5
checkbox input "true"
checkbox input "false"
click at [332, 126] on div "Select the sheets you want to include in the report: Select All Tax Benefit Det…" at bounding box center [422, 115] width 188 height 126
click at [336, 128] on input "CSI Division Summary" at bounding box center [334, 126] width 5 height 5
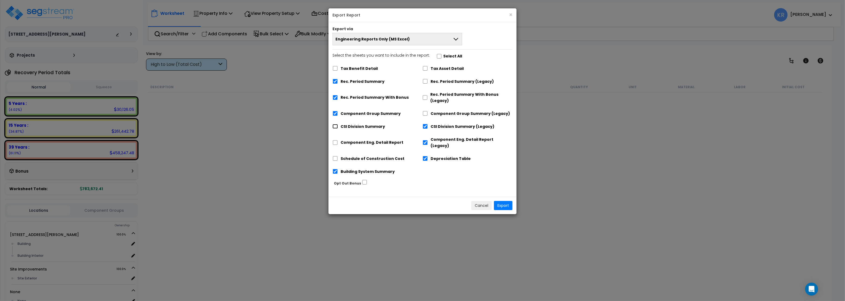
checkbox input "true"
checkbox input "false"
click at [334, 140] on input "Component Eng. Detail Report" at bounding box center [334, 142] width 5 height 5
checkbox input "true"
checkbox input "false"
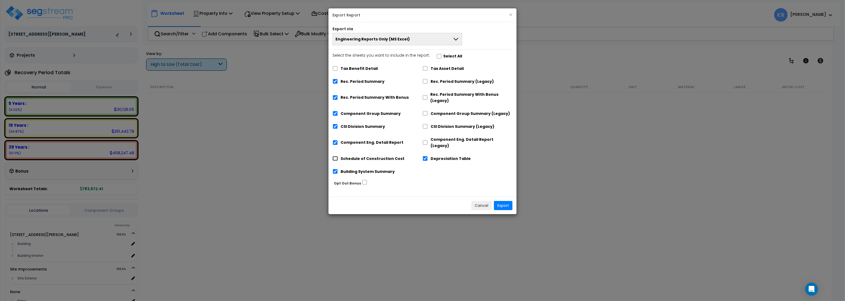
drag, startPoint x: 334, startPoint y: 152, endPoint x: 362, endPoint y: 171, distance: 33.9
click at [334, 156] on input "Schedule of Construction Cost" at bounding box center [334, 158] width 5 height 5
checkbox input "true"
click at [505, 201] on button "Export" at bounding box center [503, 205] width 19 height 9
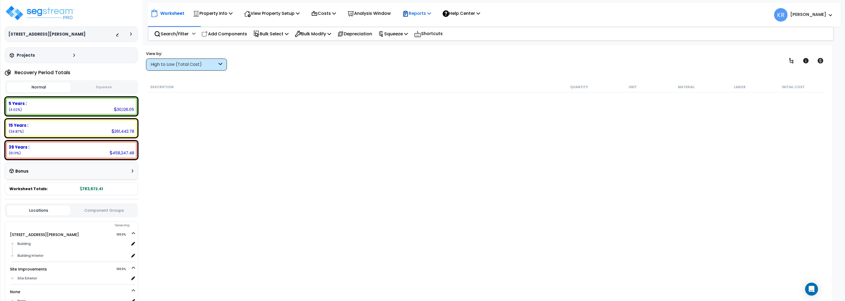
click at [420, 13] on p "Reports" at bounding box center [416, 13] width 29 height 7
click at [419, 25] on link "Get Report" at bounding box center [425, 25] width 53 height 11
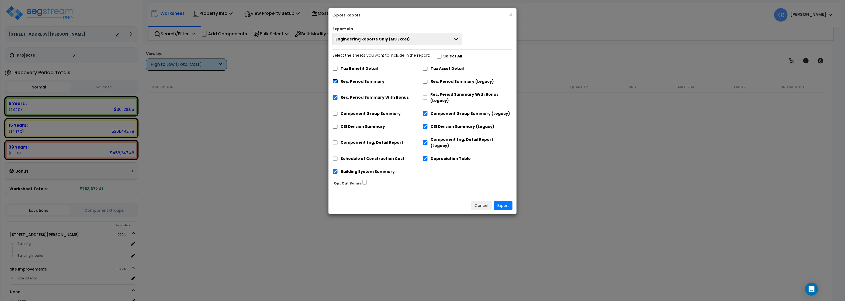
click at [335, 82] on input "Rec. Period Summary" at bounding box center [334, 81] width 5 height 5
checkbox input "false"
click at [335, 98] on input "Rec. Period Summary With Bonus" at bounding box center [334, 97] width 5 height 5
checkbox input "false"
click at [425, 97] on input "Rec. Period Summary With Bonus (Legacy)" at bounding box center [424, 97] width 5 height 5
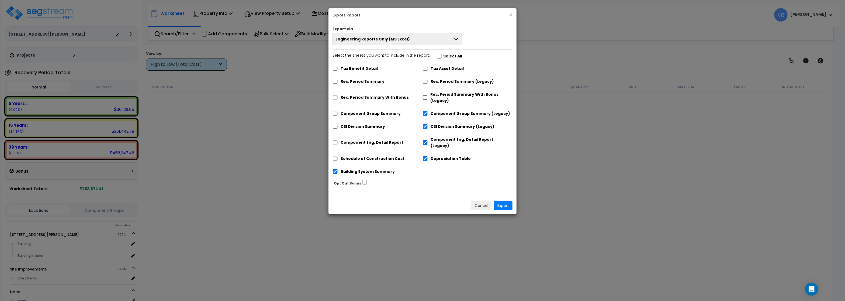
checkbox input "true"
click at [426, 82] on input "Rec. Period Summary (Legacy)" at bounding box center [424, 81] width 5 height 5
checkbox input "true"
click at [335, 169] on input "Building System Summary" at bounding box center [334, 171] width 5 height 5
checkbox input "false"
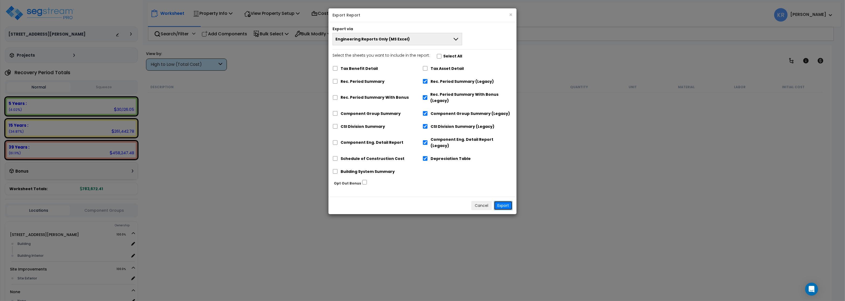
click at [500, 201] on button "Export" at bounding box center [503, 205] width 19 height 9
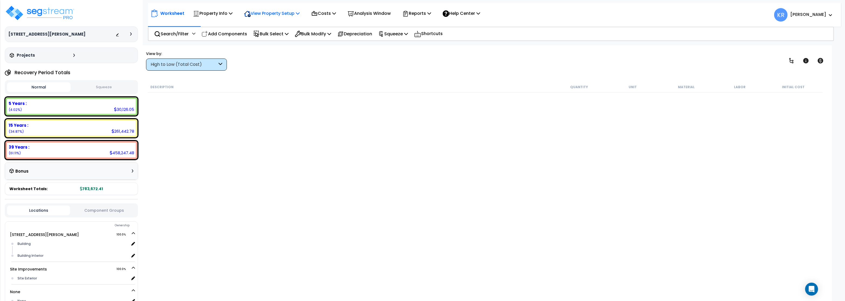
click at [285, 13] on p "View Property Setup" at bounding box center [271, 13] width 55 height 7
click at [326, 11] on p "Costs" at bounding box center [323, 13] width 25 height 7
click at [326, 20] on div "Indirect Costs Direct Costs" at bounding box center [335, 31] width 54 height 23
click at [329, 12] on p "Costs" at bounding box center [323, 13] width 25 height 7
click at [332, 26] on link "Indirect Costs" at bounding box center [334, 25] width 53 height 11
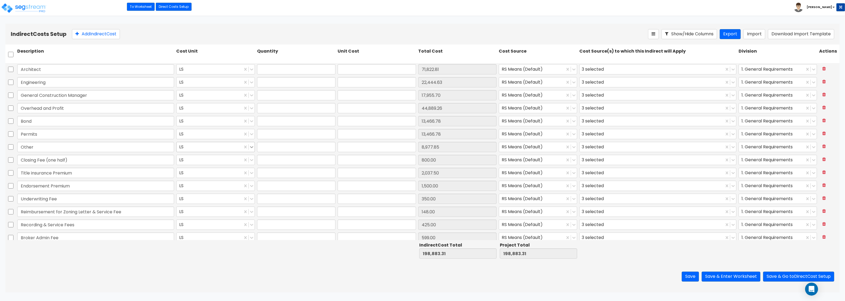
type input "1.00"
type input "71,822.81"
type input "1.00"
type input "22,444.63"
type input "1.00"
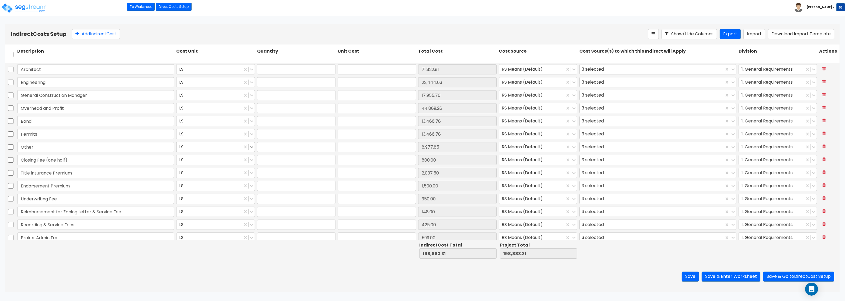
type input "17,955.70"
type input "1.00"
type input "44,889.26"
type input "1.00"
type input "13,466.78"
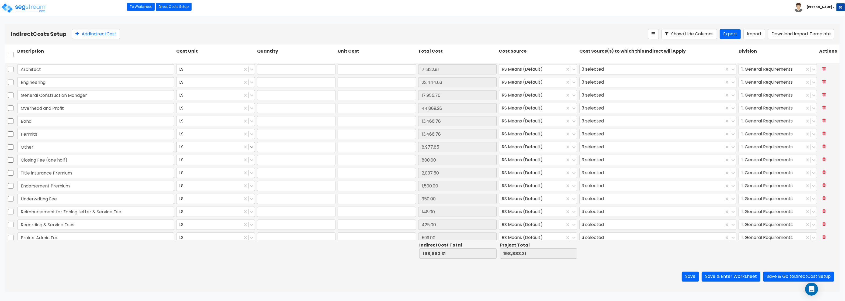
type input "1.00"
type input "13,466.78"
type input "1.00"
type input "8,977.85"
type input "1.00"
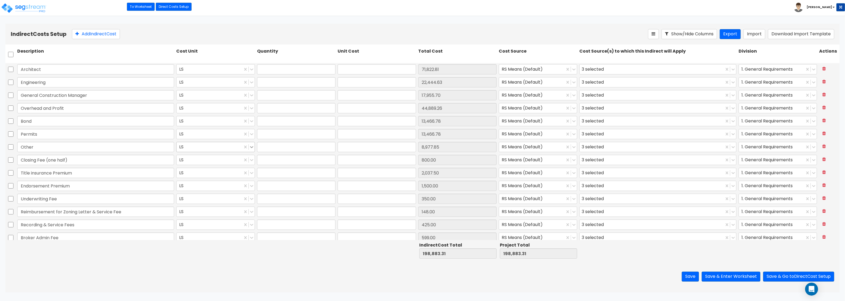
type input "800.00"
type input "1.00"
type input "2,037.50"
type input "1.00"
type input "1,500.00"
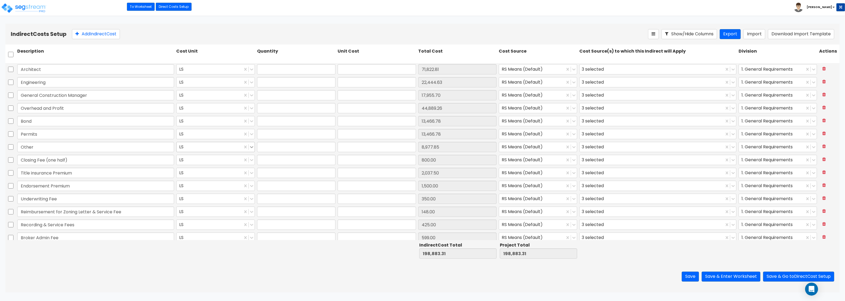
type input "1.00"
type input "350.00"
type input "1.00"
type input "148.00"
type input "1.00"
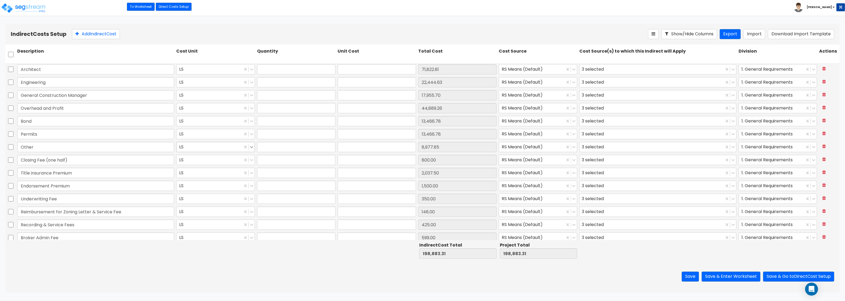
type input "425.00"
type input "1.00"
type input "599.00"
click at [23, 9] on img at bounding box center [24, 8] width 46 height 11
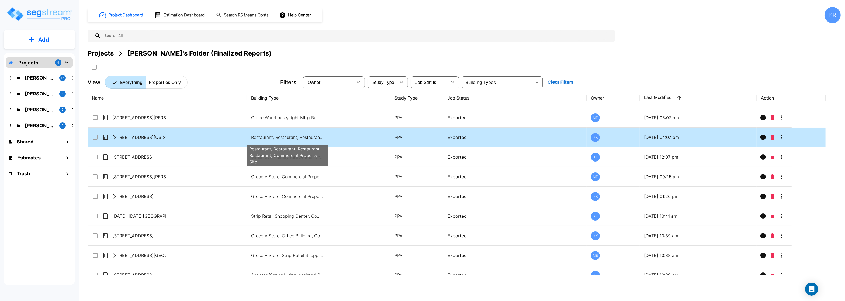
click at [283, 136] on p "Restaurant, Restaurant, Restaurant, Restaurant, Commercial Property Site" at bounding box center [287, 137] width 73 height 6
click at [286, 136] on p "Restaurant, Restaurant, Restaurant, Restaurant, Commercial Property Site" at bounding box center [287, 137] width 73 height 6
checkbox input "false"
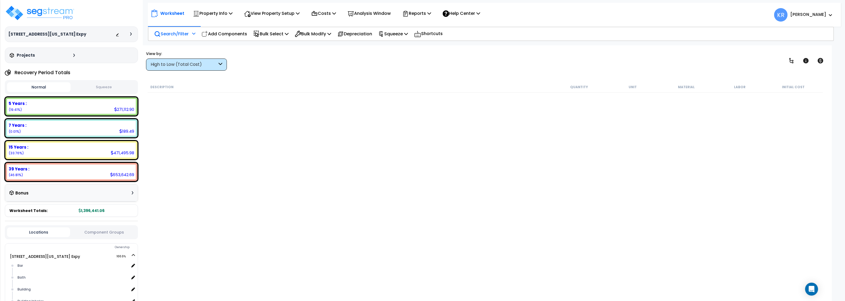
click at [166, 35] on p "Search/Filter" at bounding box center [171, 33] width 34 height 7
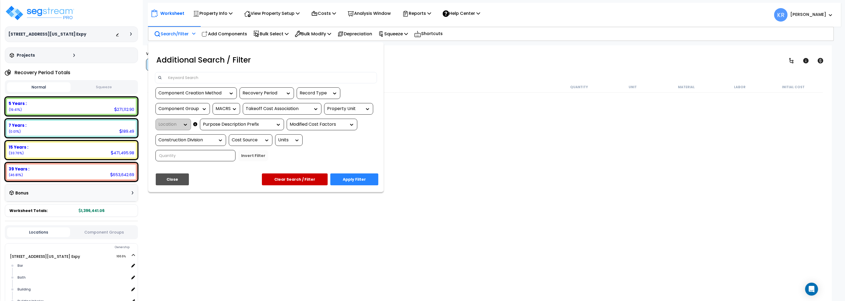
click at [178, 78] on input at bounding box center [269, 78] width 209 height 8
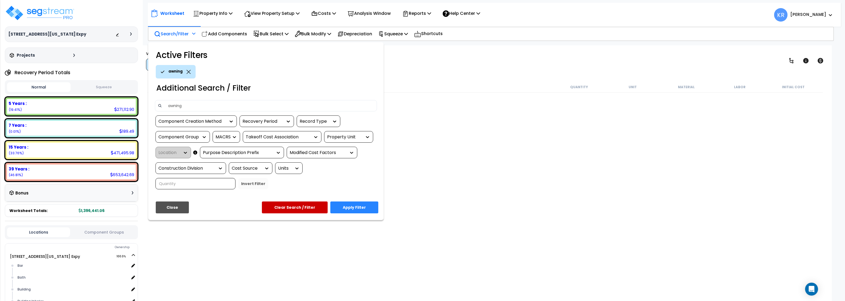
type input "awning"
click at [366, 202] on button "Apply Filter" at bounding box center [354, 207] width 48 height 12
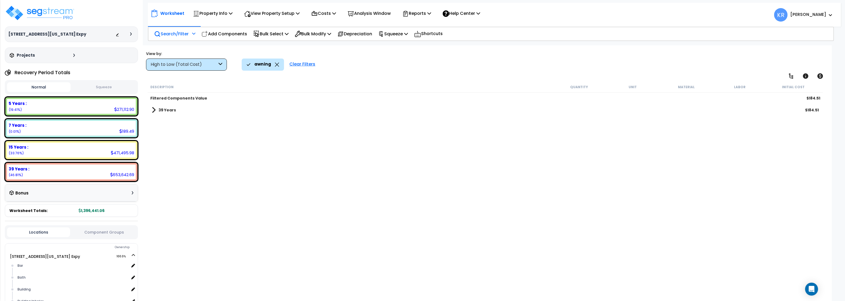
click at [162, 109] on b "39 Years" at bounding box center [167, 109] width 18 height 5
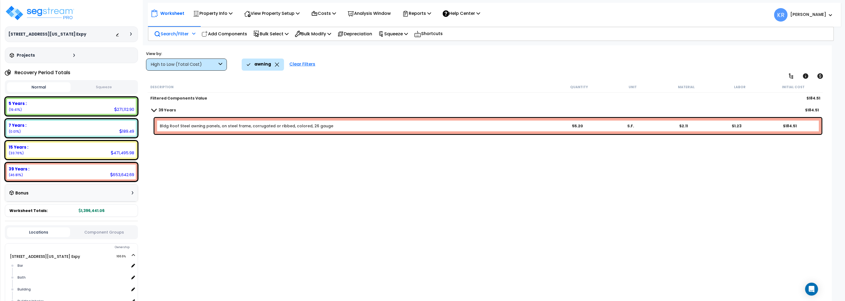
click at [193, 125] on link "Bldg Roof Steel awning panels, on steel frame, corrugated or ribbed, colored, 2…" at bounding box center [246, 125] width 173 height 5
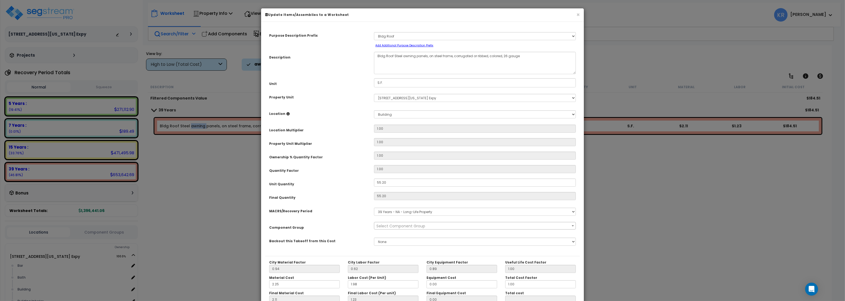
select select "56863"
select select "149435"
click option "Awning - Removable" at bounding box center [0, 0] width 0 height 0
click at [374, 207] on select "Select MACRS/Recovery Period 5 Years - 57.0 - Distributive Trades & Services 5 …" at bounding box center [475, 211] width 202 height 8
select select "3667"
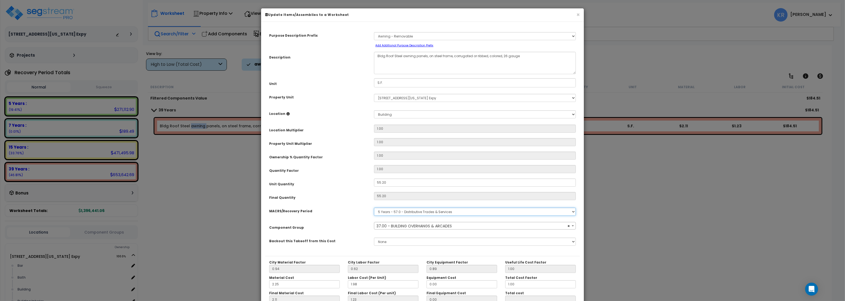
click option "5 Years - 57.0 - Distributive Trades & Services" at bounding box center [0, 0] width 0 height 0
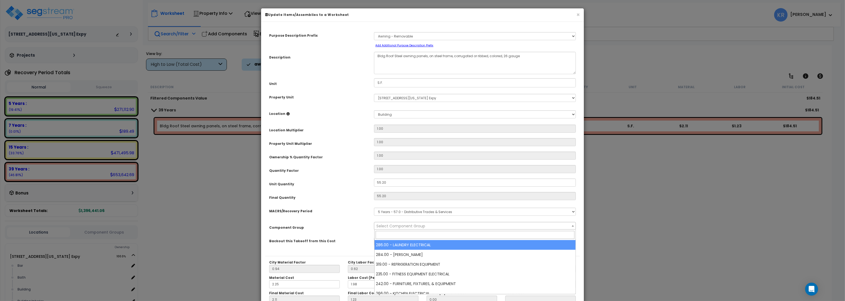
click at [392, 225] on span "Select Component Group" at bounding box center [400, 225] width 49 height 5
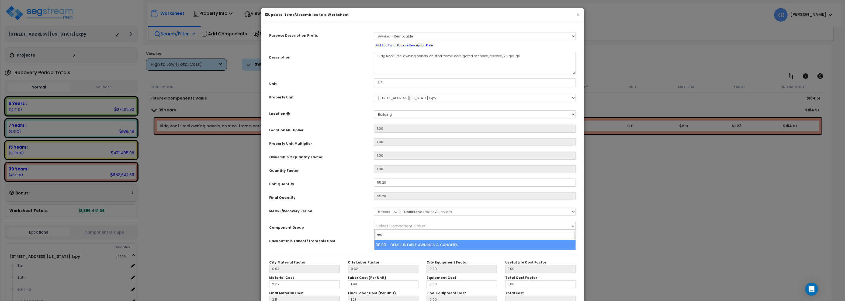
type input "aw"
select select "56864"
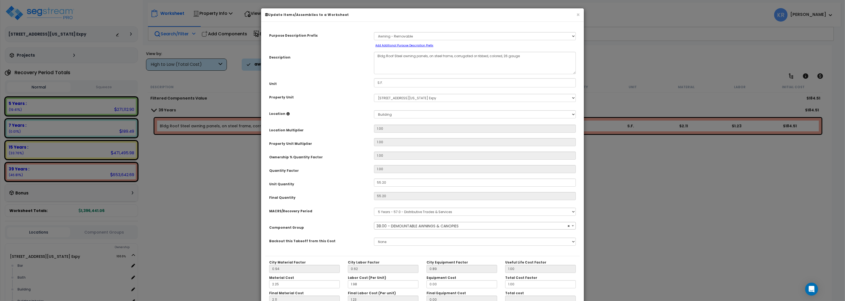
scroll to position [48, 0]
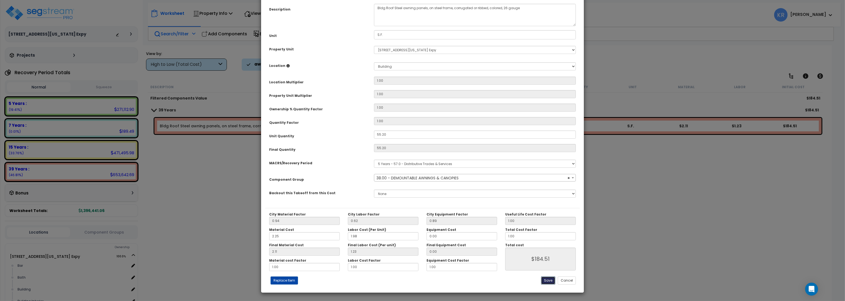
click at [545, 278] on button "Save" at bounding box center [548, 280] width 14 height 8
type input "184.51"
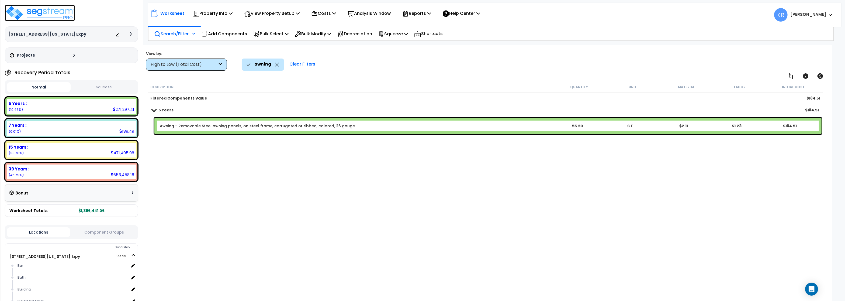
click at [47, 13] on img at bounding box center [40, 13] width 70 height 16
